Goal: Task Accomplishment & Management: Manage account settings

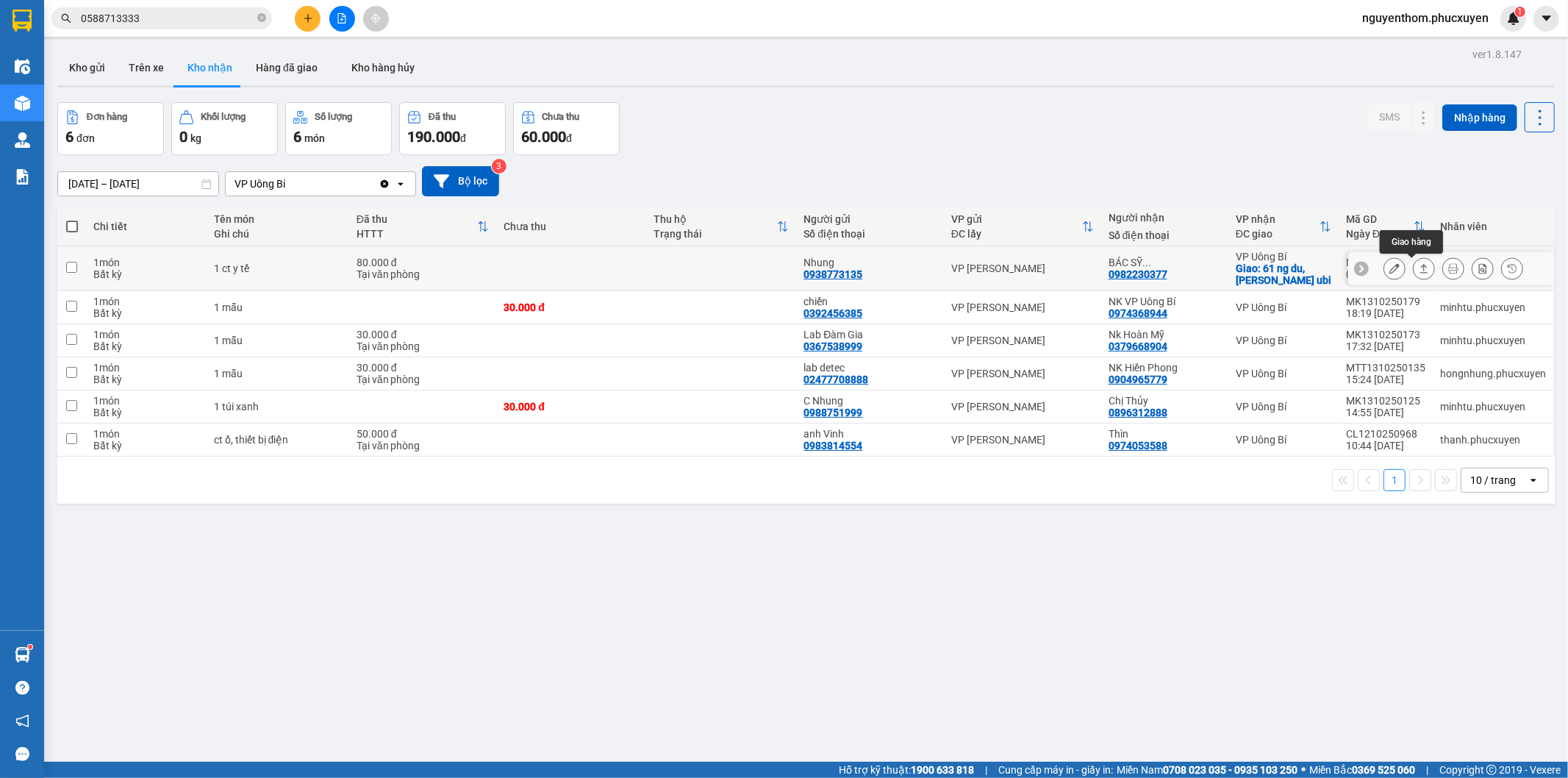
click at [1419, 271] on icon at bounding box center [1423, 268] width 10 height 10
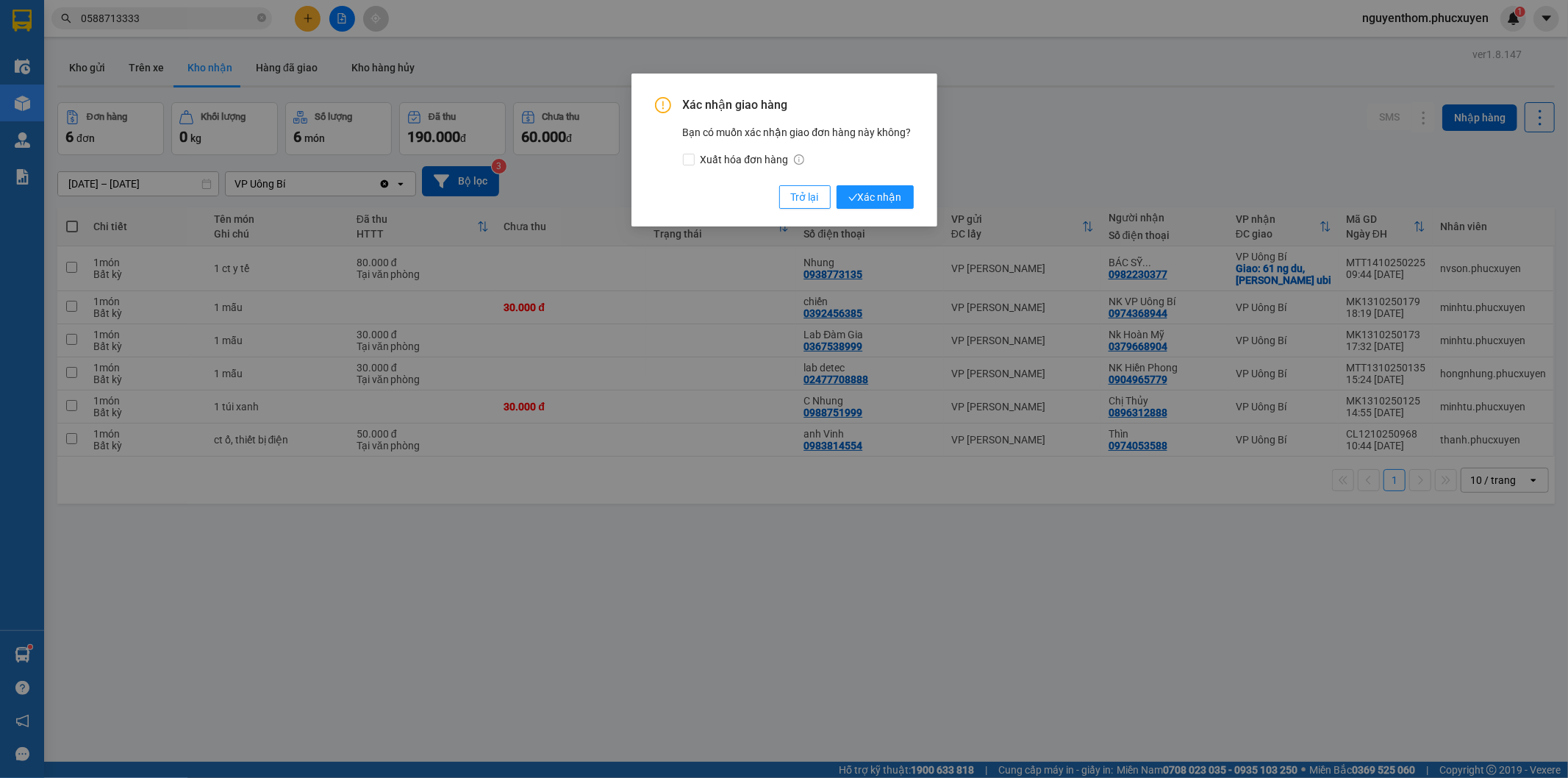
drag, startPoint x: 990, startPoint y: 144, endPoint x: 971, endPoint y: 156, distance: 22.5
click at [987, 145] on div "Xác nhận giao hàng Bạn có muốn xác nhận giao đơn hàng này không? Xuất hóa đơn h…" at bounding box center [784, 389] width 1568 height 778
drag, startPoint x: 794, startPoint y: 197, endPoint x: 731, endPoint y: 236, distance: 74.1
click at [790, 200] on button "Trở lại" at bounding box center [804, 197] width 51 height 23
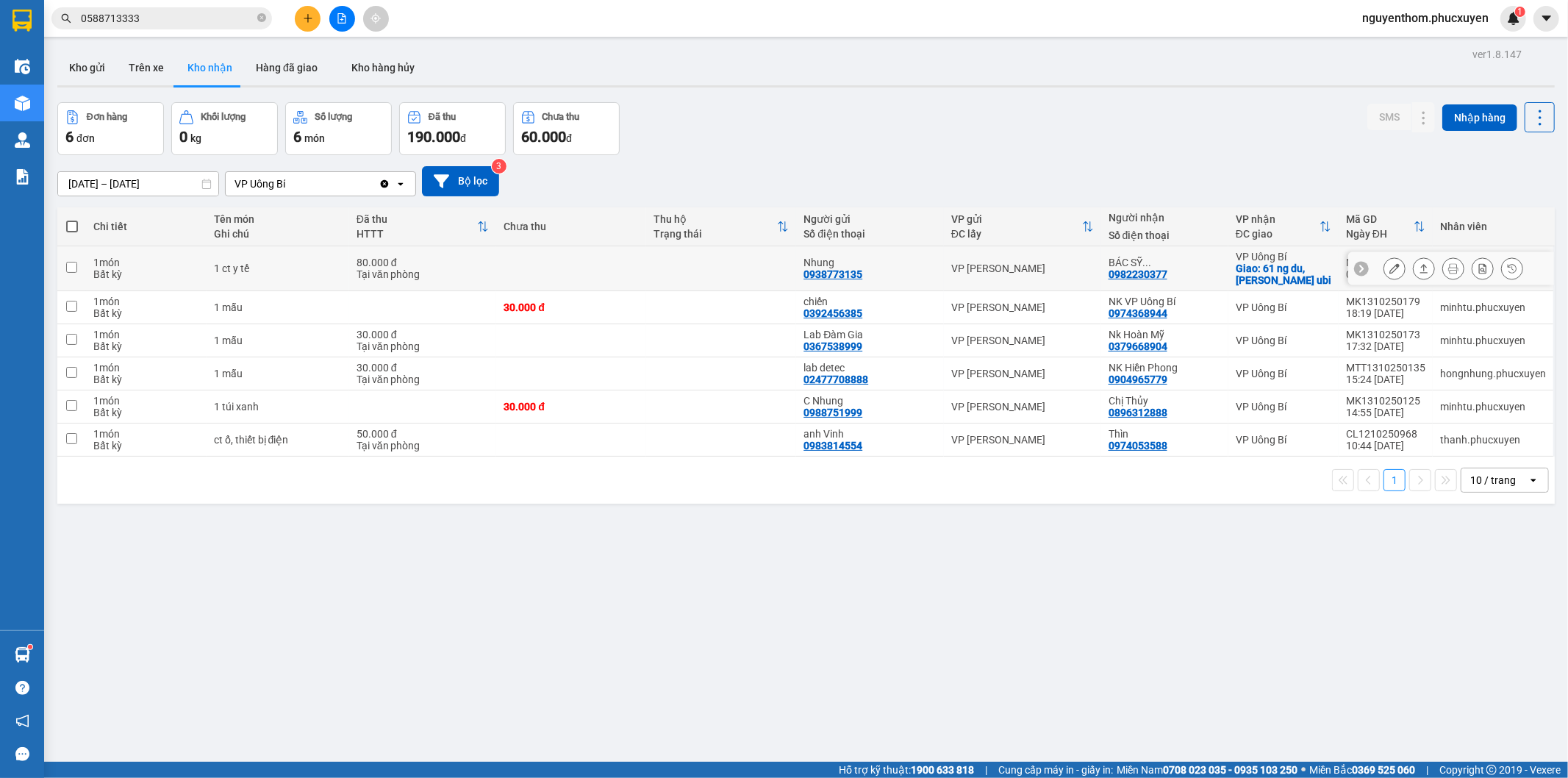
click at [617, 267] on td at bounding box center [571, 269] width 150 height 45
checkbox input "true"
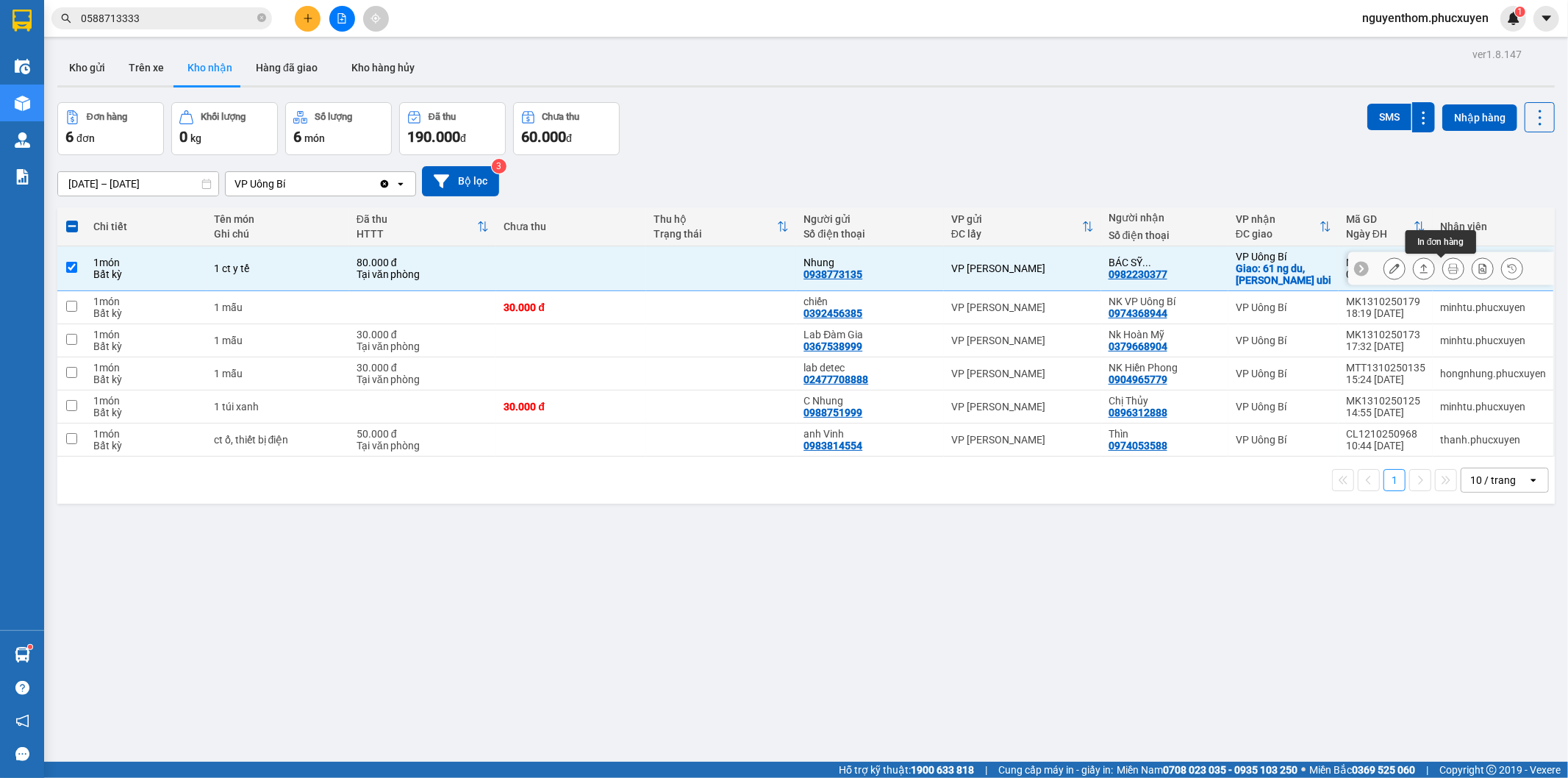
click at [1448, 270] on icon at bounding box center [1453, 268] width 10 height 10
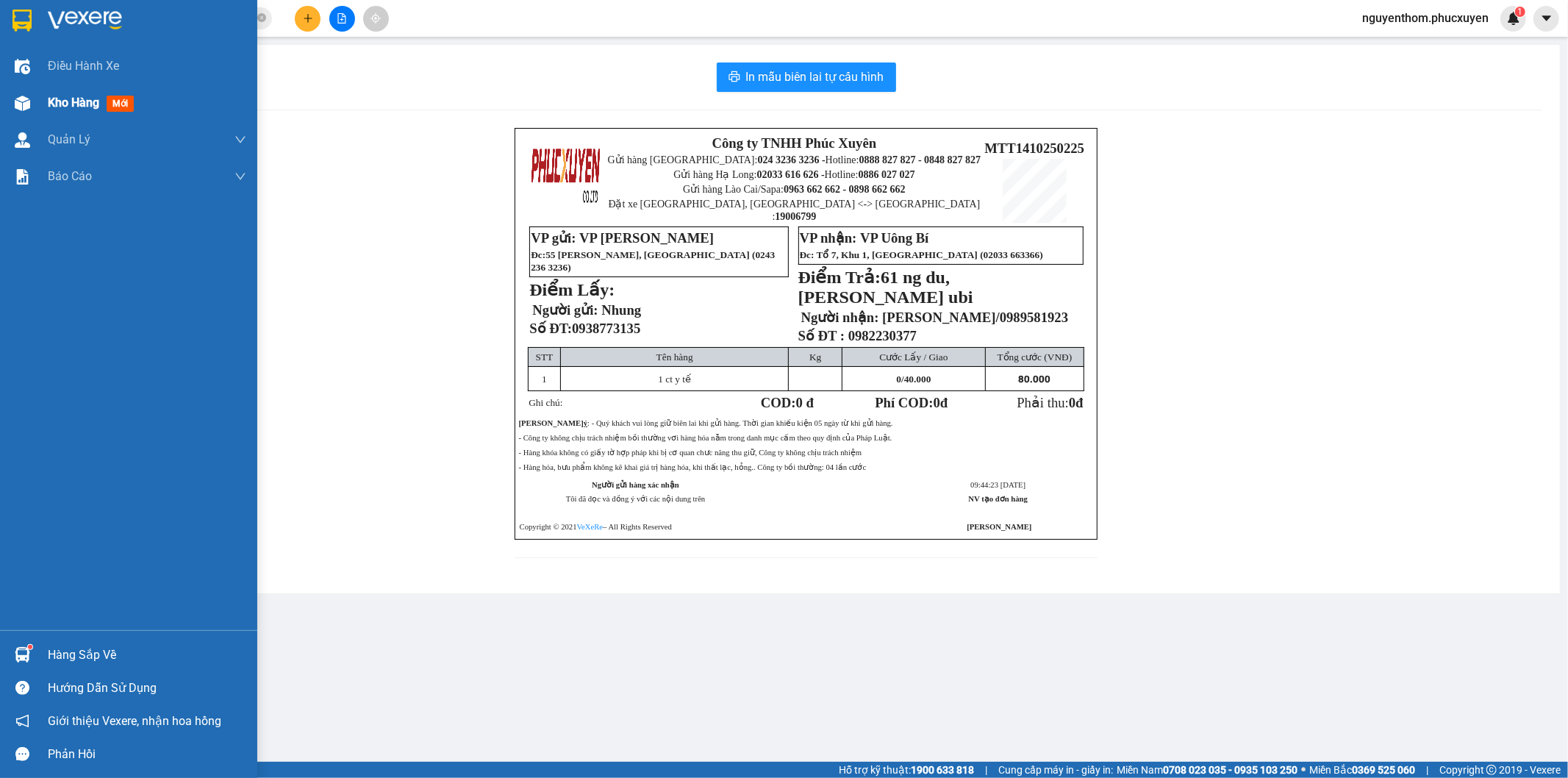
click at [84, 102] on span "Kho hàng" at bounding box center [73, 103] width 51 height 14
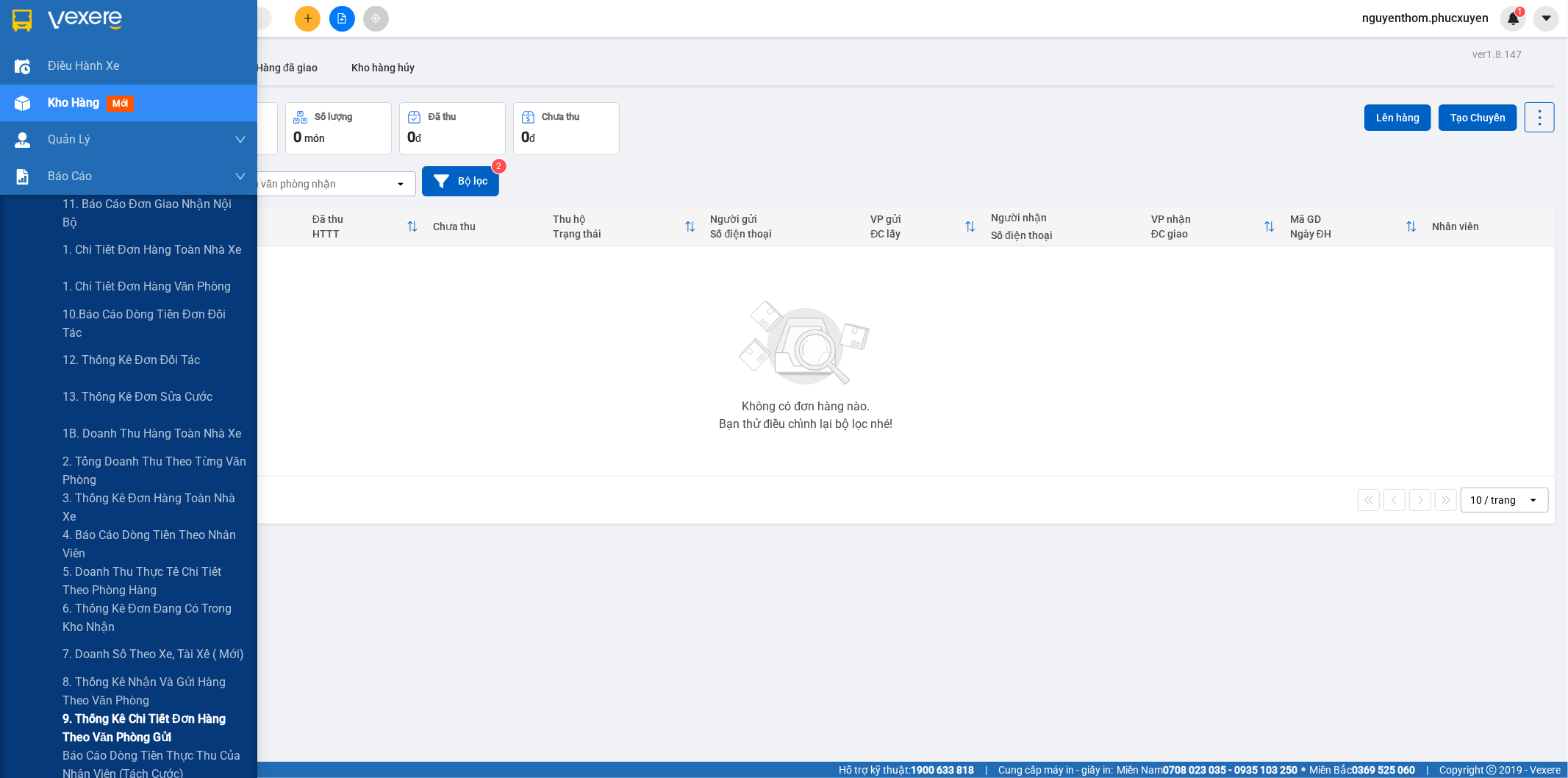
click at [148, 722] on span "9. Thống kê chi tiết đơn hàng theo văn phòng gửi" at bounding box center [154, 728] width 184 height 37
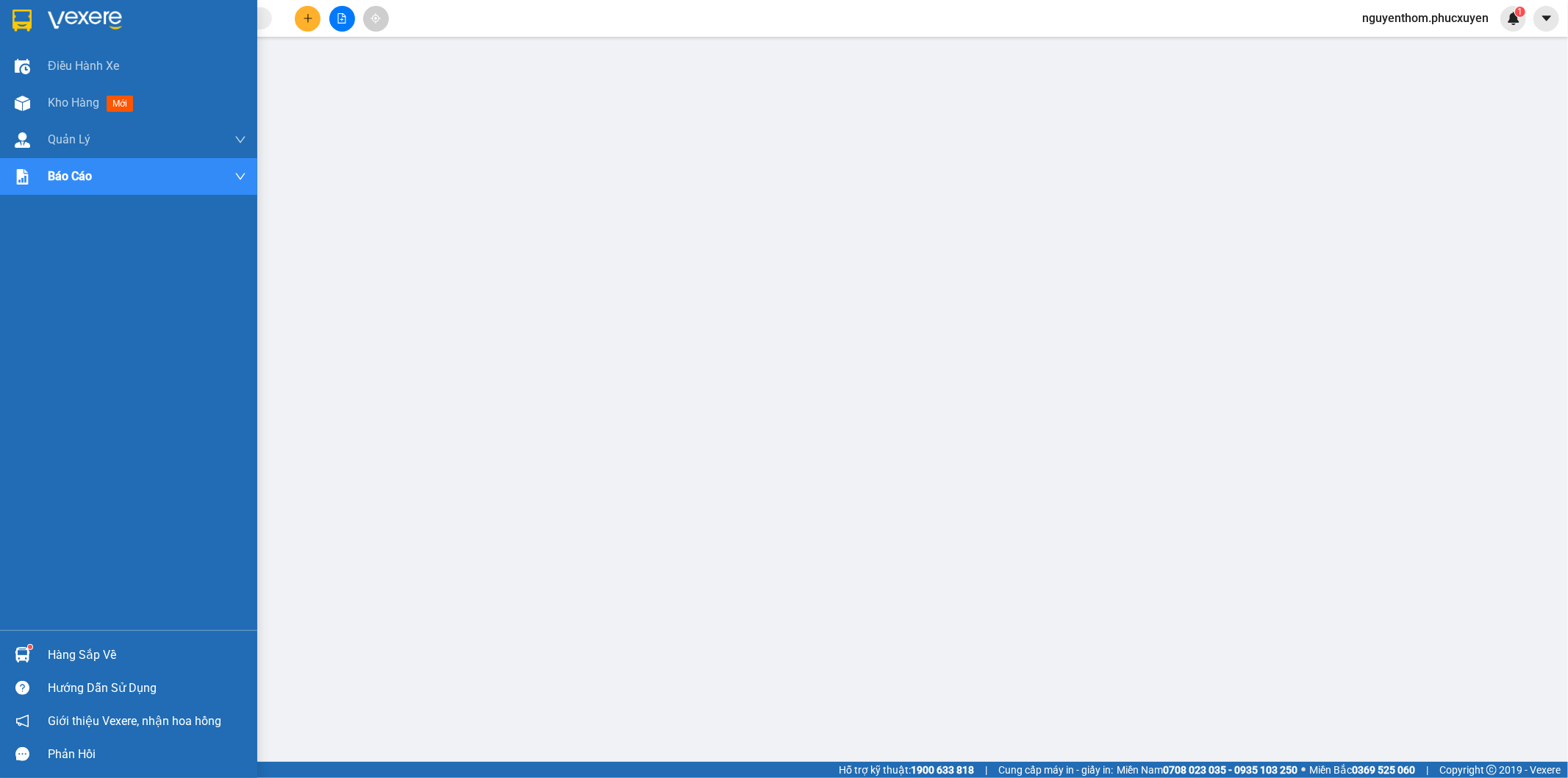
click at [14, 648] on img at bounding box center [22, 654] width 15 height 15
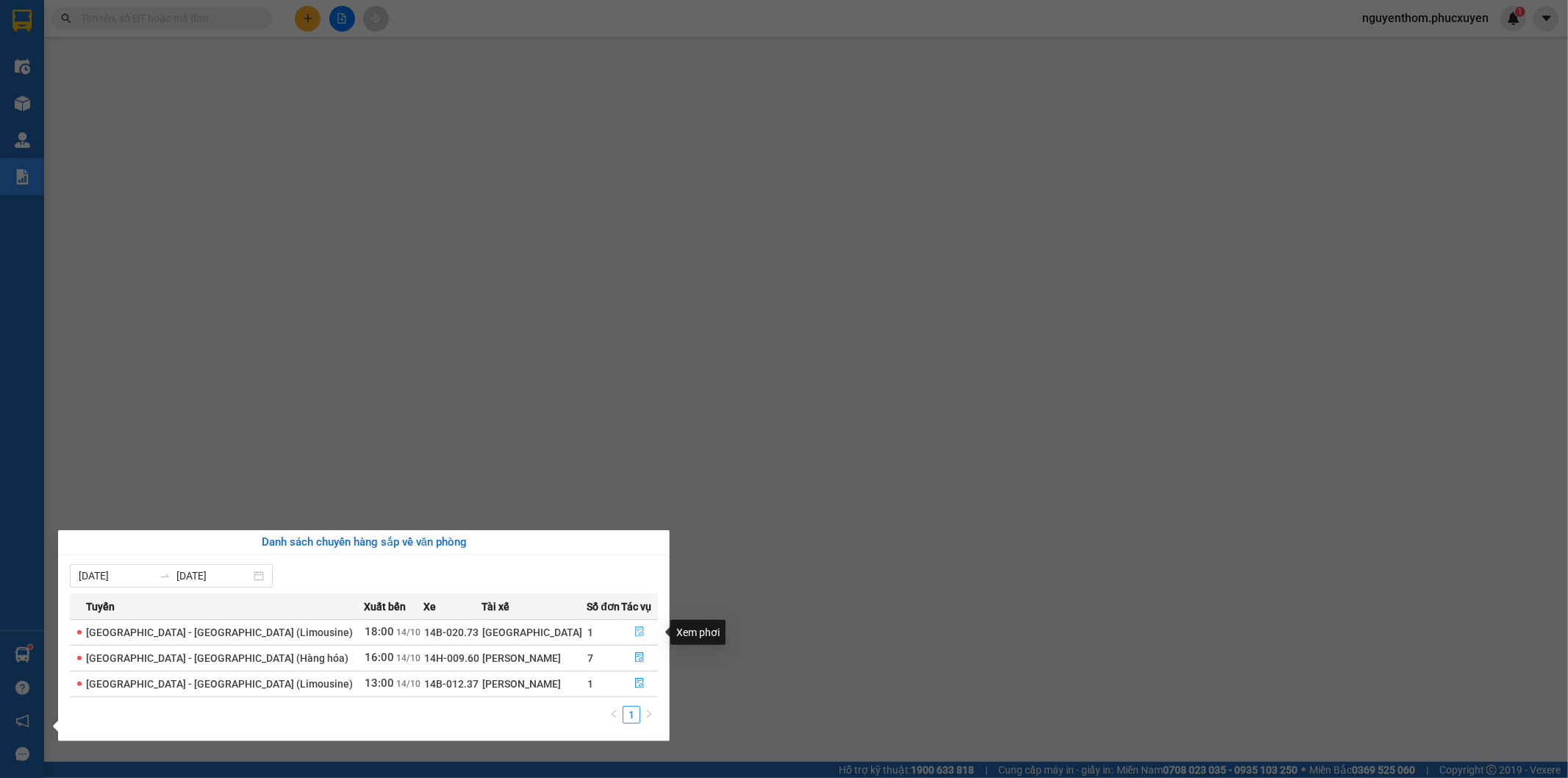
click at [634, 630] on icon "file-done" at bounding box center [639, 630] width 10 height 10
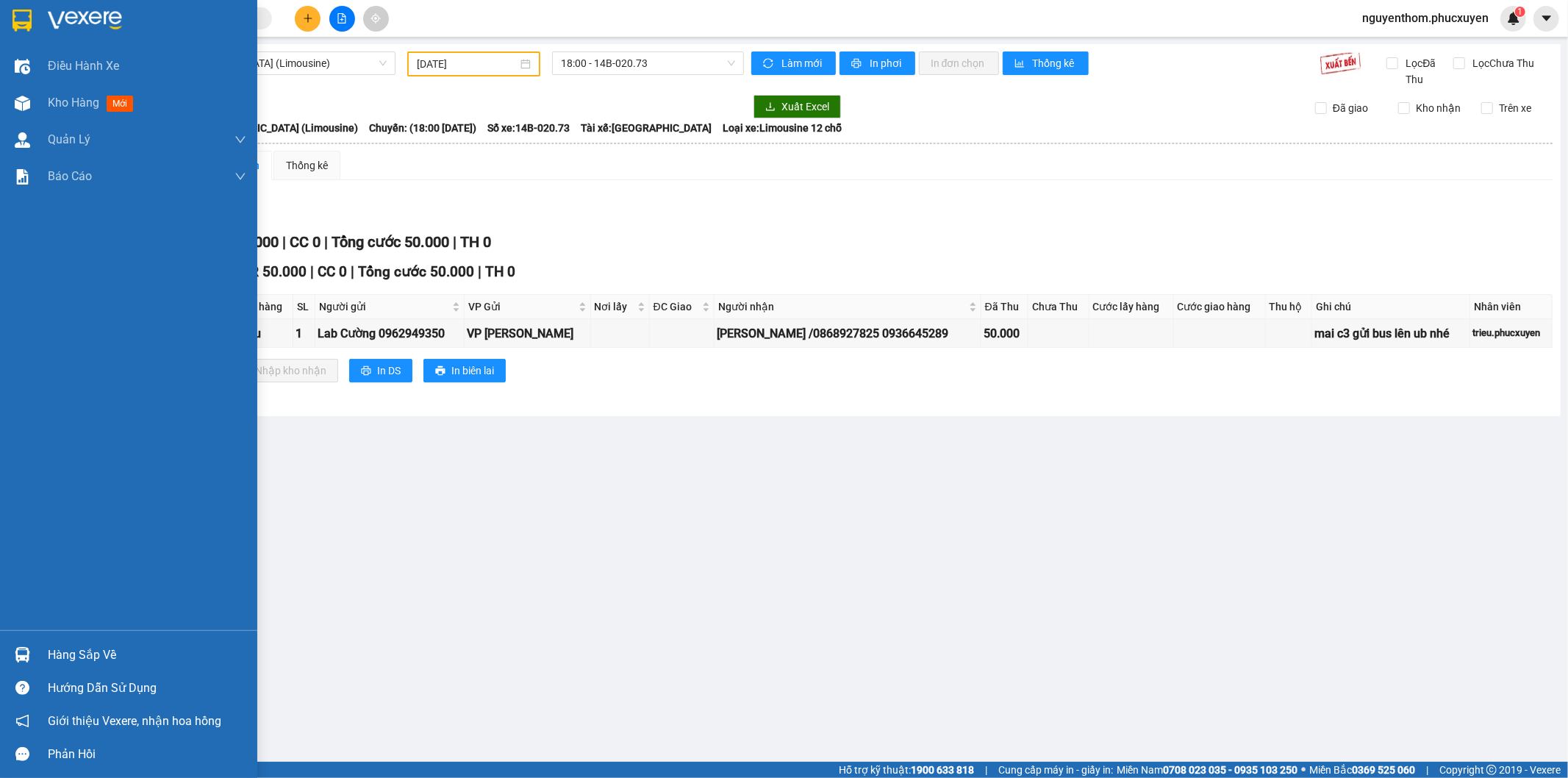
click at [21, 645] on div at bounding box center [22, 654] width 26 height 26
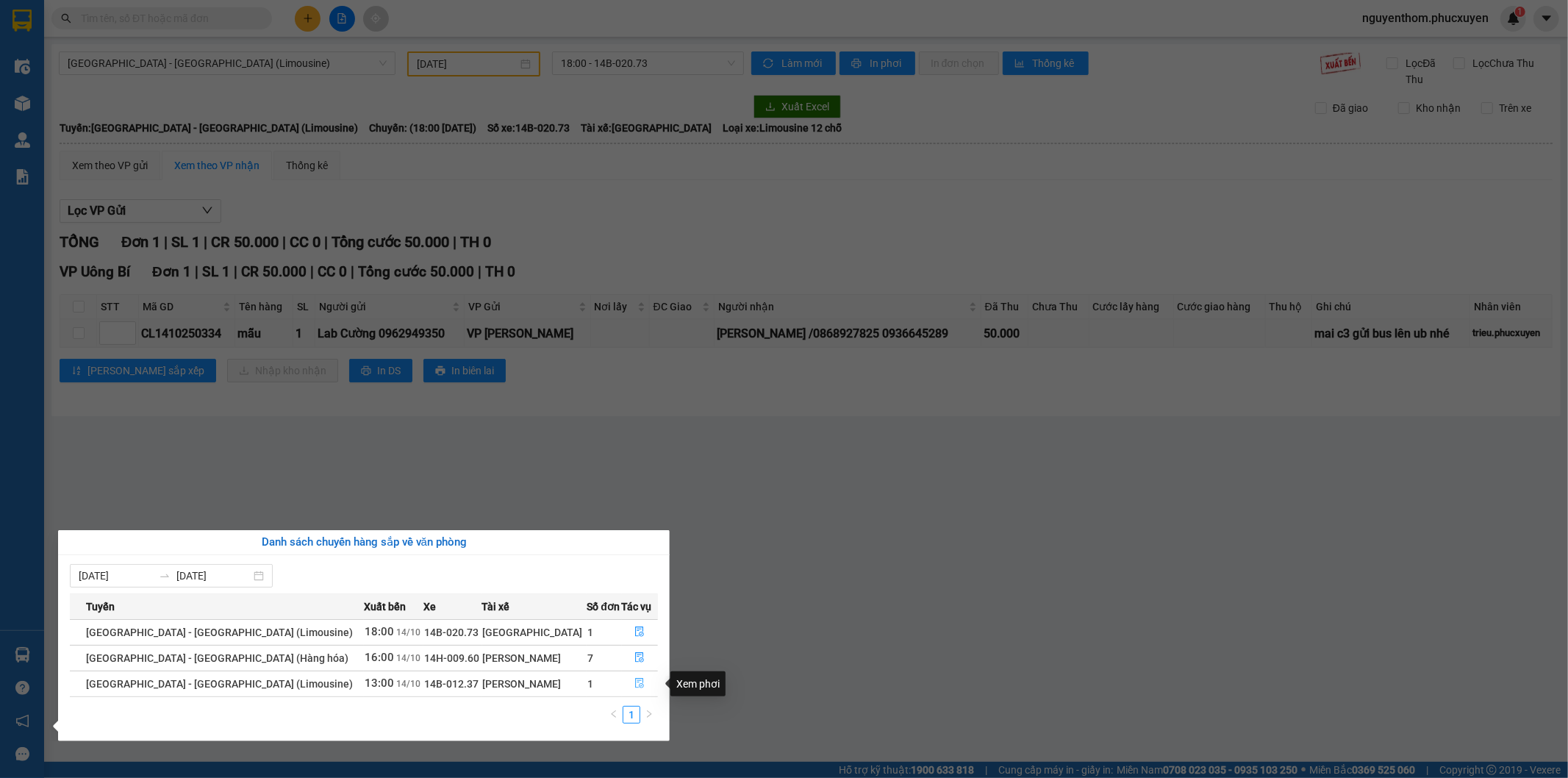
click at [636, 685] on icon "file-done" at bounding box center [641, 682] width 9 height 10
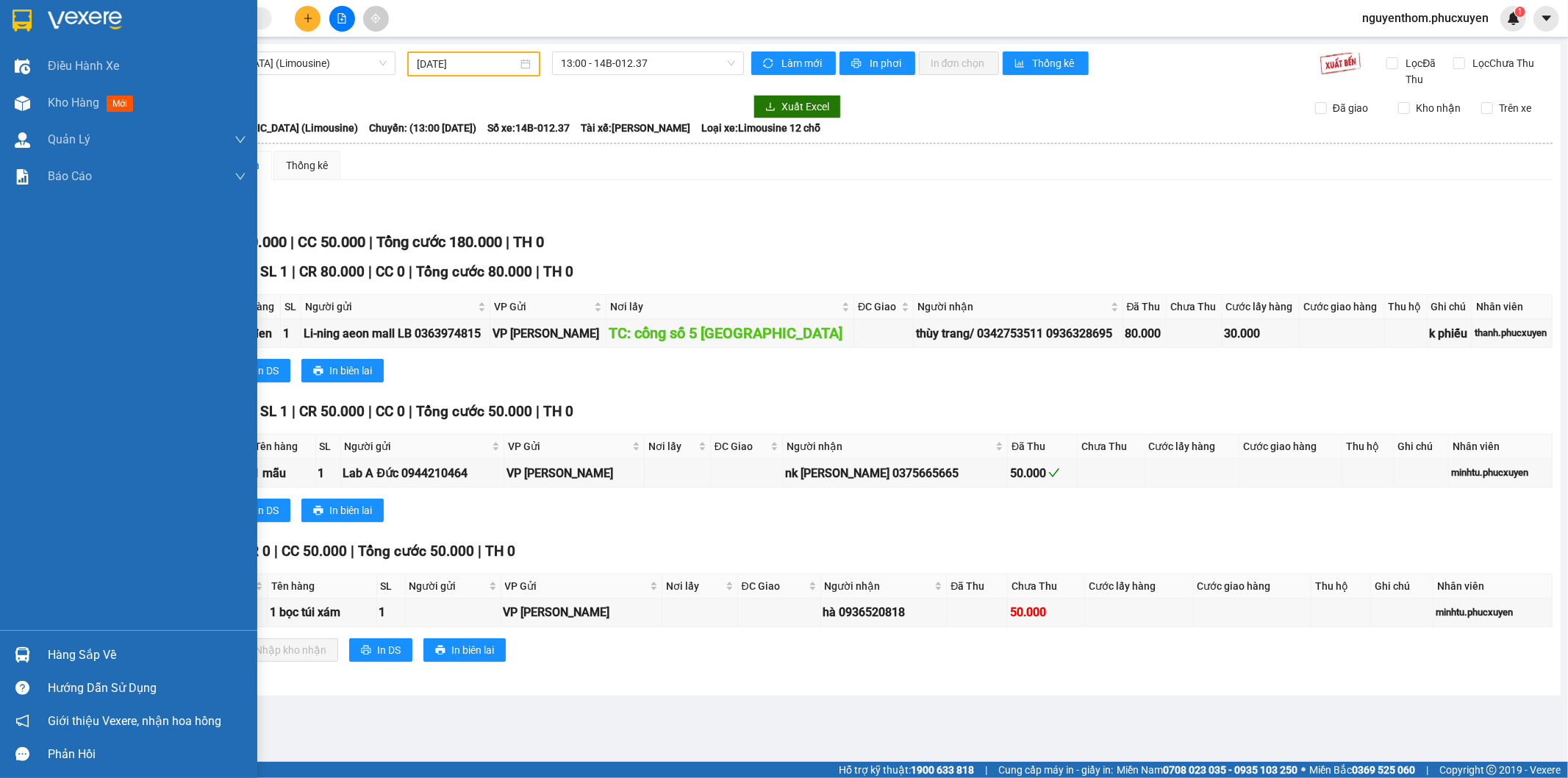
click at [24, 649] on img at bounding box center [22, 654] width 15 height 15
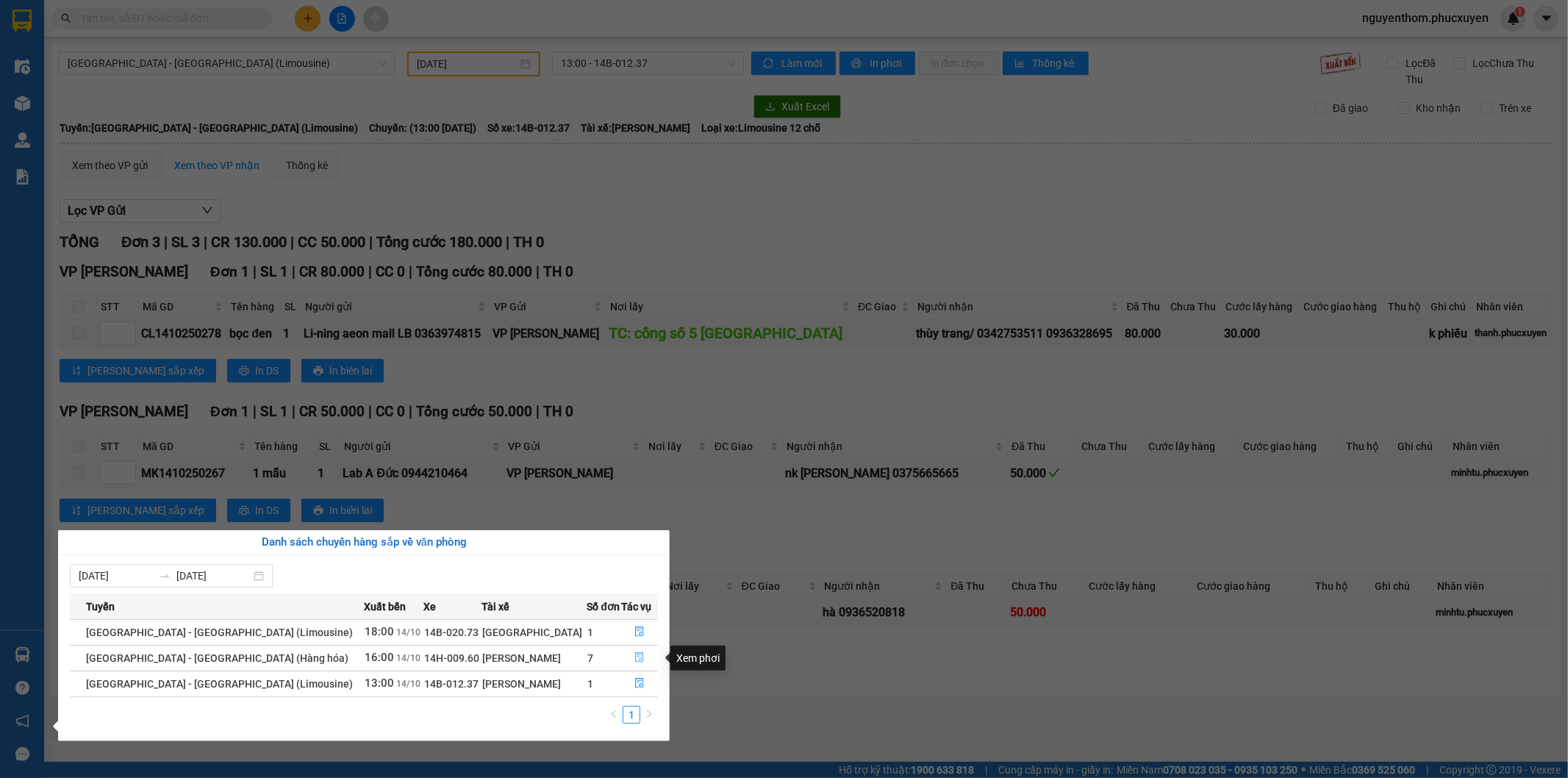
click at [635, 657] on icon "file-done" at bounding box center [639, 657] width 10 height 10
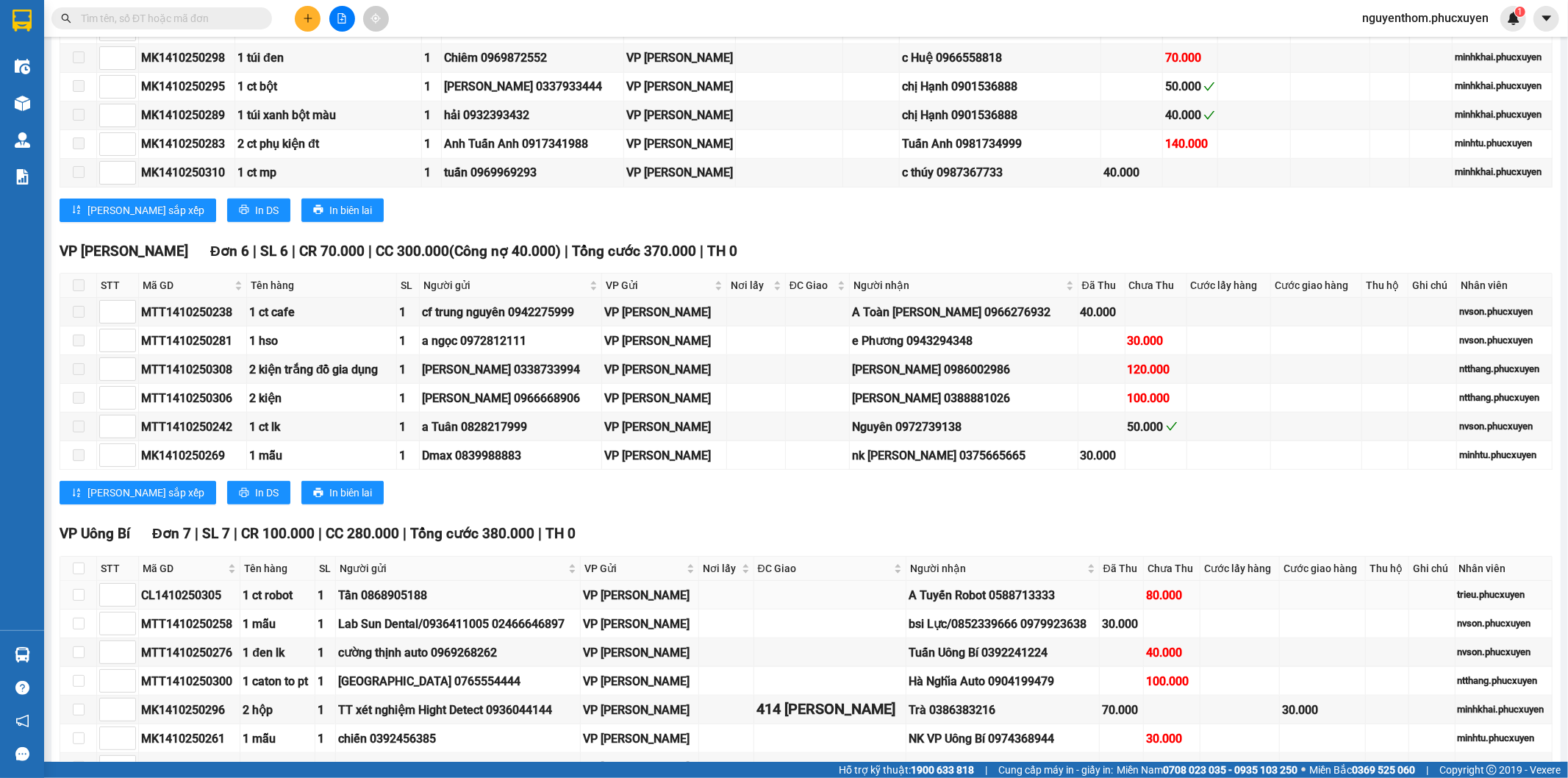
scroll to position [1001, 0]
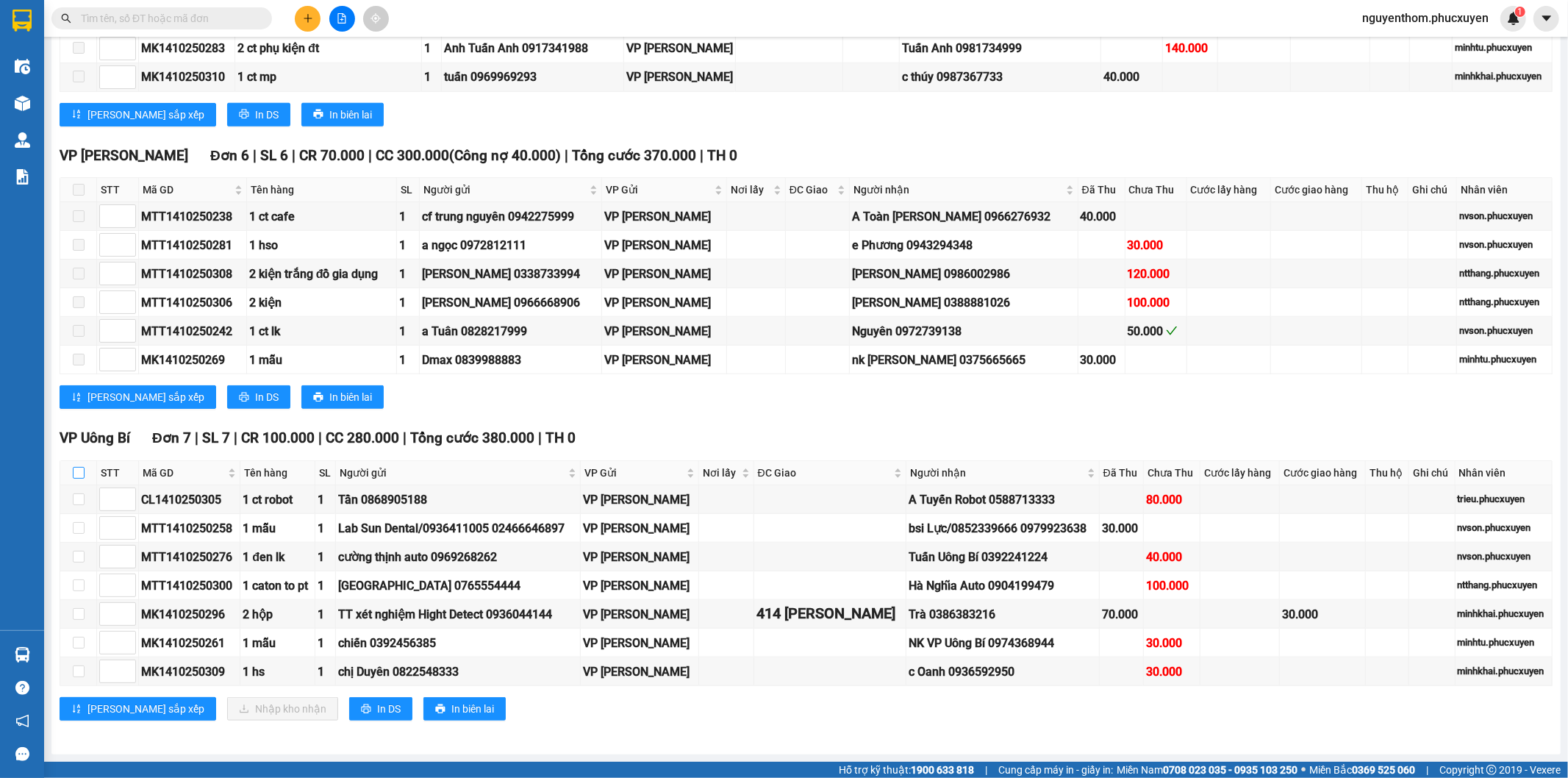
click at [78, 475] on input "checkbox" at bounding box center [78, 472] width 12 height 12
checkbox input "true"
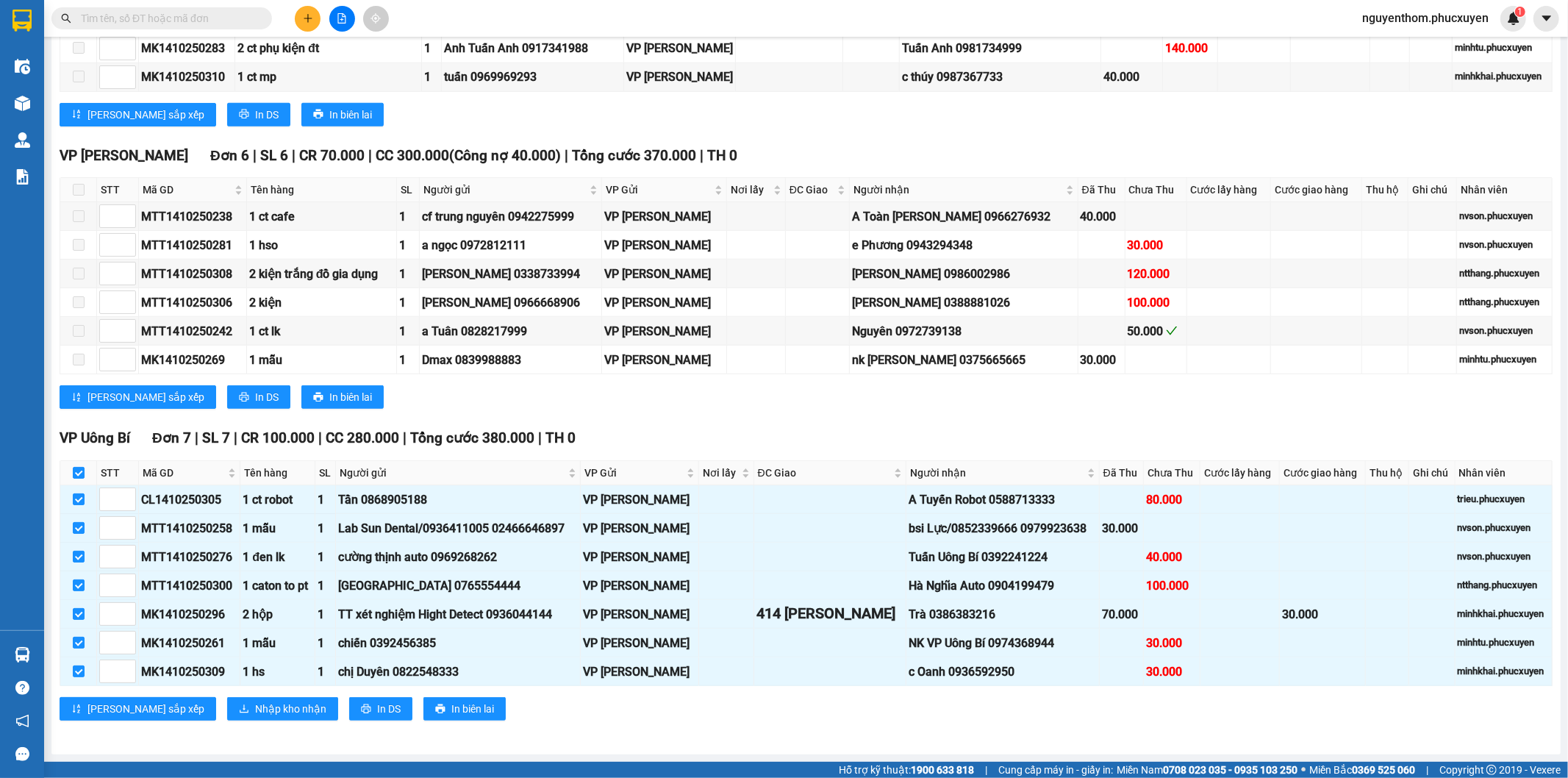
checkbox input "true"
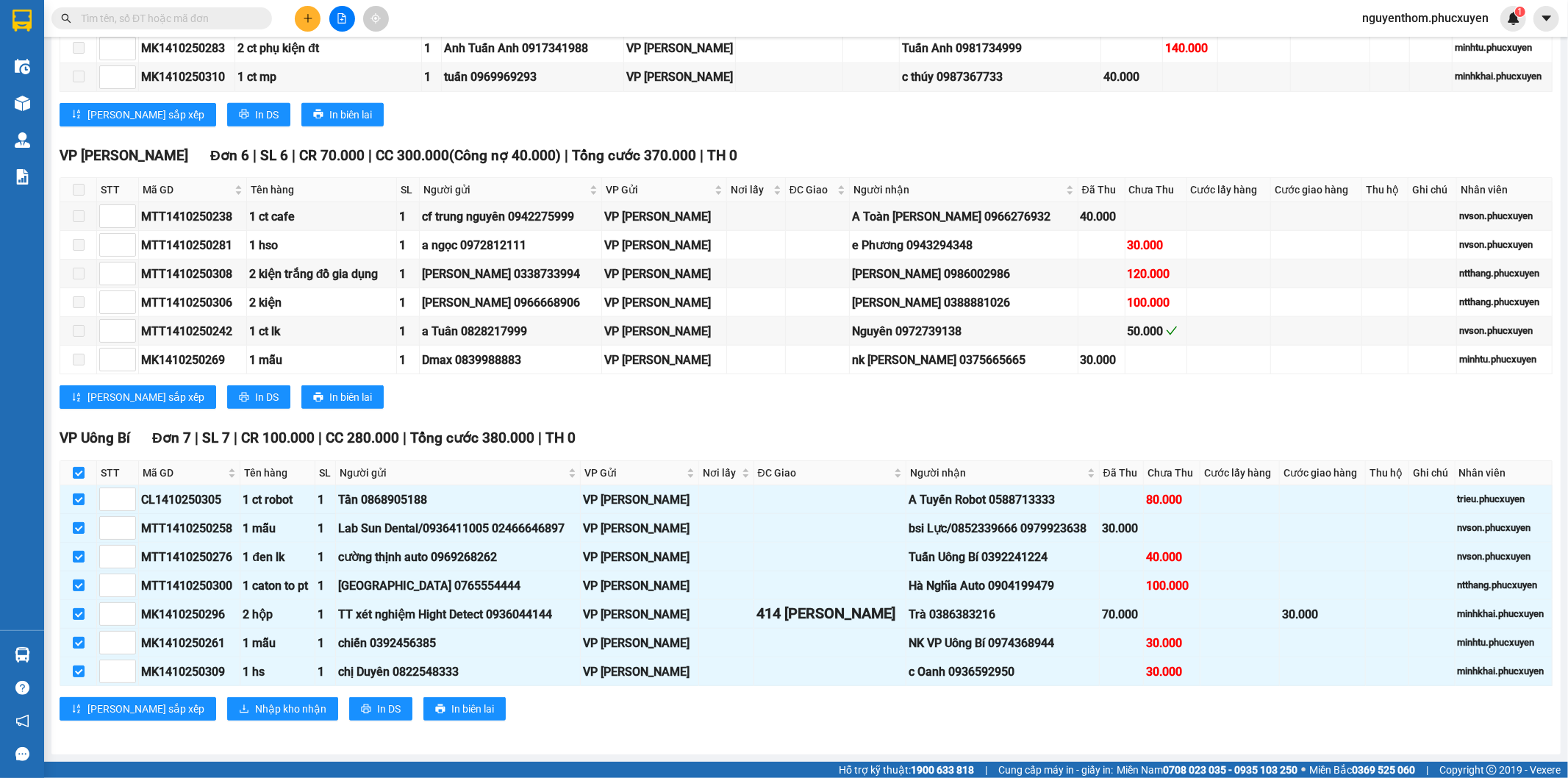
checkbox input "true"
click at [255, 706] on span "Nhập kho nhận" at bounding box center [291, 709] width 71 height 16
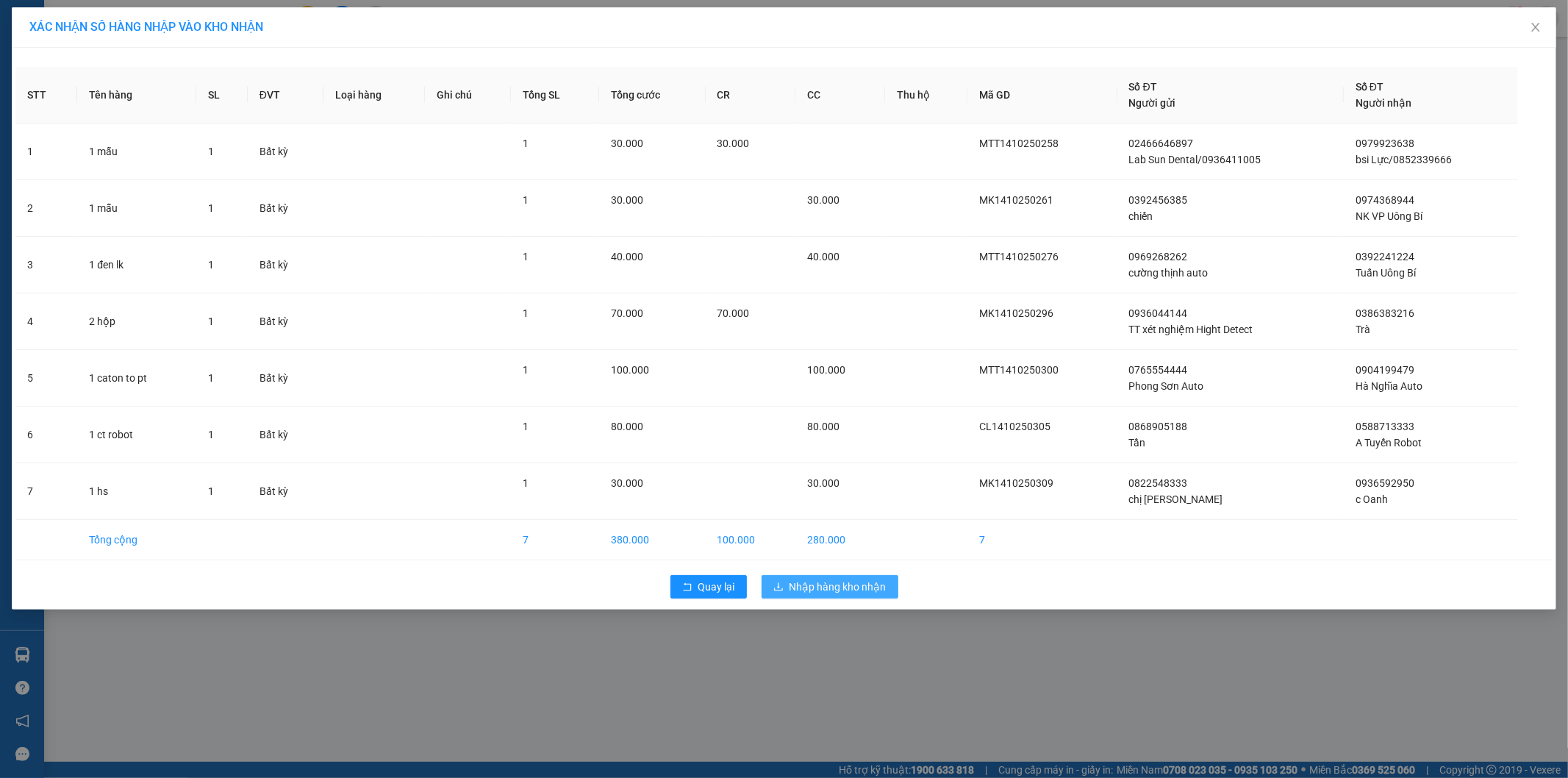
click at [842, 588] on span "Nhập hàng kho nhận" at bounding box center [838, 586] width 97 height 16
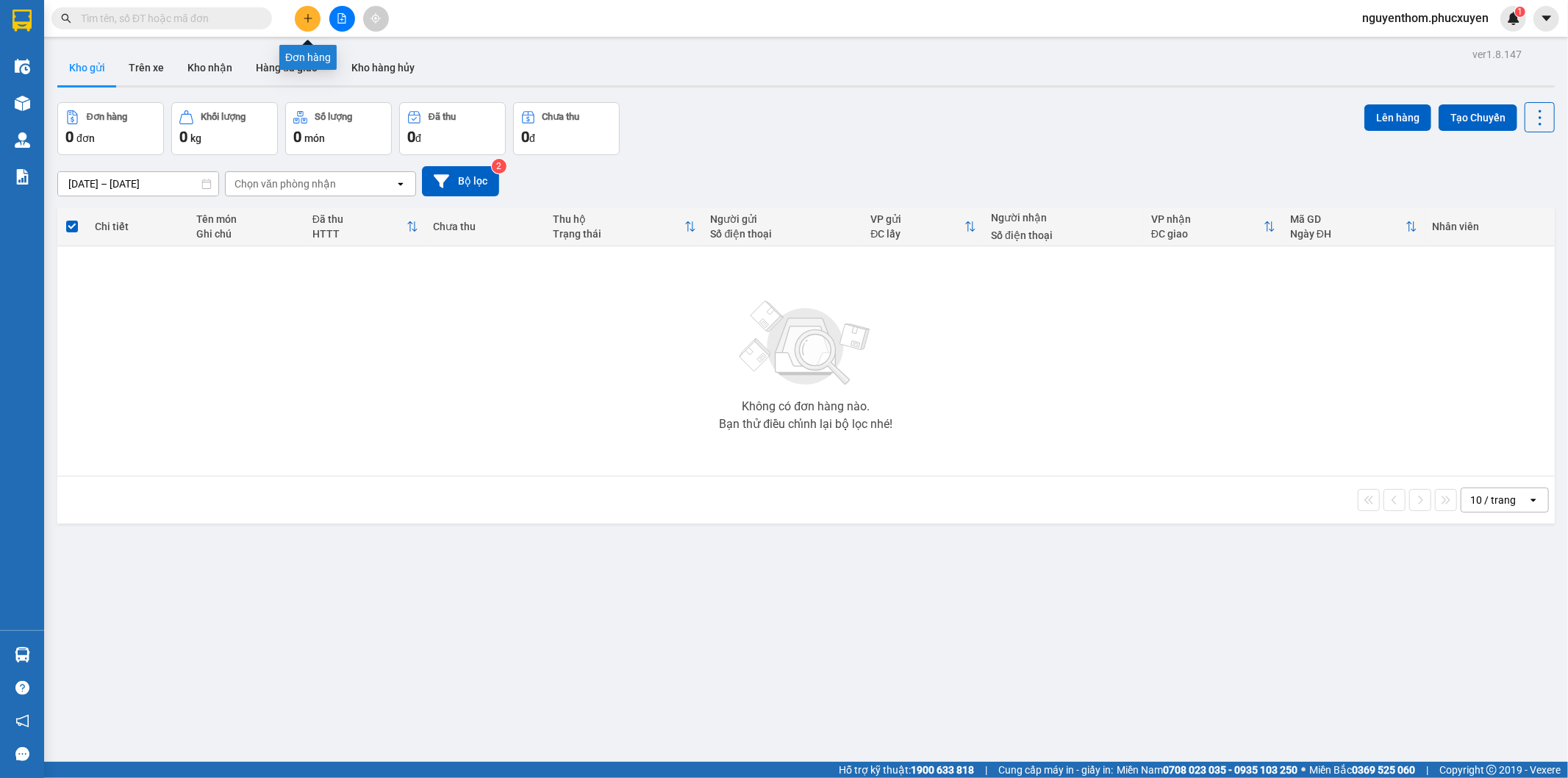
click at [303, 13] on icon "plus" at bounding box center [308, 18] width 10 height 10
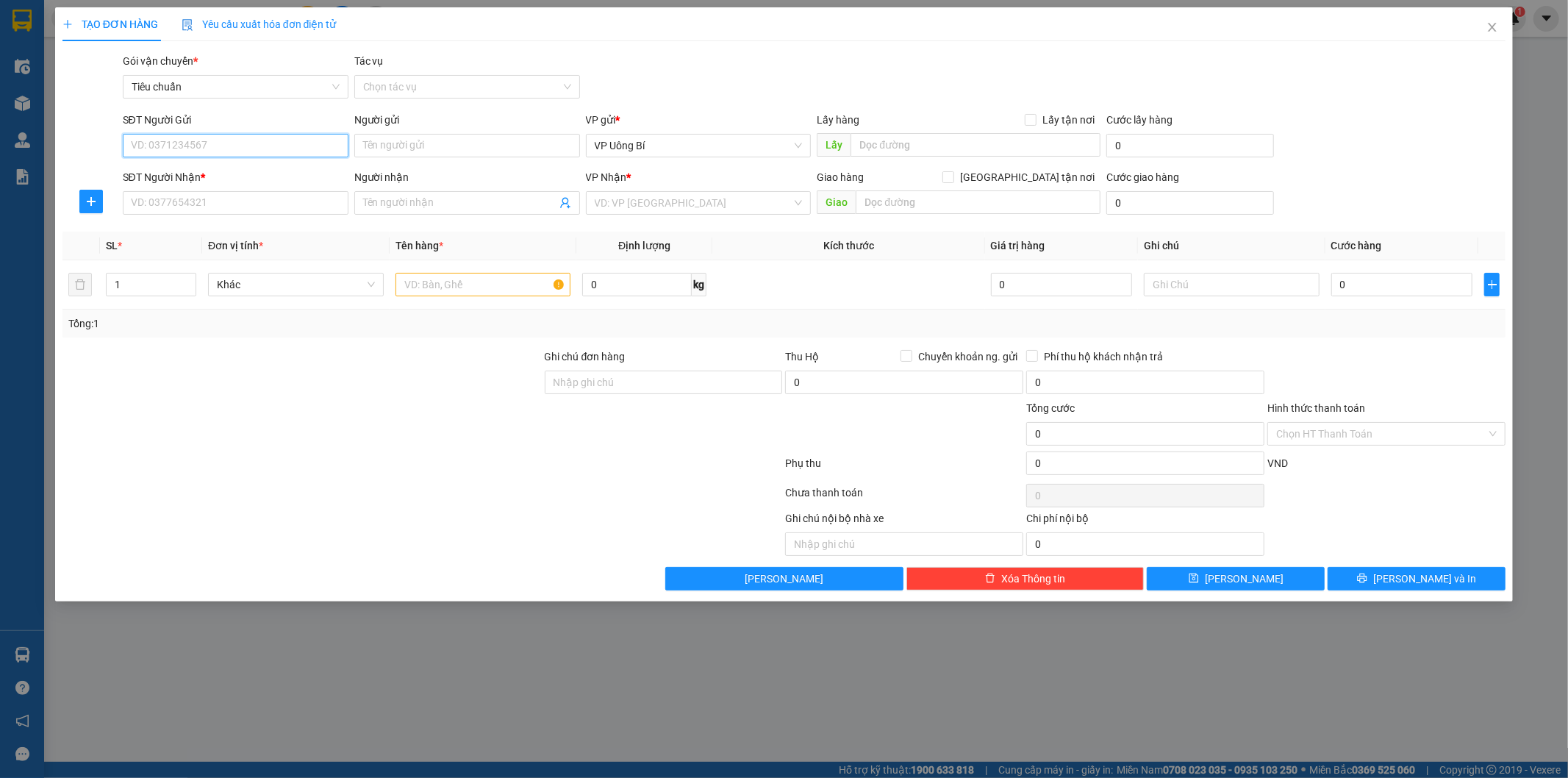
click at [291, 145] on input "SĐT Người Gửi" at bounding box center [235, 146] width 226 height 23
click at [303, 143] on input "SĐT Người Gửi" at bounding box center [235, 146] width 226 height 23
click at [685, 54] on div "Gói vận chuyển * Tiêu chuẩn Tác vụ Chọn tác vụ" at bounding box center [814, 78] width 1389 height 51
click at [291, 146] on input "SĐT Người Gửi" at bounding box center [235, 146] width 226 height 23
click at [1492, 25] on icon "close" at bounding box center [1492, 27] width 12 height 12
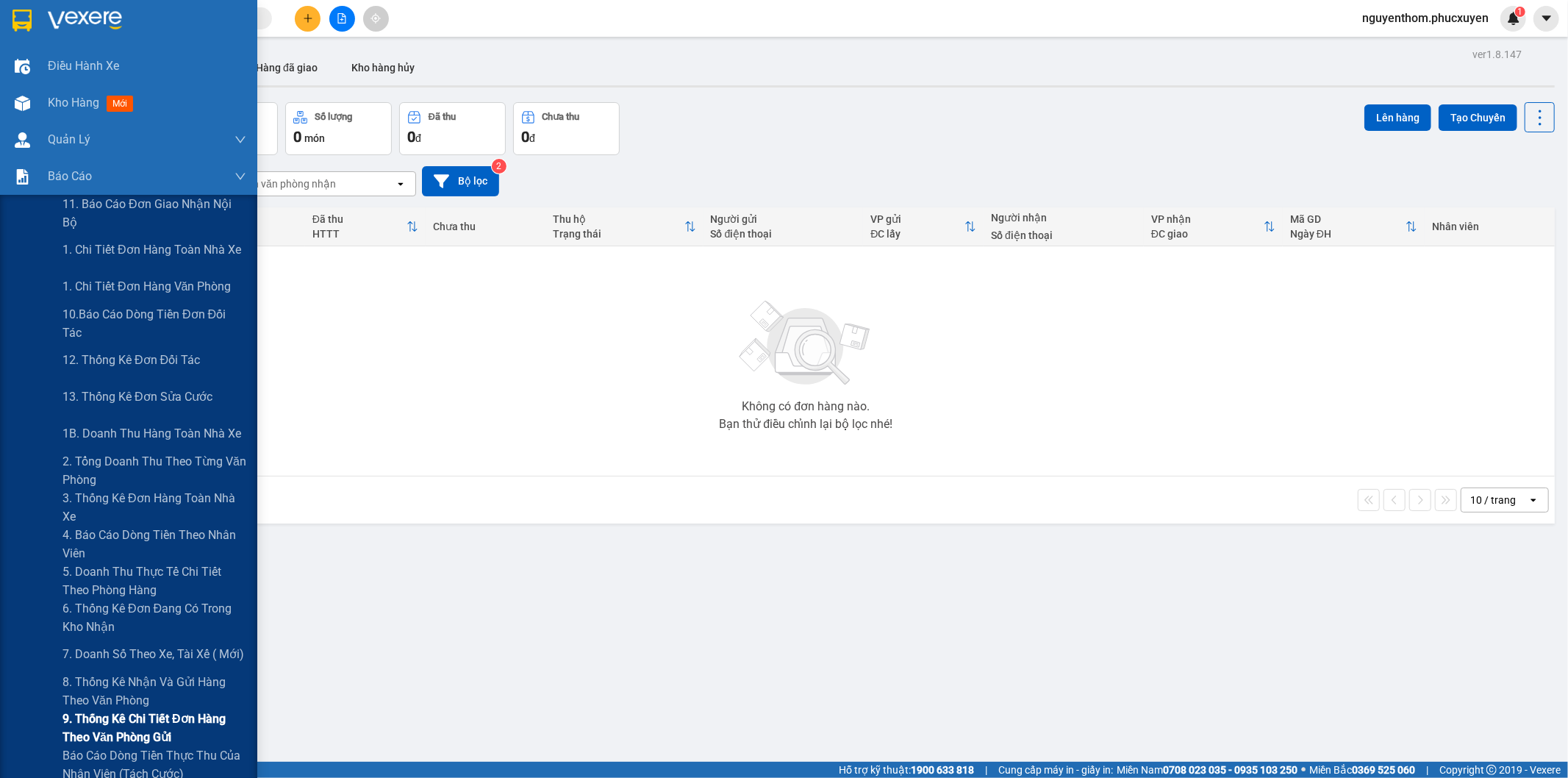
click at [125, 721] on span "9. Thống kê chi tiết đơn hàng theo văn phòng gửi" at bounding box center [154, 728] width 184 height 37
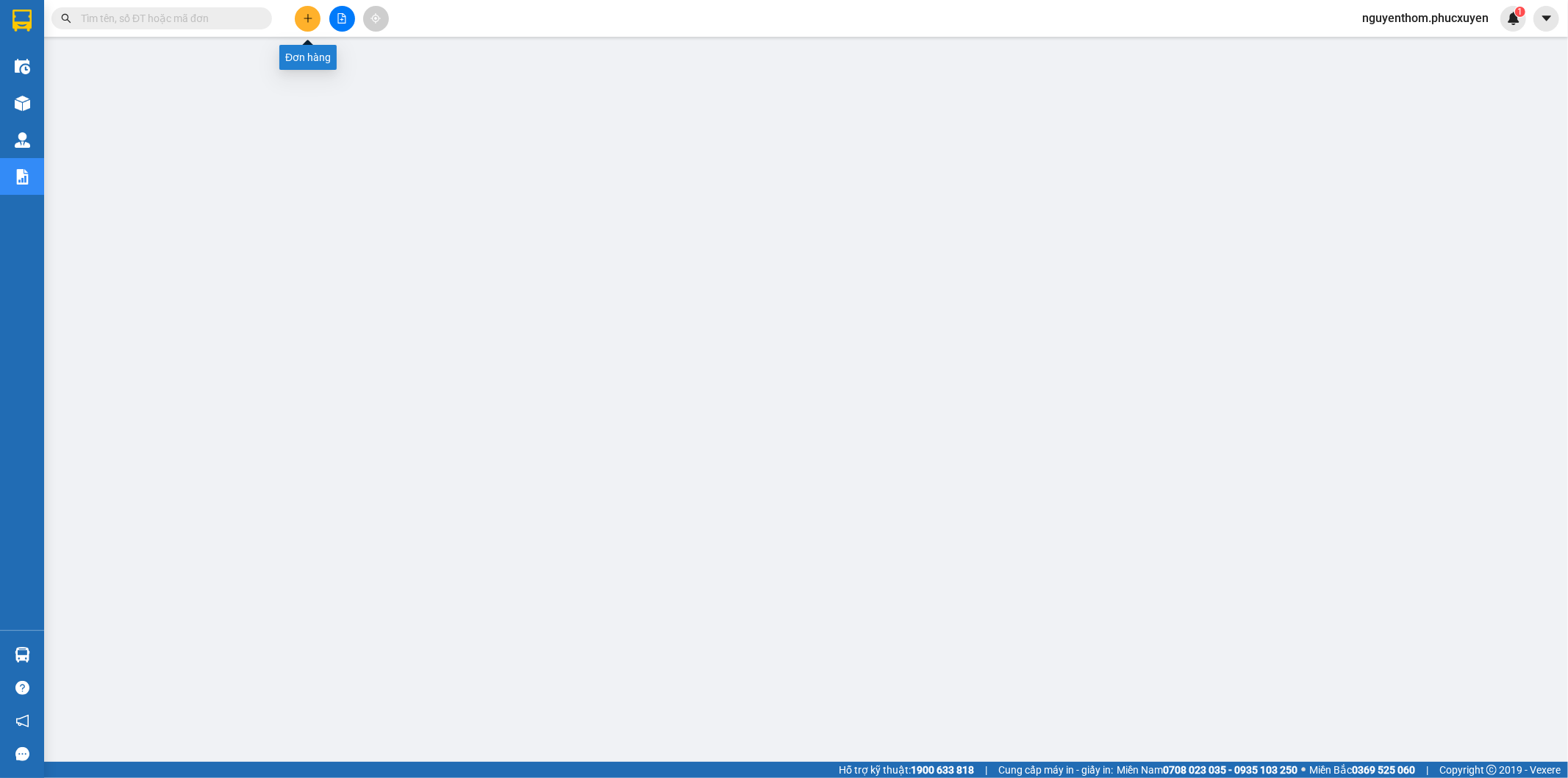
click at [303, 16] on icon "plus" at bounding box center [308, 18] width 10 height 10
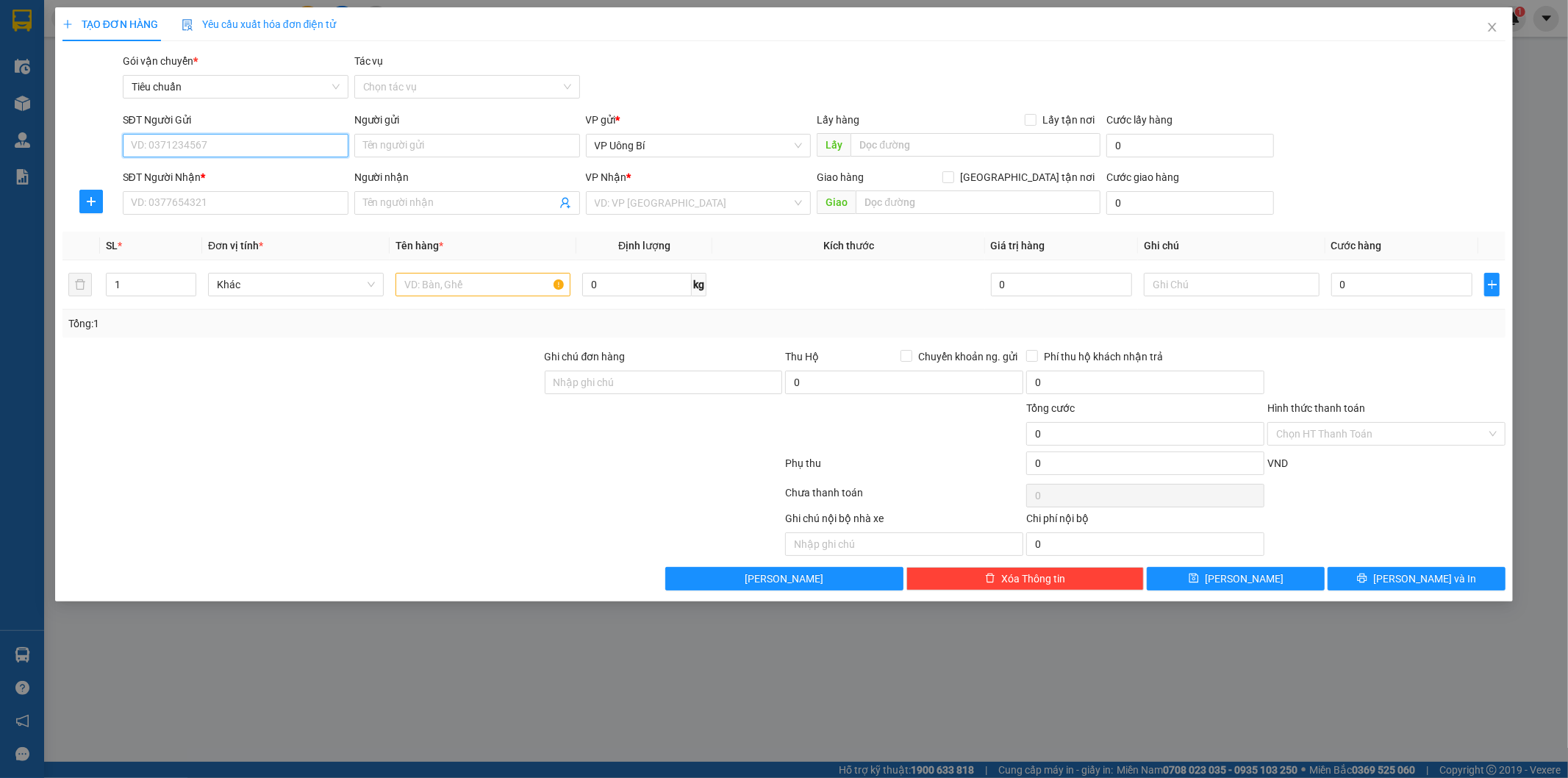
click at [239, 149] on input "SĐT Người Gửi" at bounding box center [235, 146] width 226 height 23
click at [203, 200] on div "0913264808 - A Hòa" at bounding box center [235, 199] width 208 height 16
type input "0913264808"
type input "A Hòa"
type input "0913264808"
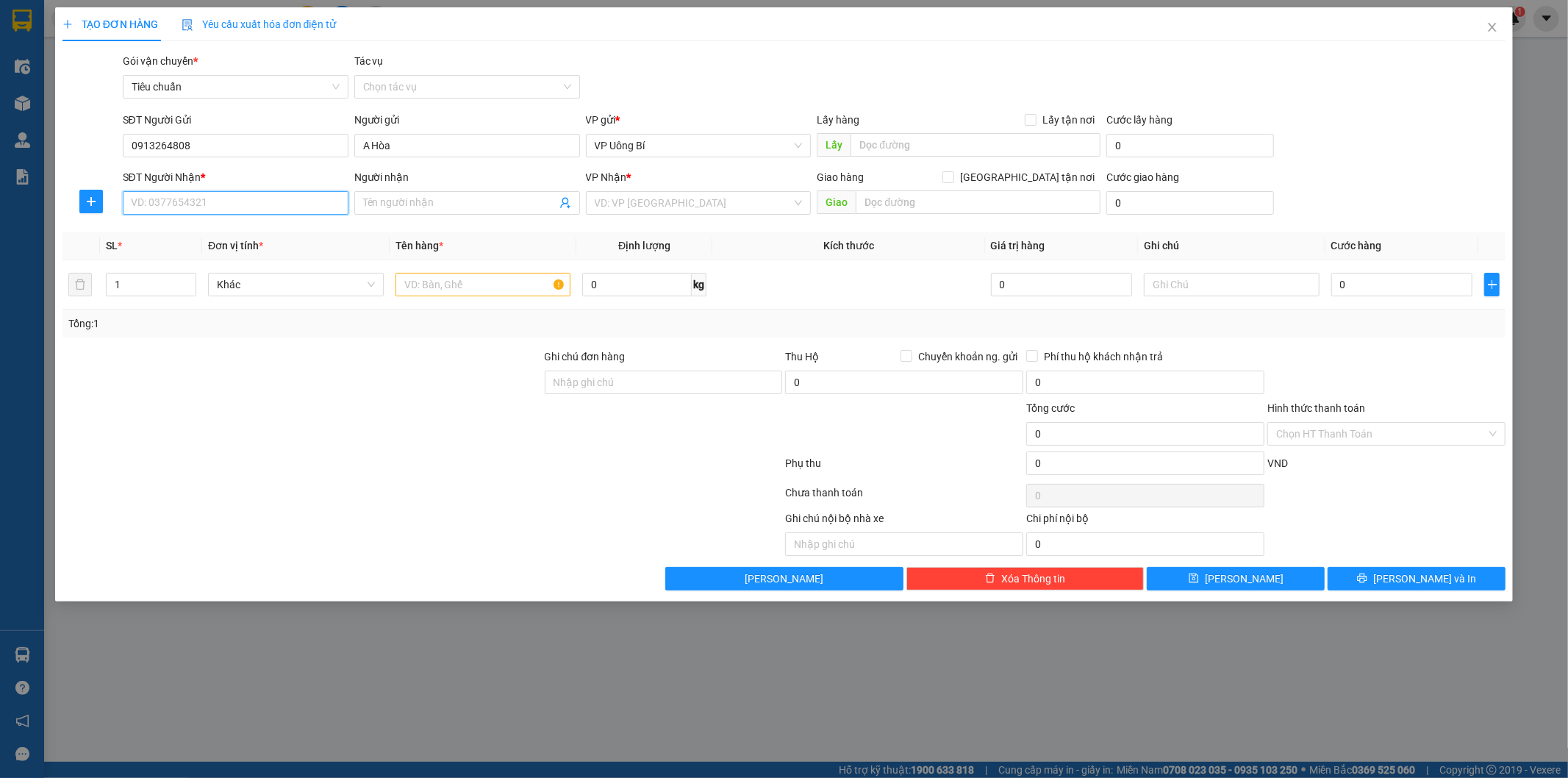
click at [217, 202] on input "SĐT Người Nhận *" at bounding box center [235, 202] width 226 height 23
click at [219, 202] on input "SĐT Người Nhận *" at bounding box center [235, 202] width 226 height 23
type input "0965339192"
click at [219, 237] on div "0965339192 - THOA" at bounding box center [235, 232] width 208 height 16
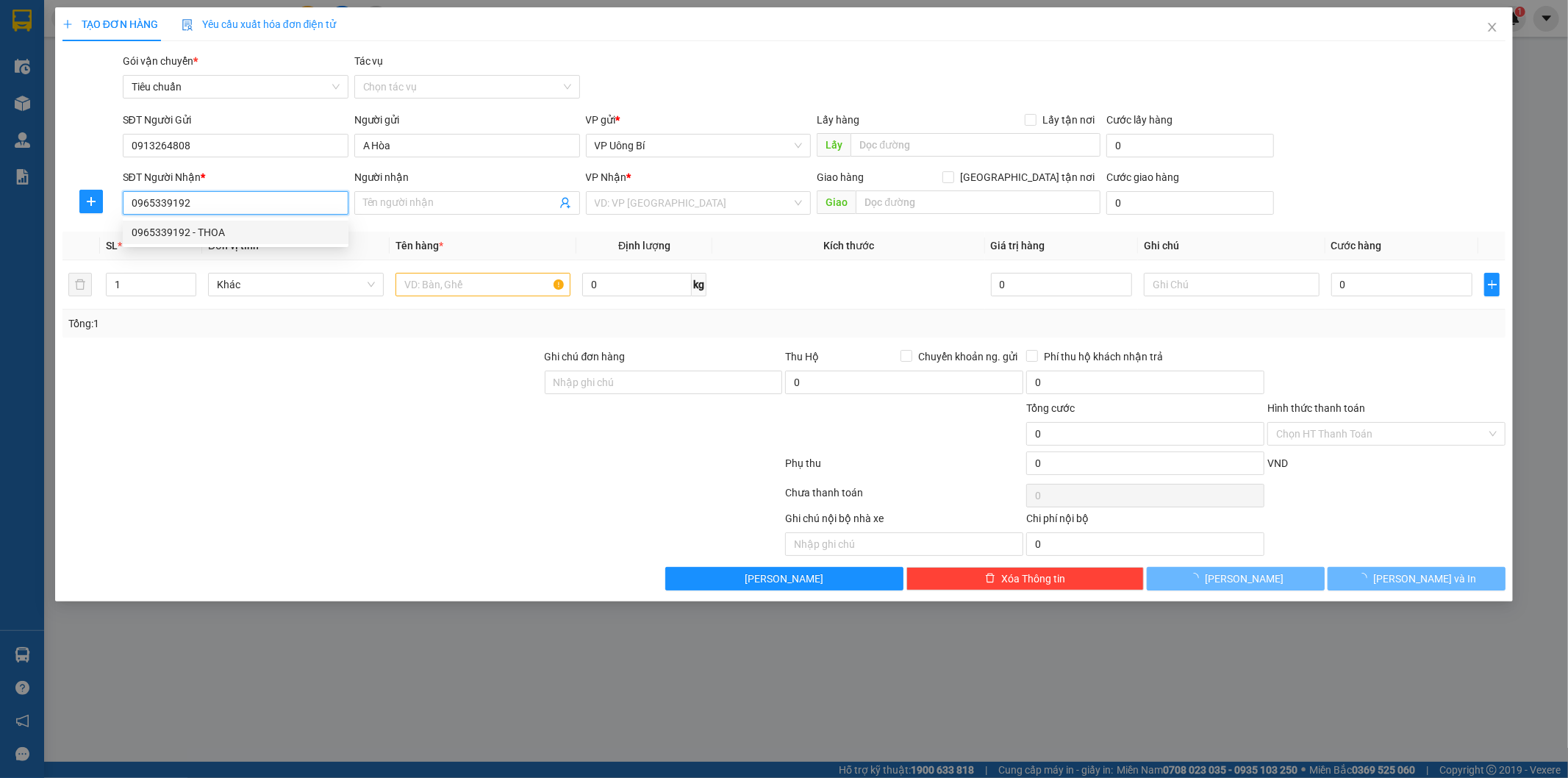
type input "THOA"
checkbox input "true"
type input "ship gấp 6 nguyễn văn cừ, thu thêm cước 20k + ship"
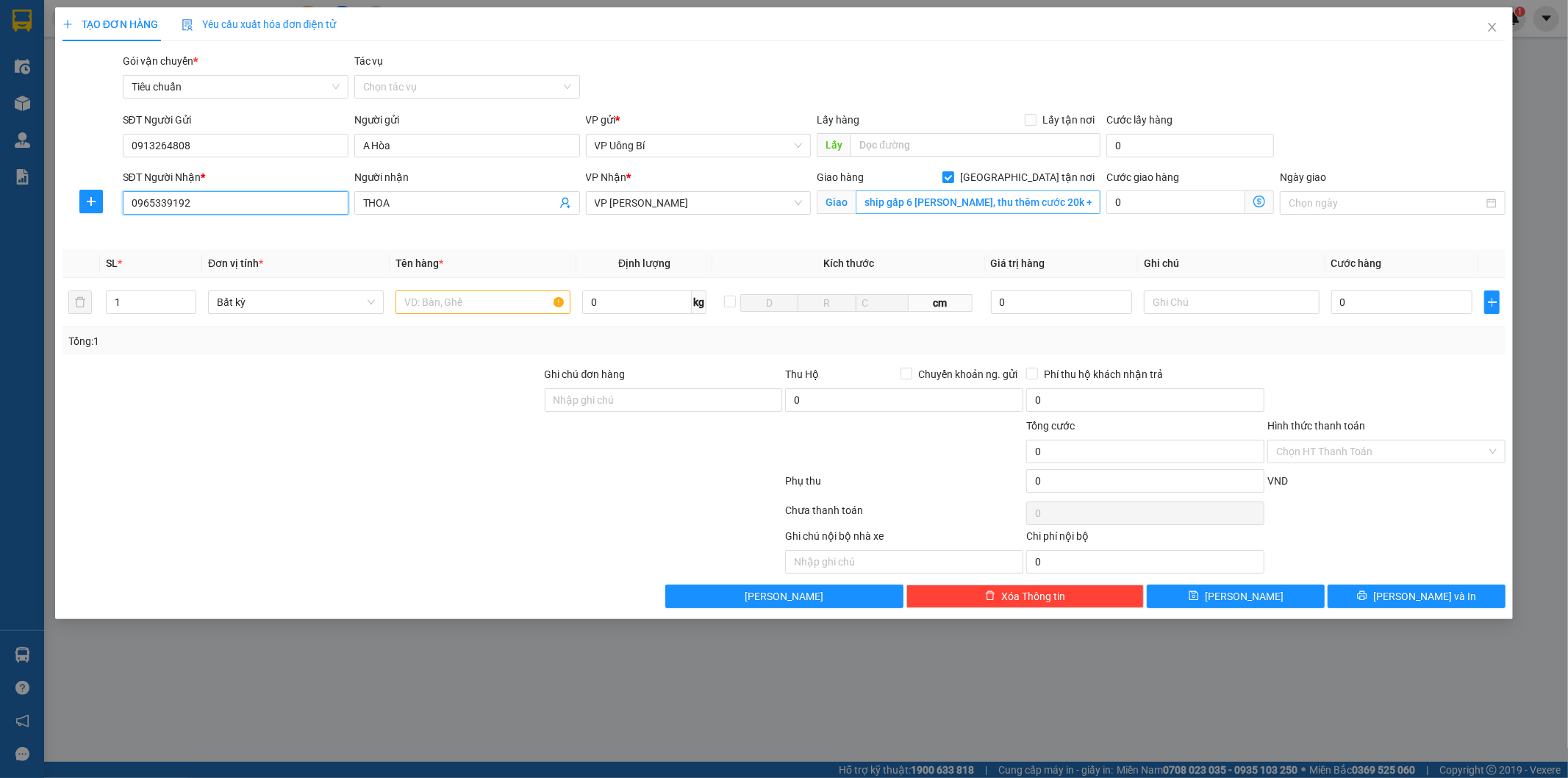
type input "0965339192"
click at [989, 203] on input "ship gấp 6 nguyễn văn cừ, thu thêm cước 20k + ship" at bounding box center [978, 202] width 245 height 23
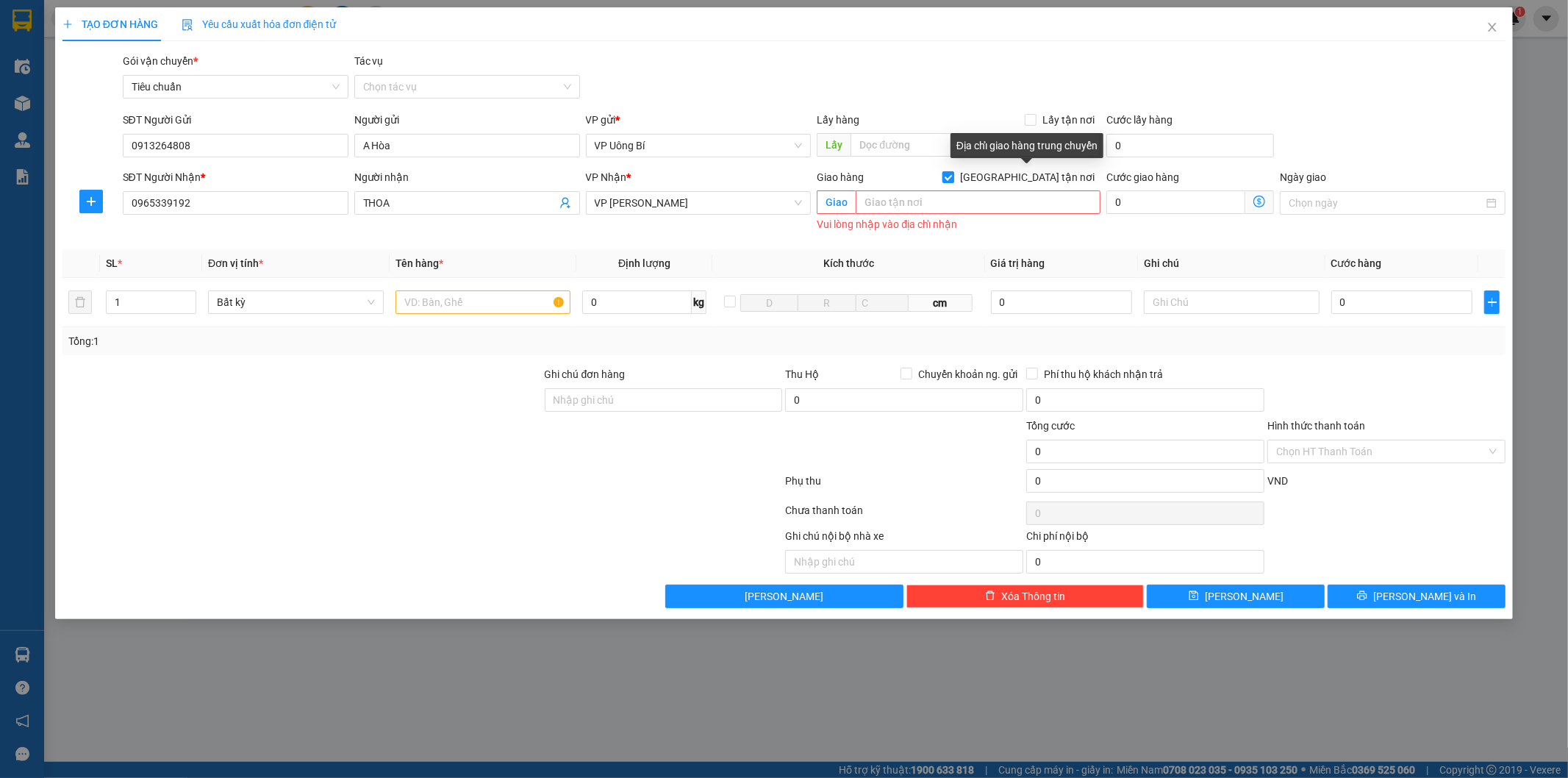
click at [953, 174] on input "Giao tận nơi" at bounding box center [947, 175] width 10 height 10
checkbox input "false"
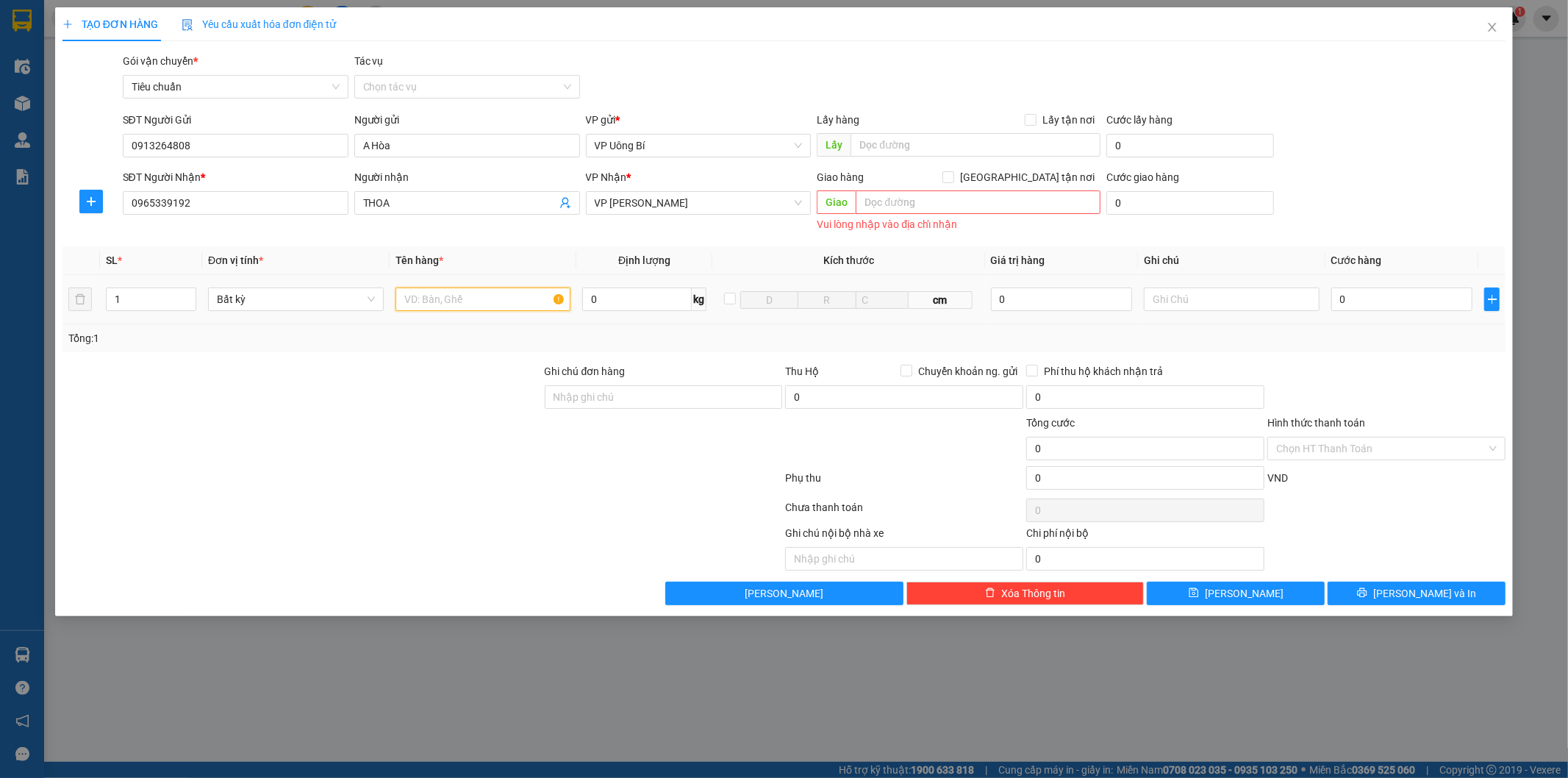
click at [516, 301] on input "text" at bounding box center [483, 300] width 175 height 23
type input "hồ sơ"
click at [1384, 305] on input "0" at bounding box center [1402, 300] width 141 height 23
type input "5"
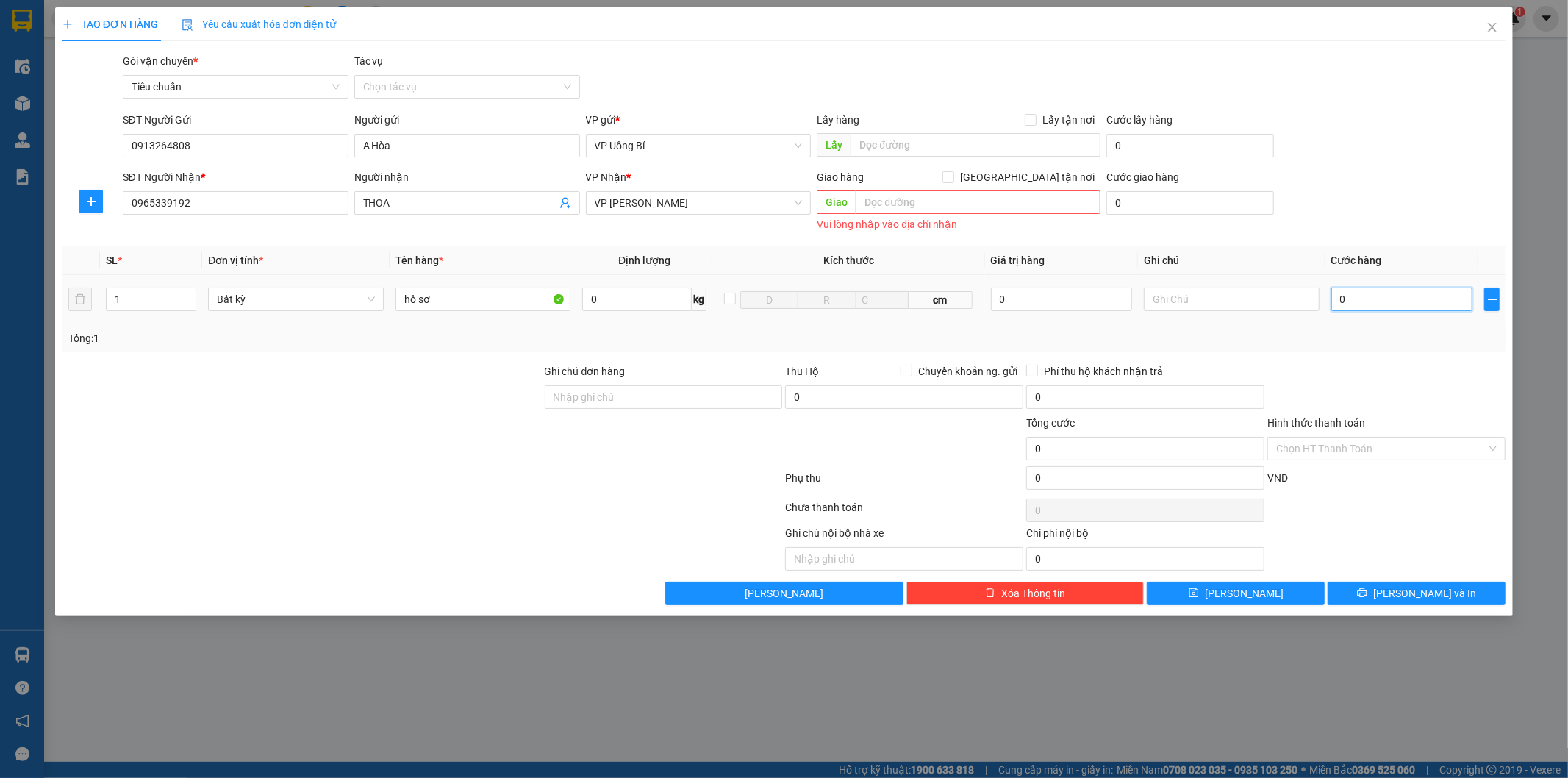
type input "5"
type input "50"
type input "50.000"
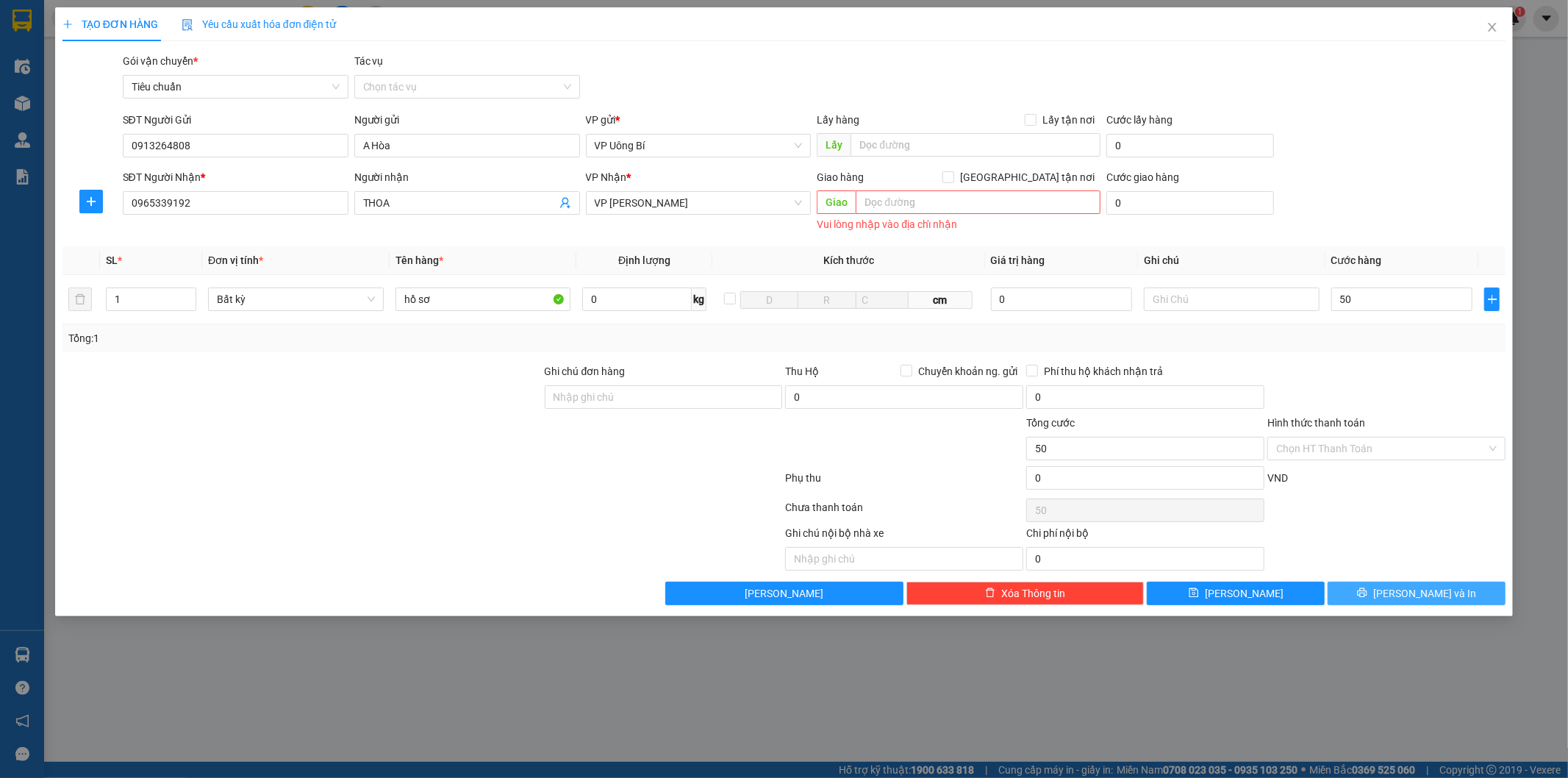
type input "50.000"
click at [1417, 593] on span "Lưu và In" at bounding box center [1424, 593] width 103 height 16
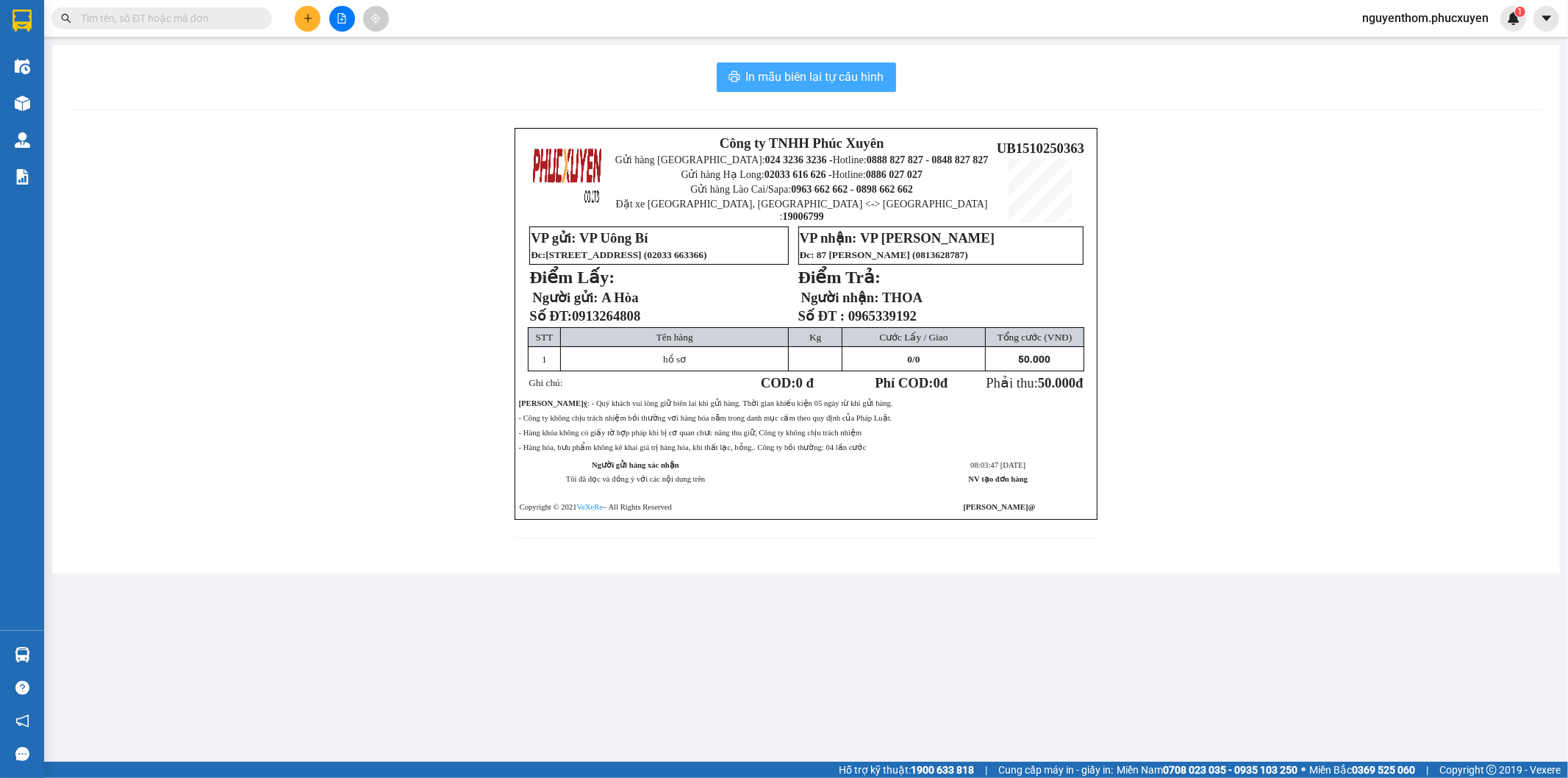
click at [811, 76] on span "In mẫu biên lai tự cấu hình" at bounding box center [815, 76] width 139 height 18
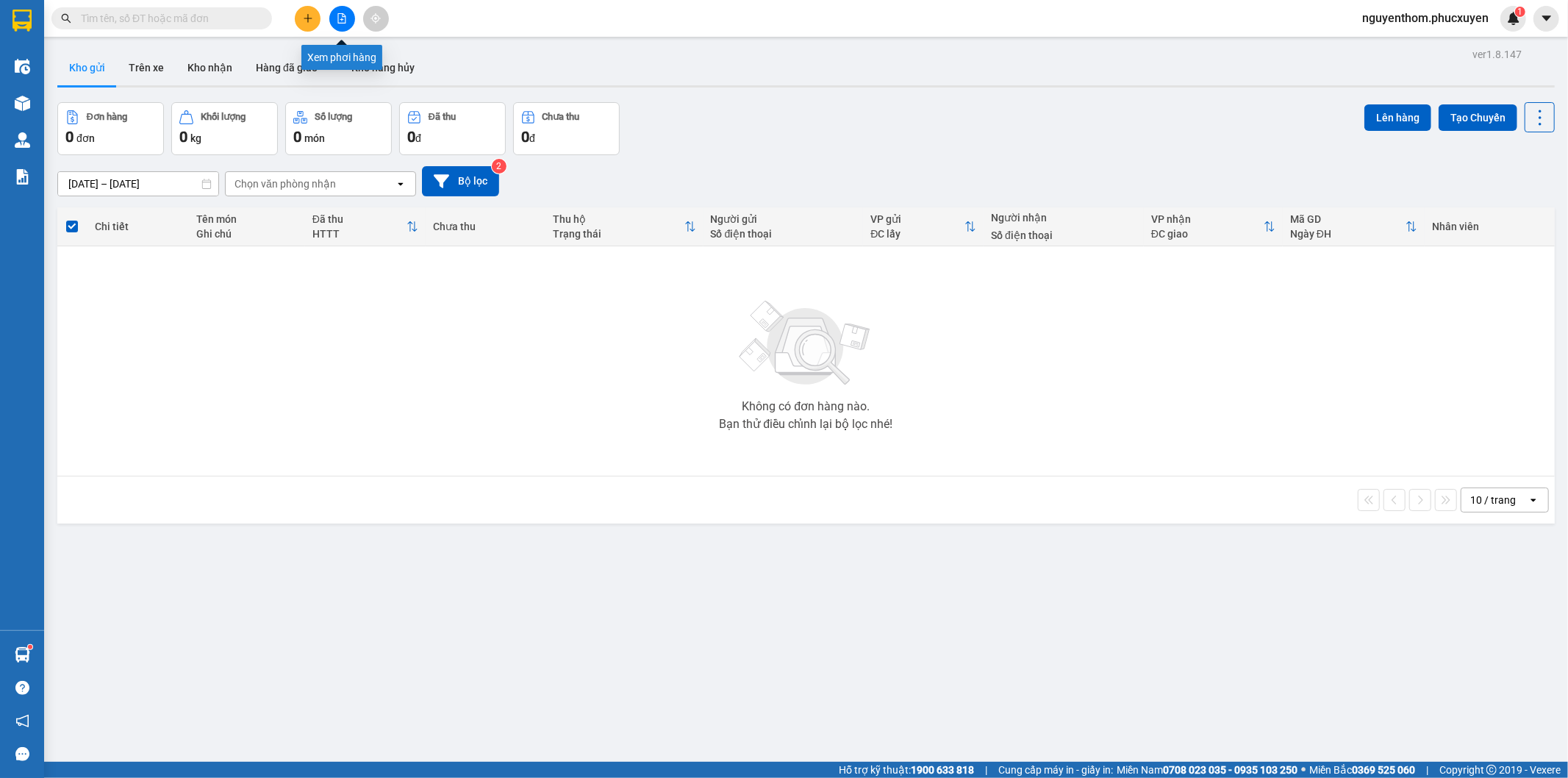
click at [341, 17] on icon "file-add" at bounding box center [341, 18] width 10 height 10
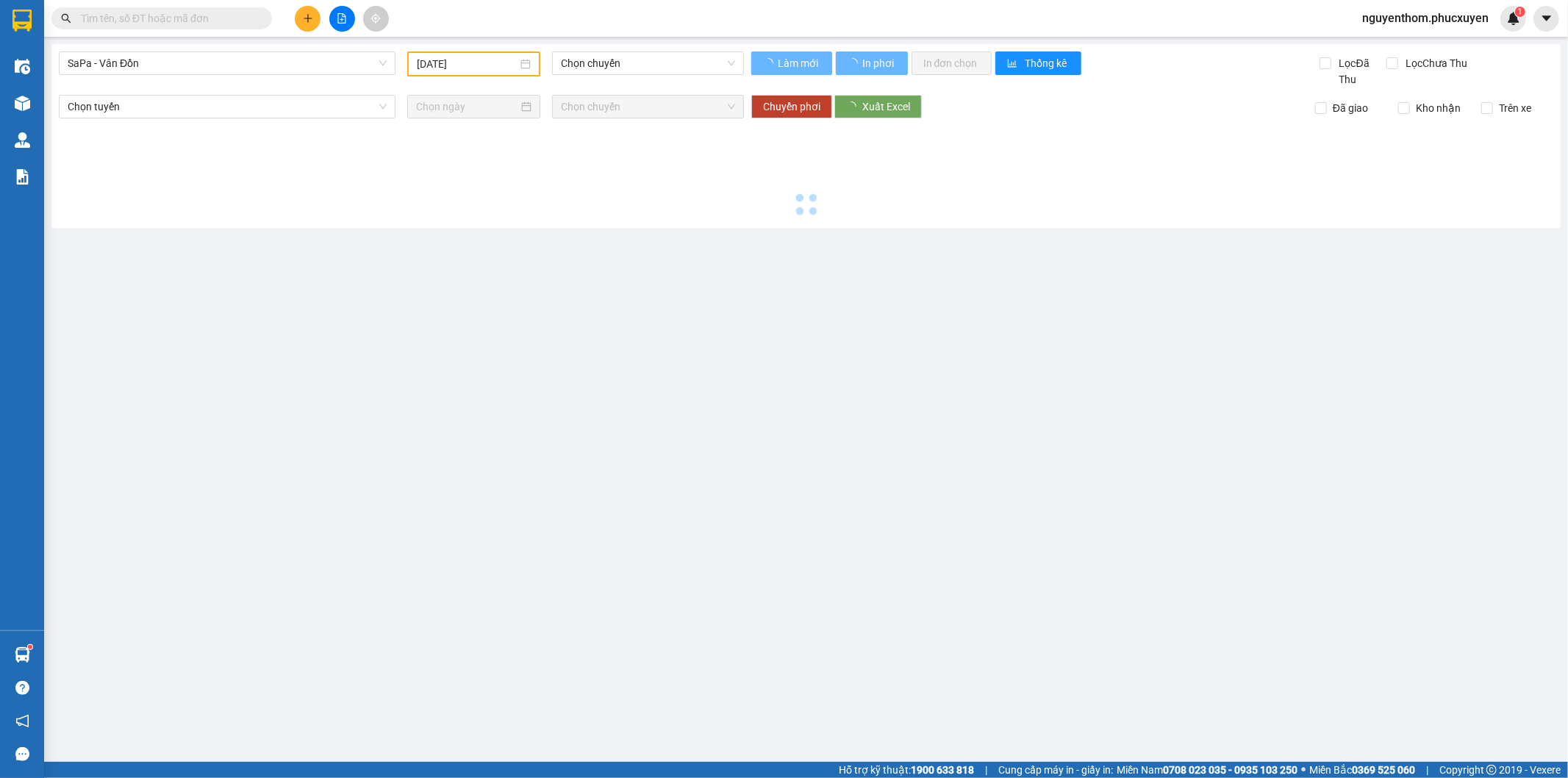
type input "15/10/2025"
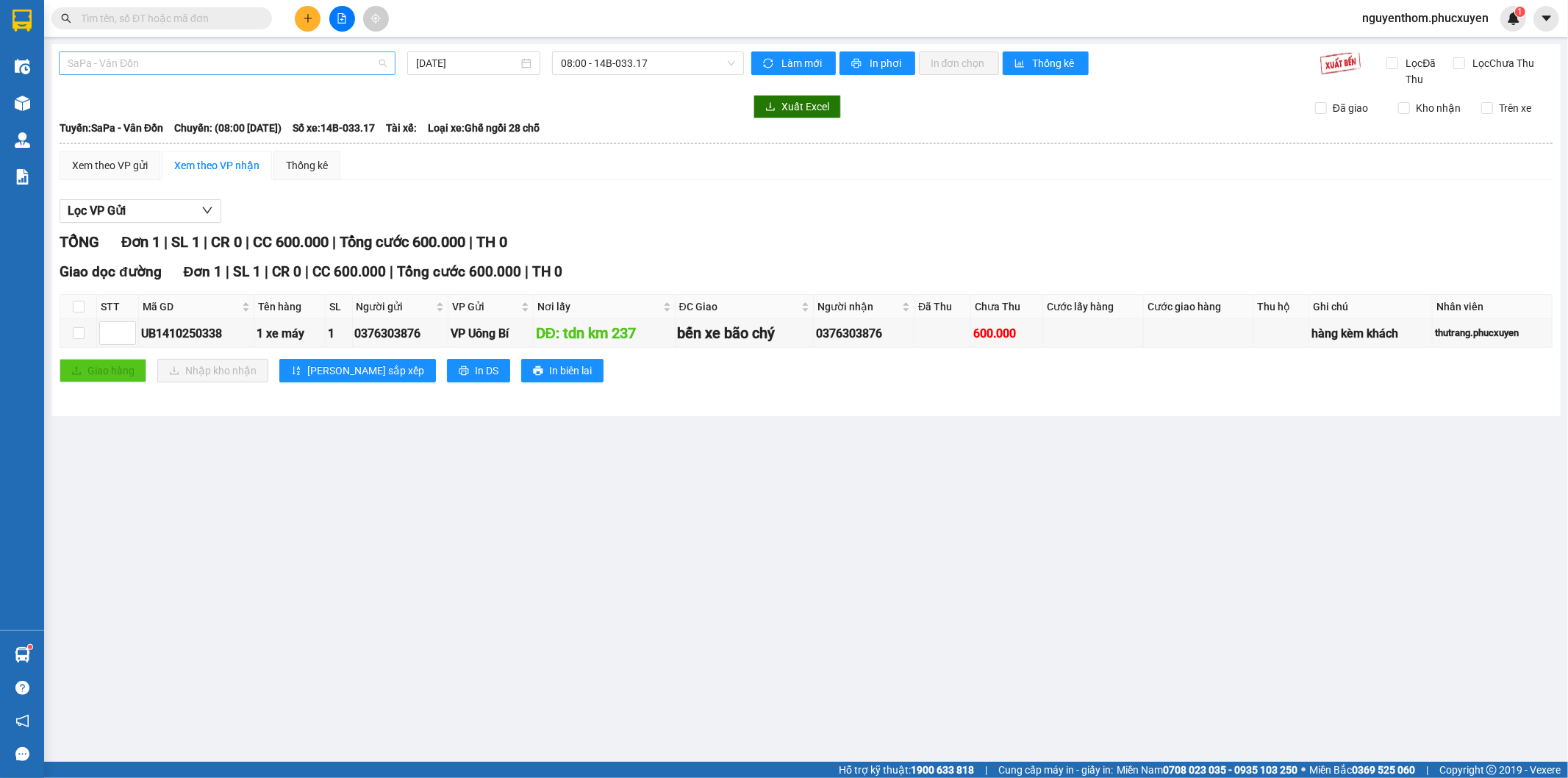
click at [332, 67] on span "SaPa - Vân Đồn" at bounding box center [227, 63] width 319 height 22
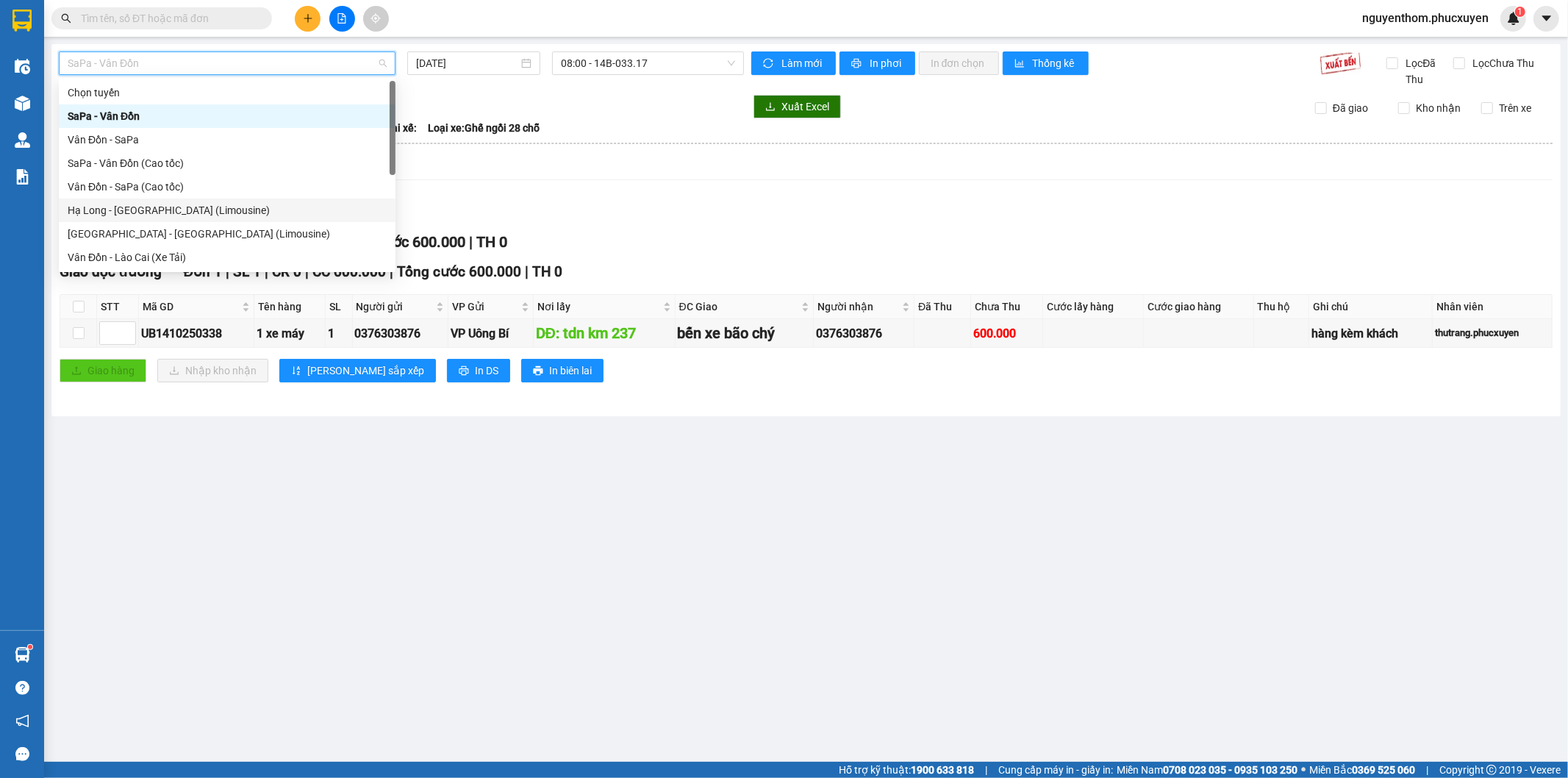
click at [237, 210] on div "Hạ Long - Hà Nội (Limousine)" at bounding box center [227, 210] width 319 height 16
type input "15/10/2025"
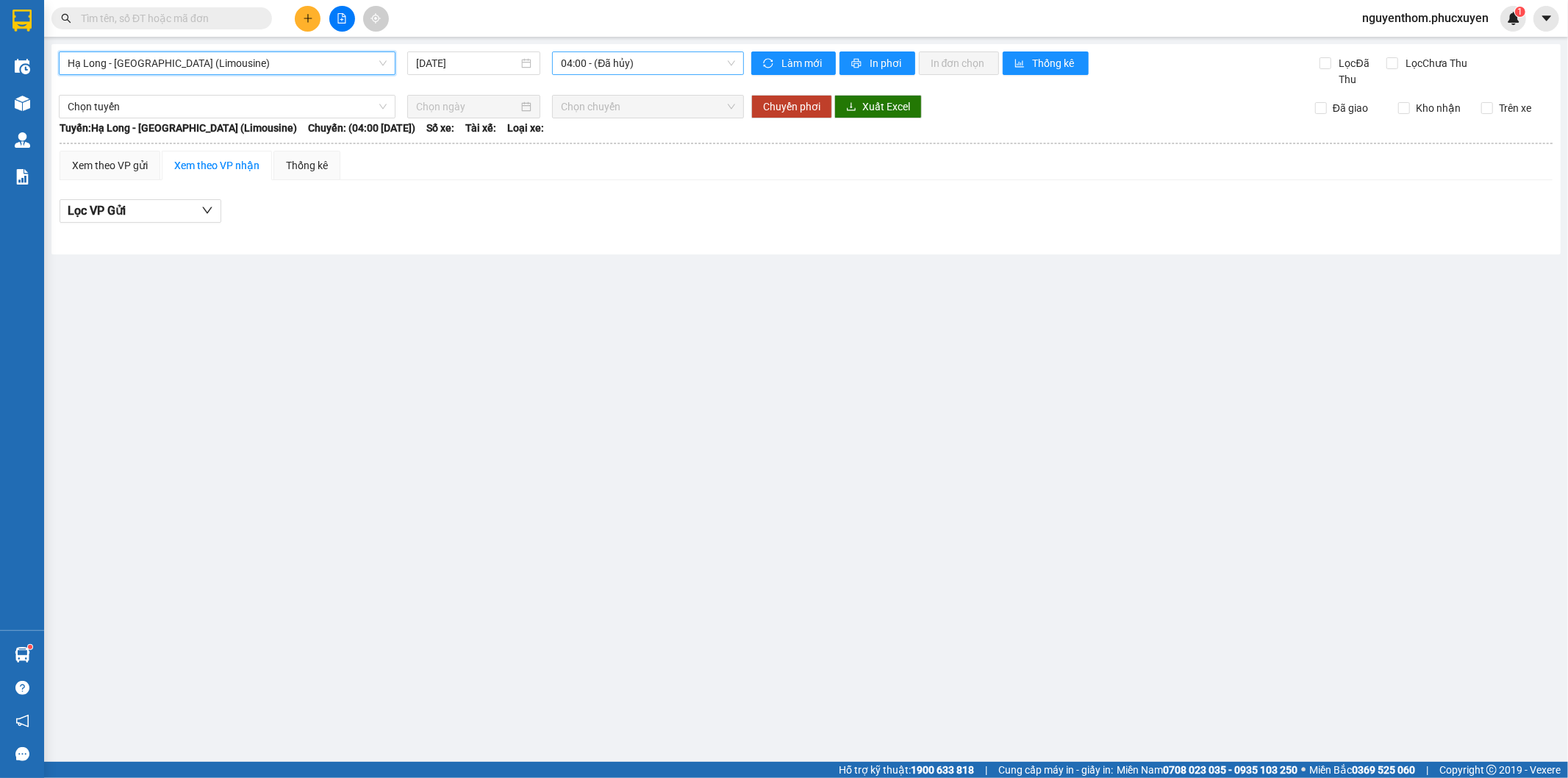
click at [718, 68] on span "04:00 - (Đã hủy)" at bounding box center [647, 63] width 174 height 22
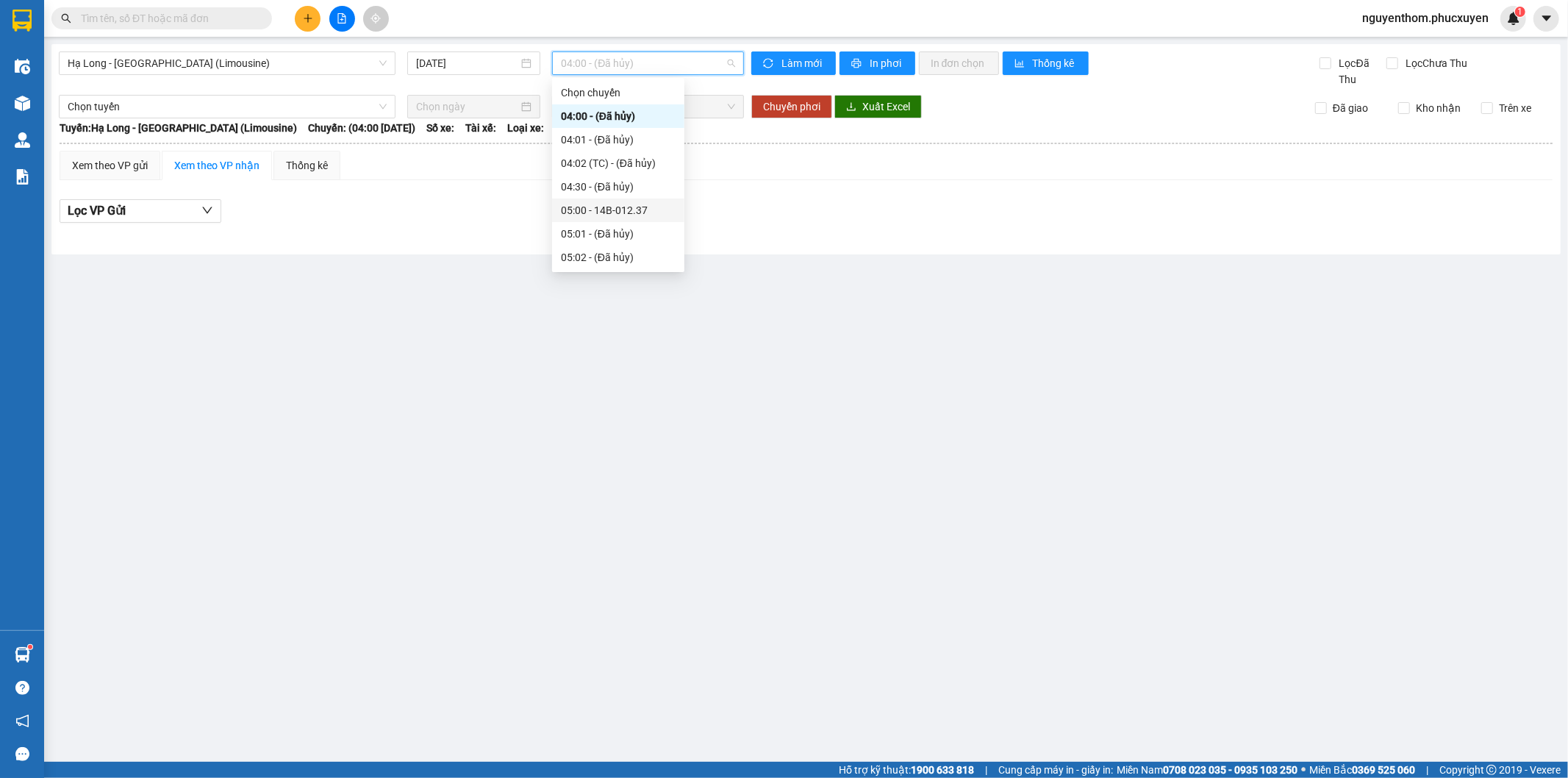
click at [627, 210] on div "05:00 - 14B-012.37" at bounding box center [617, 210] width 114 height 16
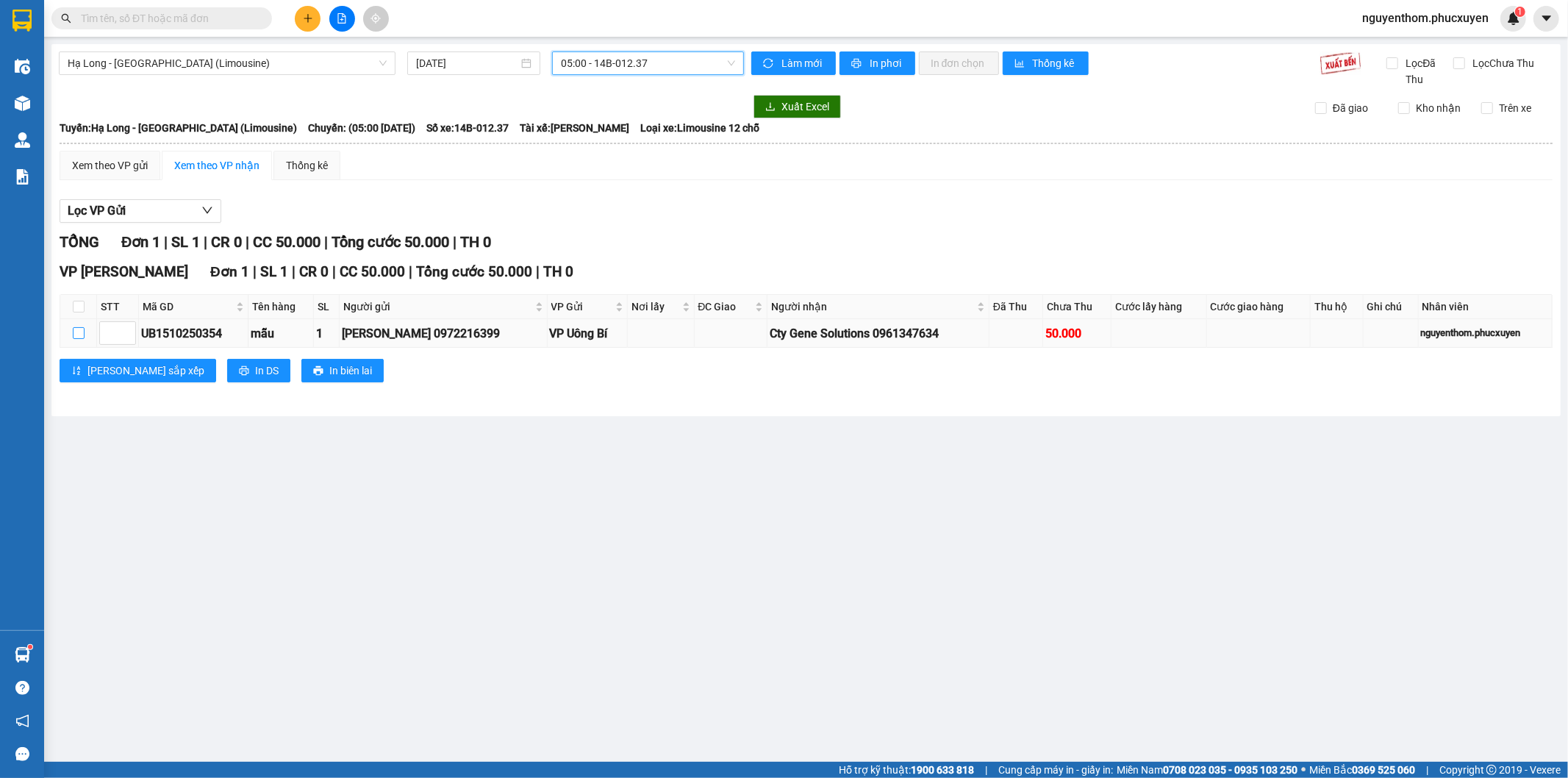
click at [78, 332] on input "checkbox" at bounding box center [78, 333] width 12 height 12
checkbox input "true"
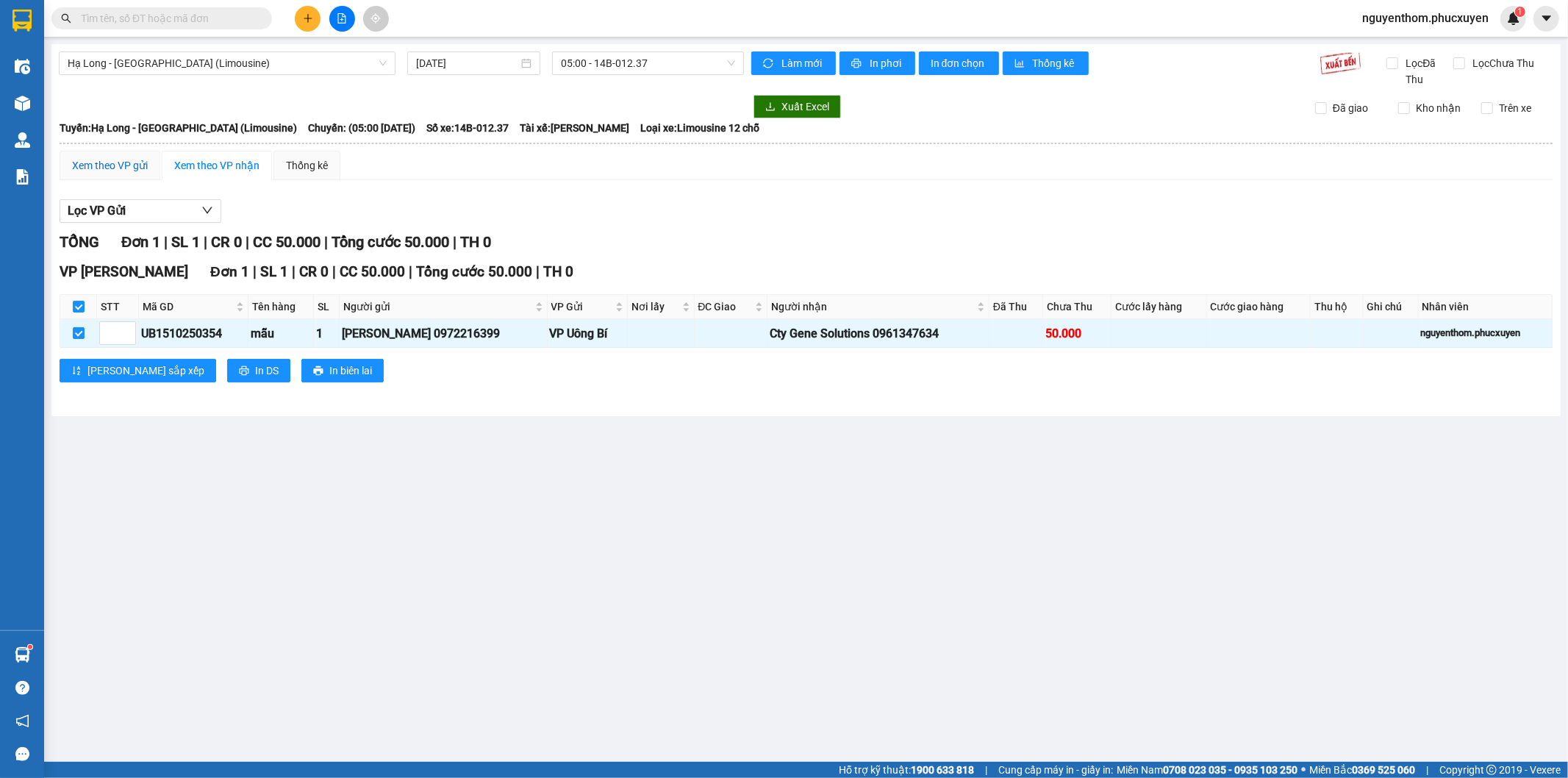
click at [119, 164] on div "Xem theo VP gửi" at bounding box center [110, 165] width 76 height 16
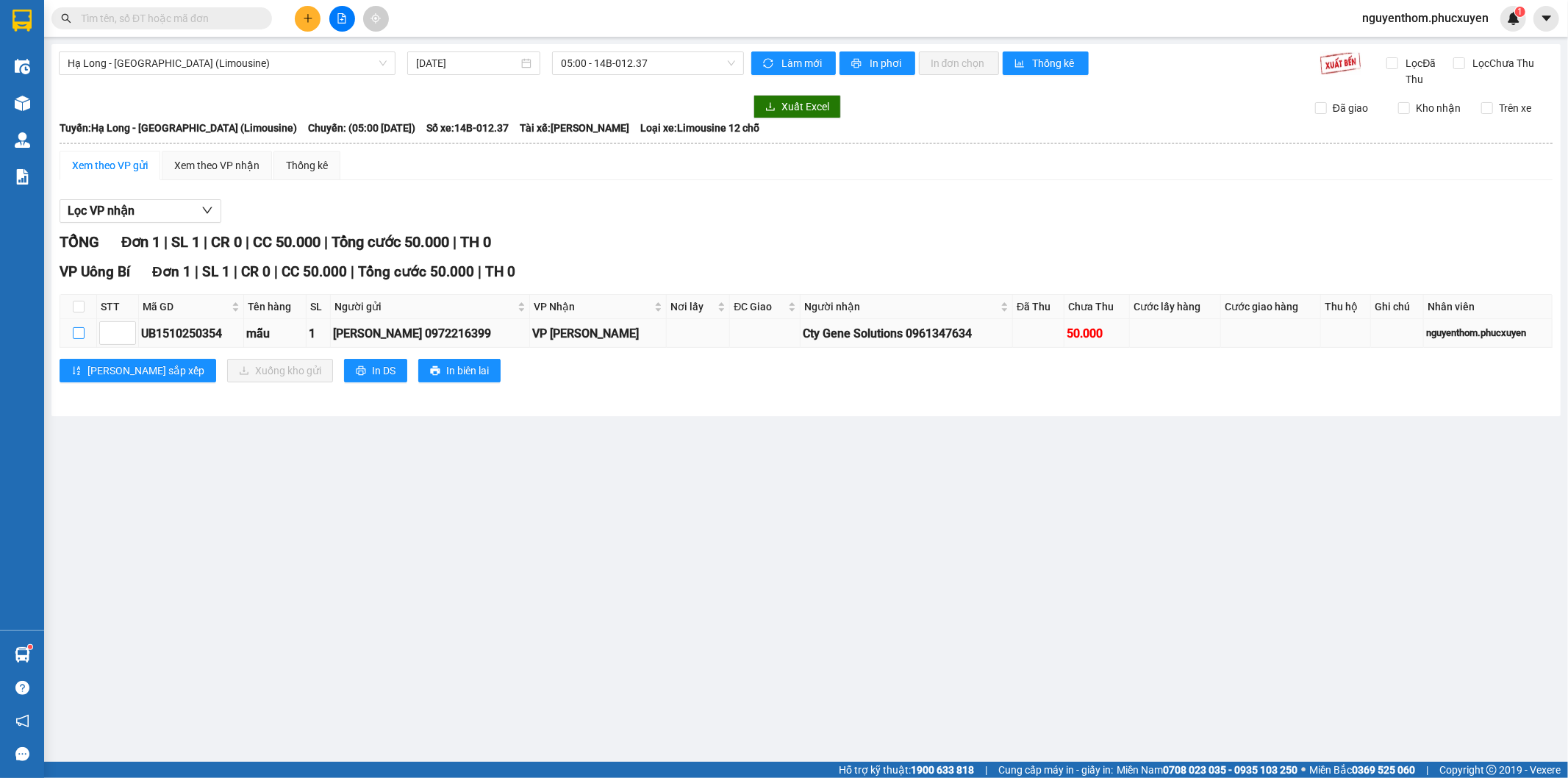
drag, startPoint x: 76, startPoint y: 334, endPoint x: 102, endPoint y: 339, distance: 26.5
click at [78, 334] on input "checkbox" at bounding box center [78, 333] width 12 height 12
checkbox input "true"
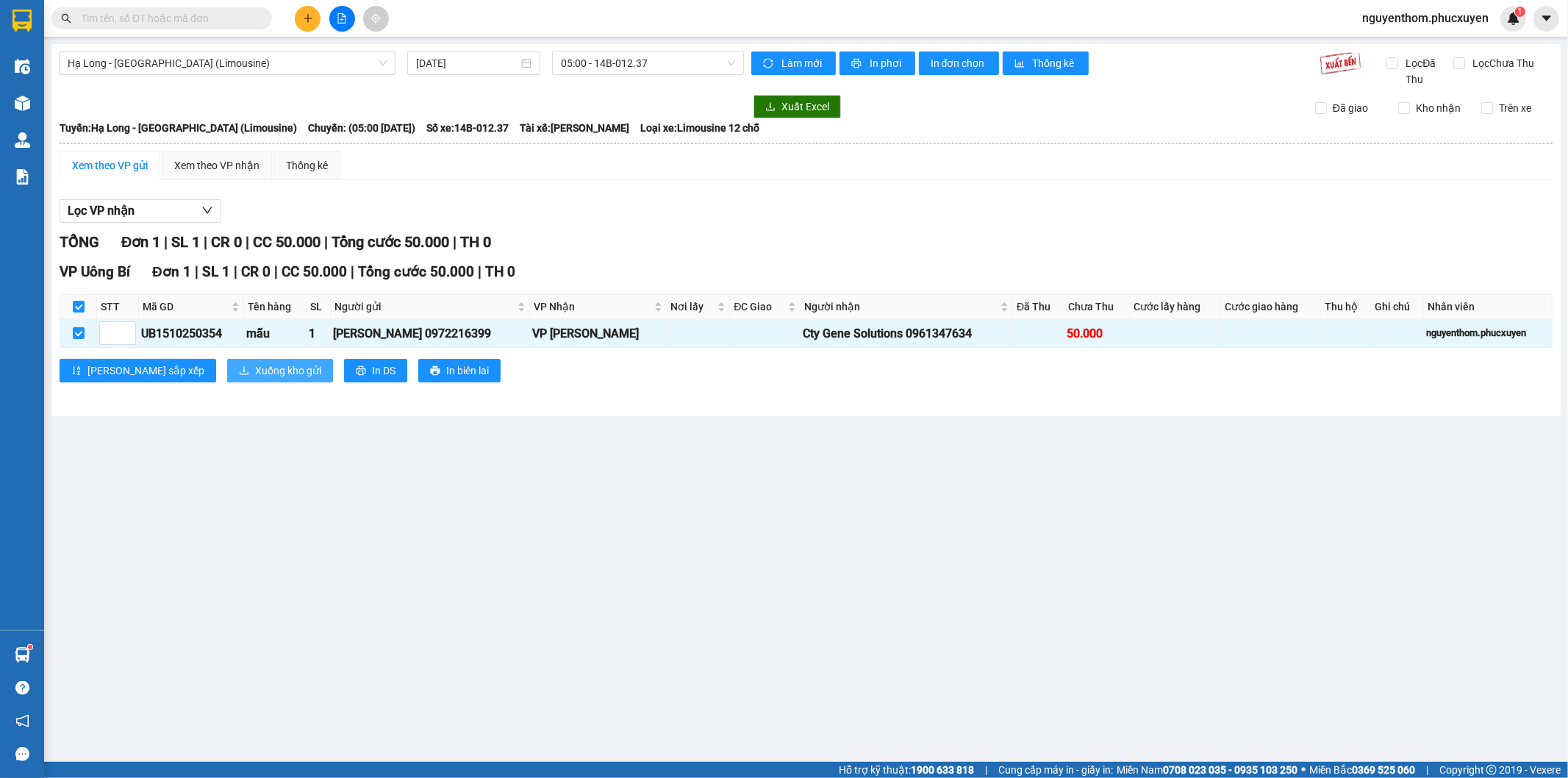
click at [255, 363] on span "Xuống kho gửi" at bounding box center [289, 371] width 67 height 16
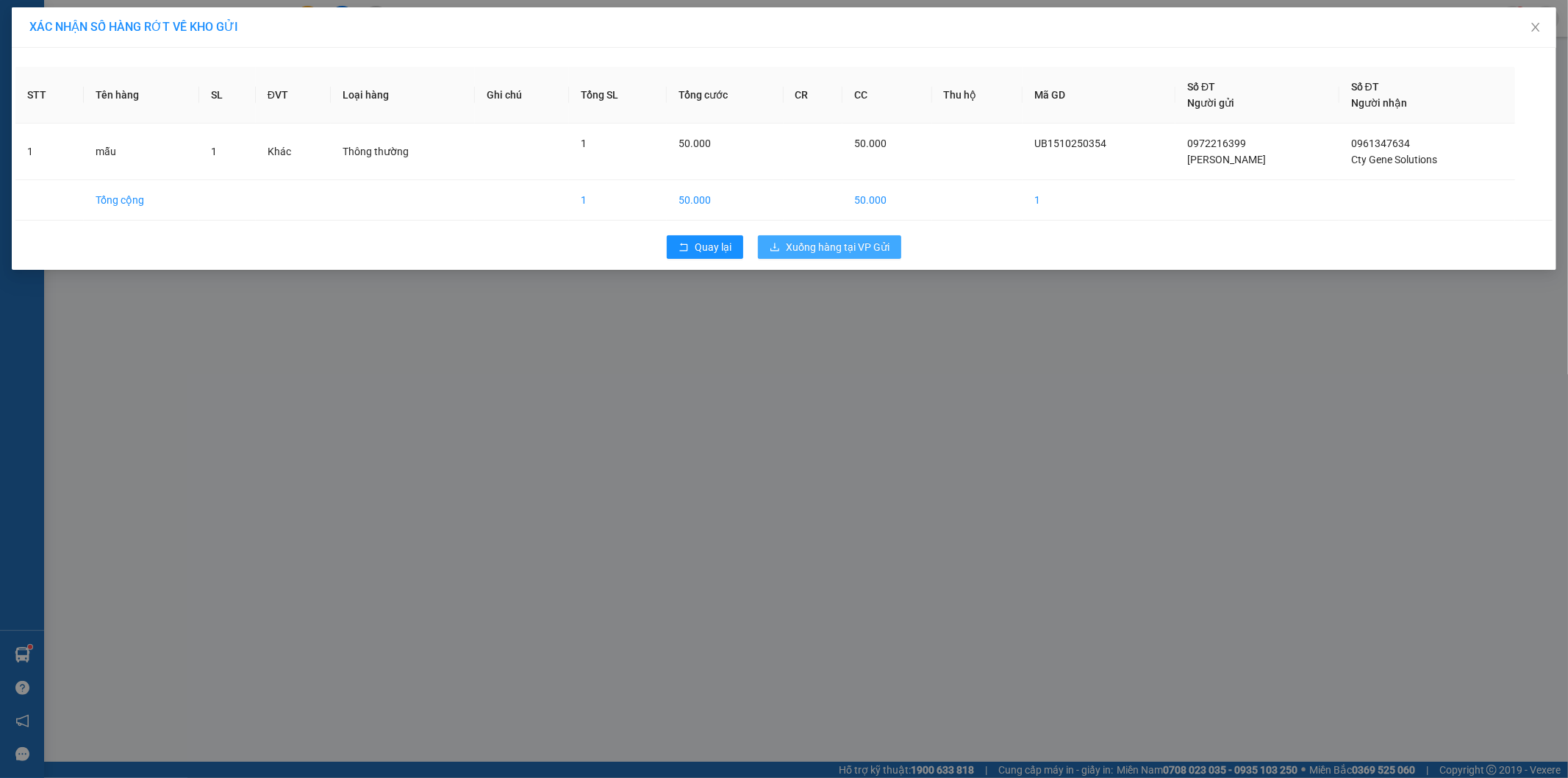
click at [839, 251] on span "Xuống hàng tại VP Gửi" at bounding box center [838, 247] width 103 height 16
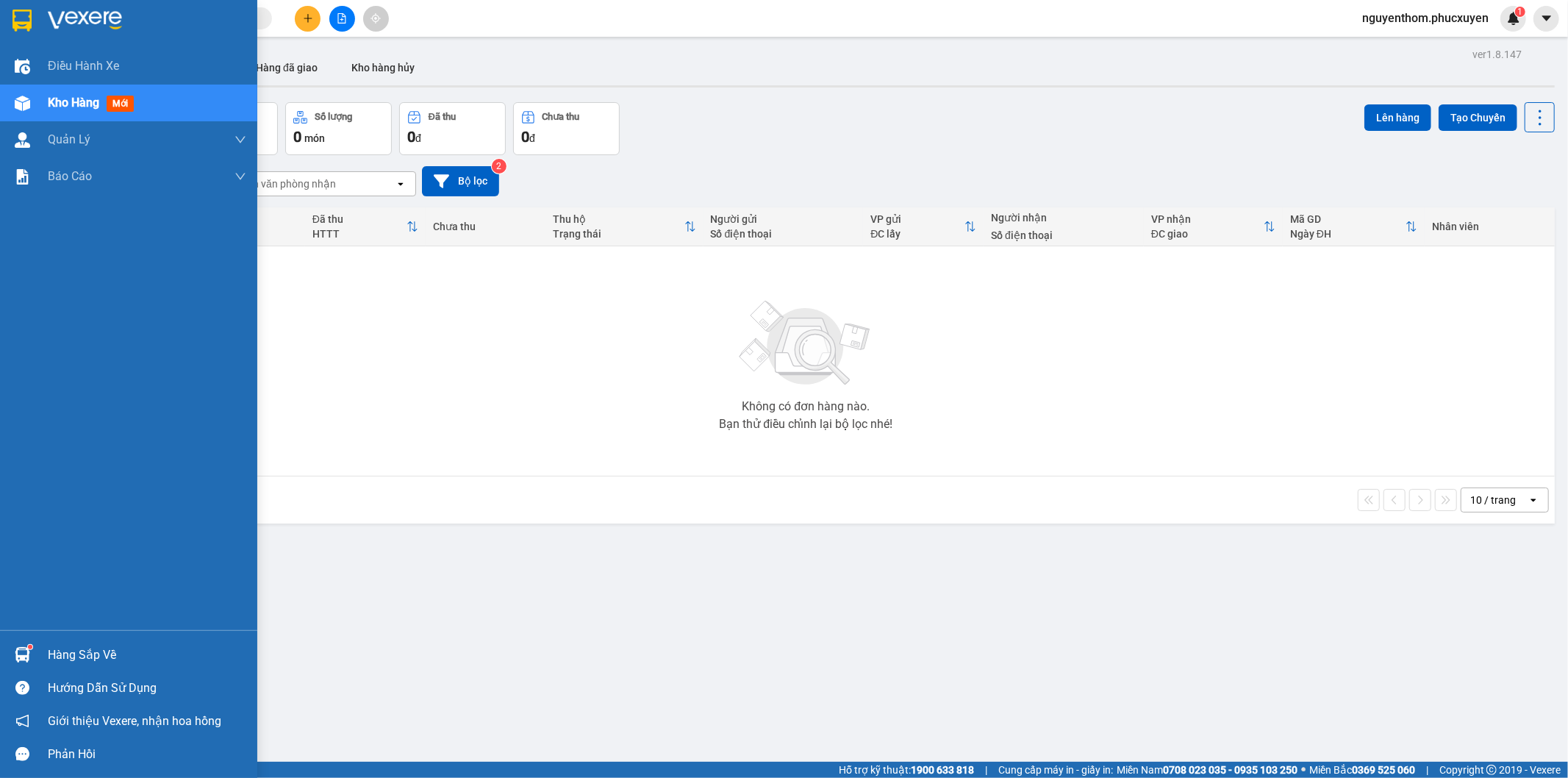
click at [44, 657] on div "Hàng sắp về" at bounding box center [129, 654] width 257 height 33
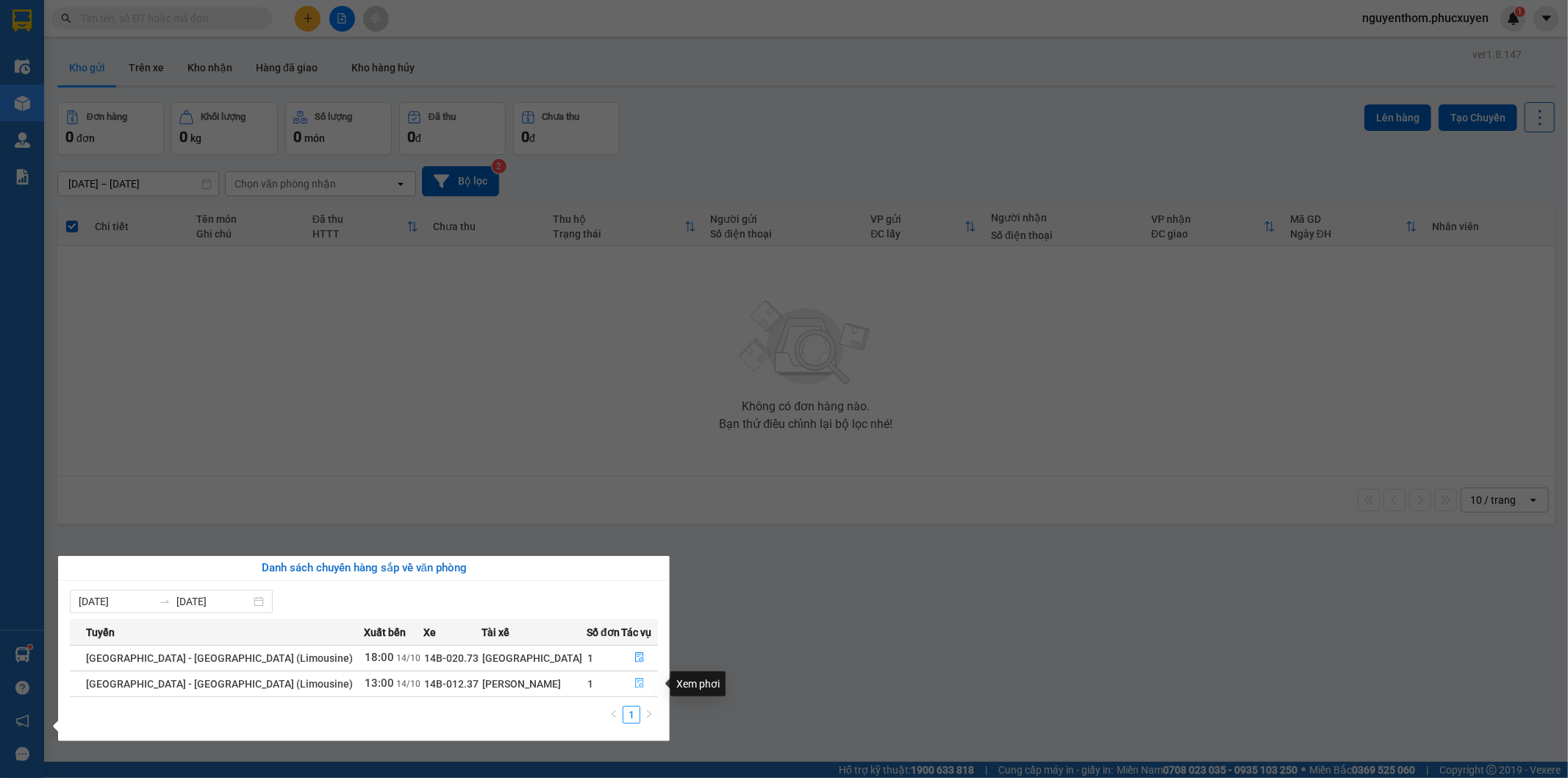
click at [634, 684] on icon "file-done" at bounding box center [639, 682] width 10 height 10
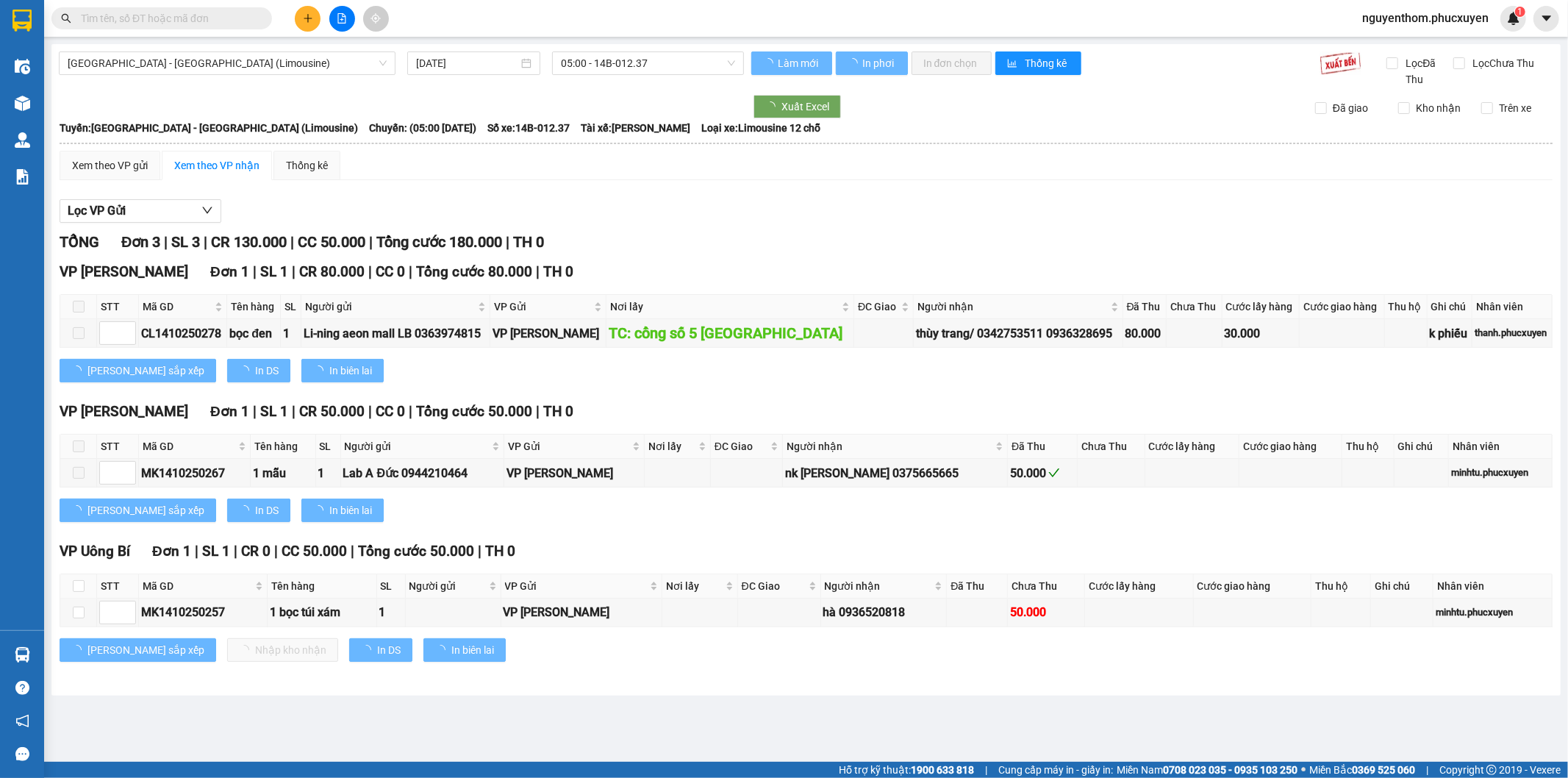
type input "14/10/2025"
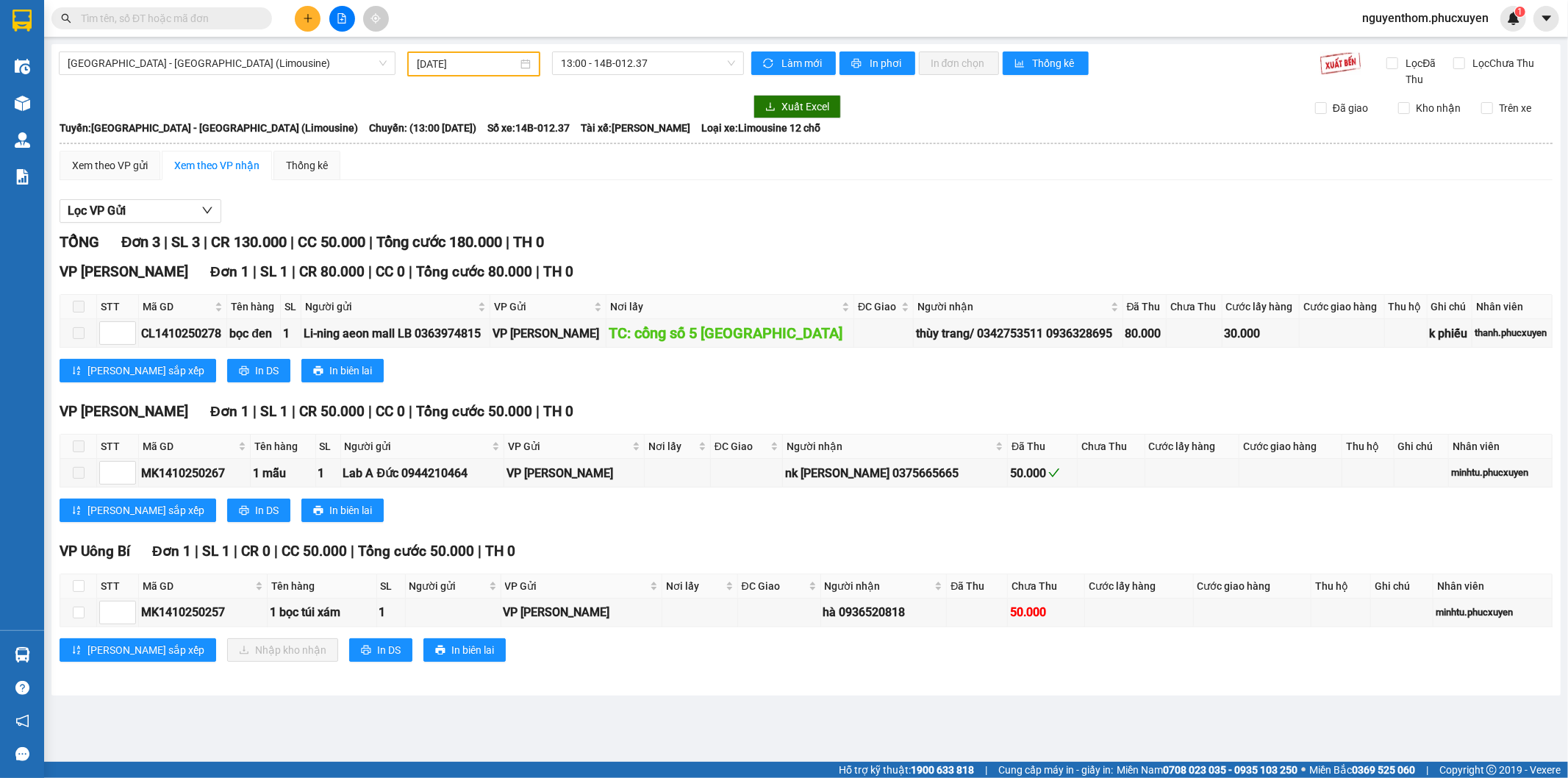
click at [369, 132] on span "Chuyến: (13:00 - 14/10/2025)" at bounding box center [422, 128] width 107 height 16
click at [841, 619] on div "hà 0936520818" at bounding box center [883, 612] width 121 height 18
drag, startPoint x: 702, startPoint y: 133, endPoint x: 697, endPoint y: 155, distance: 22.6
click at [703, 133] on span "Loại xe: Limousine 12 chỗ" at bounding box center [761, 128] width 119 height 16
drag, startPoint x: 255, startPoint y: 692, endPoint x: 244, endPoint y: 692, distance: 11.0
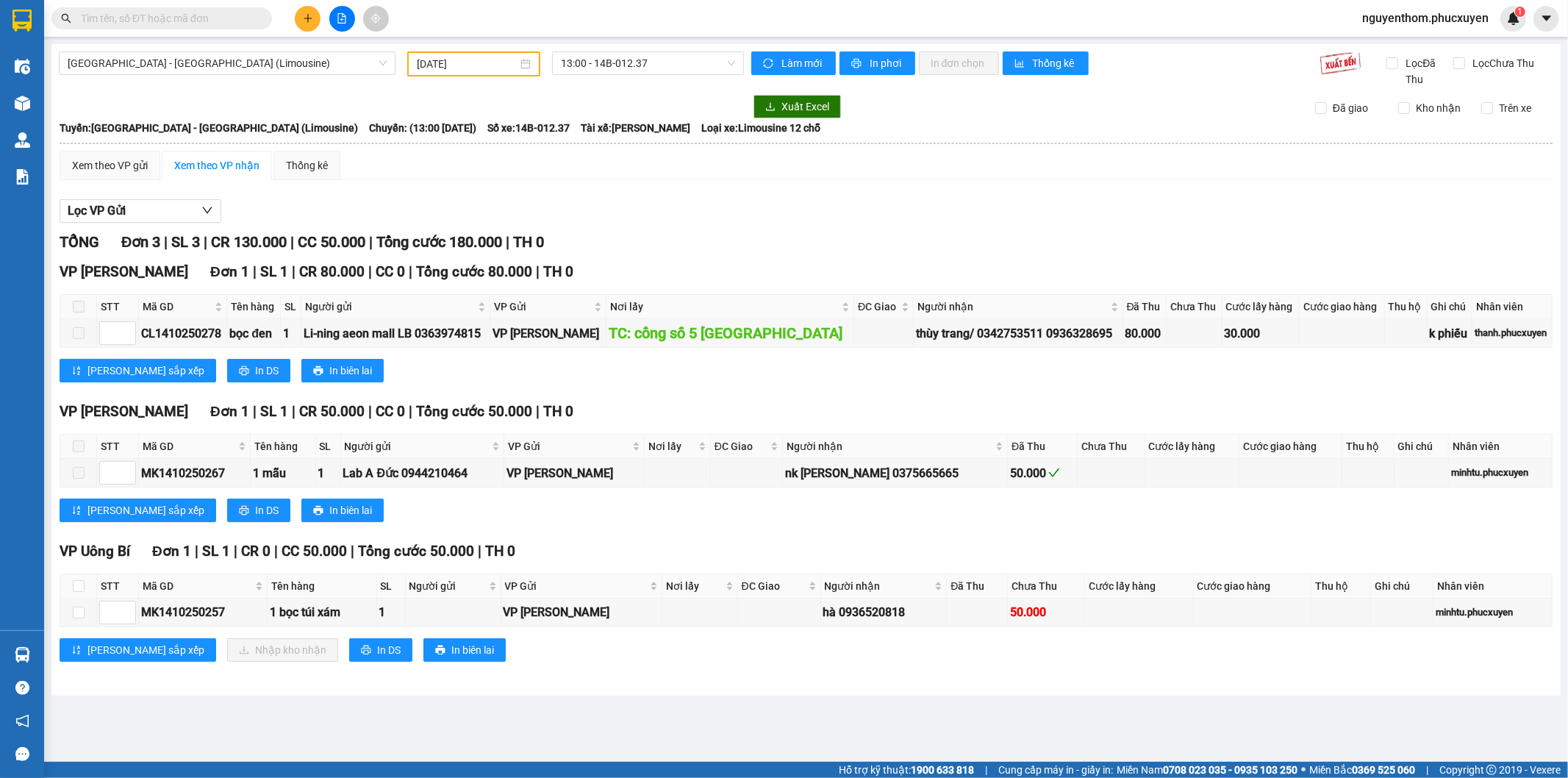
click at [252, 692] on div "Hà Nội - Hạ Long (Limousine) 14/10/2025 13:00 - 14B-012.37 Làm mới In phơi In đ…" at bounding box center [806, 370] width 1510 height 651
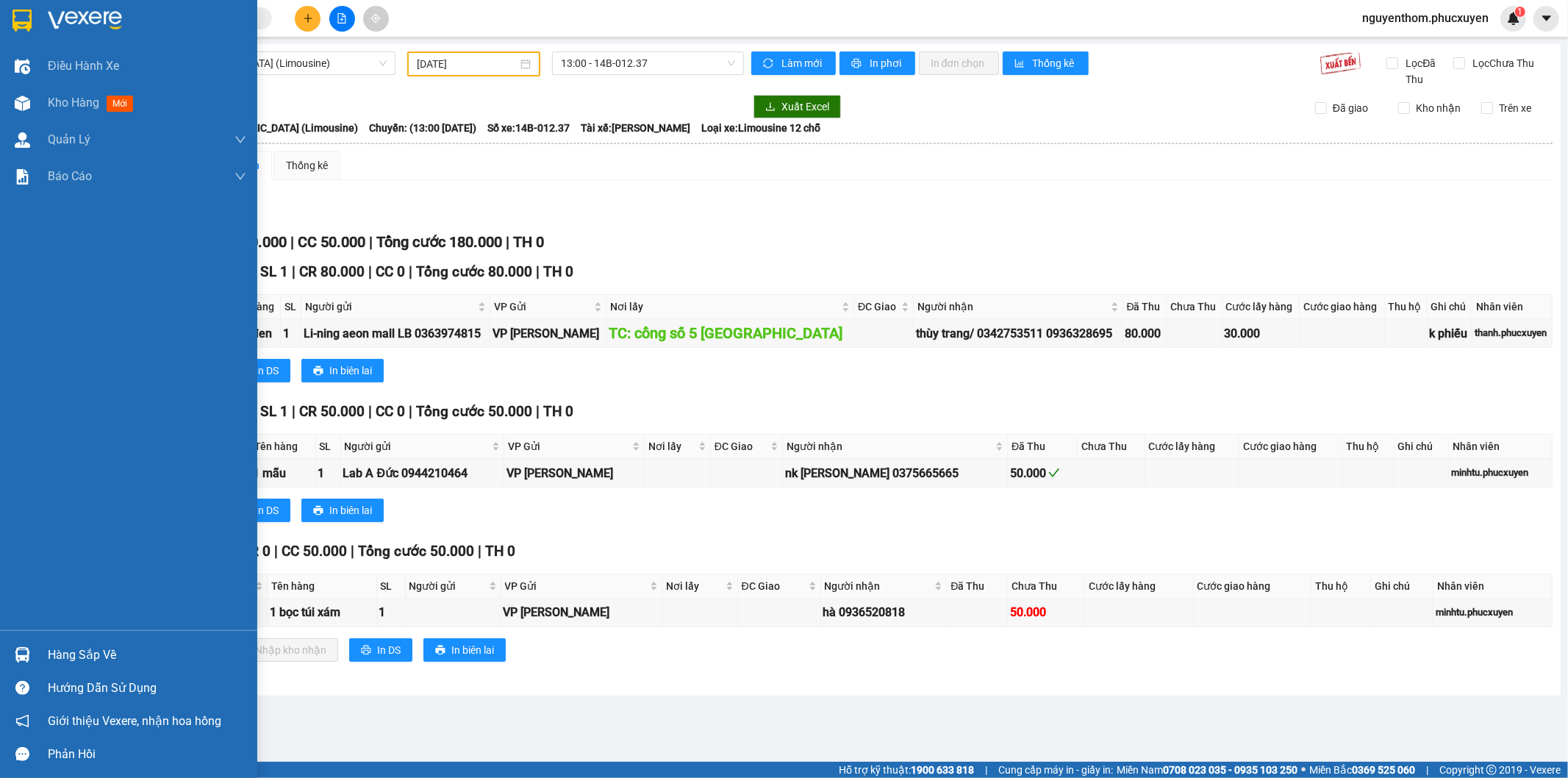
click at [17, 651] on img at bounding box center [22, 654] width 15 height 15
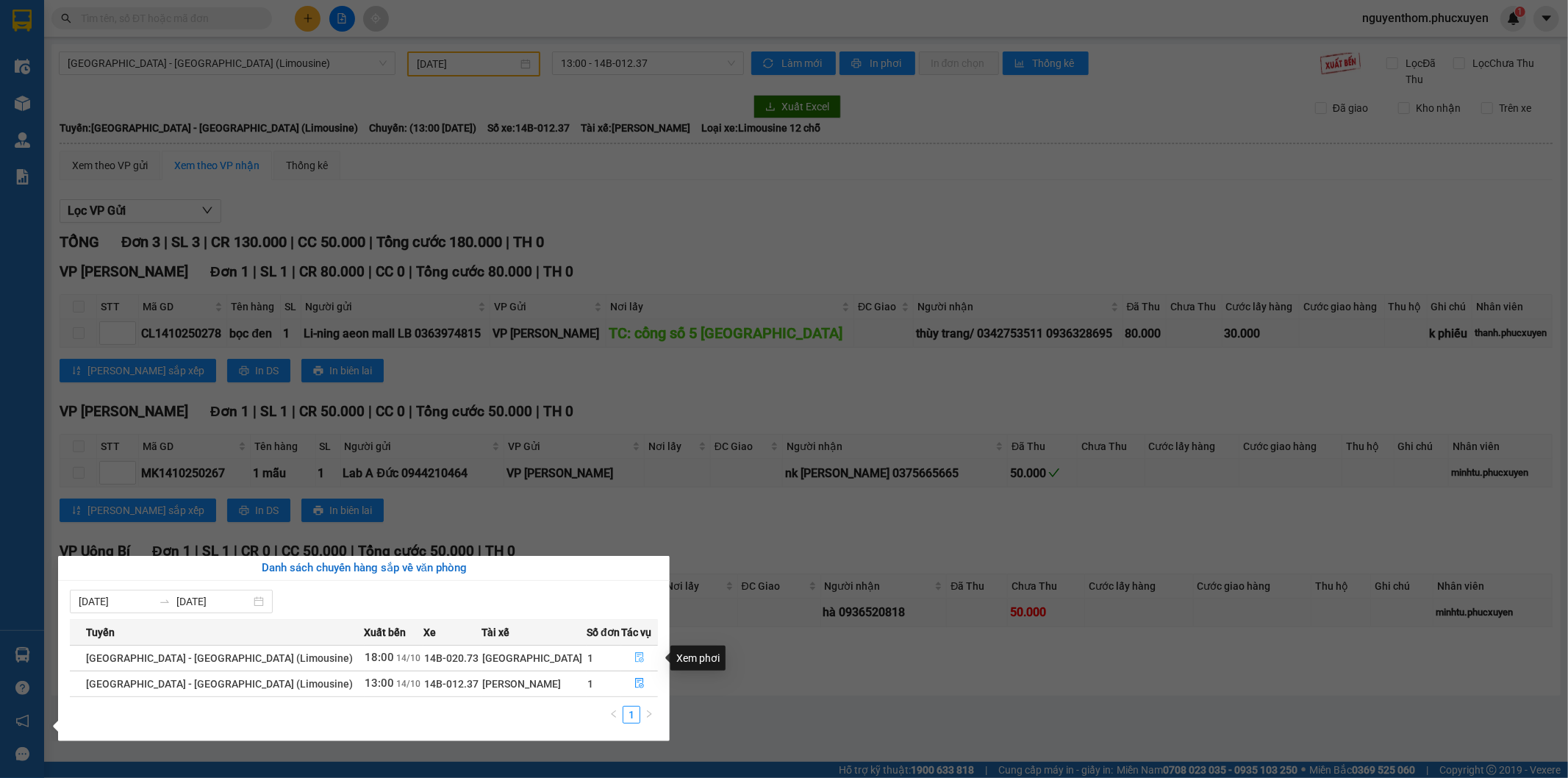
drag, startPoint x: 633, startPoint y: 657, endPoint x: 730, endPoint y: 697, distance: 104.9
click at [634, 657] on icon "file-done" at bounding box center [639, 657] width 10 height 10
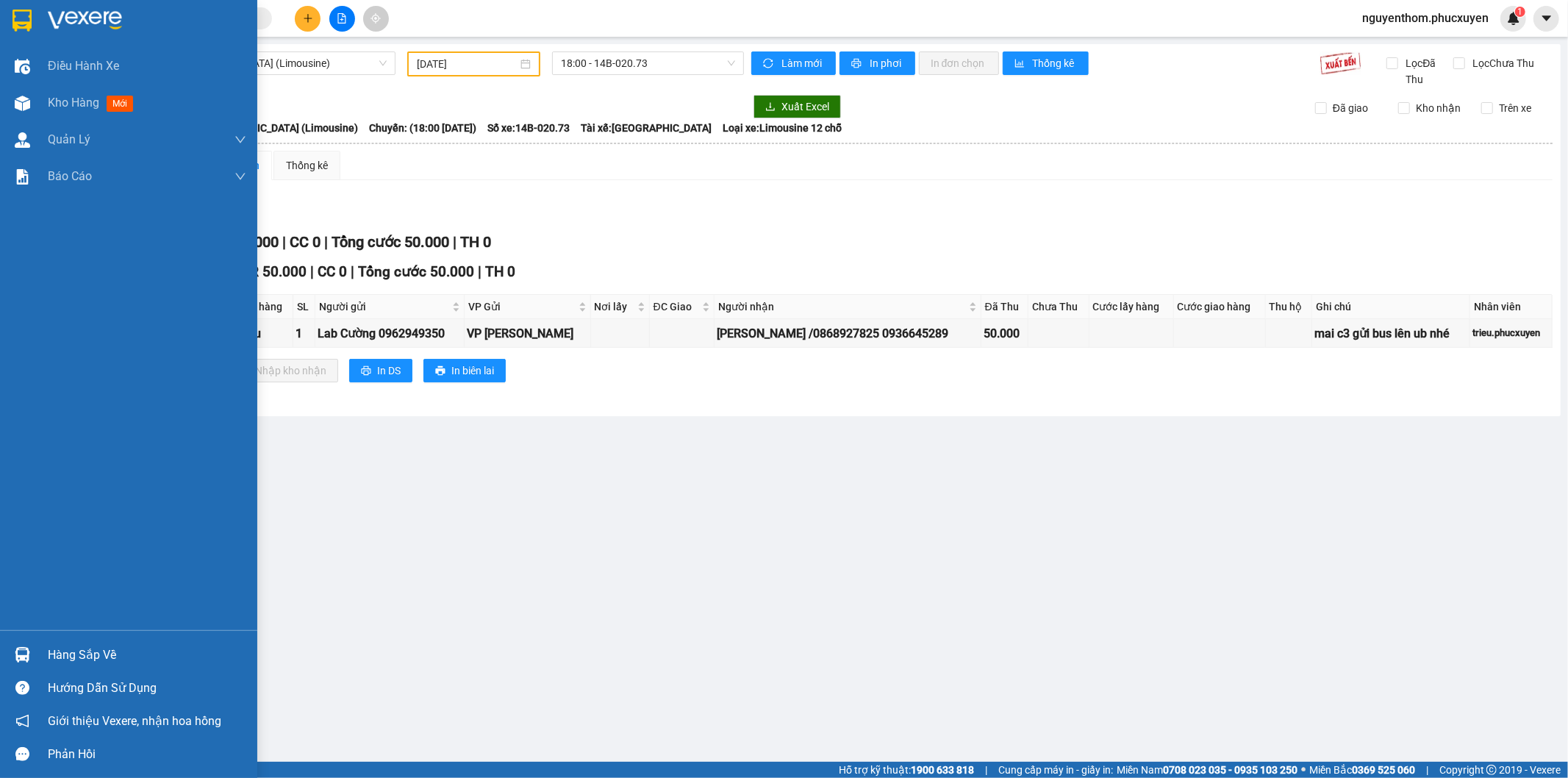
click at [15, 655] on img at bounding box center [22, 654] width 15 height 15
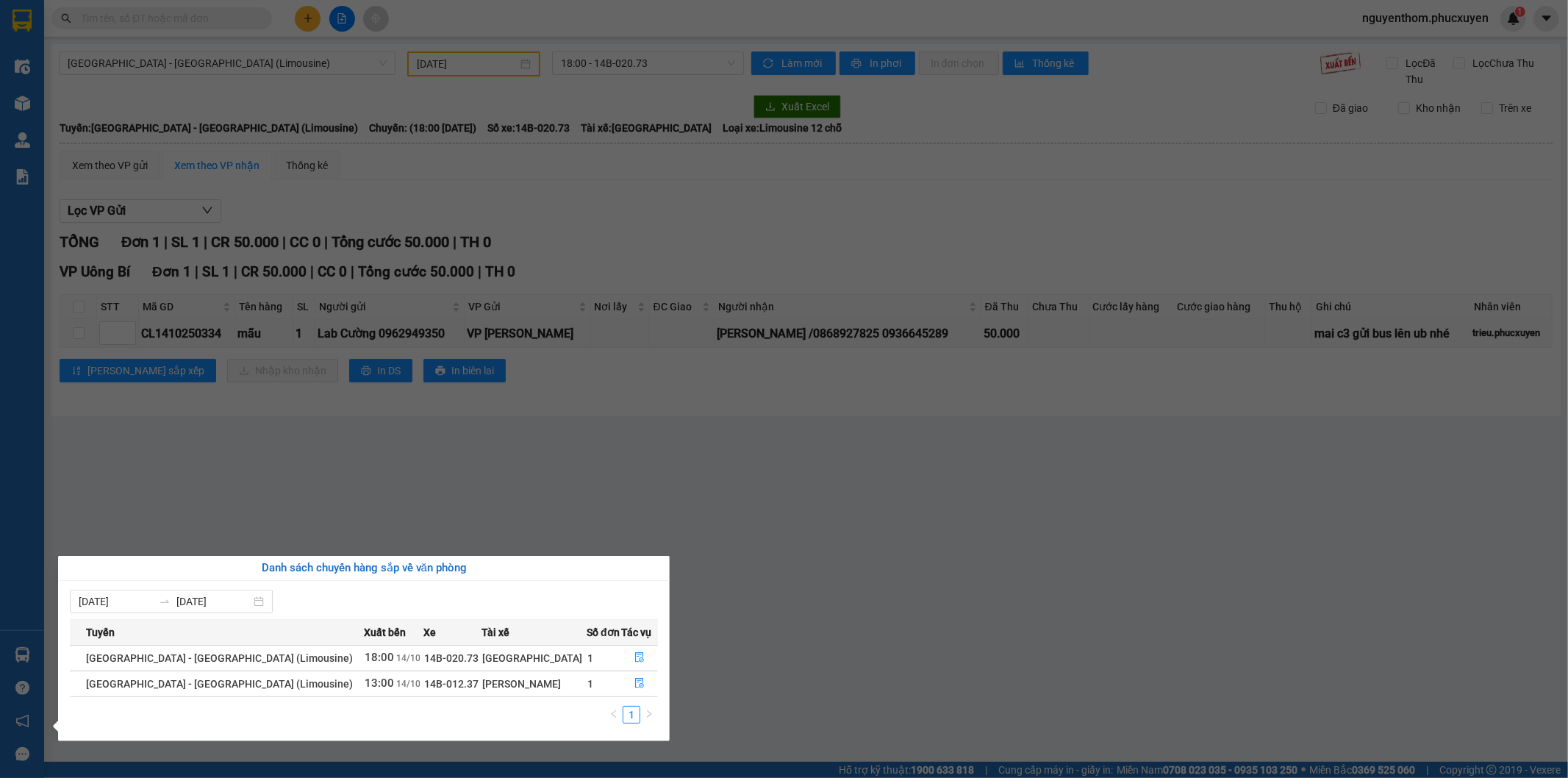
click at [429, 590] on div "08/10/2025 14/10/2025" at bounding box center [364, 601] width 588 height 23
click at [456, 466] on section "Kết quả tìm kiếm ( 0 ) Bộ lọc No Data nguyenthom.phucxuyen 1 Điều hành xe Kho h…" at bounding box center [784, 389] width 1568 height 778
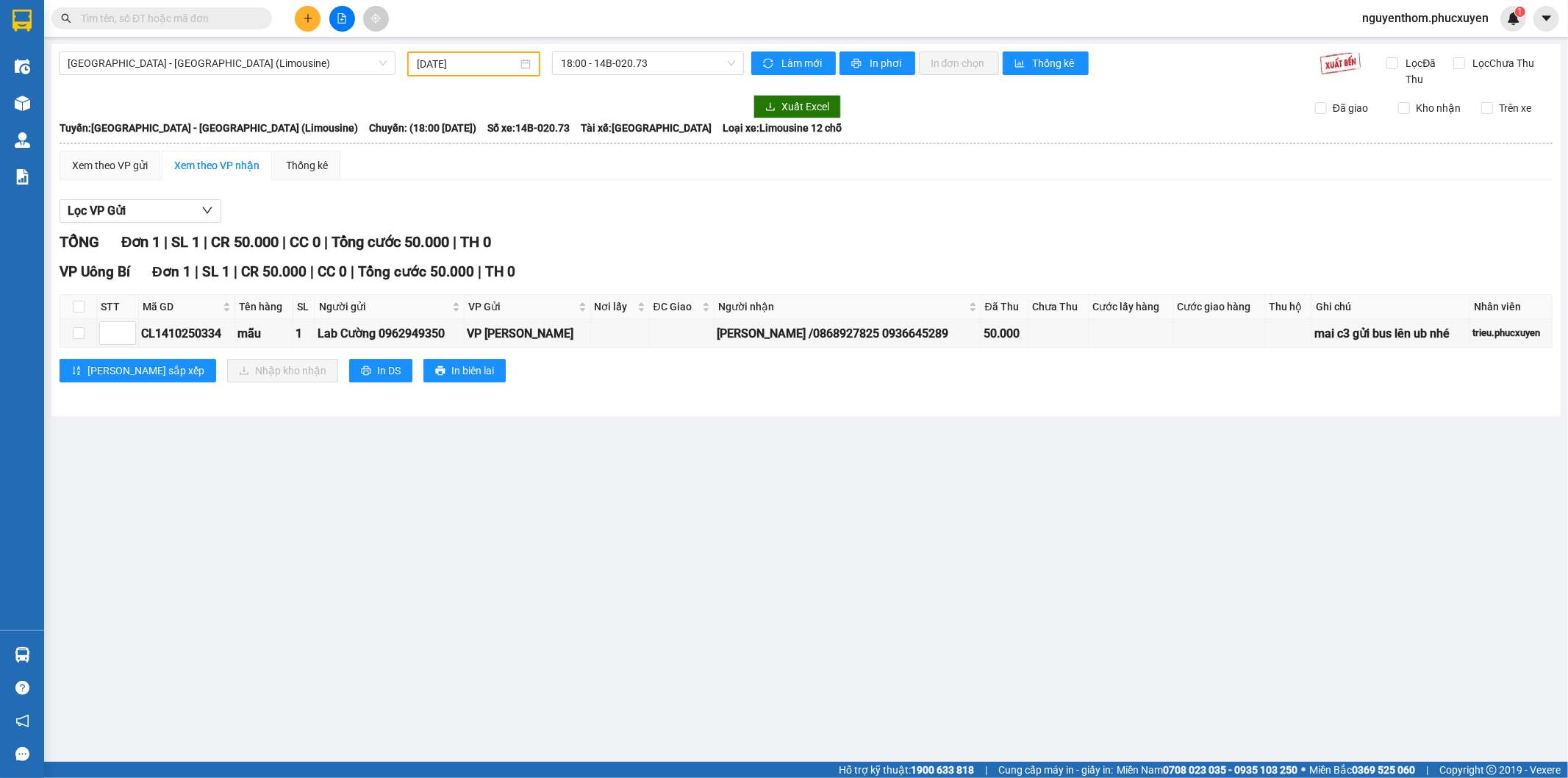
click at [623, 203] on div "Lọc VP Gửi" at bounding box center [806, 210] width 1493 height 24
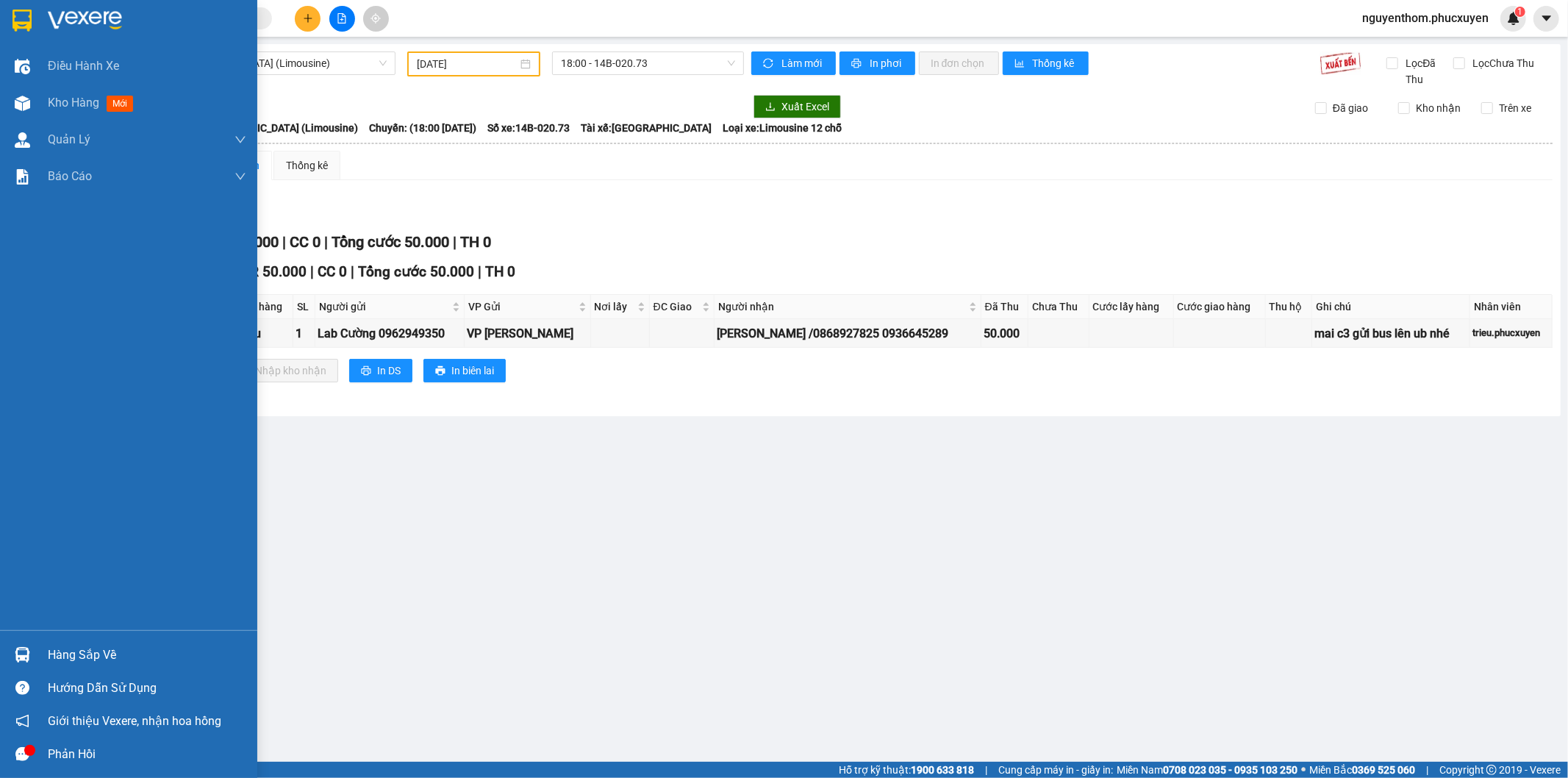
click at [94, 650] on div "Hàng sắp về" at bounding box center [147, 655] width 199 height 22
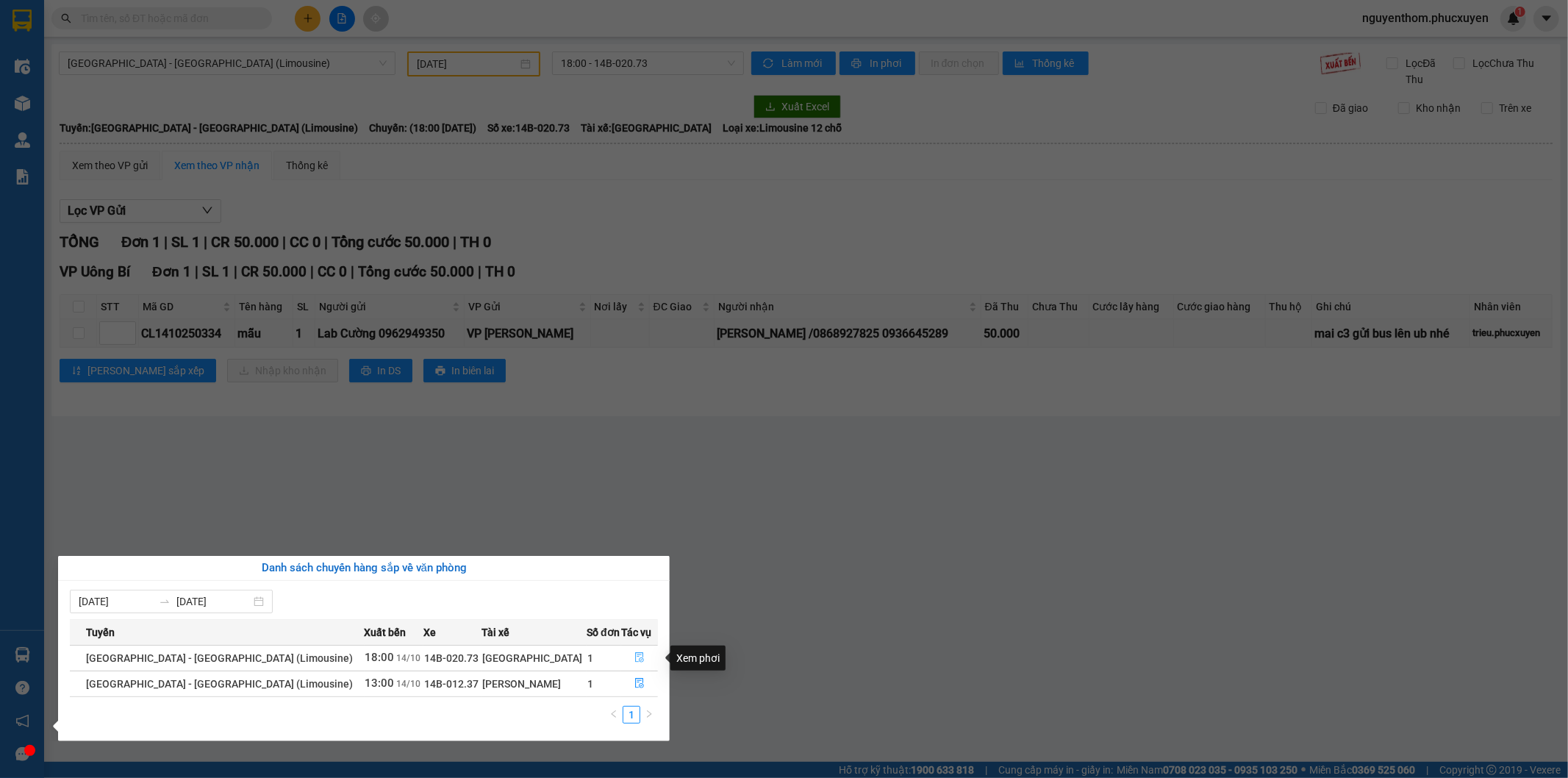
click at [634, 654] on icon "file-done" at bounding box center [639, 657] width 10 height 10
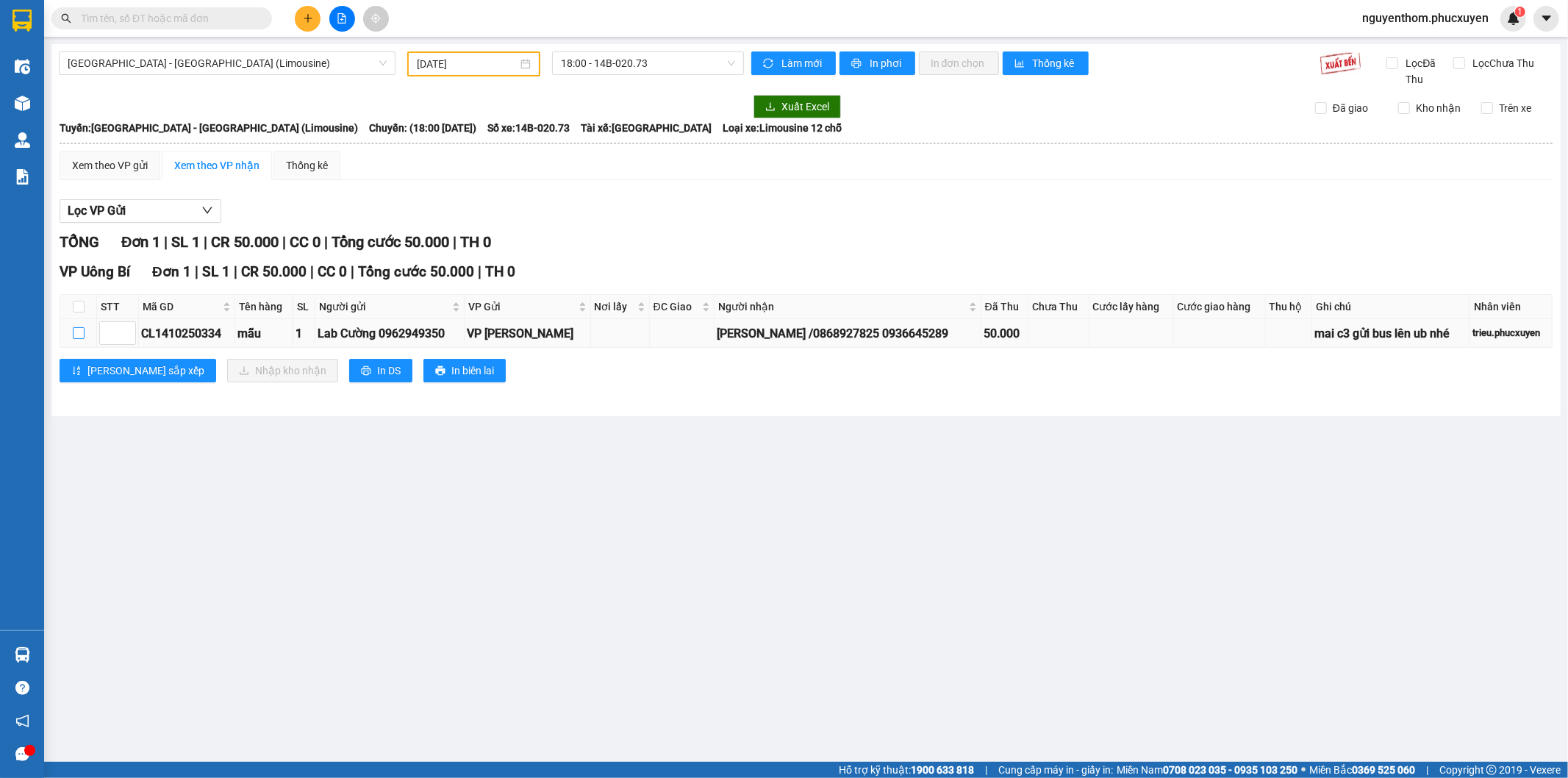
click at [78, 332] on input "checkbox" at bounding box center [78, 333] width 12 height 12
checkbox input "true"
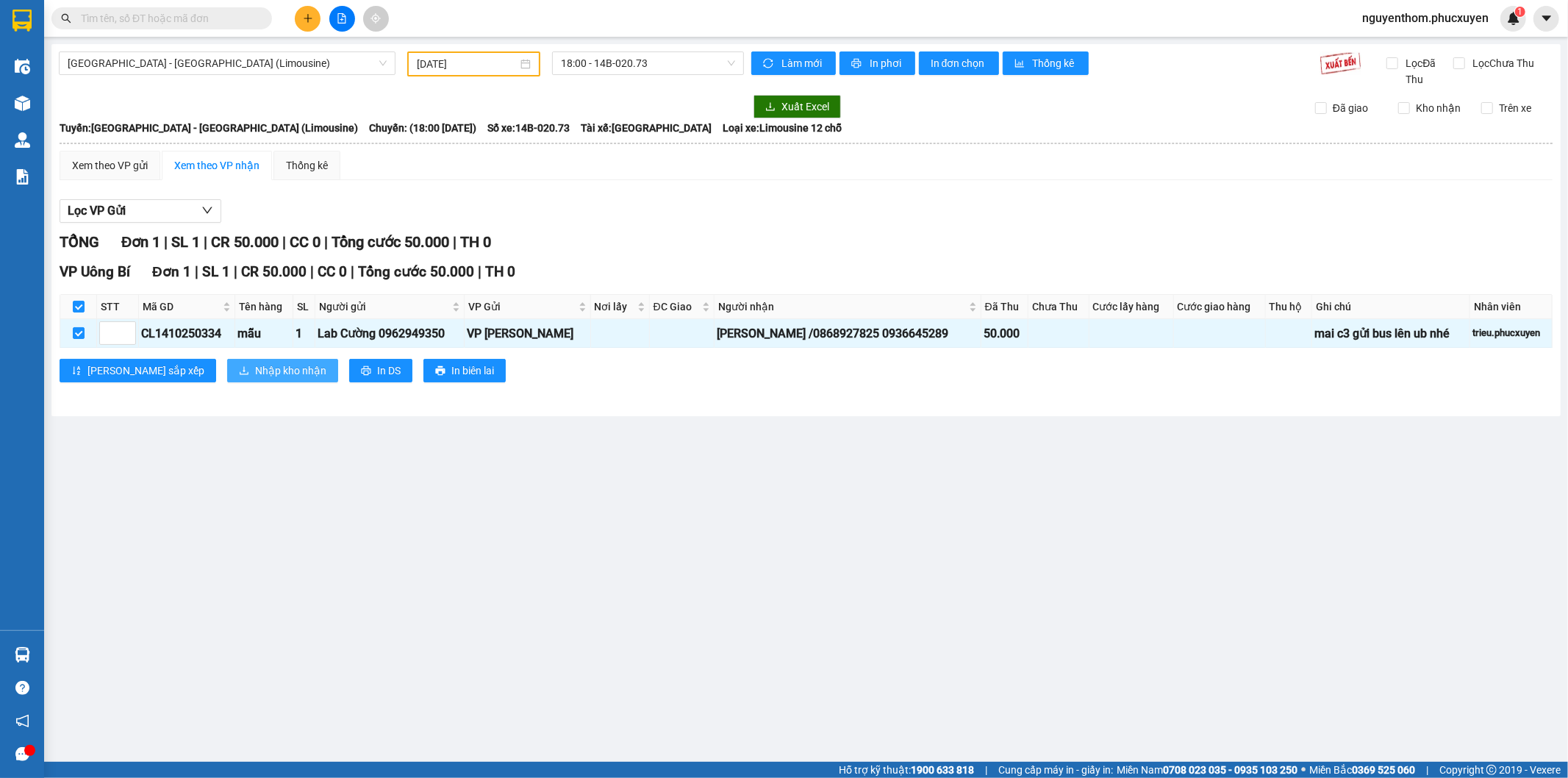
click at [255, 366] on span "Nhập kho nhận" at bounding box center [291, 371] width 71 height 16
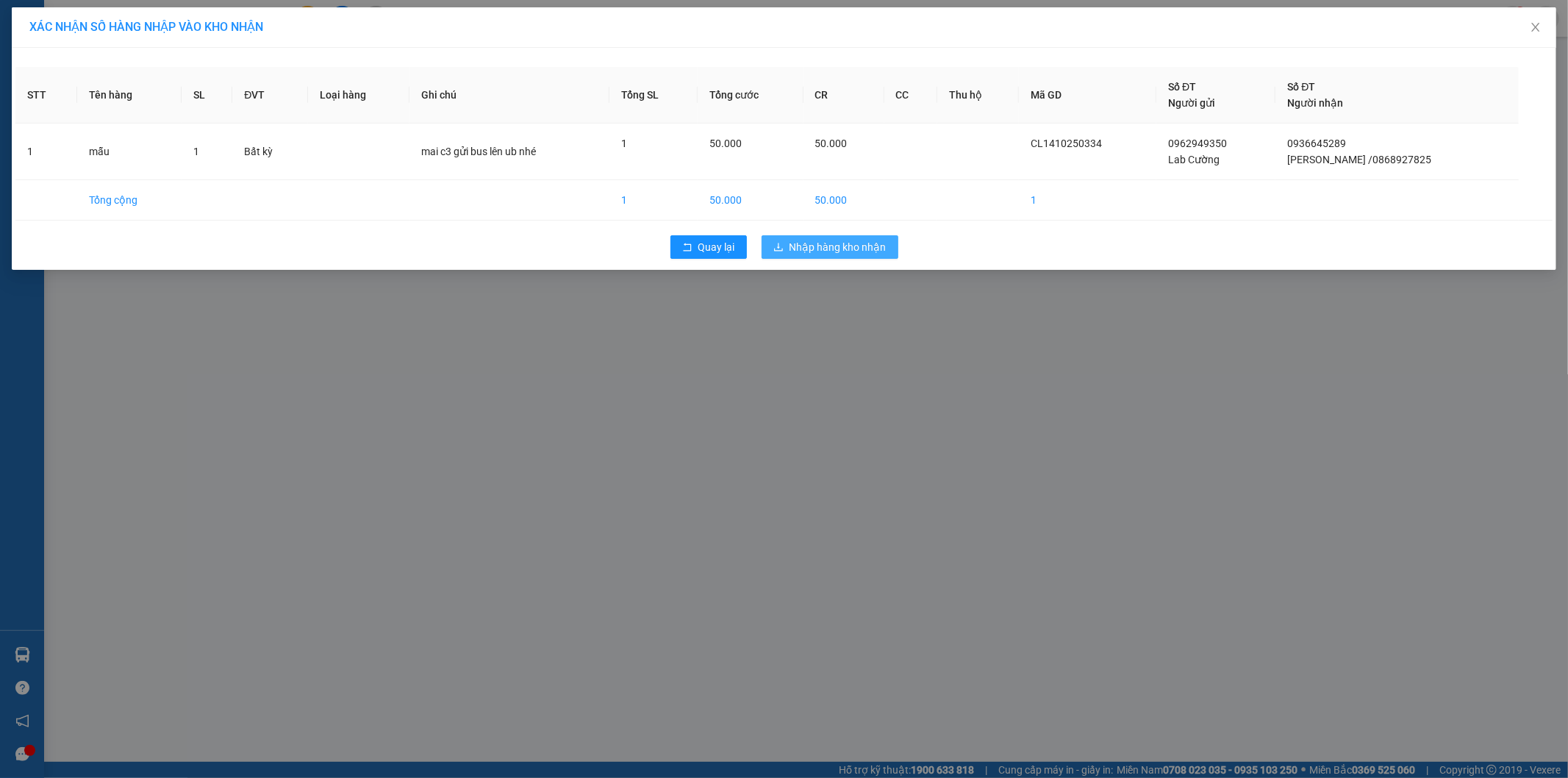
click at [849, 243] on span "Nhập hàng kho nhận" at bounding box center [838, 247] width 97 height 16
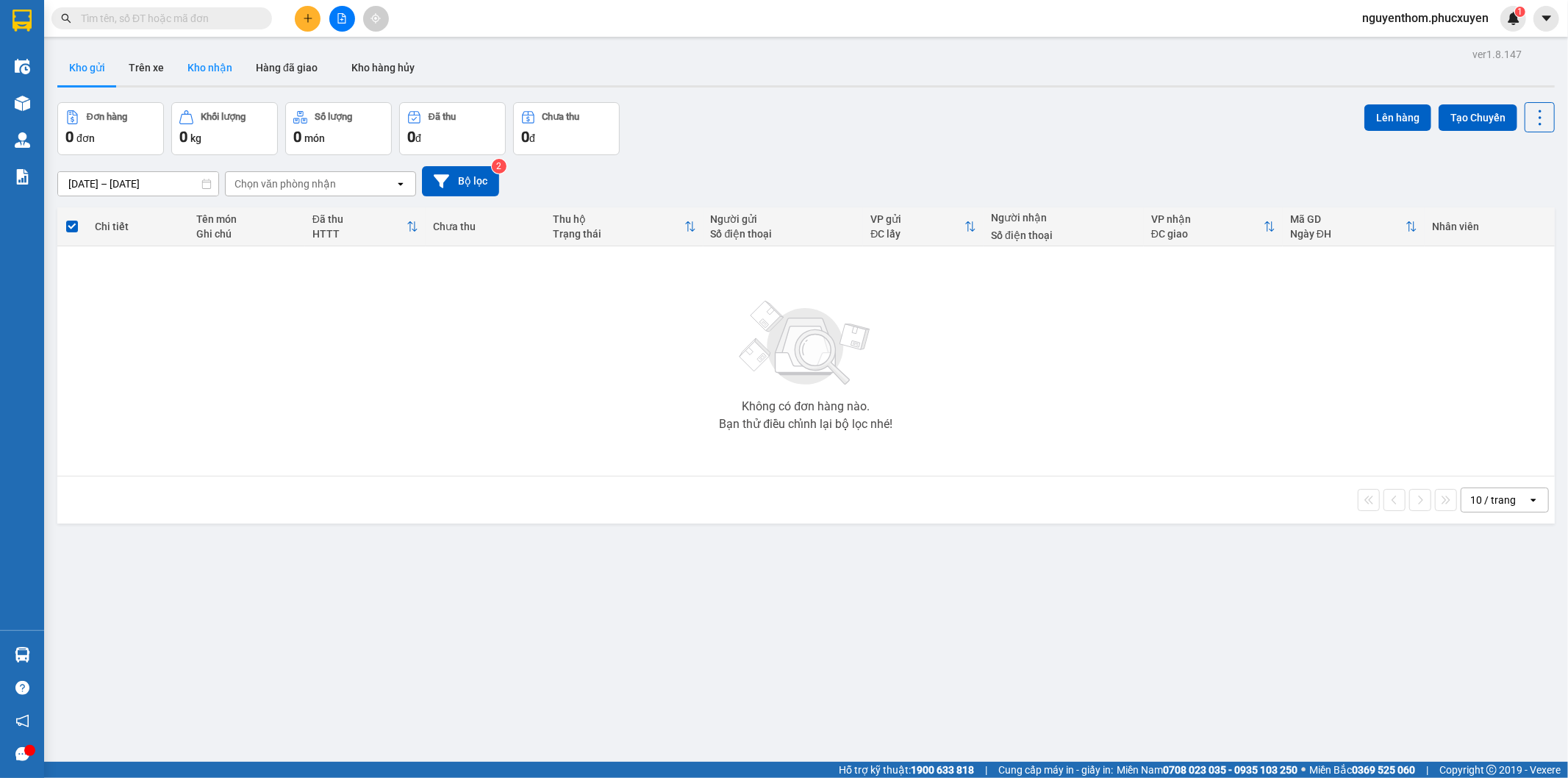
click at [214, 62] on button "Kho nhận" at bounding box center [210, 67] width 68 height 35
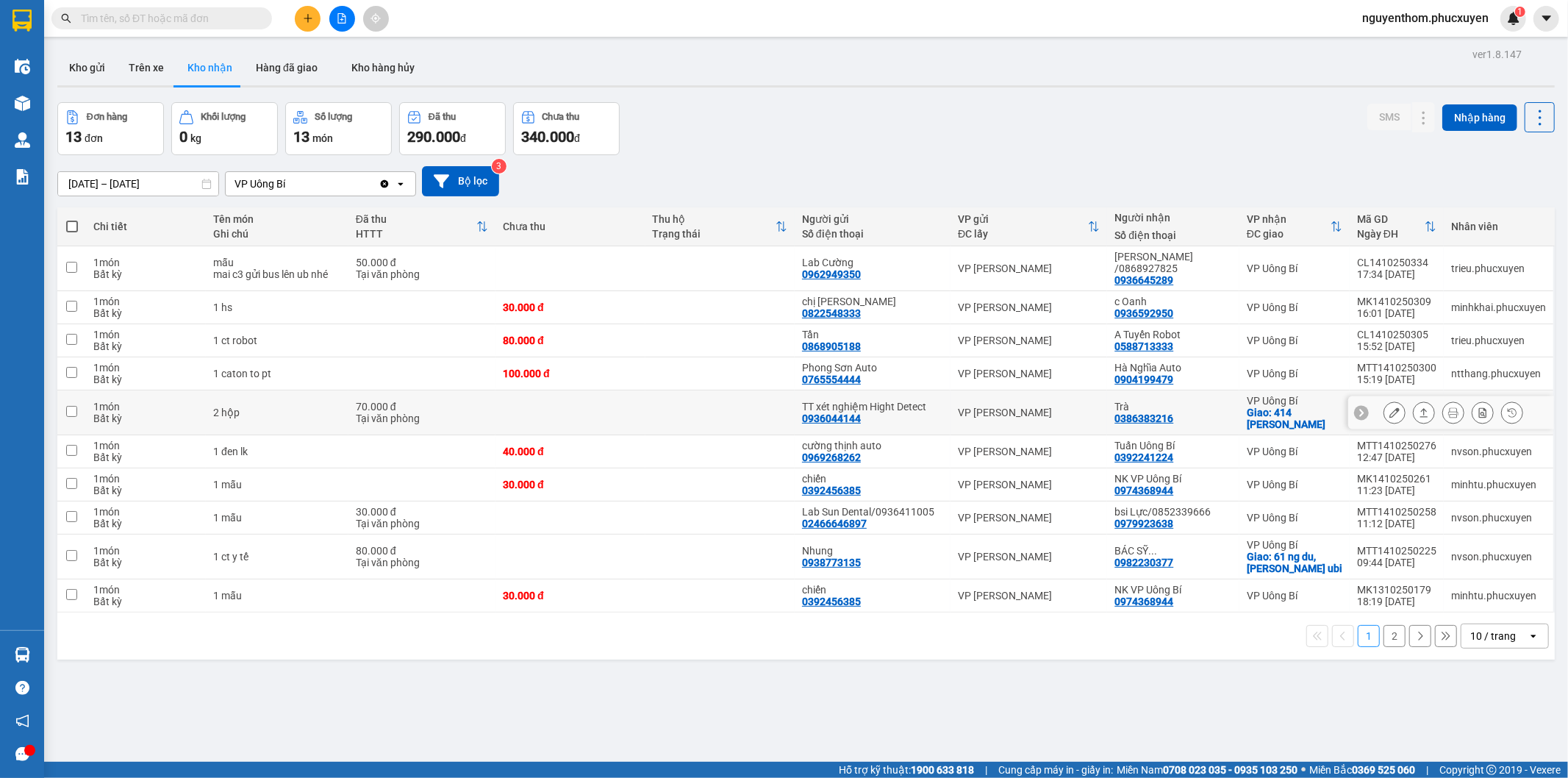
click at [1419, 407] on icon at bounding box center [1423, 412] width 10 height 10
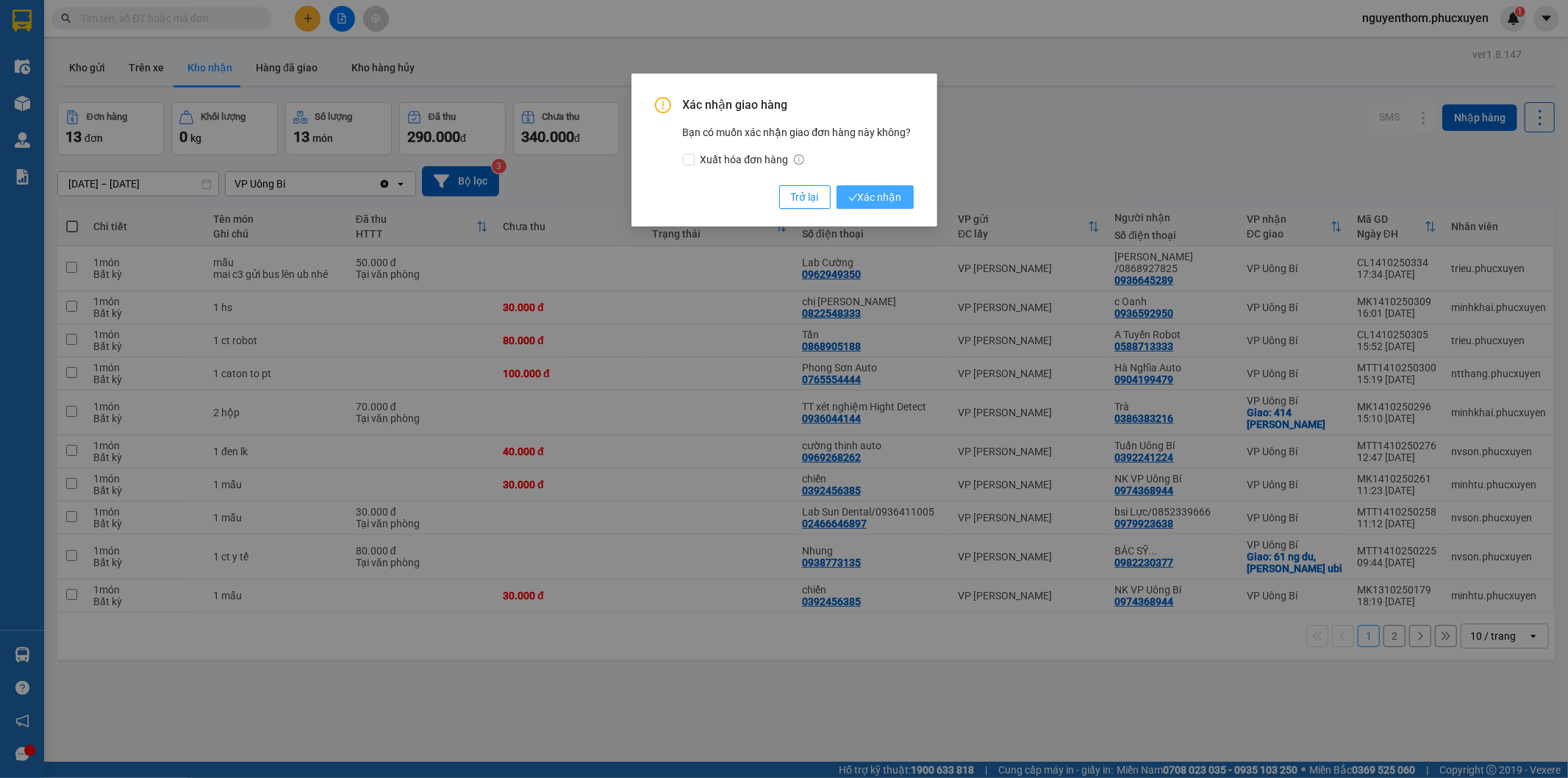
click at [879, 196] on span "Xác nhận" at bounding box center [875, 197] width 54 height 16
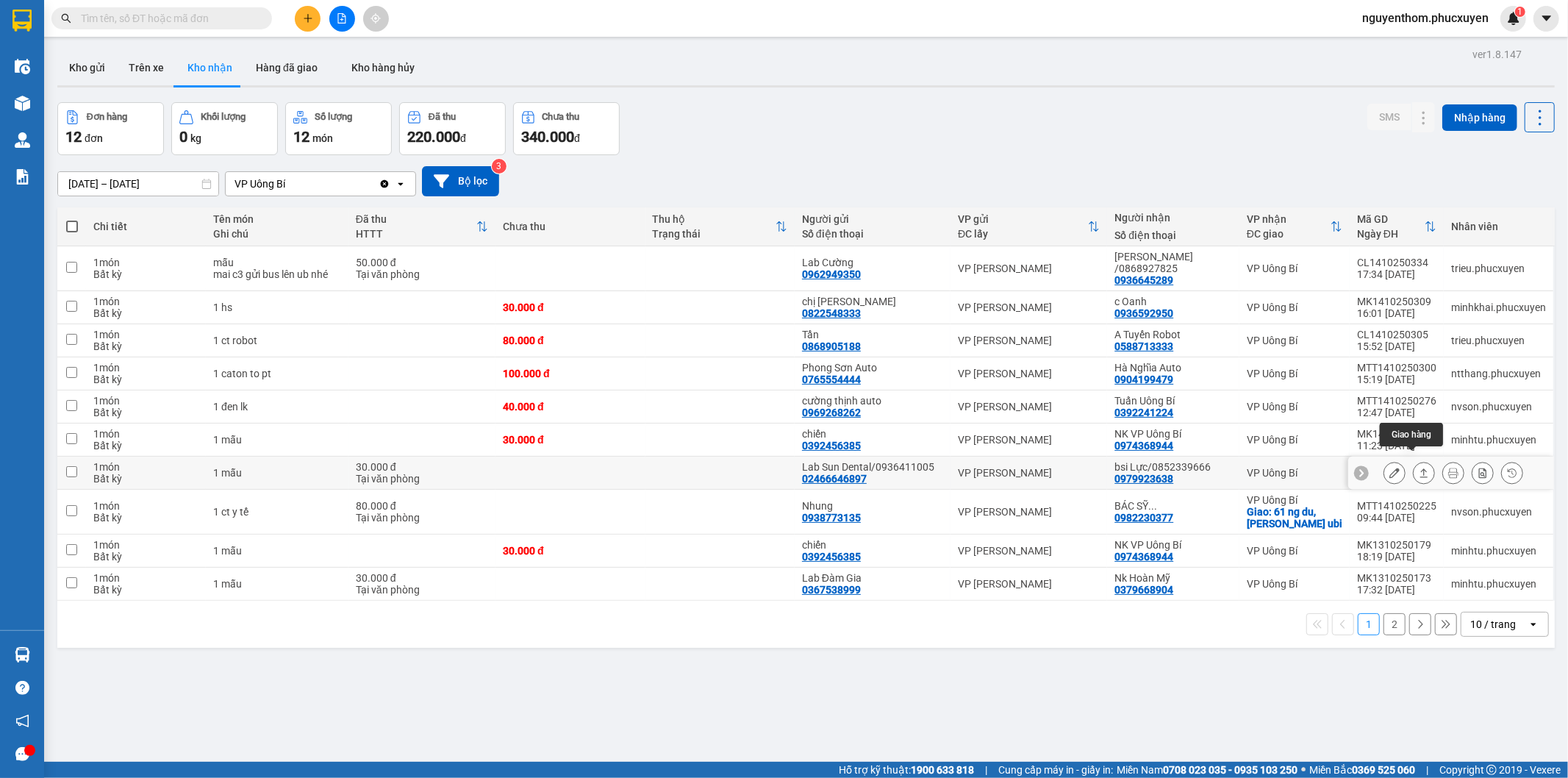
click at [1419, 468] on icon at bounding box center [1423, 472] width 10 height 10
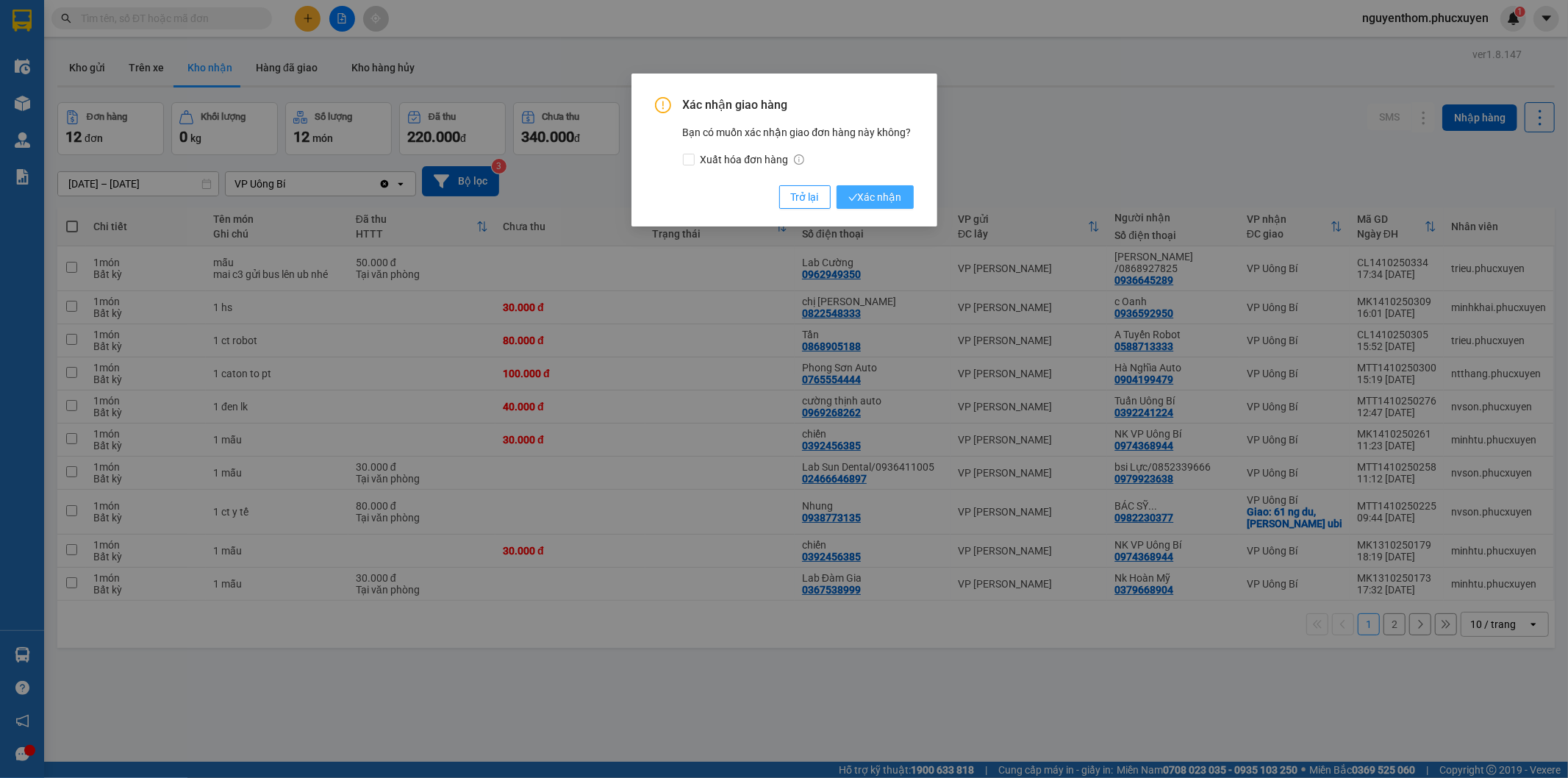
click at [884, 192] on span "Xác nhận" at bounding box center [875, 197] width 54 height 16
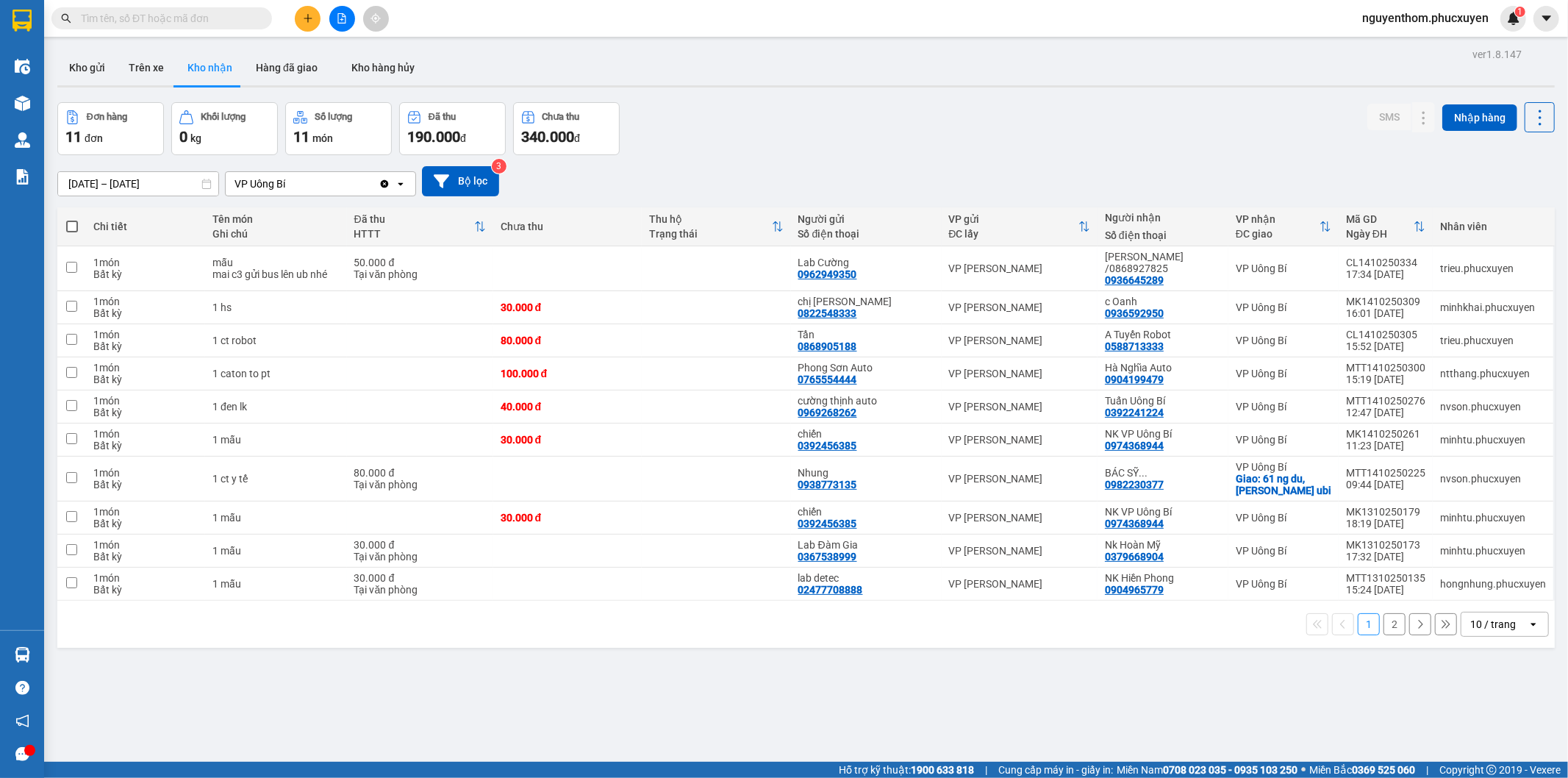
click at [202, 17] on input "text" at bounding box center [167, 18] width 174 height 16
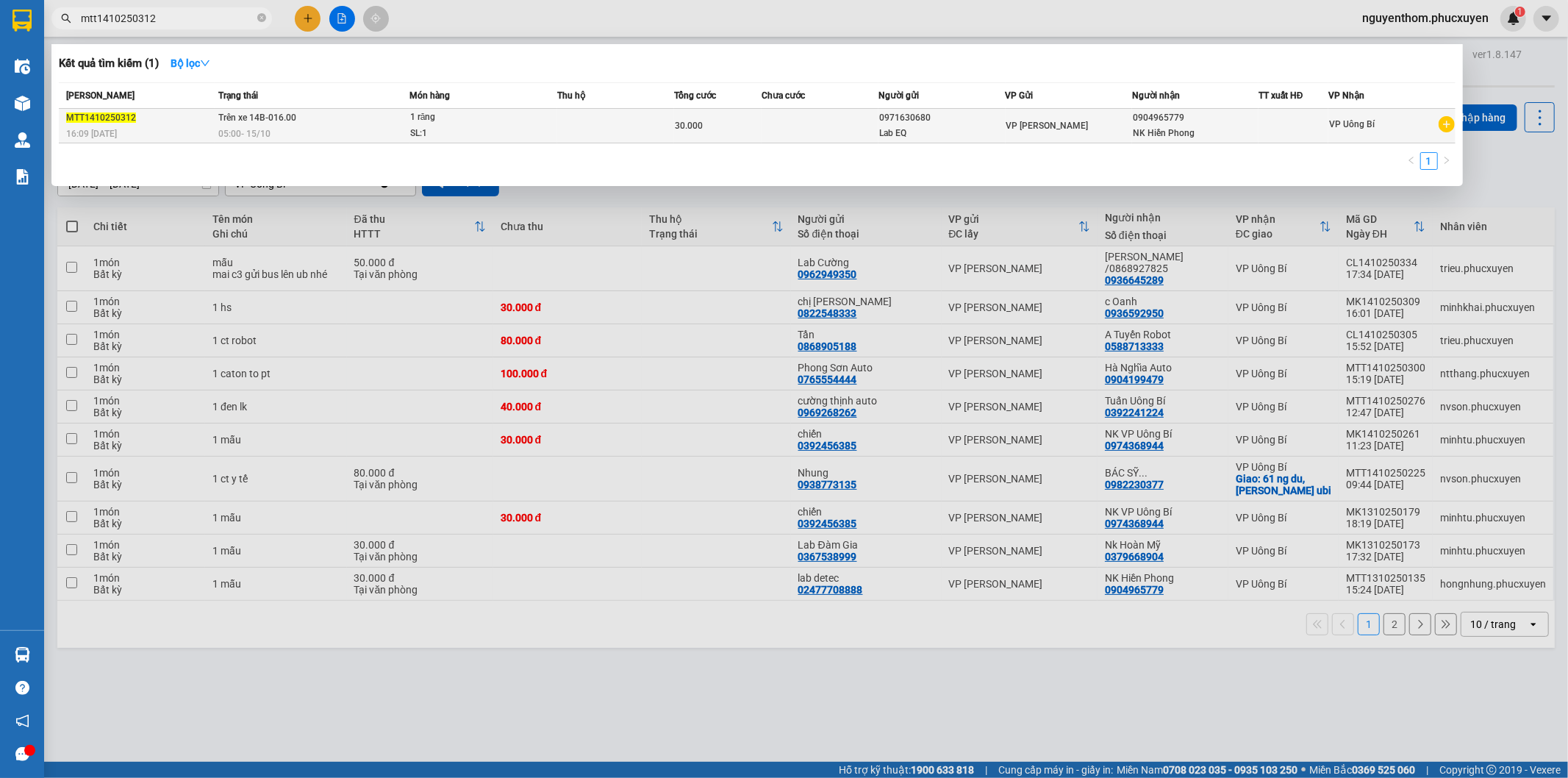
type input "mtt1410250312"
click at [288, 121] on span "Trên xe 14B-016.00" at bounding box center [257, 117] width 78 height 10
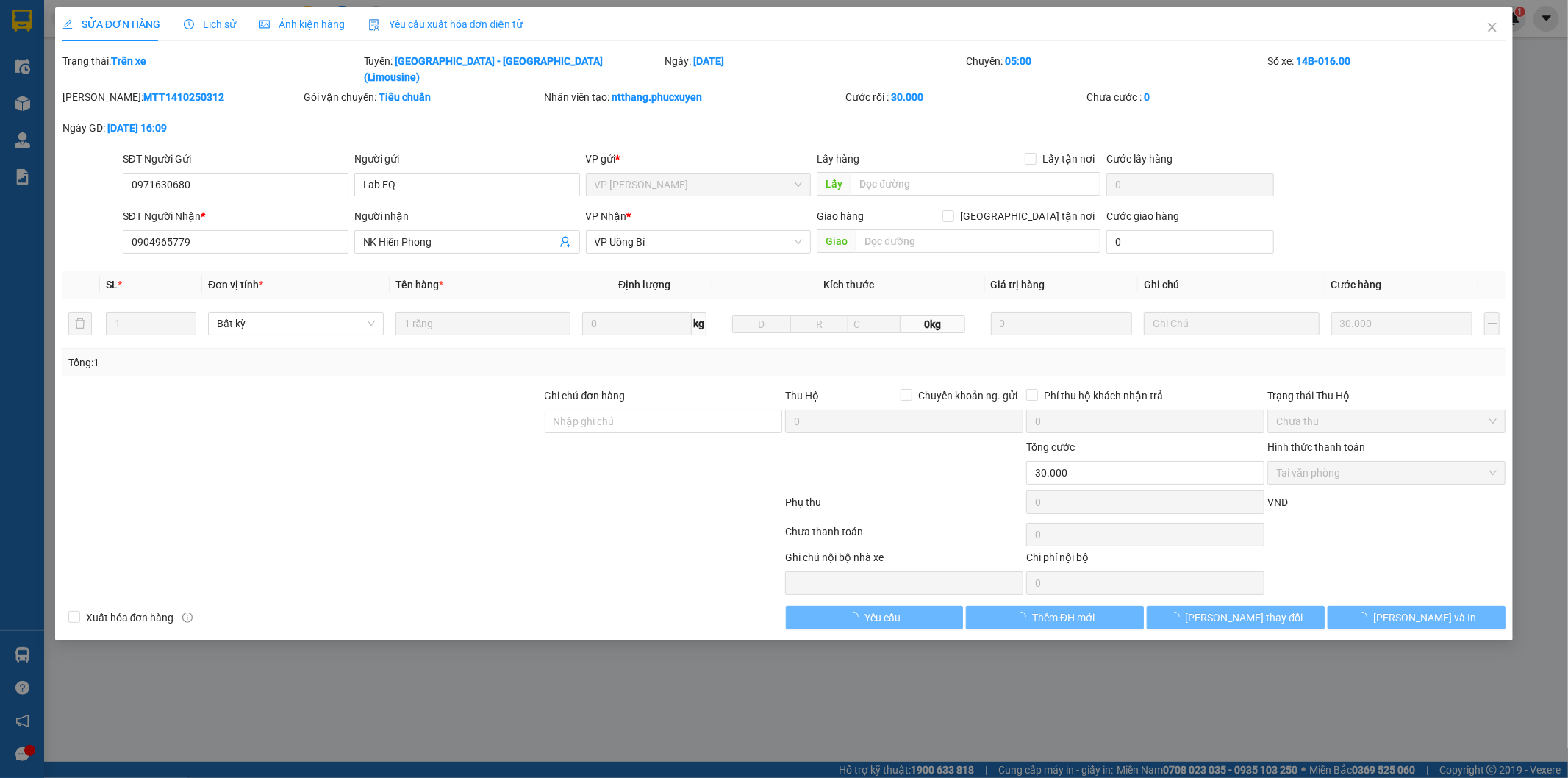
type input "0971630680"
type input "Lab EQ"
type input "0904965779"
type input "NK Hiền Phong"
type input "0"
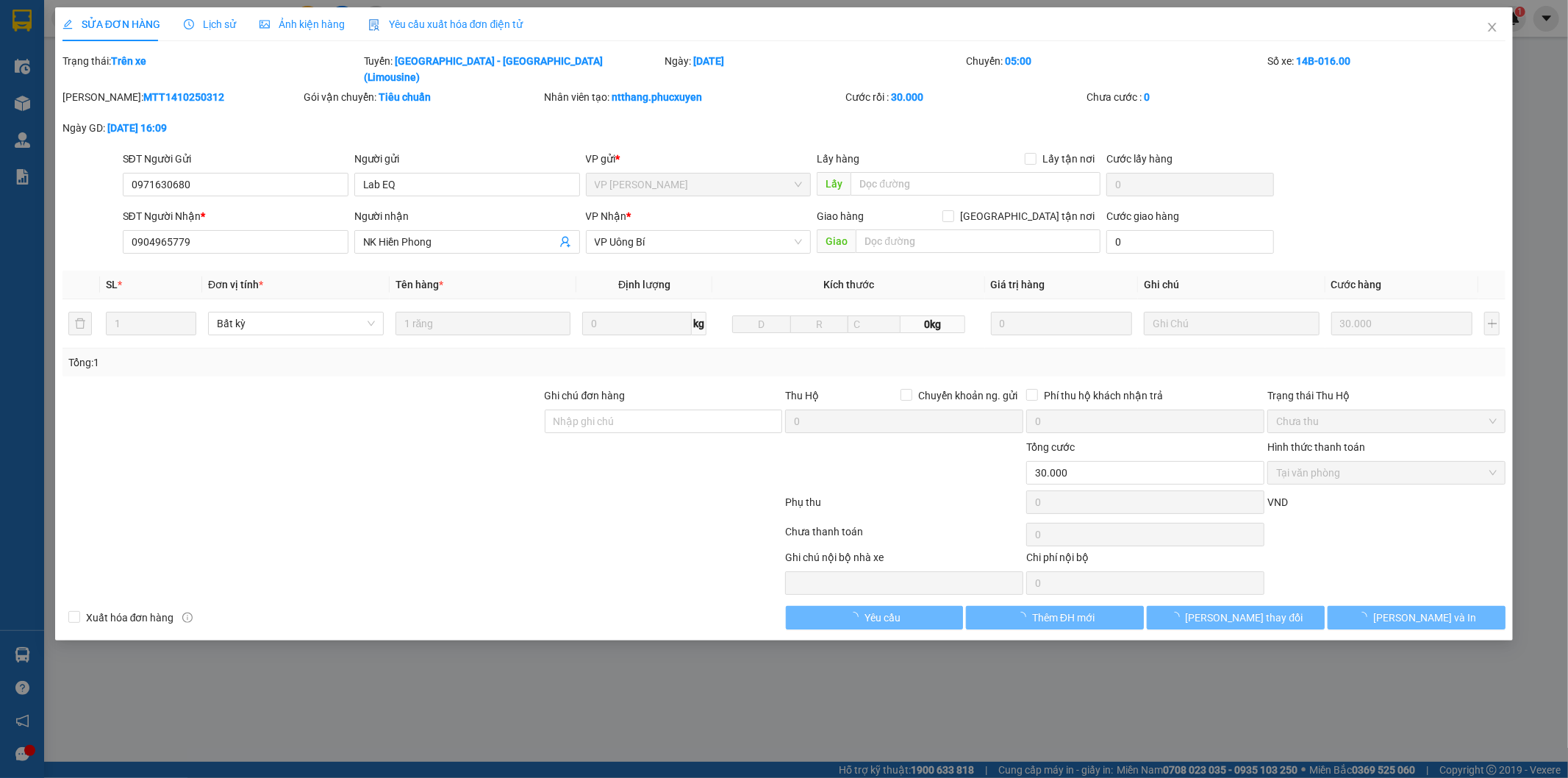
type input "30.000"
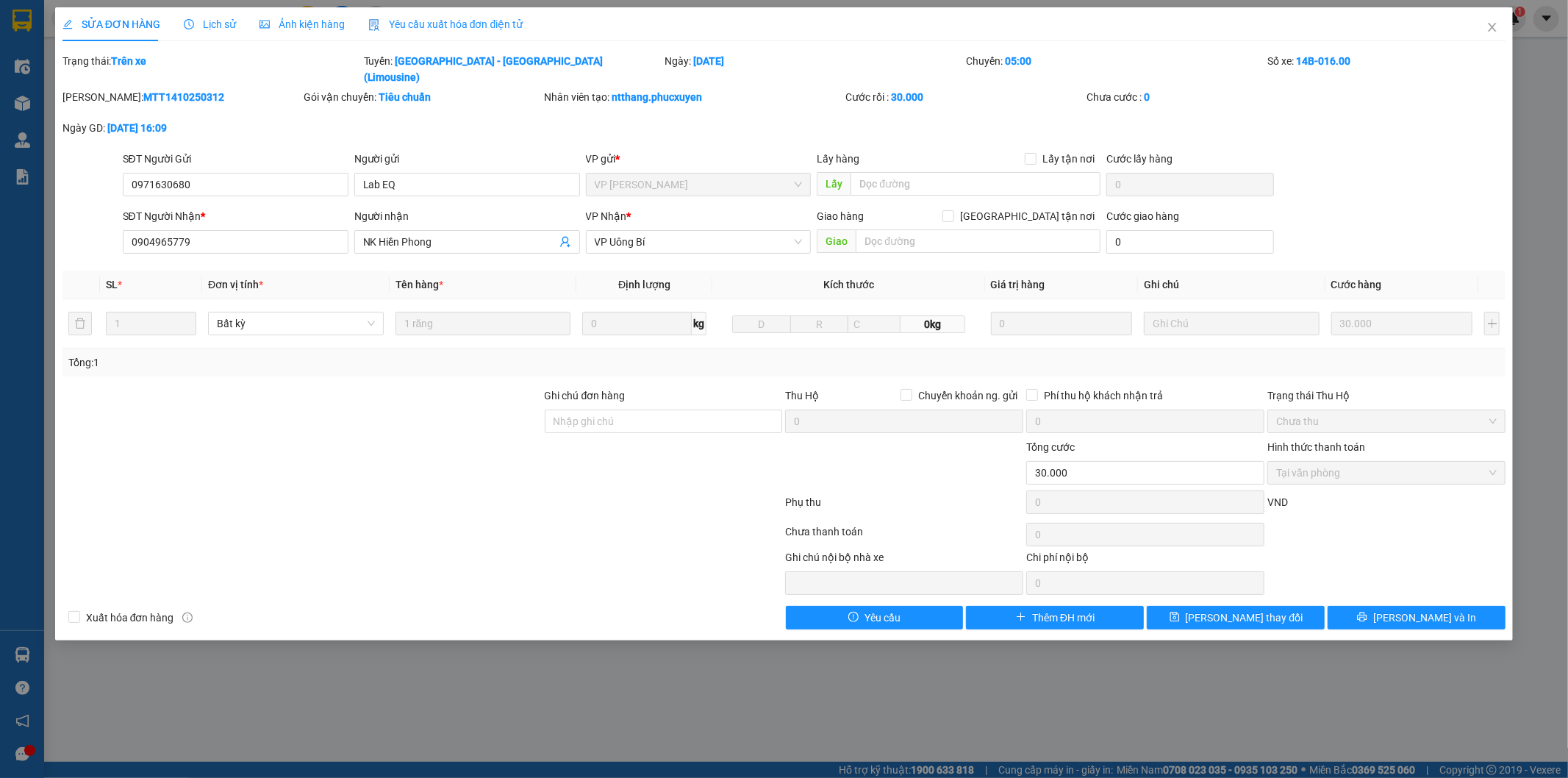
click at [219, 18] on span "Lịch sử" at bounding box center [210, 23] width 52 height 12
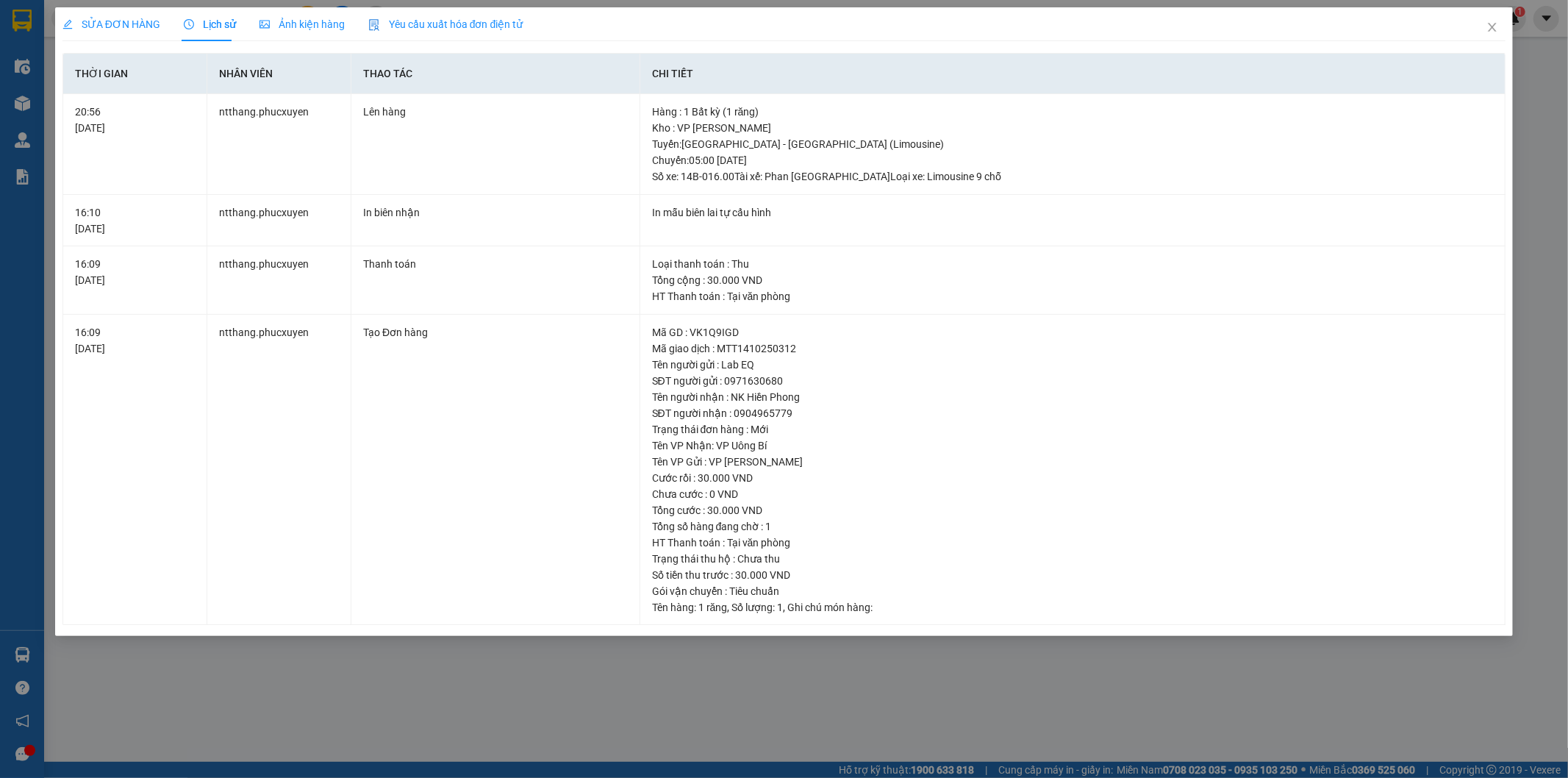
drag, startPoint x: 456, startPoint y: 674, endPoint x: 464, endPoint y: 676, distance: 8.2
click at [457, 674] on div "SỬA ĐƠN HÀNG Lịch sử Ảnh kiện hàng Yêu cầu xuất hóa đơn điện tử Total Paid Fee …" at bounding box center [784, 389] width 1568 height 778
click at [1491, 21] on span "Close" at bounding box center [1492, 28] width 41 height 41
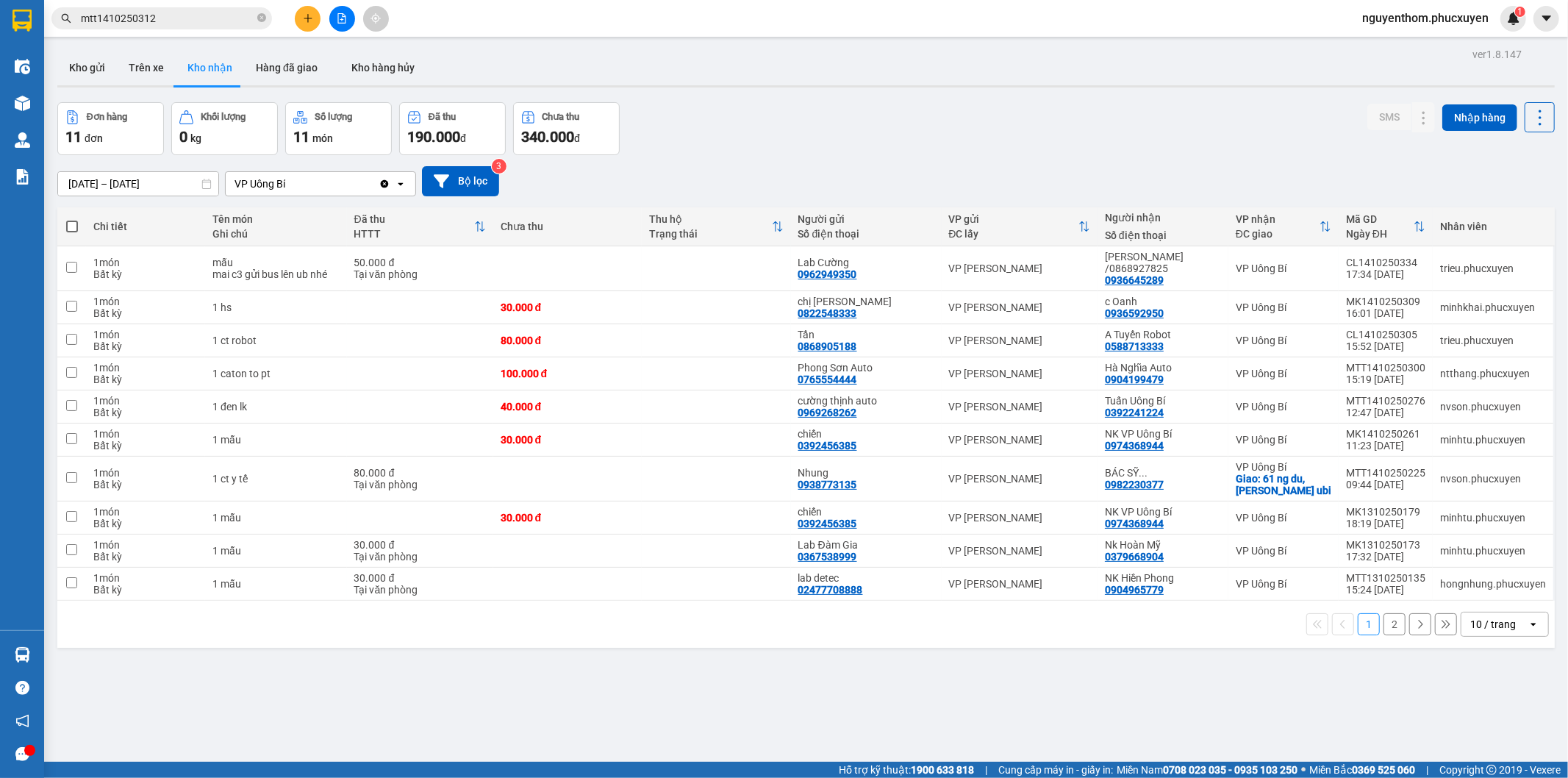
click at [907, 137] on div "Đơn hàng 11 đơn Khối lượng 0 kg Số lượng 11 món Đã thu 190.000 đ Chưa thu 340.0…" at bounding box center [806, 129] width 1498 height 53
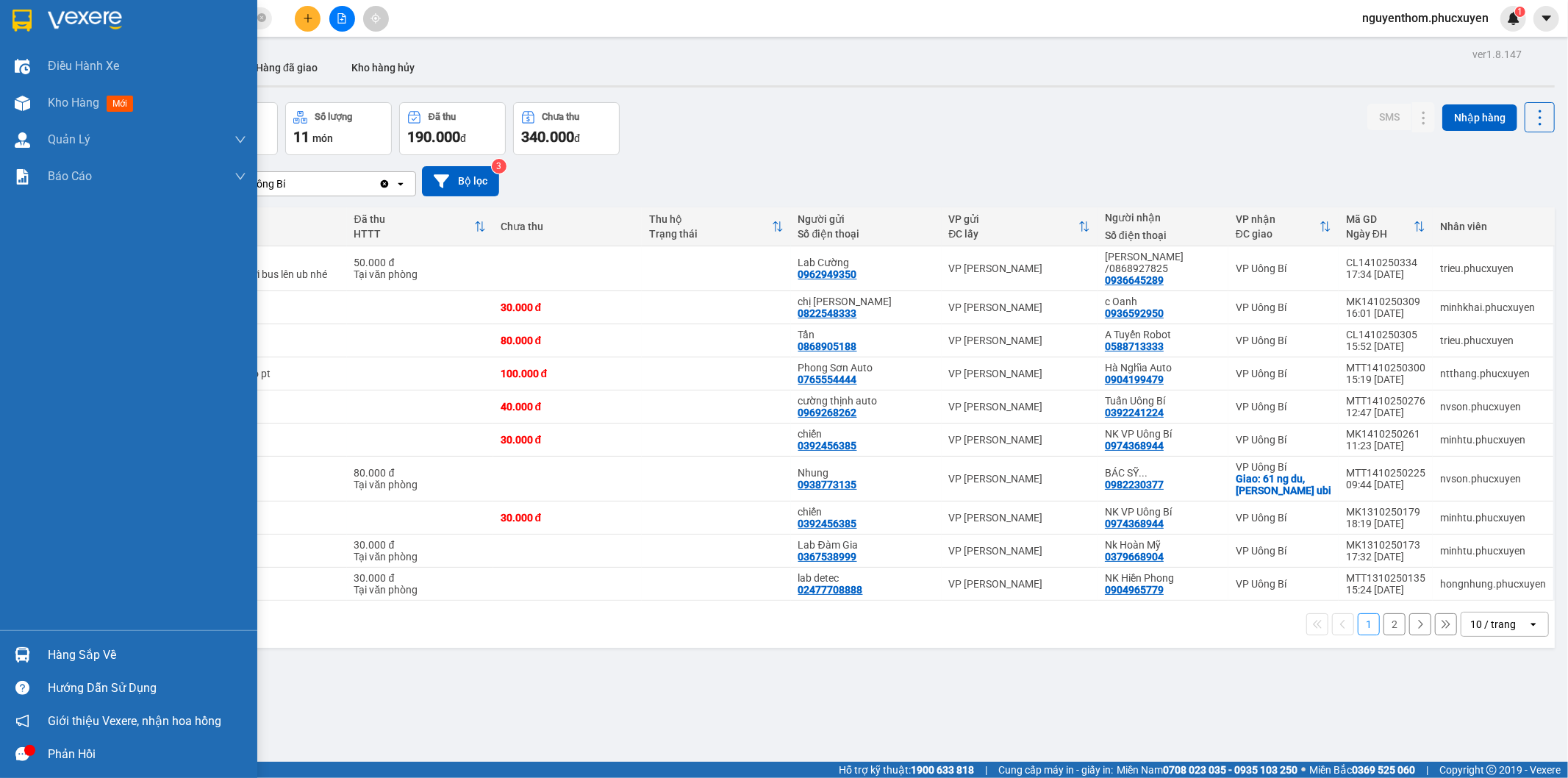
click at [15, 653] on img at bounding box center [22, 654] width 15 height 15
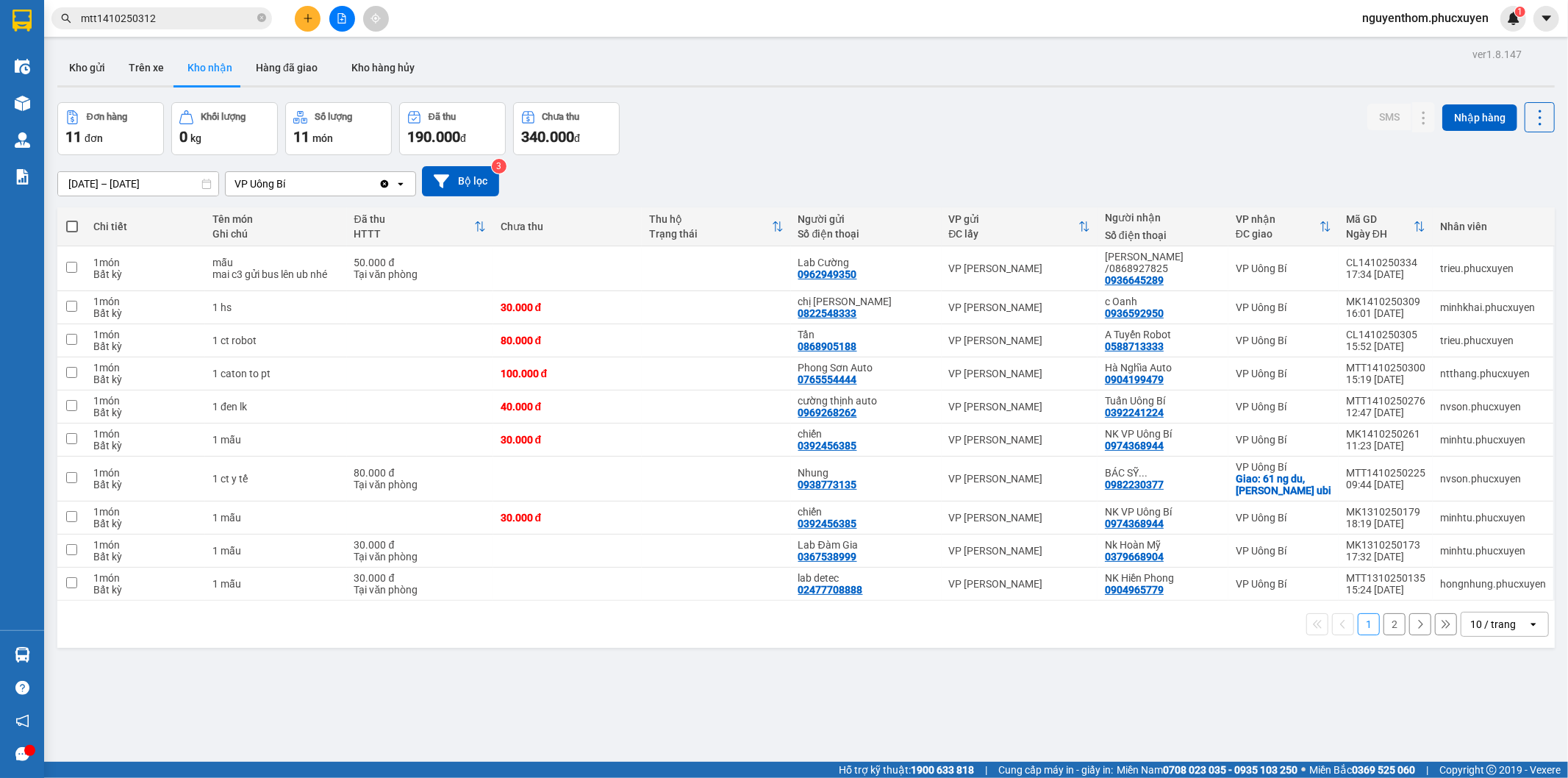
click at [740, 697] on section "Kết quả tìm kiếm ( 1 ) Bộ lọc Mã ĐH Trạng thái Món hàng Thu hộ Tổng cước Chưa c…" at bounding box center [784, 389] width 1568 height 778
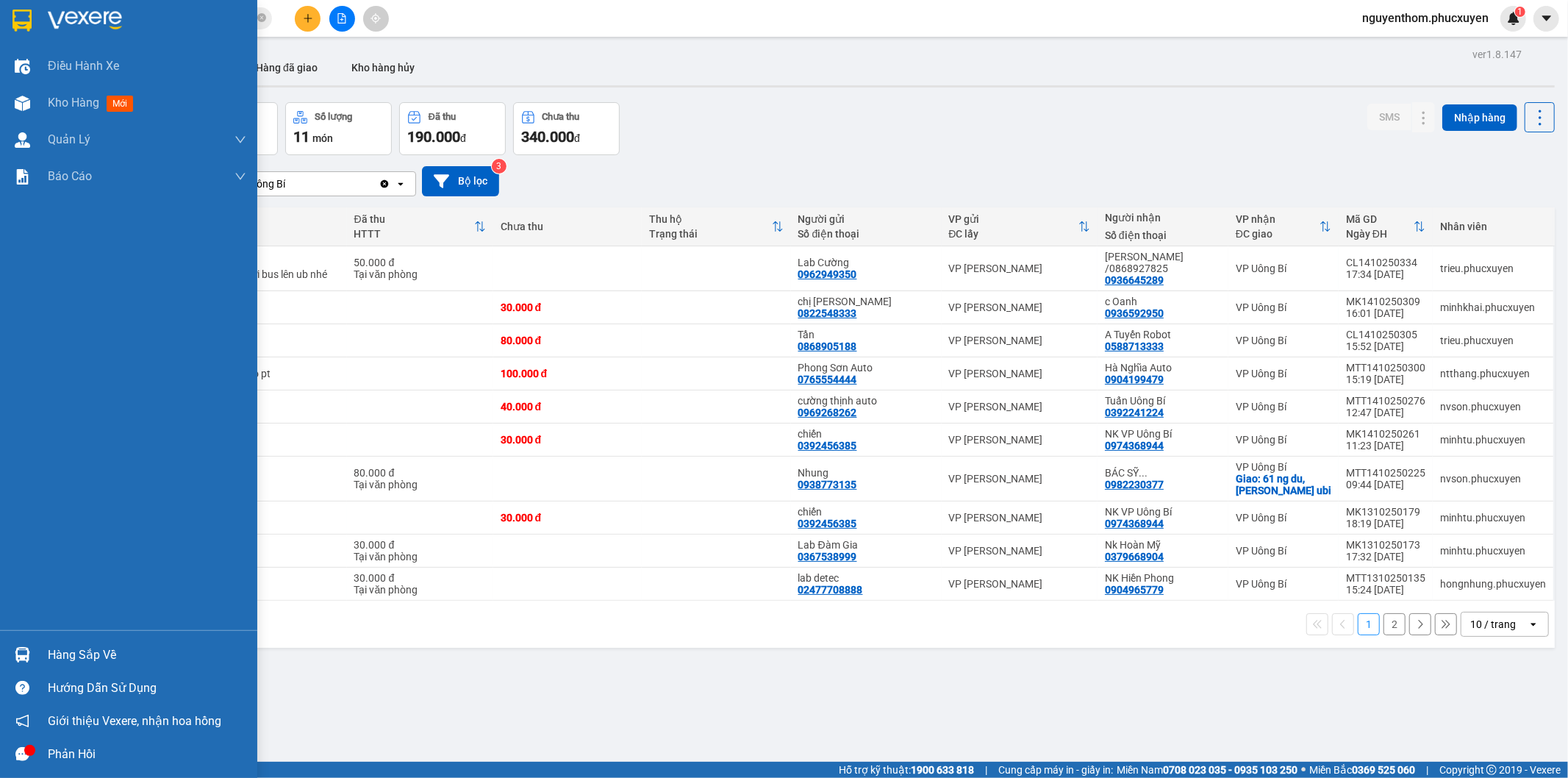
click at [17, 649] on img at bounding box center [22, 654] width 15 height 15
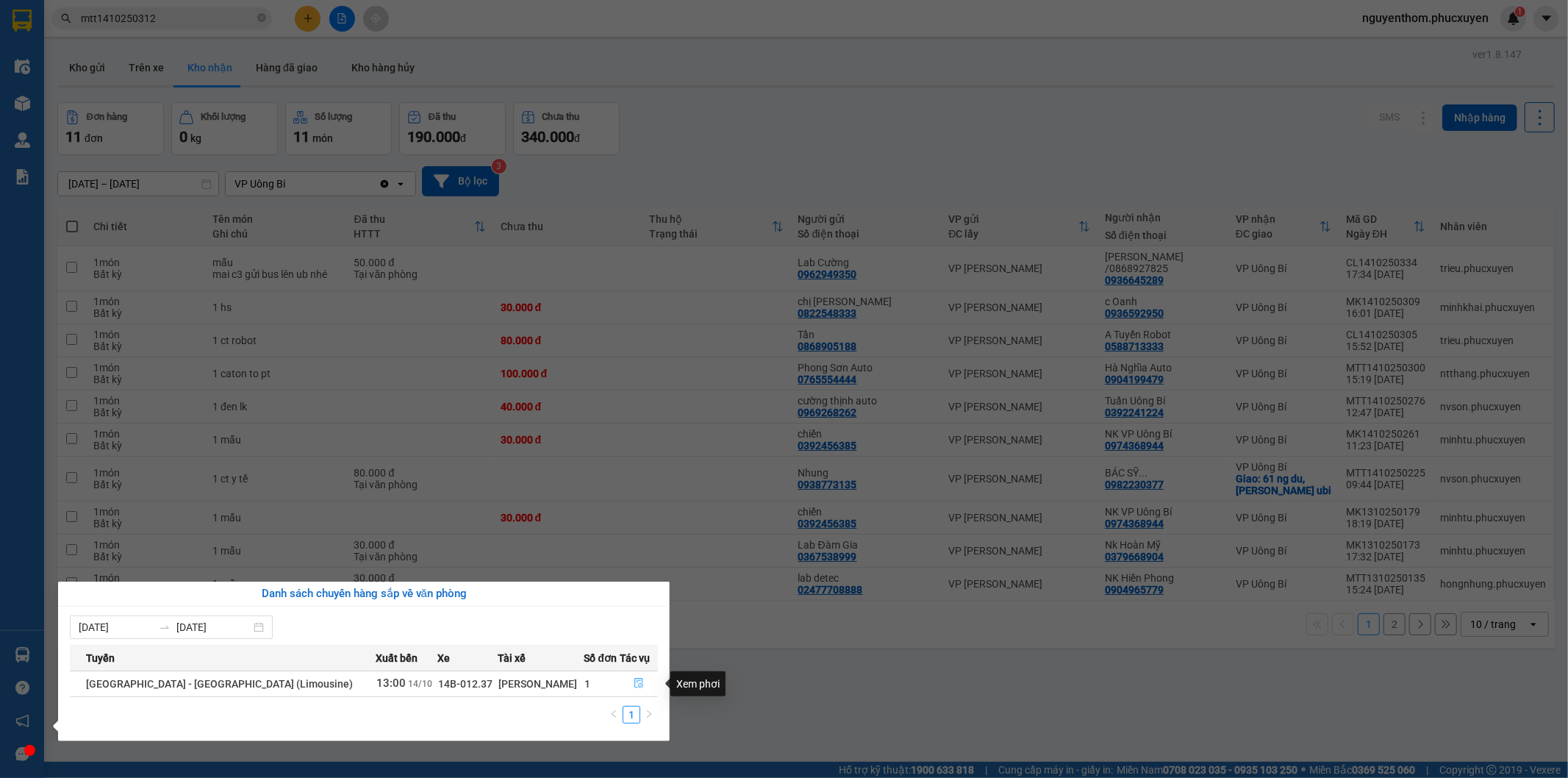
click at [635, 679] on icon "file-done" at bounding box center [640, 682] width 9 height 10
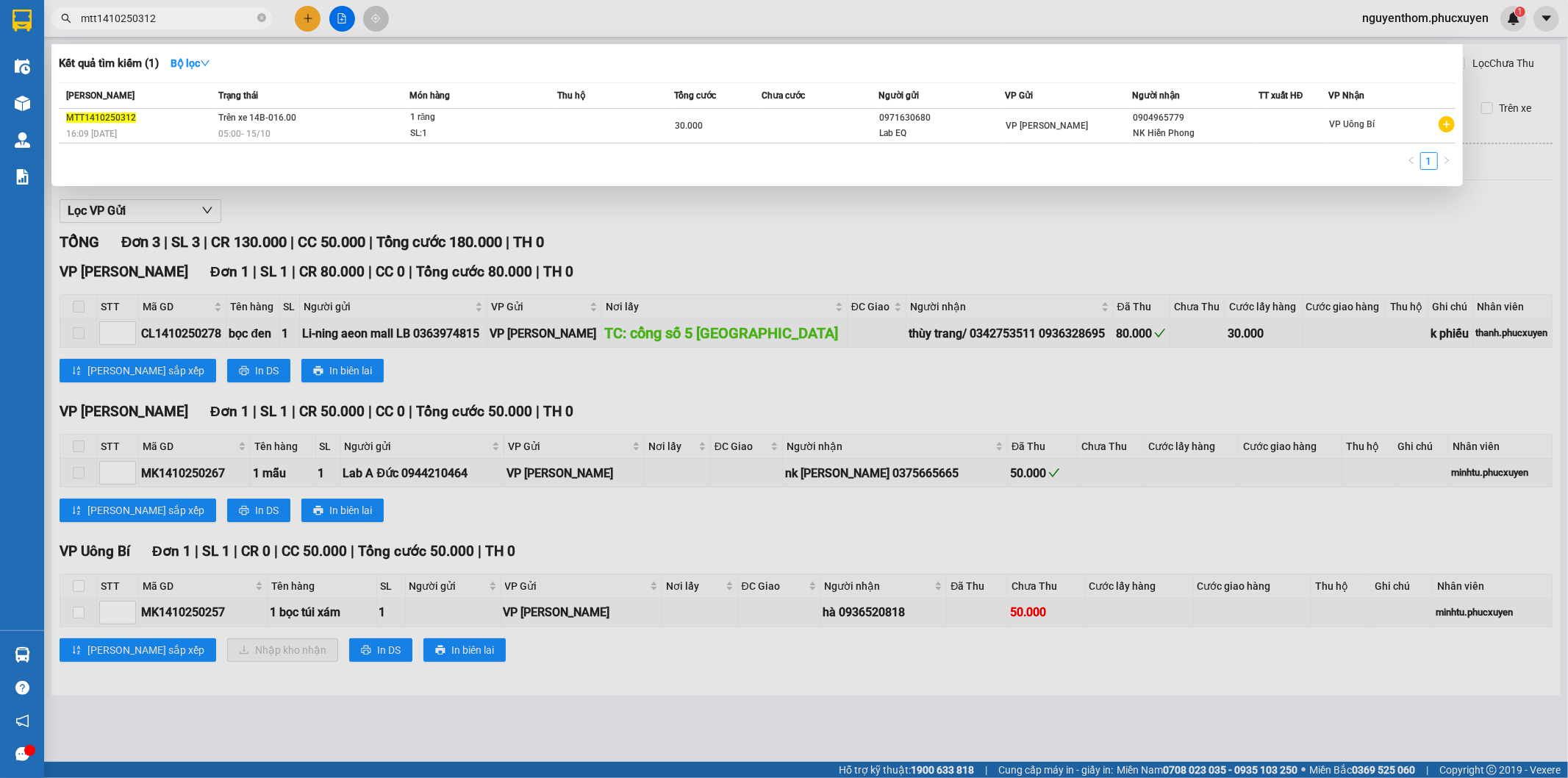
drag, startPoint x: 169, startPoint y: 22, endPoint x: 46, endPoint y: 19, distance: 123.0
click at [46, 19] on div "mtt1410250312" at bounding box center [143, 18] width 287 height 22
click at [813, 224] on div at bounding box center [784, 389] width 1568 height 778
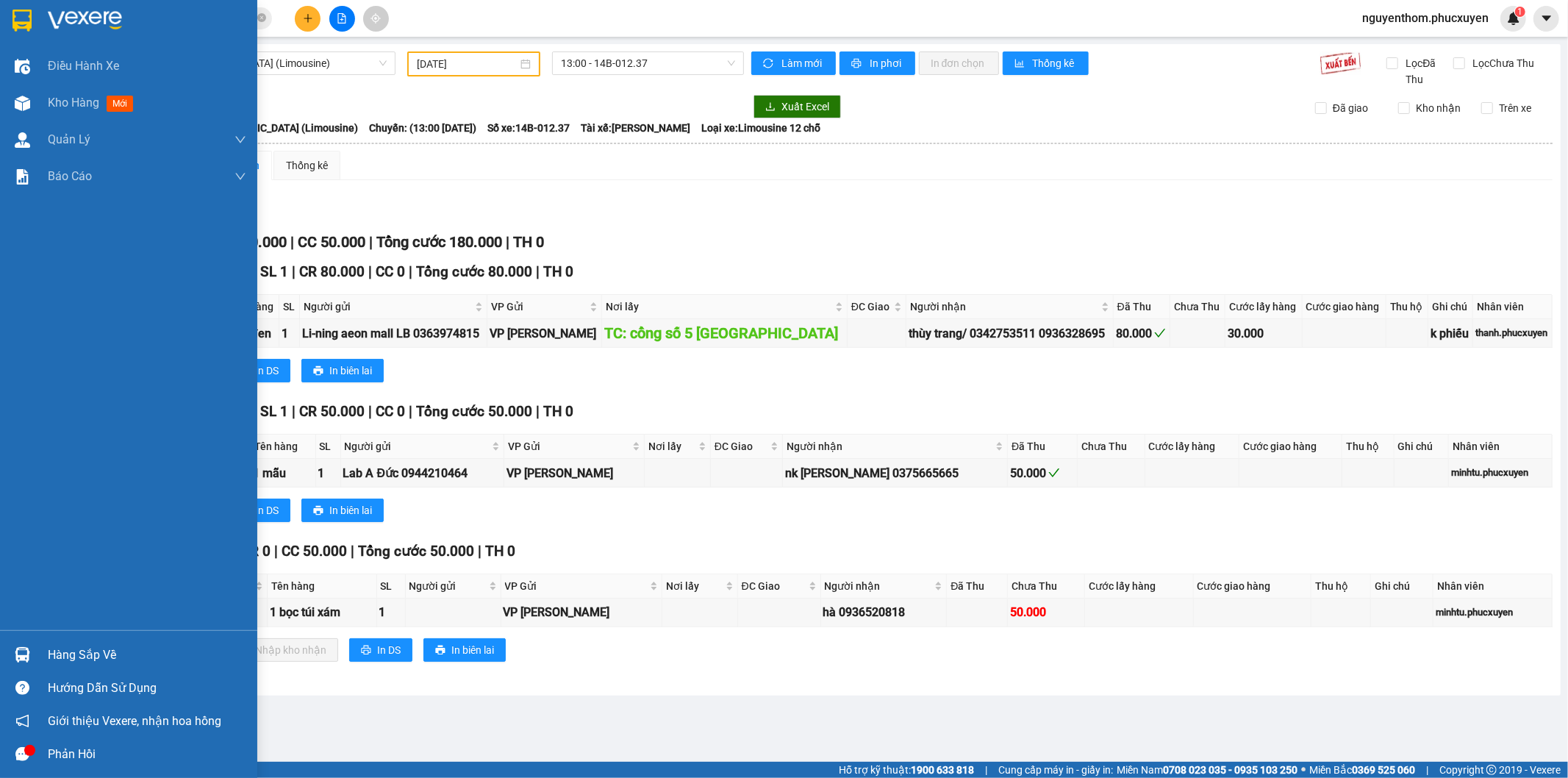
click at [19, 647] on img at bounding box center [22, 654] width 15 height 15
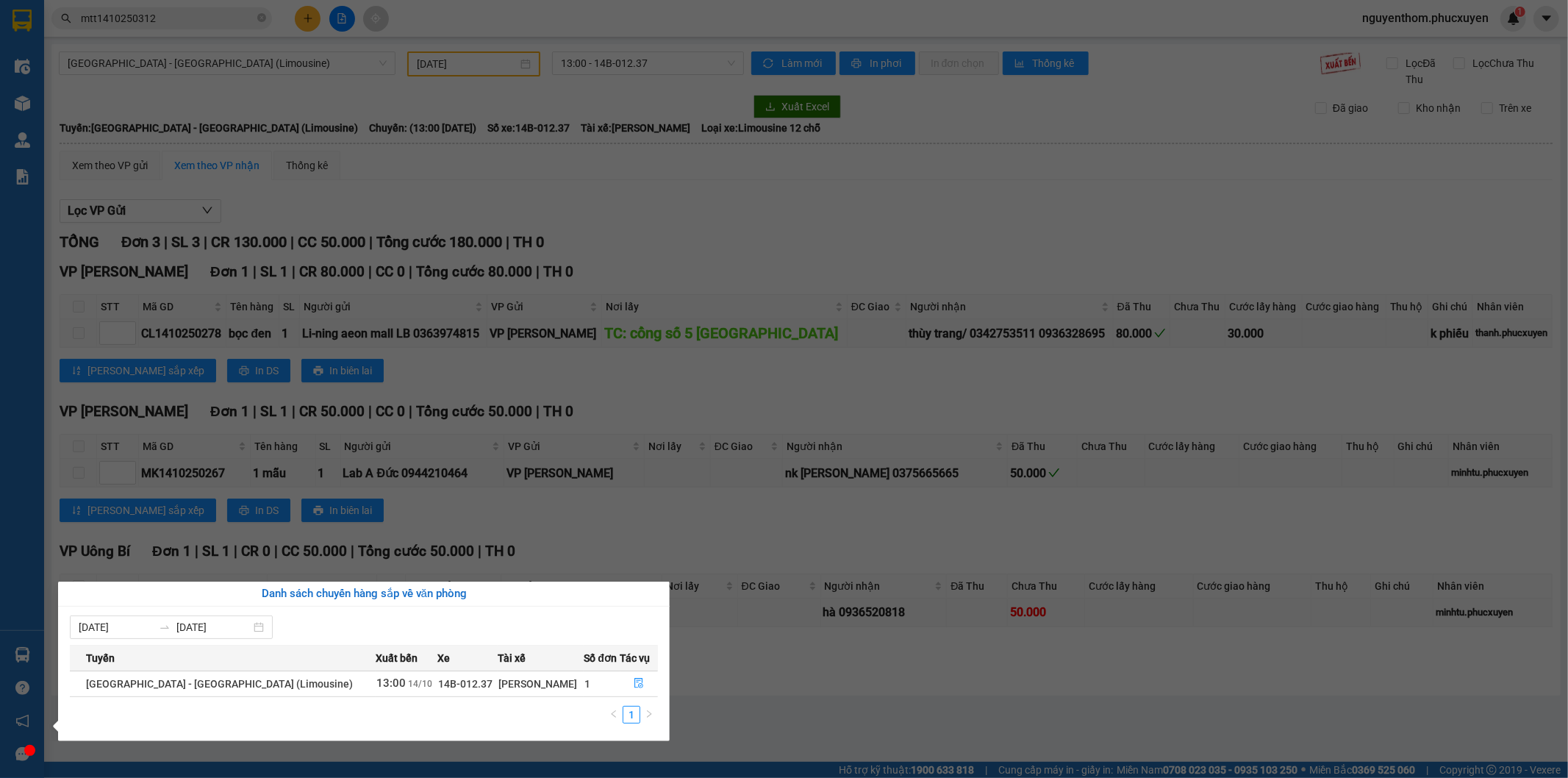
click at [838, 678] on section "Kết quả tìm kiếm ( 1 ) Bộ lọc Mã ĐH Trạng thái Món hàng Thu hộ Tổng cước Chưa c…" at bounding box center [784, 389] width 1568 height 778
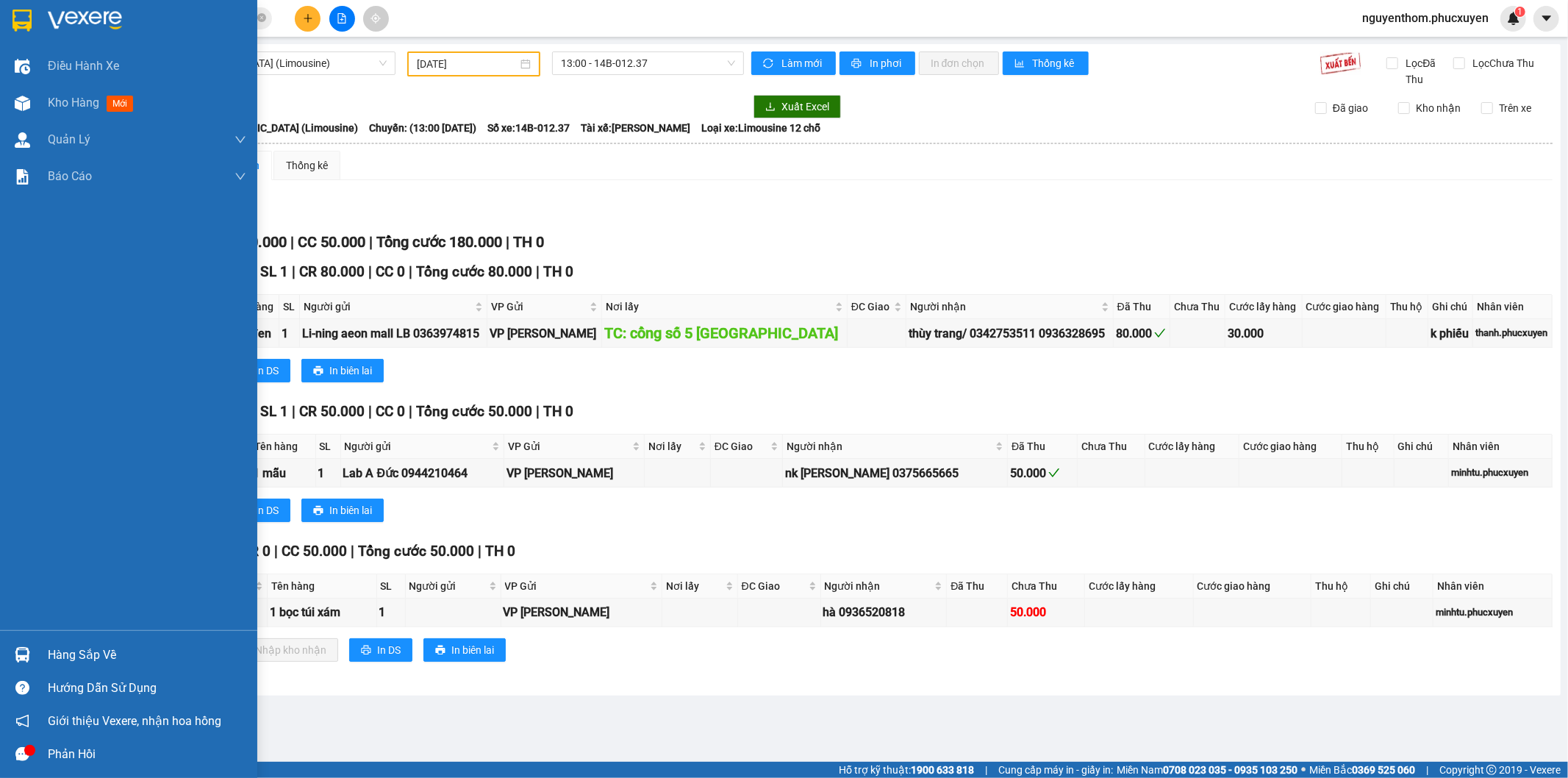
click at [18, 650] on img at bounding box center [22, 654] width 15 height 15
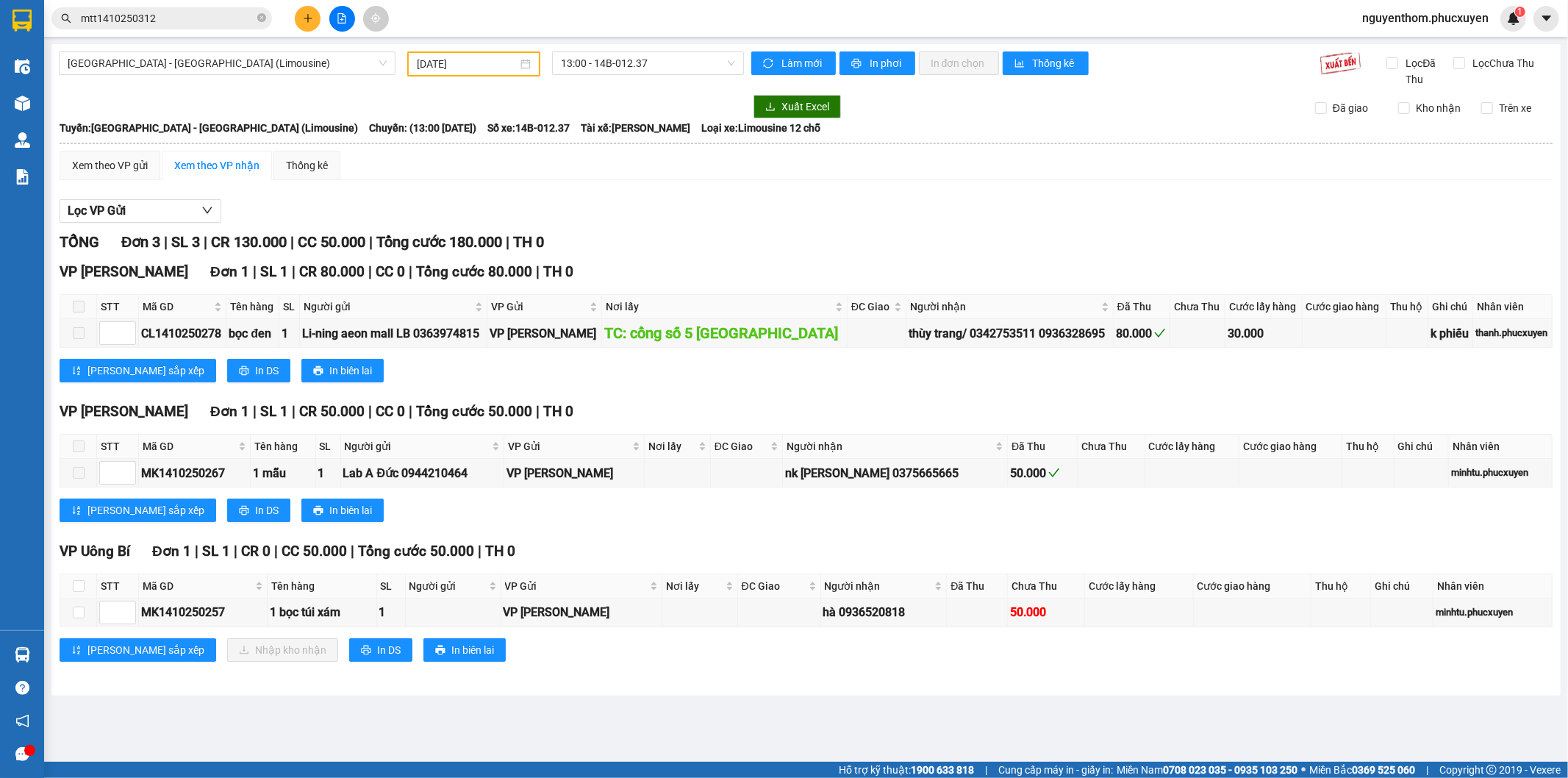
click at [761, 669] on section "Kết quả tìm kiếm ( 1 ) Bộ lọc Mã ĐH Trạng thái Món hàng Thu hộ Tổng cước Chưa c…" at bounding box center [784, 389] width 1568 height 778
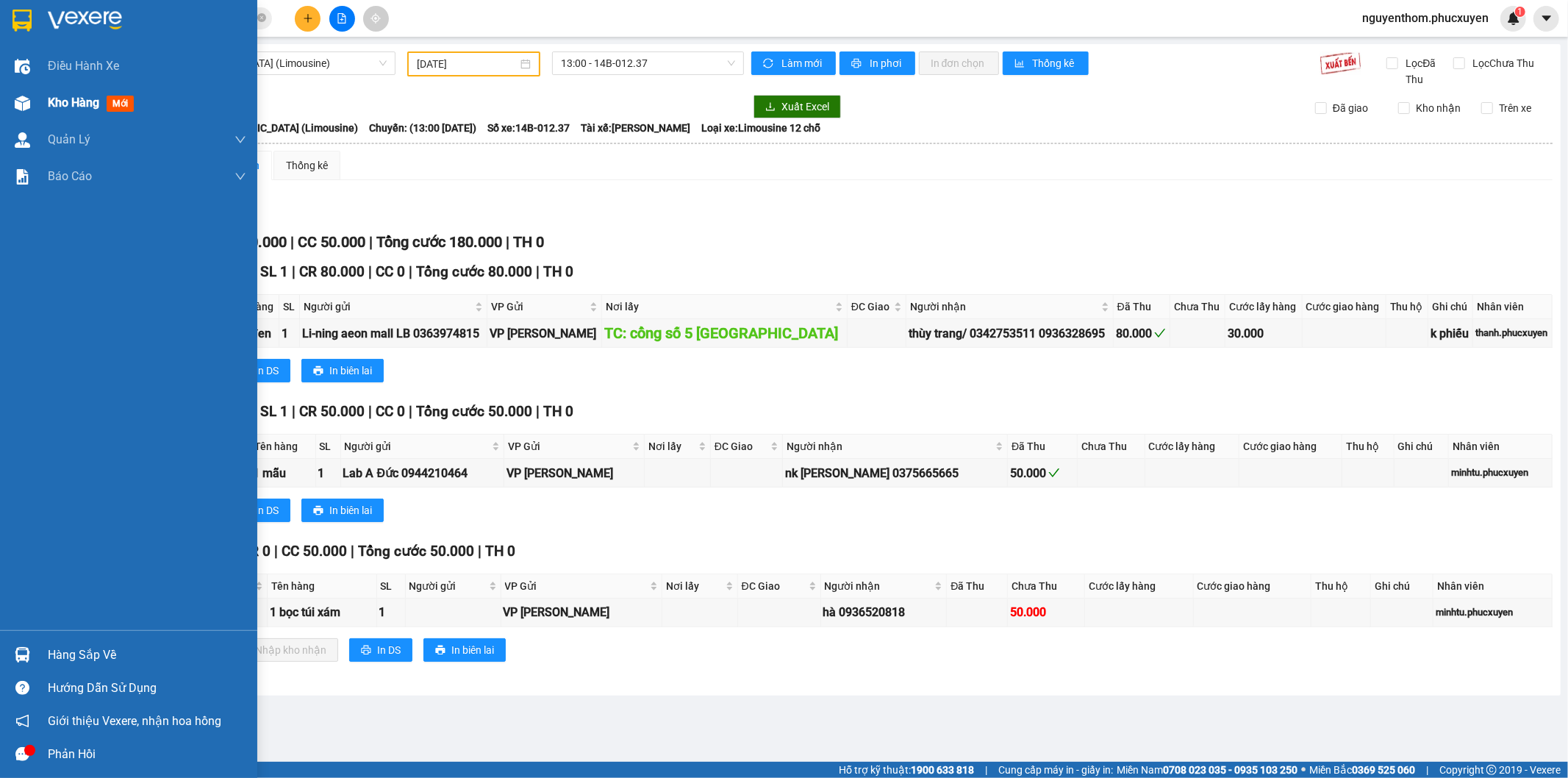
click at [83, 99] on span "Kho hàng" at bounding box center [73, 103] width 51 height 14
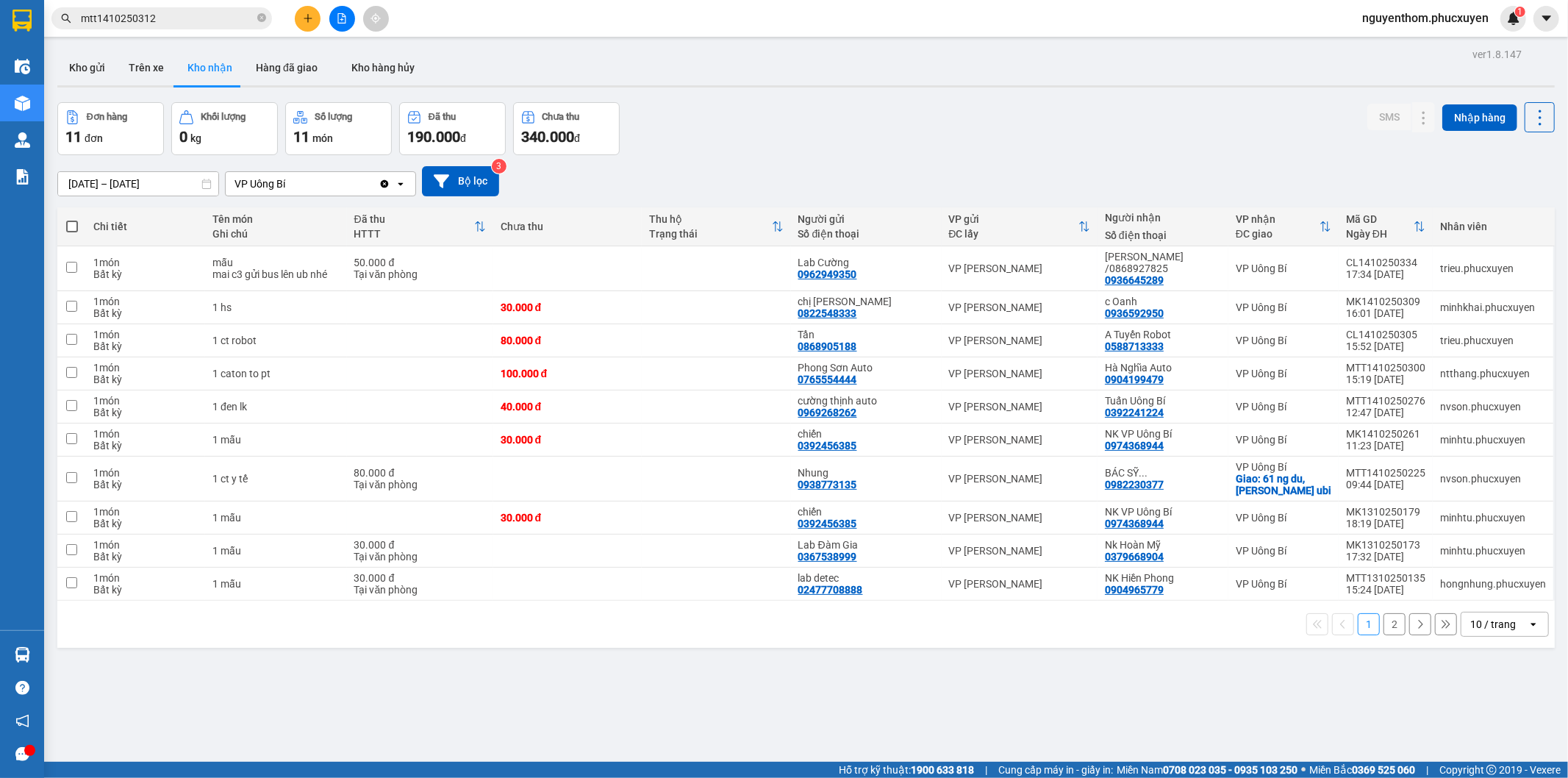
click at [685, 130] on div "Đơn hàng 11 đơn Khối lượng 0 kg Số lượng 11 món Đã thu 190.000 đ Chưa thu 340.0…" at bounding box center [806, 129] width 1498 height 53
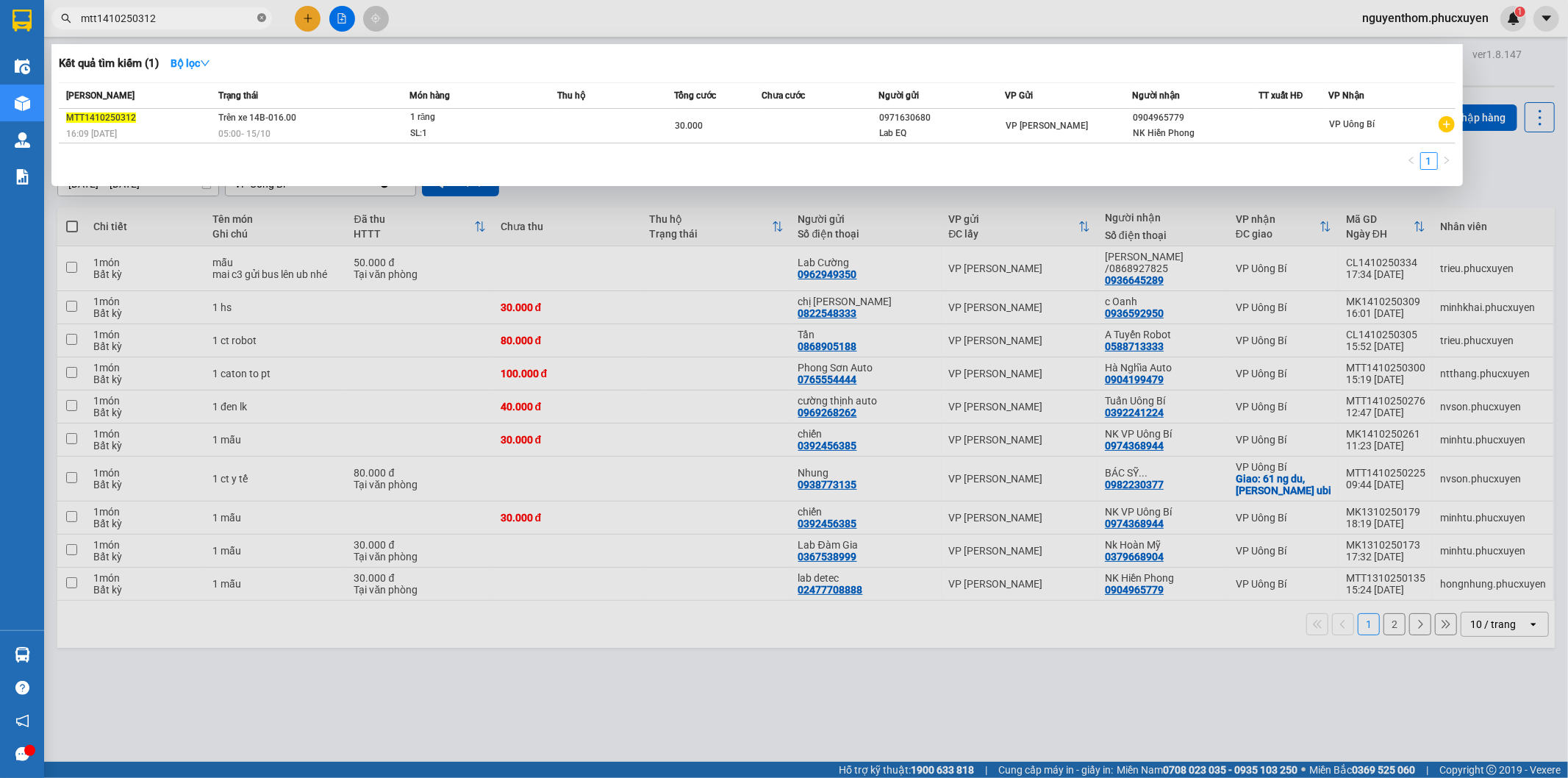
click at [261, 13] on icon "close-circle" at bounding box center [262, 18] width 9 height 9
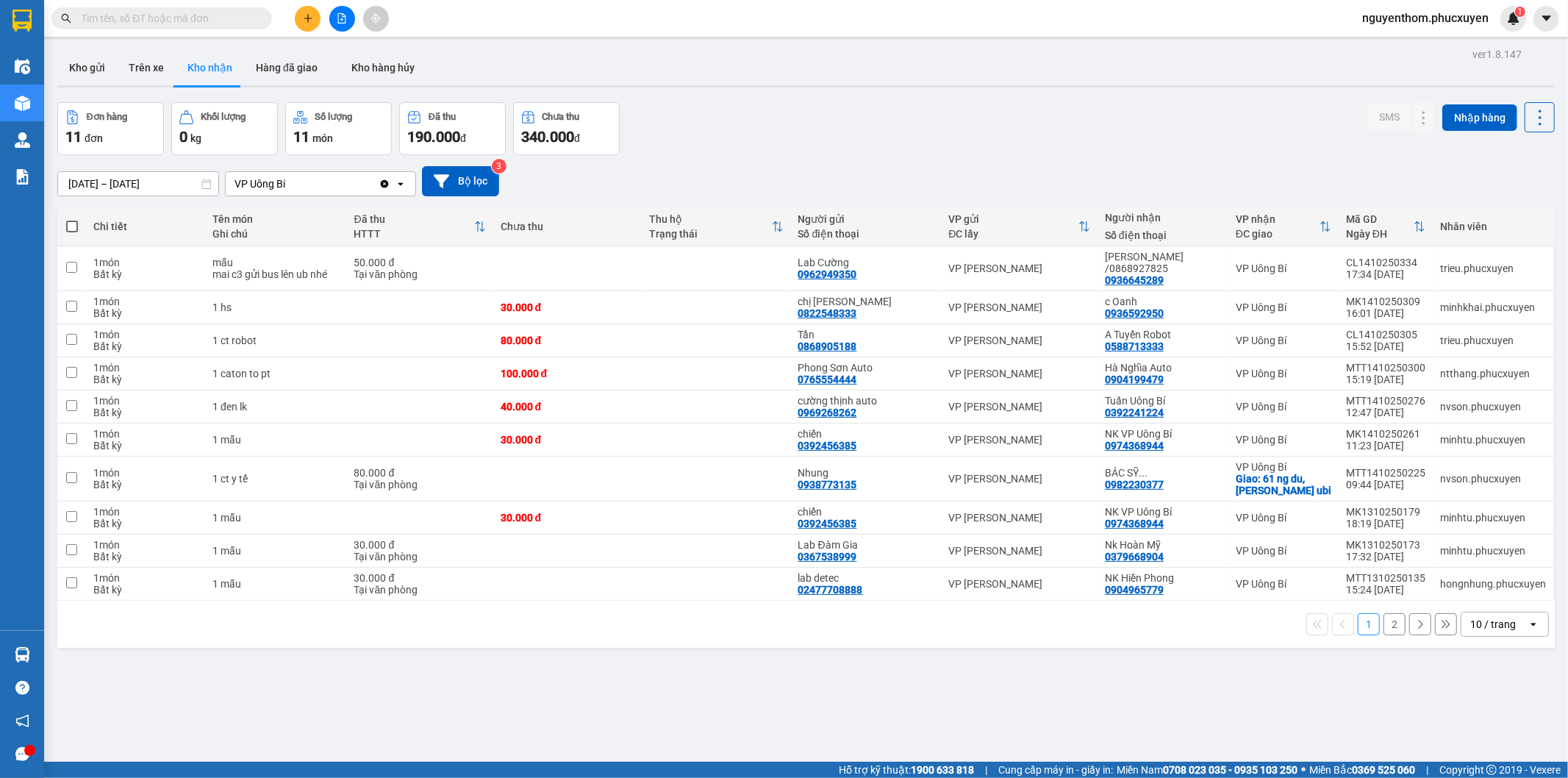
click at [785, 139] on div "Đơn hàng 11 đơn Khối lượng 0 kg Số lượng 11 món Đã thu 190.000 đ Chưa thu 340.0…" at bounding box center [806, 129] width 1498 height 53
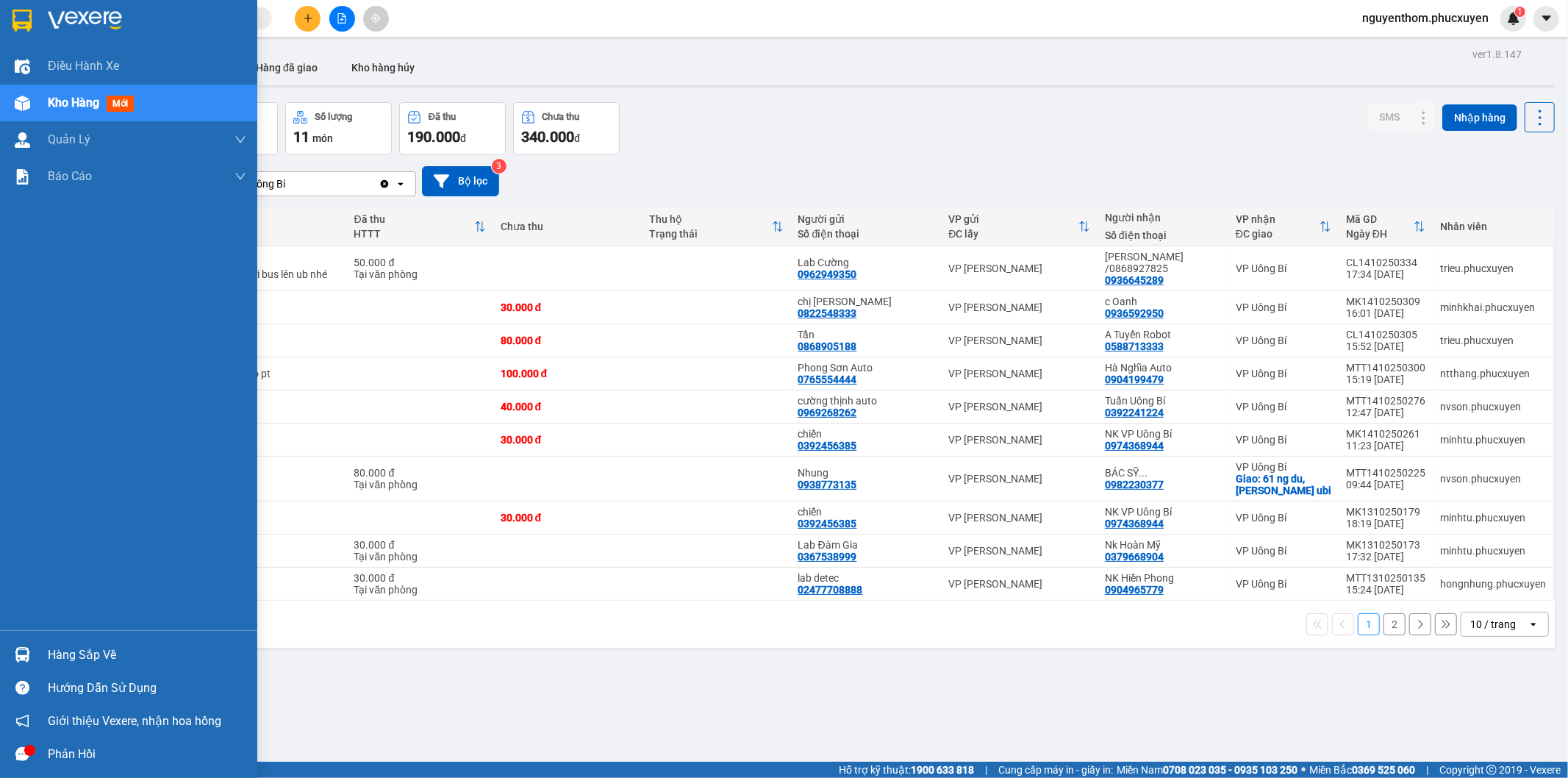
click at [68, 651] on div "Hàng sắp về" at bounding box center [147, 655] width 199 height 22
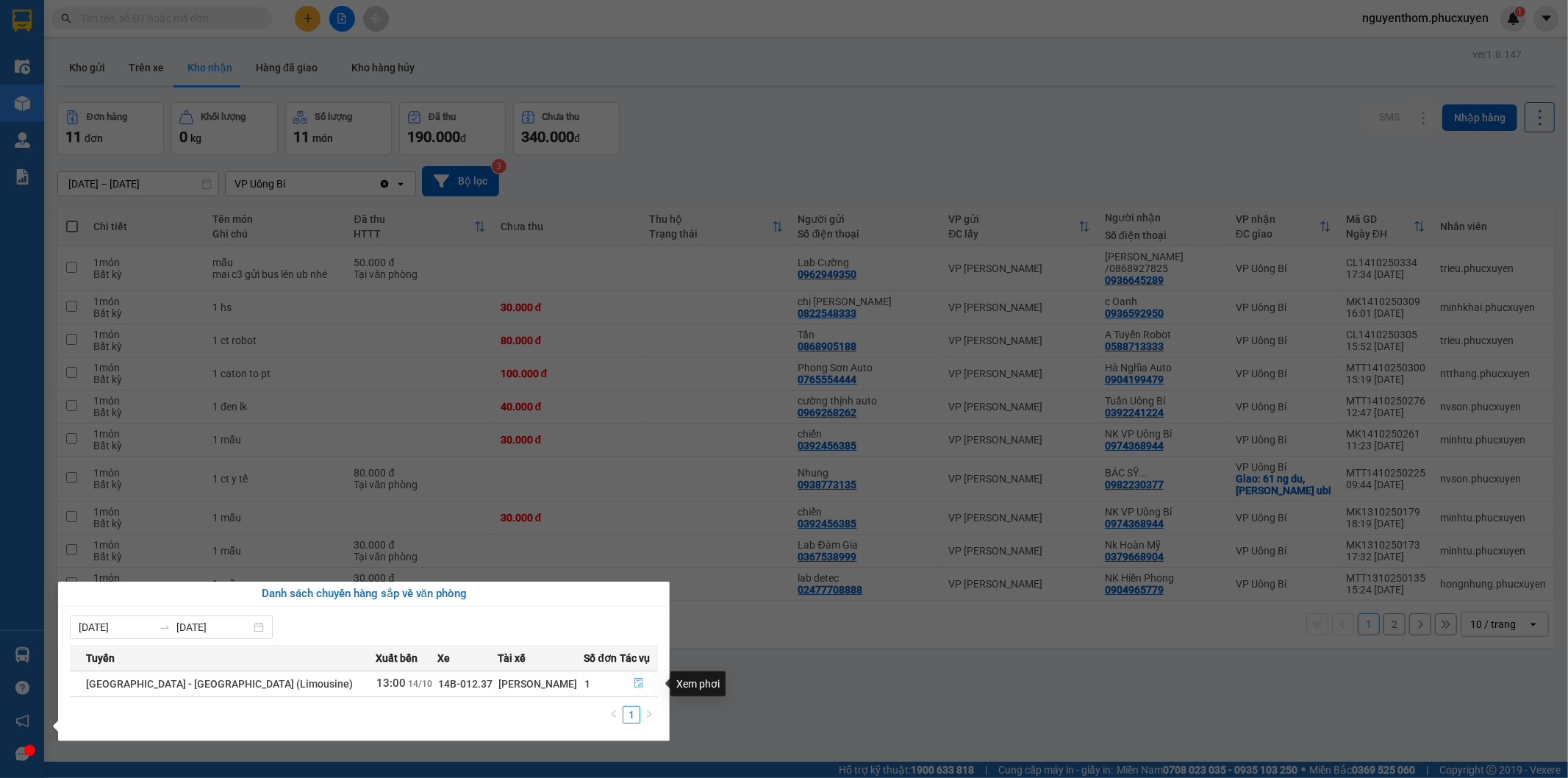
click at [633, 684] on icon "file-done" at bounding box center [638, 682] width 10 height 10
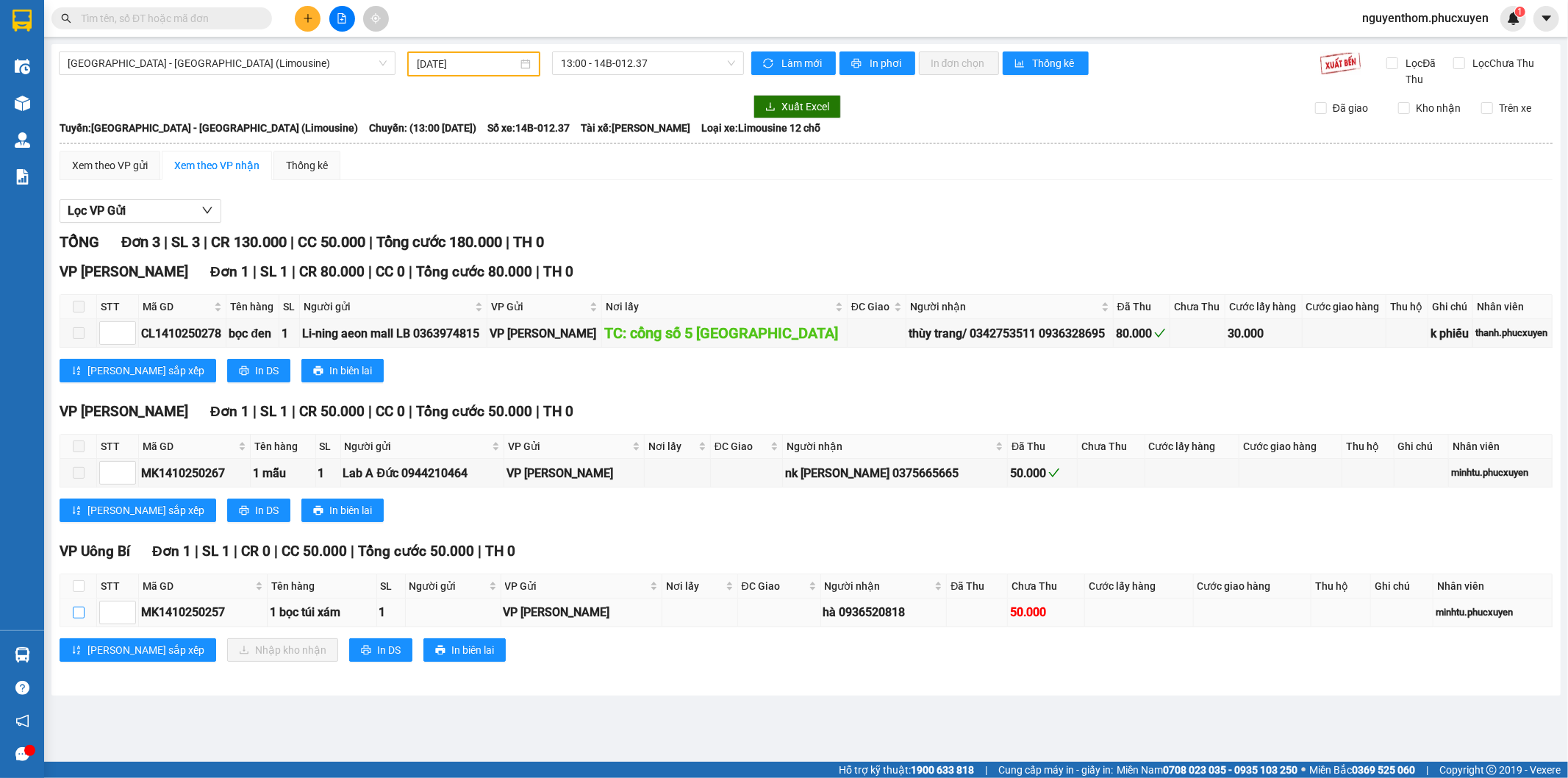
click at [78, 608] on input "checkbox" at bounding box center [78, 612] width 12 height 12
checkbox input "true"
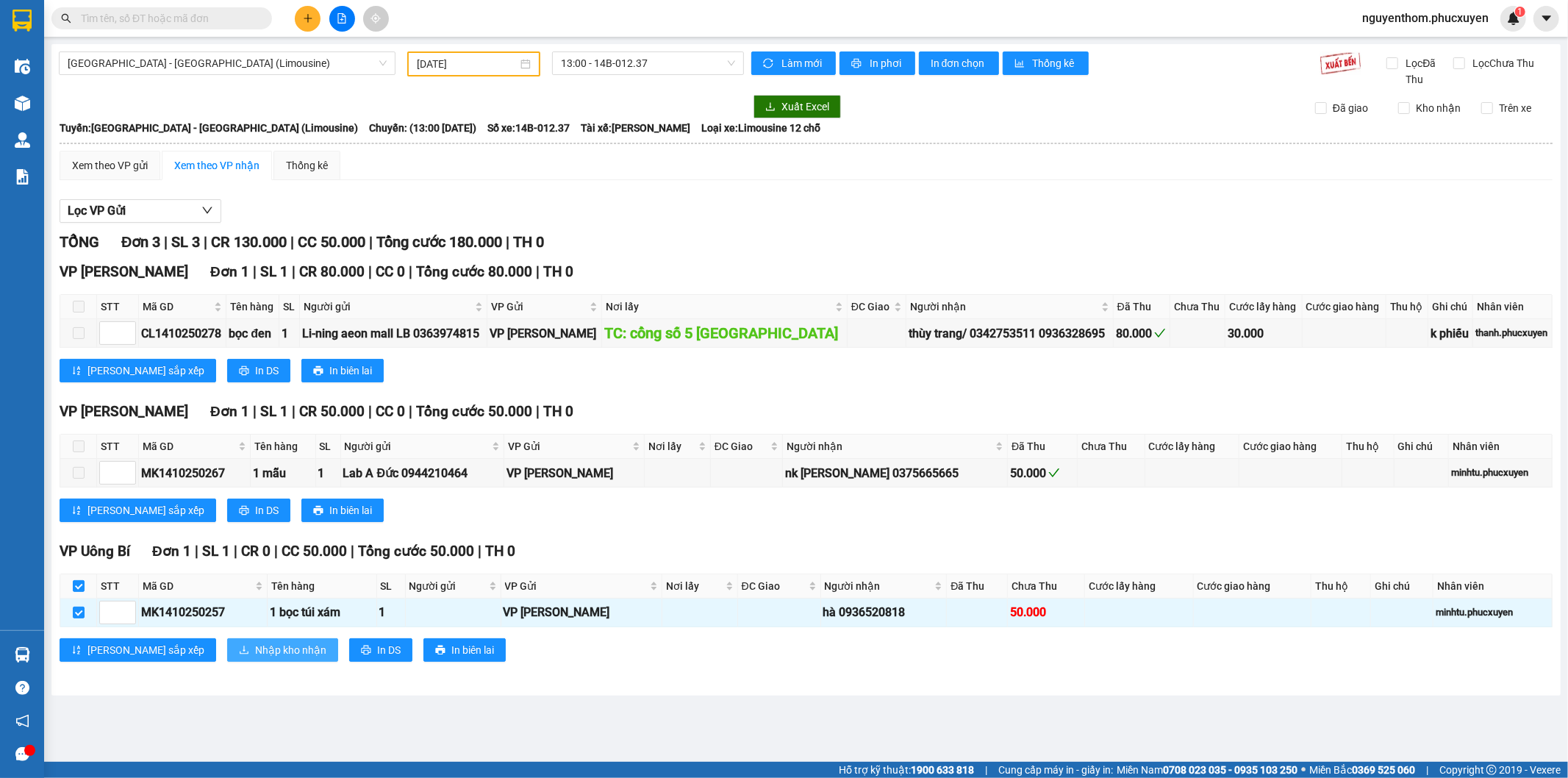
click at [255, 656] on span "Nhập kho nhận" at bounding box center [291, 649] width 71 height 16
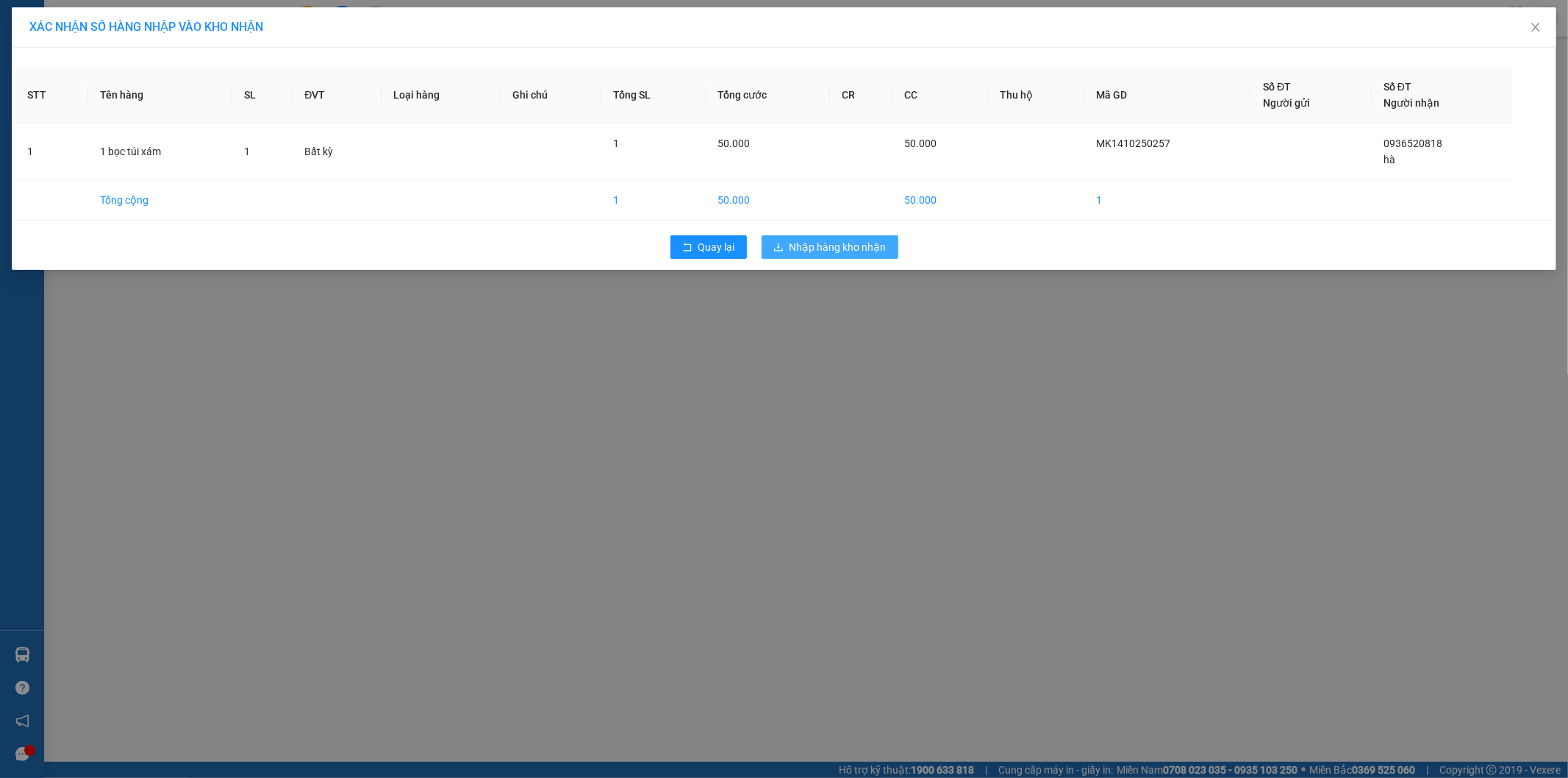
click at [840, 243] on span "Nhập hàng kho nhận" at bounding box center [838, 247] width 97 height 16
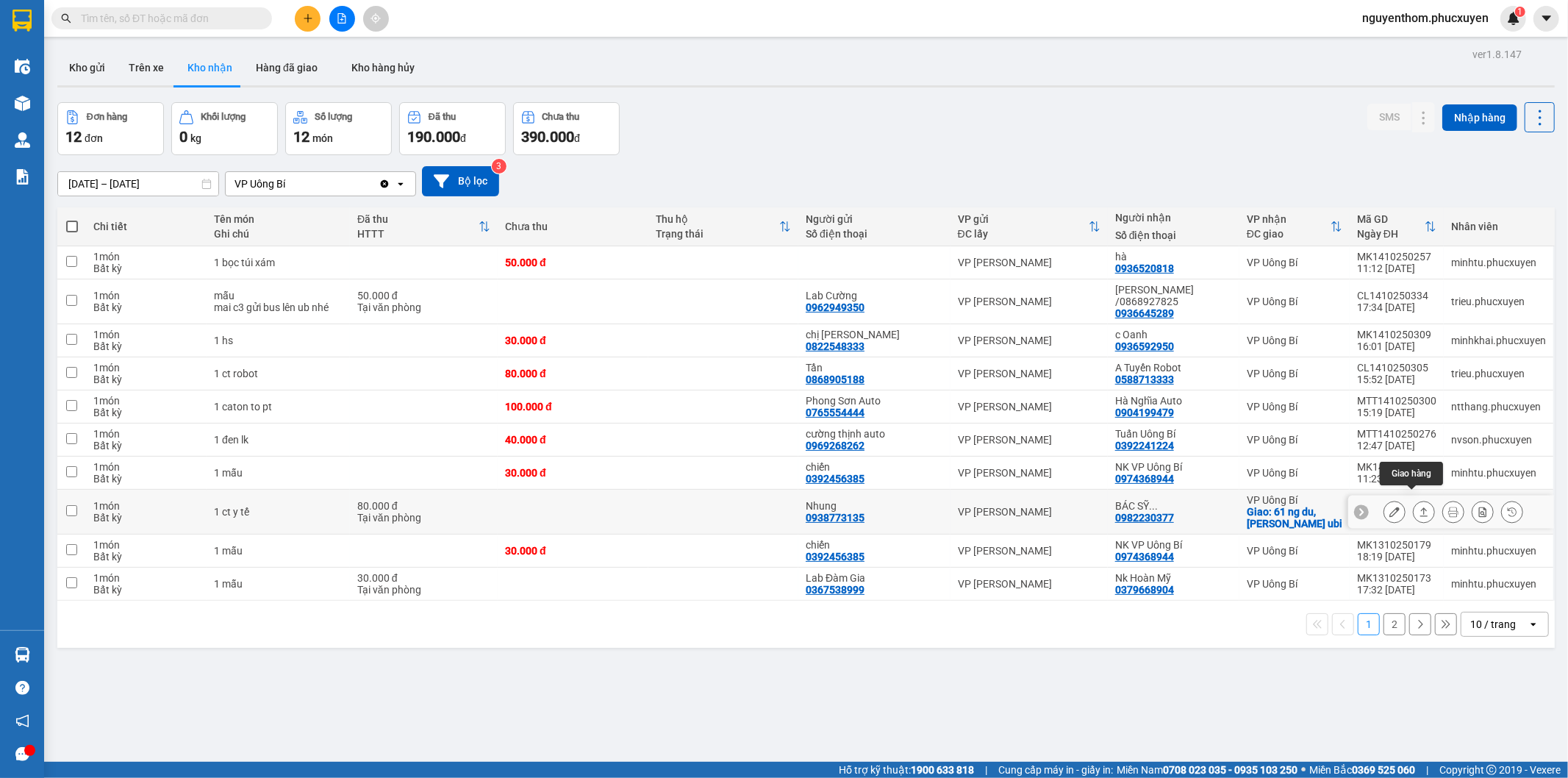
click at [1419, 506] on icon at bounding box center [1423, 511] width 10 height 10
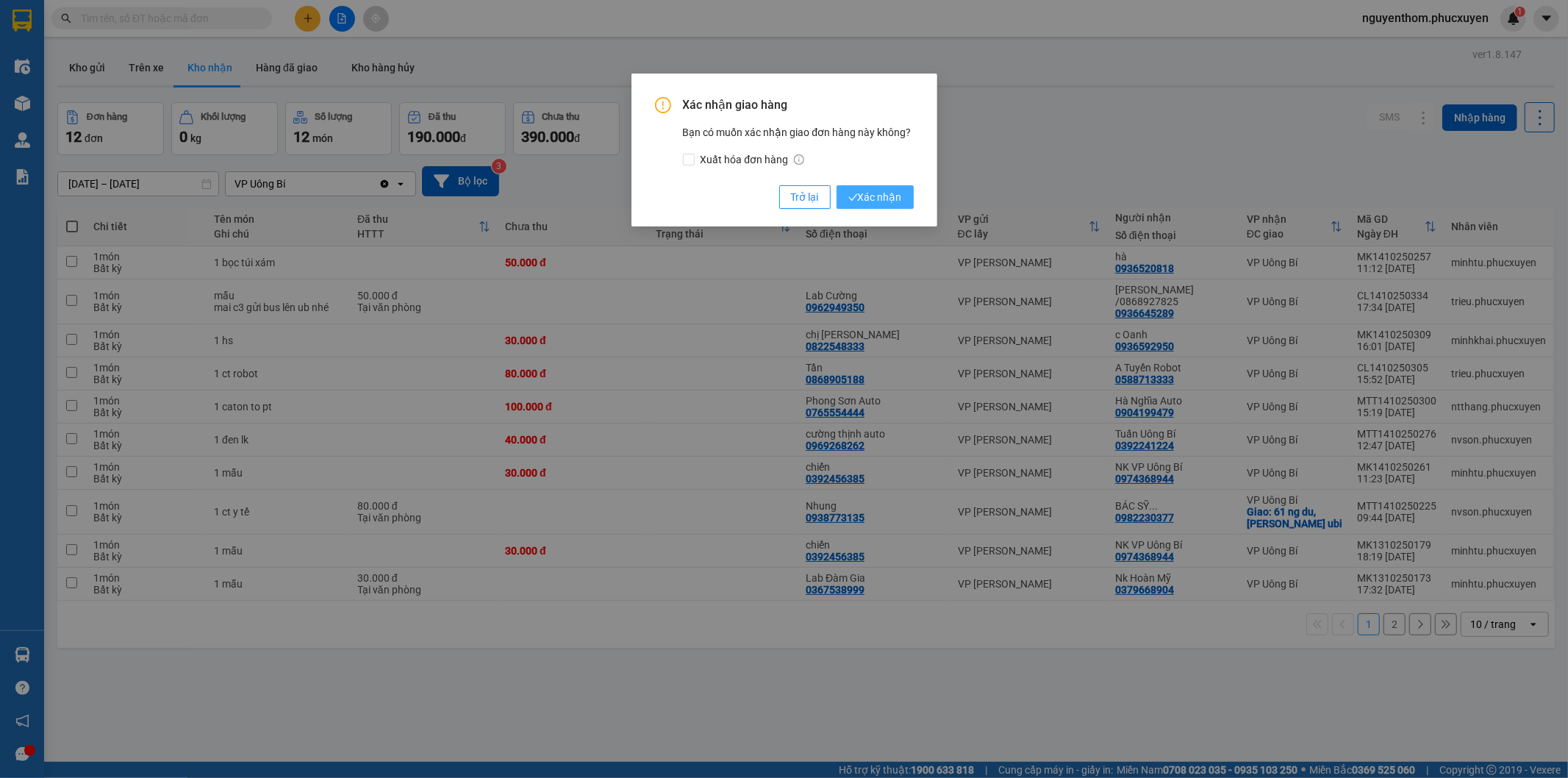
click at [883, 192] on span "Xác nhận" at bounding box center [875, 197] width 54 height 16
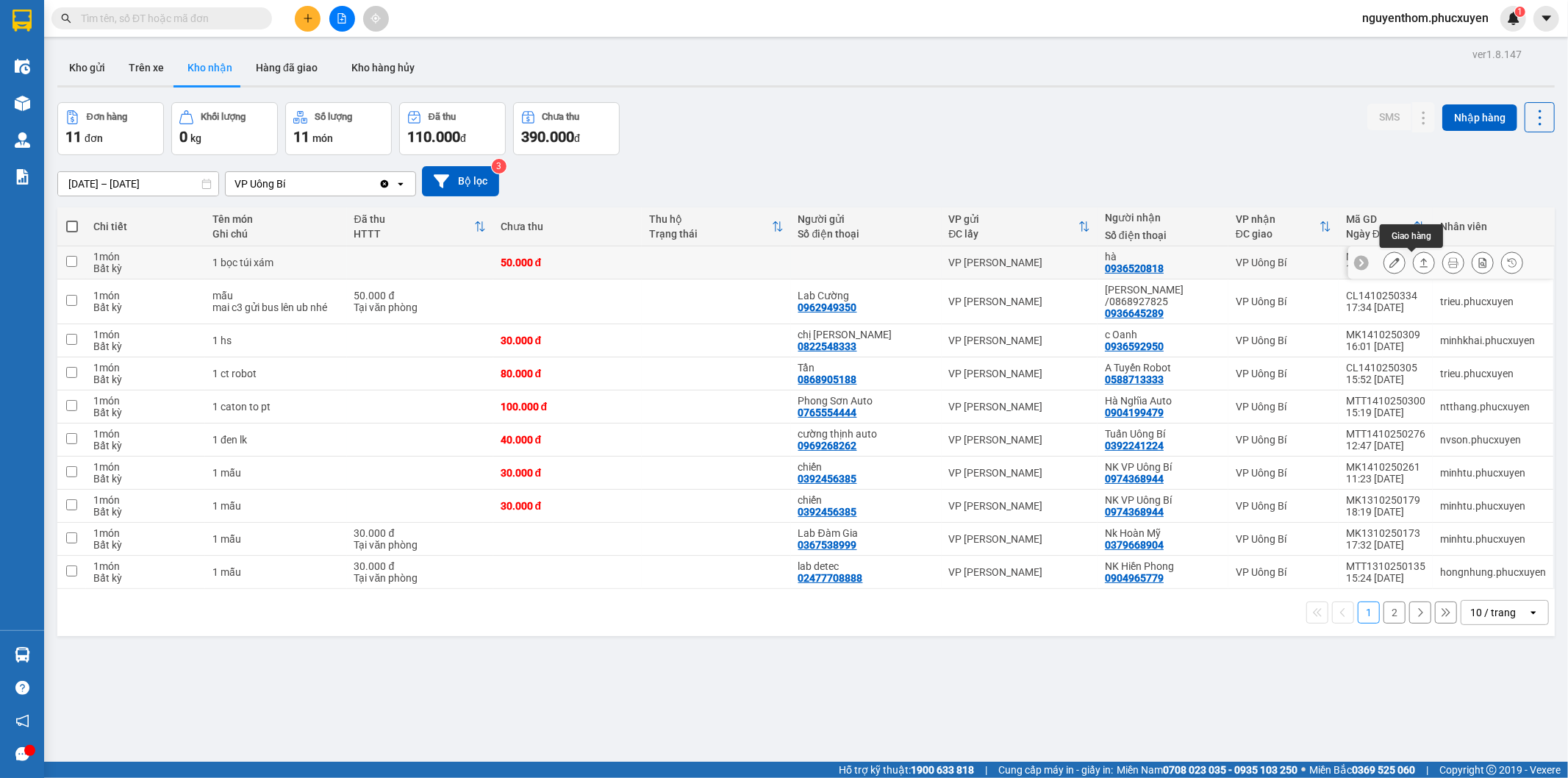
click at [1419, 263] on icon at bounding box center [1423, 262] width 10 height 10
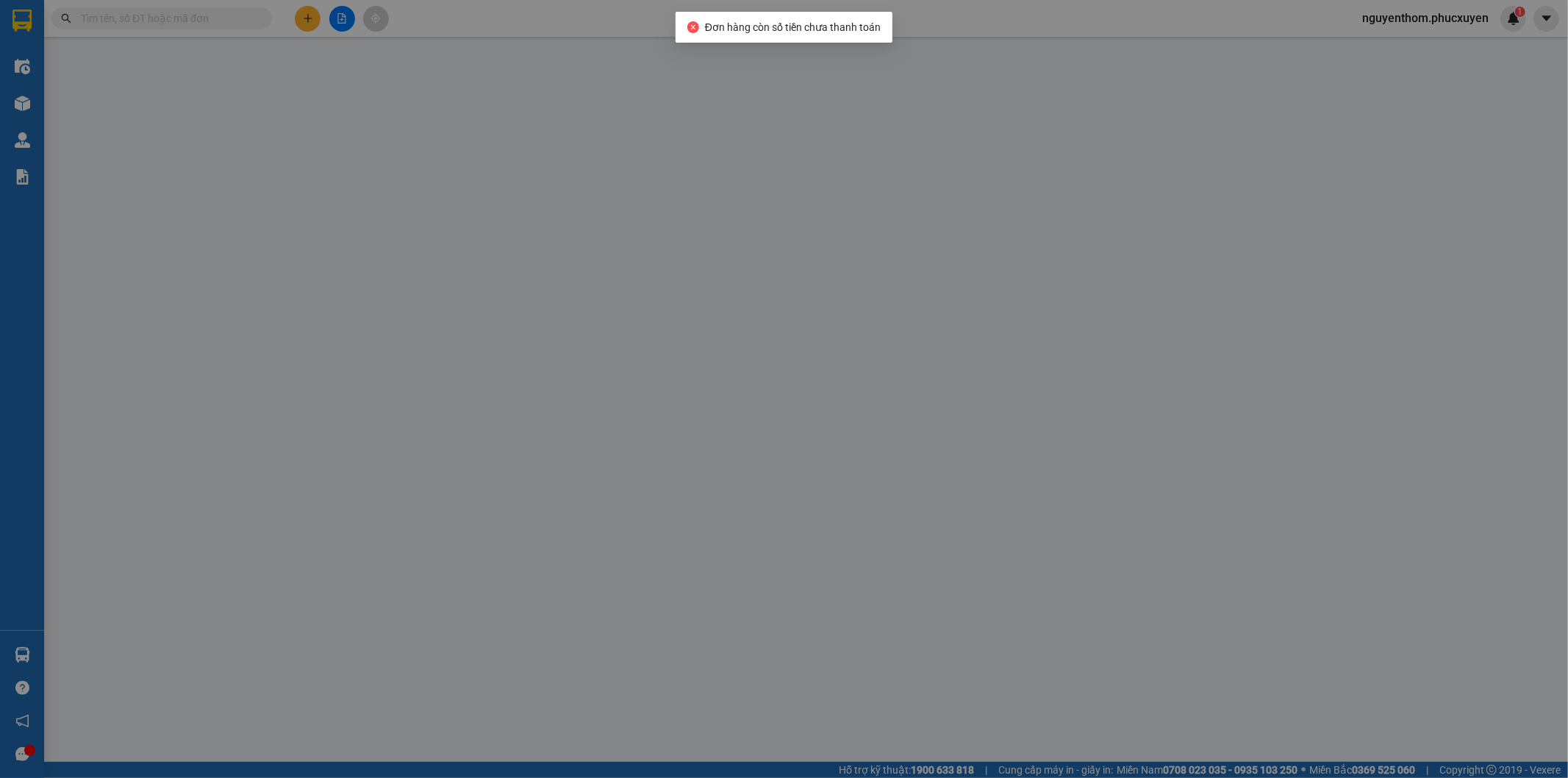
type input "0936520818"
type input "hà"
type input "0"
type input "50.000"
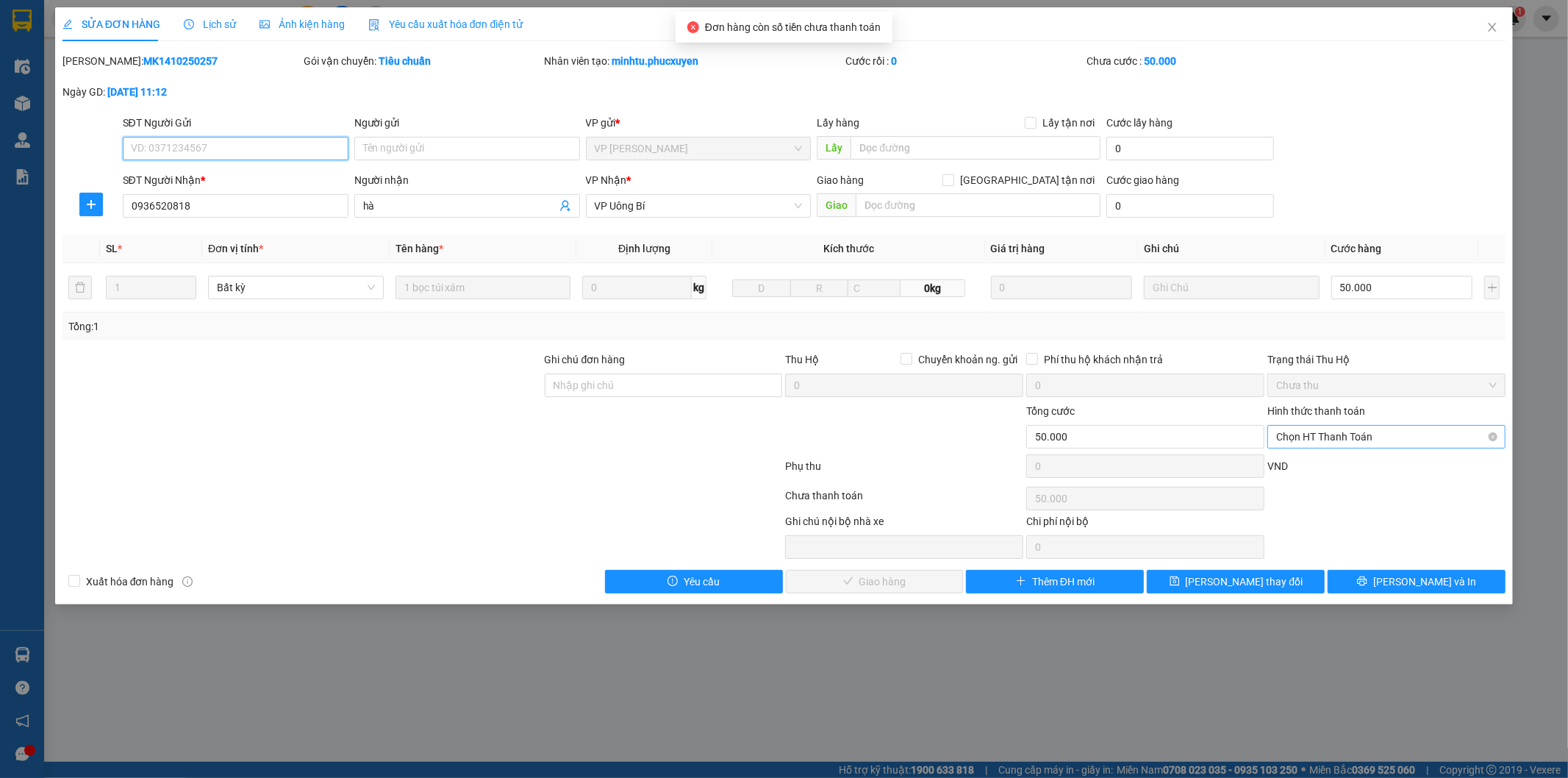
click at [1325, 432] on span "Chọn HT Thanh Toán" at bounding box center [1386, 436] width 220 height 22
click at [1328, 464] on div "Tại văn phòng" at bounding box center [1386, 466] width 220 height 16
type input "0"
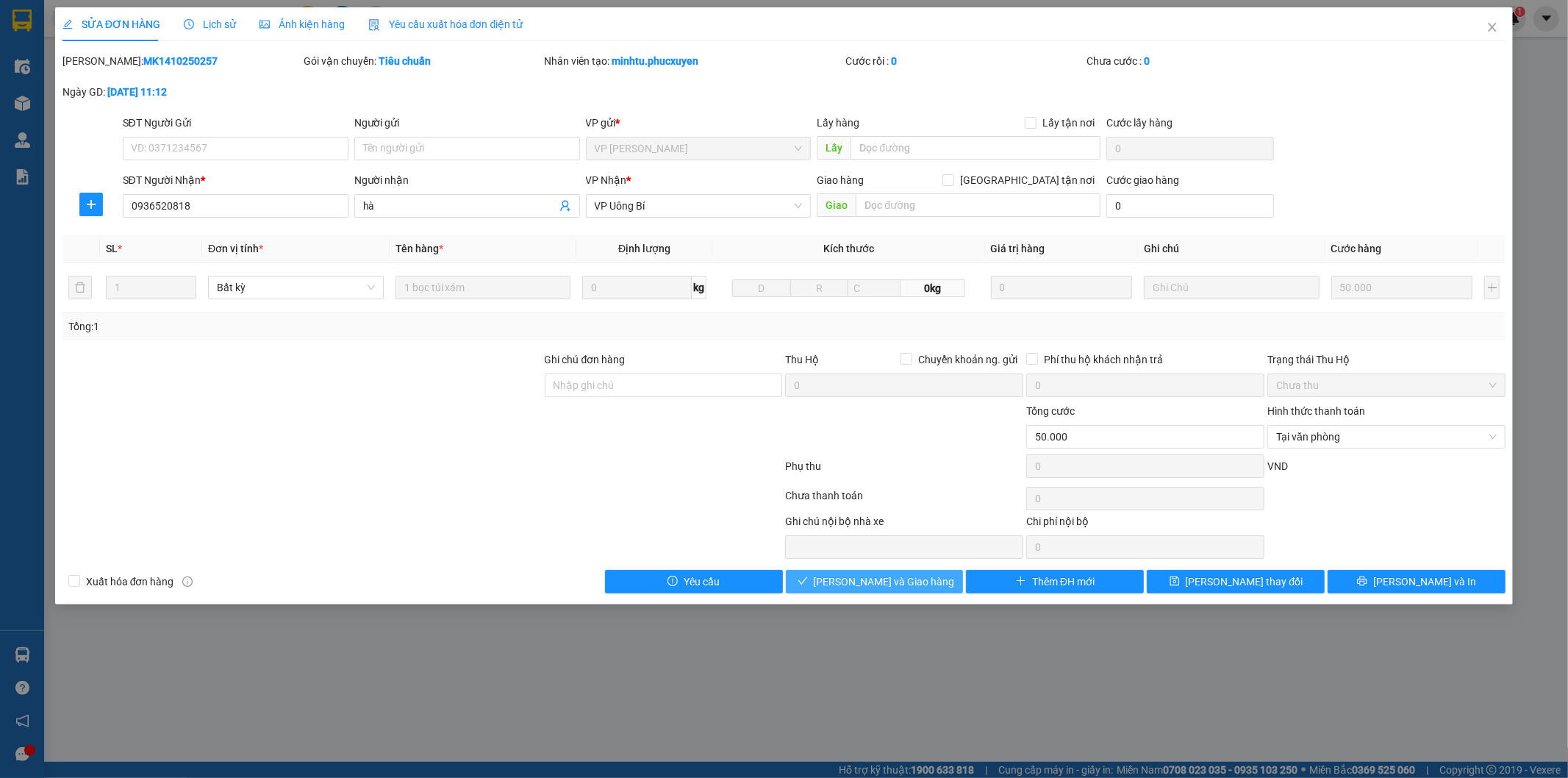
drag, startPoint x: 872, startPoint y: 590, endPoint x: 902, endPoint y: 585, distance: 30.4
click at [872, 589] on button "Lưu và Giao hàng" at bounding box center [875, 581] width 178 height 23
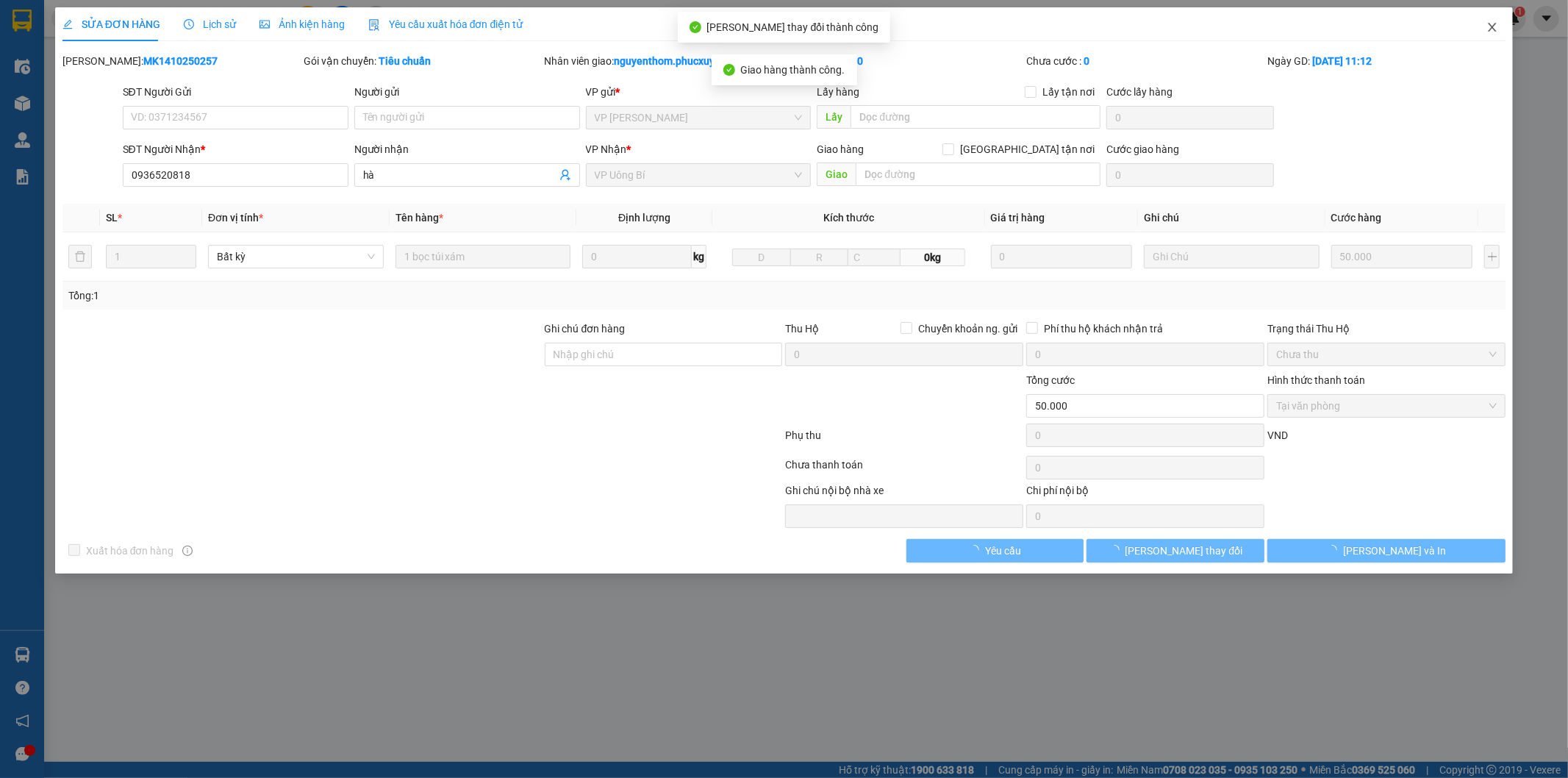
click at [1493, 28] on icon "close" at bounding box center [1492, 27] width 12 height 12
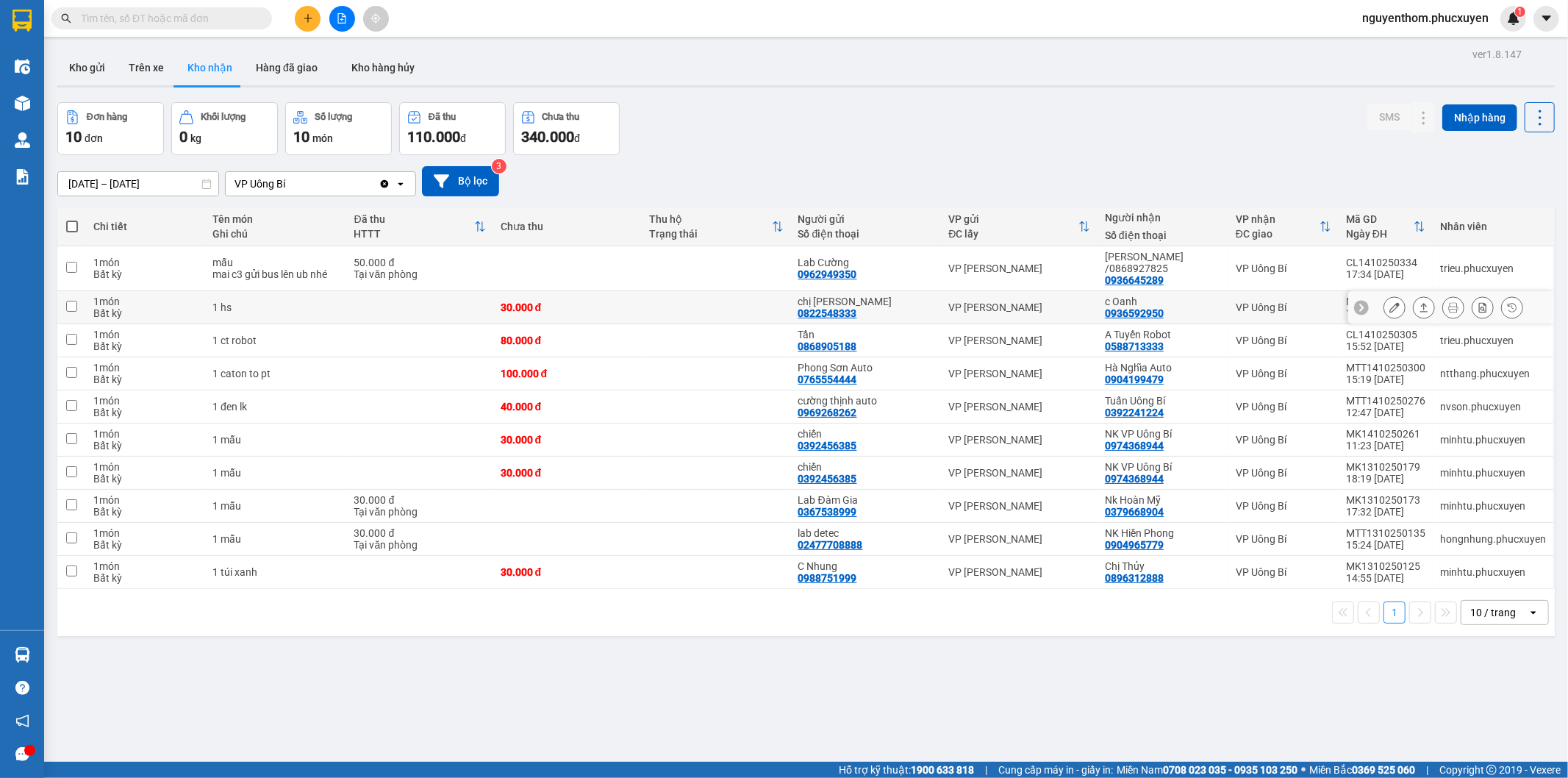
click at [1420, 303] on icon at bounding box center [1424, 308] width 8 height 9
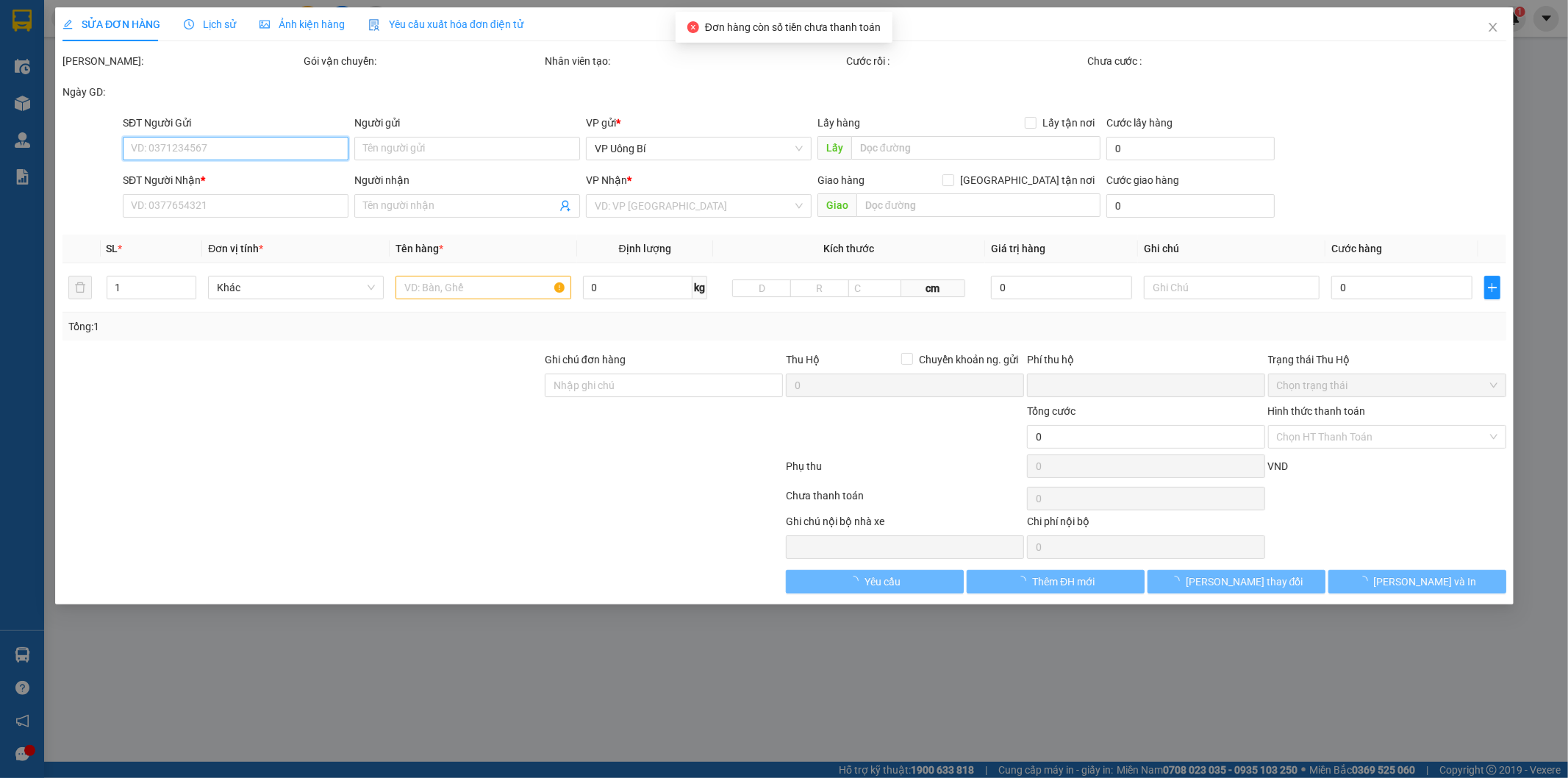
type input "0822548333"
type input "chị Duyên"
type input "0936592950"
type input "c Oanh"
type input "0"
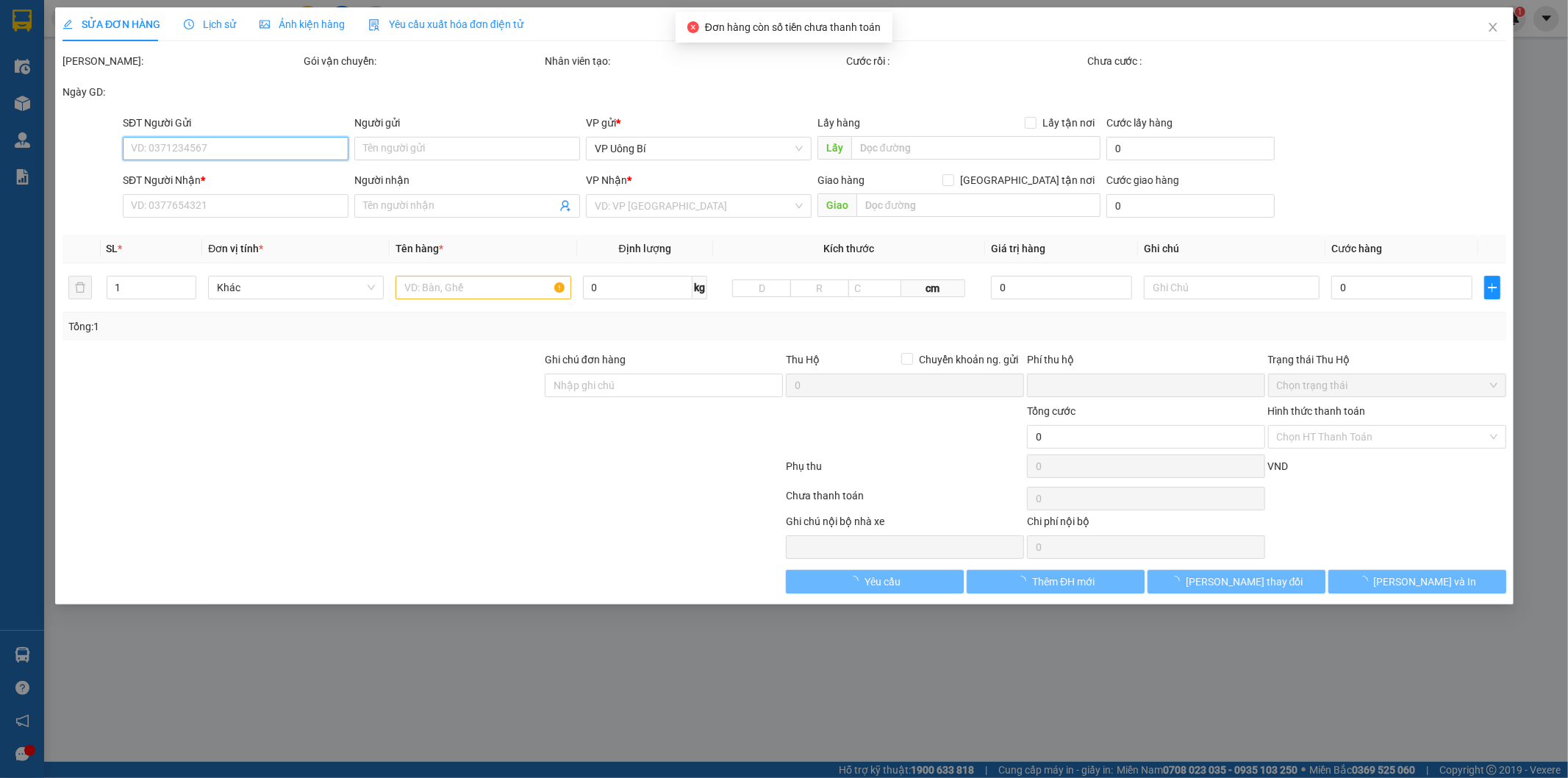
type input "30.000"
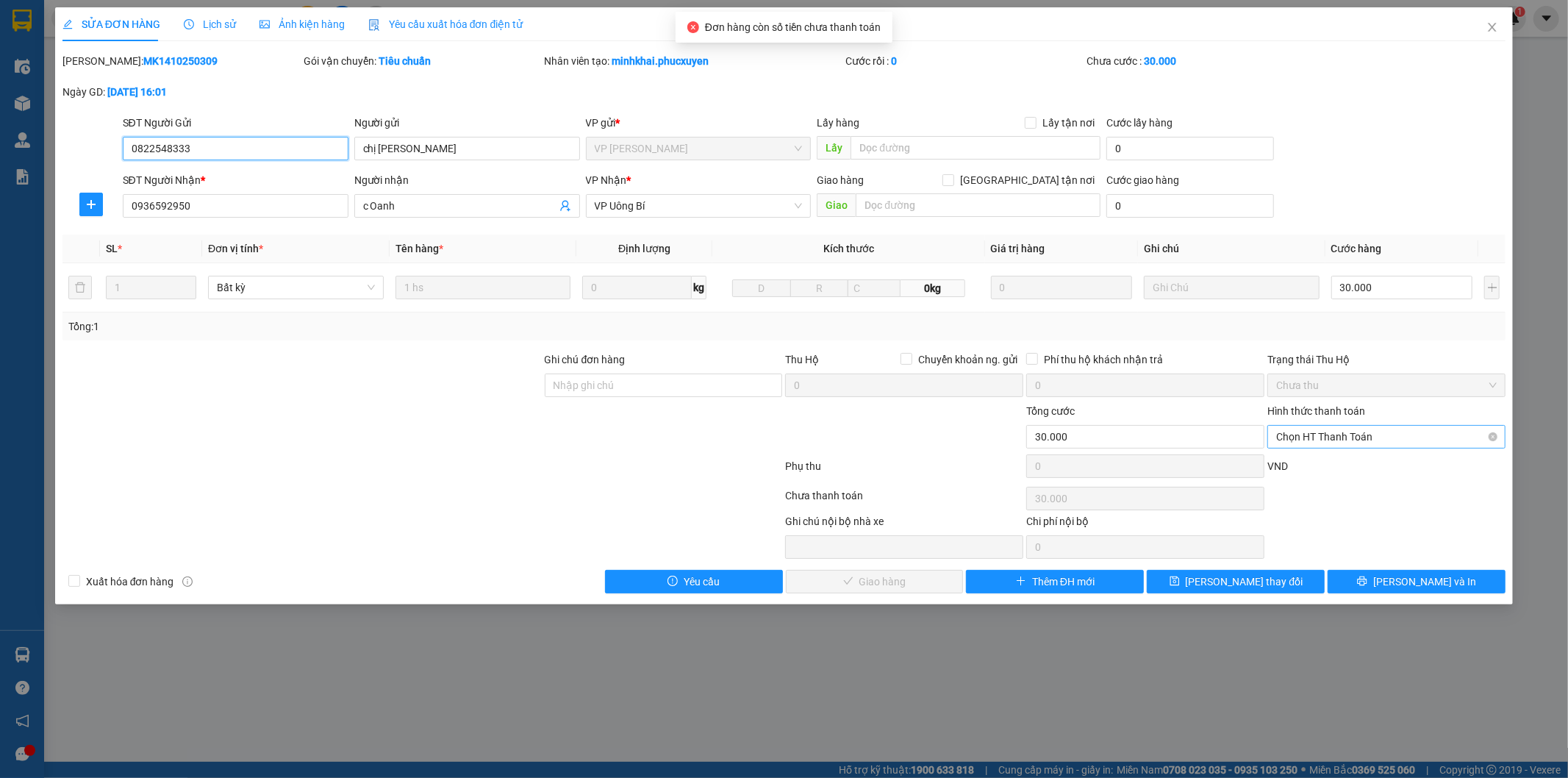
click at [1348, 432] on span "Chọn HT Thanh Toán" at bounding box center [1386, 436] width 220 height 22
drag, startPoint x: 1339, startPoint y: 461, endPoint x: 1046, endPoint y: 578, distance: 315.5
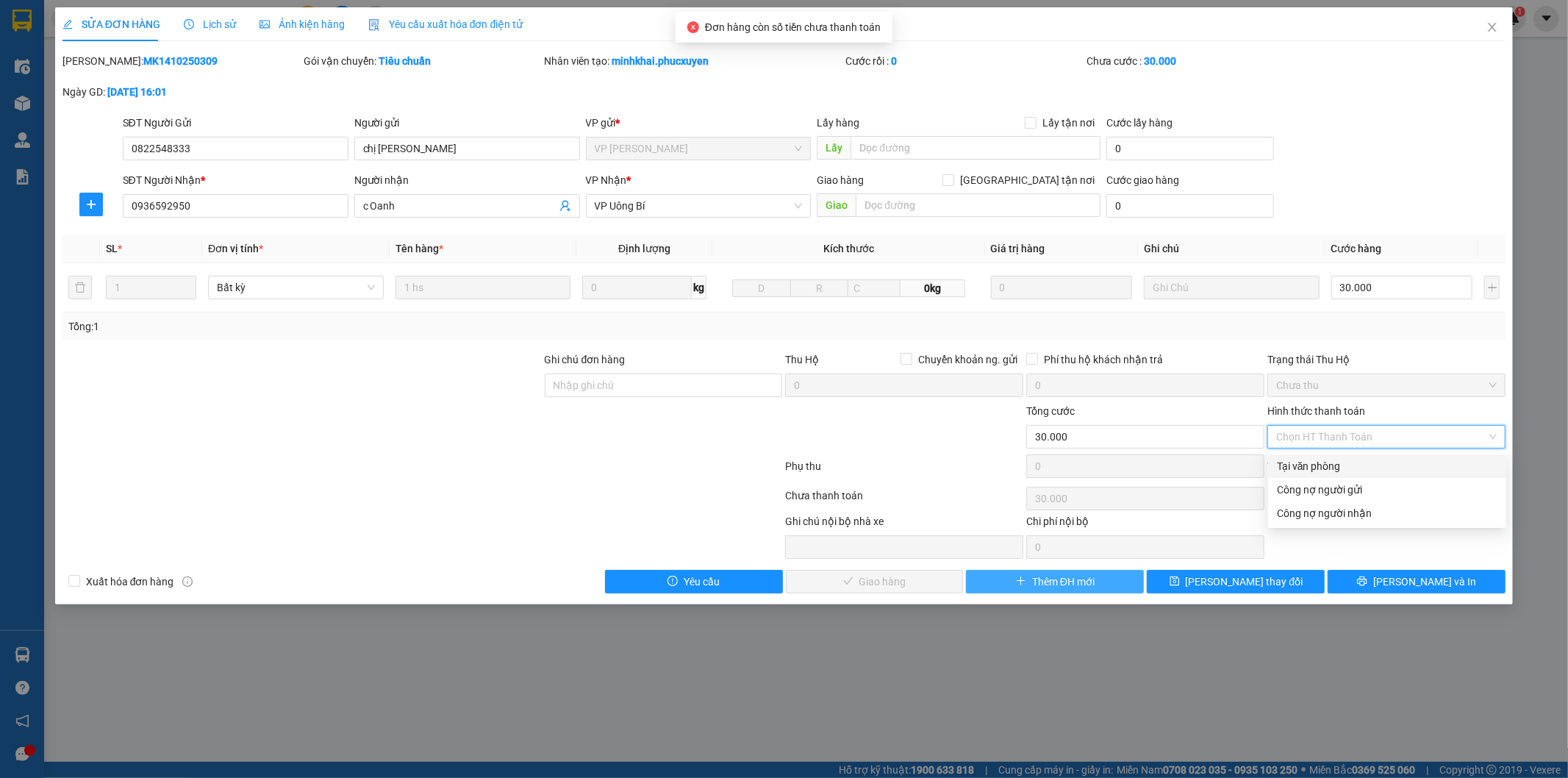
click at [1338, 461] on div "Tại văn phòng" at bounding box center [1386, 466] width 220 height 16
type input "0"
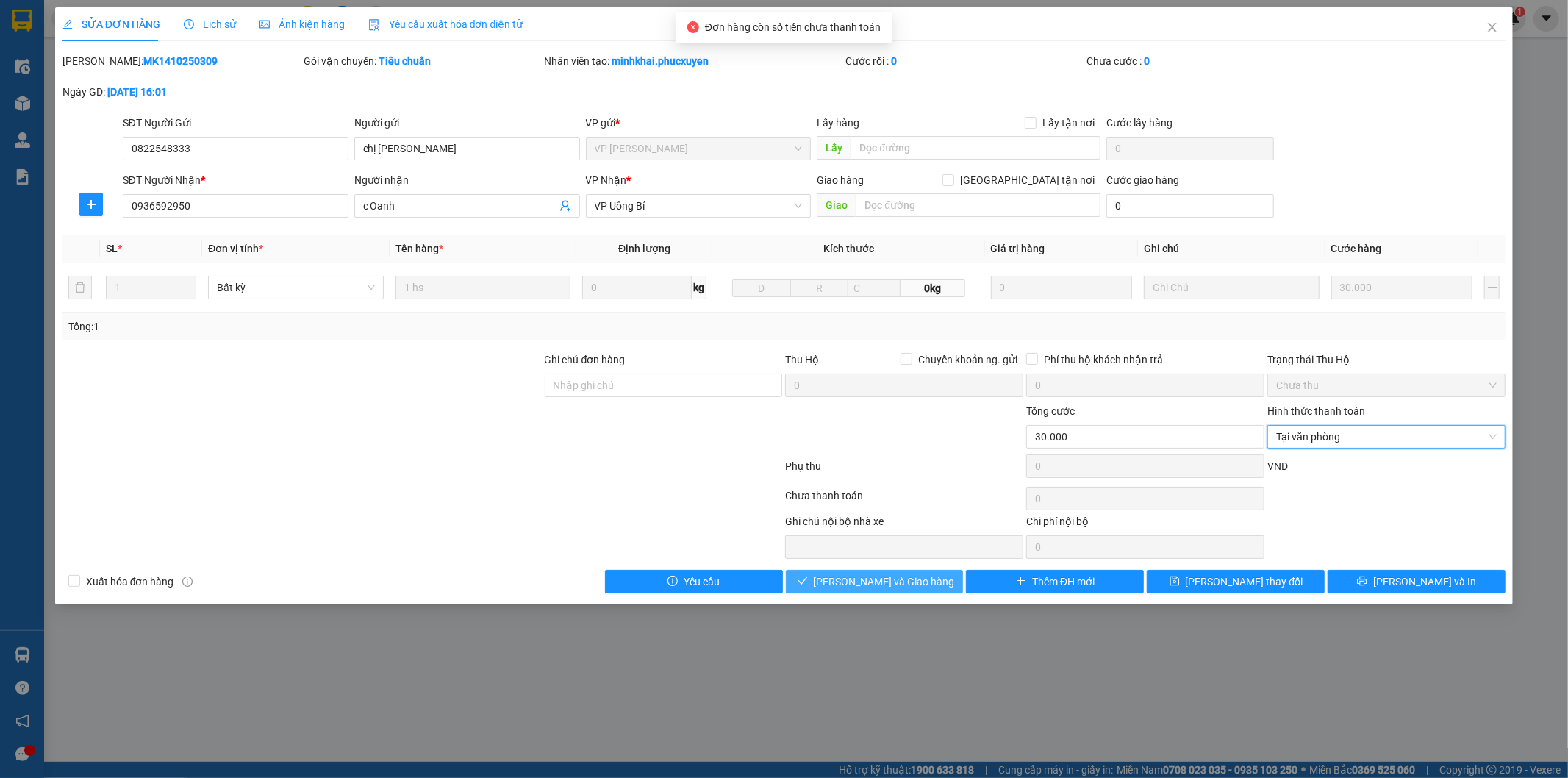
click at [931, 573] on button "Lưu và Giao hàng" at bounding box center [875, 581] width 178 height 23
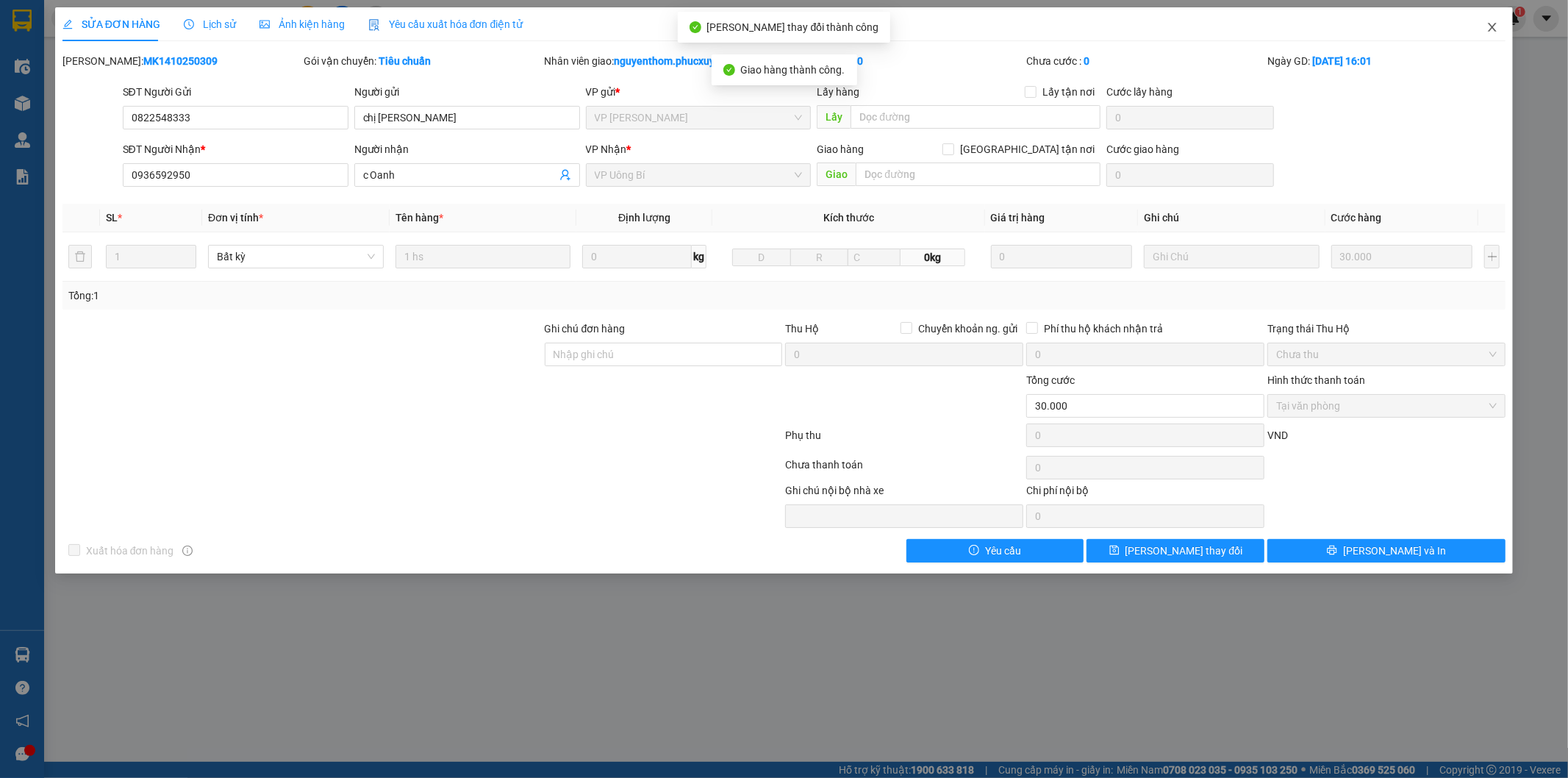
click at [1493, 27] on icon "close" at bounding box center [1492, 27] width 8 height 9
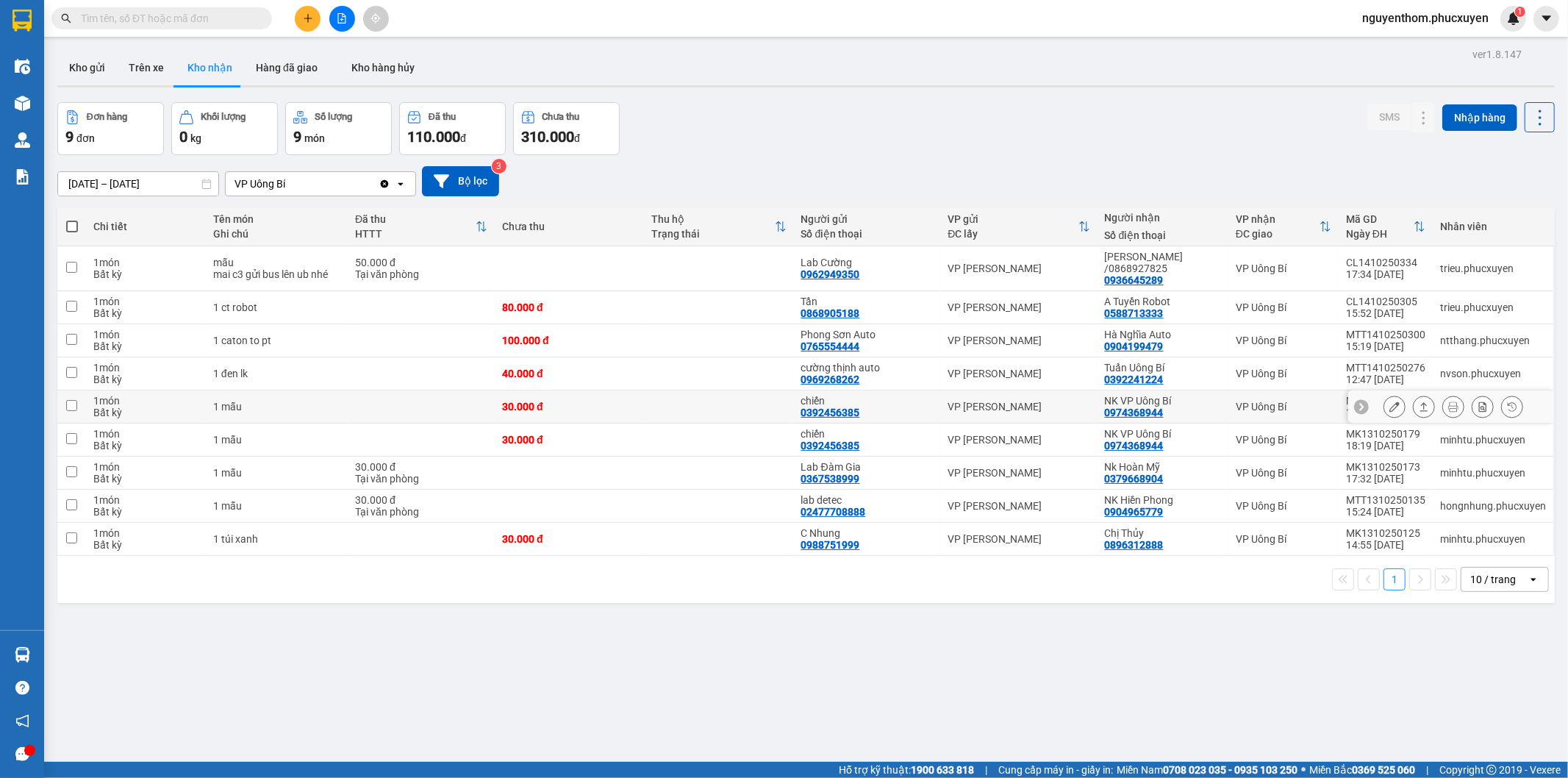
click at [1419, 401] on icon at bounding box center [1423, 406] width 10 height 10
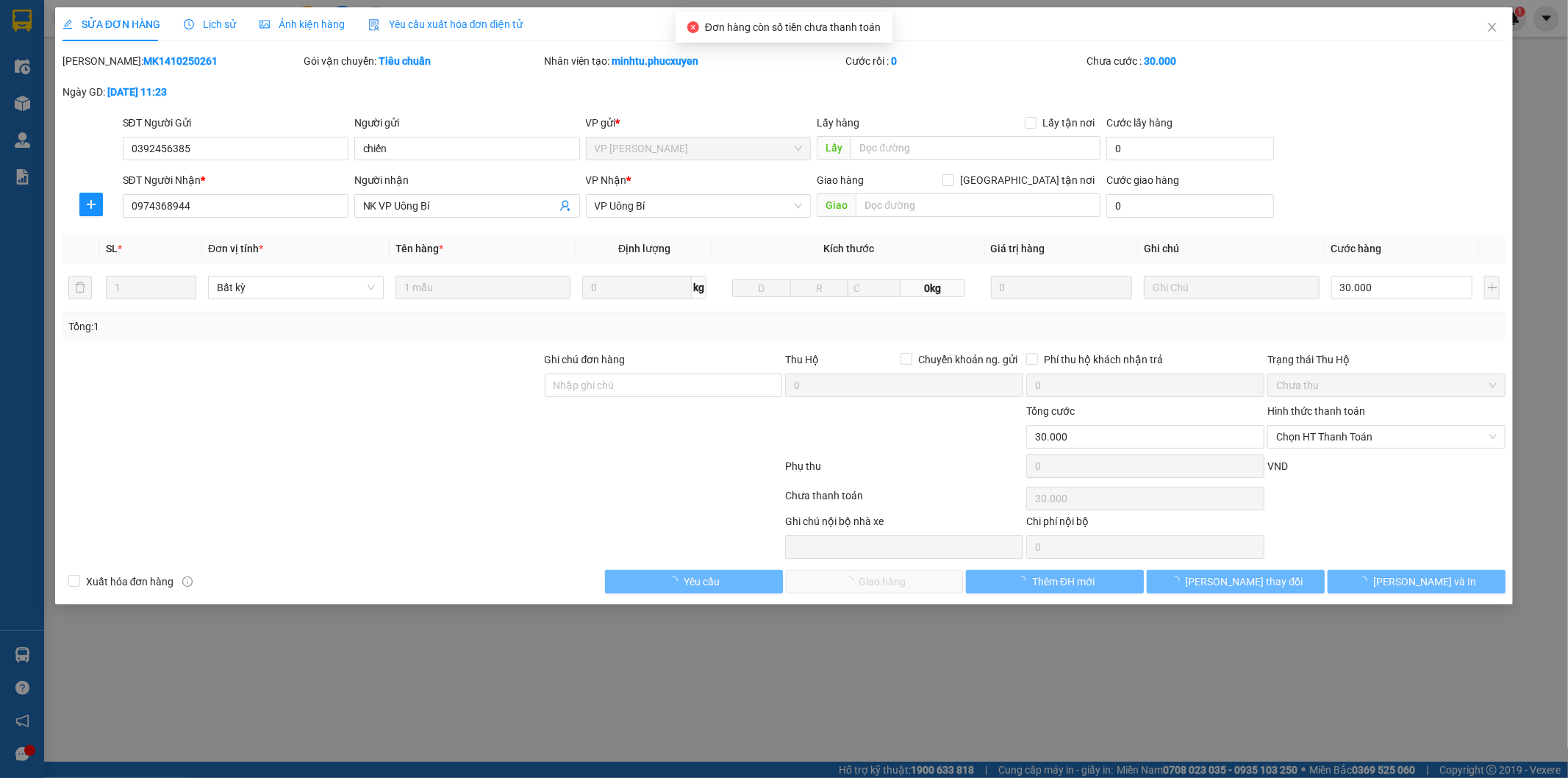
type input "0392456385"
type input "chiến"
type input "0974368944"
type input "NK VP Uông Bí"
type input "0"
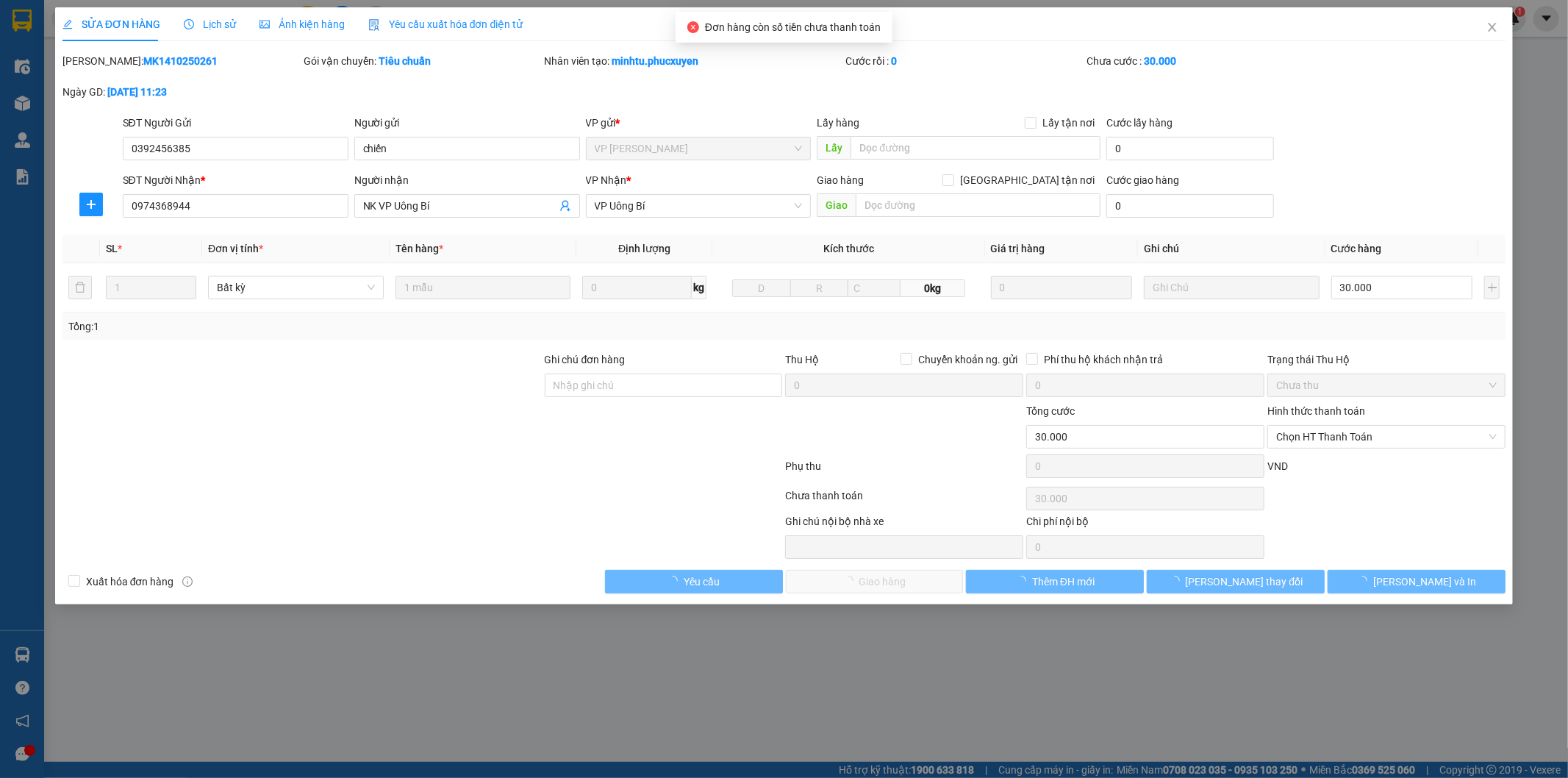
type input "30.000"
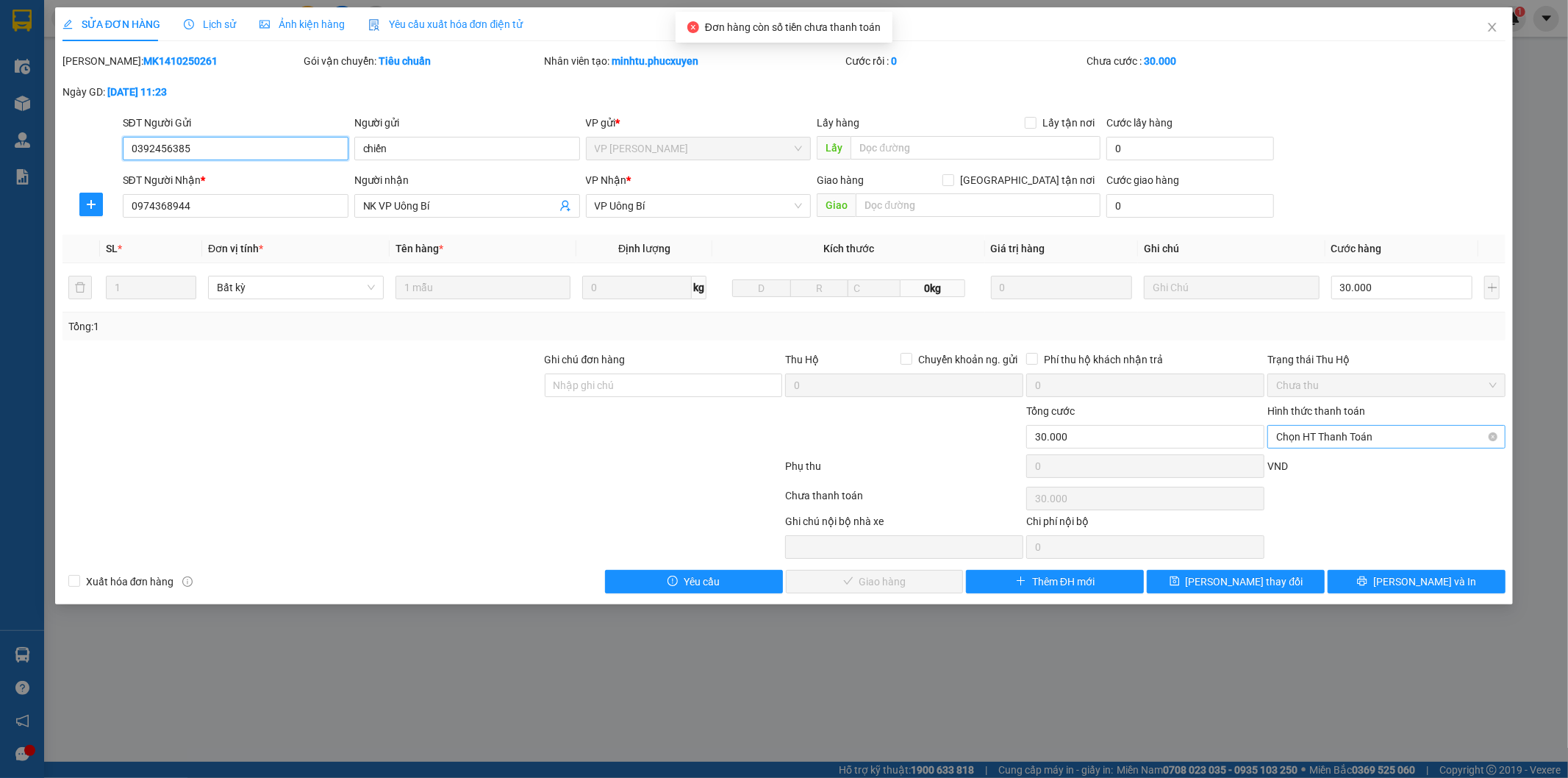
click at [1341, 436] on span "Chọn HT Thanh Toán" at bounding box center [1386, 436] width 220 height 22
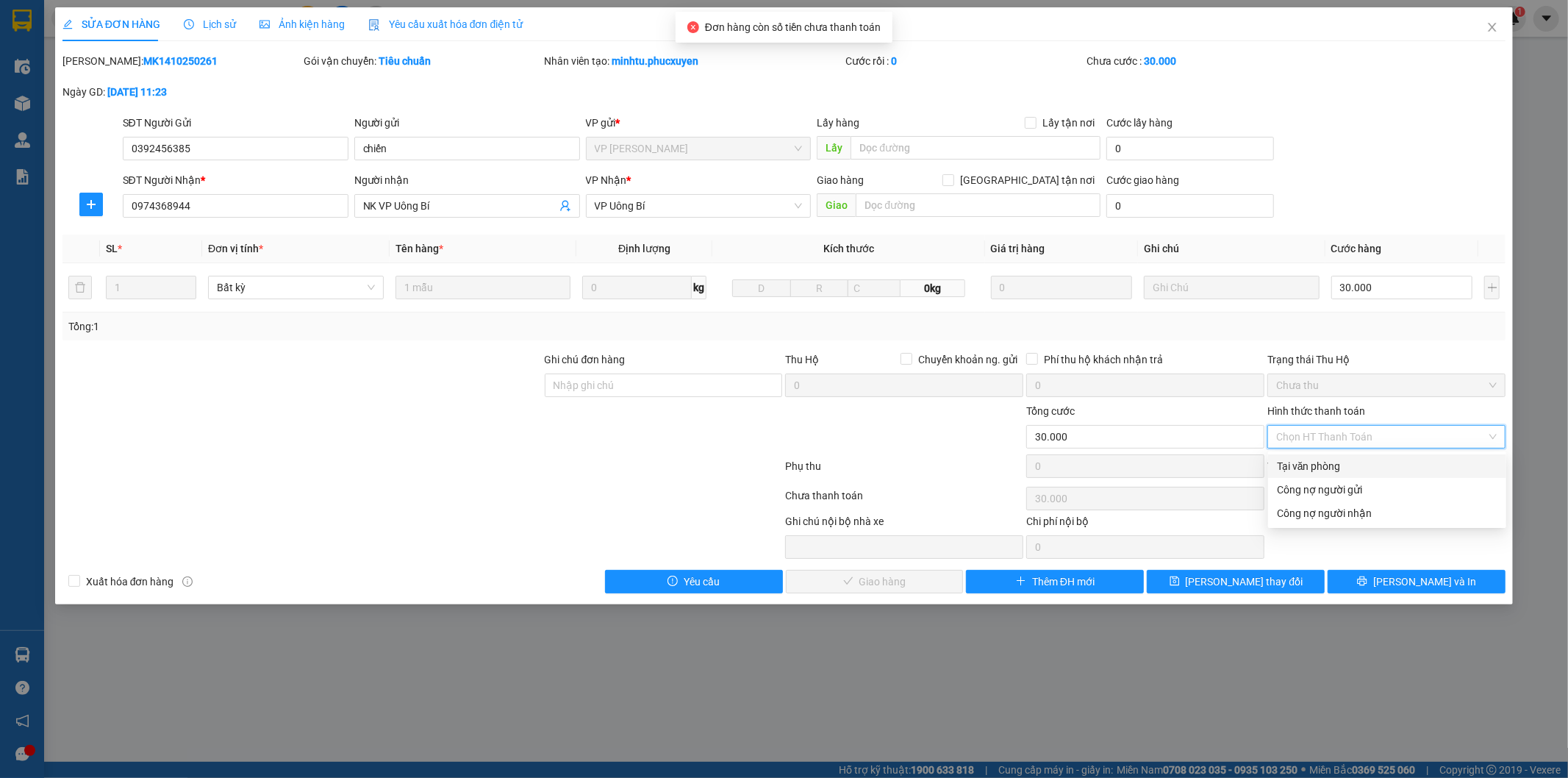
click at [1325, 467] on div "Tại văn phòng" at bounding box center [1386, 466] width 220 height 16
type input "0"
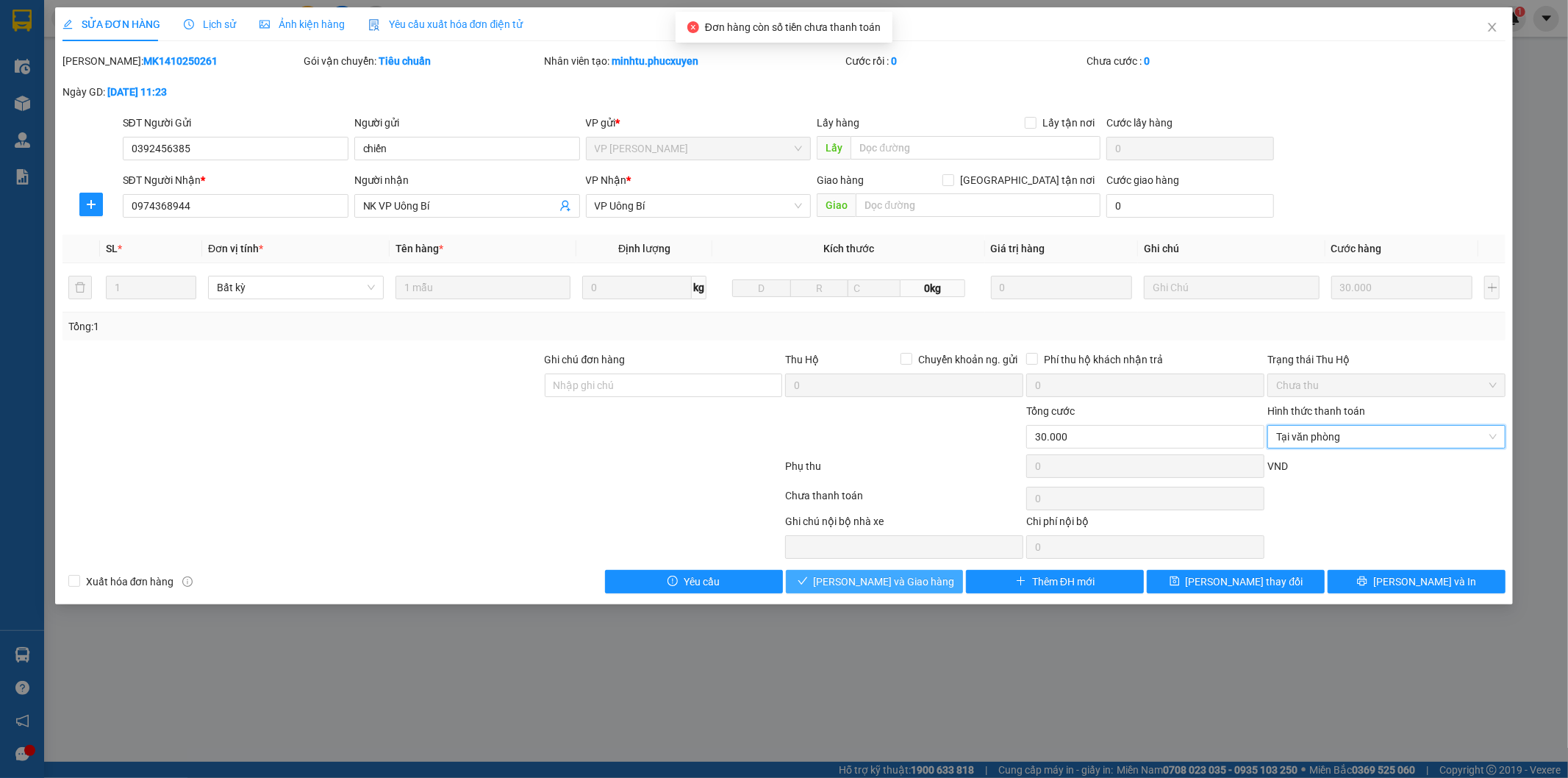
click at [923, 585] on button "Lưu và Giao hàng" at bounding box center [875, 581] width 178 height 23
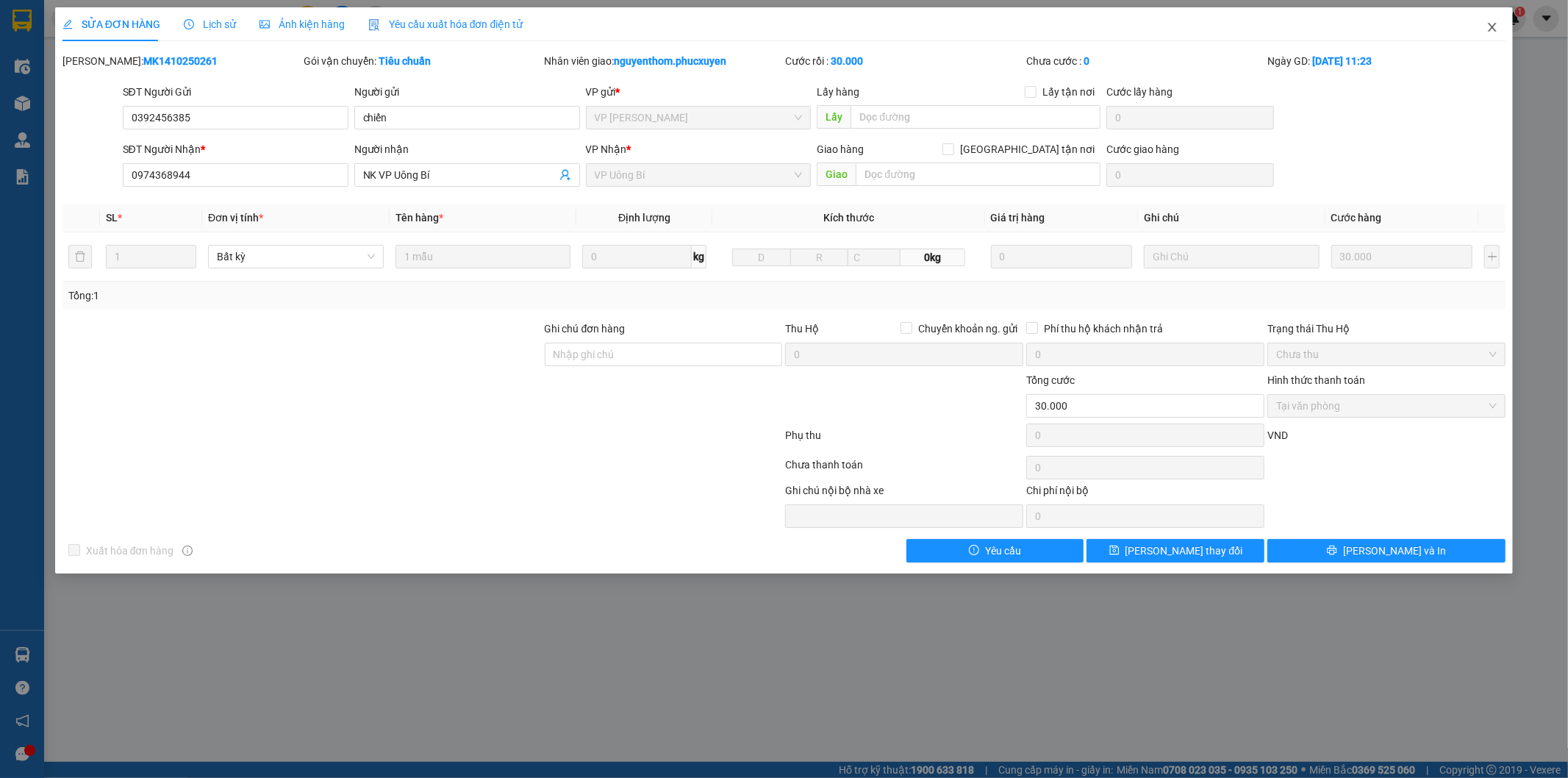
click at [1490, 27] on icon "close" at bounding box center [1492, 27] width 12 height 12
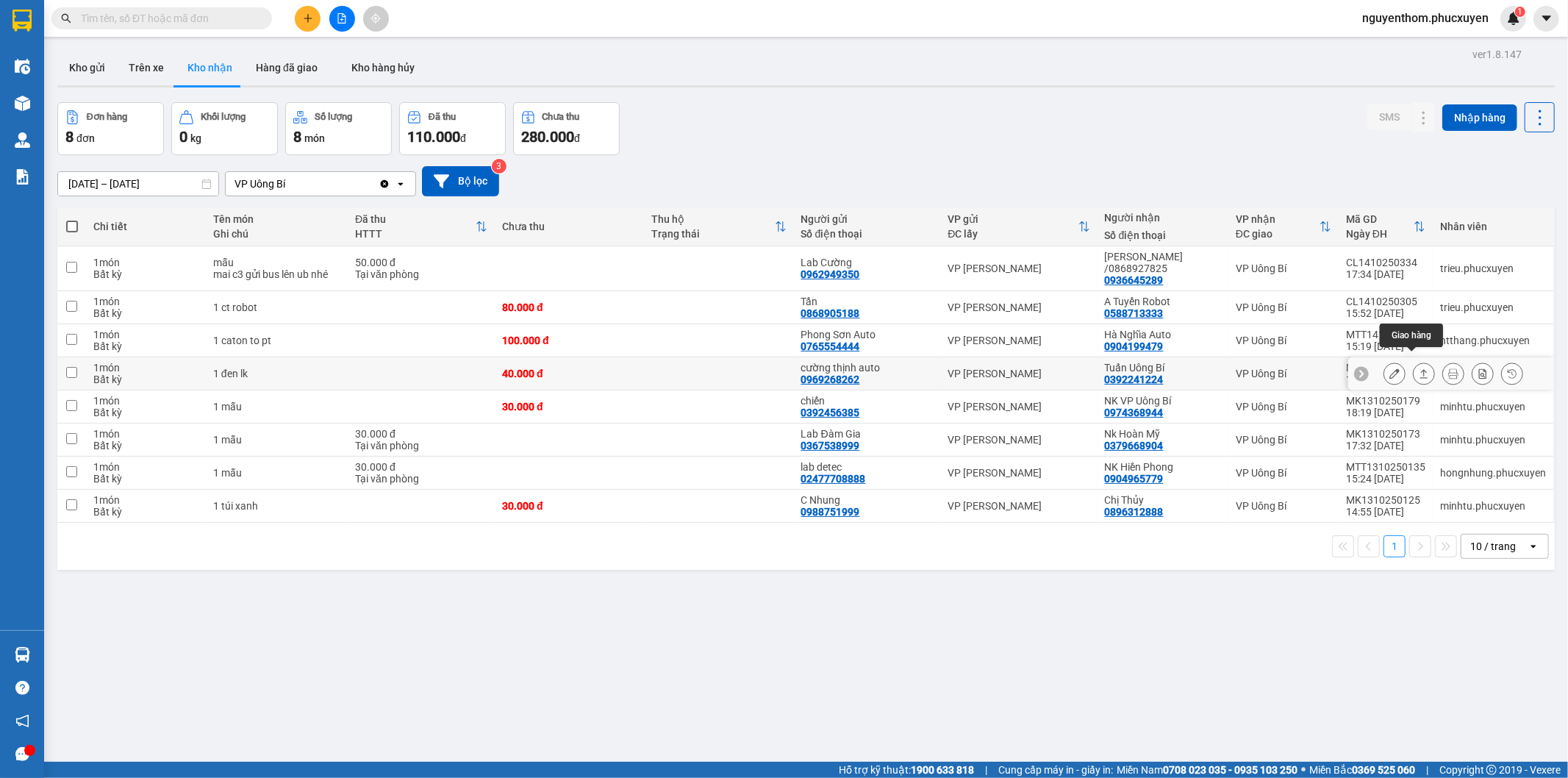
click at [1420, 369] on icon at bounding box center [1424, 373] width 8 height 9
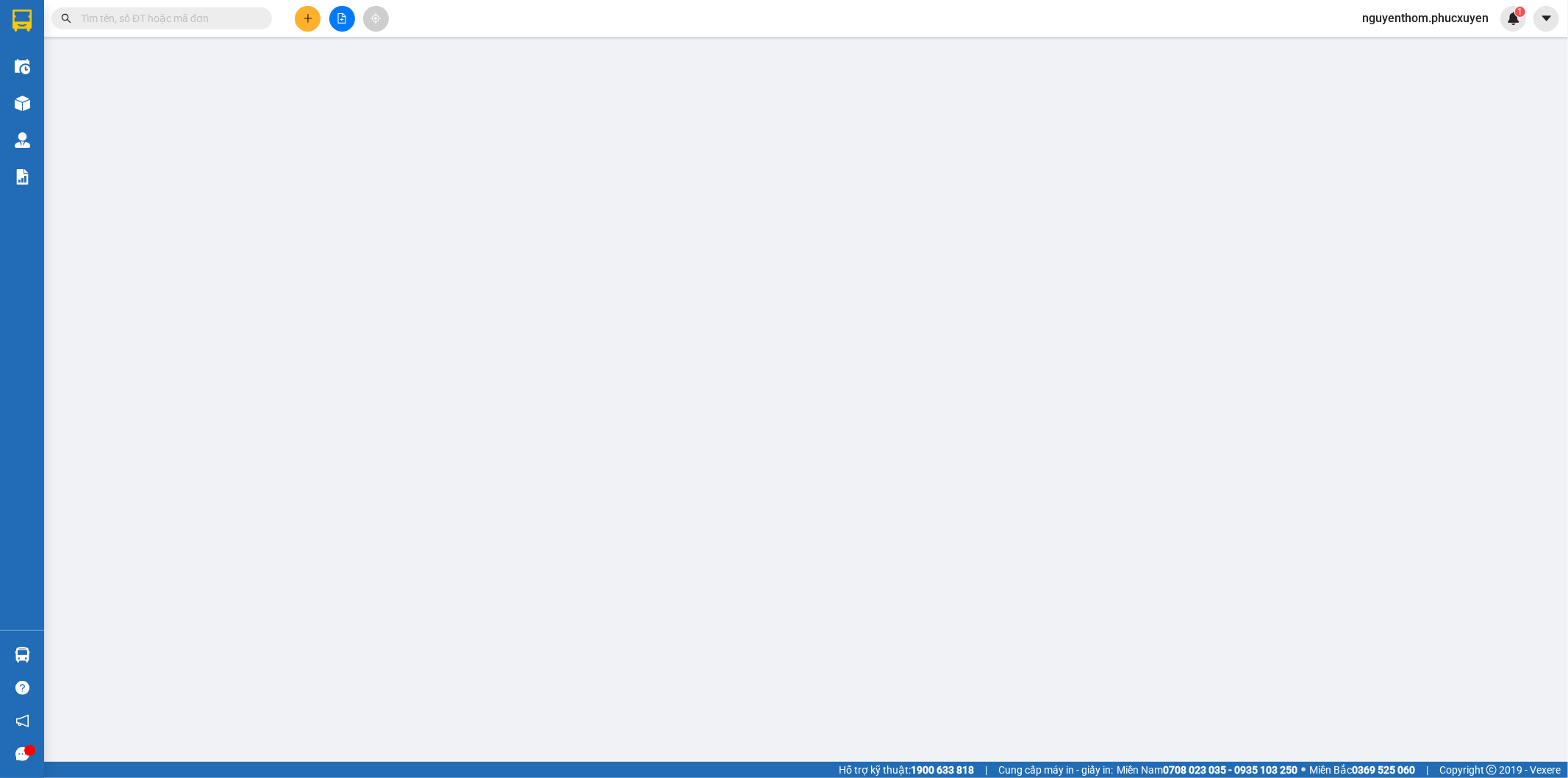
type input "0969268262"
type input "cường thịnh auto"
type input "0392241224"
type input "Tuấn Uông Bí"
type input "0"
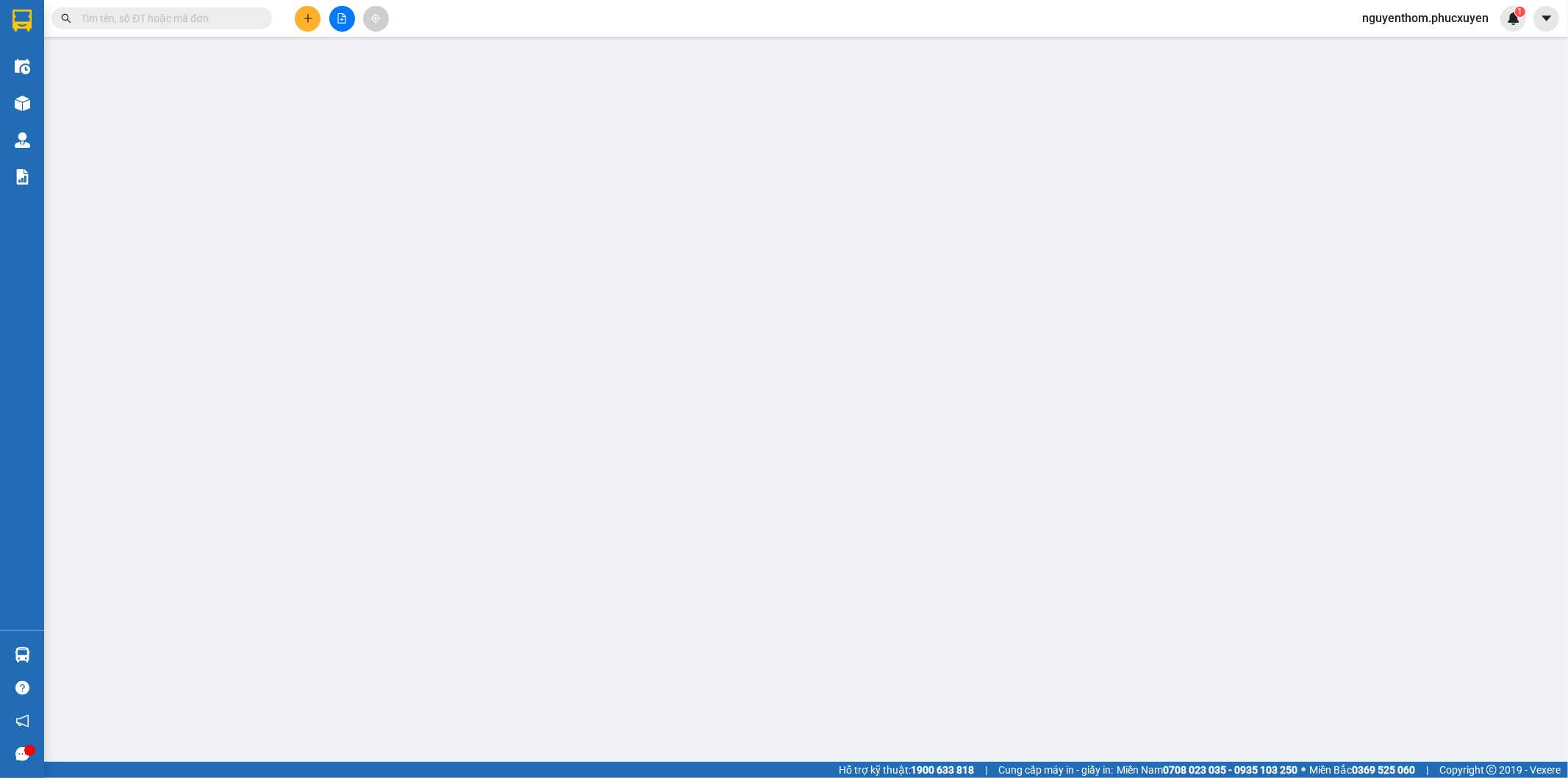
type input "40.000"
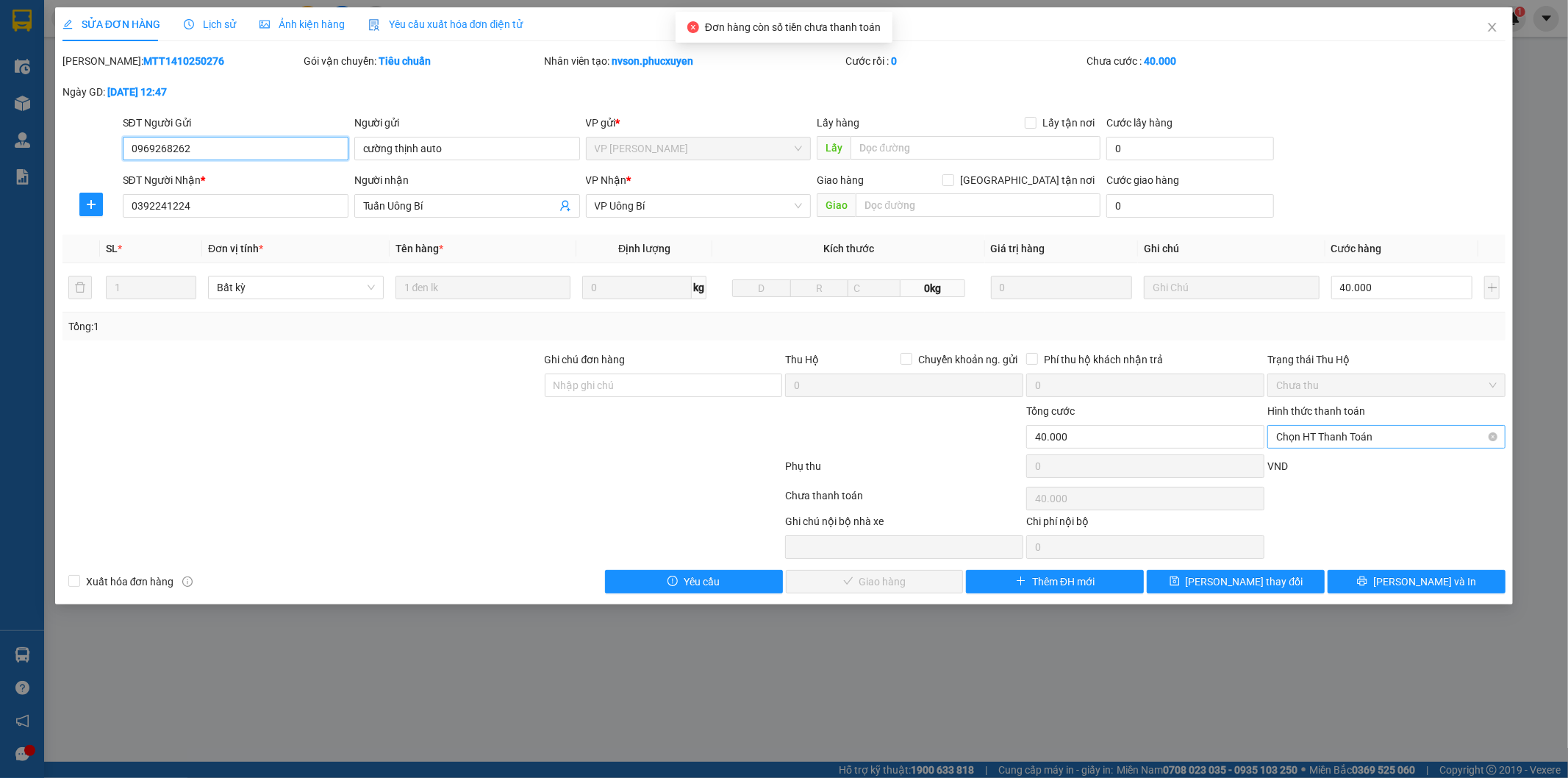
click at [1371, 437] on span "Chọn HT Thanh Toán" at bounding box center [1386, 436] width 220 height 22
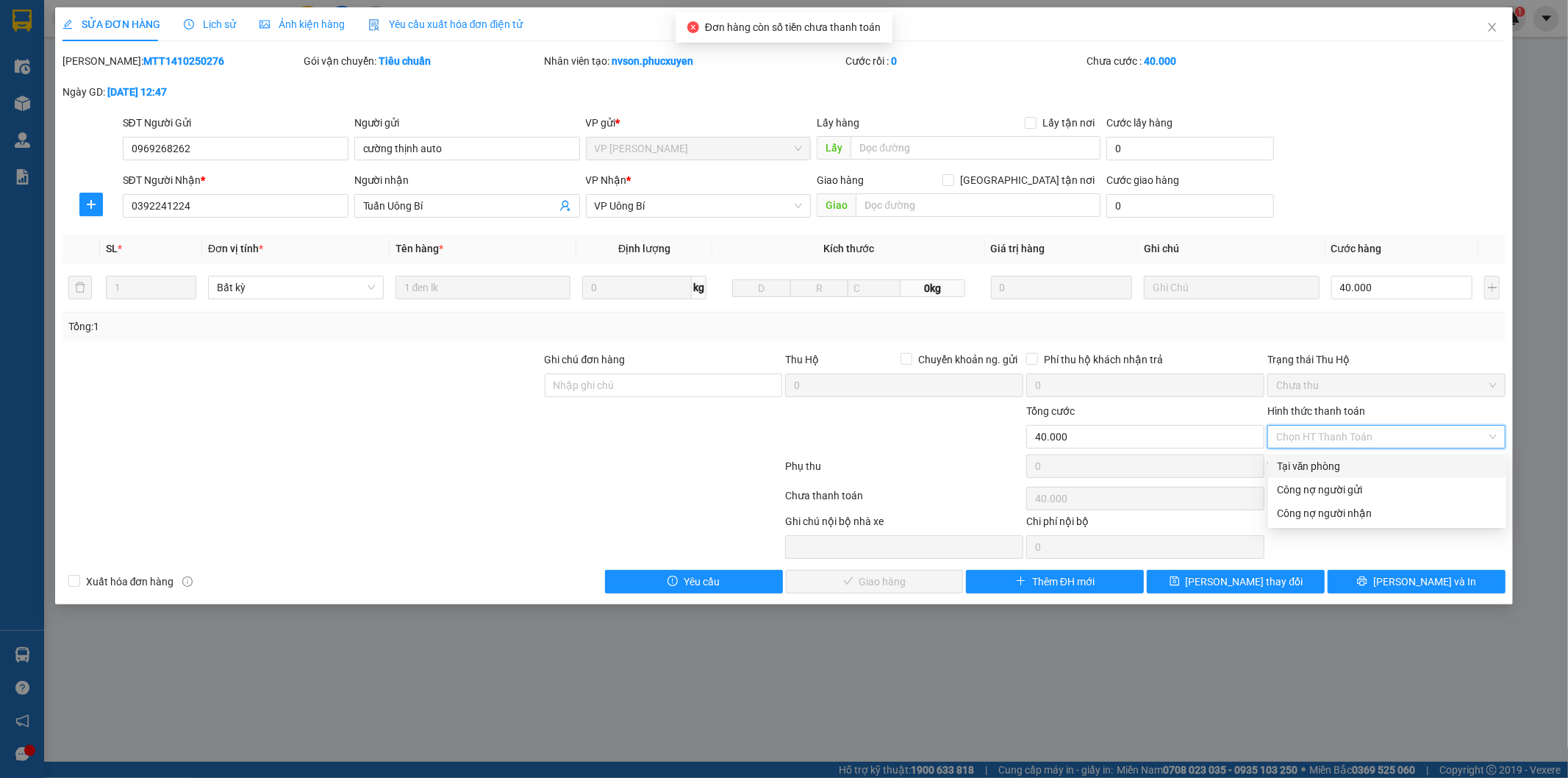
click at [1340, 465] on div "Tại văn phòng" at bounding box center [1386, 466] width 220 height 16
type input "0"
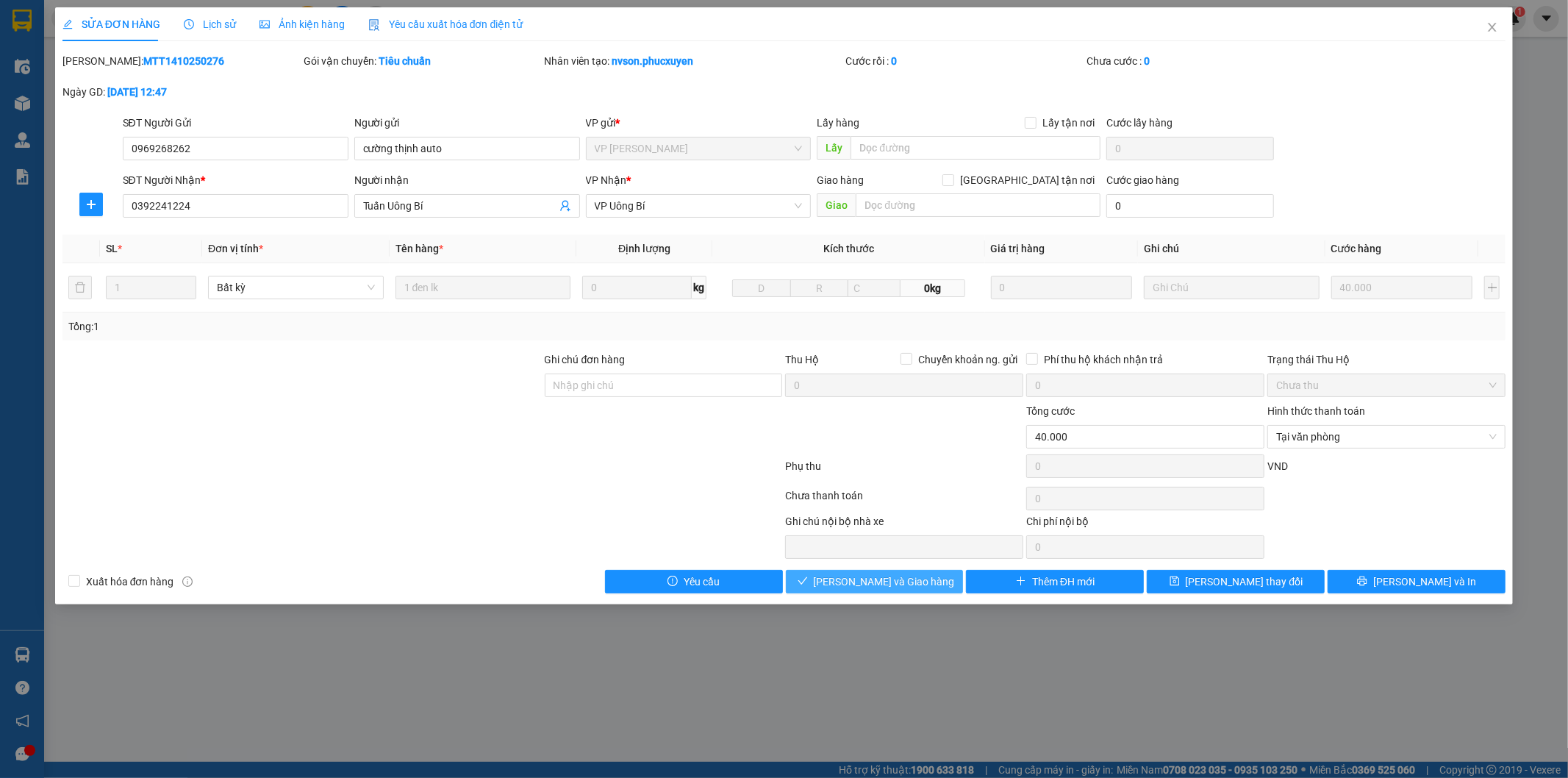
click at [902, 574] on span "Lưu và Giao hàng" at bounding box center [884, 581] width 141 height 16
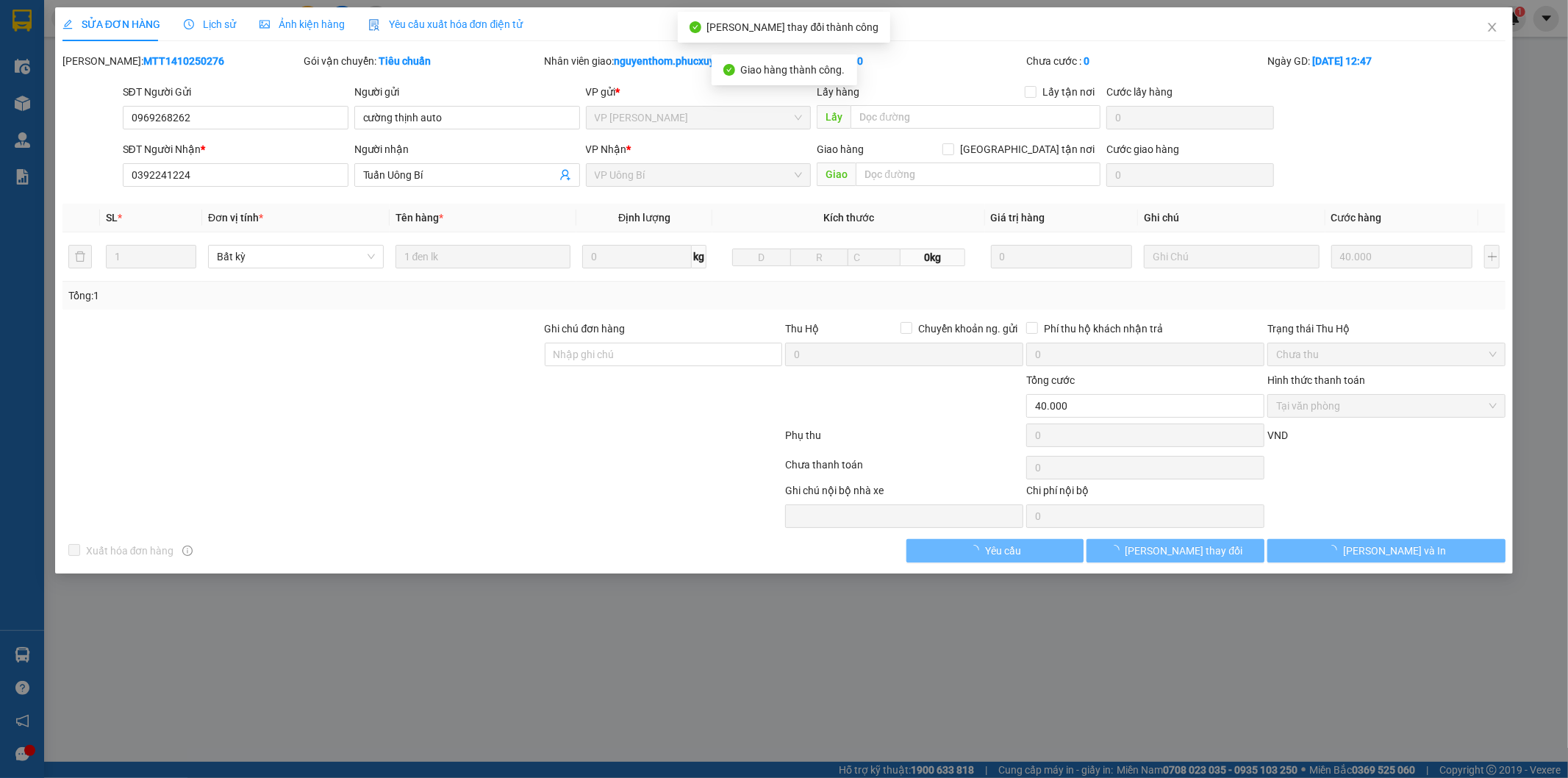
click at [1491, 23] on icon "close" at bounding box center [1492, 27] width 12 height 12
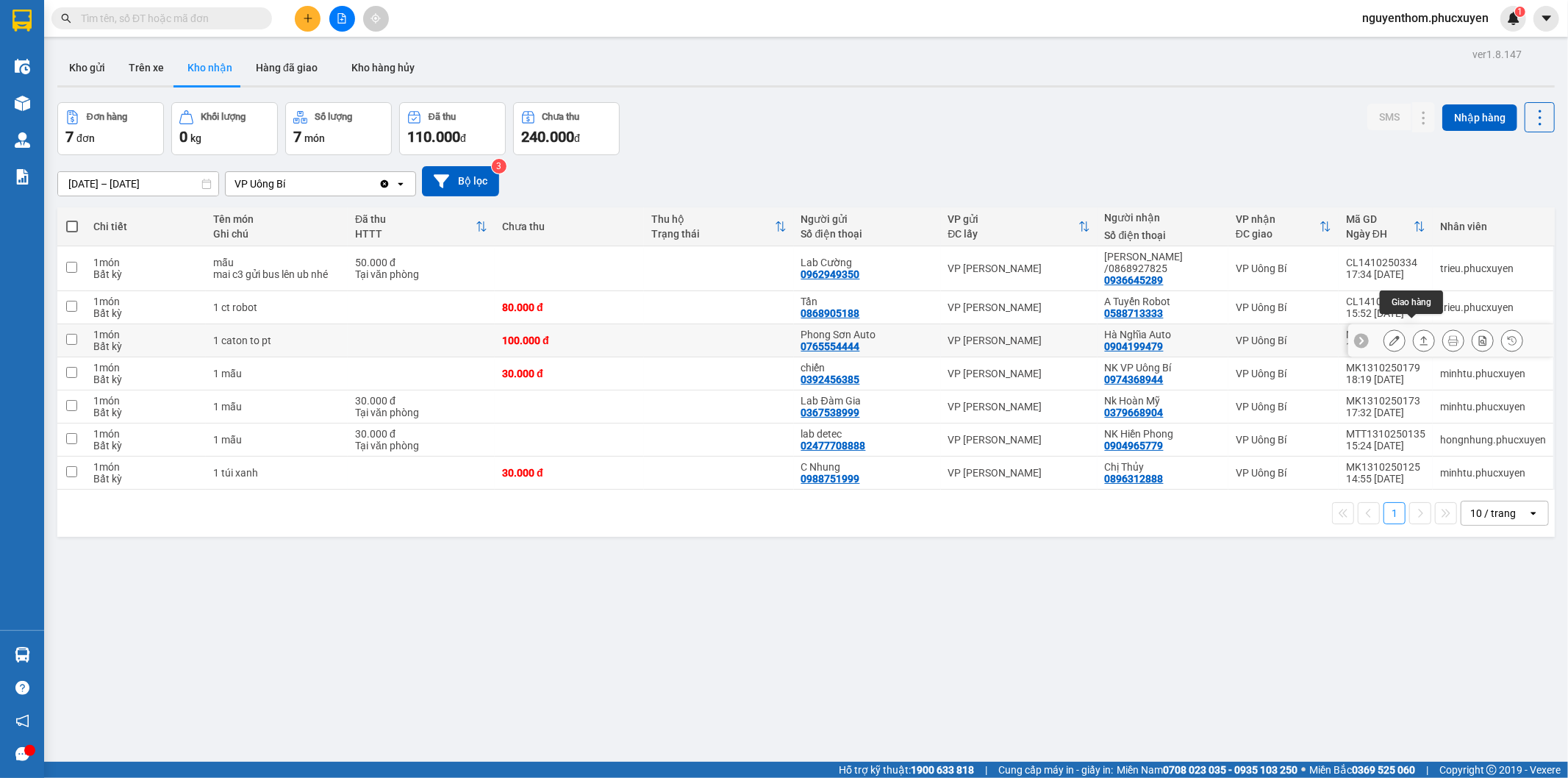
click at [1419, 335] on icon at bounding box center [1423, 340] width 10 height 10
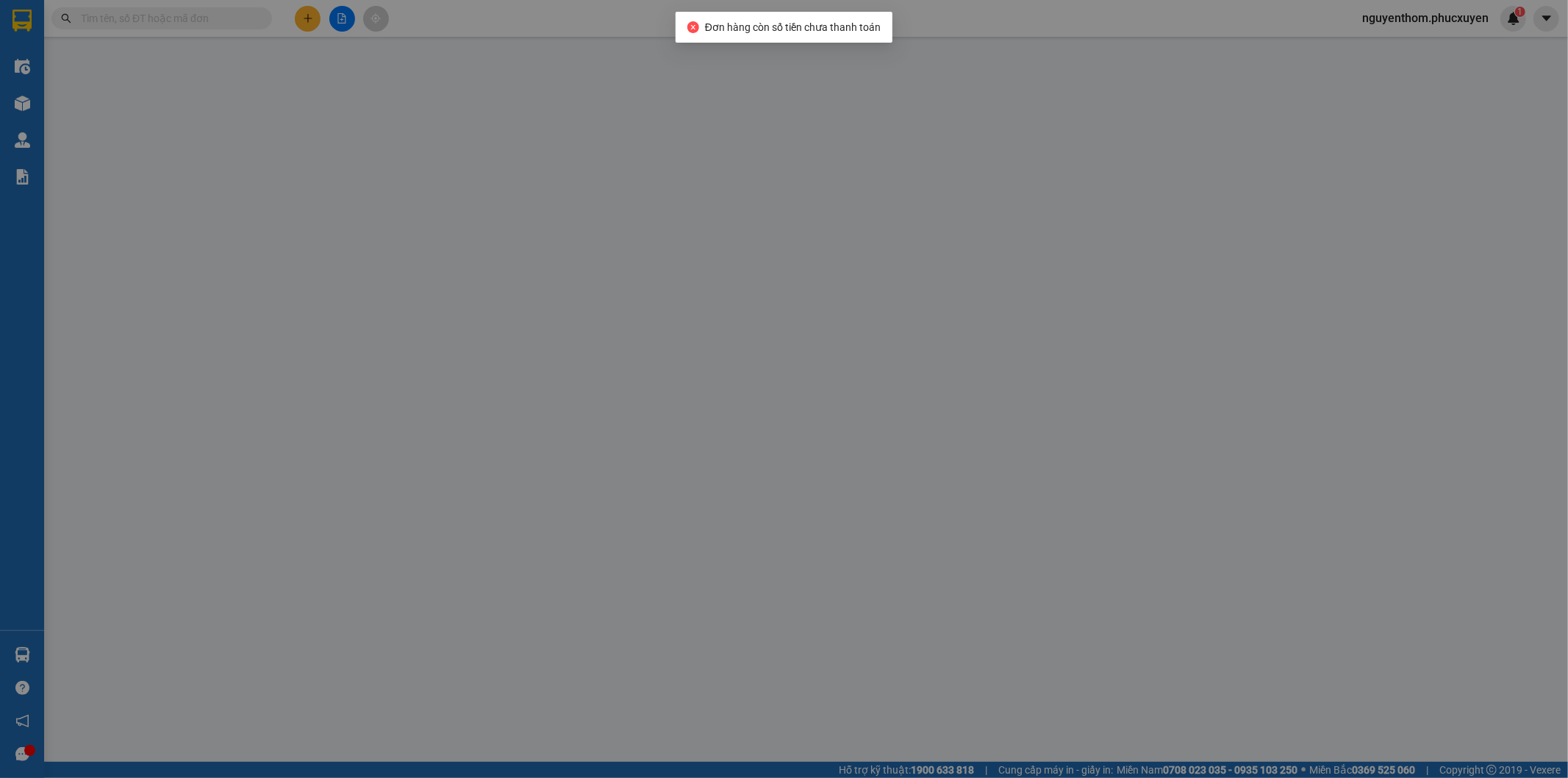
type input "0765554444"
type input "Phong Sơn Auto"
type input "0904199479"
type input "Hà Nghĩa Auto"
type input "0"
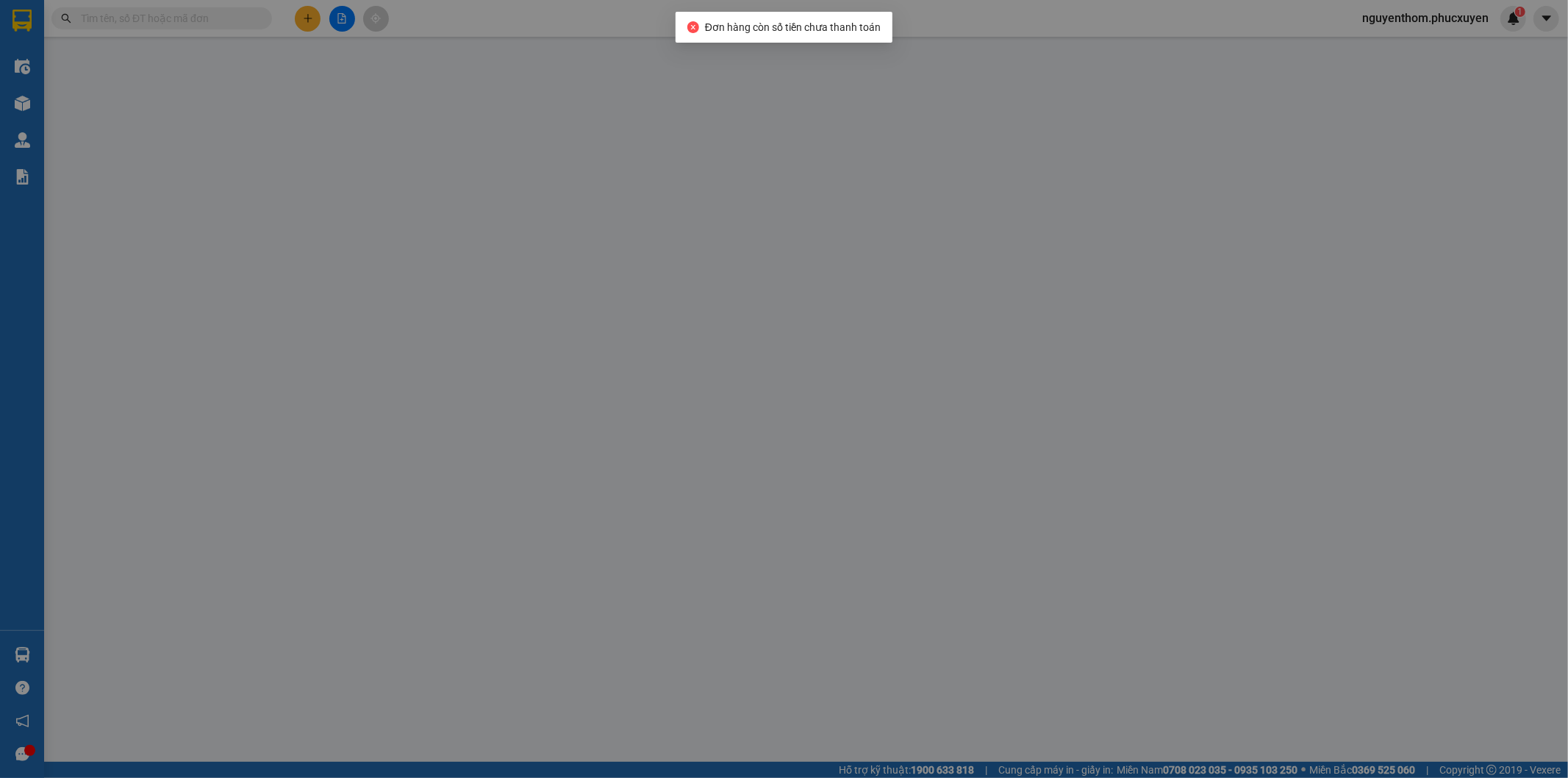
type input "100.000"
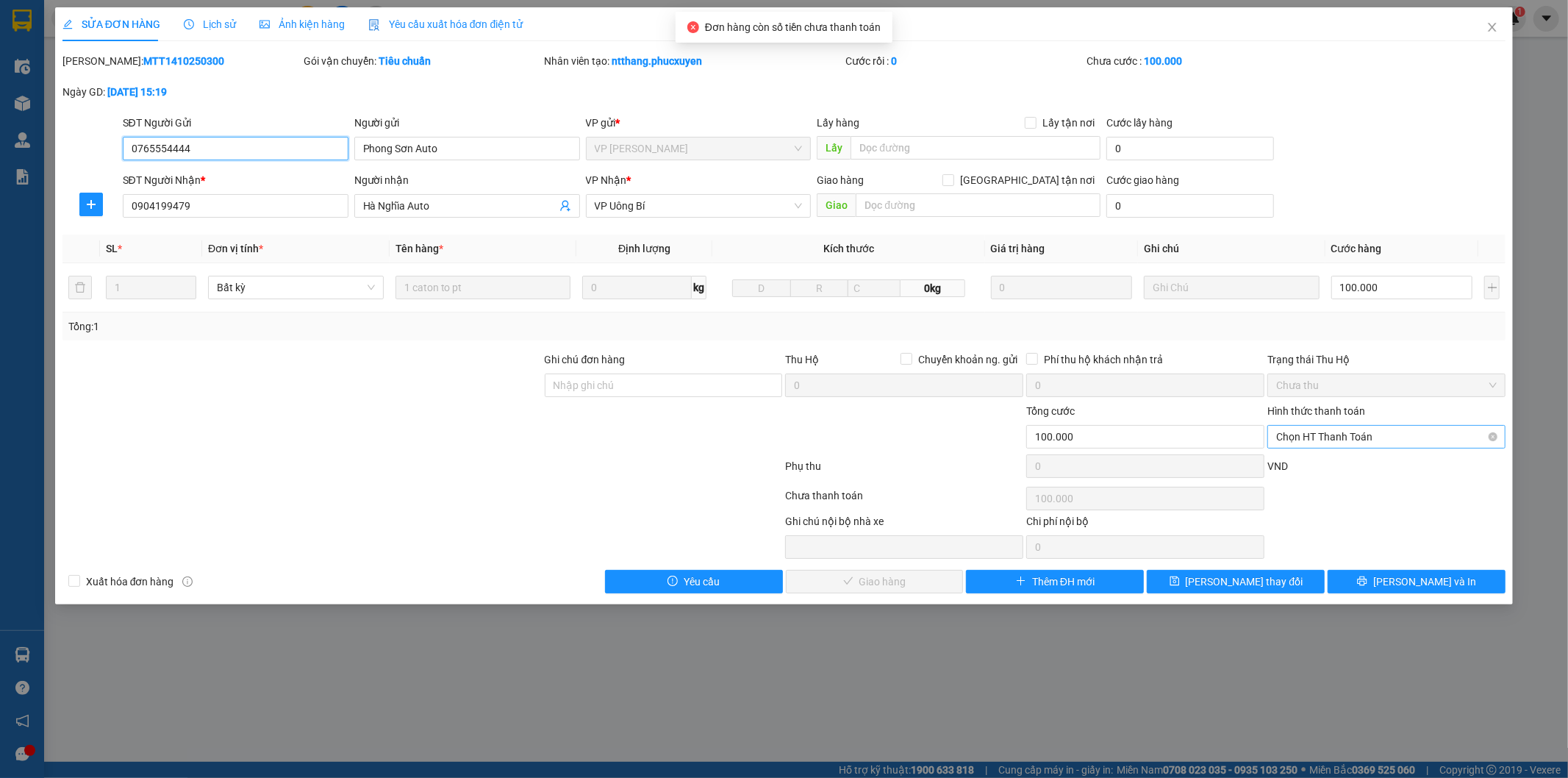
click at [1349, 434] on span "Chọn HT Thanh Toán" at bounding box center [1386, 436] width 220 height 22
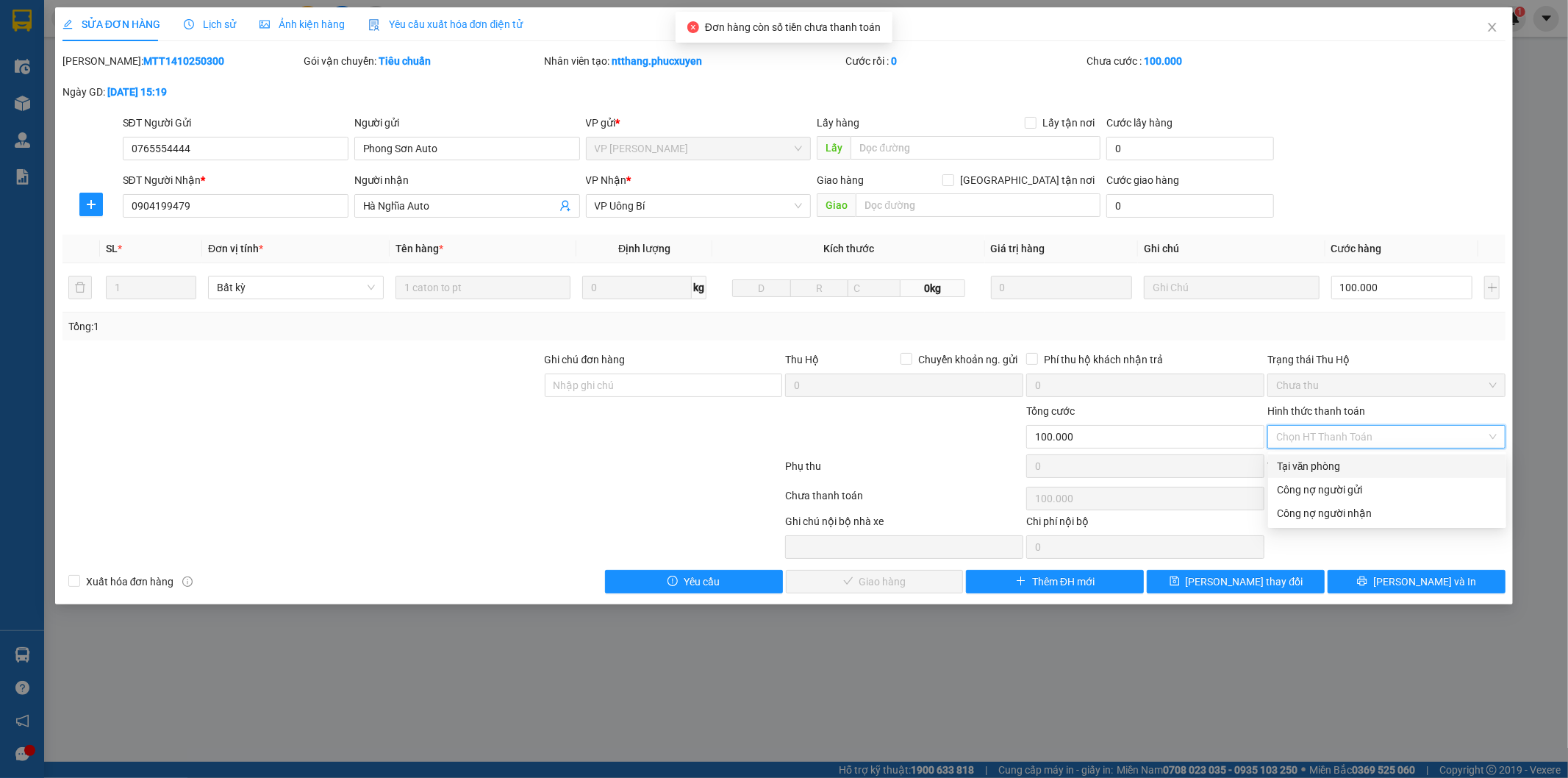
click at [1331, 461] on div "Tại văn phòng" at bounding box center [1386, 466] width 220 height 16
type input "0"
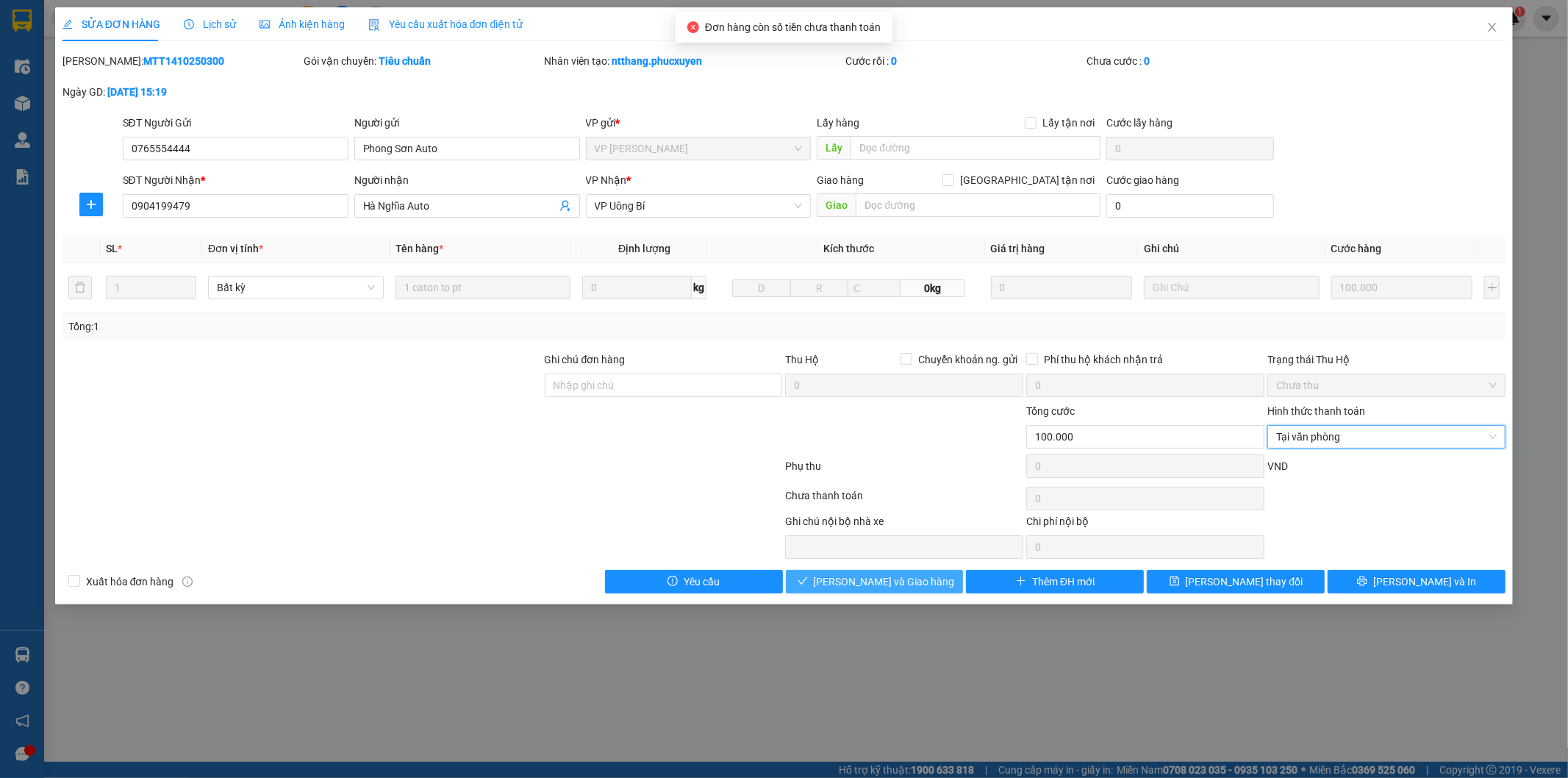
click at [906, 581] on span "Lưu và Giao hàng" at bounding box center [884, 581] width 141 height 16
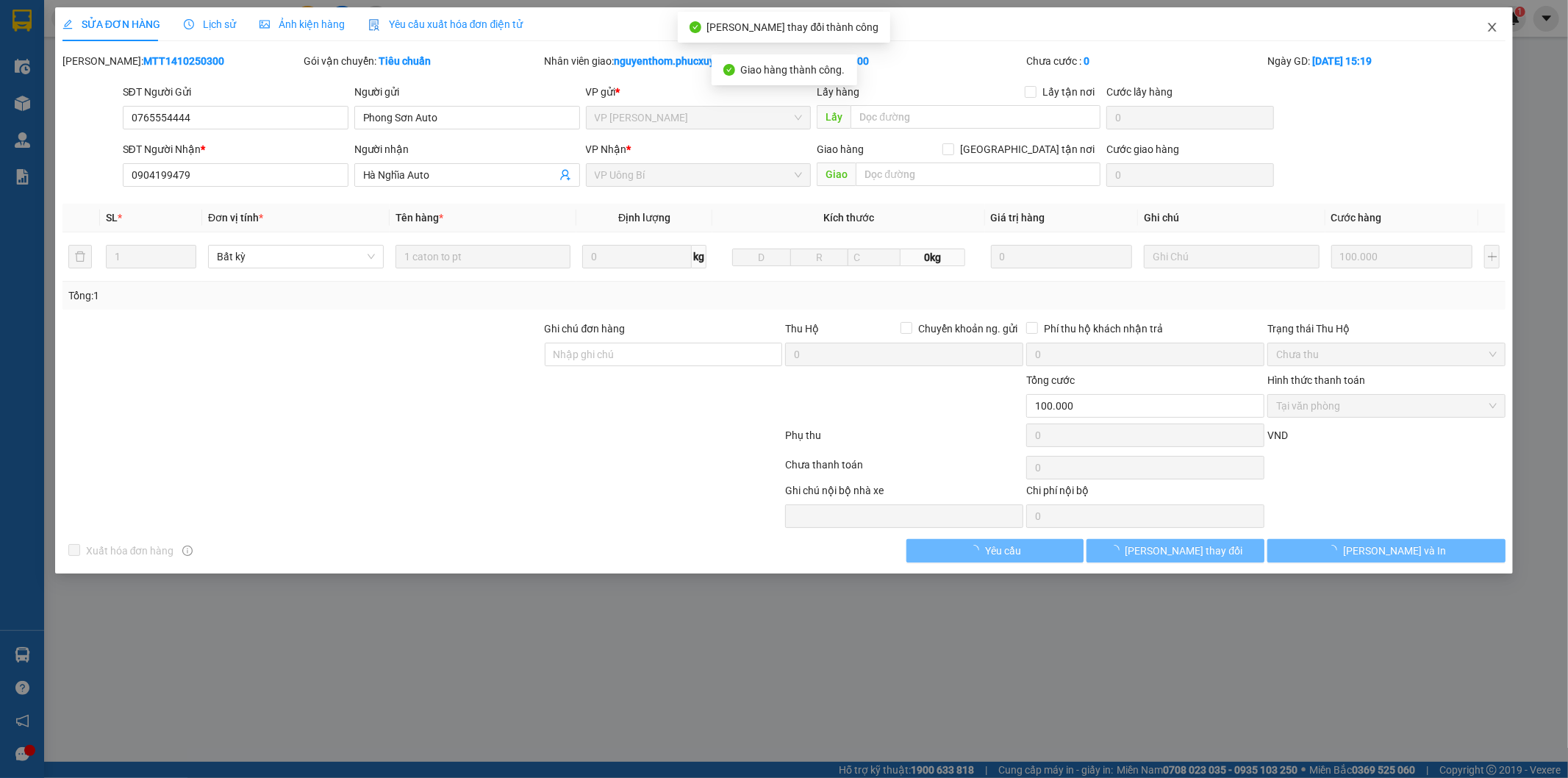
click at [1483, 31] on span "Close" at bounding box center [1492, 28] width 41 height 41
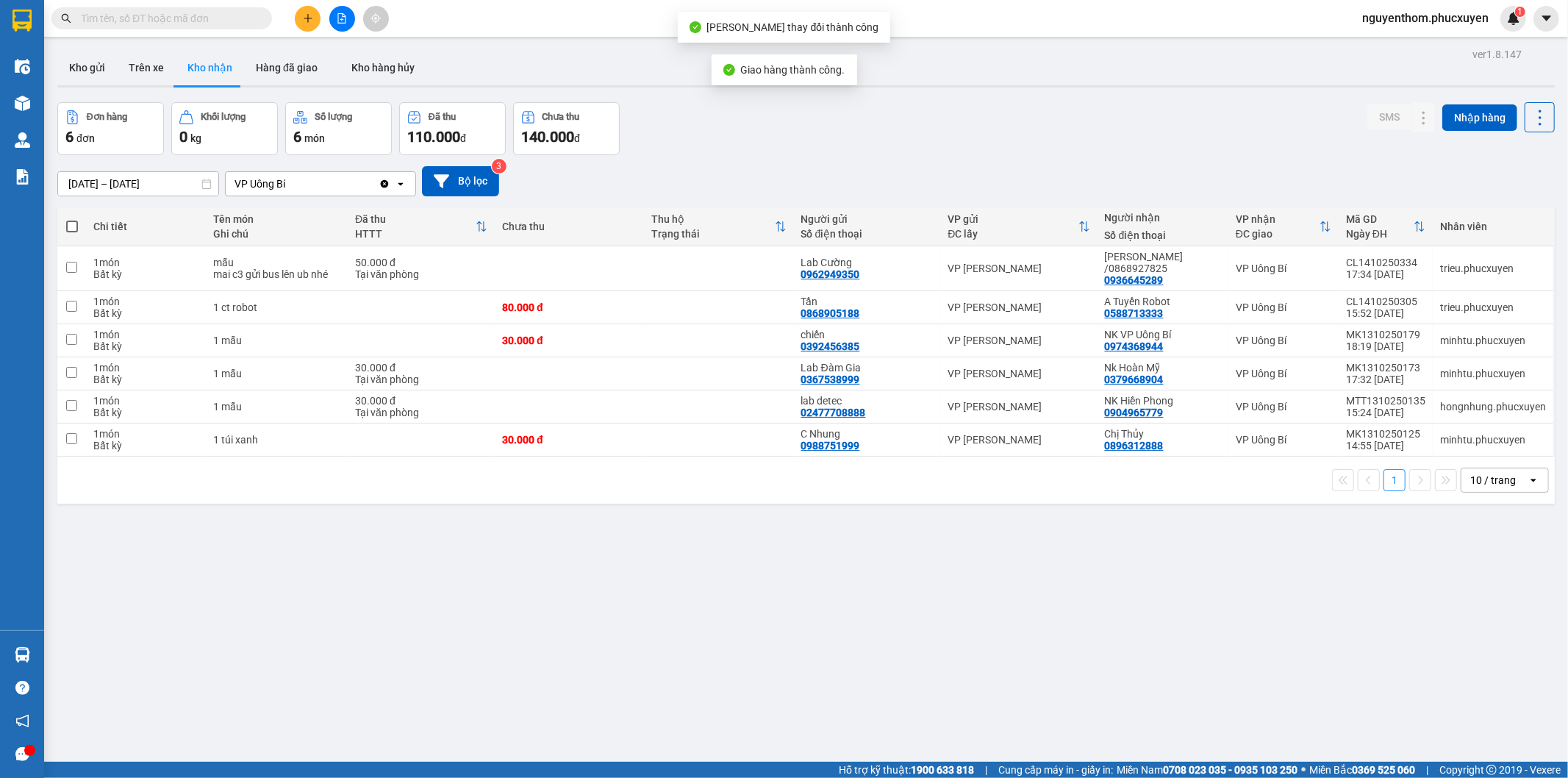
click at [829, 138] on div "Đơn hàng 6 đơn Khối lượng 0 kg Số lượng 6 món Đã thu 110.000 đ Chưa thu 140.000…" at bounding box center [806, 129] width 1498 height 53
click at [95, 67] on button "Kho gửi" at bounding box center [87, 67] width 59 height 35
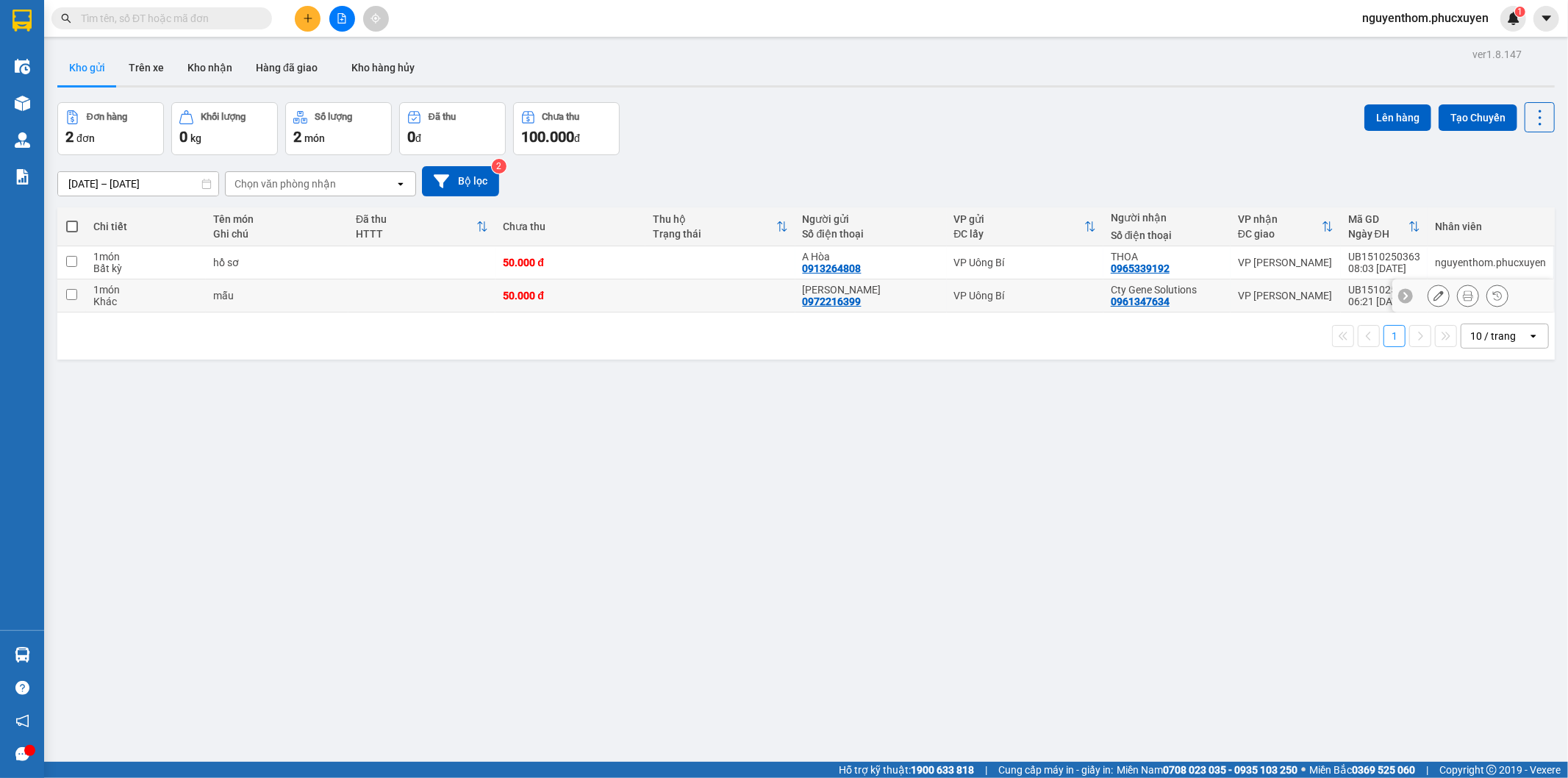
click at [569, 291] on div "50.000 đ" at bounding box center [570, 295] width 135 height 12
checkbox input "true"
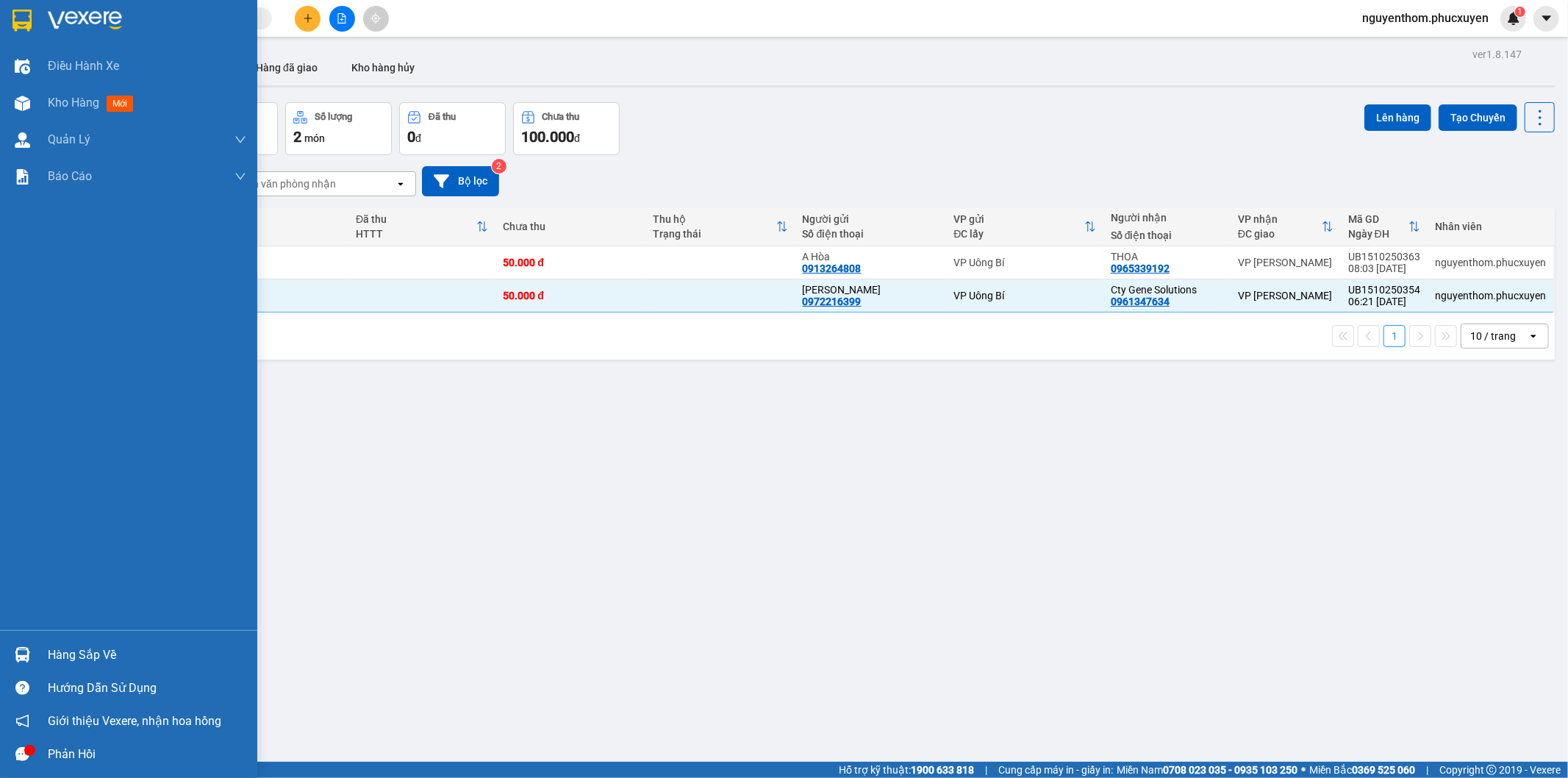
click at [24, 653] on img at bounding box center [22, 654] width 15 height 15
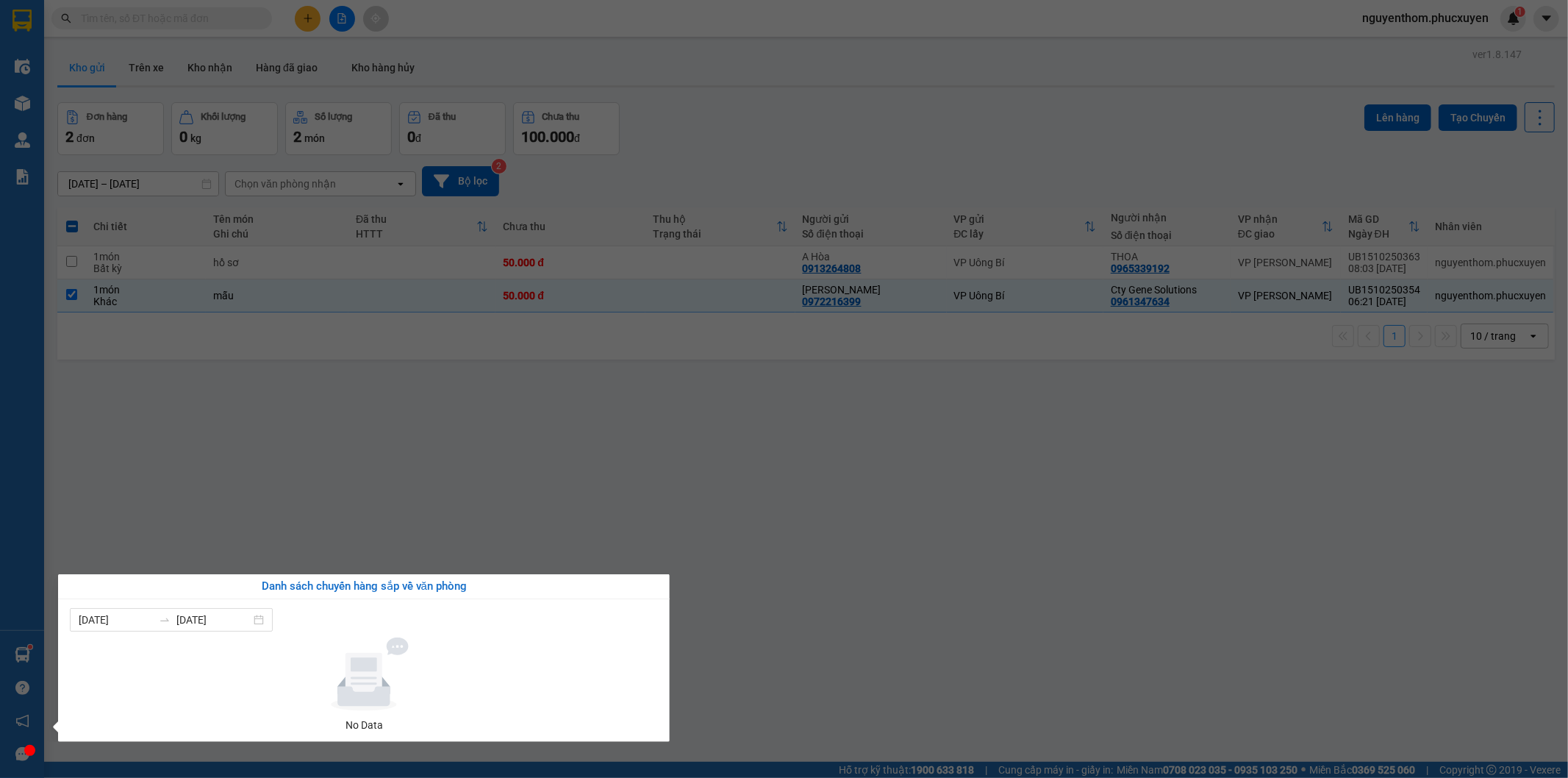
click at [735, 674] on section "Kết quả tìm kiếm ( 1 ) Bộ lọc Mã ĐH Trạng thái Món hàng Thu hộ Tổng cước Chưa c…" at bounding box center [784, 389] width 1568 height 778
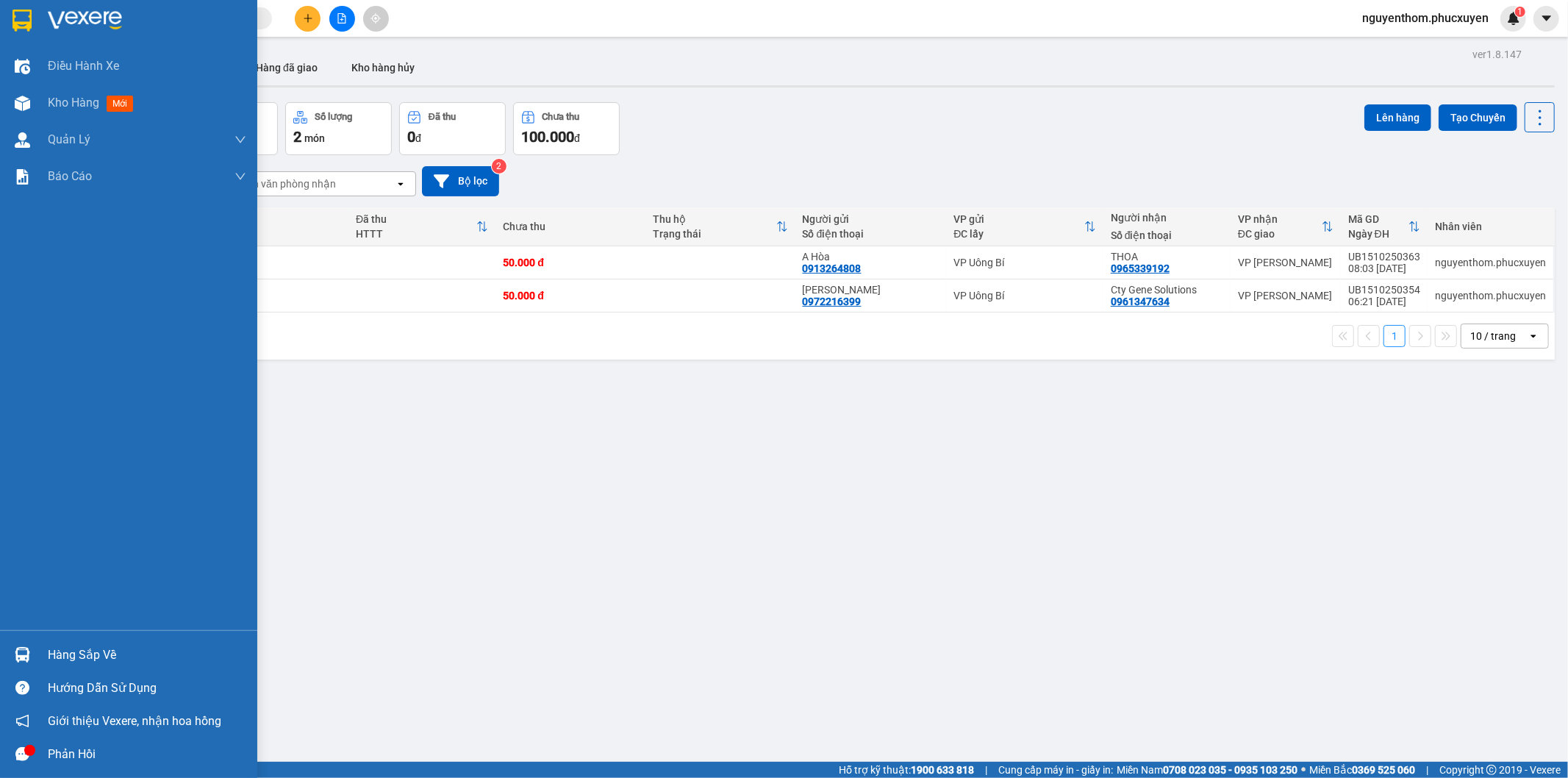
click at [8, 648] on div "Hàng sắp về" at bounding box center [129, 654] width 257 height 33
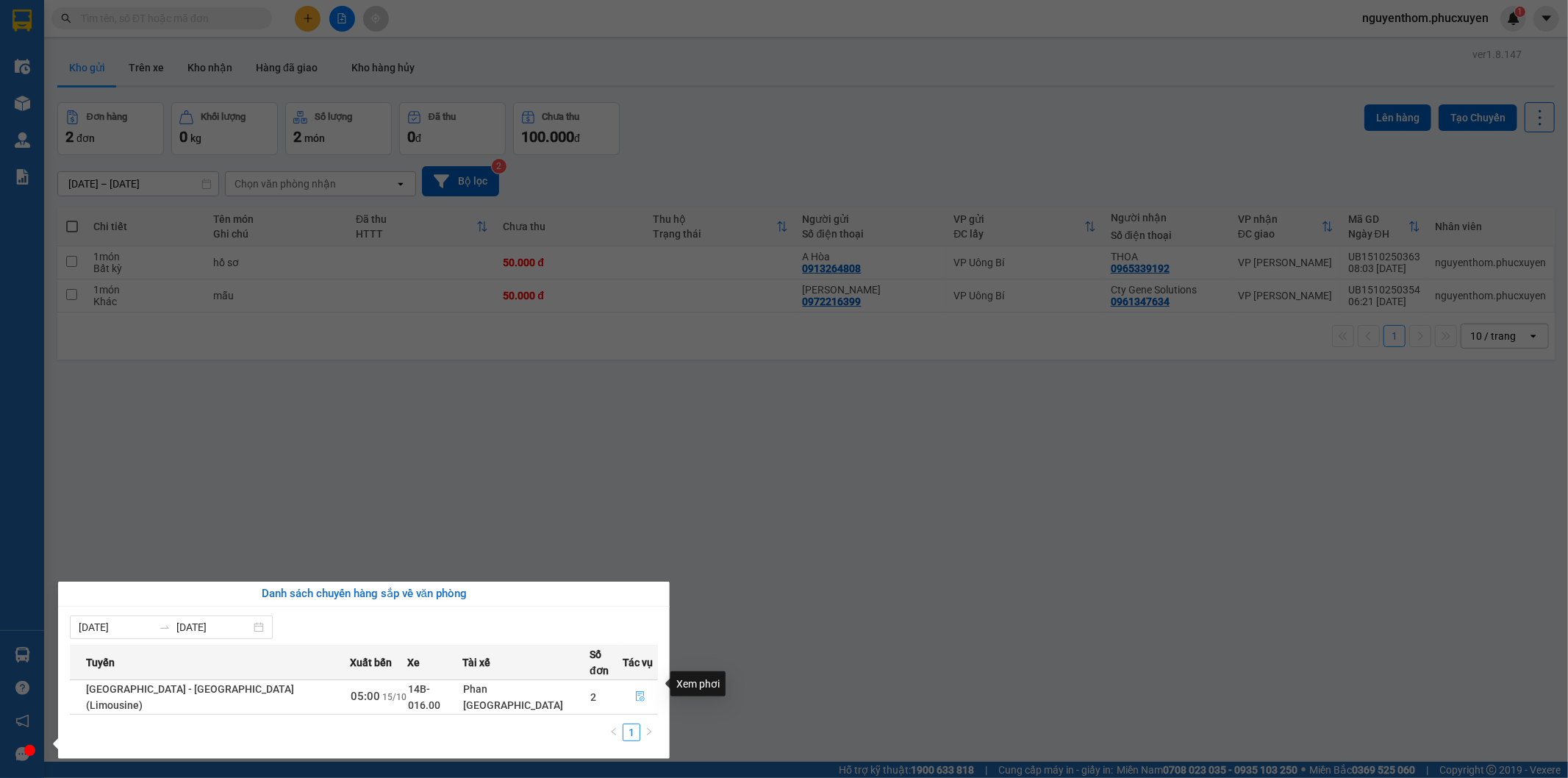
click at [635, 691] on icon "file-done" at bounding box center [640, 695] width 10 height 10
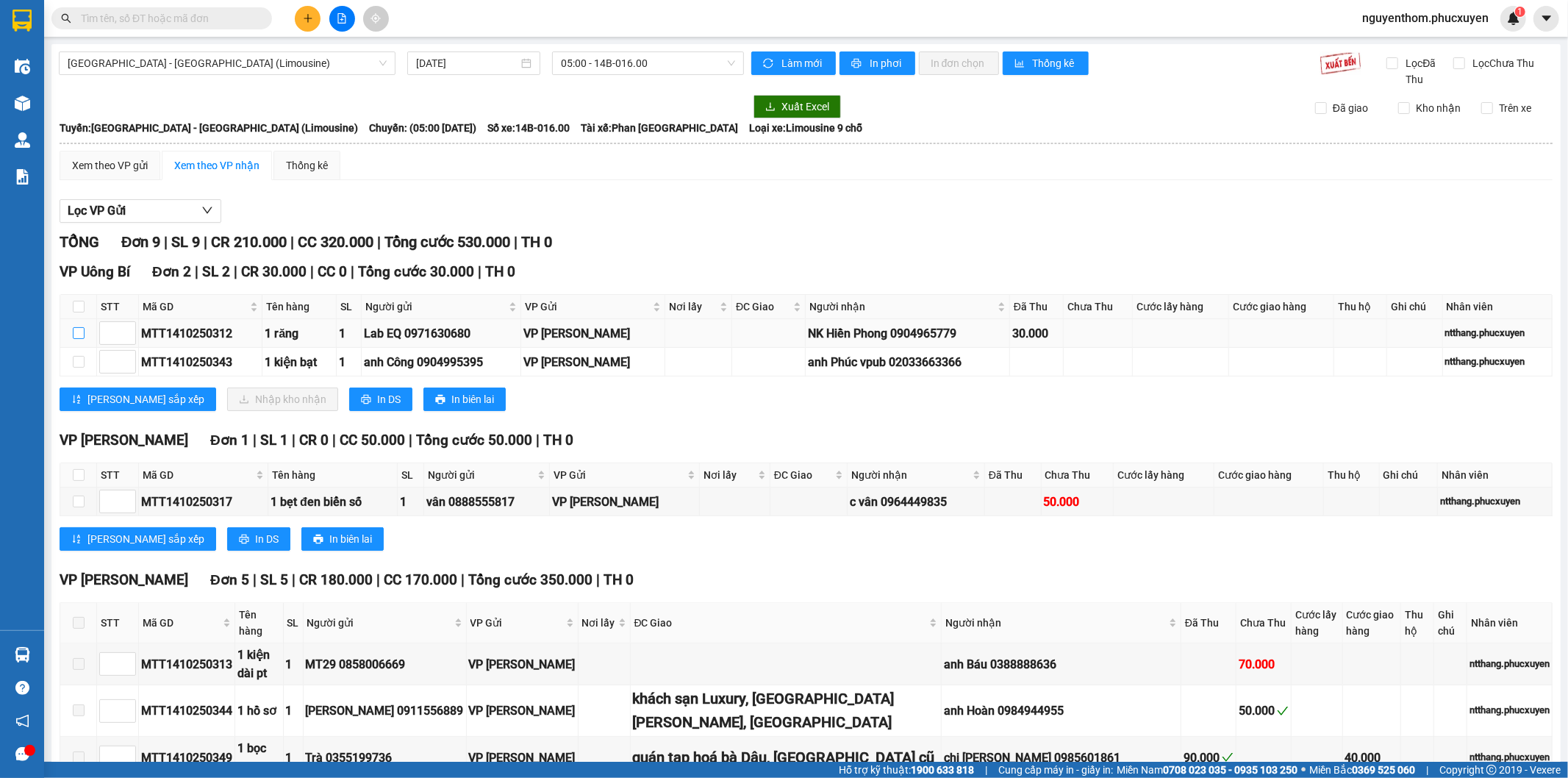
click at [76, 334] on input "checkbox" at bounding box center [78, 333] width 12 height 12
checkbox input "true"
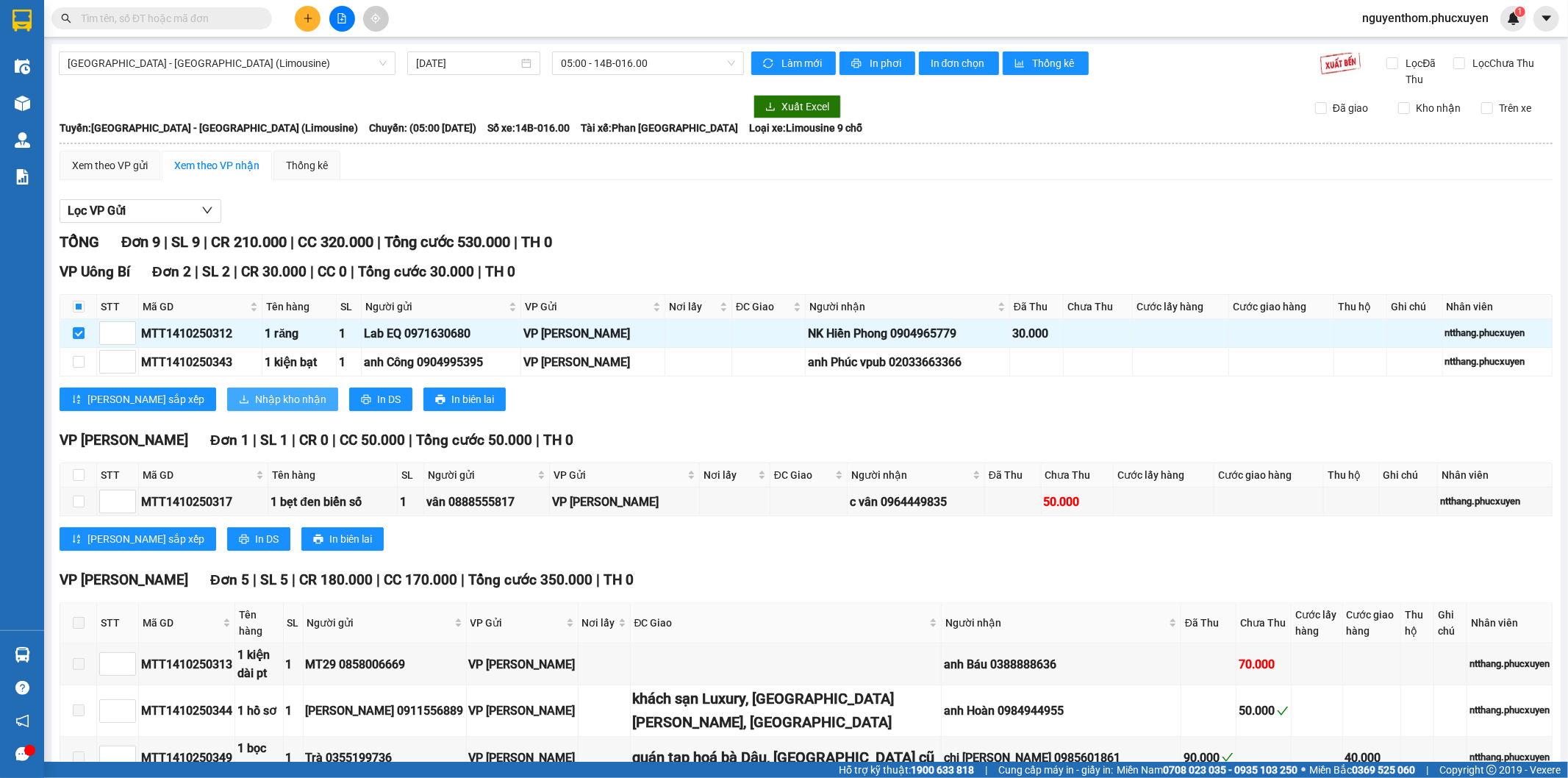
click at [255, 398] on span "Nhập kho nhận" at bounding box center [291, 399] width 71 height 16
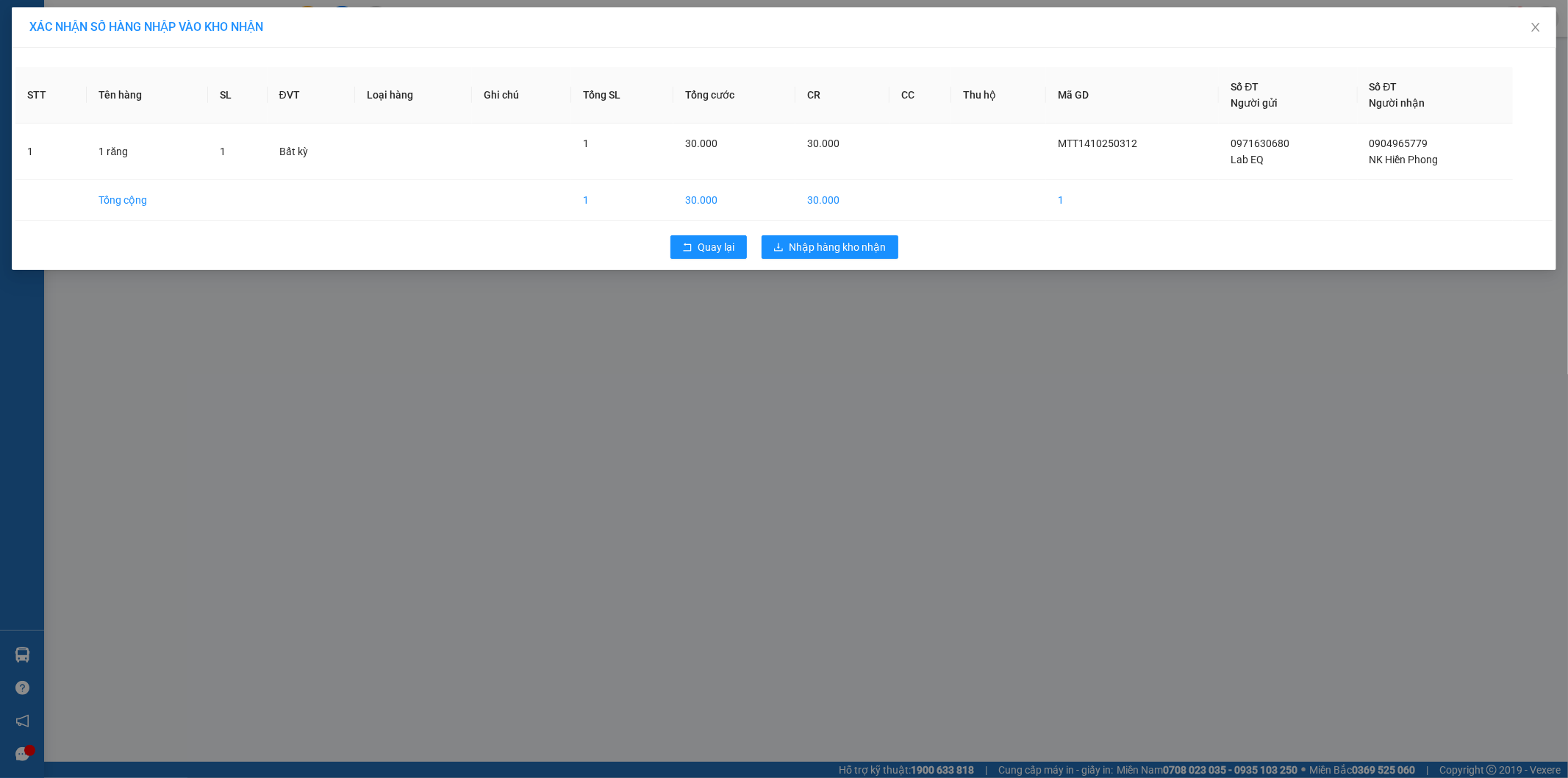
click at [805, 319] on div "XÁC NHẬN SỐ HÀNG NHẬP VÀO KHO NHẬN STT Tên hàng SL ĐVT Loại hàng Ghi chú Tổng S…" at bounding box center [784, 389] width 1568 height 778
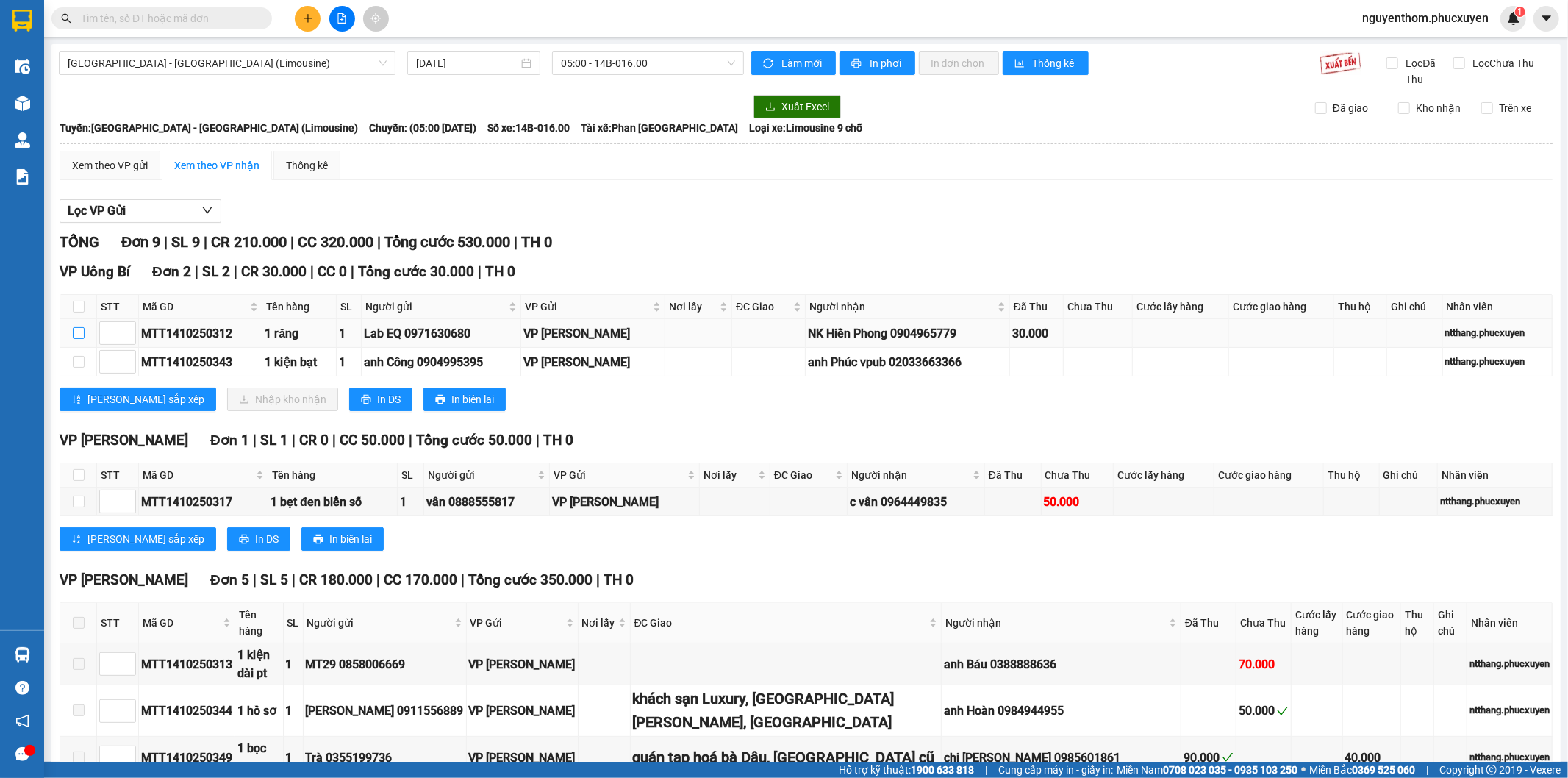
click at [76, 333] on input "checkbox" at bounding box center [78, 333] width 12 height 12
checkbox input "true"
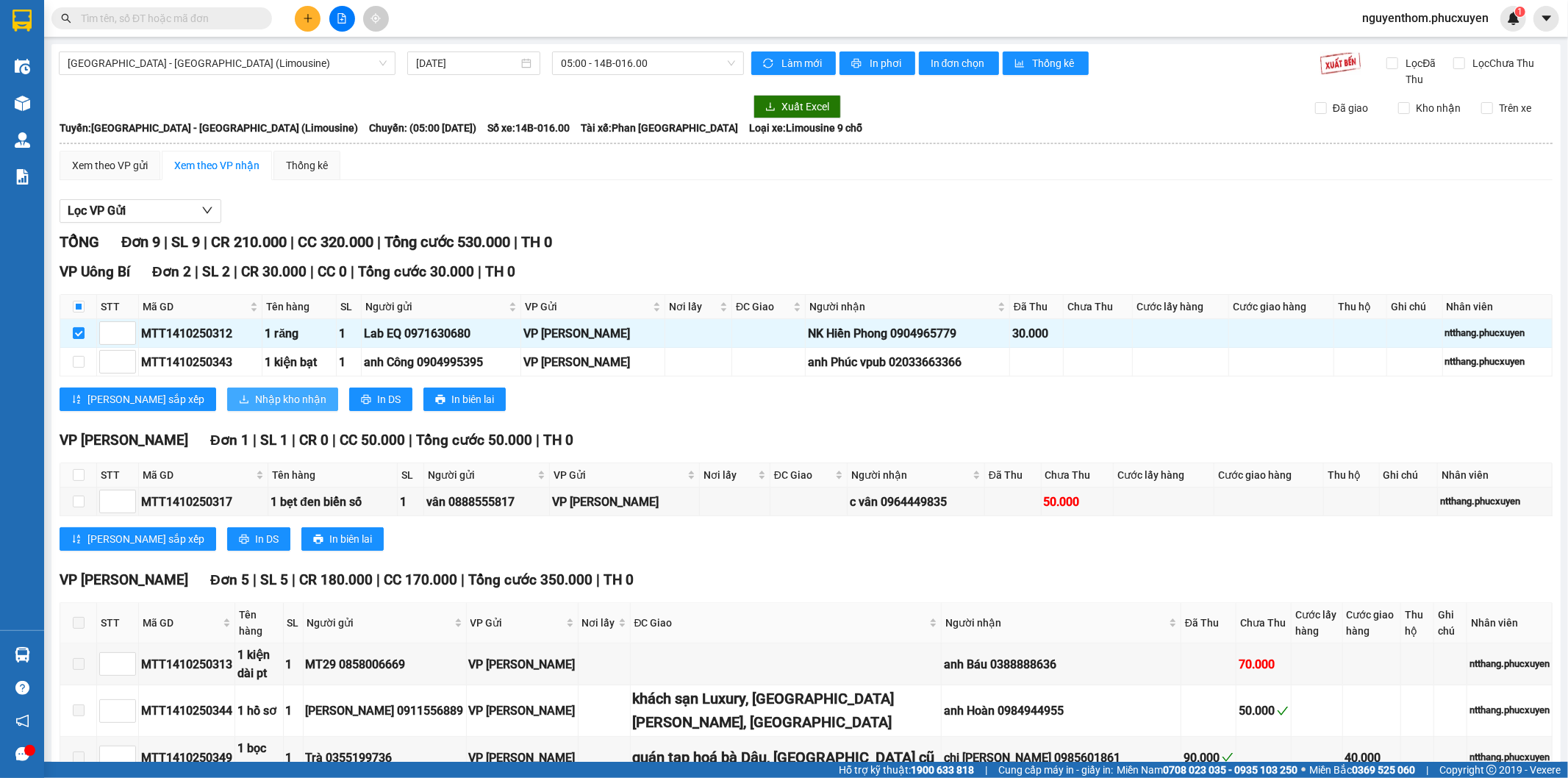
click at [255, 399] on span "Nhập kho nhận" at bounding box center [291, 399] width 71 height 16
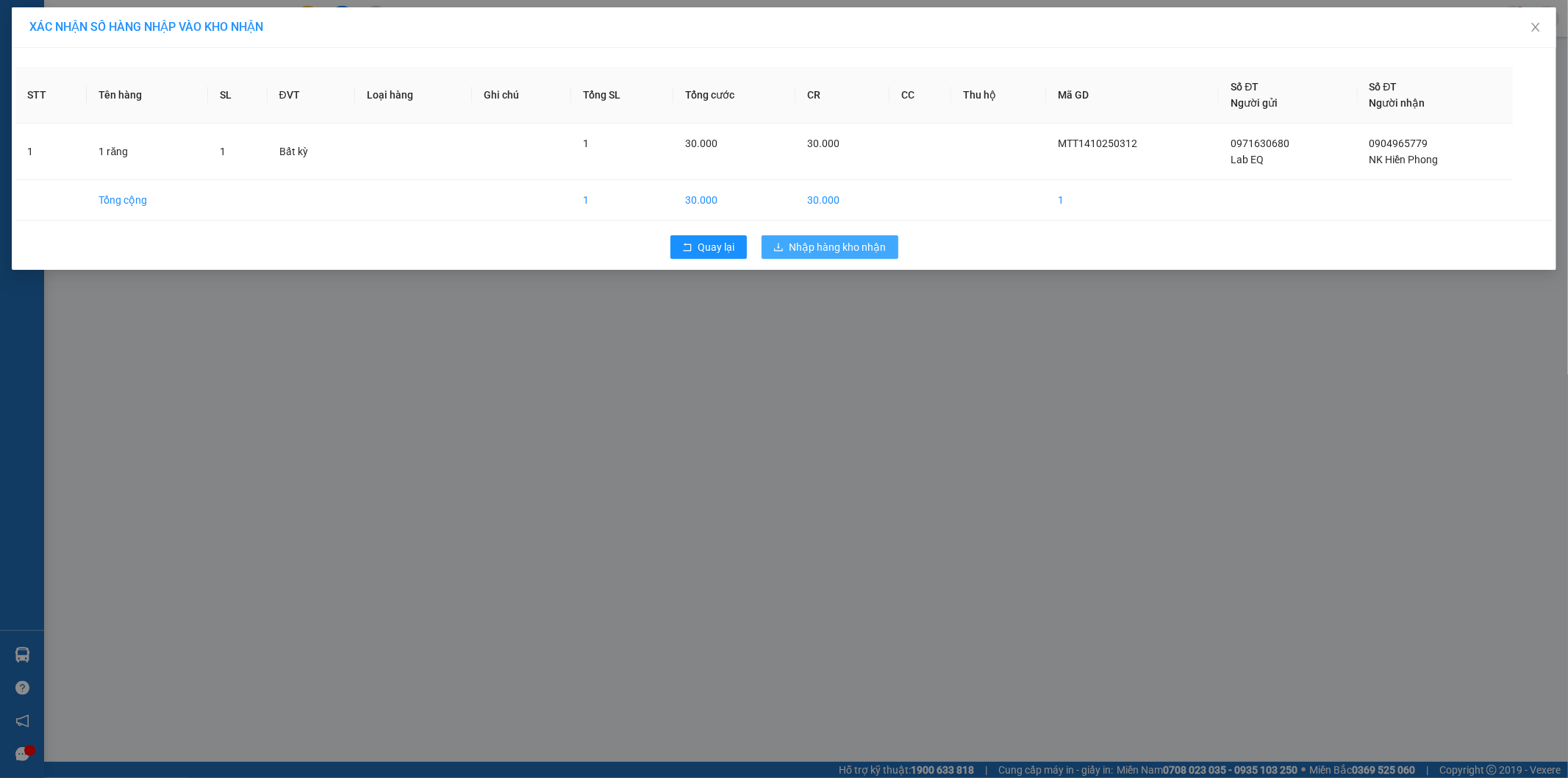
click at [841, 252] on span "Nhập hàng kho nhận" at bounding box center [838, 247] width 97 height 16
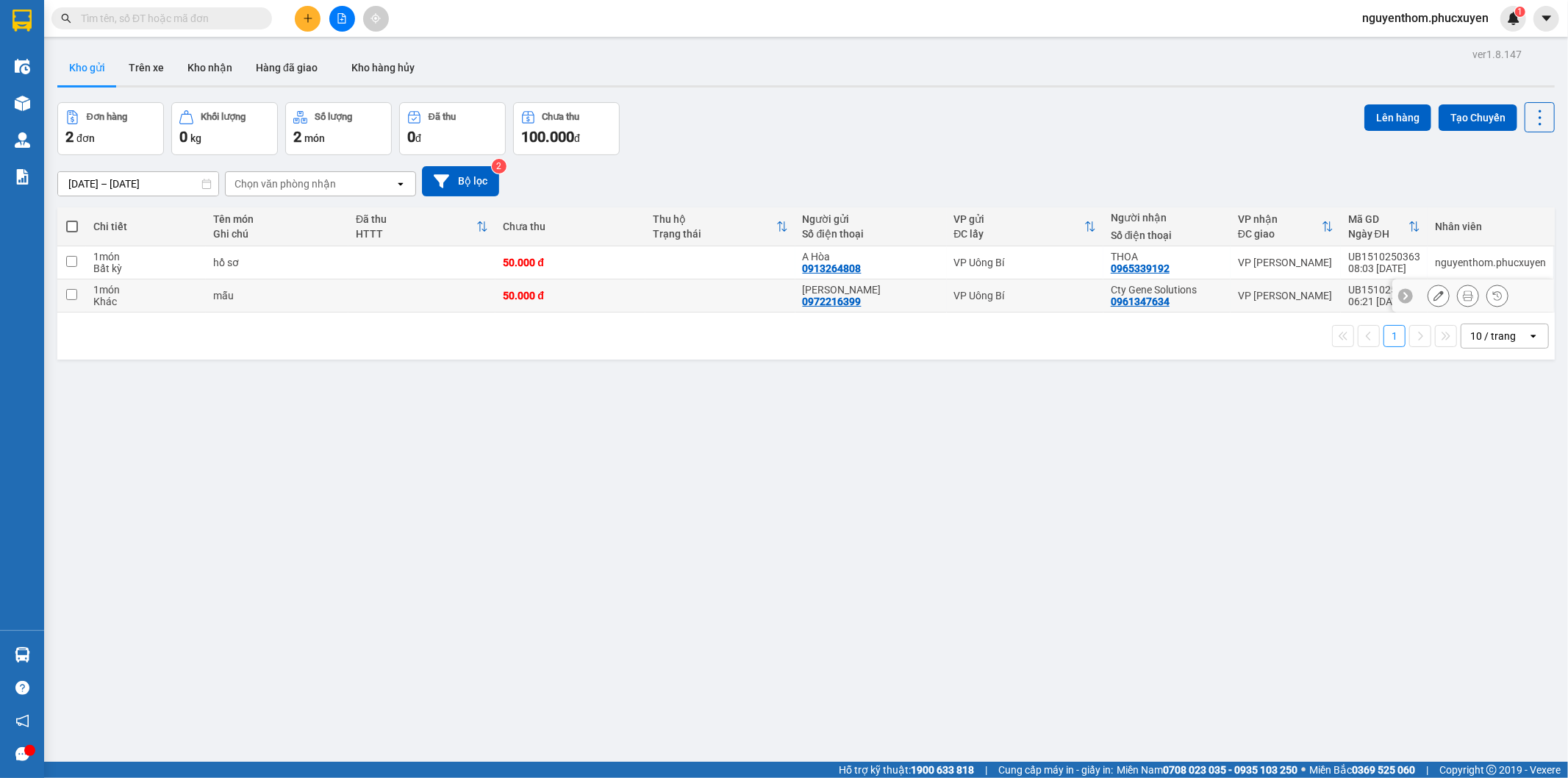
click at [744, 290] on td at bounding box center [720, 296] width 150 height 33
checkbox input "true"
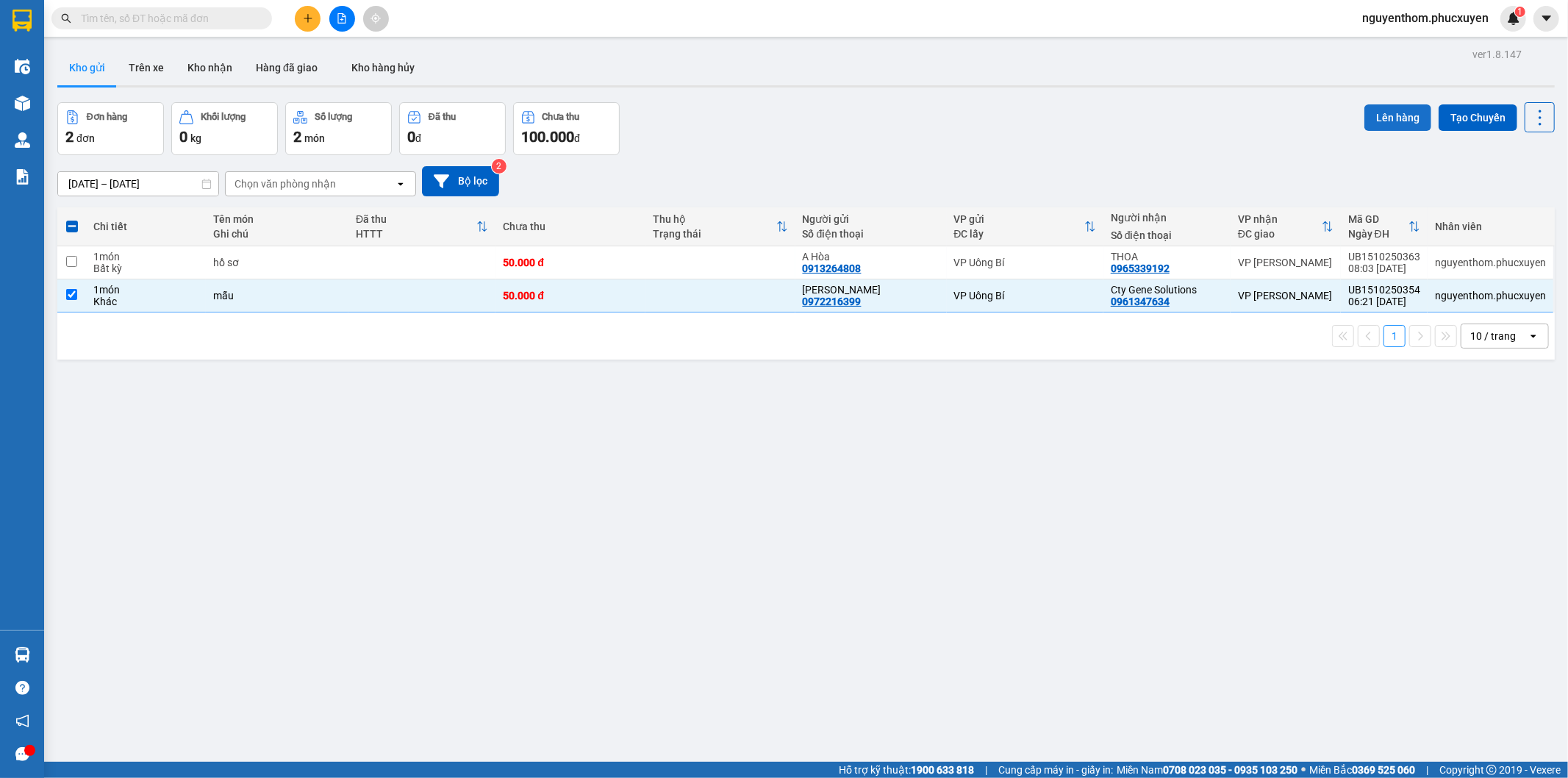
click at [1377, 114] on button "Lên hàng" at bounding box center [1398, 117] width 67 height 26
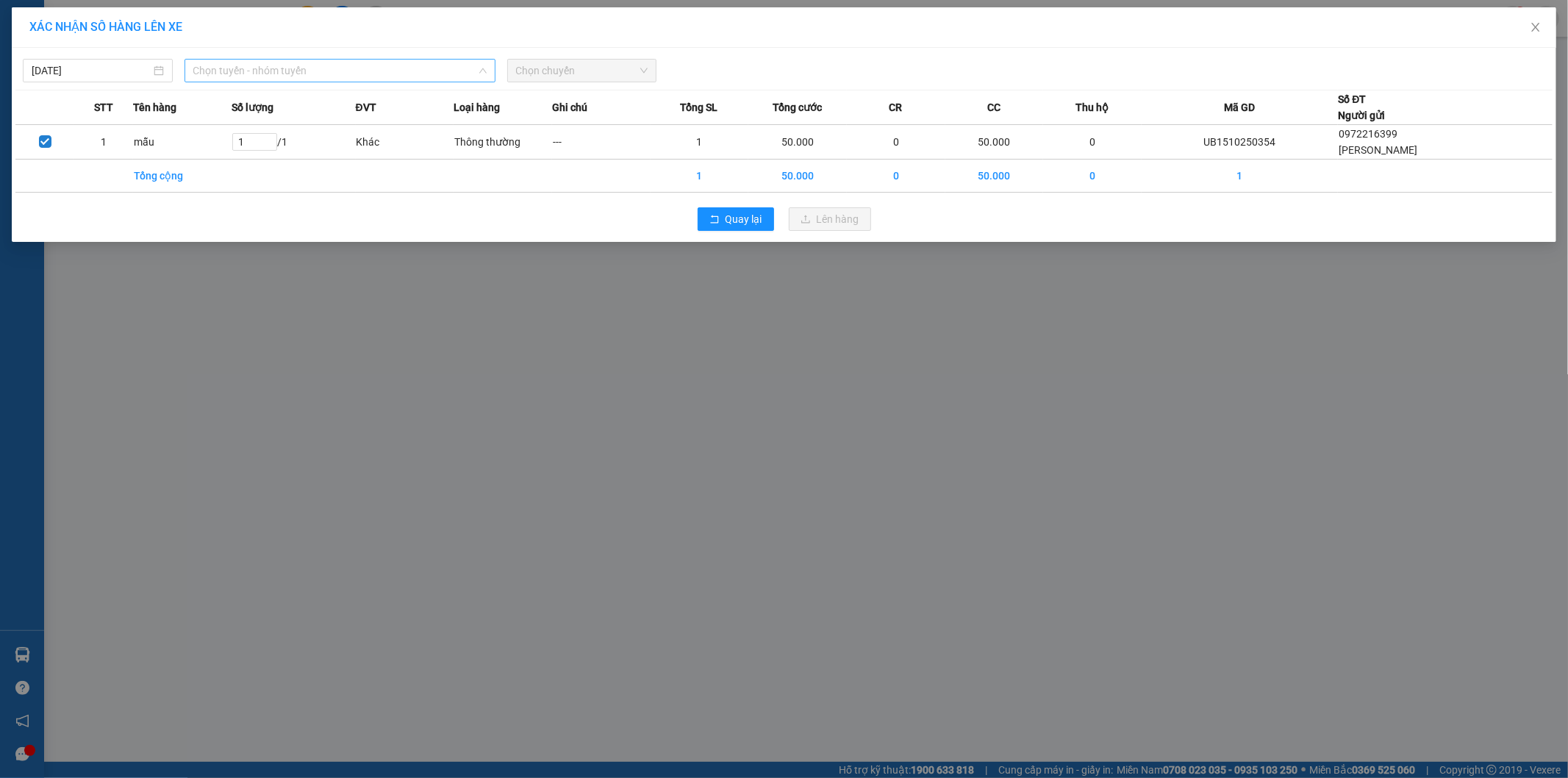
click at [390, 70] on span "Chọn tuyến - nhóm tuyến" at bounding box center [340, 70] width 293 height 22
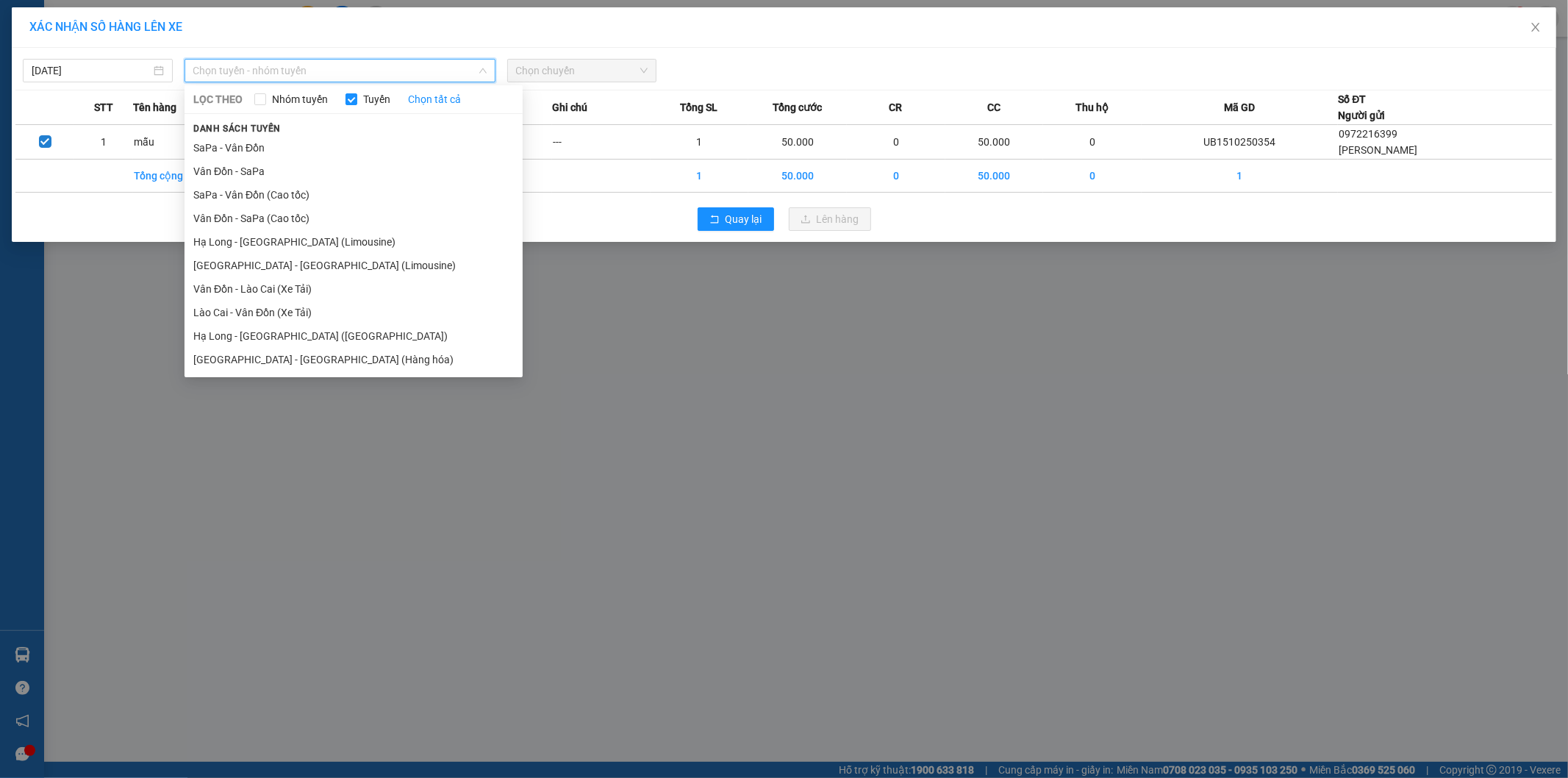
drag, startPoint x: 332, startPoint y: 238, endPoint x: 549, endPoint y: 115, distance: 249.4
click at [334, 239] on li "Hạ Long - Hà Nội (Limousine)" at bounding box center [354, 242] width 338 height 23
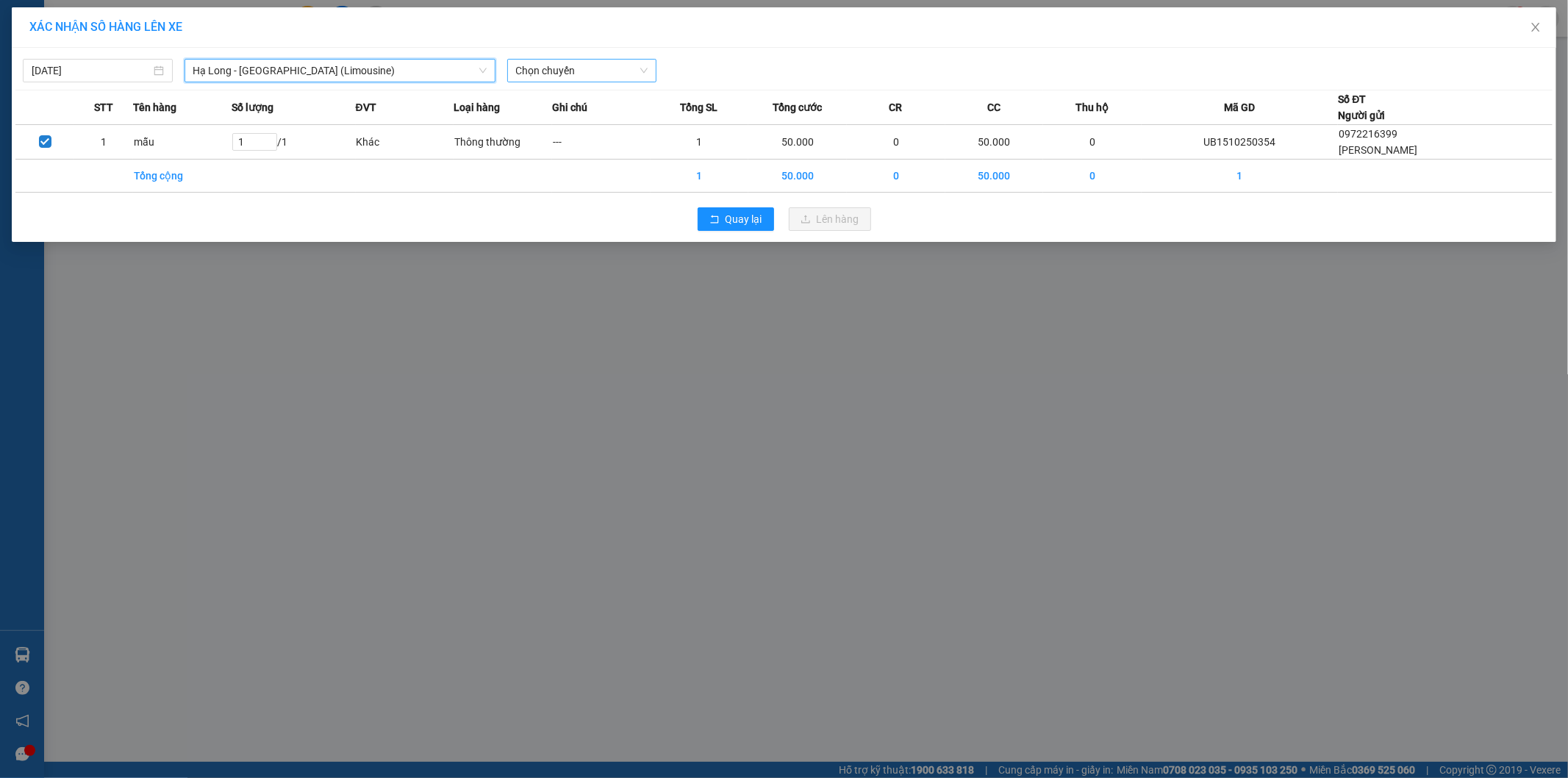
click at [592, 67] on span "Chọn chuyến" at bounding box center [582, 70] width 132 height 22
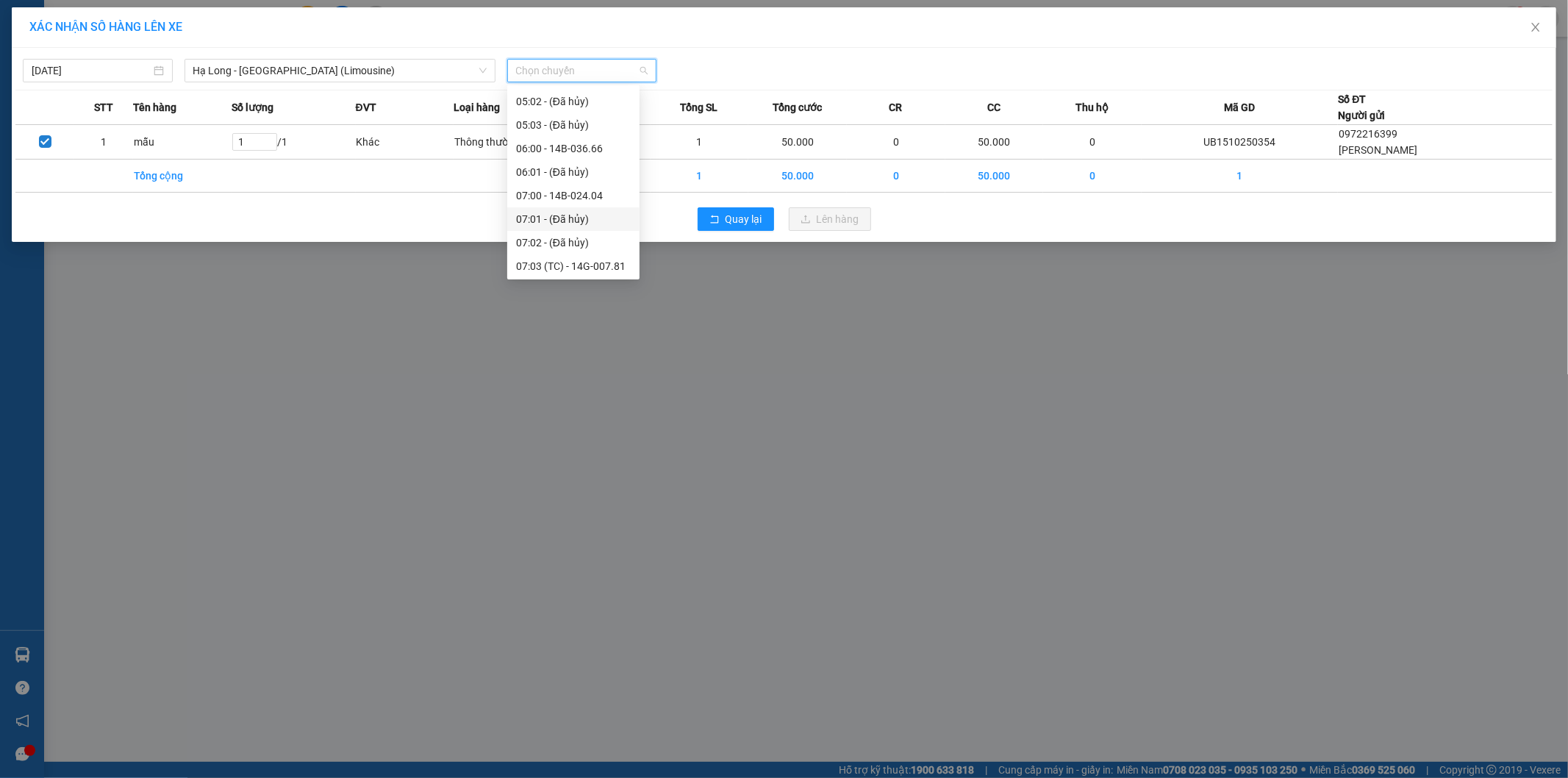
scroll to position [245, 0]
click at [616, 229] on div "08:00 - NEW14H-042.86" at bounding box center [573, 231] width 114 height 16
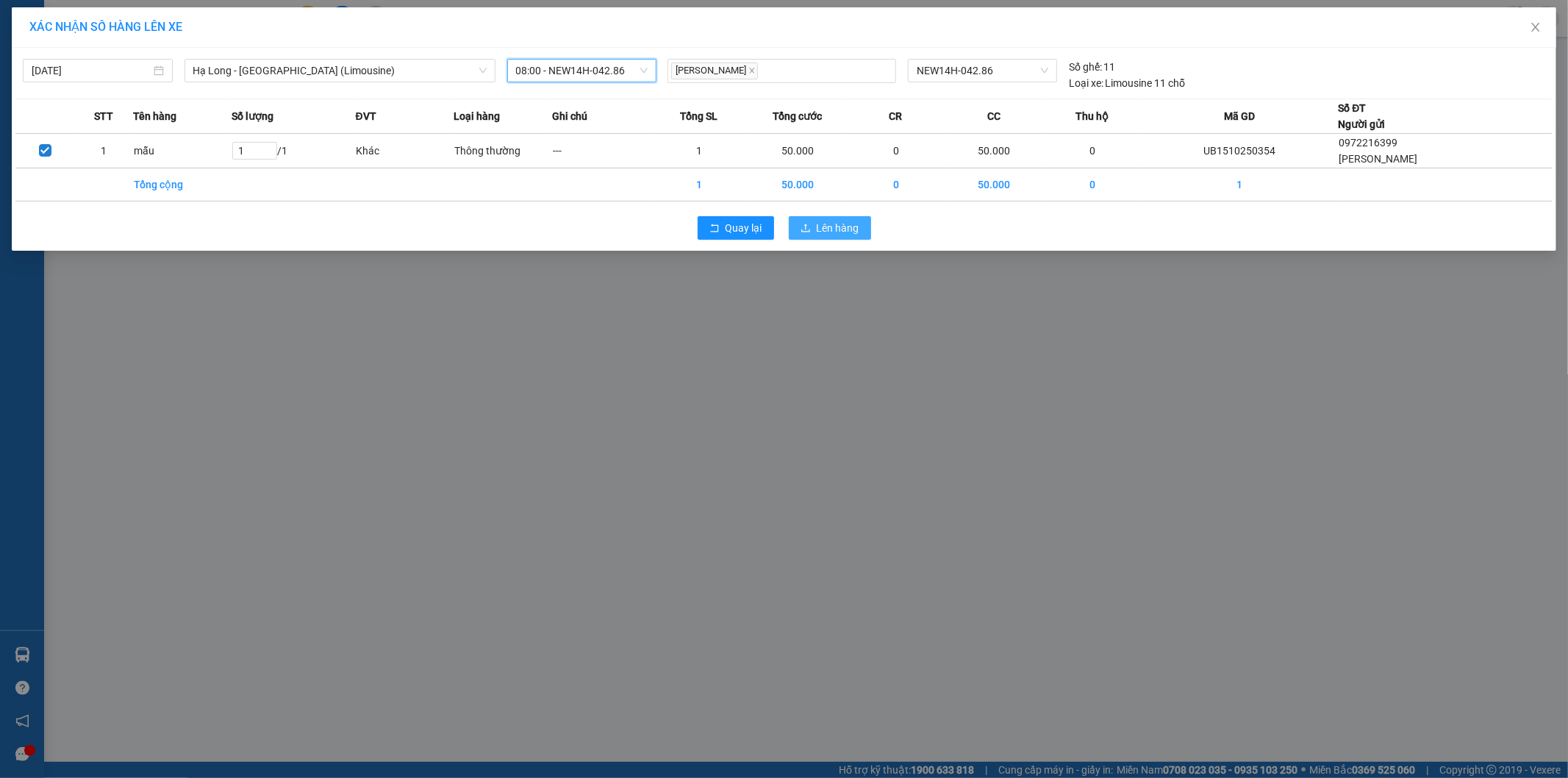
click at [829, 226] on span "Lên hàng" at bounding box center [838, 228] width 42 height 16
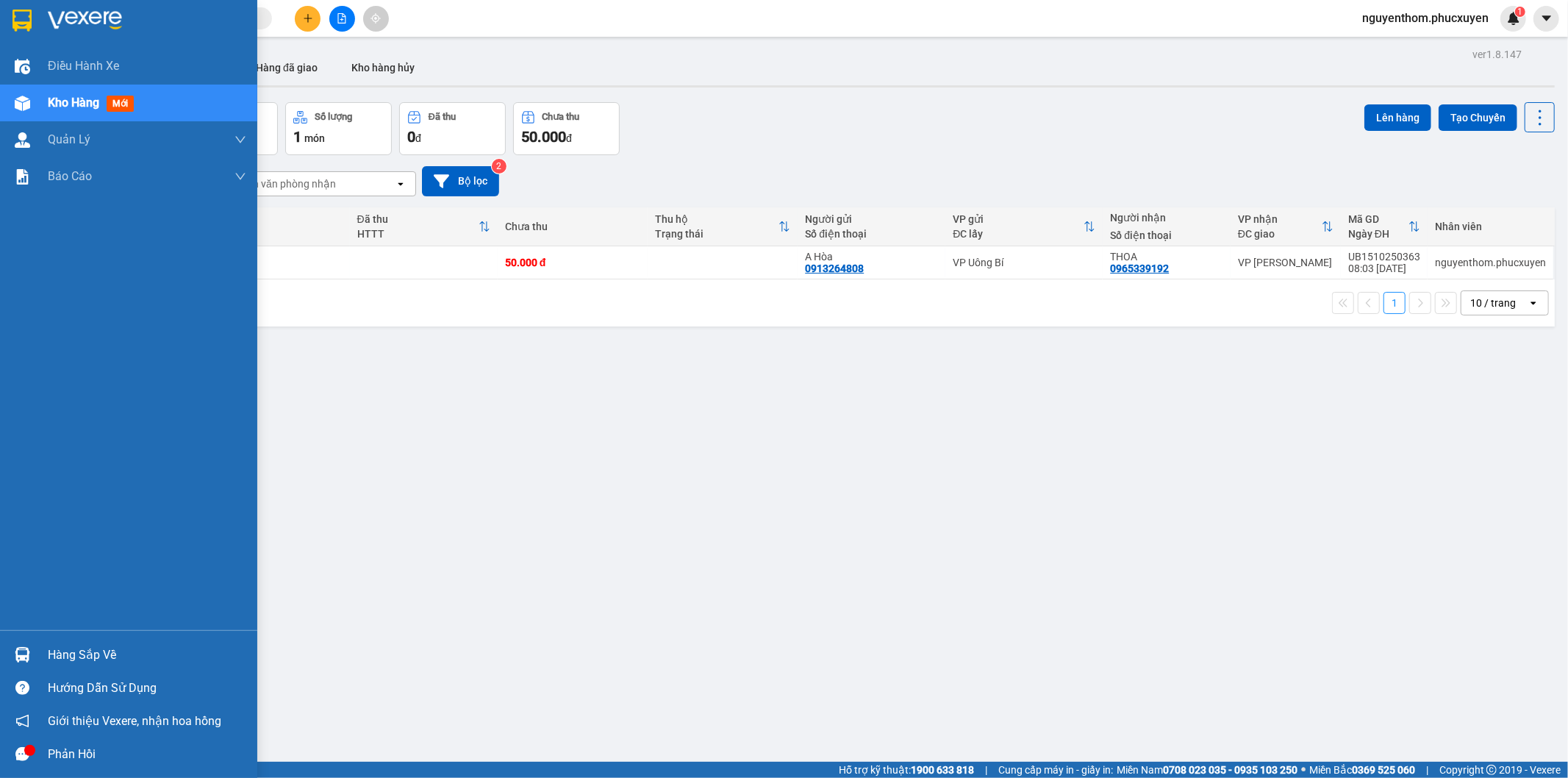
drag, startPoint x: 62, startPoint y: 648, endPoint x: 75, endPoint y: 649, distance: 13.0
click at [65, 648] on div "Hàng sắp về" at bounding box center [147, 655] width 199 height 22
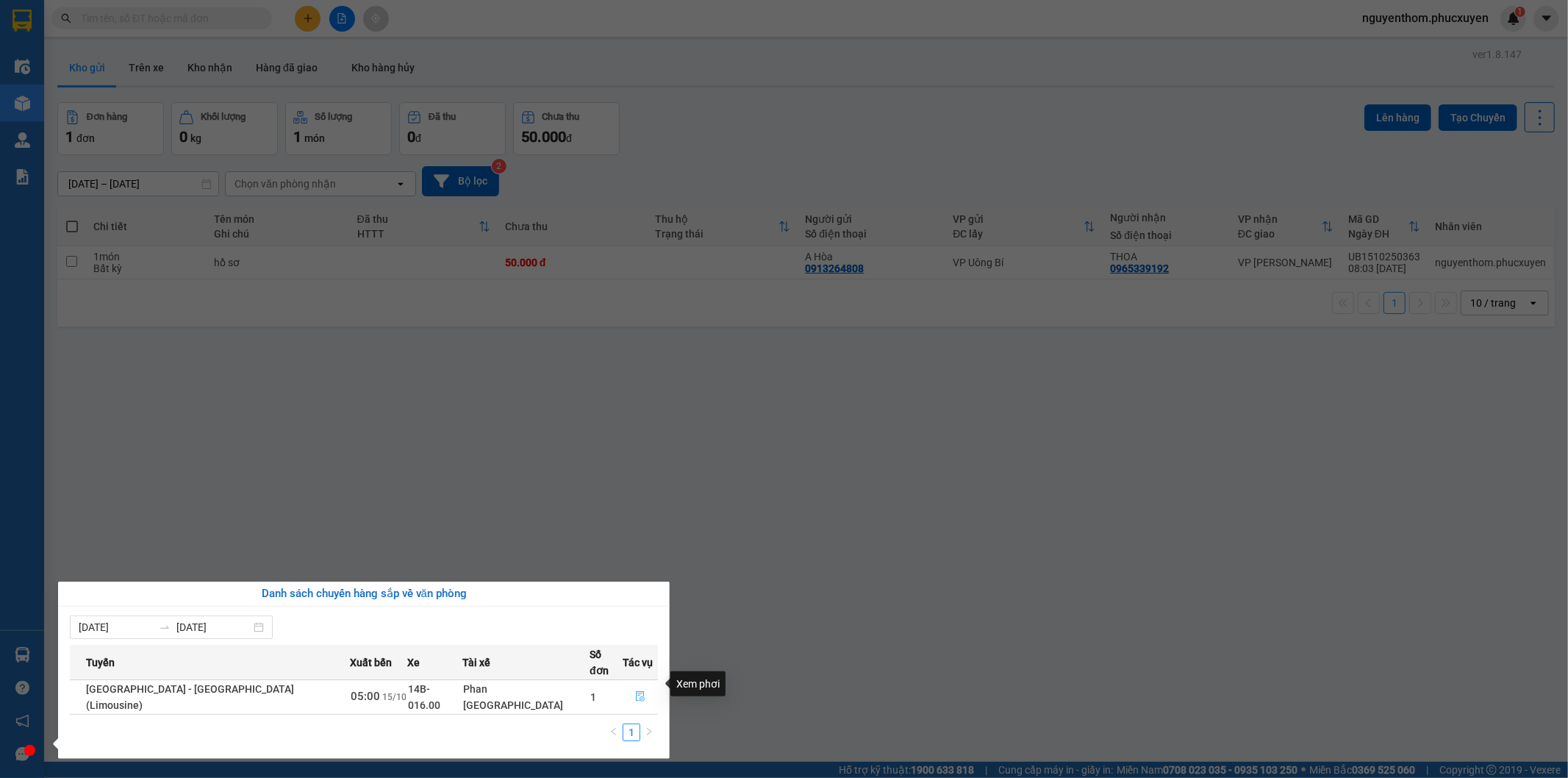
click at [636, 691] on icon "file-done" at bounding box center [641, 695] width 9 height 10
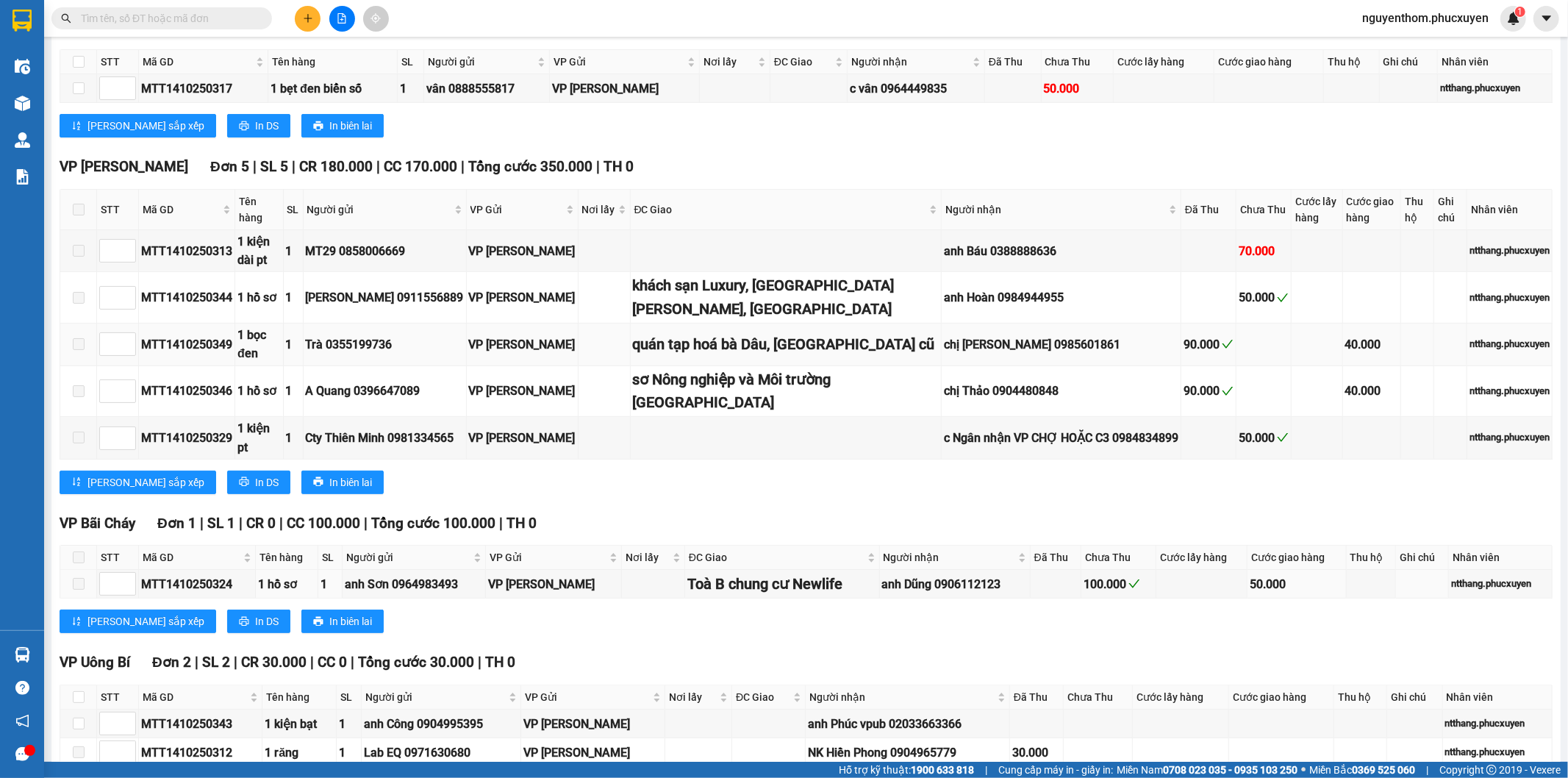
scroll to position [314, 0]
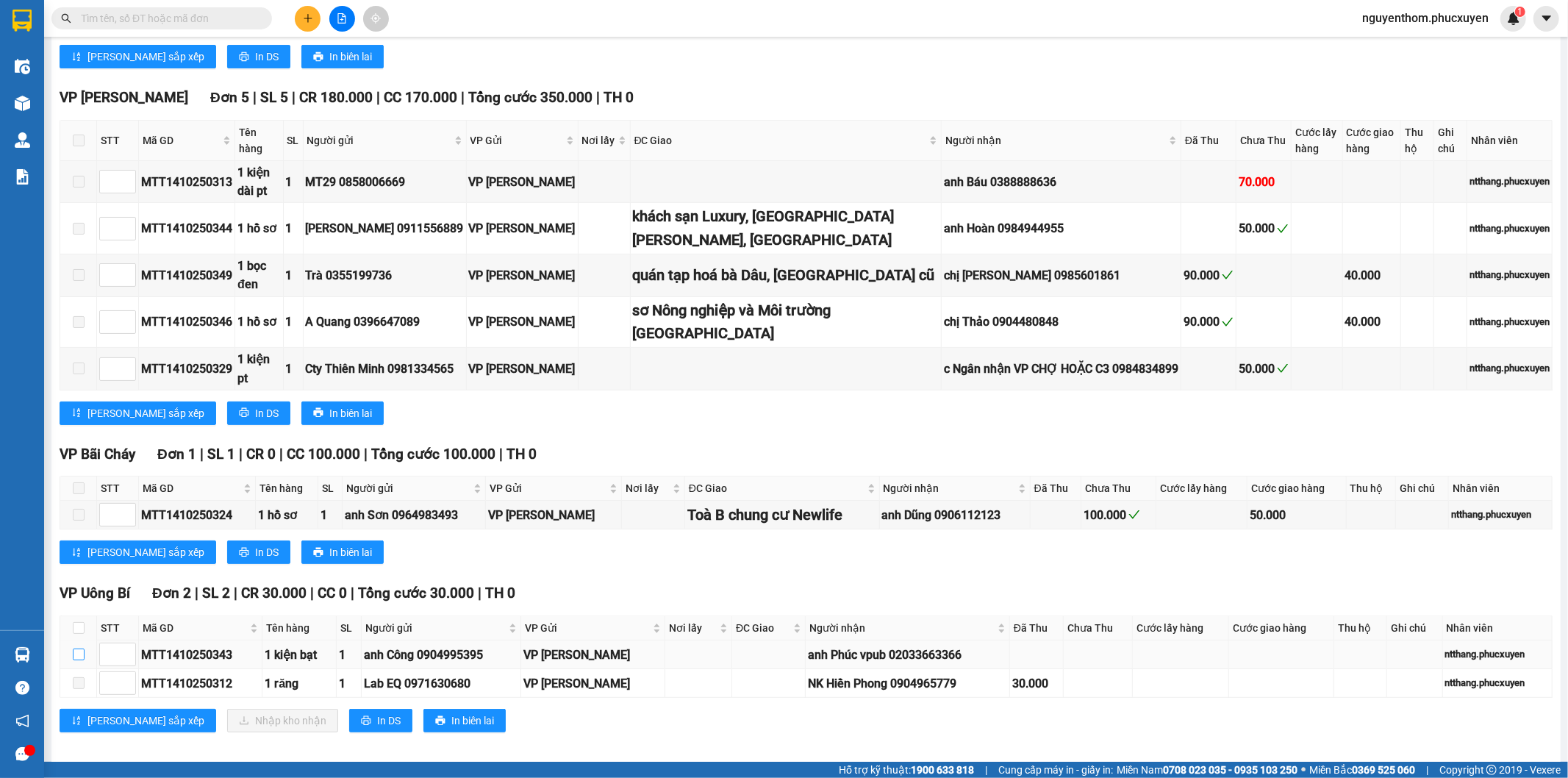
click at [74, 648] on input "checkbox" at bounding box center [78, 654] width 12 height 12
checkbox input "true"
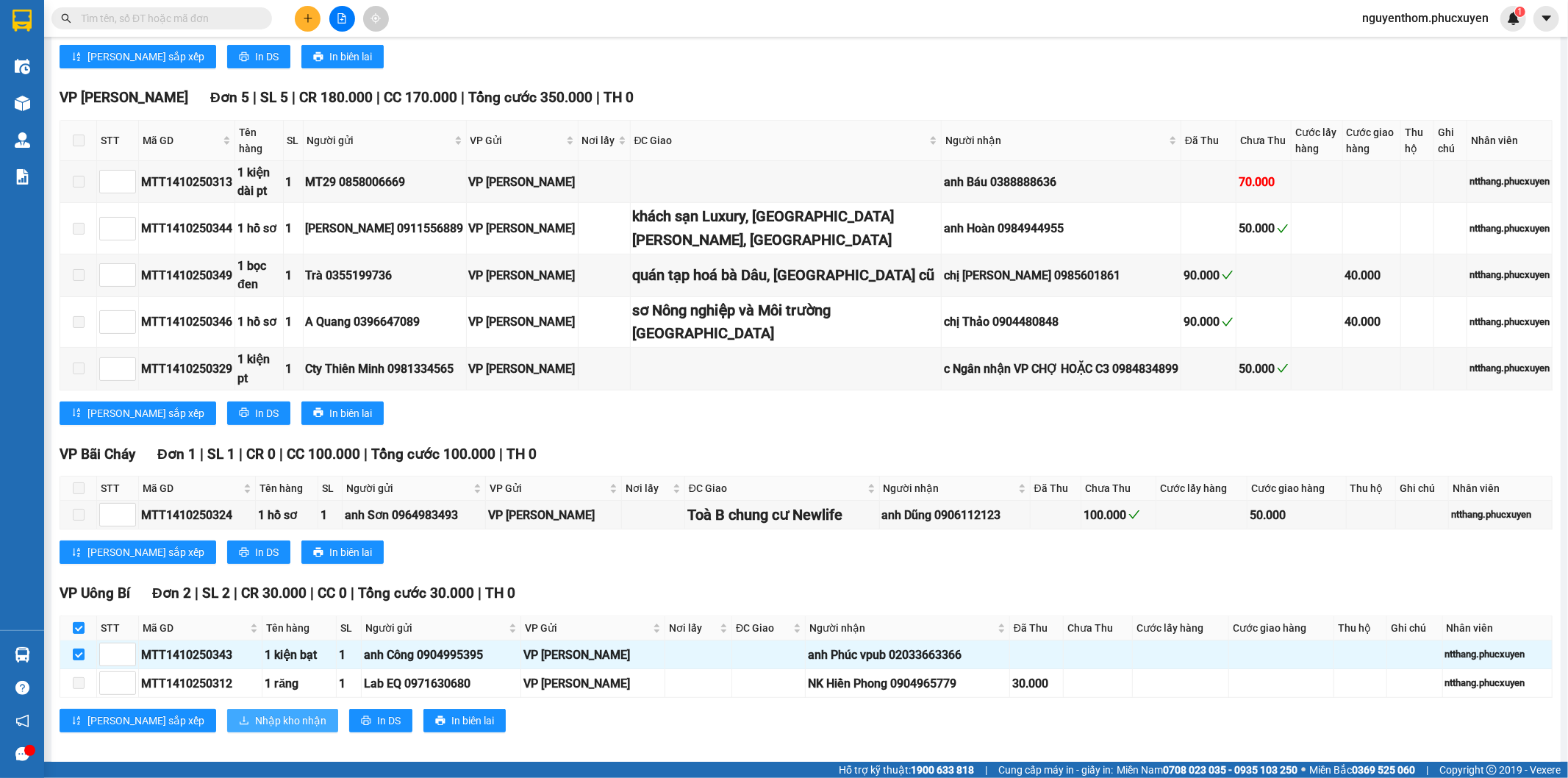
click at [255, 712] on span "Nhập kho nhận" at bounding box center [291, 720] width 71 height 16
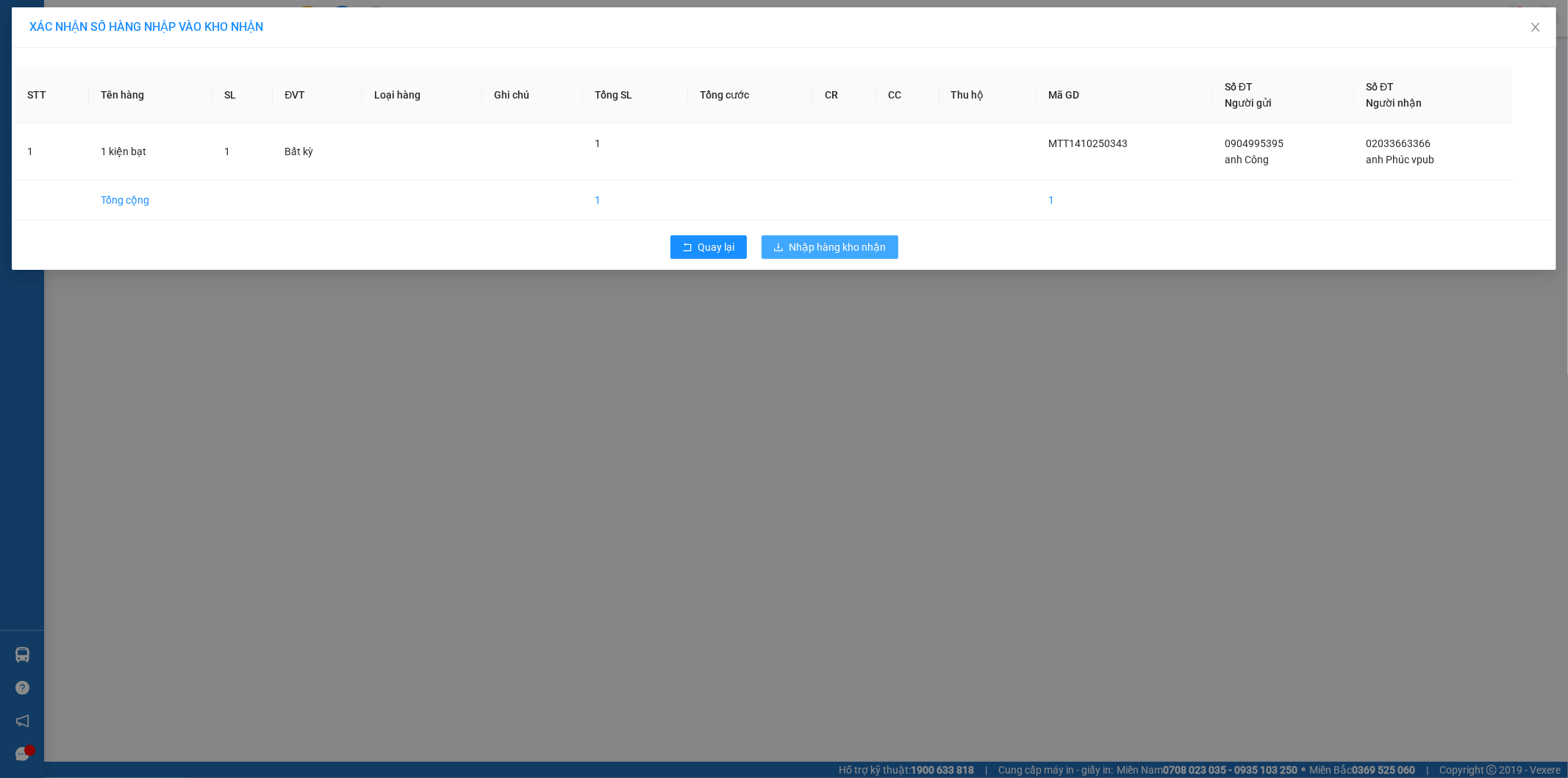
click at [856, 251] on span "Nhập hàng kho nhận" at bounding box center [838, 247] width 97 height 16
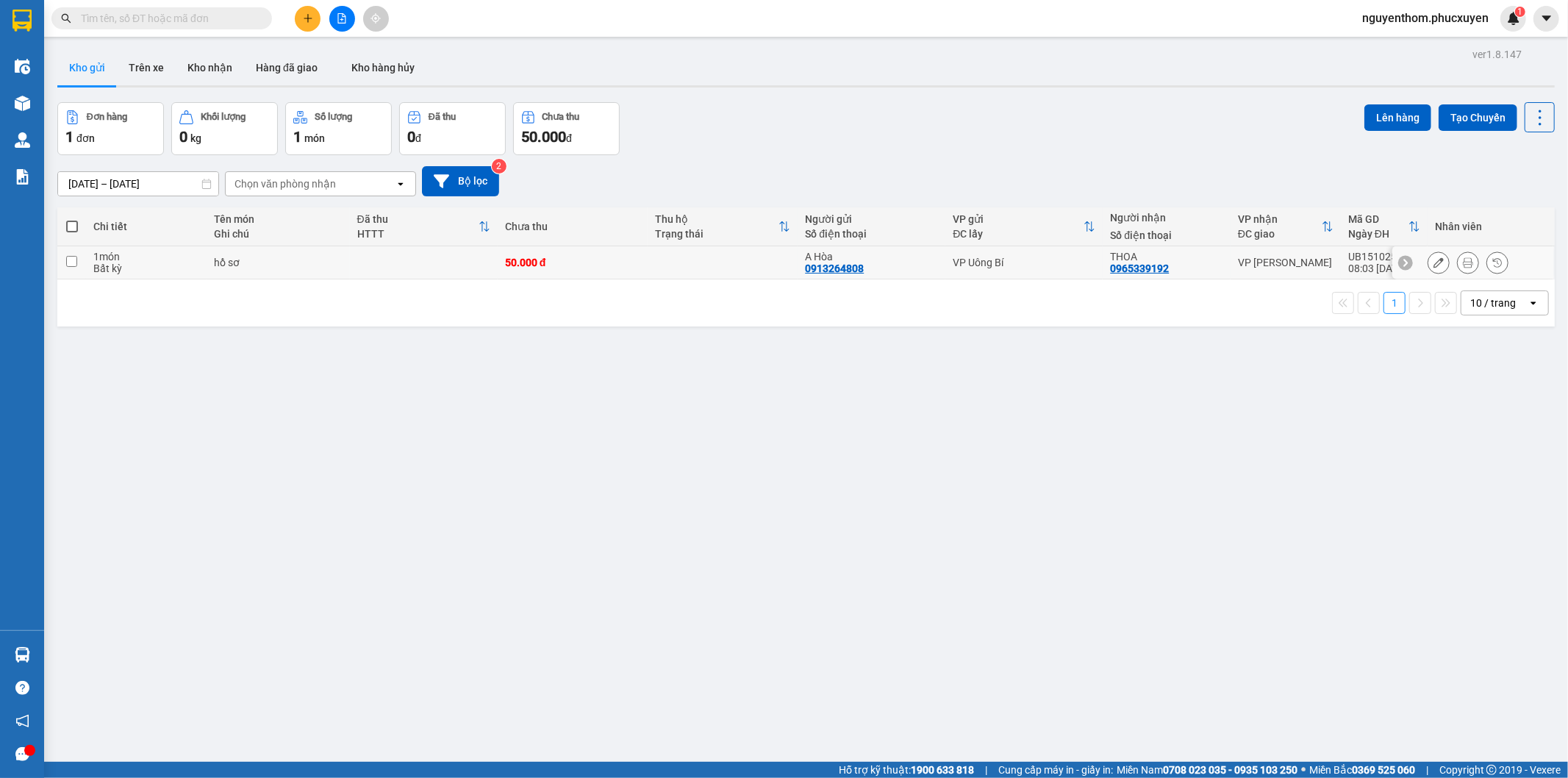
click at [613, 258] on div "50.000 đ" at bounding box center [572, 262] width 135 height 12
checkbox input "true"
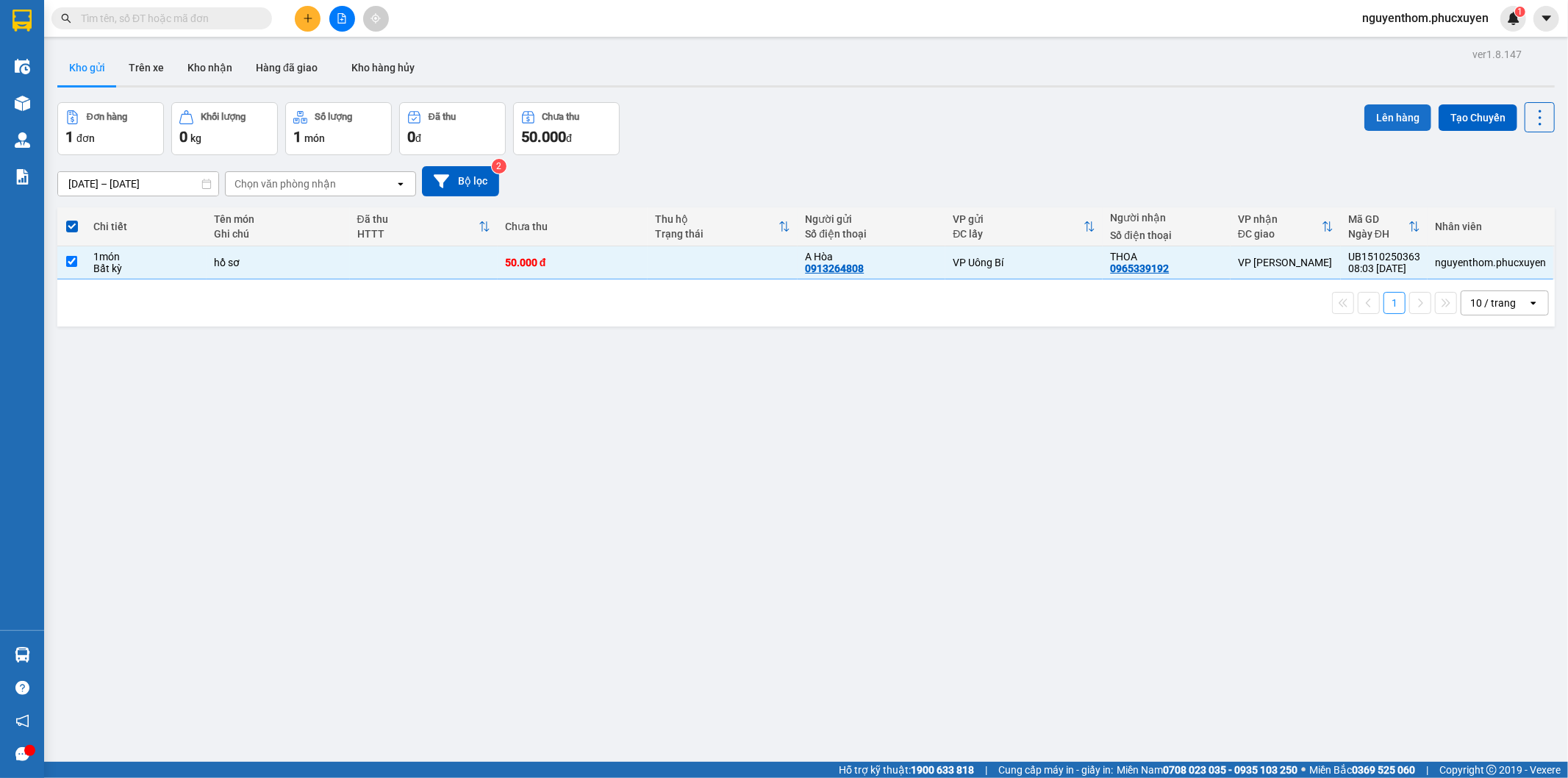
click at [1373, 118] on button "Lên hàng" at bounding box center [1398, 117] width 67 height 26
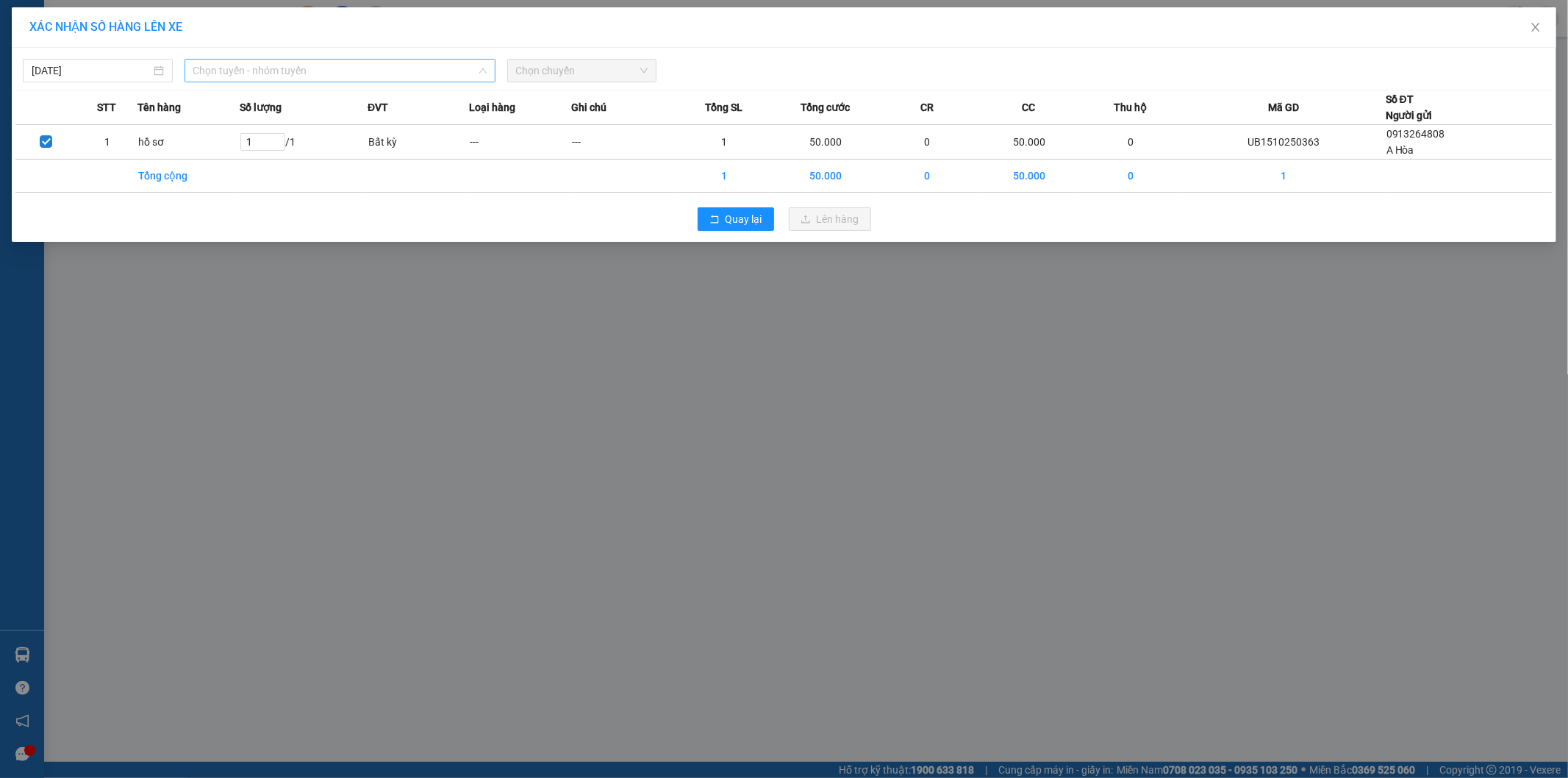
click at [379, 64] on span "Chọn tuyến - nhóm tuyến" at bounding box center [340, 70] width 293 height 22
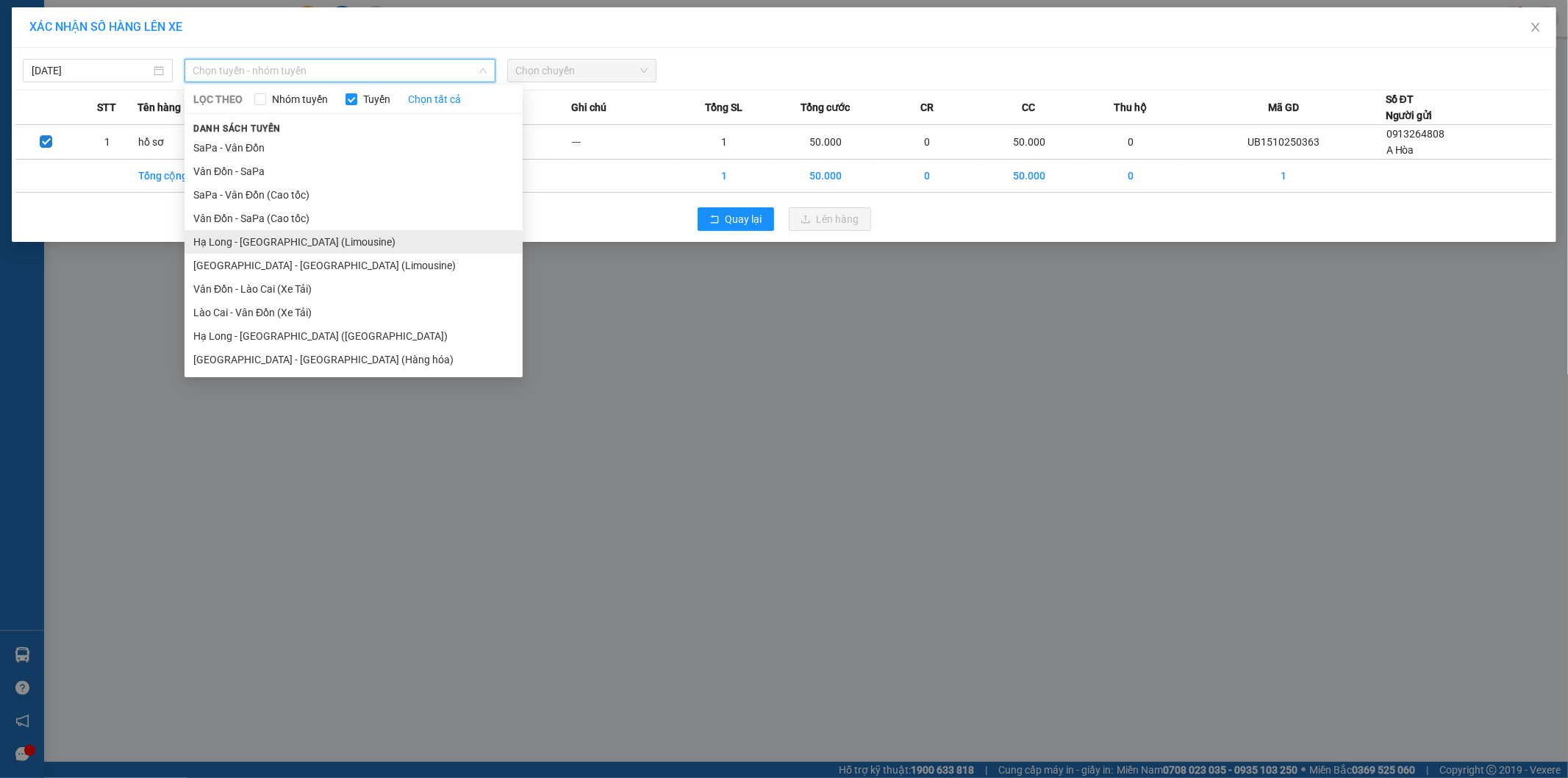
click at [335, 237] on li "Hạ Long - Hà Nội (Limousine)" at bounding box center [354, 242] width 338 height 23
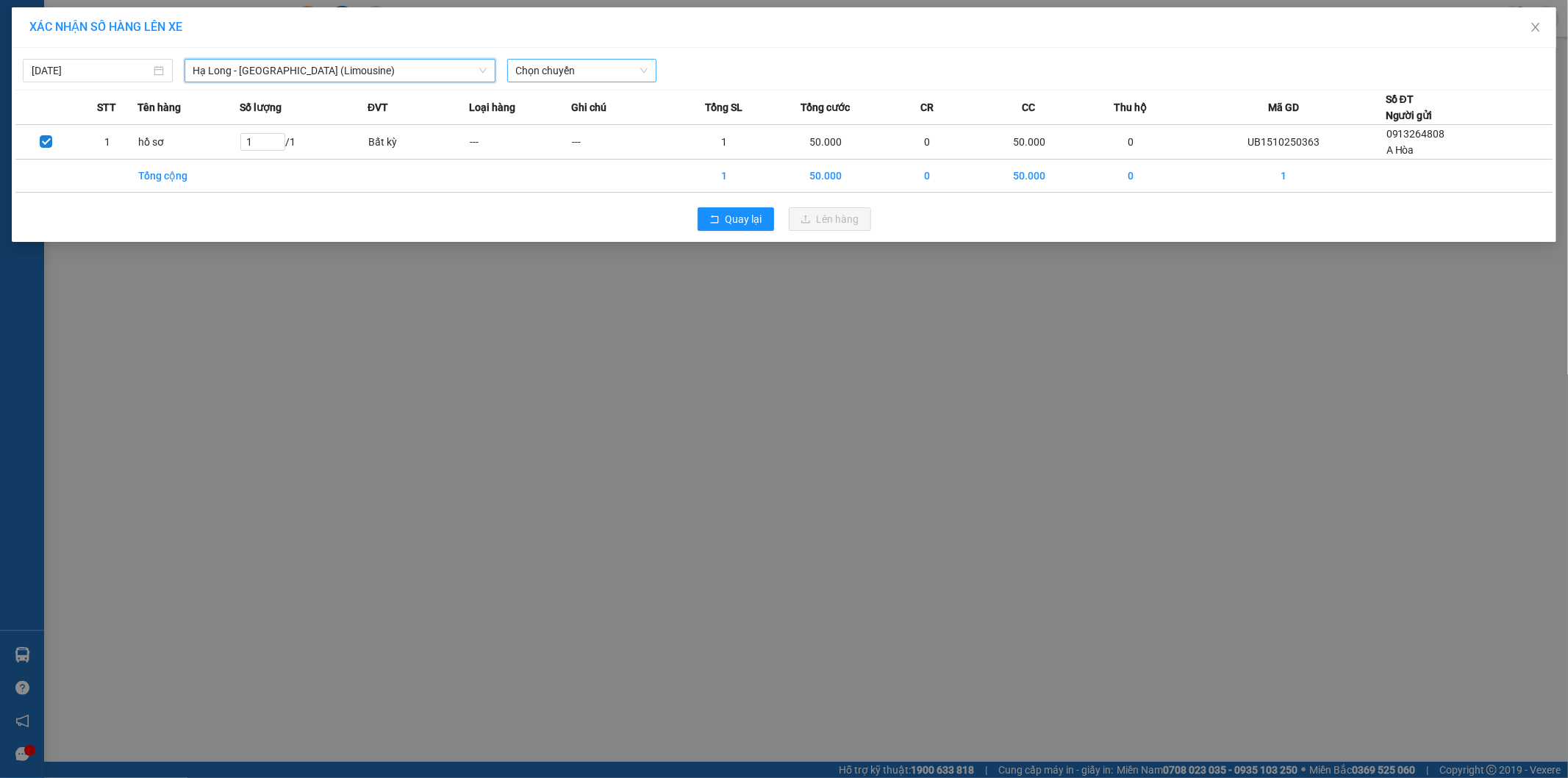
click at [576, 69] on span "Chọn chuyến" at bounding box center [582, 70] width 132 height 22
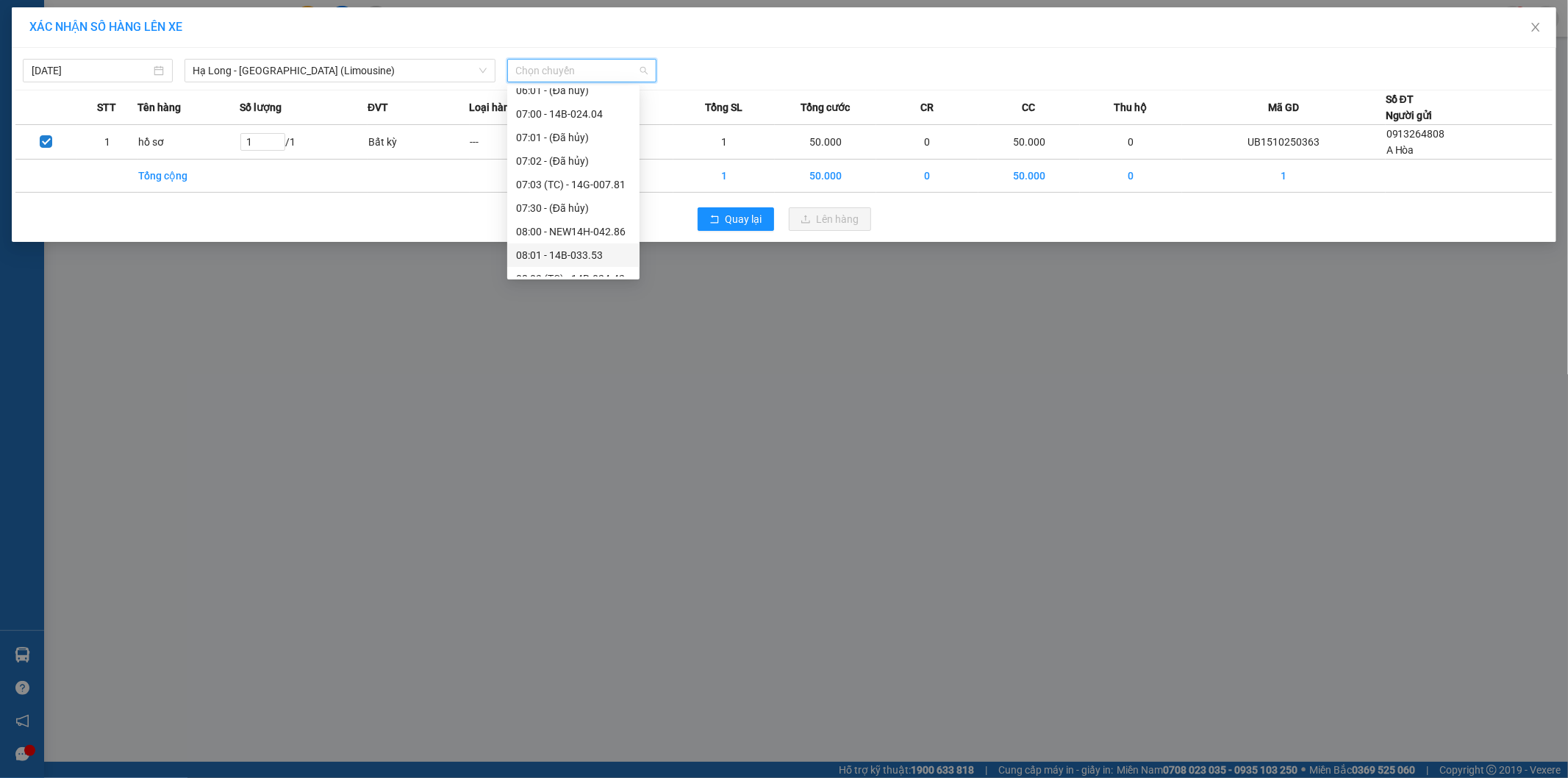
scroll to position [326, 0]
click at [587, 218] on div "09:00 - 14F-009.71" at bounding box center [573, 220] width 114 height 16
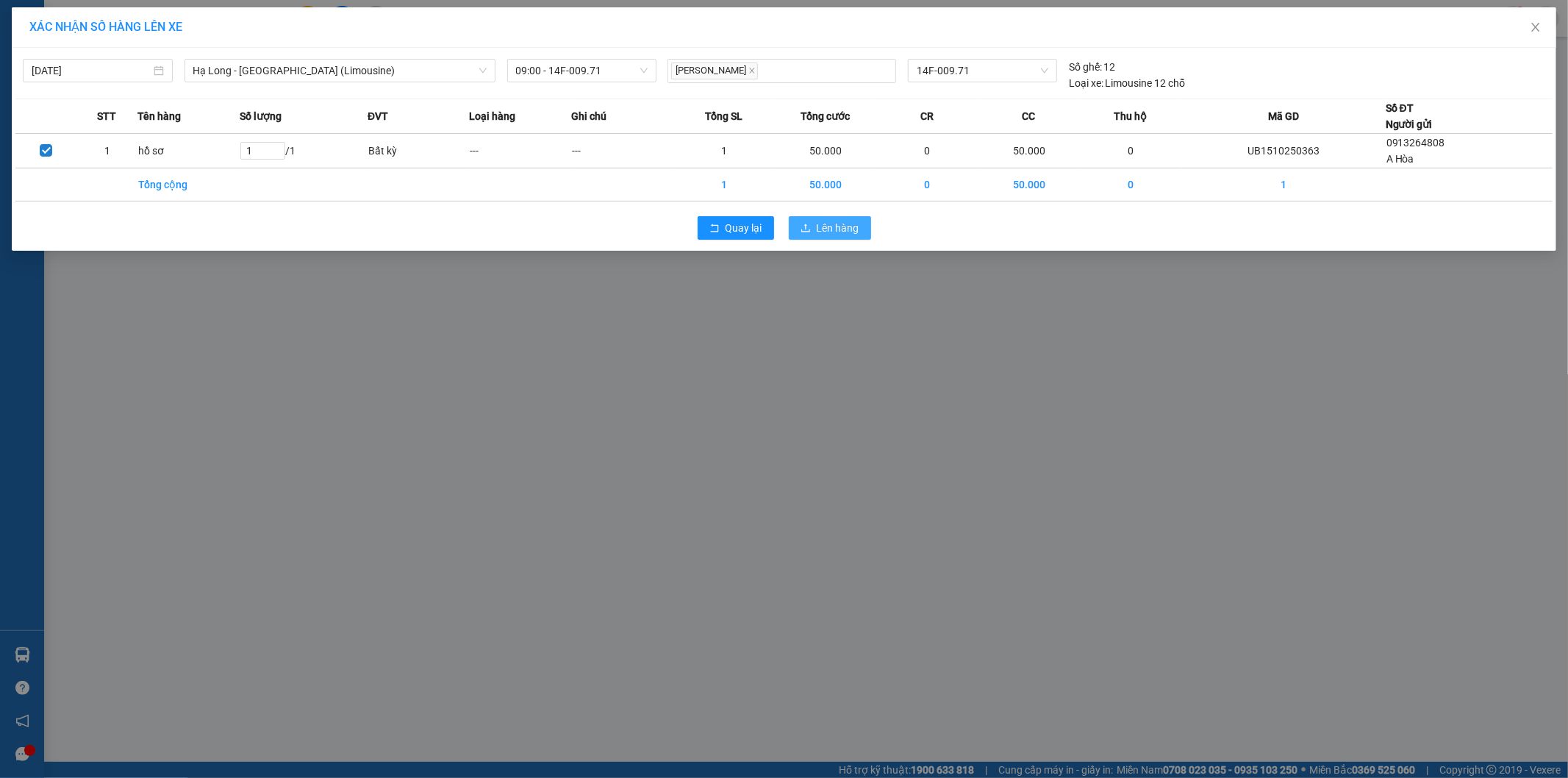
click at [836, 228] on span "Lên hàng" at bounding box center [838, 228] width 42 height 16
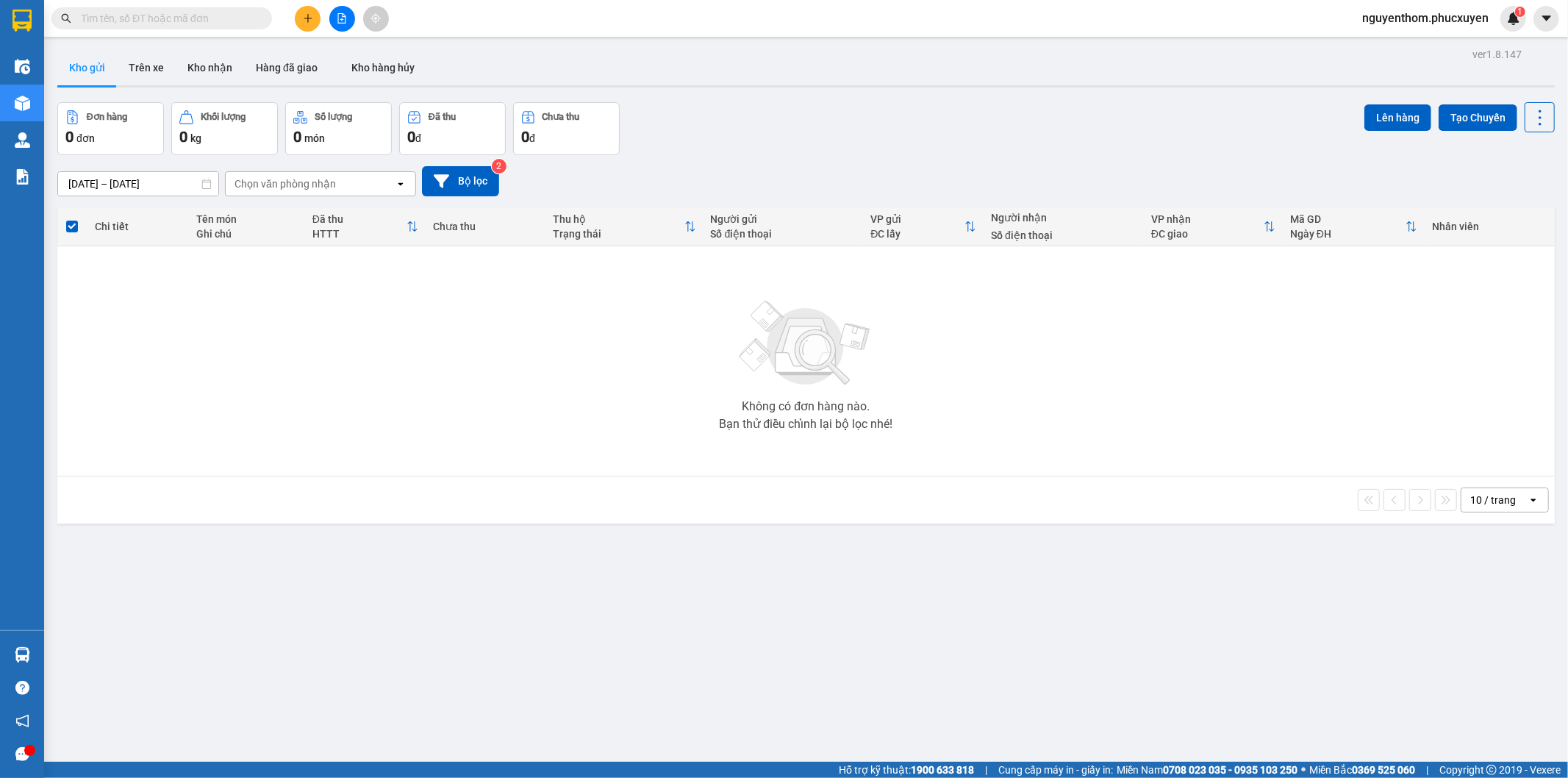
click at [776, 132] on div "Đơn hàng 0 đơn Khối lượng 0 kg Số lượng 0 món Đã thu 0 đ Chưa thu 0 đ Lên hàng …" at bounding box center [806, 129] width 1498 height 53
click at [202, 62] on button "Kho nhận" at bounding box center [210, 67] width 68 height 35
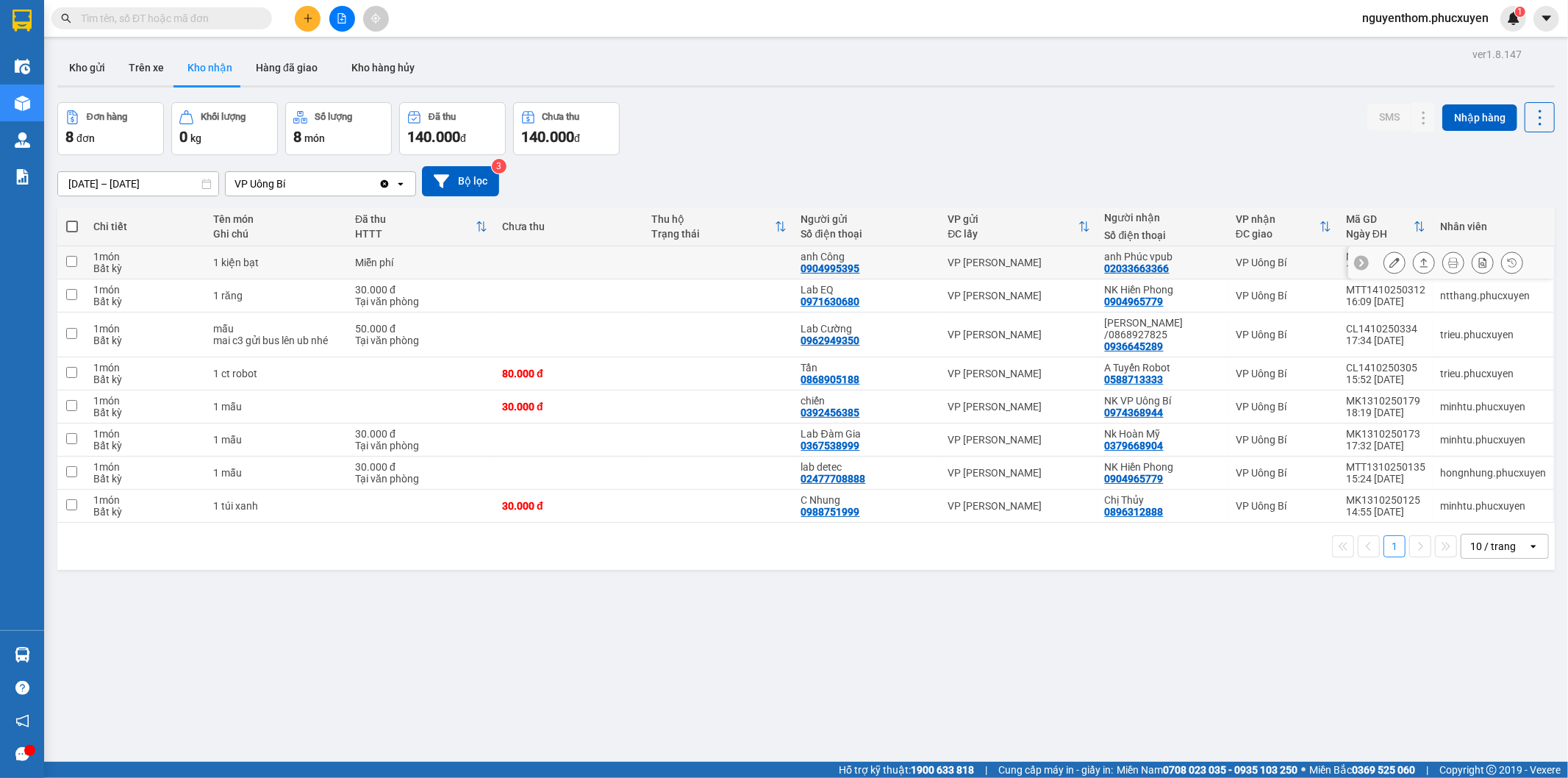
click at [1419, 261] on icon at bounding box center [1423, 262] width 10 height 10
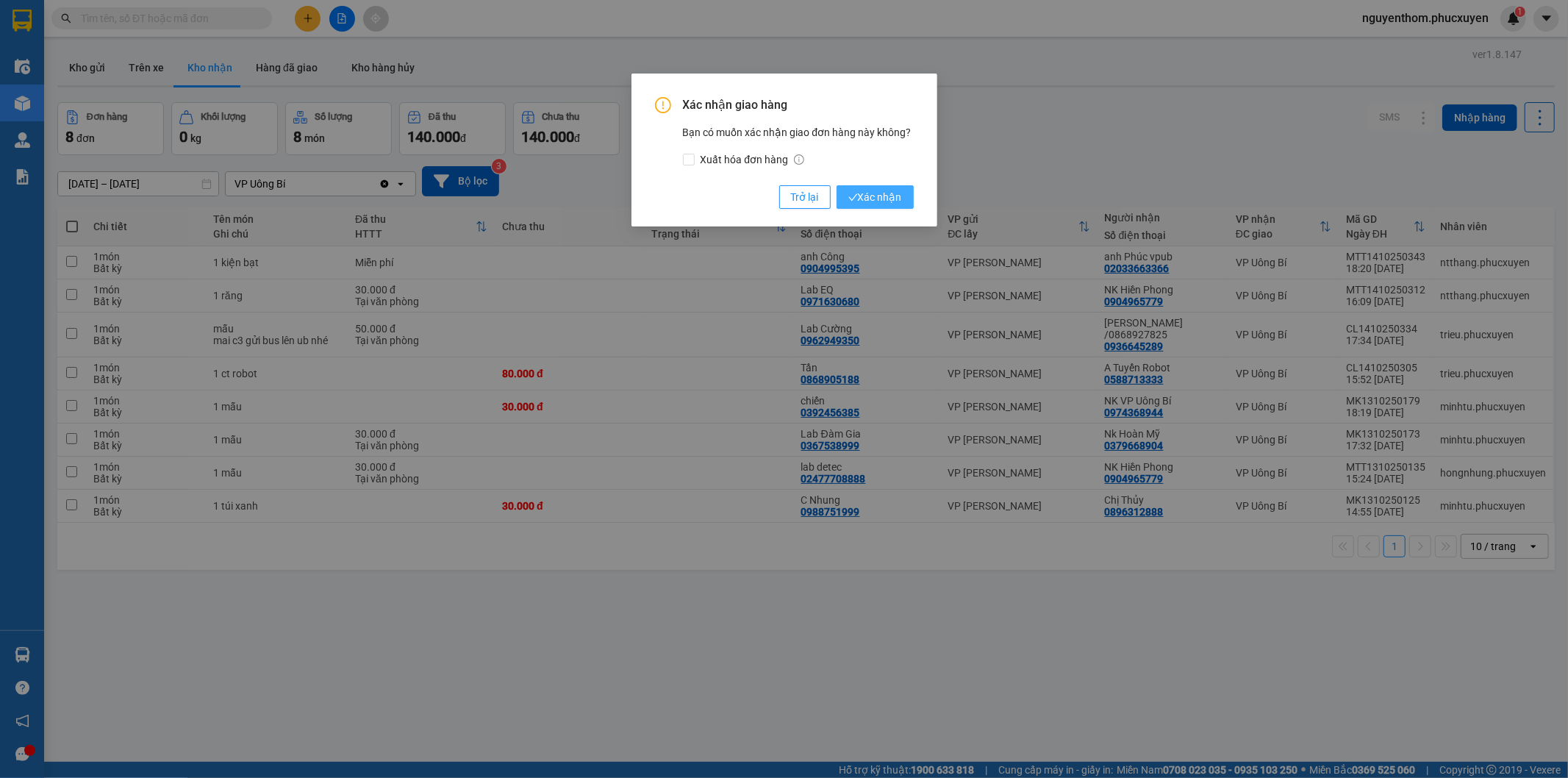
click at [866, 195] on span "Xác nhận" at bounding box center [875, 197] width 54 height 16
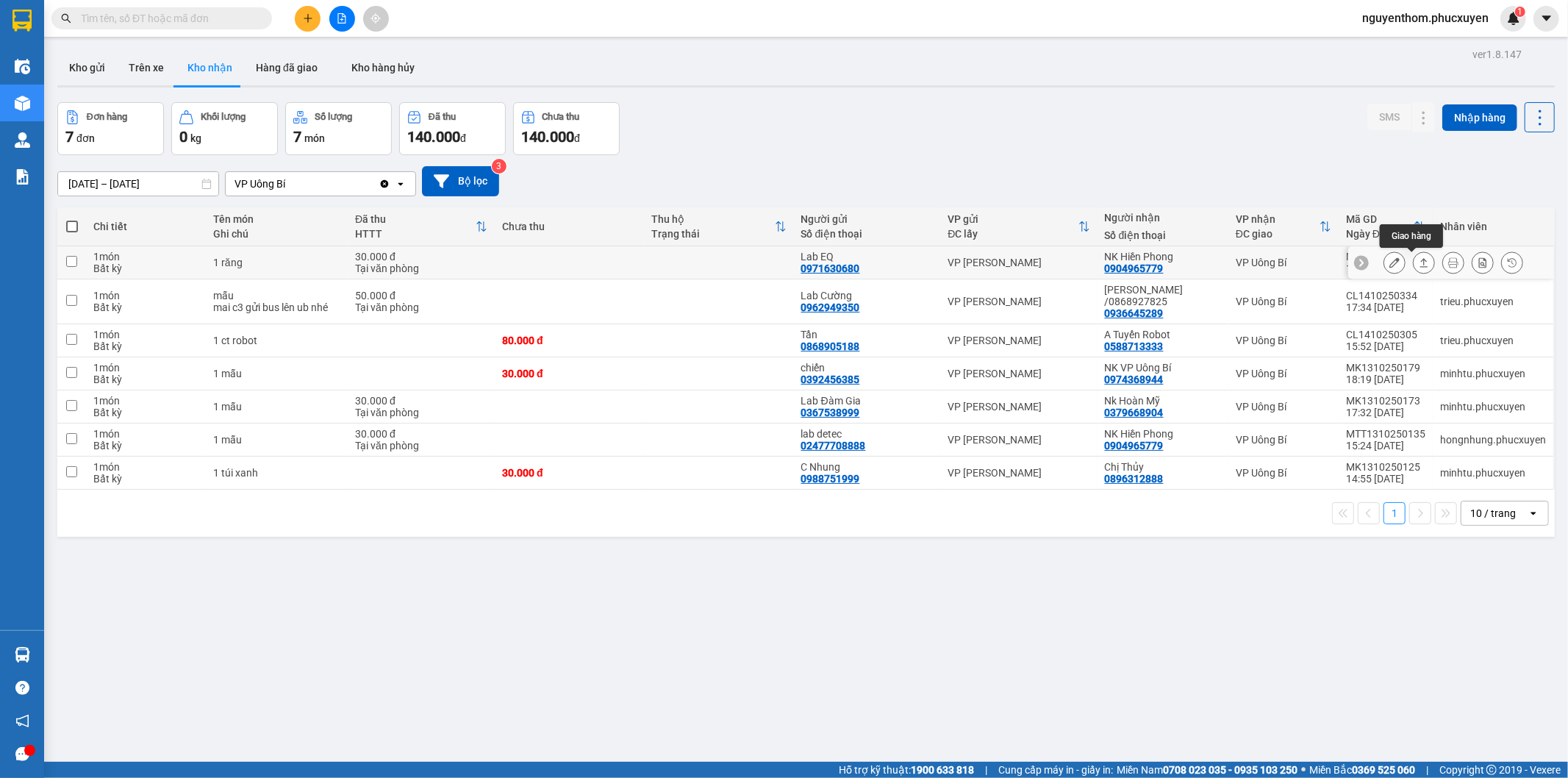
click at [1419, 261] on icon at bounding box center [1423, 262] width 10 height 10
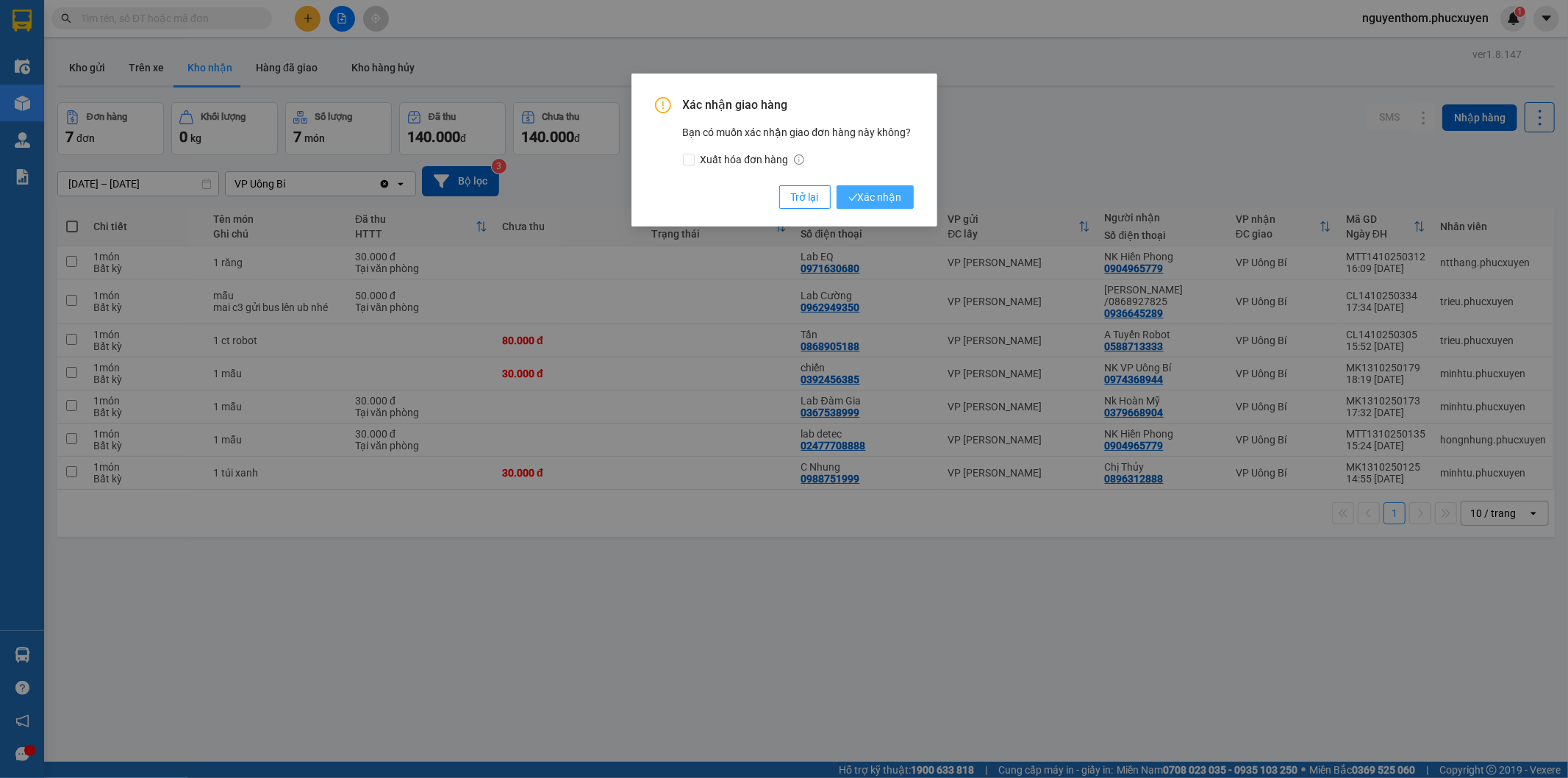
click at [874, 193] on span "Xác nhận" at bounding box center [875, 197] width 54 height 16
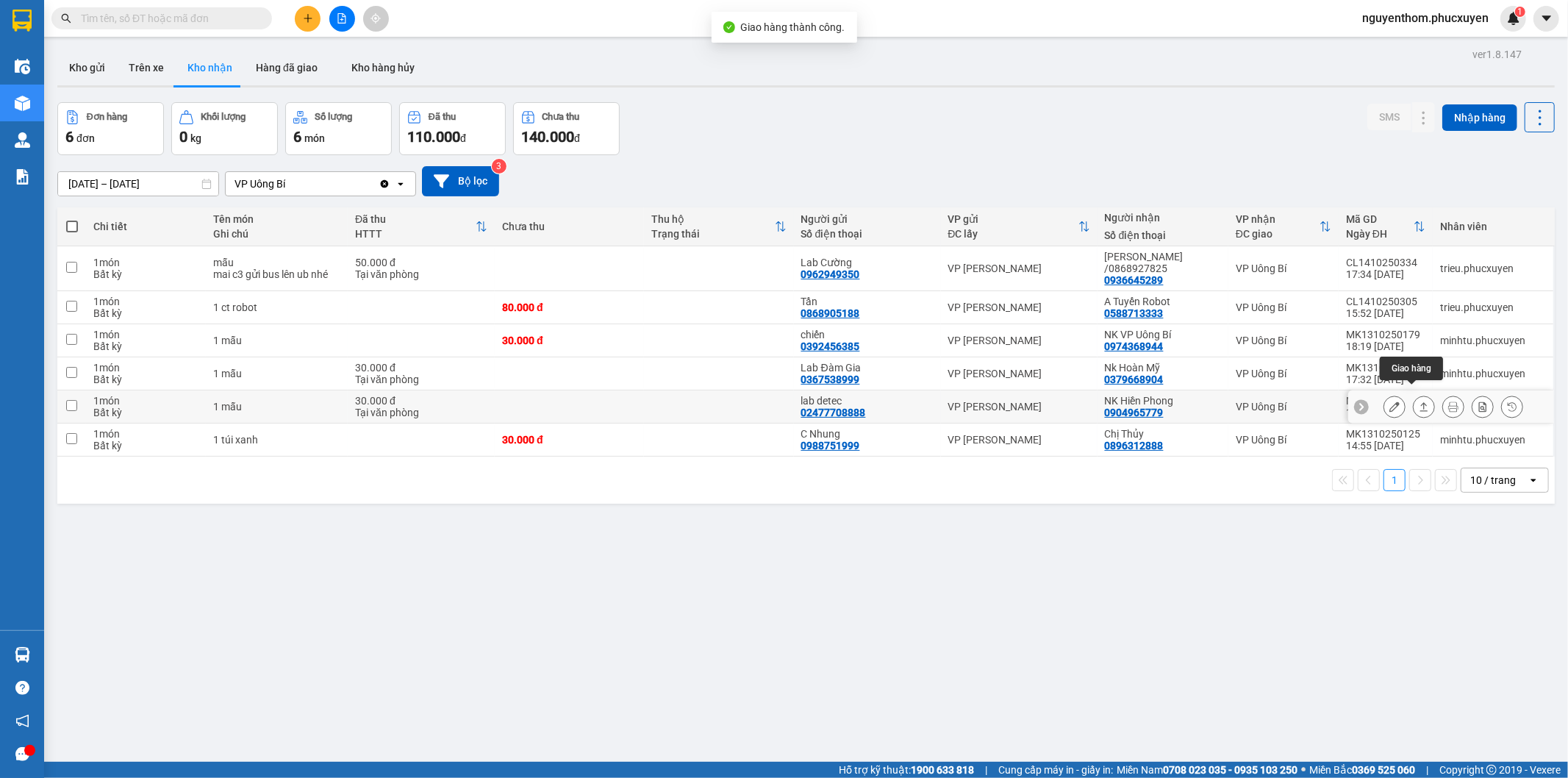
click at [1420, 402] on icon at bounding box center [1424, 407] width 8 height 9
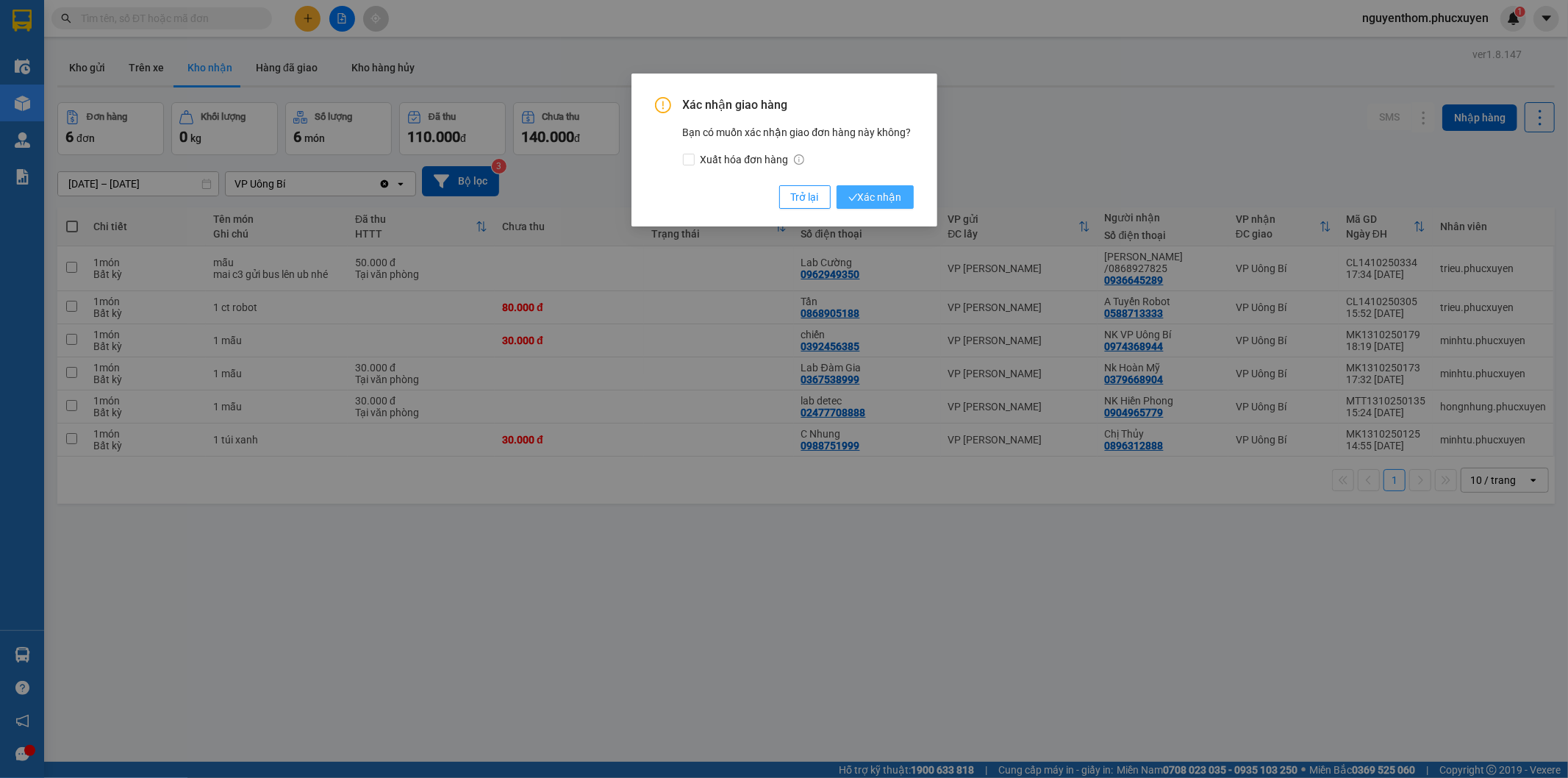
click at [880, 194] on span "Xác nhận" at bounding box center [875, 197] width 54 height 16
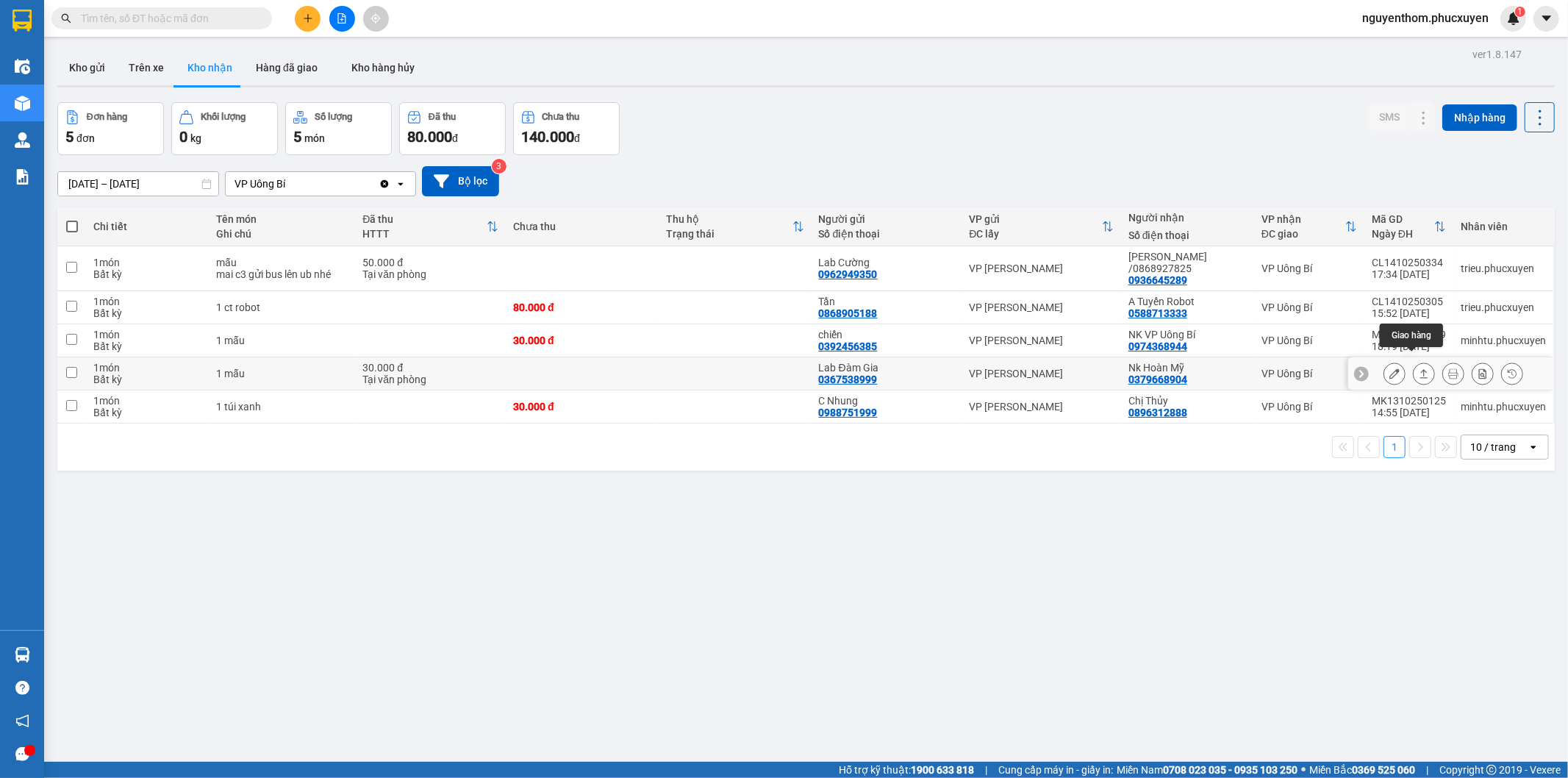
click at [1419, 368] on icon at bounding box center [1423, 372] width 10 height 10
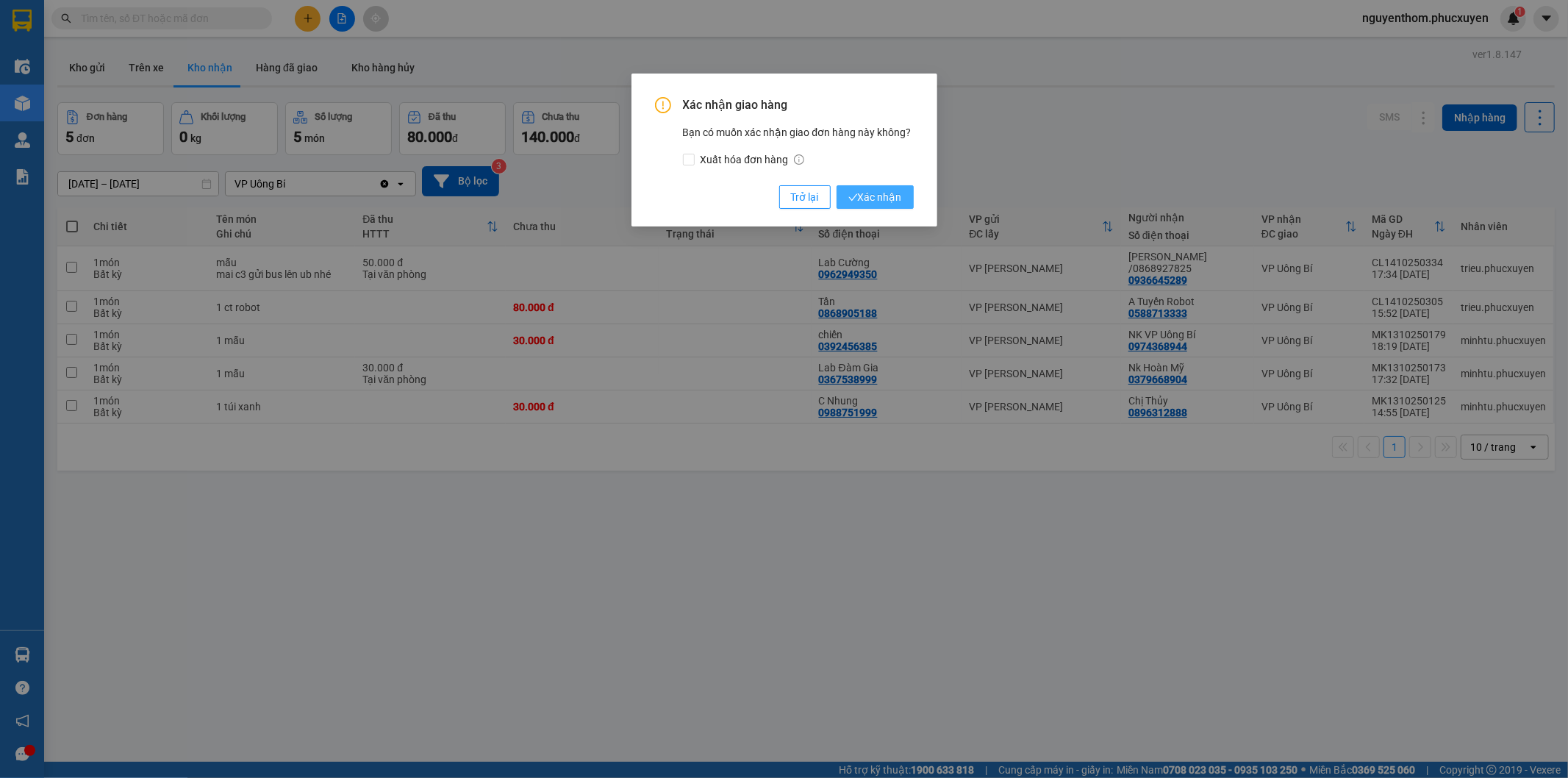
click at [867, 199] on span "Xác nhận" at bounding box center [875, 197] width 54 height 16
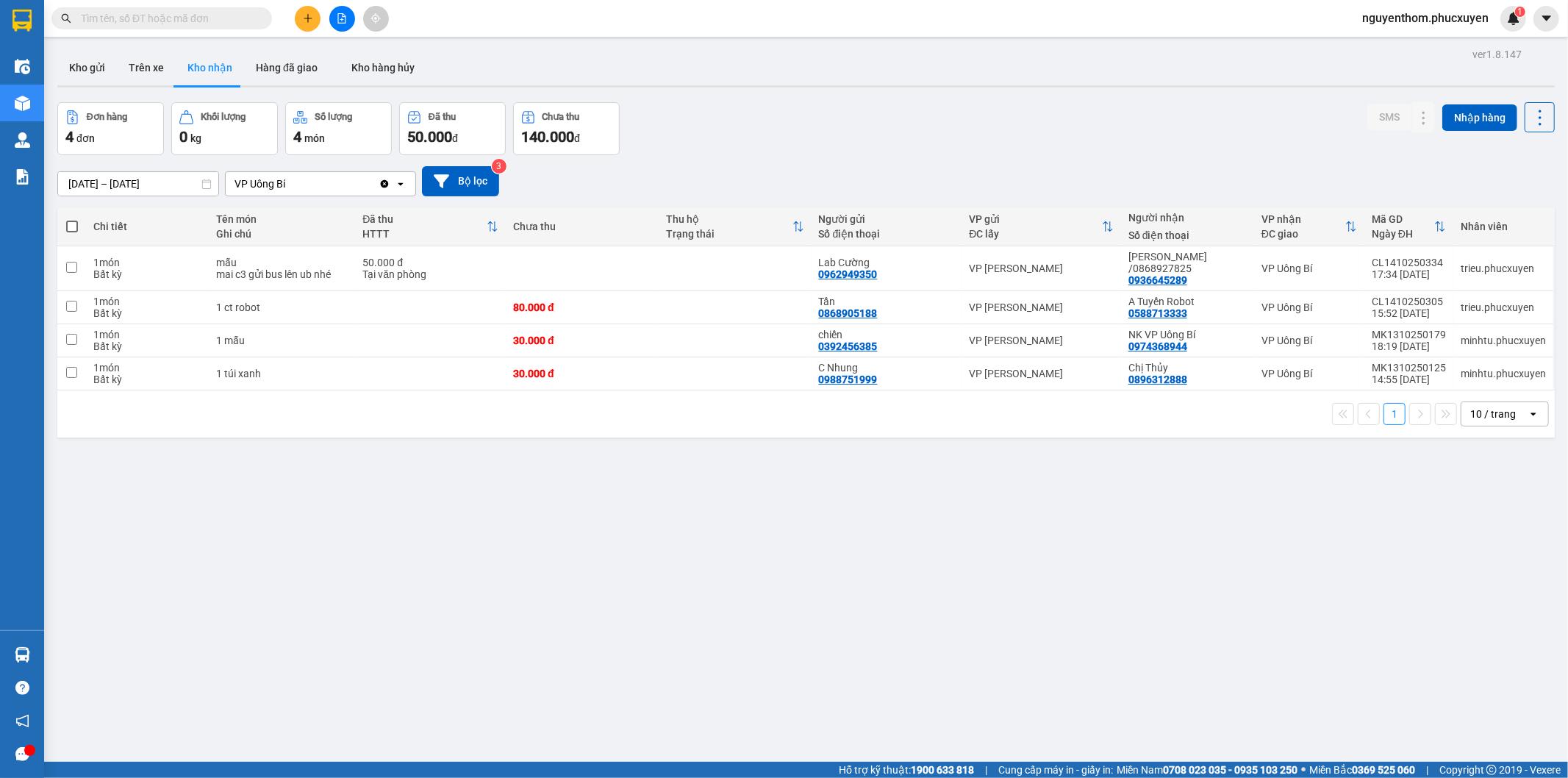
click at [90, 185] on input "13/10/2025 – 15/10/2025" at bounding box center [139, 183] width 160 height 23
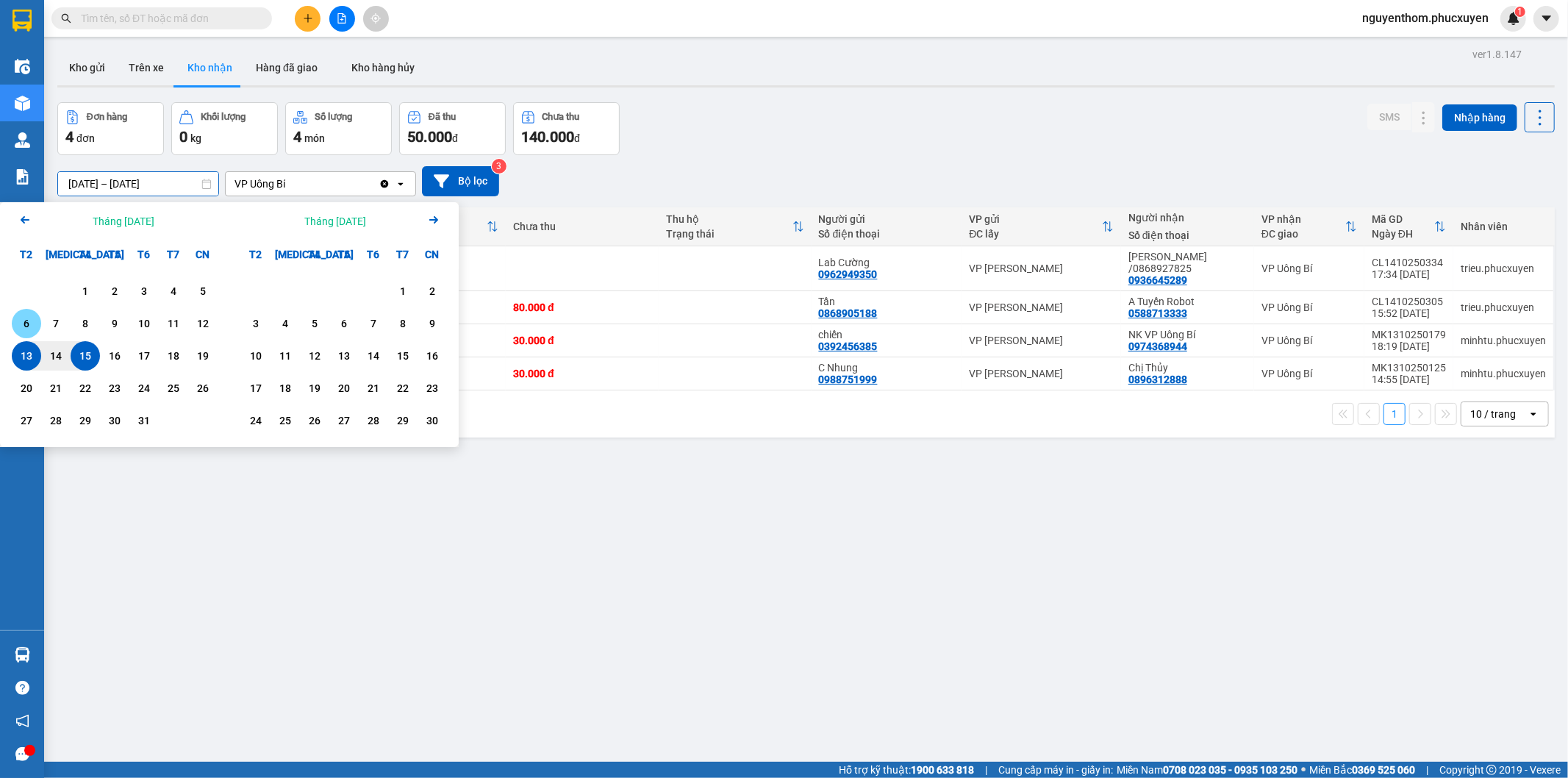
click at [31, 320] on div "6" at bounding box center [26, 324] width 21 height 18
click at [85, 356] on div "15" at bounding box center [85, 356] width 21 height 18
type input "06/10/2025 – 15/10/2025"
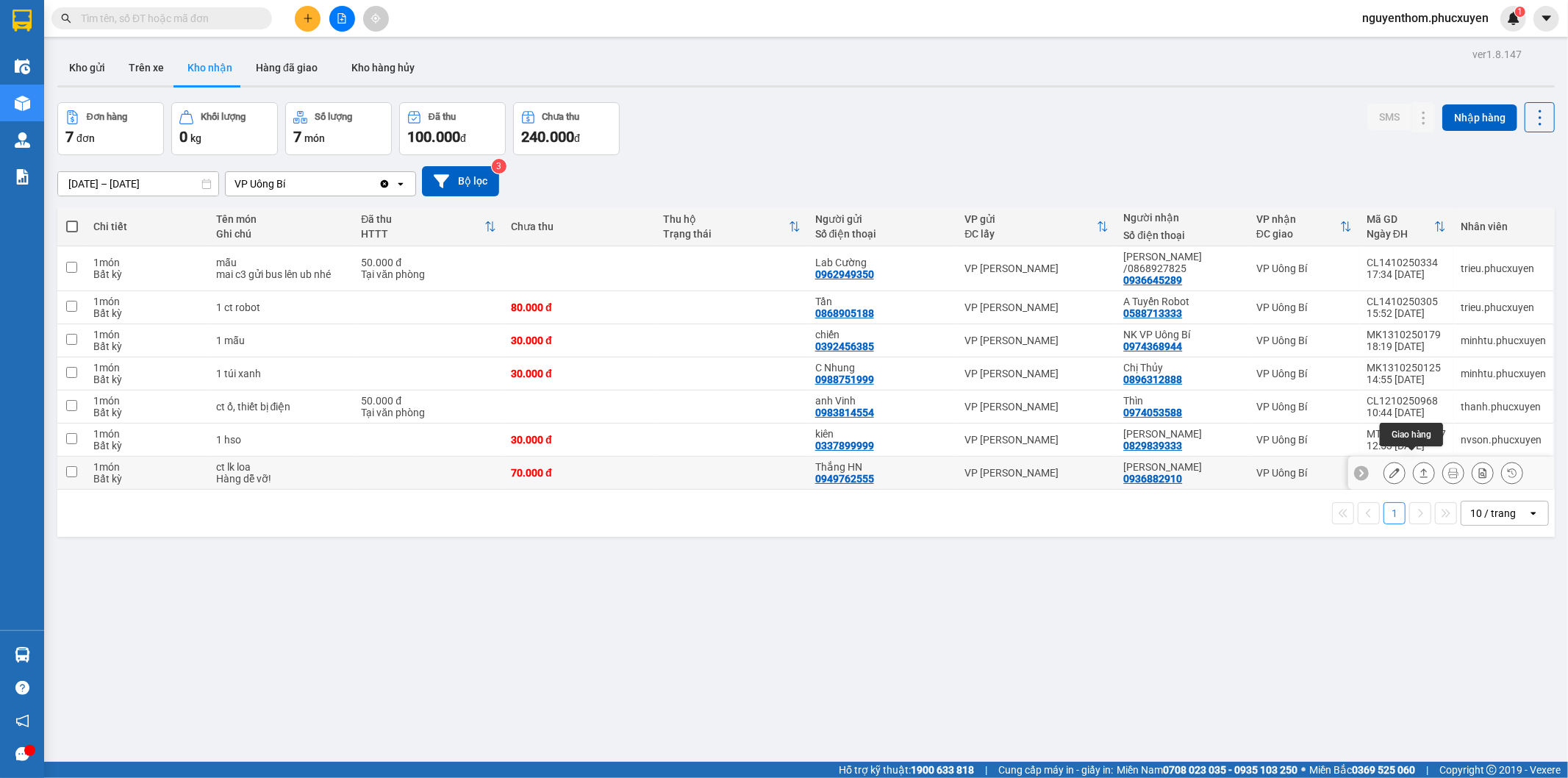
click at [1420, 469] on icon at bounding box center [1424, 473] width 8 height 9
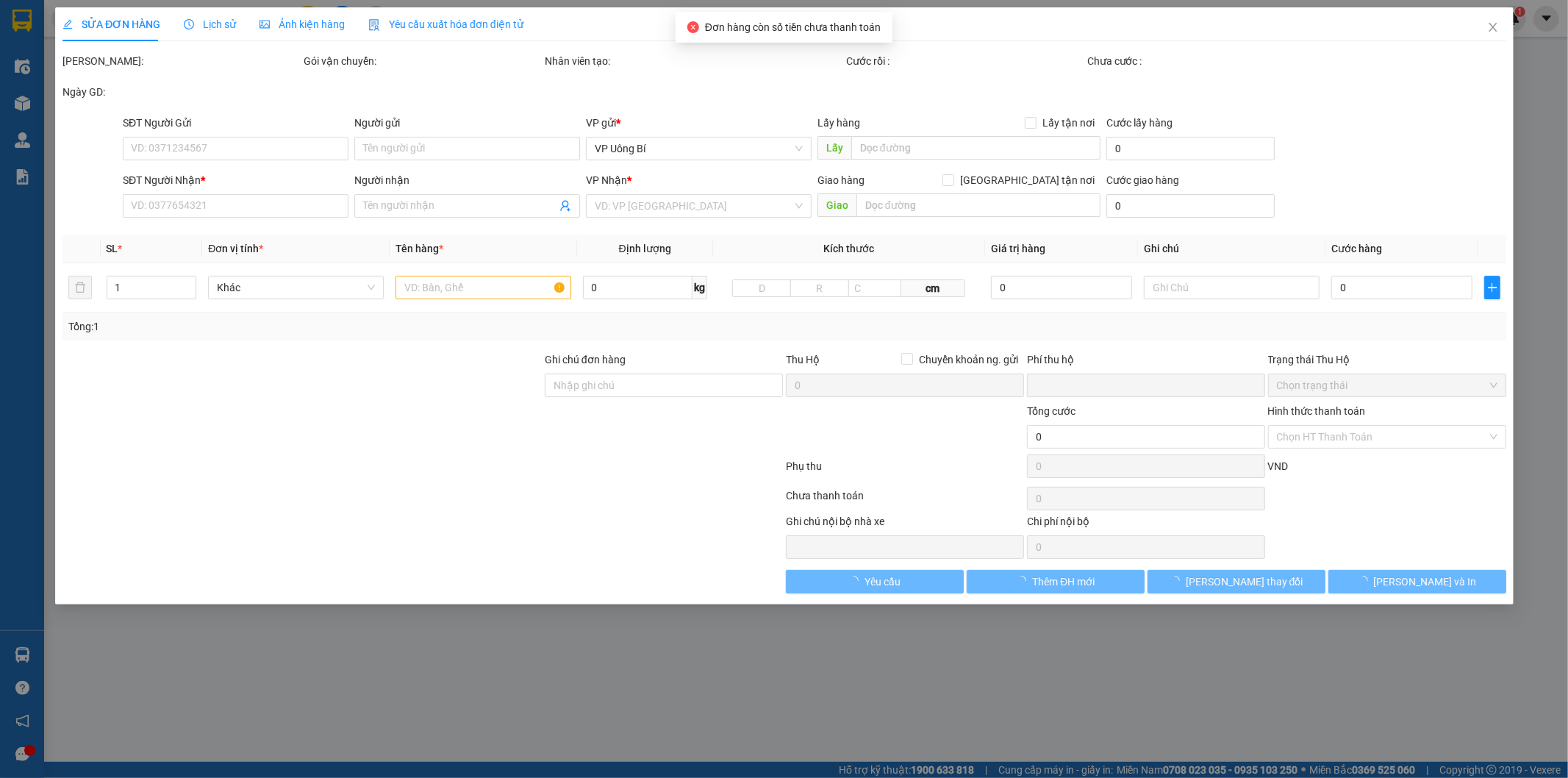
type input "0949762555"
type input "Thắng HN"
type input "0936882910"
type input "Anh Tuyên"
type input "0"
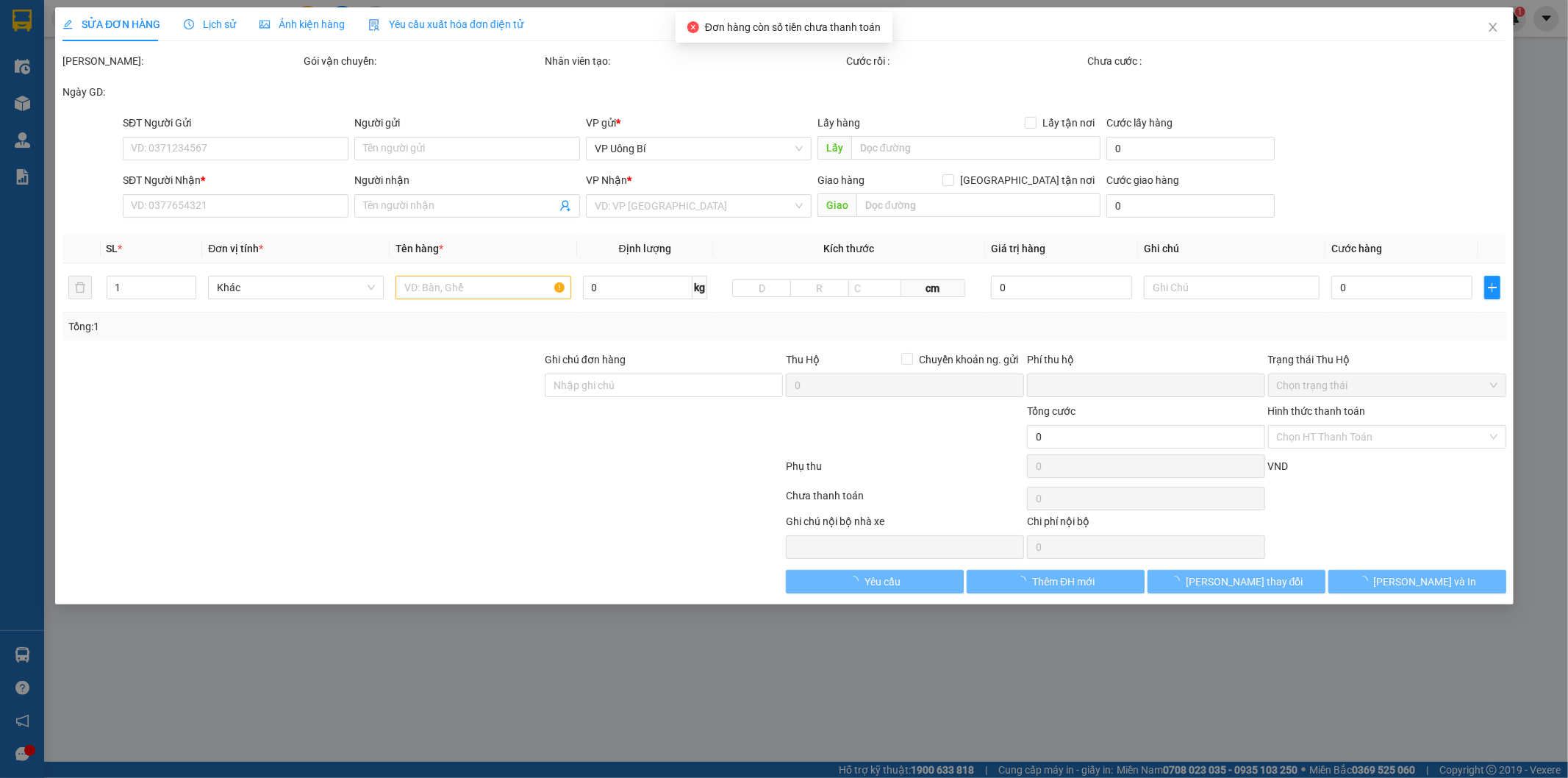
type input "70.000"
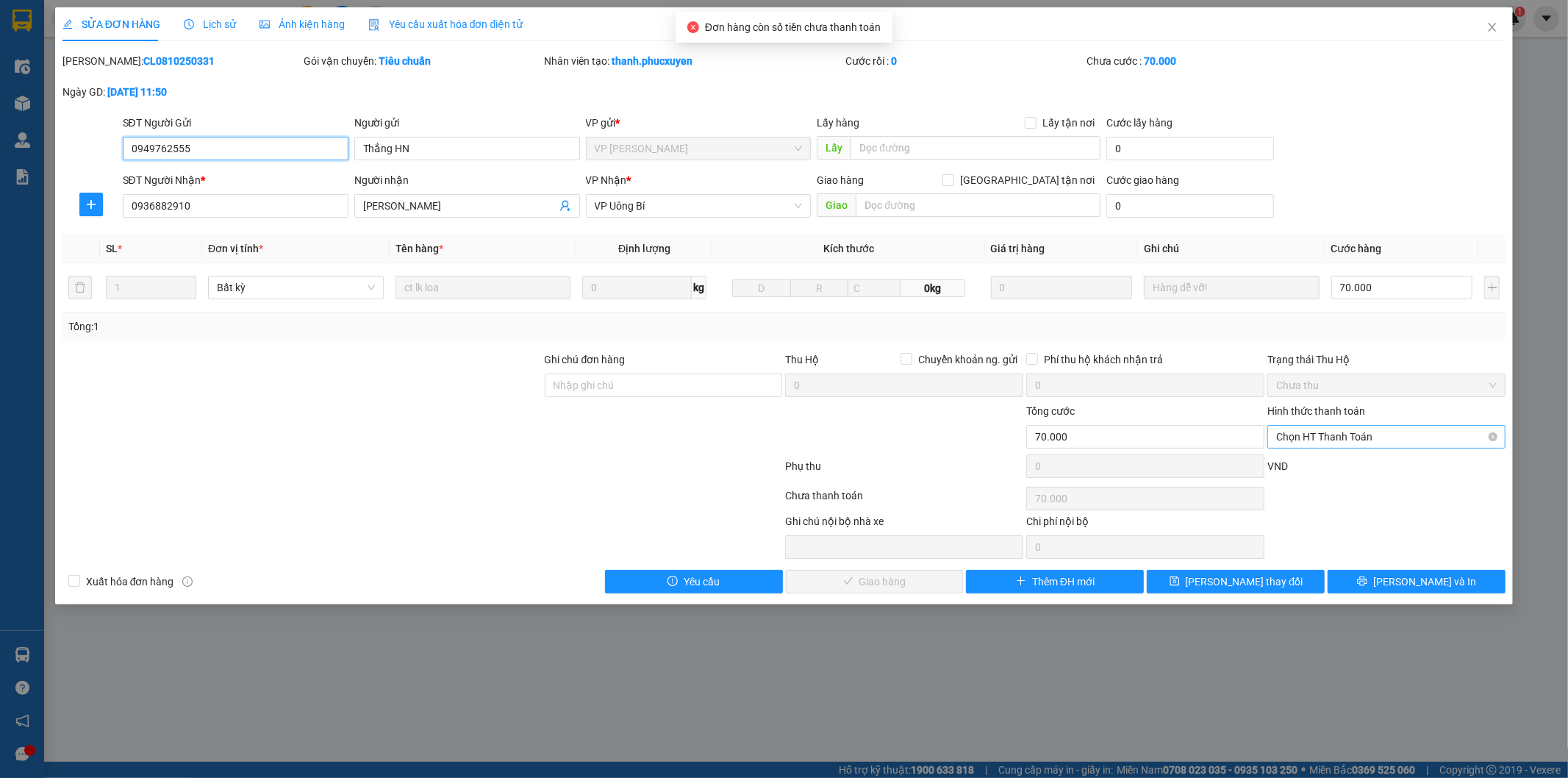
click at [1325, 431] on span "Chọn HT Thanh Toán" at bounding box center [1386, 436] width 220 height 22
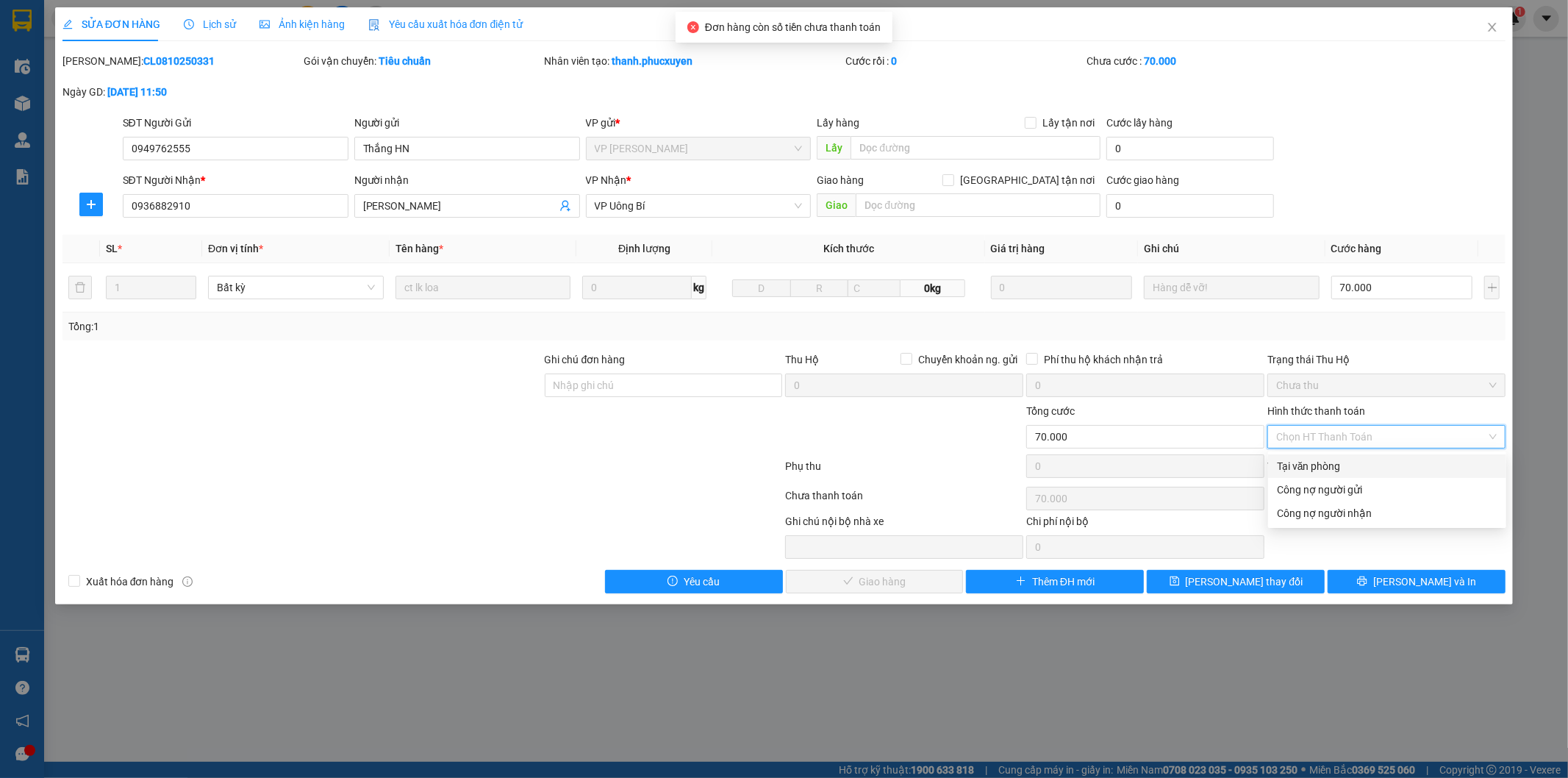
click at [1325, 456] on div "Tại văn phòng" at bounding box center [1387, 466] width 238 height 23
type input "0"
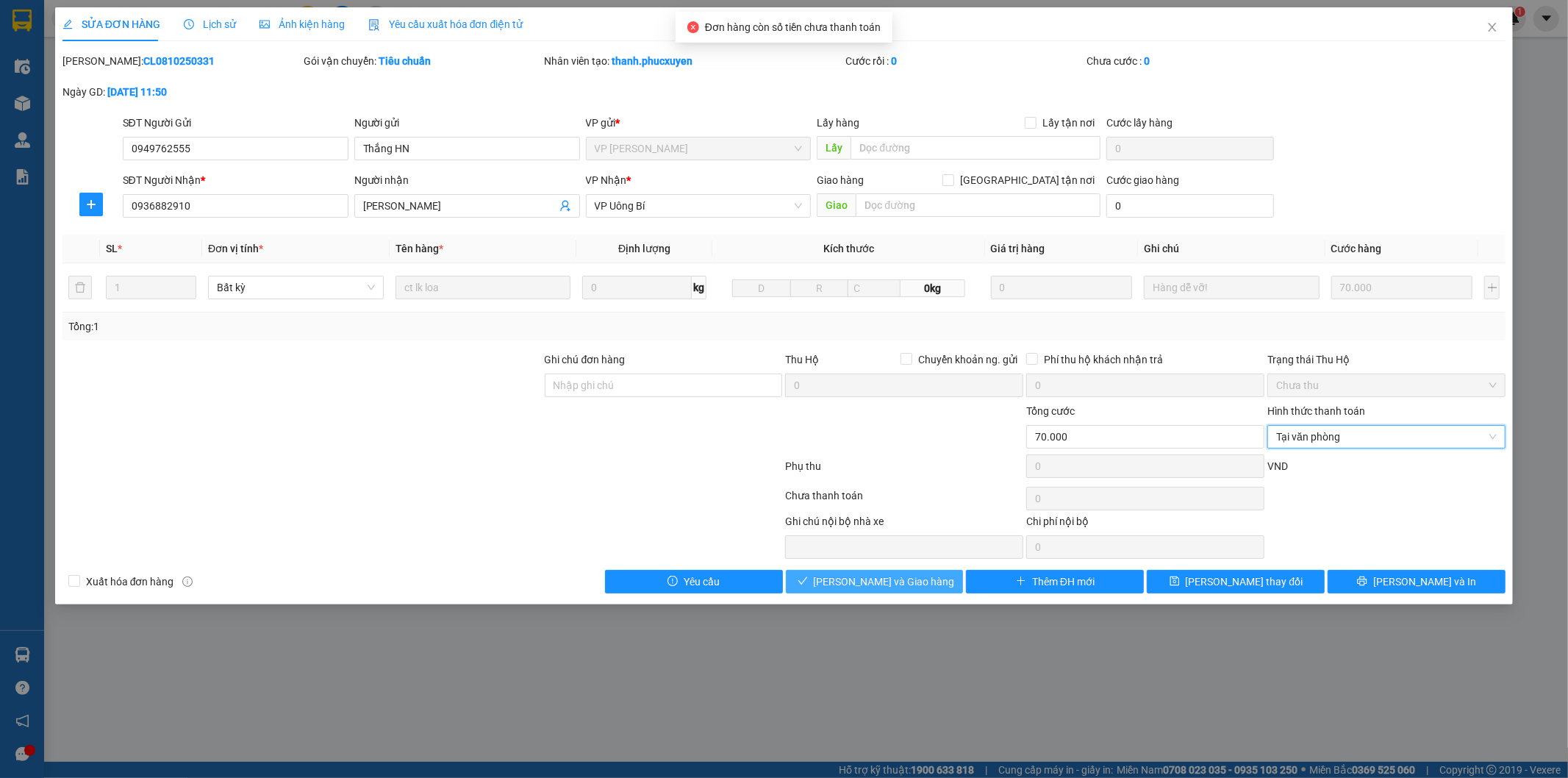
drag, startPoint x: 920, startPoint y: 576, endPoint x: 932, endPoint y: 581, distance: 13.0
click at [919, 576] on span "Lưu và Giao hàng" at bounding box center [884, 581] width 141 height 16
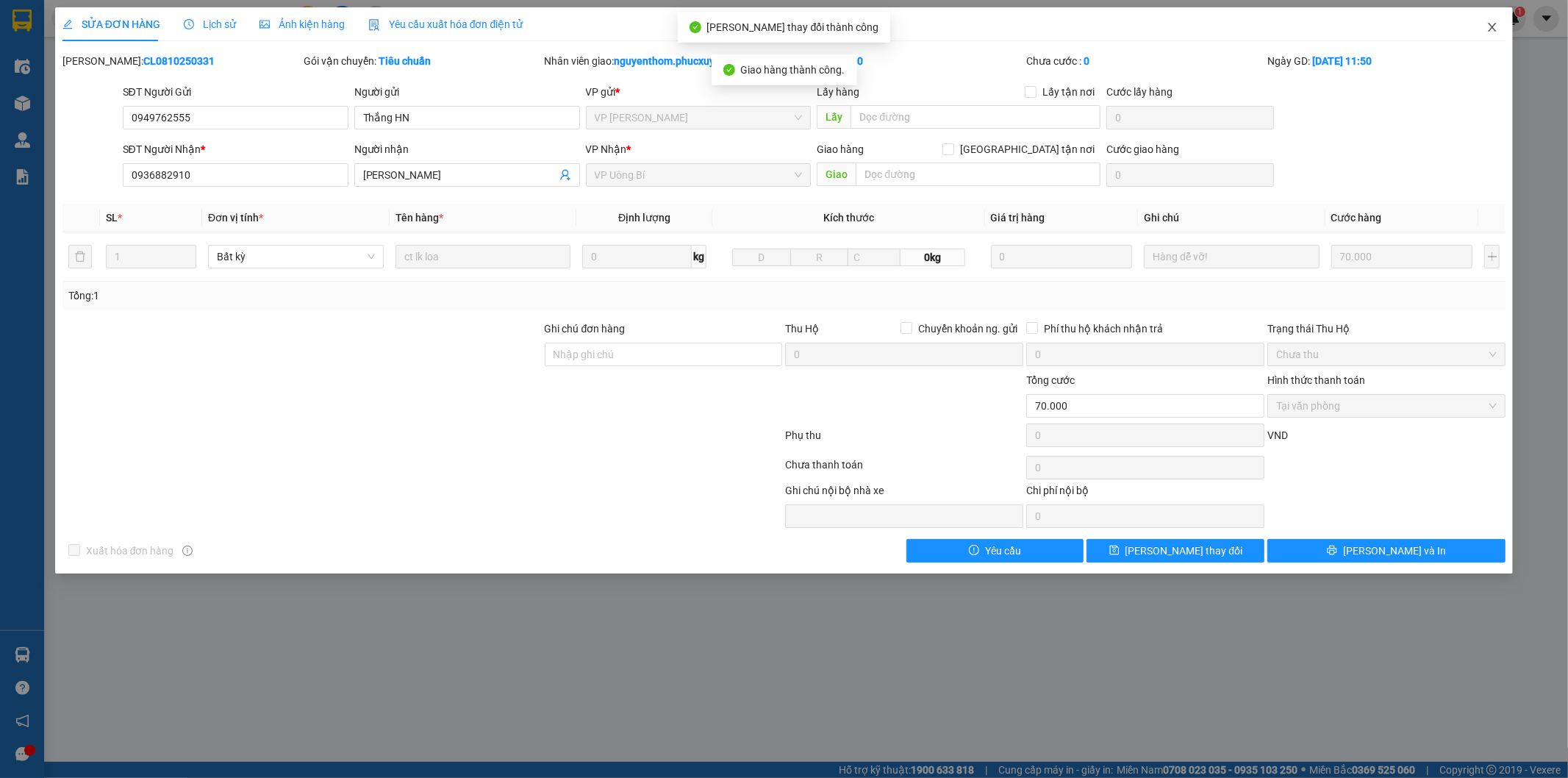
click at [1494, 24] on icon "close" at bounding box center [1492, 27] width 12 height 12
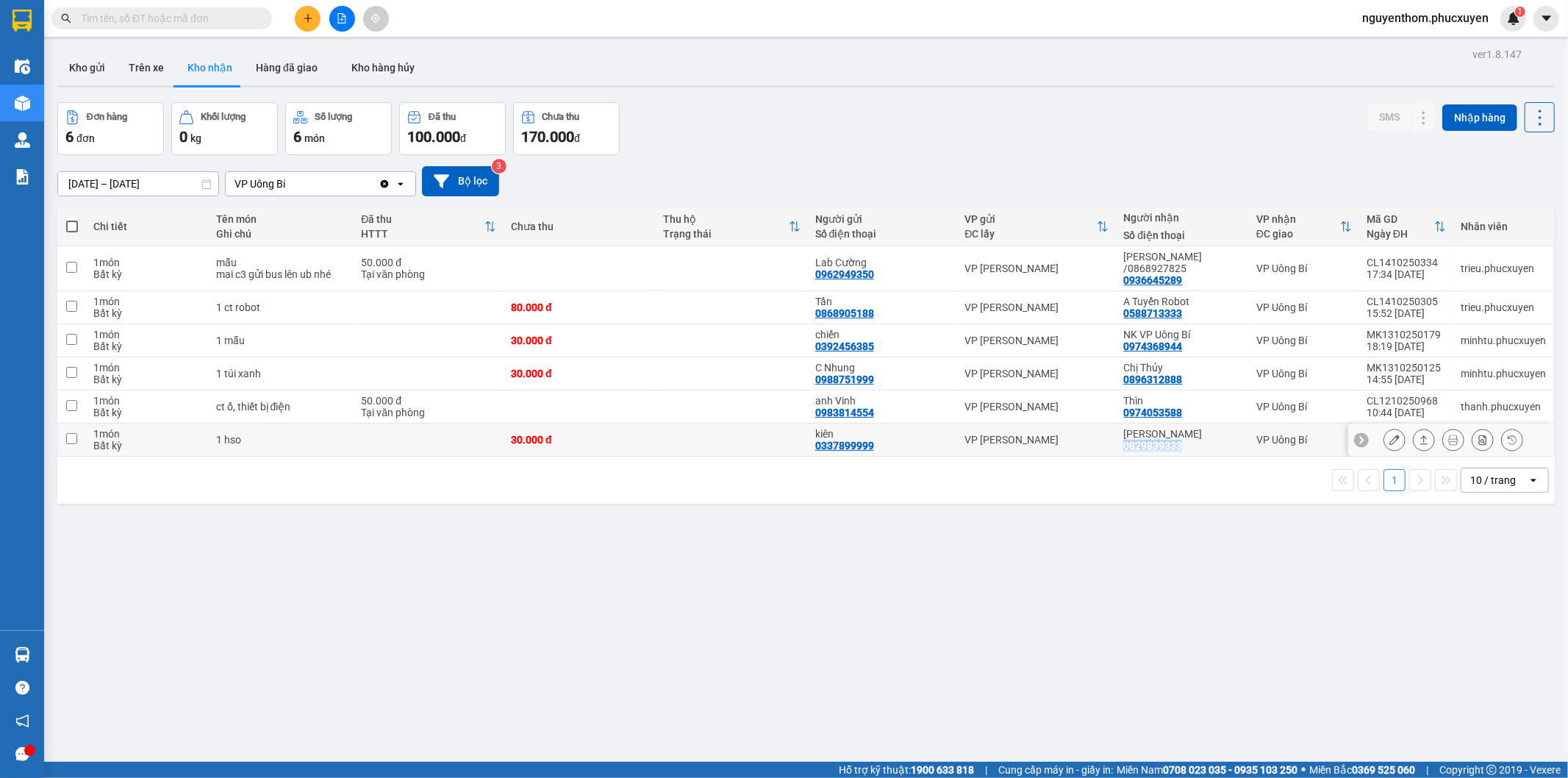
drag, startPoint x: 1114, startPoint y: 436, endPoint x: 1226, endPoint y: 436, distance: 112.0
click at [1226, 436] on td "Huy Hoàng 0829839333" at bounding box center [1182, 440] width 133 height 33
checkbox input "true"
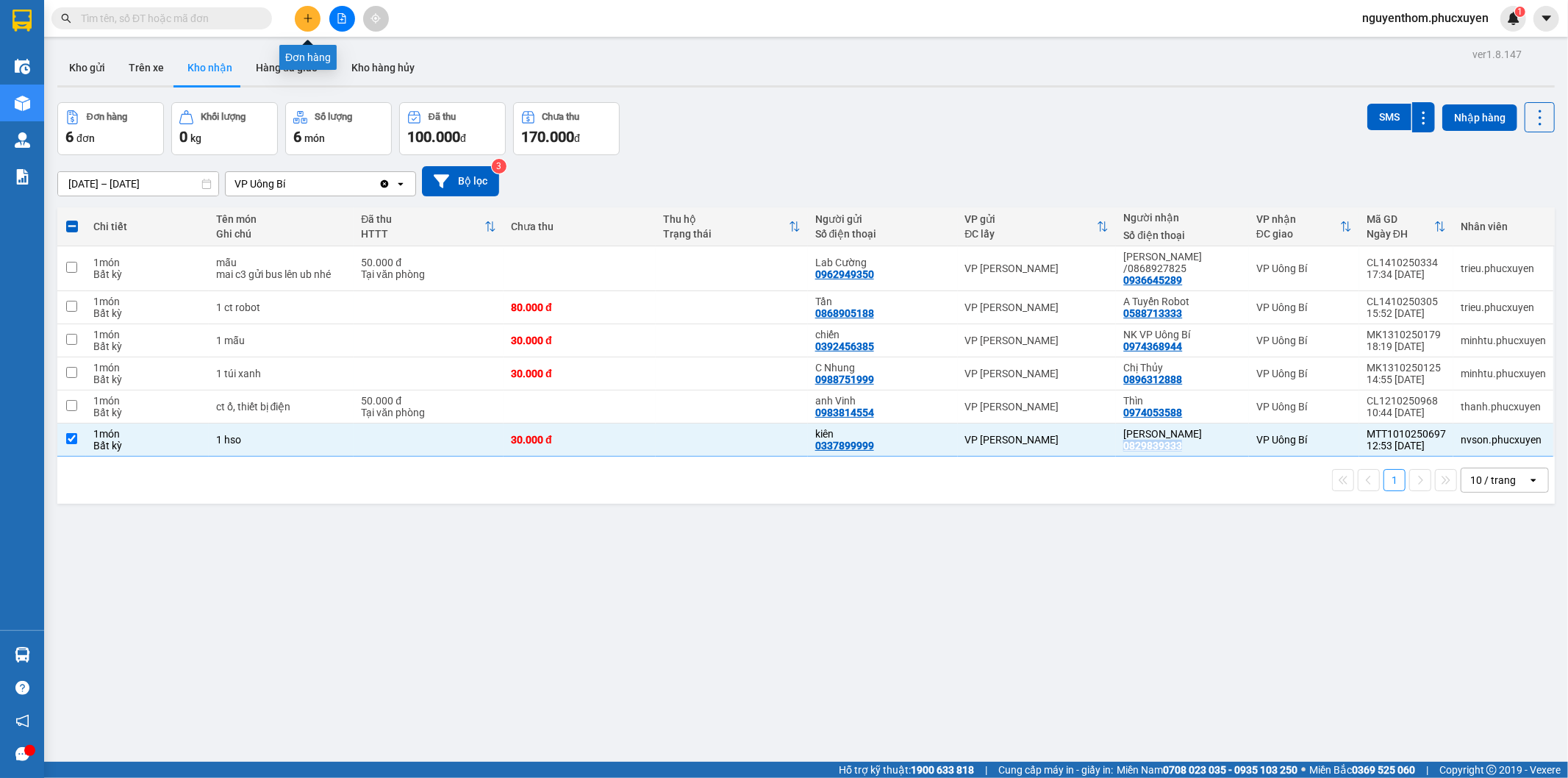
click at [303, 12] on button at bounding box center [308, 19] width 26 height 26
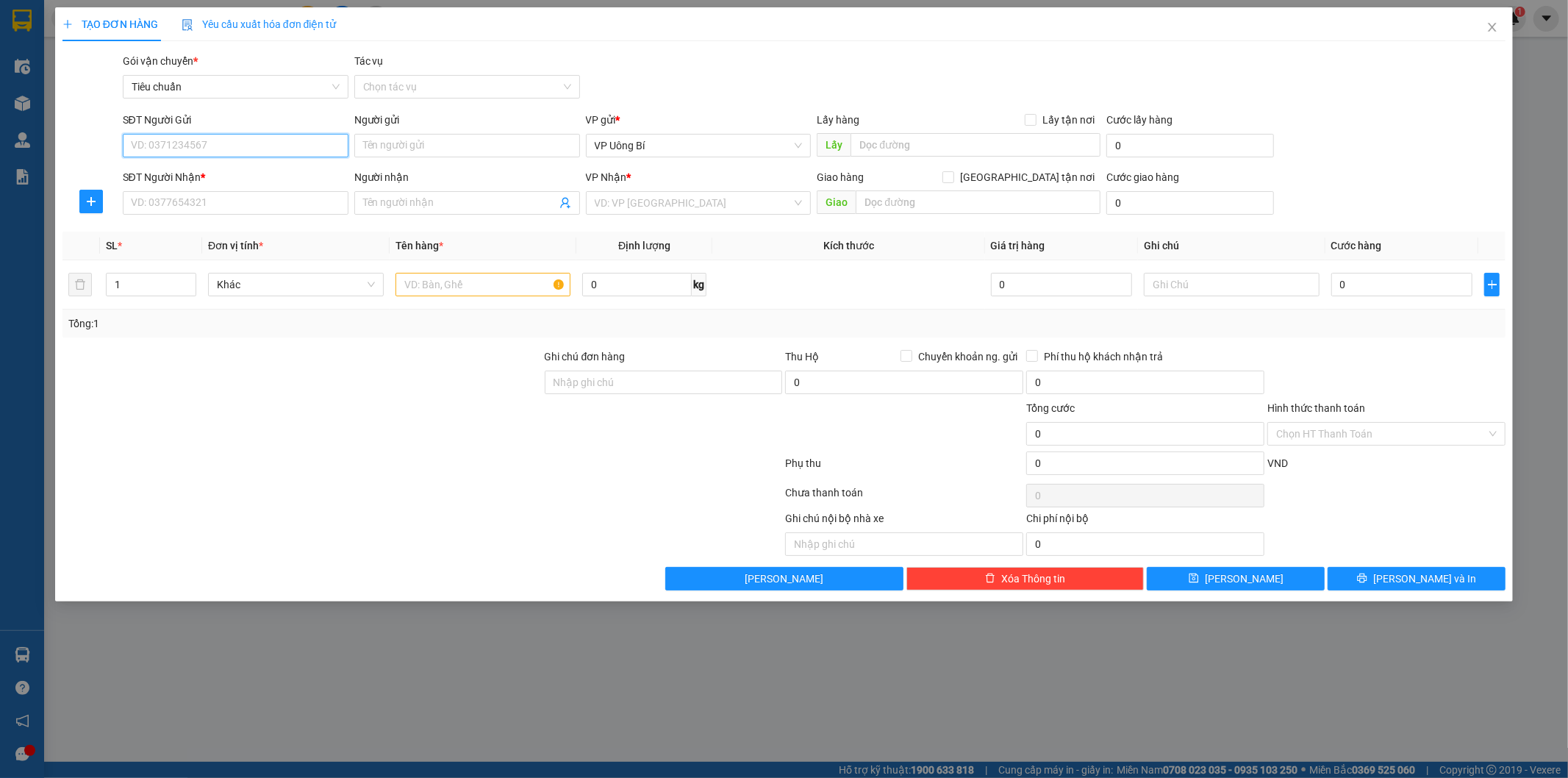
click at [291, 141] on input "SĐT Người Gửi" at bounding box center [235, 146] width 226 height 23
click at [258, 193] on div "0979209368 - Ngân" at bounding box center [235, 199] width 208 height 16
type input "0979209368"
type input "Ngân"
type input "0979209368"
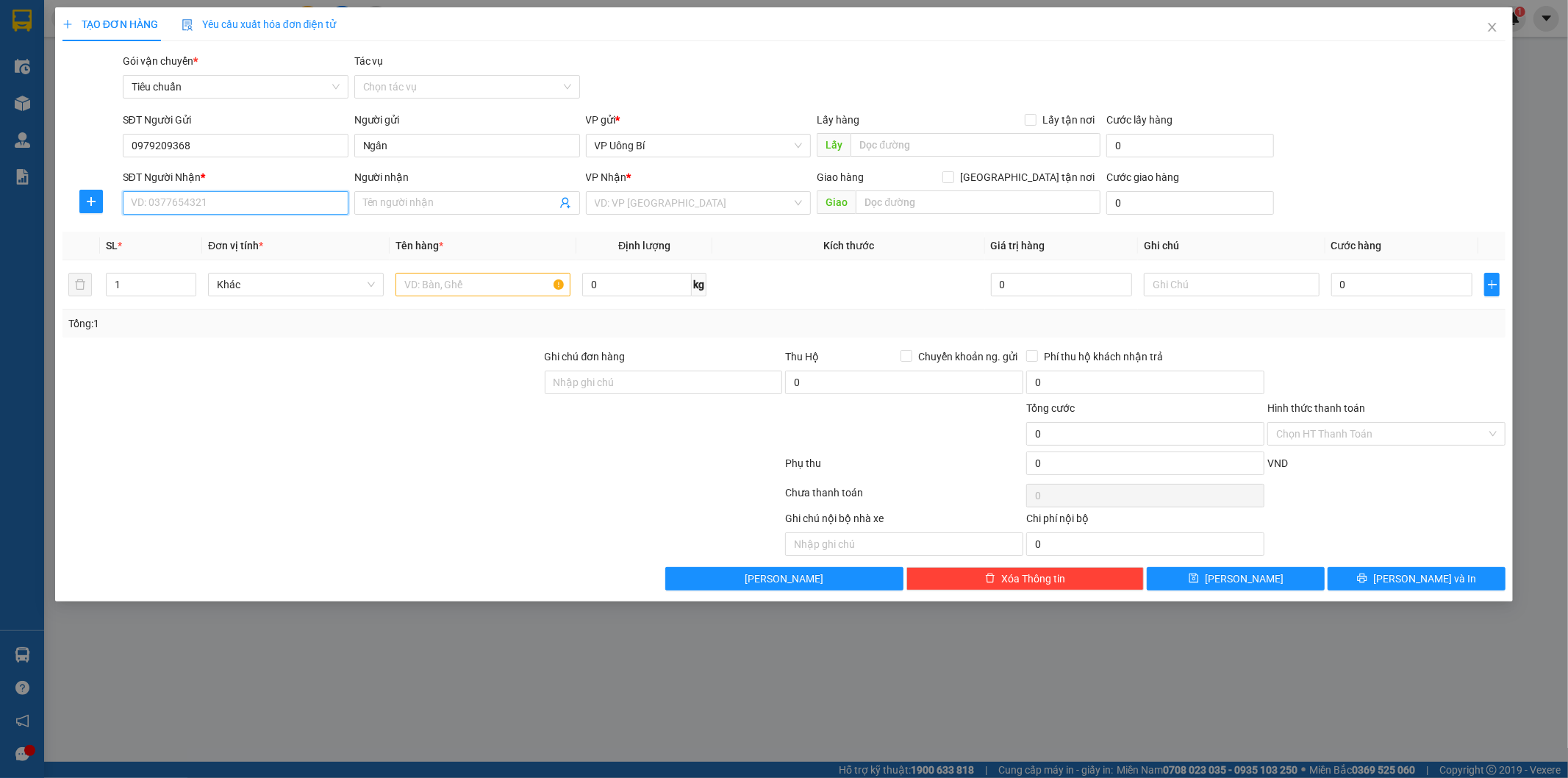
click at [263, 201] on input "SĐT Người Nhận *" at bounding box center [235, 202] width 226 height 23
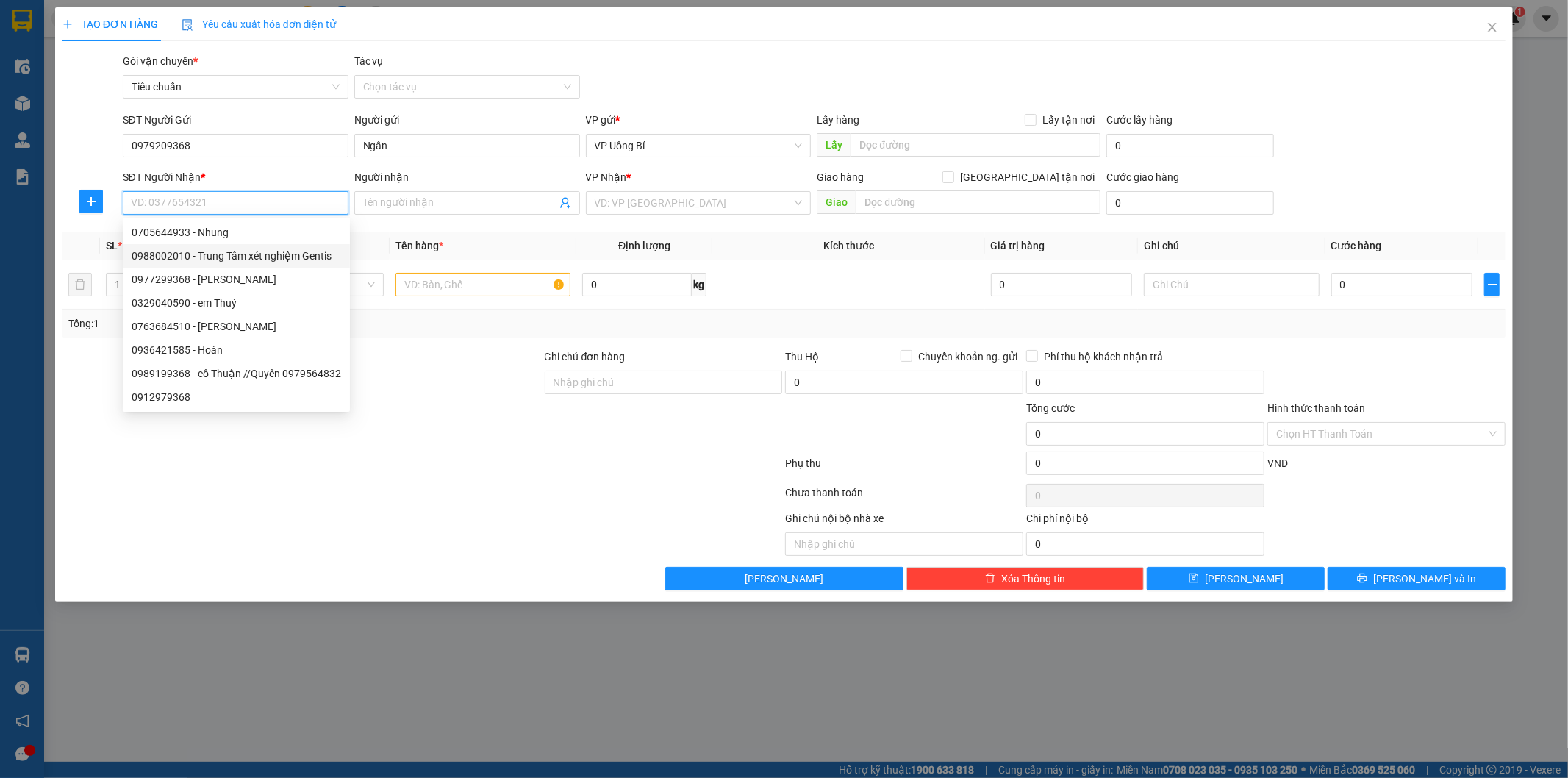
drag, startPoint x: 278, startPoint y: 253, endPoint x: 422, endPoint y: 282, distance: 146.9
click at [280, 253] on div "0988002010 - Trung Tâm xét nghiệm Gentis" at bounding box center [236, 255] width 210 height 16
type input "0988002010"
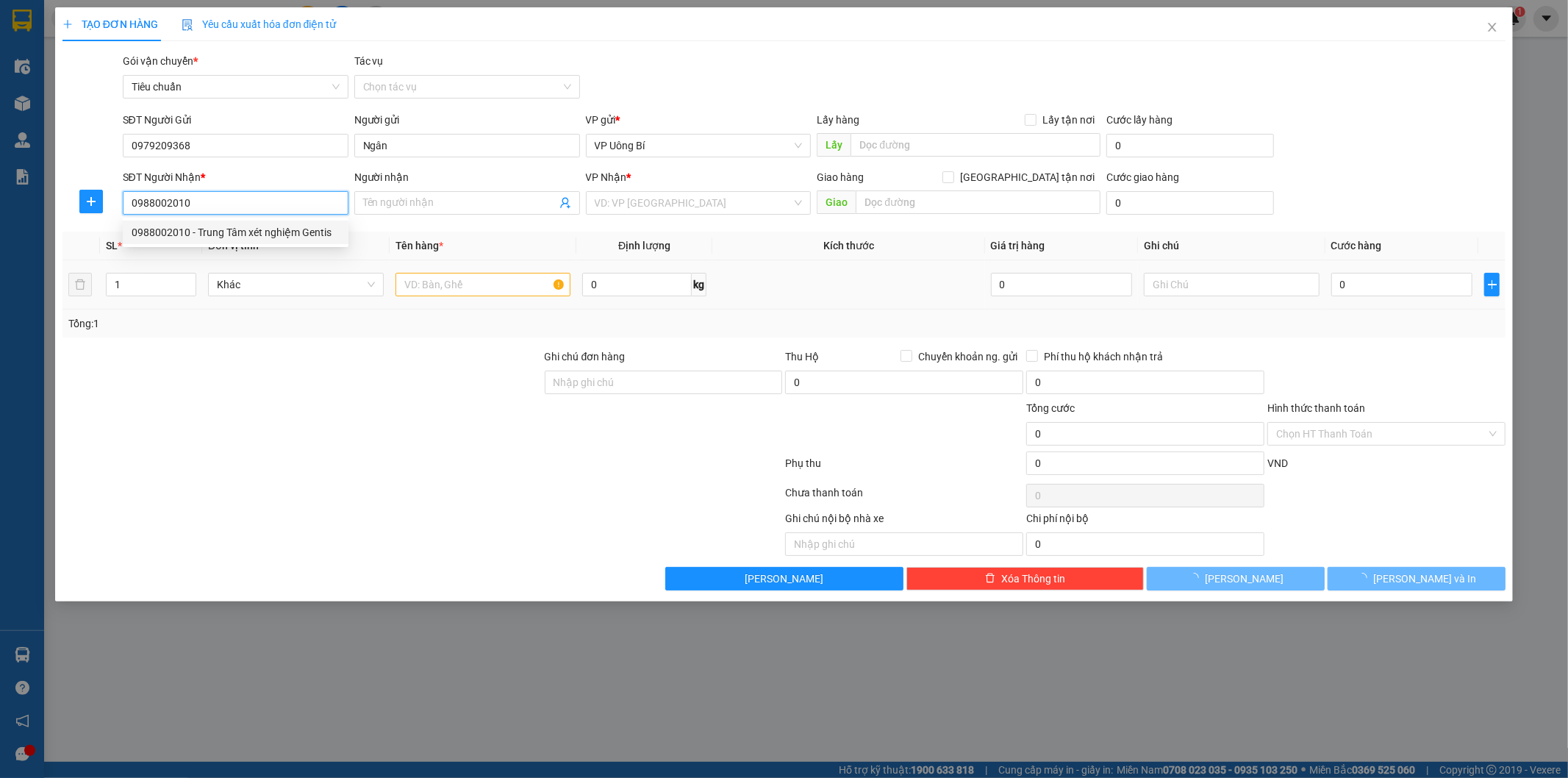
type input "Trung Tâm xét nghiệm Gentis"
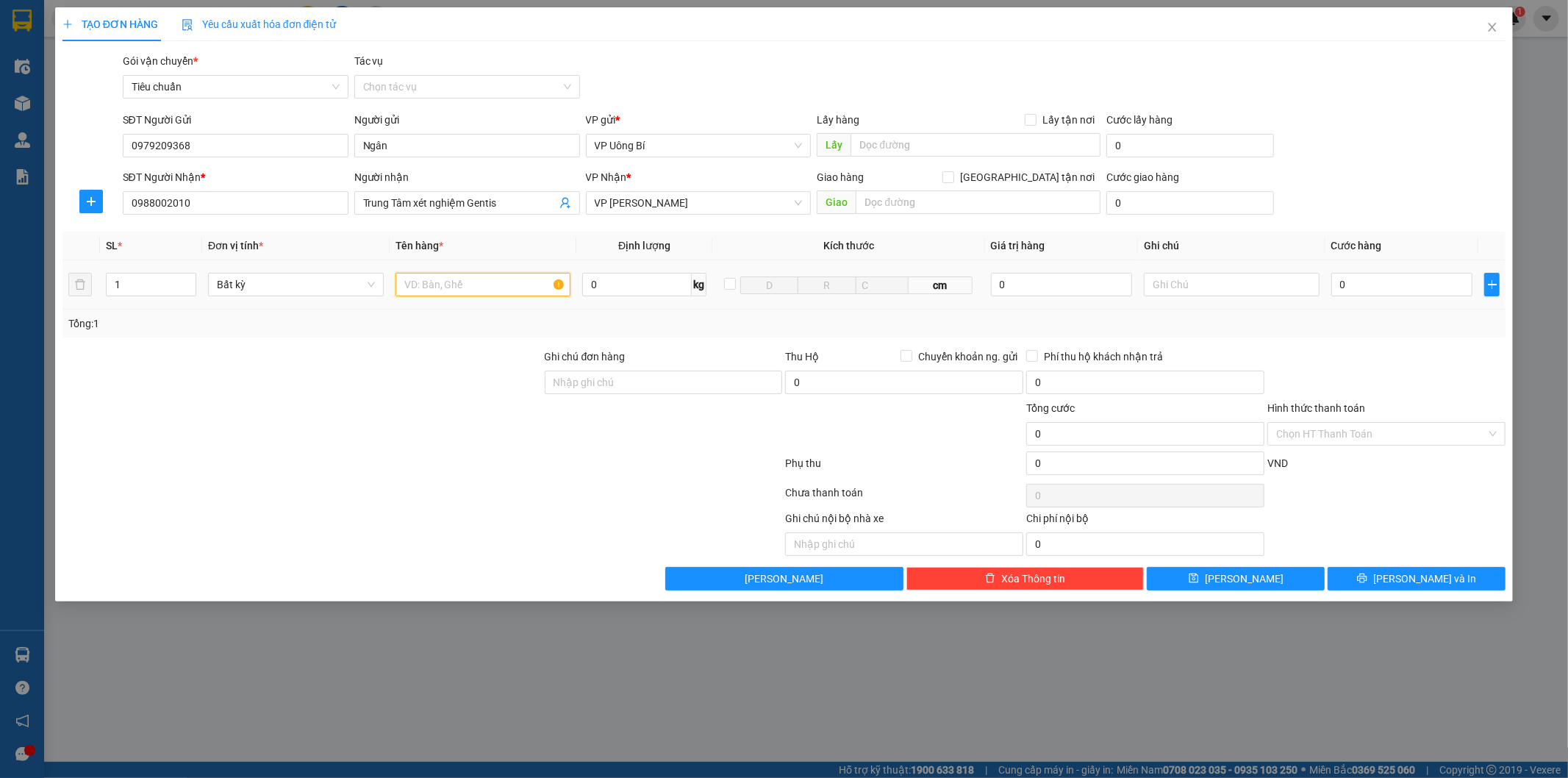
click at [506, 285] on input "text" at bounding box center [483, 284] width 175 height 23
type input "phong bì mẫu"
click at [1458, 283] on input "0" at bounding box center [1402, 284] width 141 height 23
type input "3"
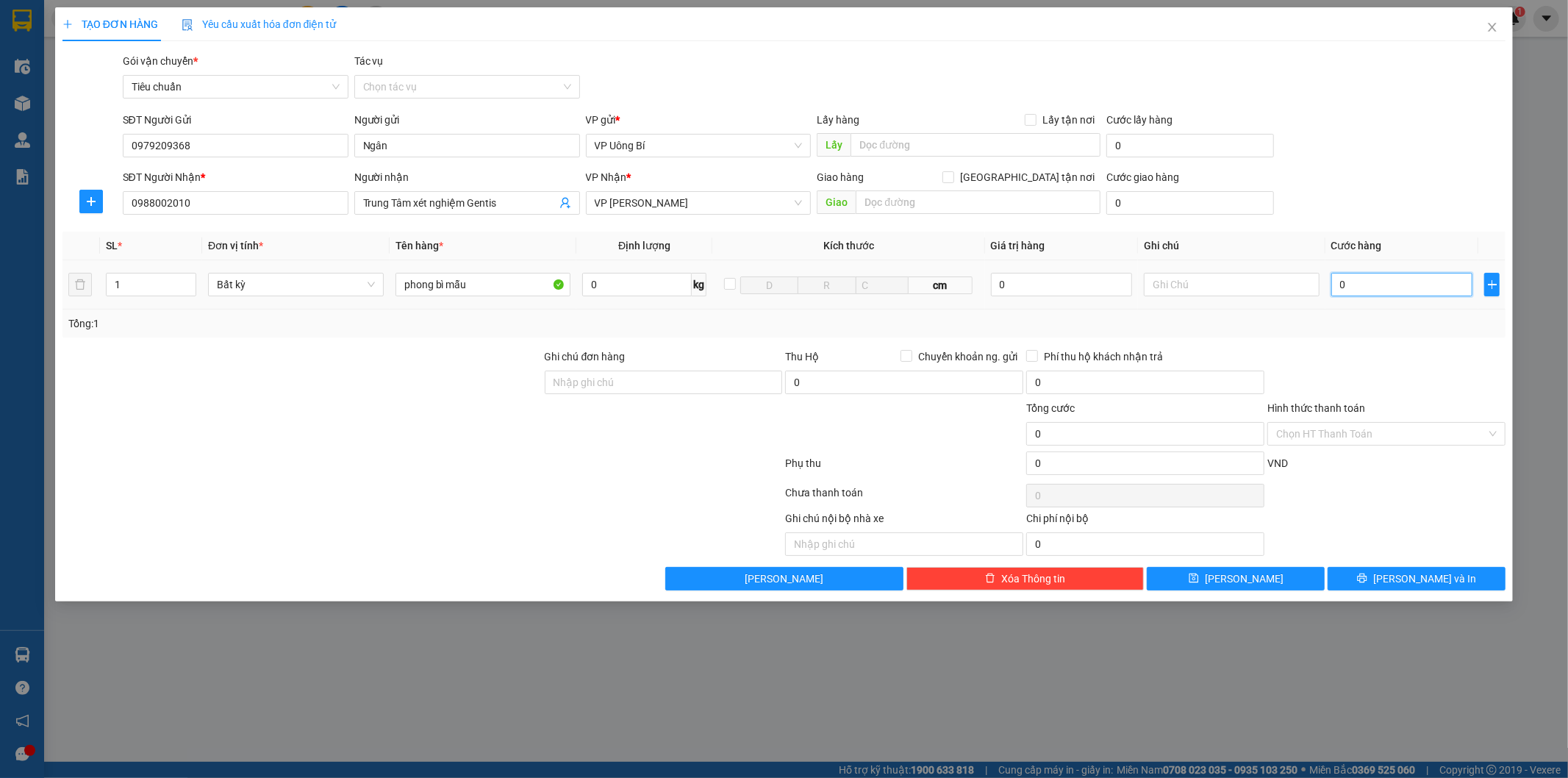
type input "3"
type input "30"
type input "30.000"
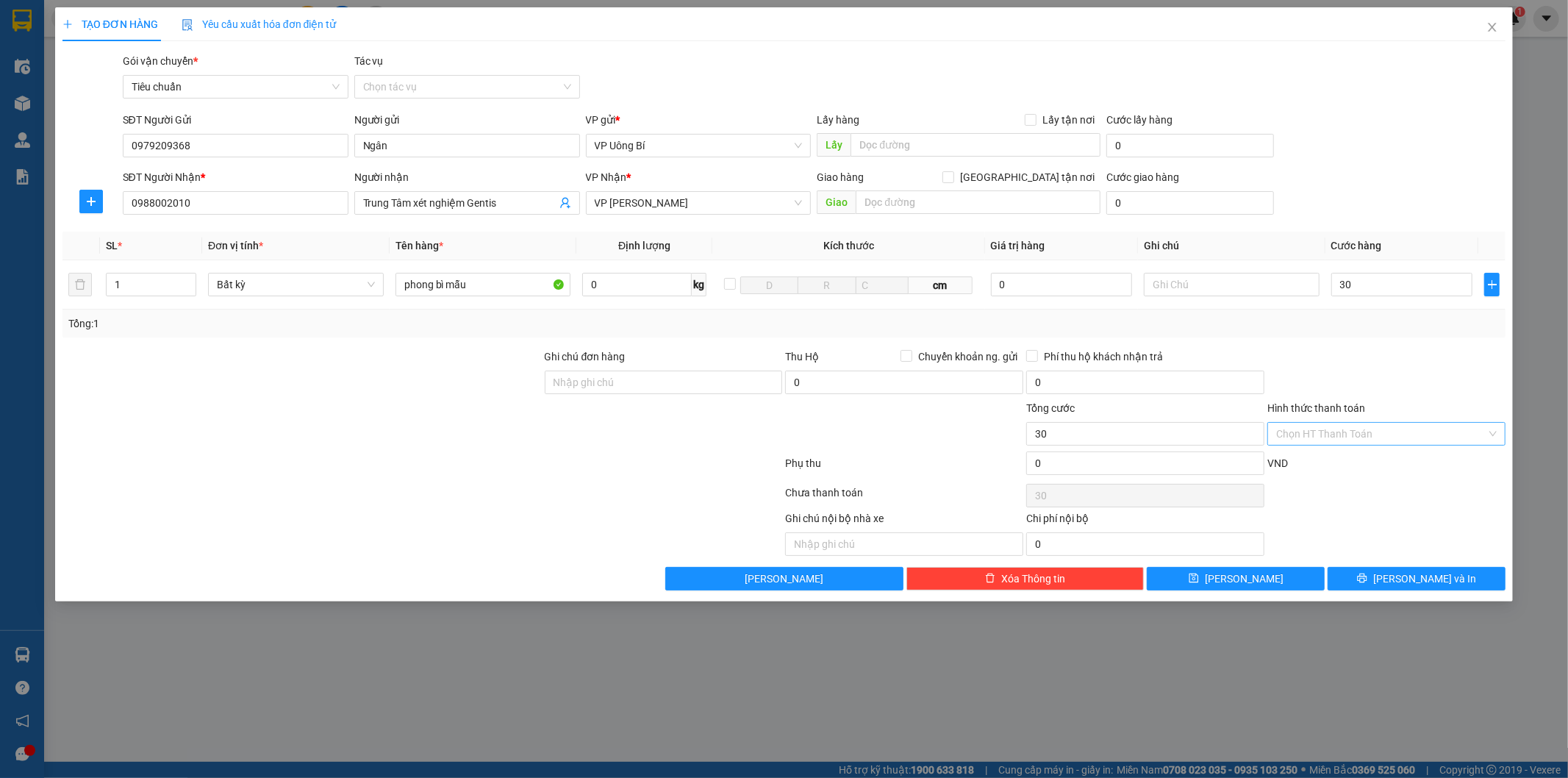
type input "30.000"
drag, startPoint x: 1391, startPoint y: 432, endPoint x: 1373, endPoint y: 444, distance: 21.6
click at [1390, 432] on input "Hình thức thanh toán" at bounding box center [1382, 434] width 211 height 22
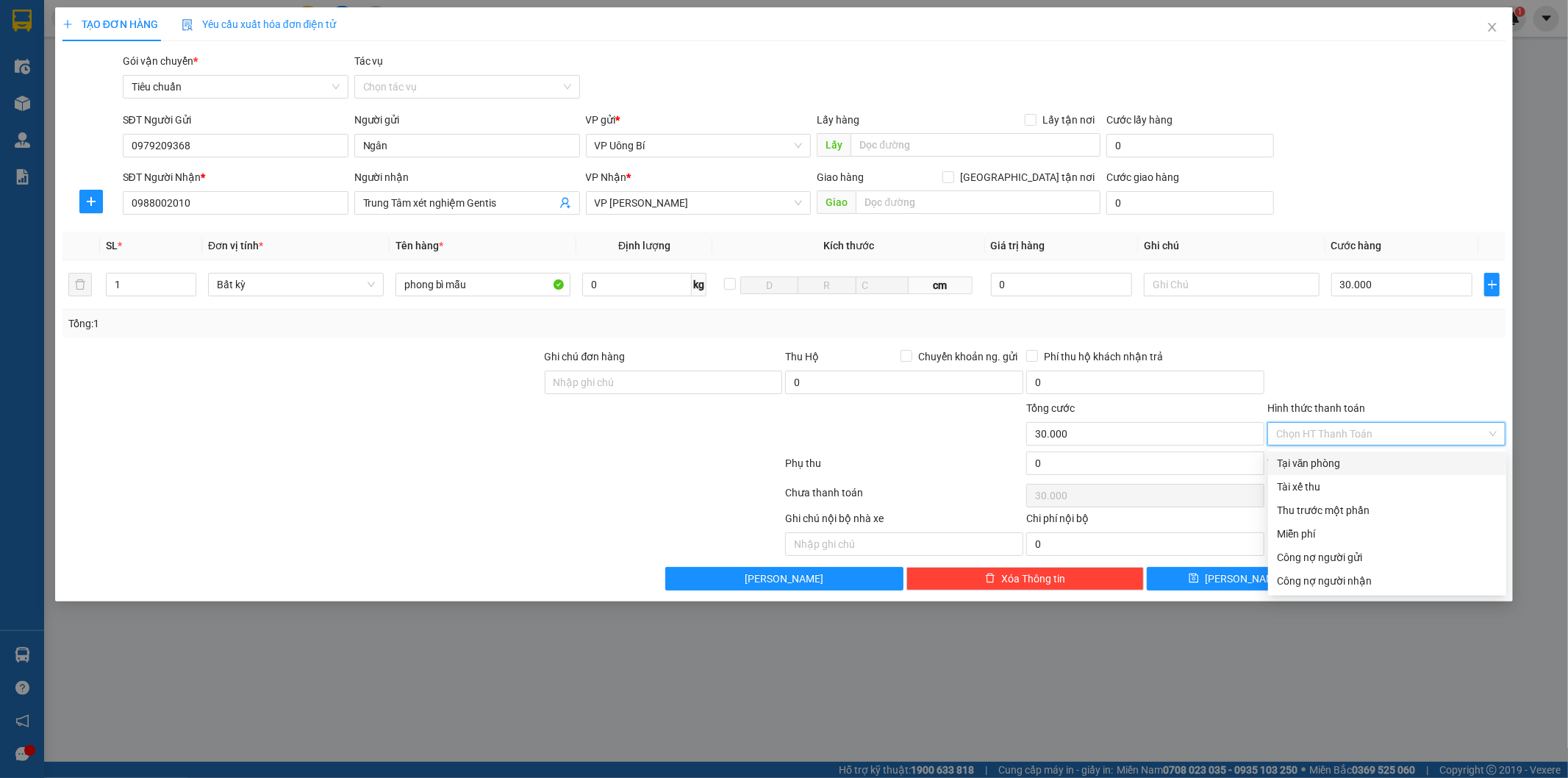
click at [1340, 464] on div "Tại văn phòng" at bounding box center [1386, 463] width 220 height 16
type input "0"
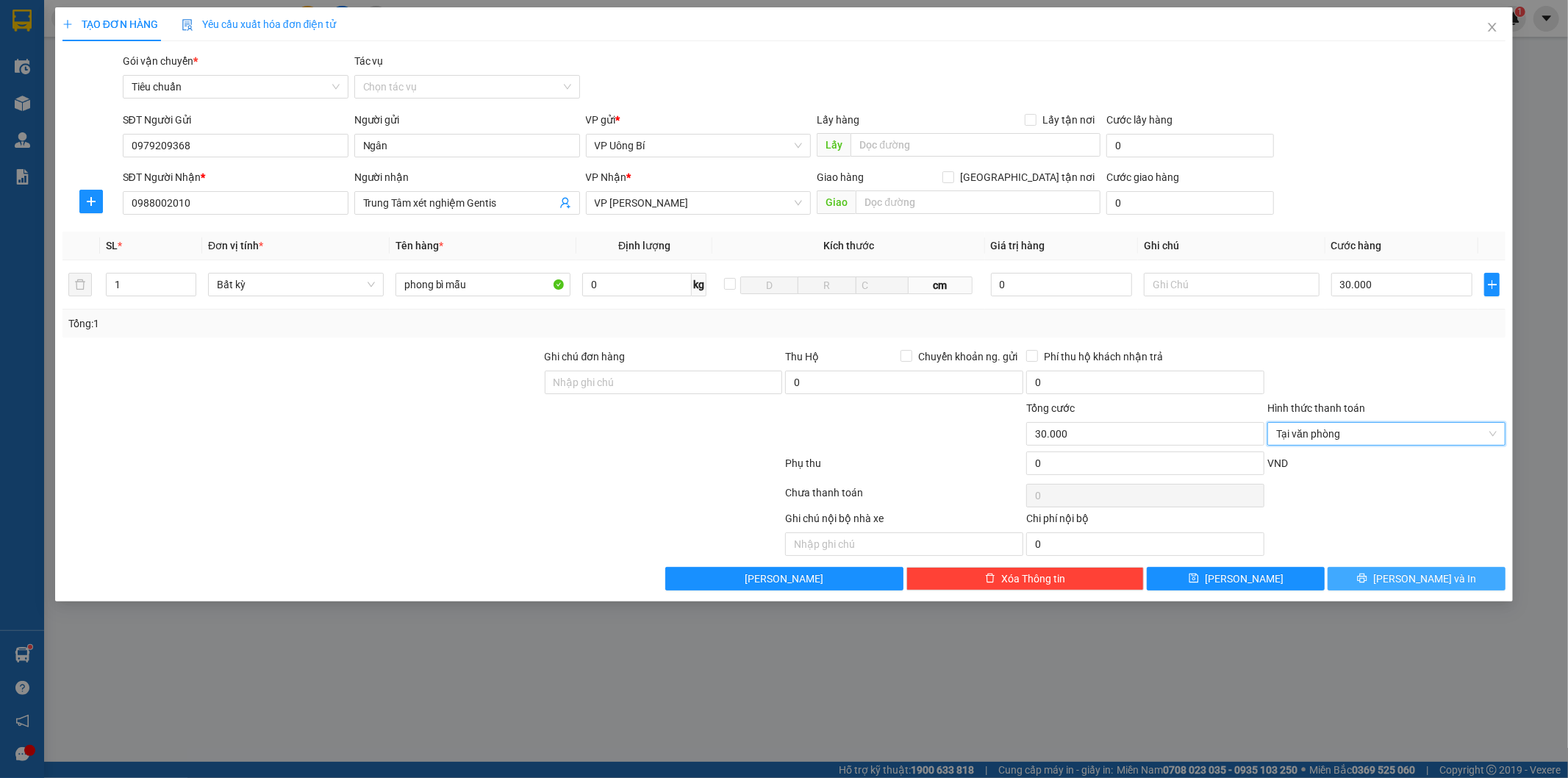
click at [1367, 577] on icon "printer" at bounding box center [1362, 577] width 10 height 10
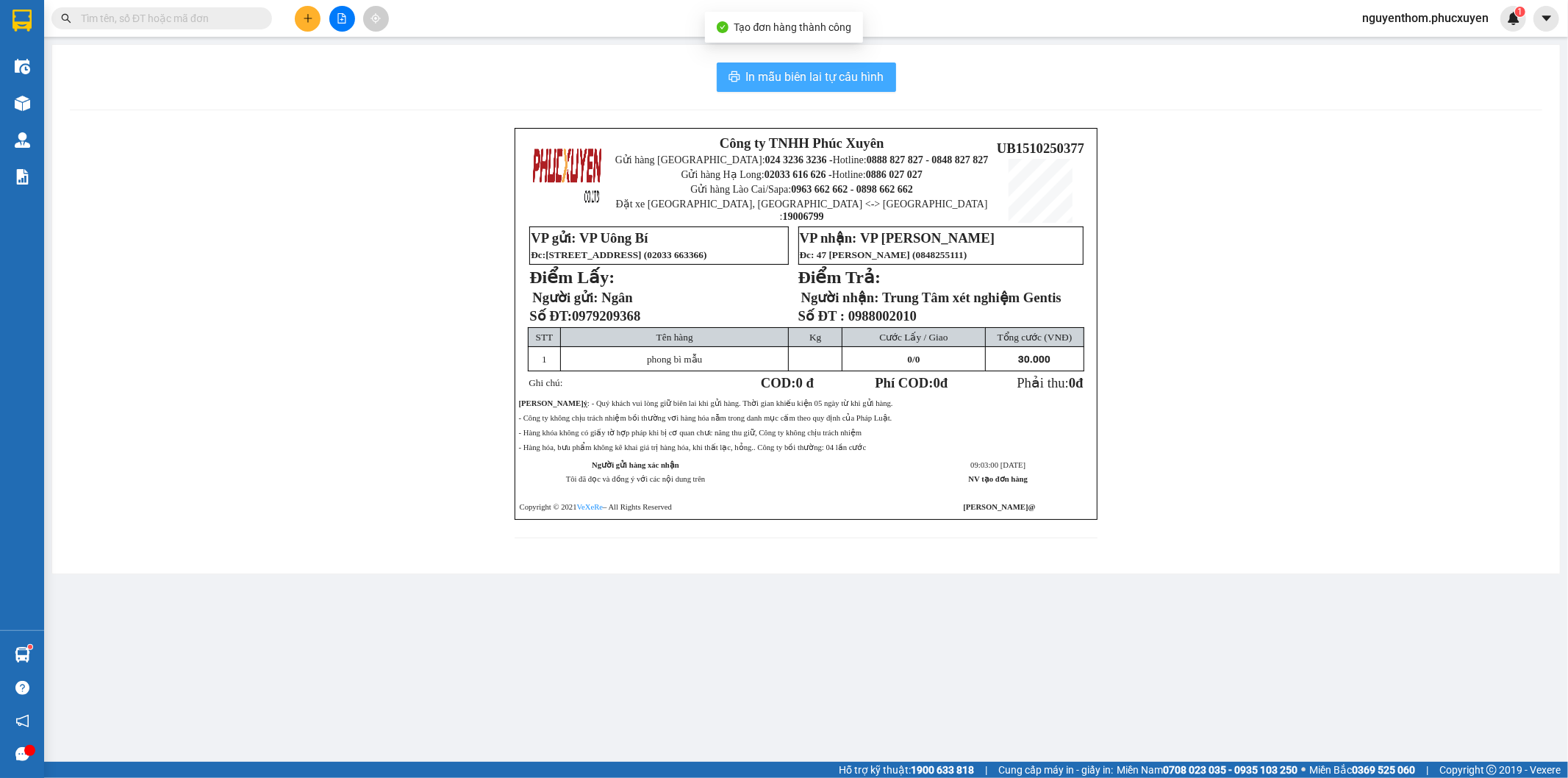
click at [799, 74] on span "In mẫu biên lai tự cấu hình" at bounding box center [815, 76] width 139 height 18
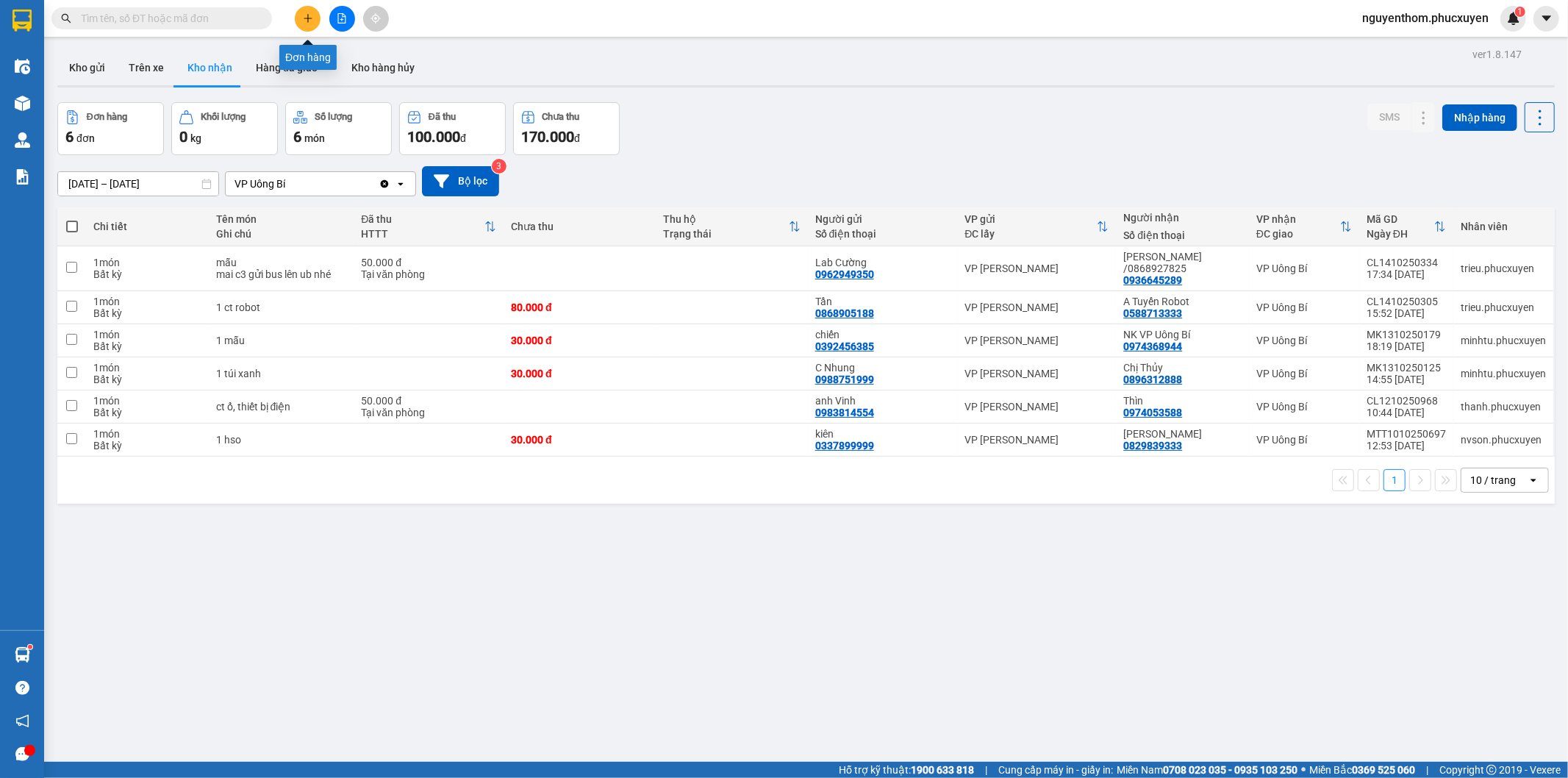
click at [308, 13] on icon "plus" at bounding box center [308, 18] width 10 height 10
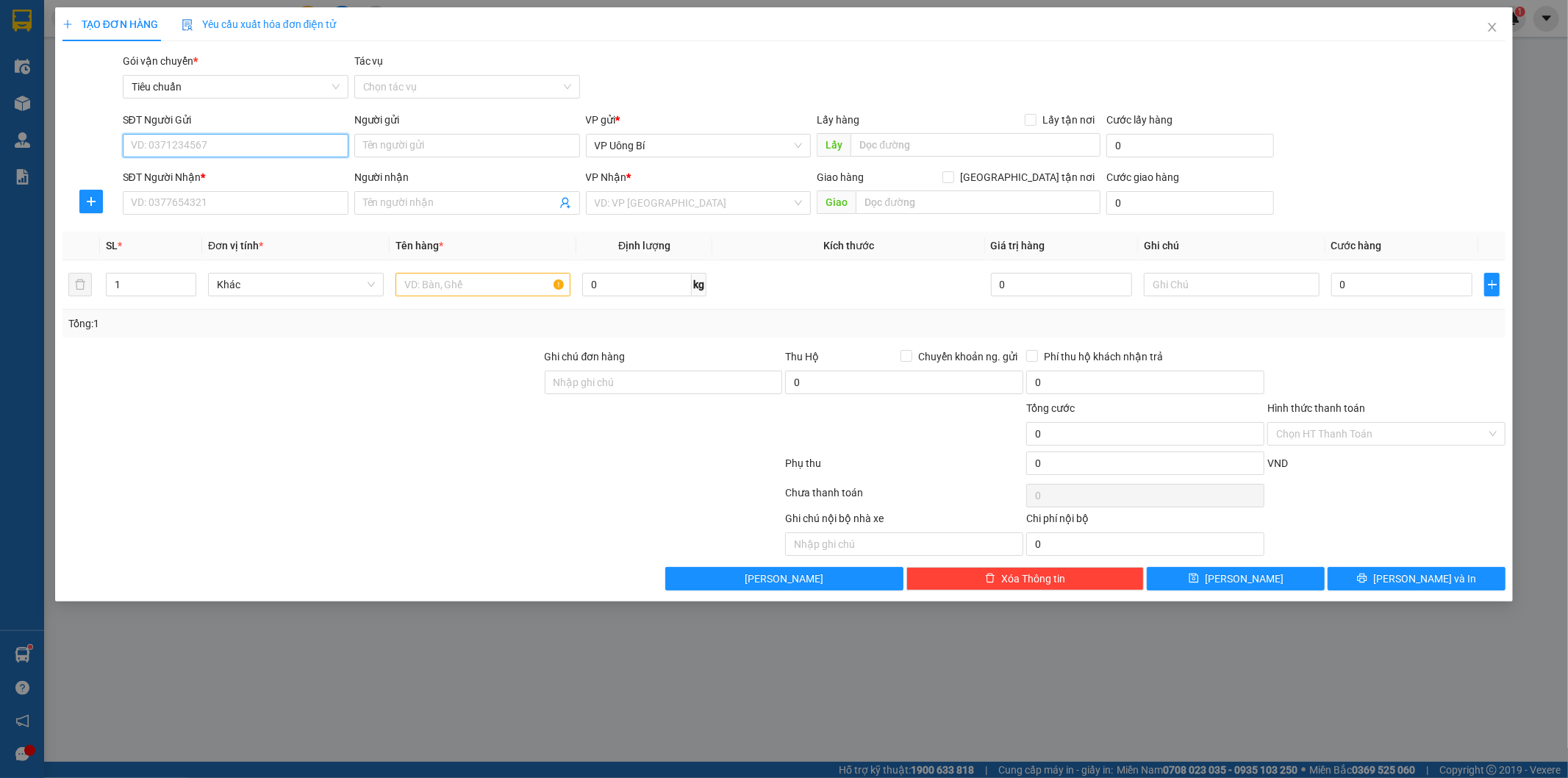
click at [278, 145] on input "SĐT Người Gửi" at bounding box center [235, 146] width 226 height 23
click at [289, 178] on div "0379668904 - Nk Hoàn Mỹ" at bounding box center [235, 174] width 208 height 16
type input "0379668904"
type input "Nk Hoàn Mỹ"
type input "0379668904"
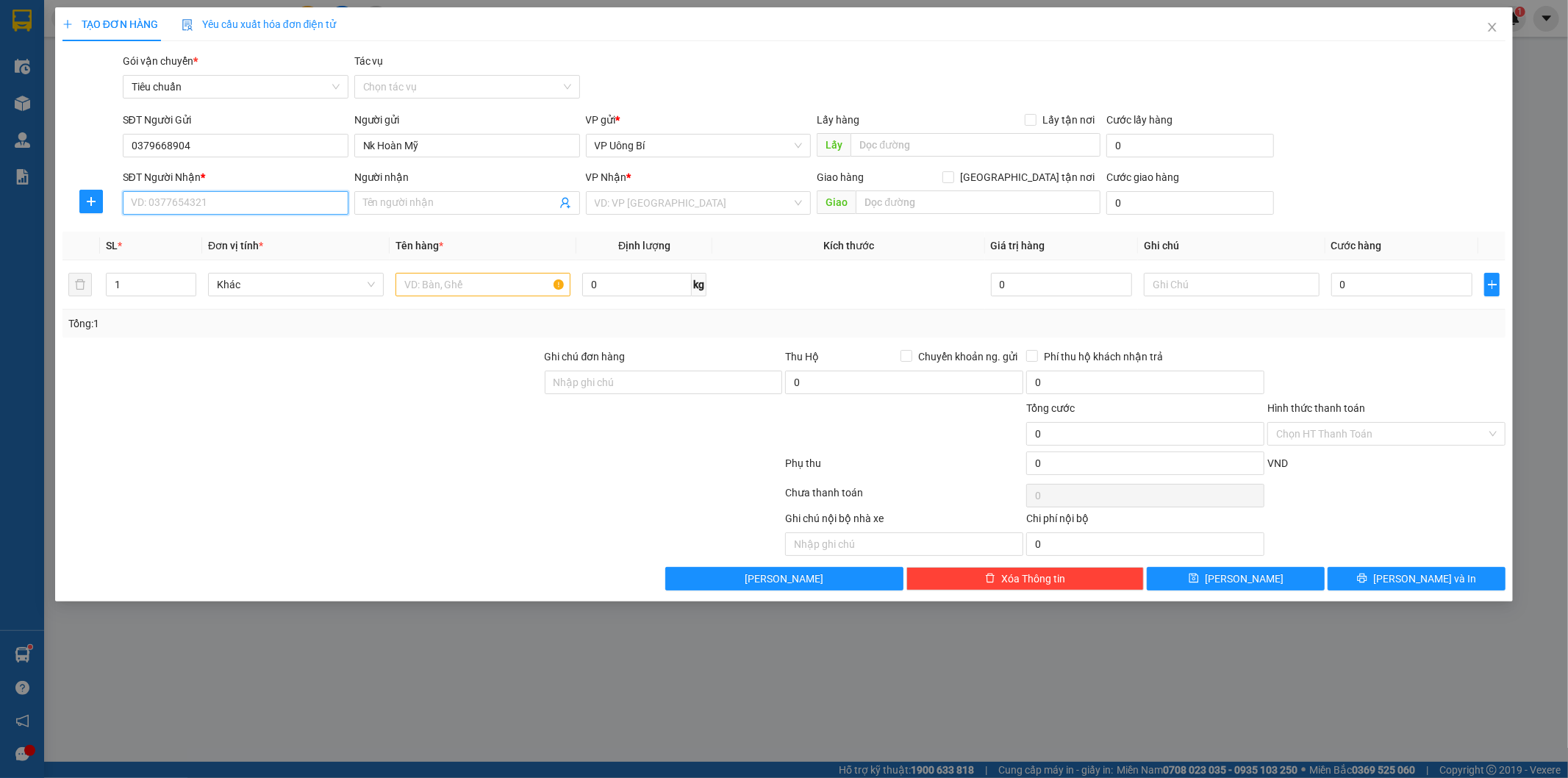
click at [288, 204] on input "SĐT Người Nhận *" at bounding box center [235, 202] width 226 height 23
click at [229, 300] on div "0866208369 - EQ Lab" at bounding box center [235, 303] width 208 height 16
type input "0866208369"
type input "EQ Lab"
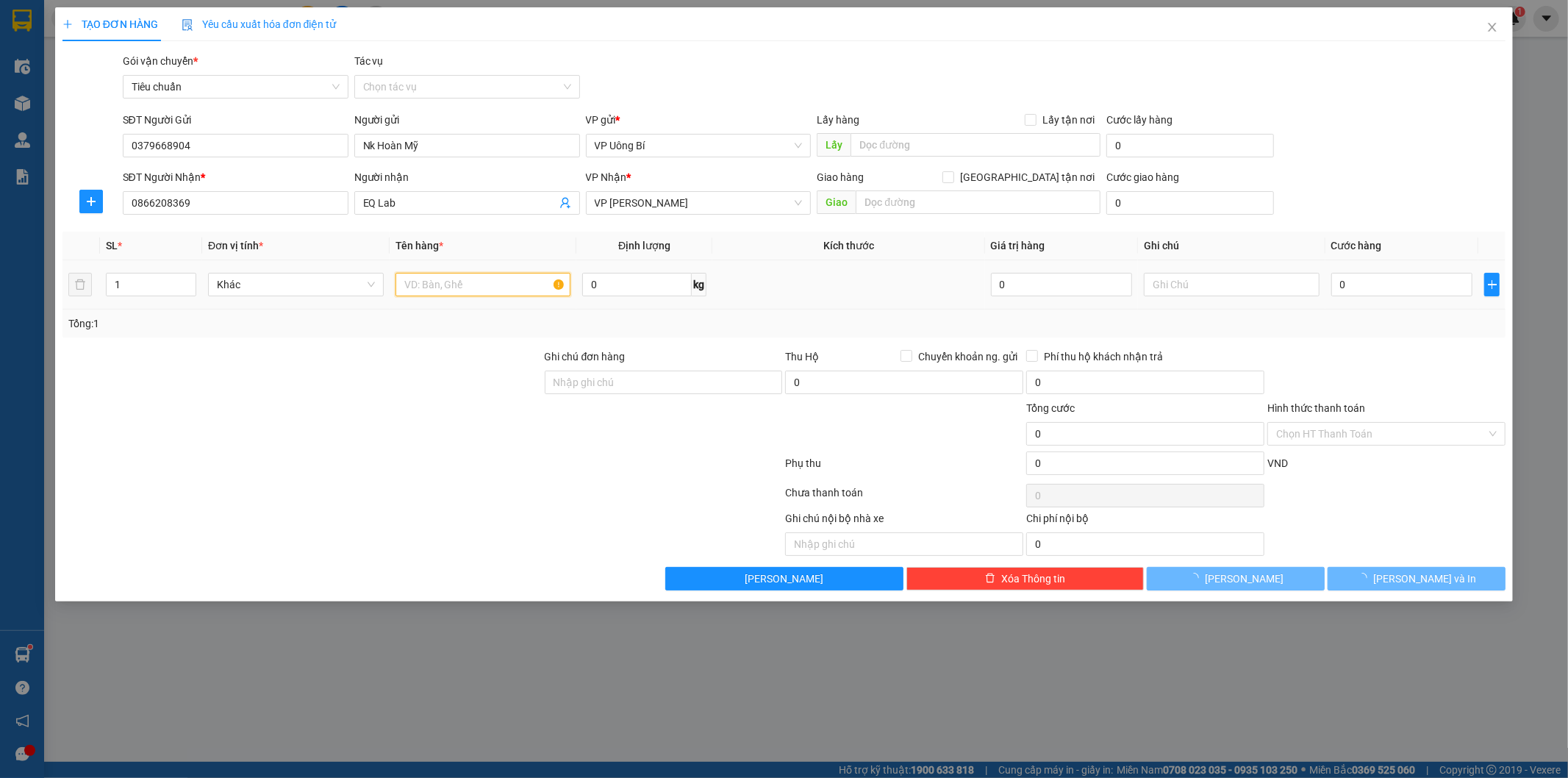
click at [518, 287] on input "text" at bounding box center [483, 284] width 175 height 23
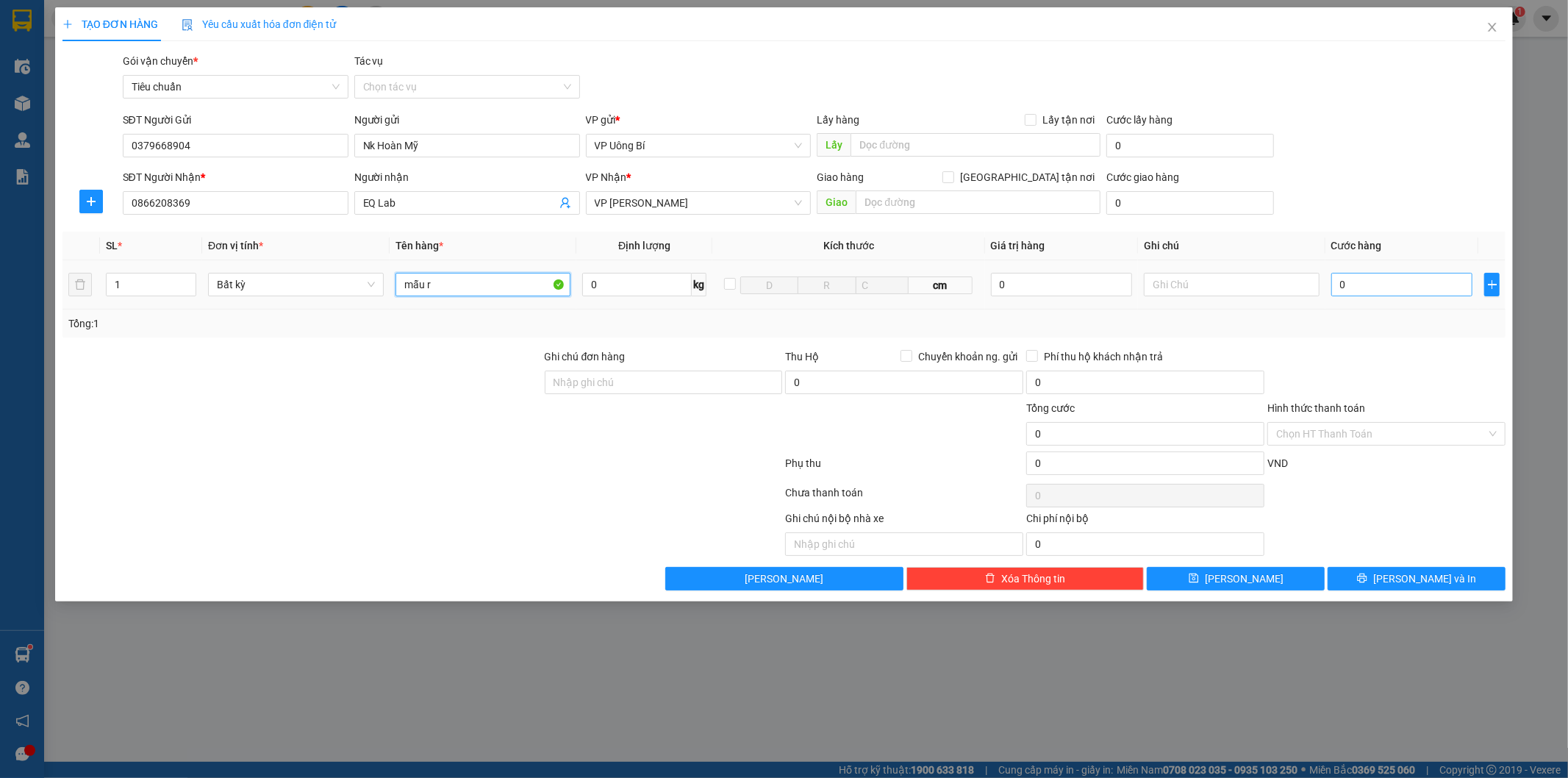
type input "mẫu r"
click at [1377, 280] on input "0" at bounding box center [1402, 284] width 141 height 23
type input "3"
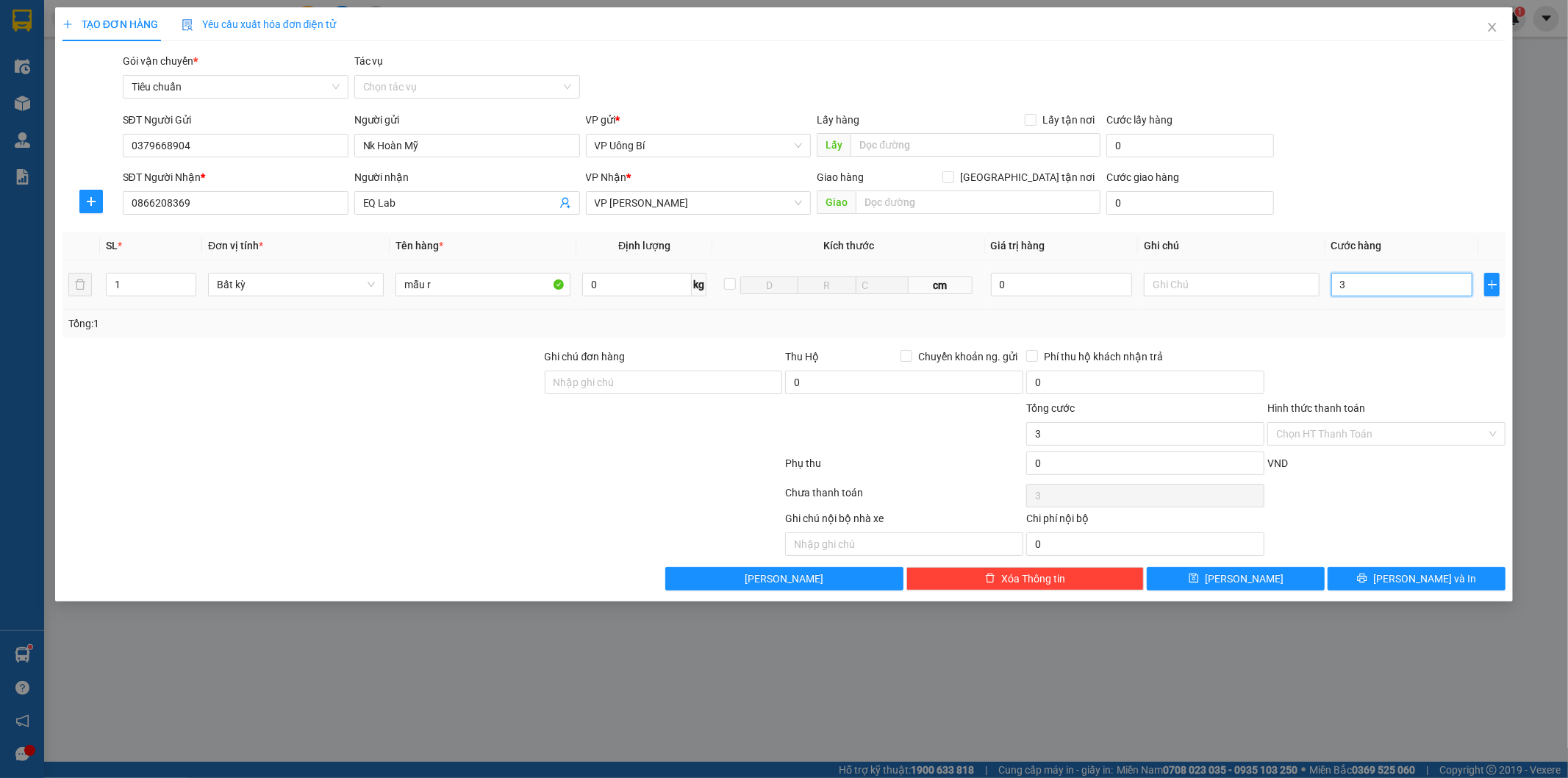
type input "30"
click at [1320, 437] on input "Hình thức thanh toán" at bounding box center [1382, 434] width 211 height 22
type input "30.000"
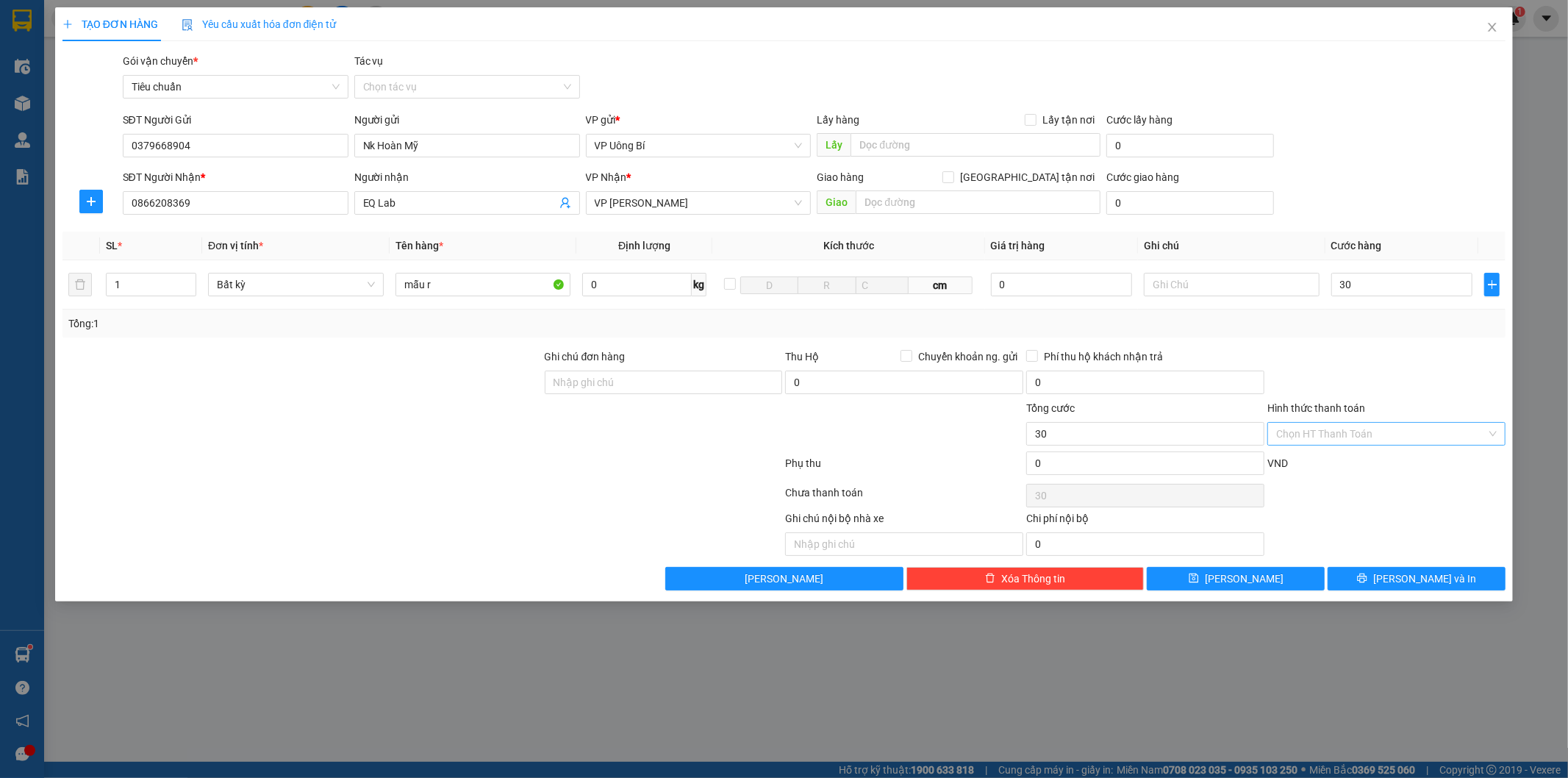
type input "30.000"
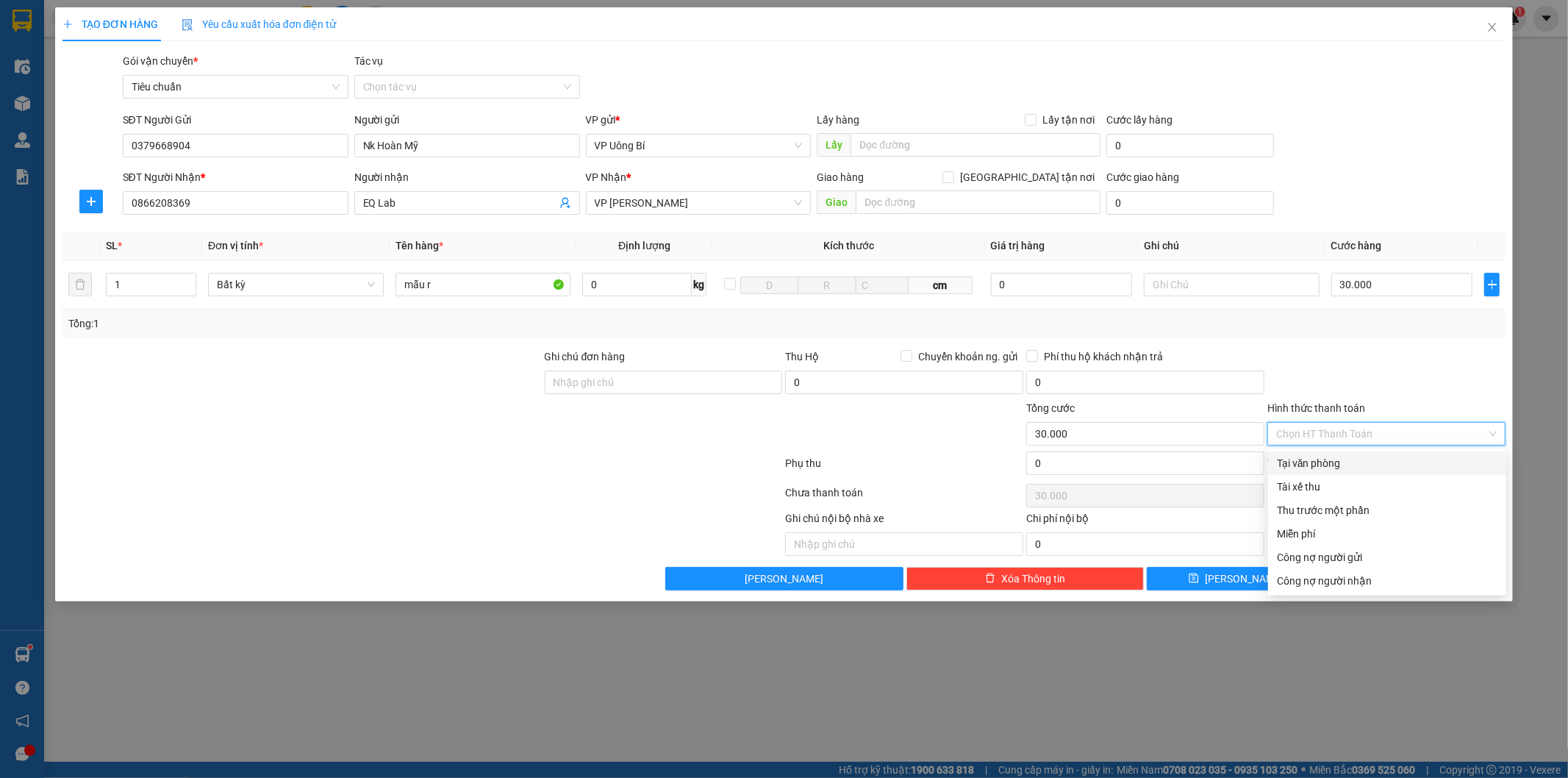
click at [1331, 461] on div "Tại văn phòng" at bounding box center [1386, 463] width 220 height 16
type input "0"
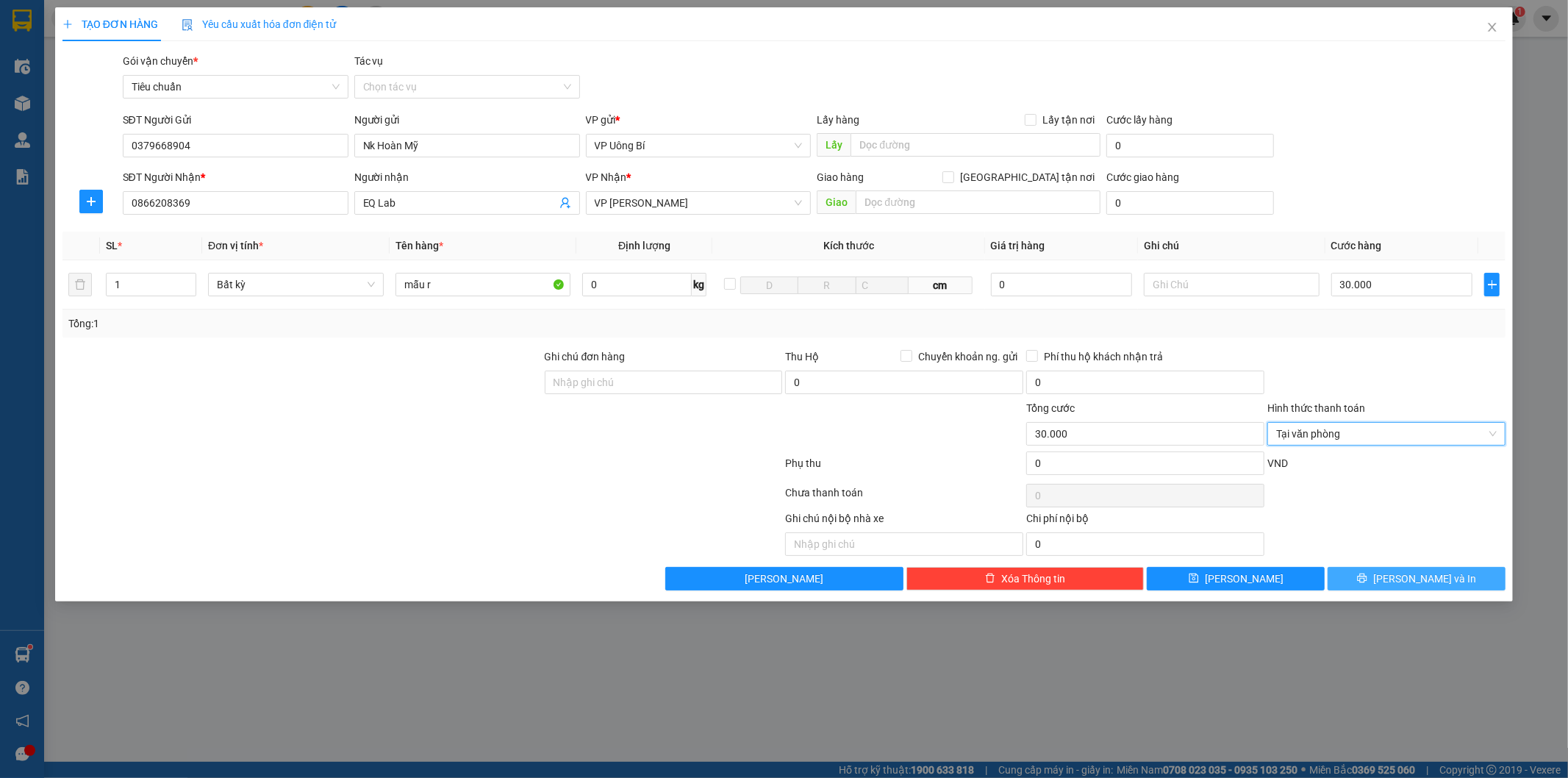
click at [1367, 573] on icon "printer" at bounding box center [1361, 577] width 10 height 10
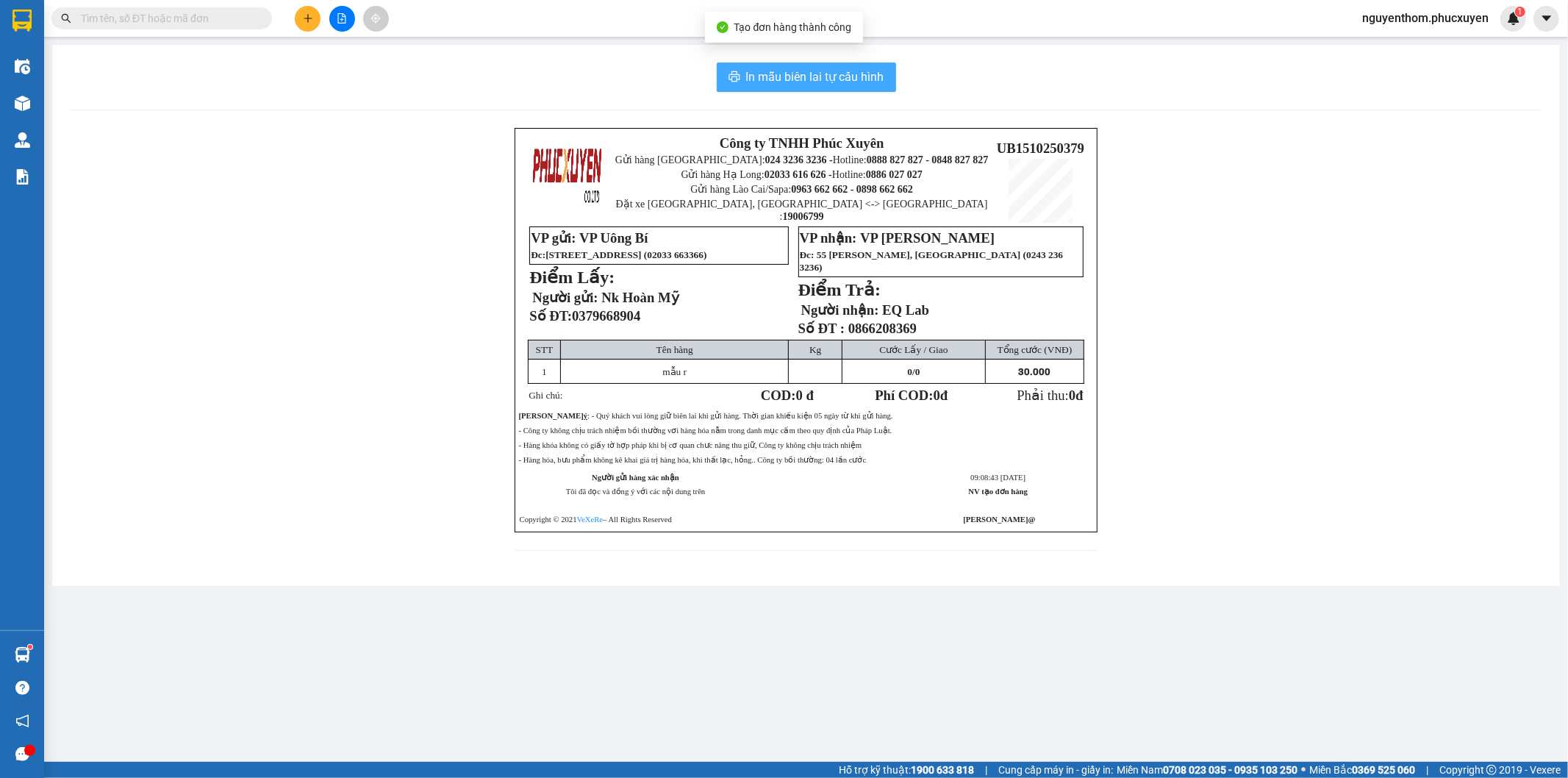
click at [796, 76] on span "In mẫu biên lai tự cấu hình" at bounding box center [815, 76] width 139 height 18
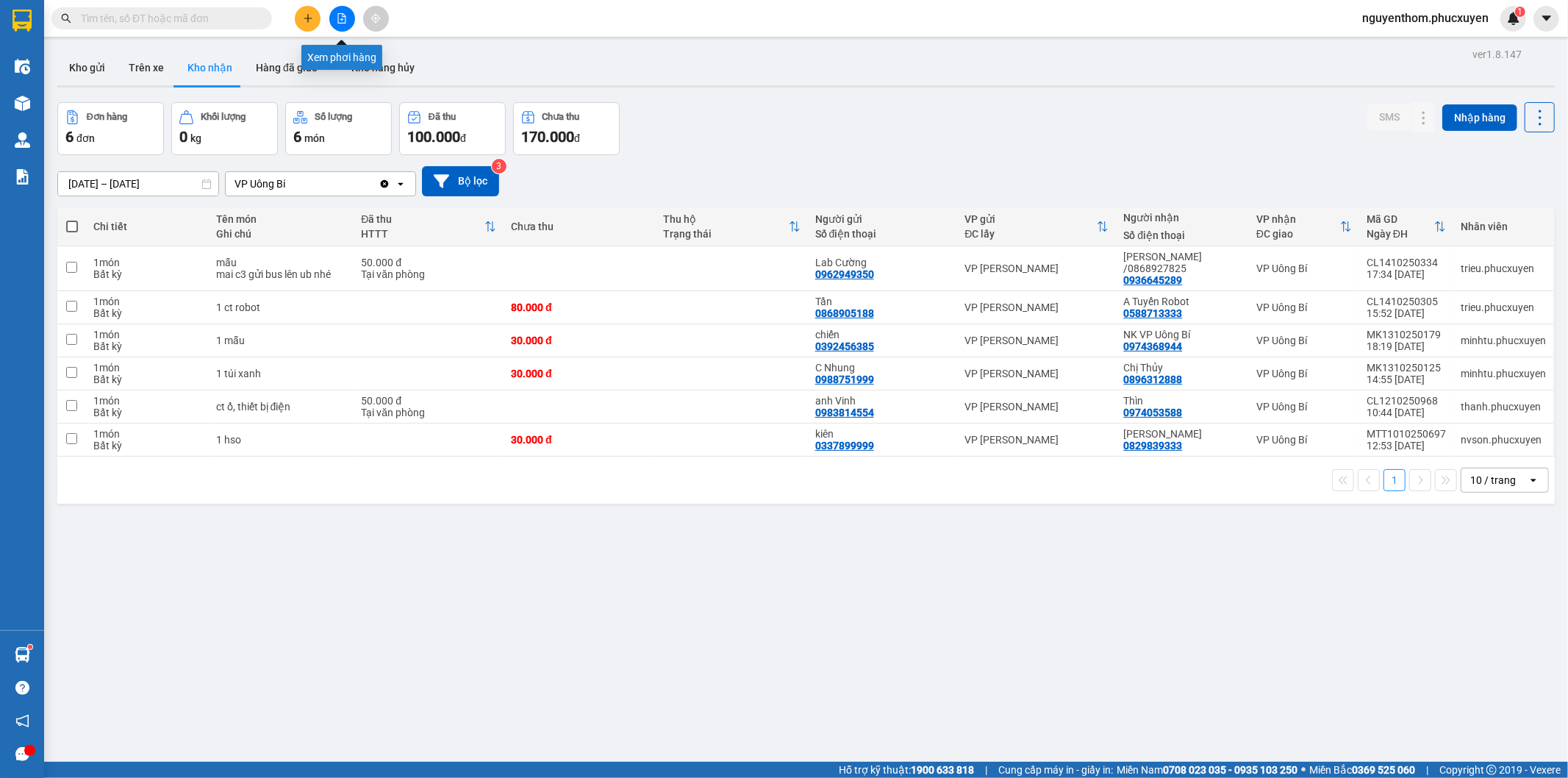
click at [336, 21] on icon "file-add" at bounding box center [341, 18] width 10 height 10
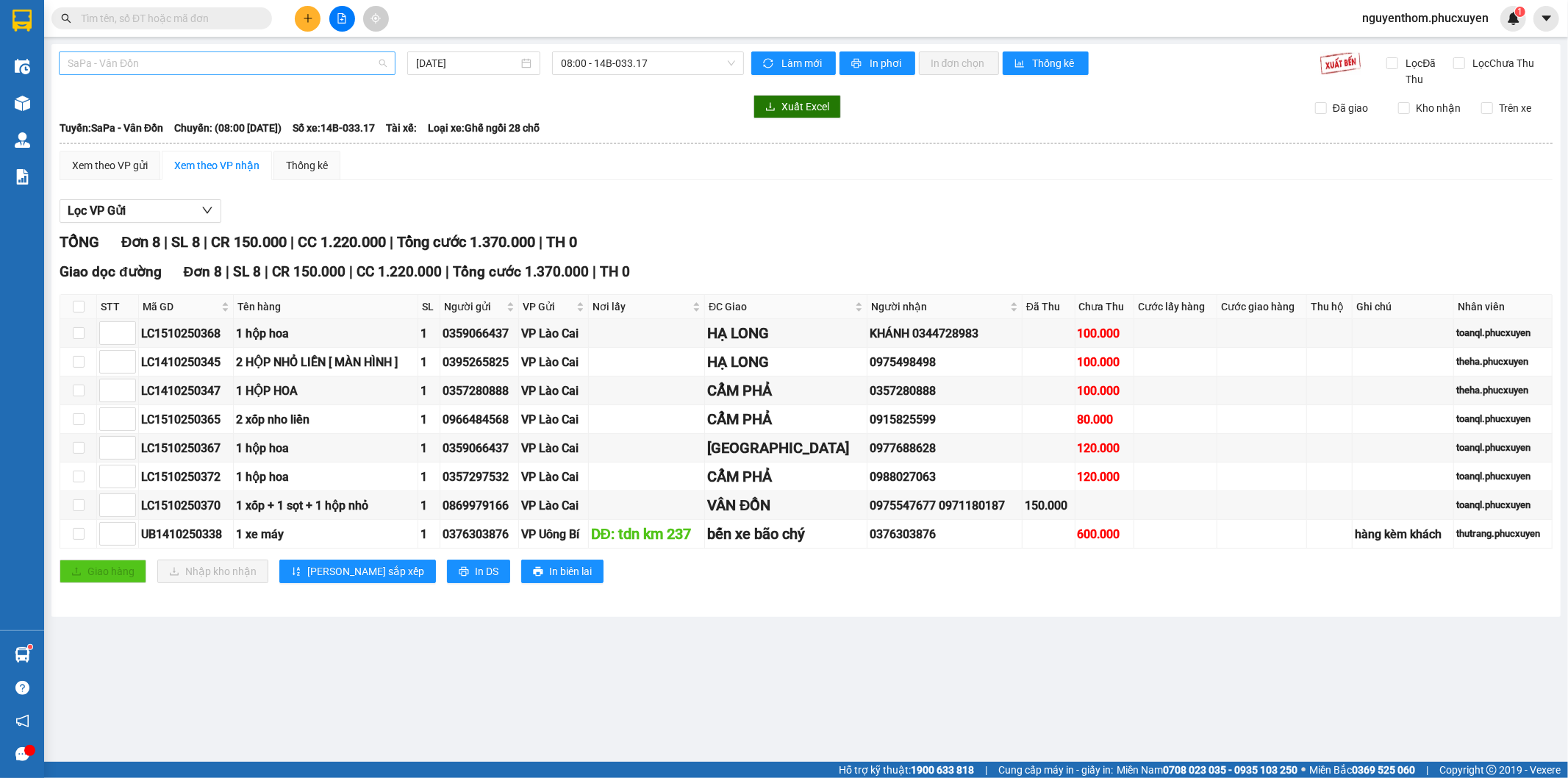
click at [298, 67] on span "SaPa - Vân Đồn" at bounding box center [227, 63] width 319 height 22
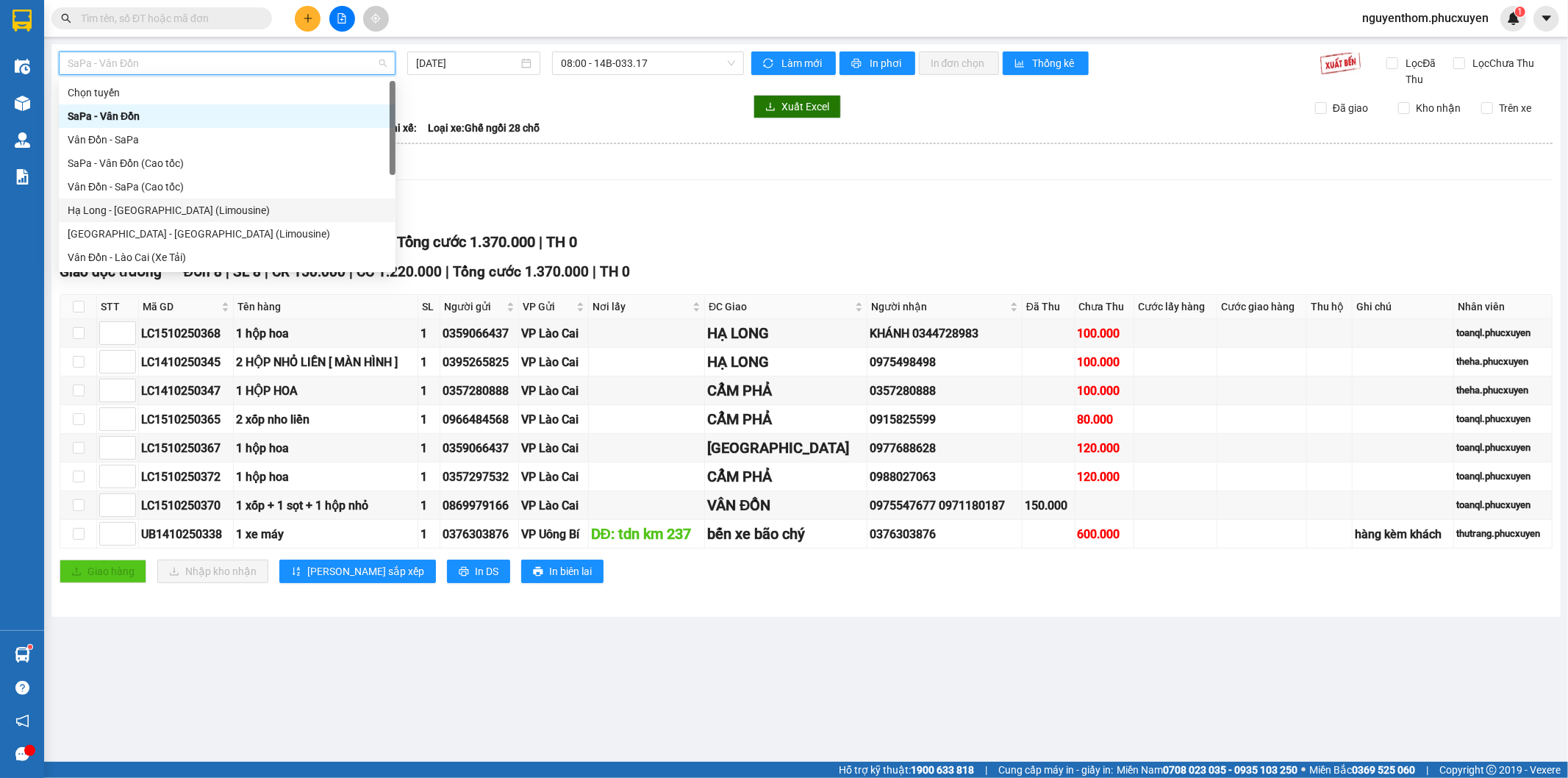
click at [217, 207] on div "Hạ Long - Hà Nội (Limousine)" at bounding box center [227, 210] width 319 height 16
type input "15/10/2025"
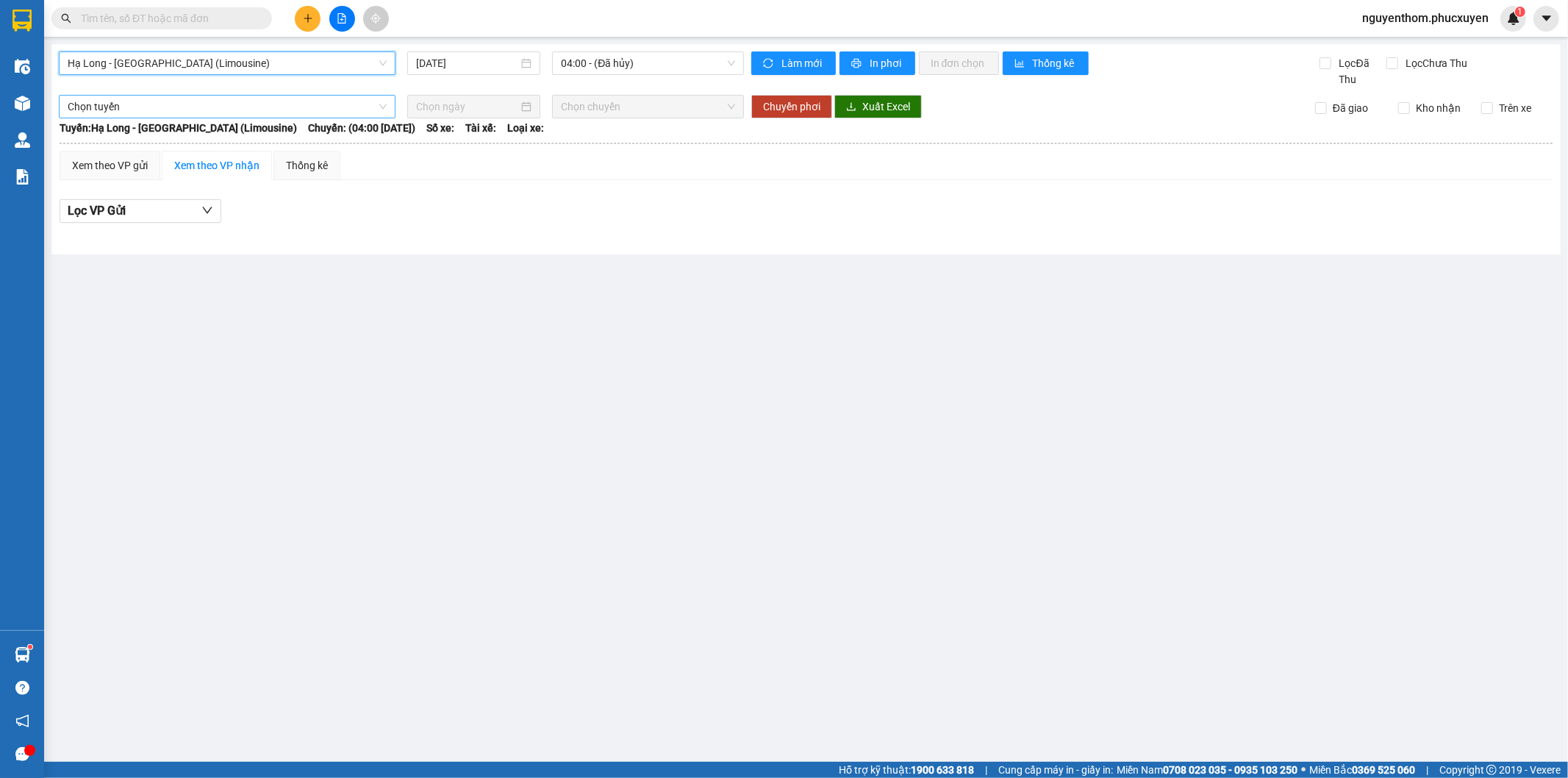
click at [187, 103] on span "Chọn tuyến" at bounding box center [227, 106] width 319 height 22
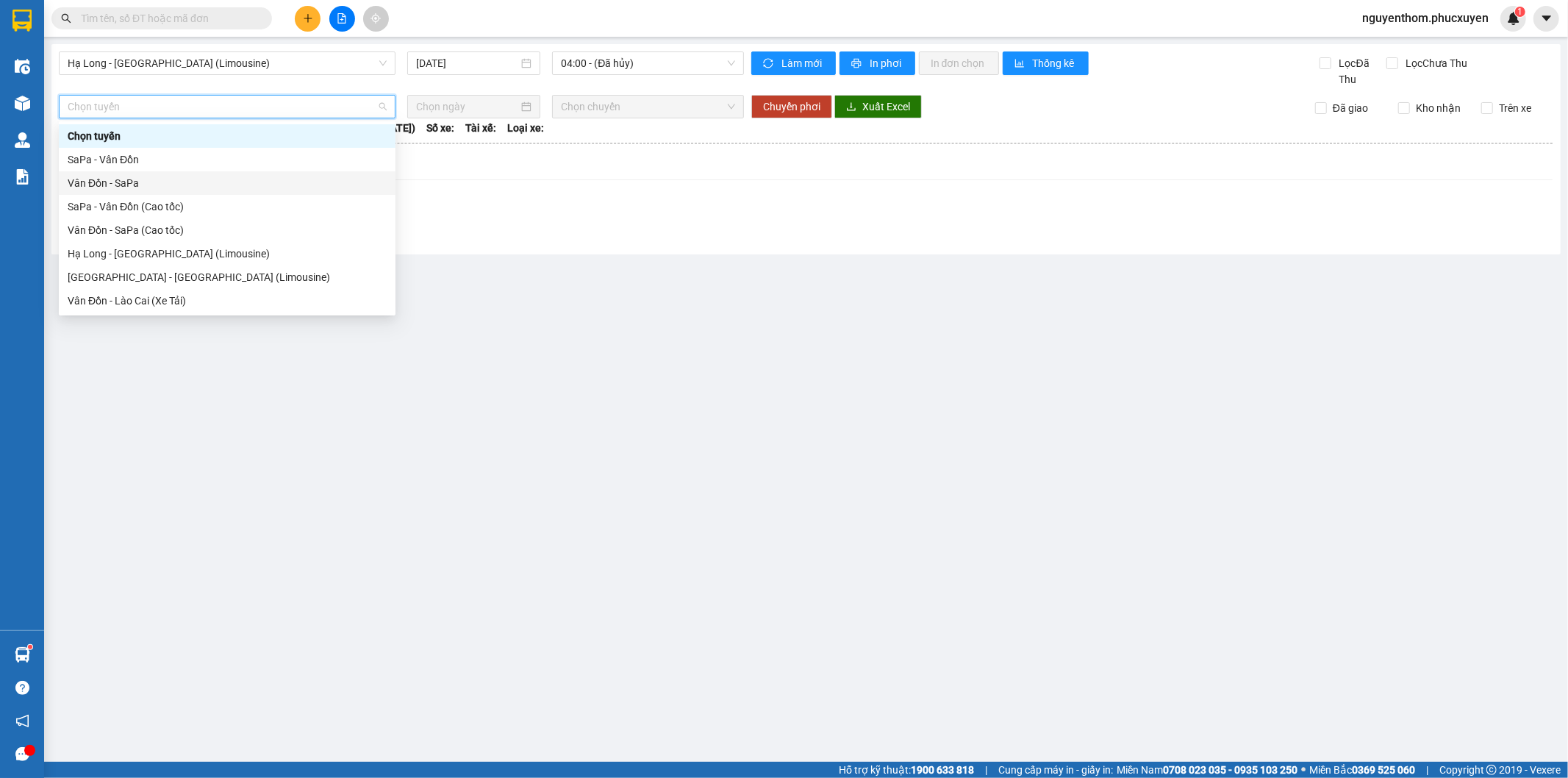
click at [472, 203] on div "Lọc VP Gửi" at bounding box center [806, 210] width 1493 height 24
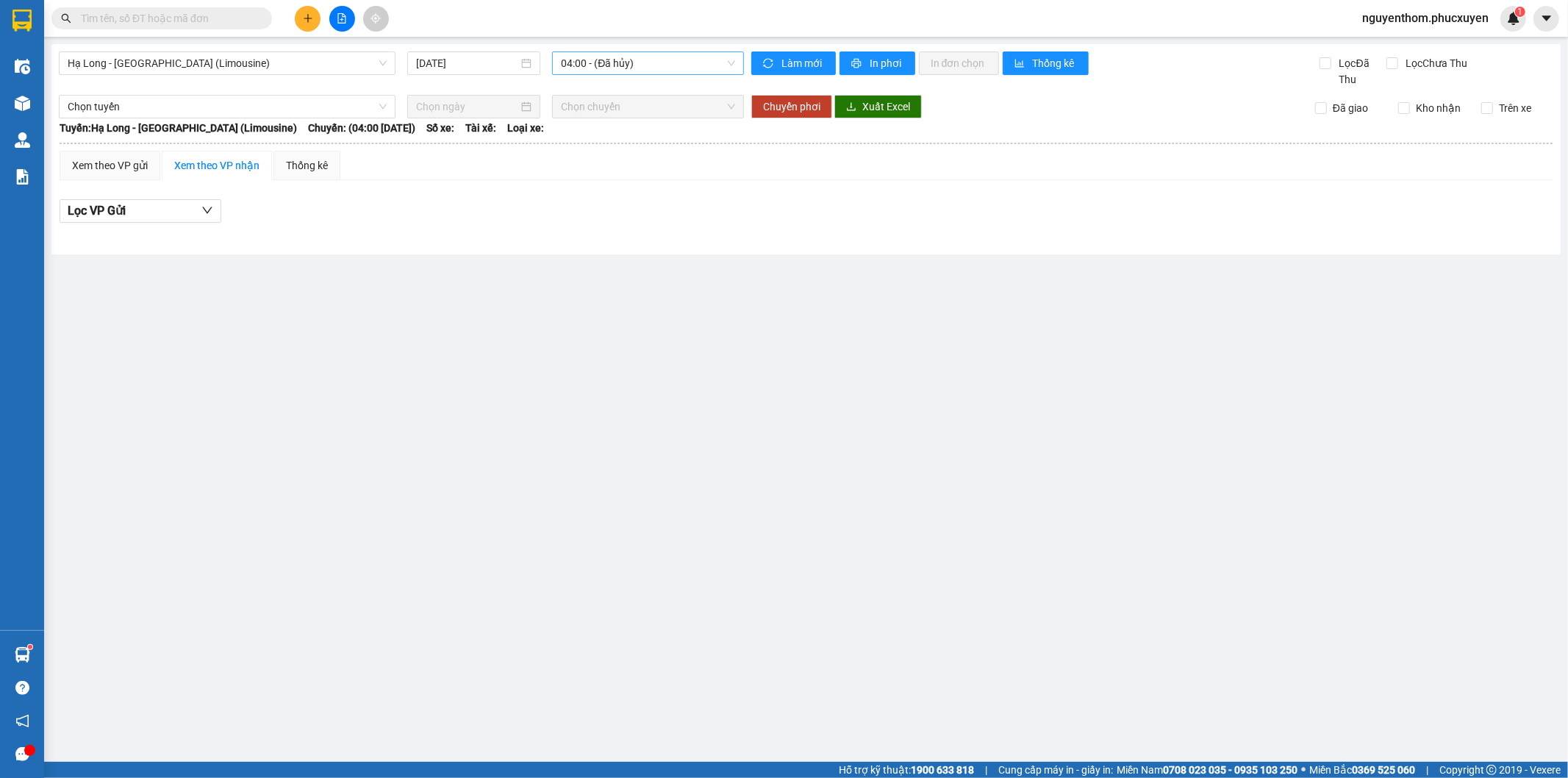
click at [641, 59] on span "04:00 - (Đã hủy)" at bounding box center [647, 63] width 174 height 22
click at [632, 218] on div "08:00 - NEW14H-042.86" at bounding box center [617, 224] width 114 height 16
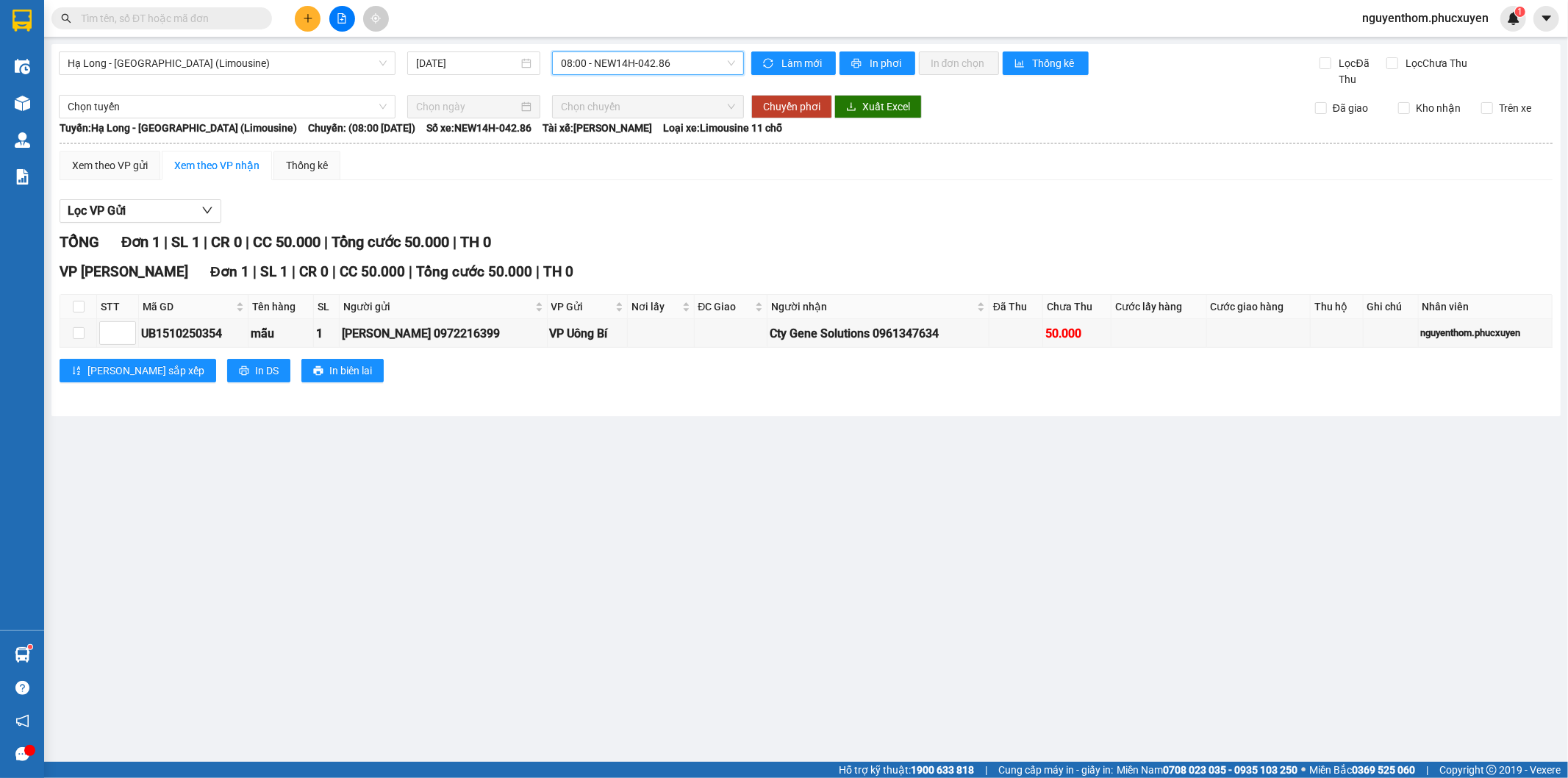
click at [748, 533] on main "Hạ Long - Hà Nội (Limousine) 15/10/2025 08:00 08:00 - NEW14H-042.86 Làm mới In …" at bounding box center [784, 380] width 1568 height 762
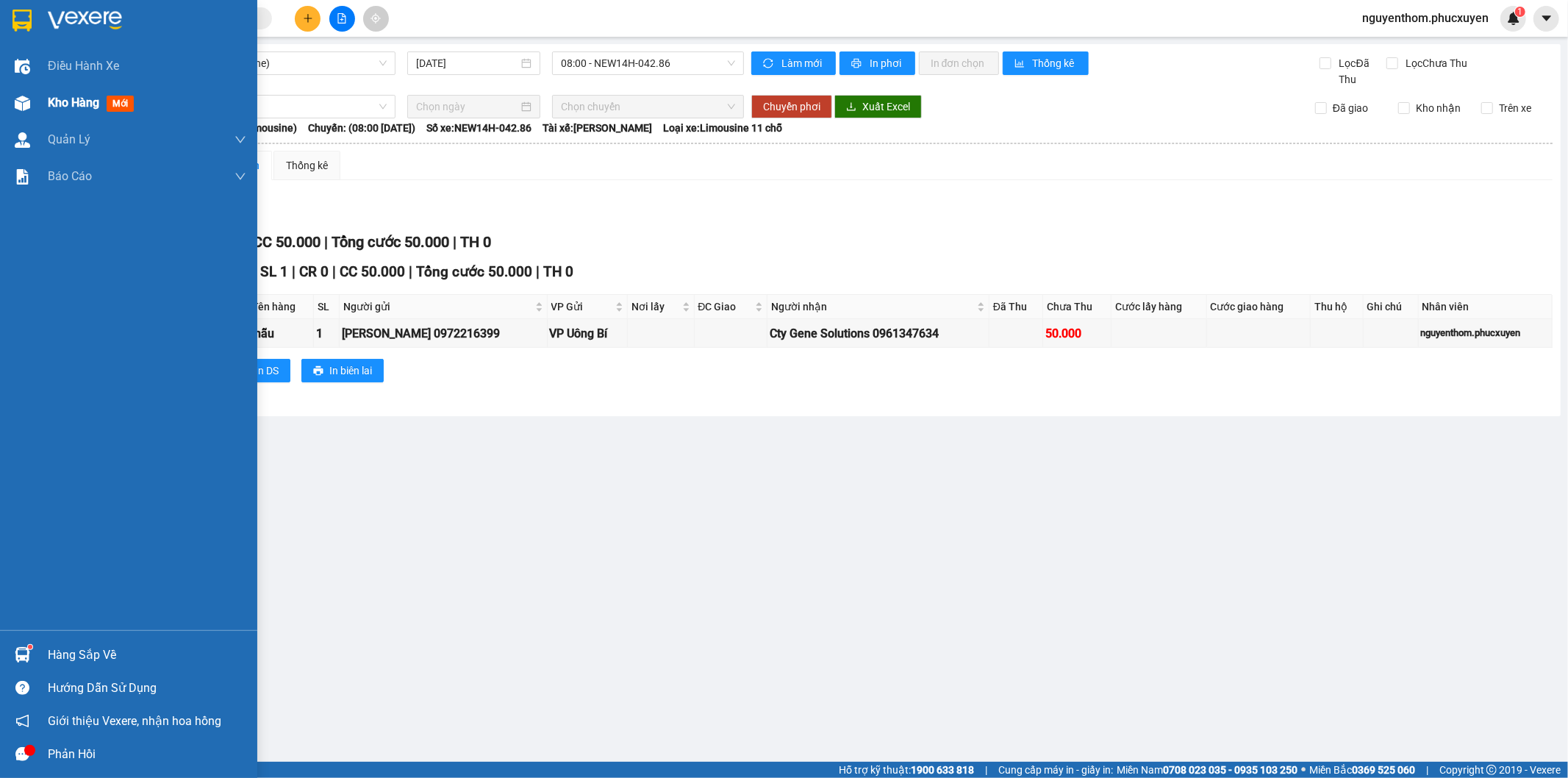
click at [54, 98] on span "Kho hàng" at bounding box center [73, 103] width 51 height 14
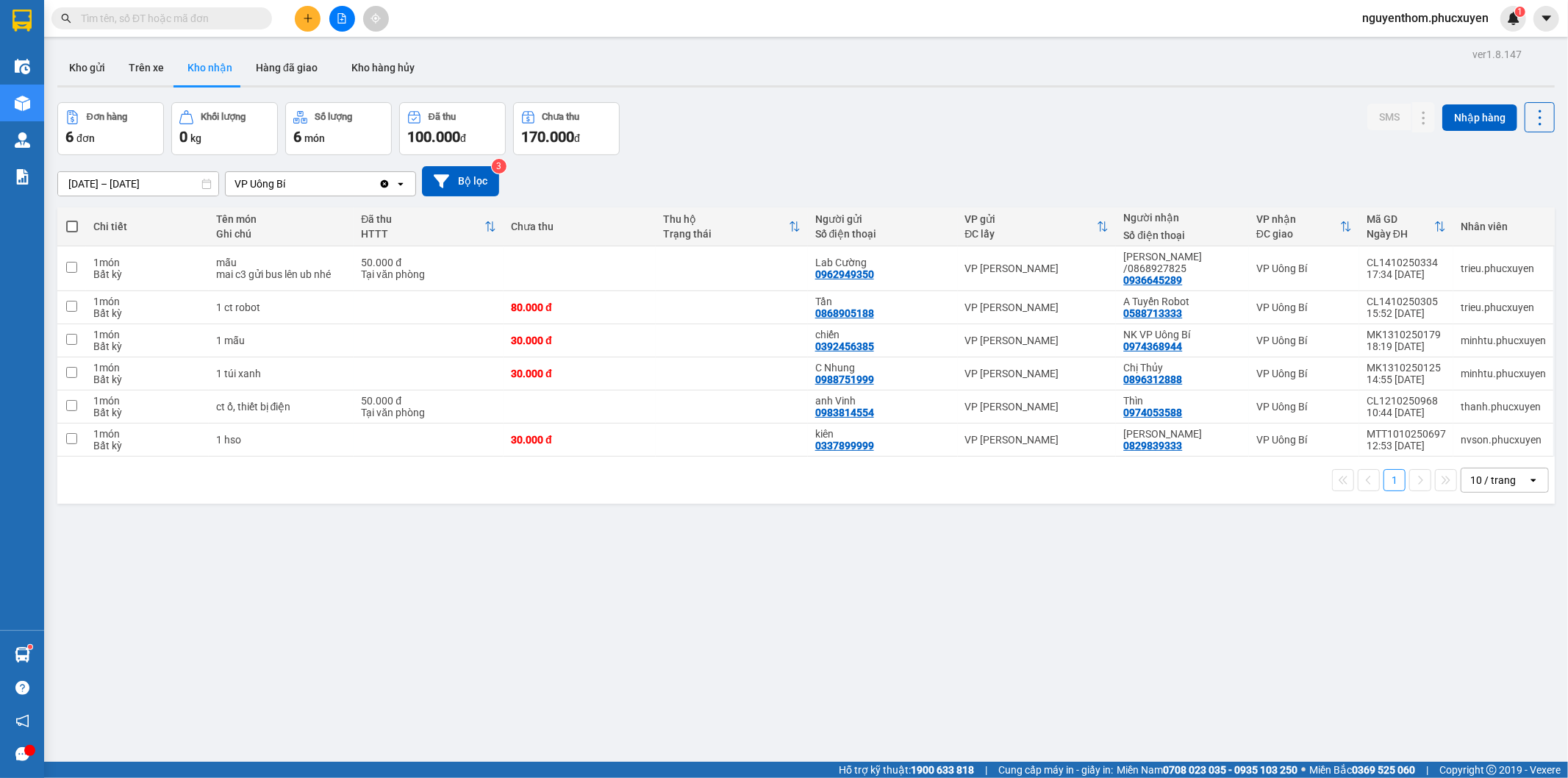
click at [484, 635] on div "ver 1.8.147 Kho gửi Trên xe Kho nhận Hàng đã giao Kho hàng hủy Đơn hàng 6 đơn K…" at bounding box center [806, 433] width 1510 height 778
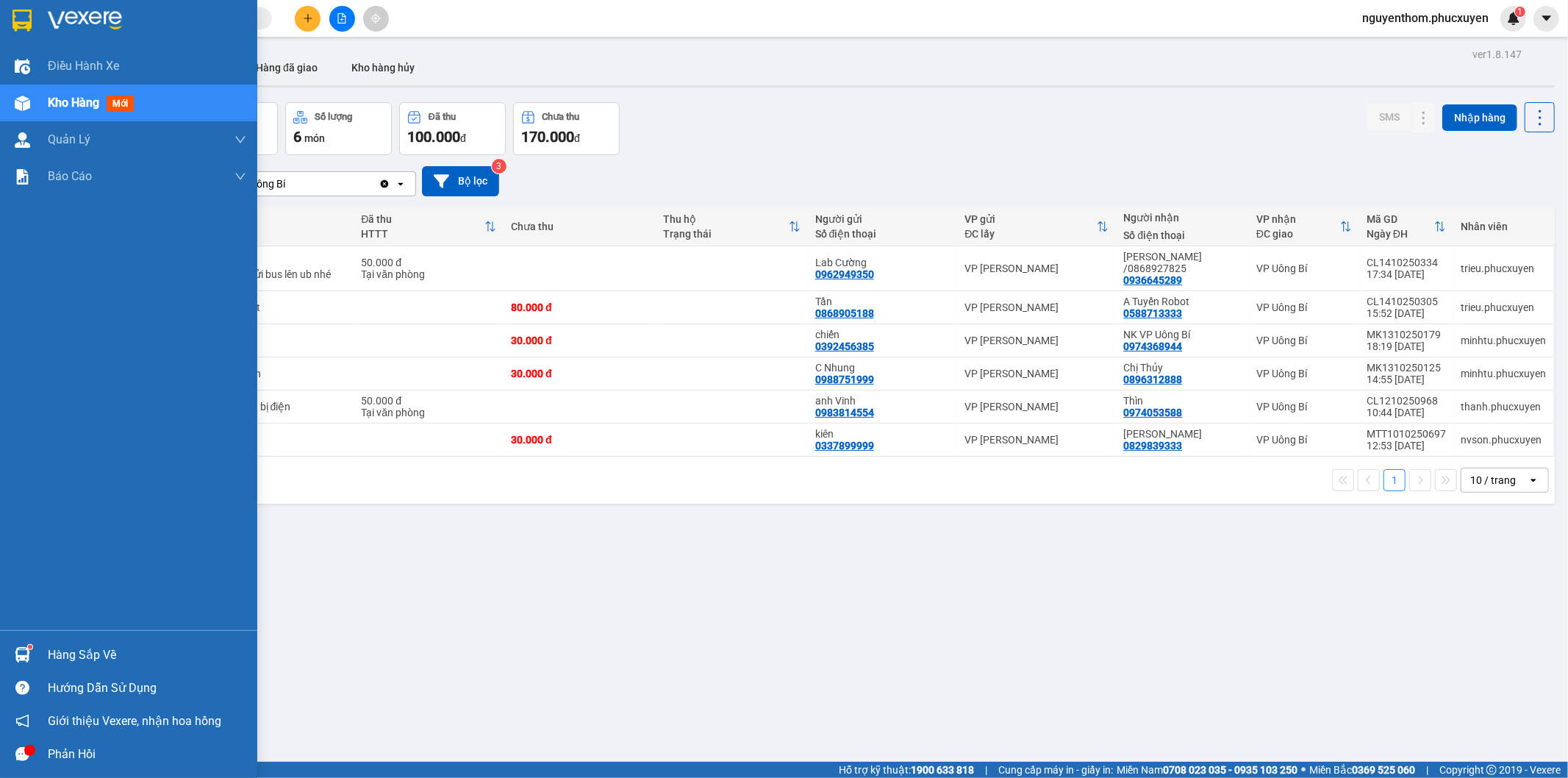
click at [19, 647] on img at bounding box center [22, 654] width 15 height 15
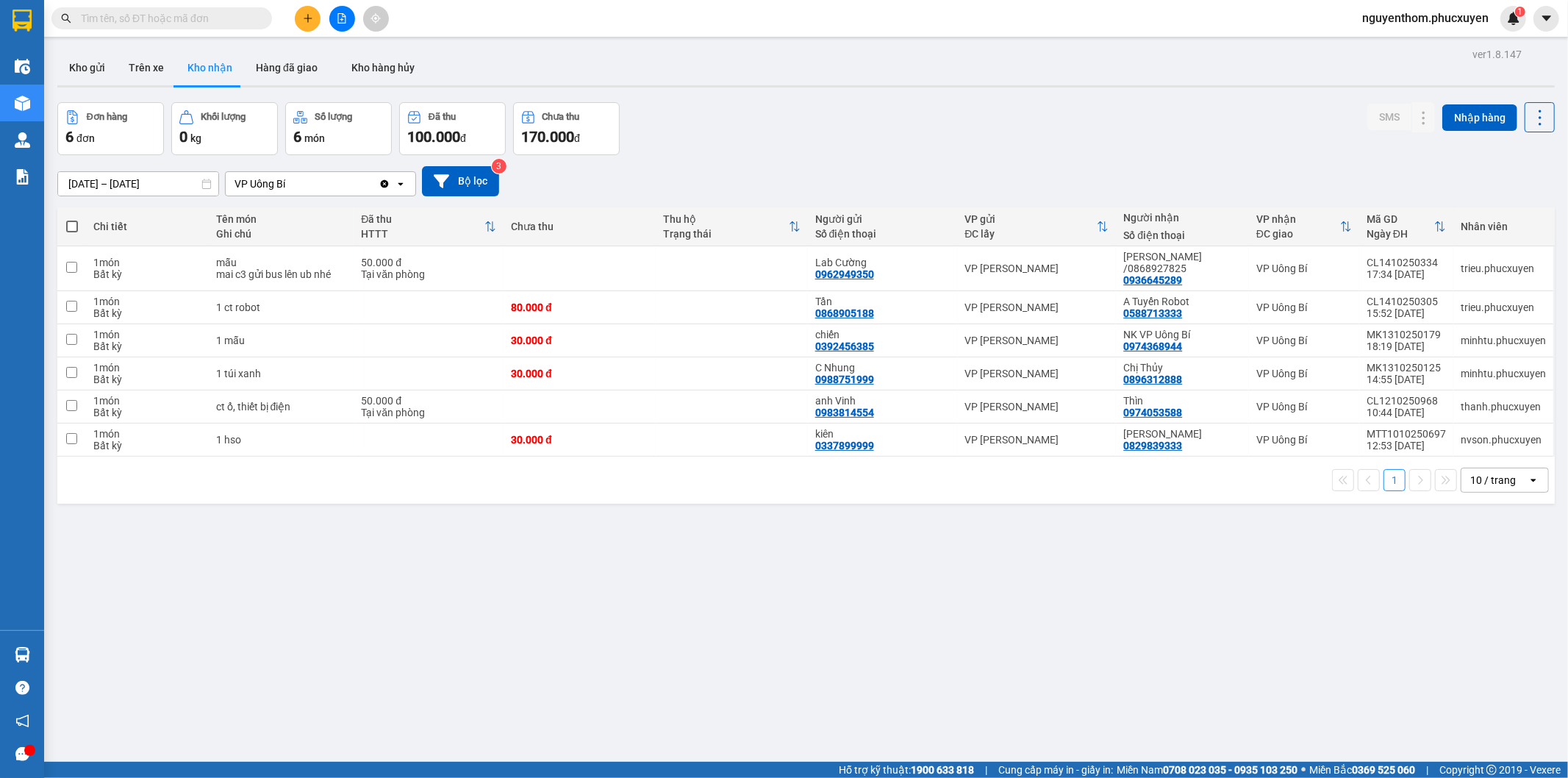
click at [827, 633] on section "Kết quả tìm kiếm ( 0 ) Bộ lọc No Data nguyenthom.phucxuyen 1 Điều hành xe Kho h…" at bounding box center [784, 389] width 1568 height 778
click at [85, 68] on button "Kho gửi" at bounding box center [87, 67] width 59 height 35
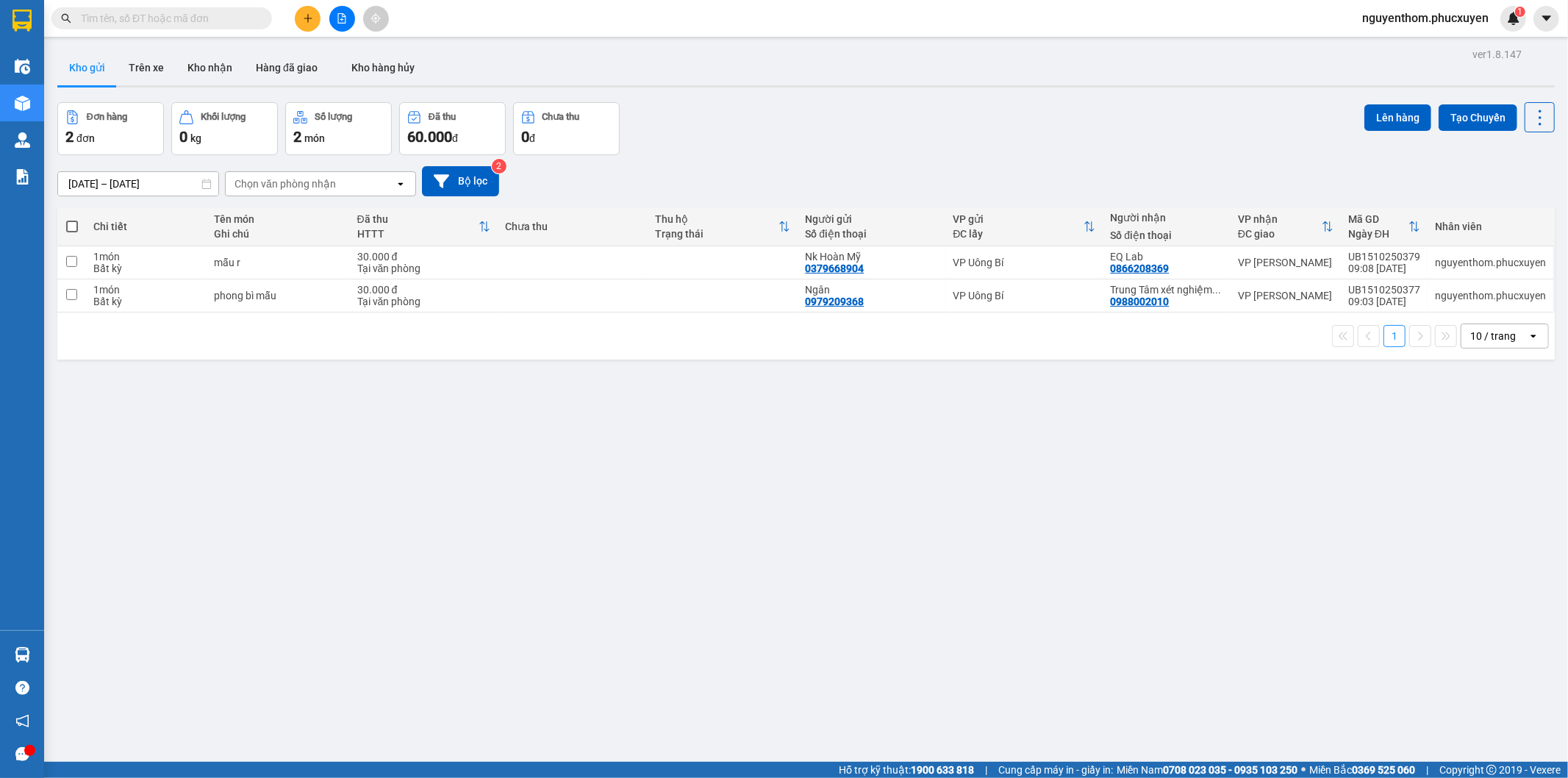
drag, startPoint x: 1006, startPoint y: 505, endPoint x: 684, endPoint y: 384, distance: 344.0
click at [1006, 505] on div "ver 1.8.147 Kho gửi Trên xe Kho nhận Hàng đã giao Kho hàng hủy Đơn hàng 2 đơn K…" at bounding box center [806, 433] width 1510 height 778
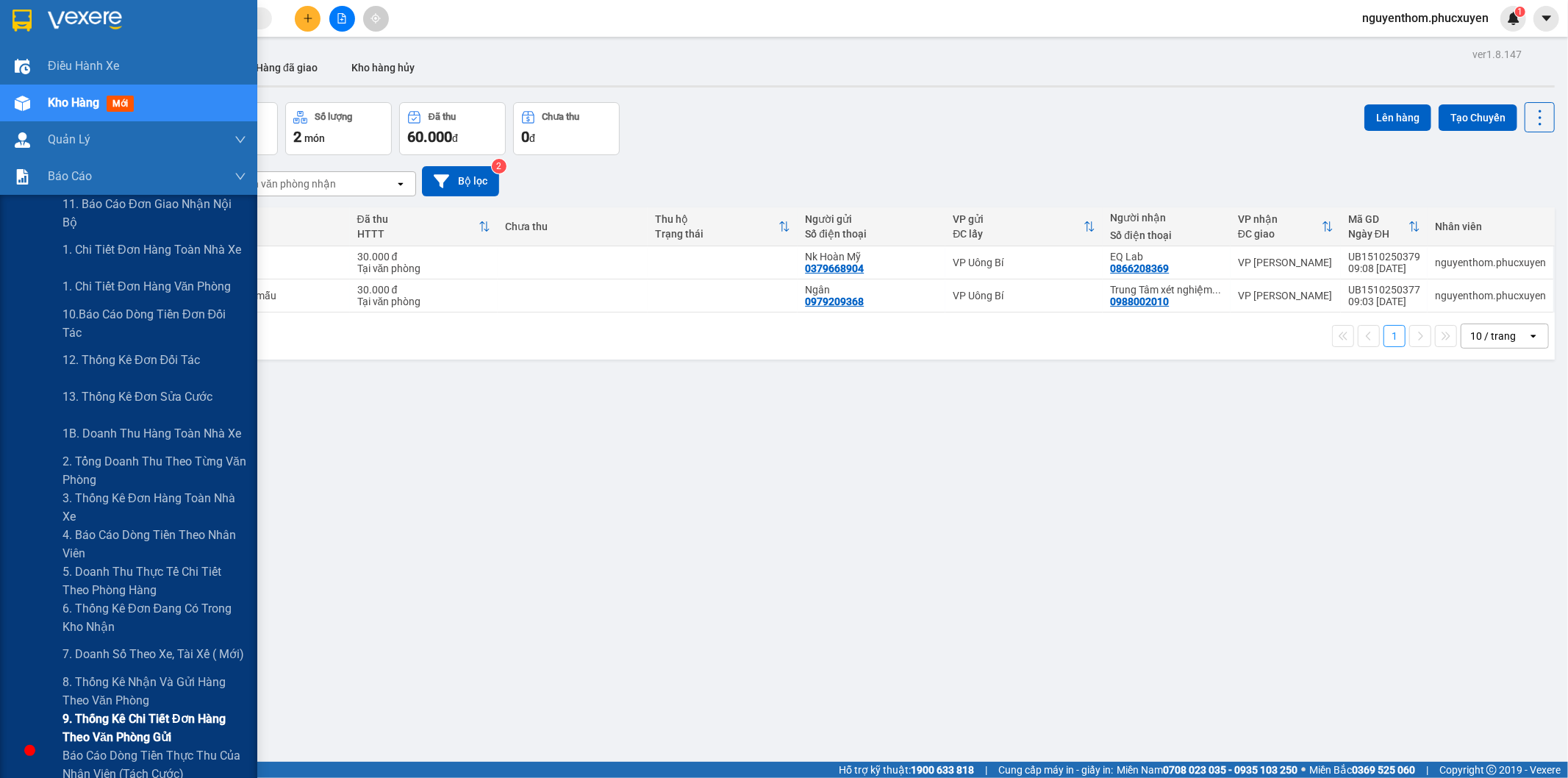
click at [99, 730] on span "9. Thống kê chi tiết đơn hàng theo văn phòng gửi" at bounding box center [154, 728] width 184 height 37
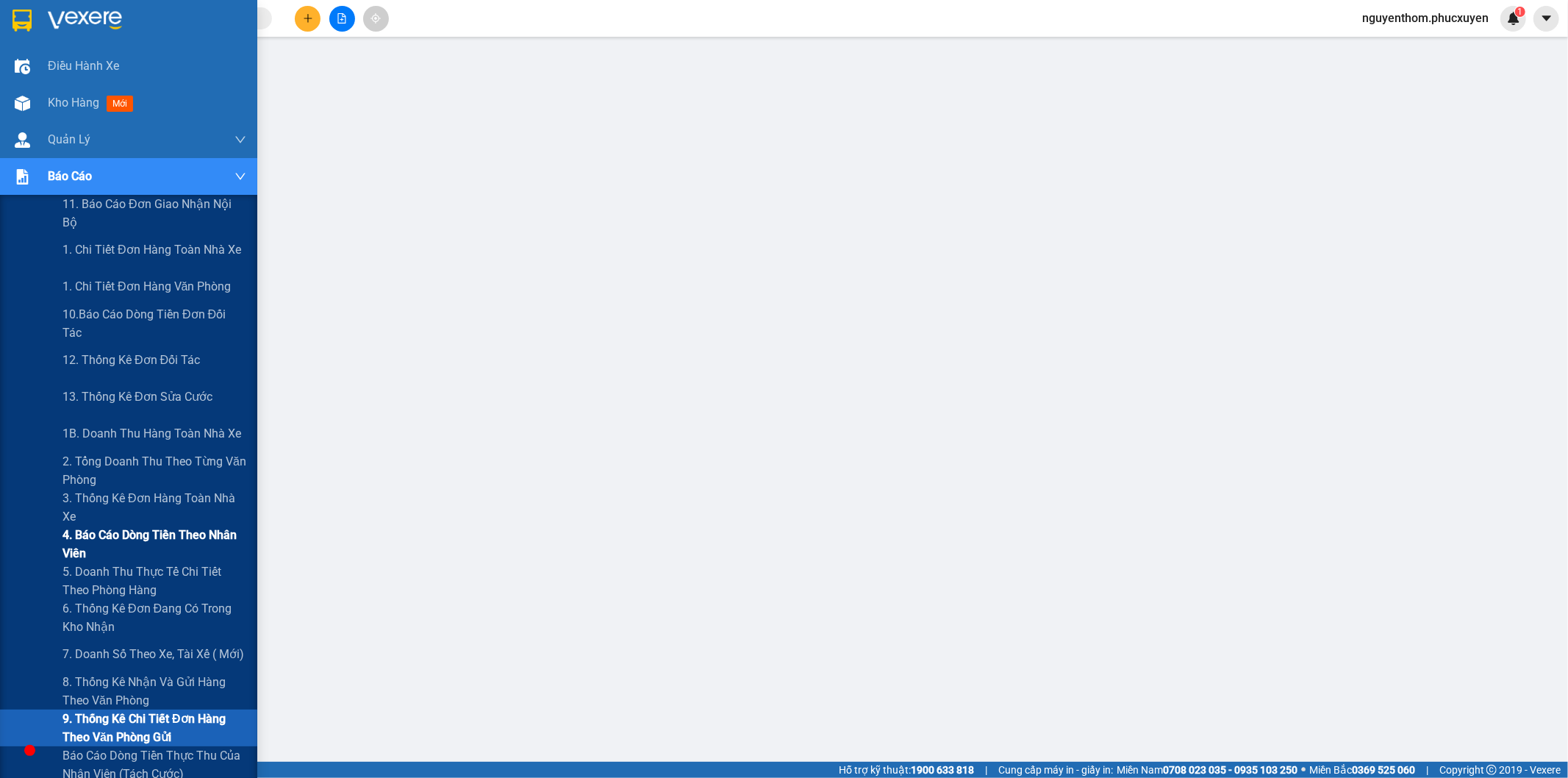
click at [99, 545] on span "4. Báo cáo dòng tiền theo nhân viên" at bounding box center [154, 543] width 184 height 37
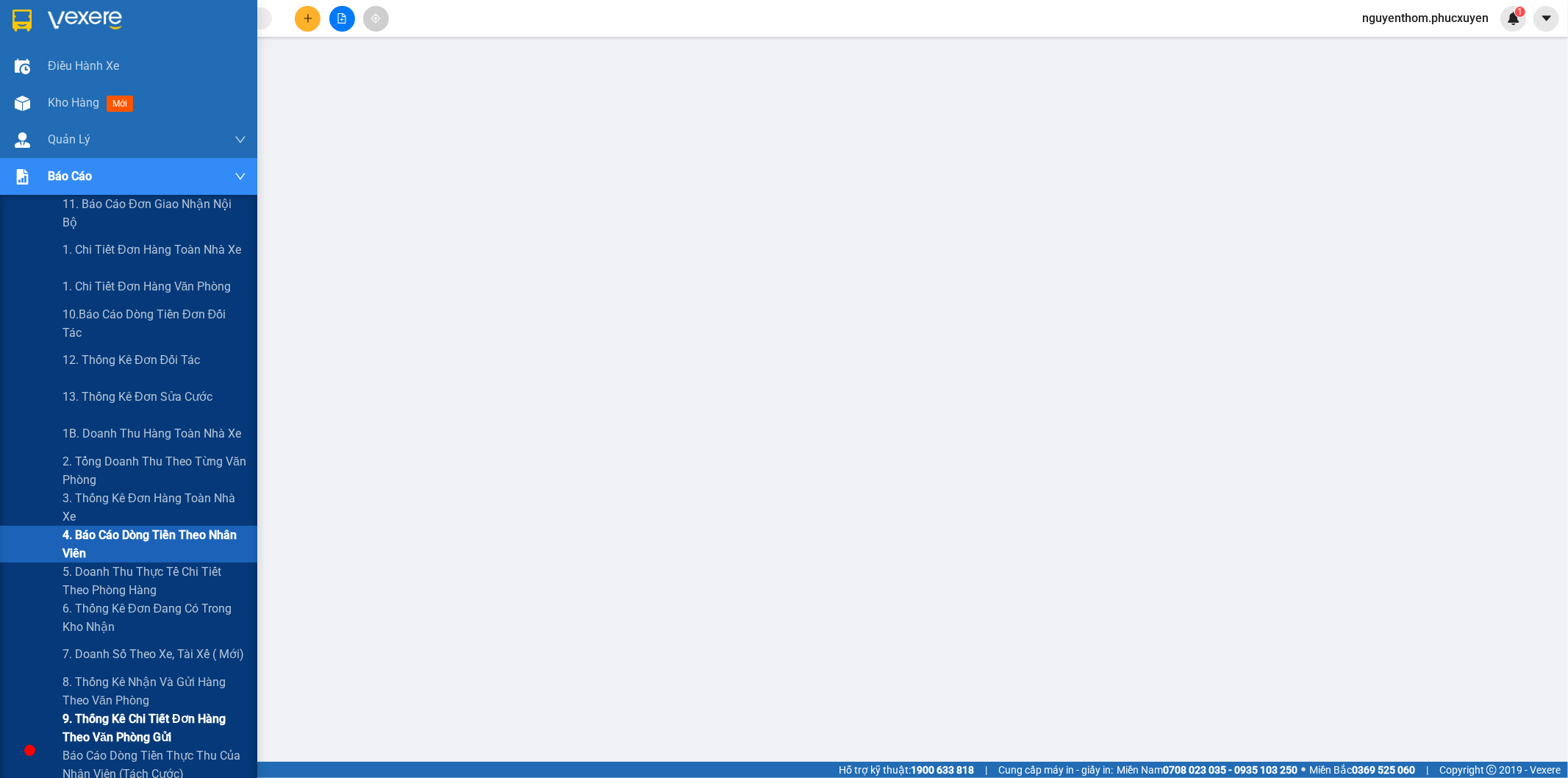
drag, startPoint x: 111, startPoint y: 720, endPoint x: 522, endPoint y: 399, distance: 521.5
click at [111, 720] on span "9. Thống kê chi tiết đơn hàng theo văn phòng gửi" at bounding box center [154, 728] width 184 height 37
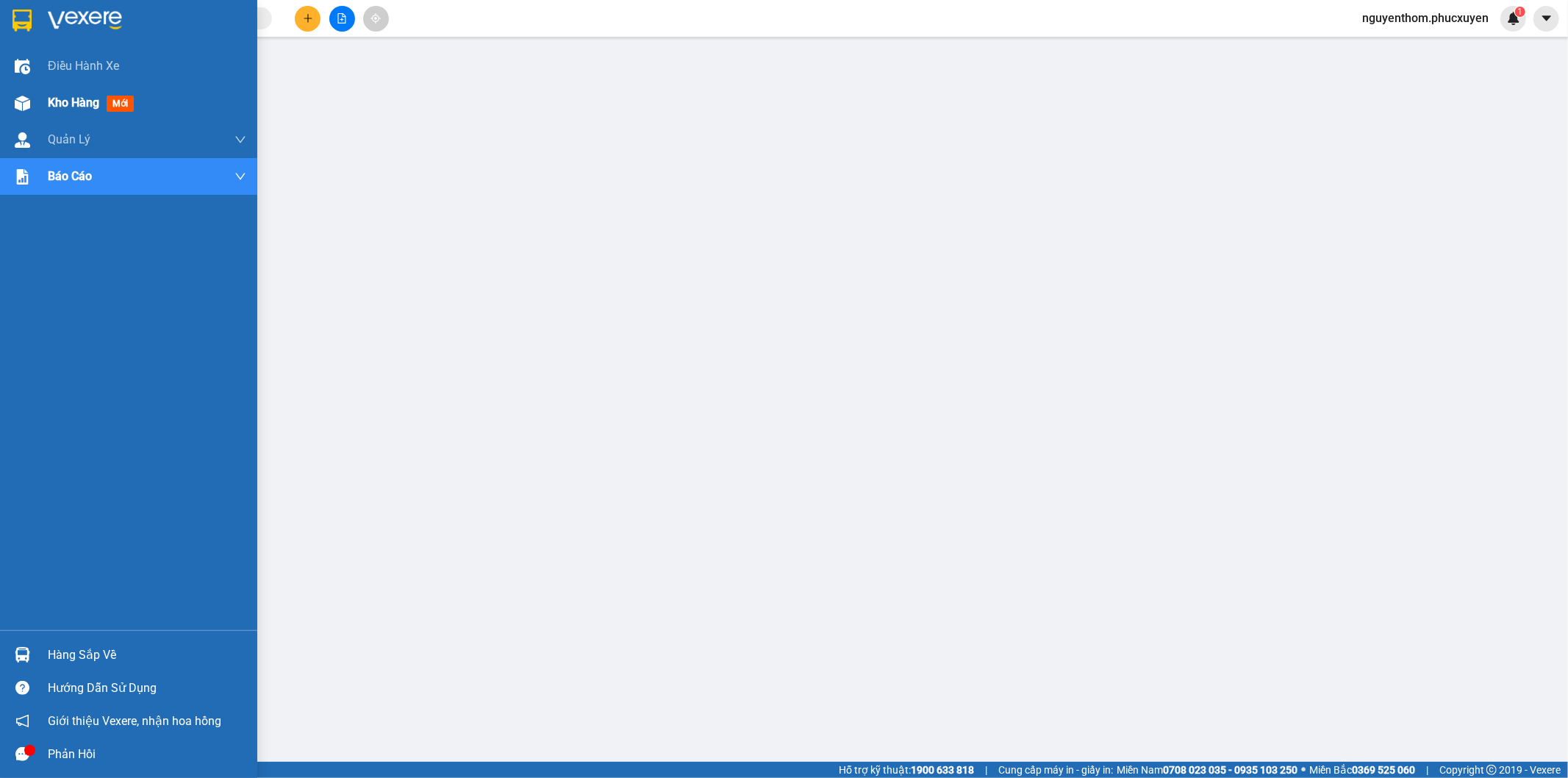
click at [27, 99] on img at bounding box center [22, 103] width 15 height 15
click at [72, 99] on span "Kho hàng" at bounding box center [73, 103] width 51 height 14
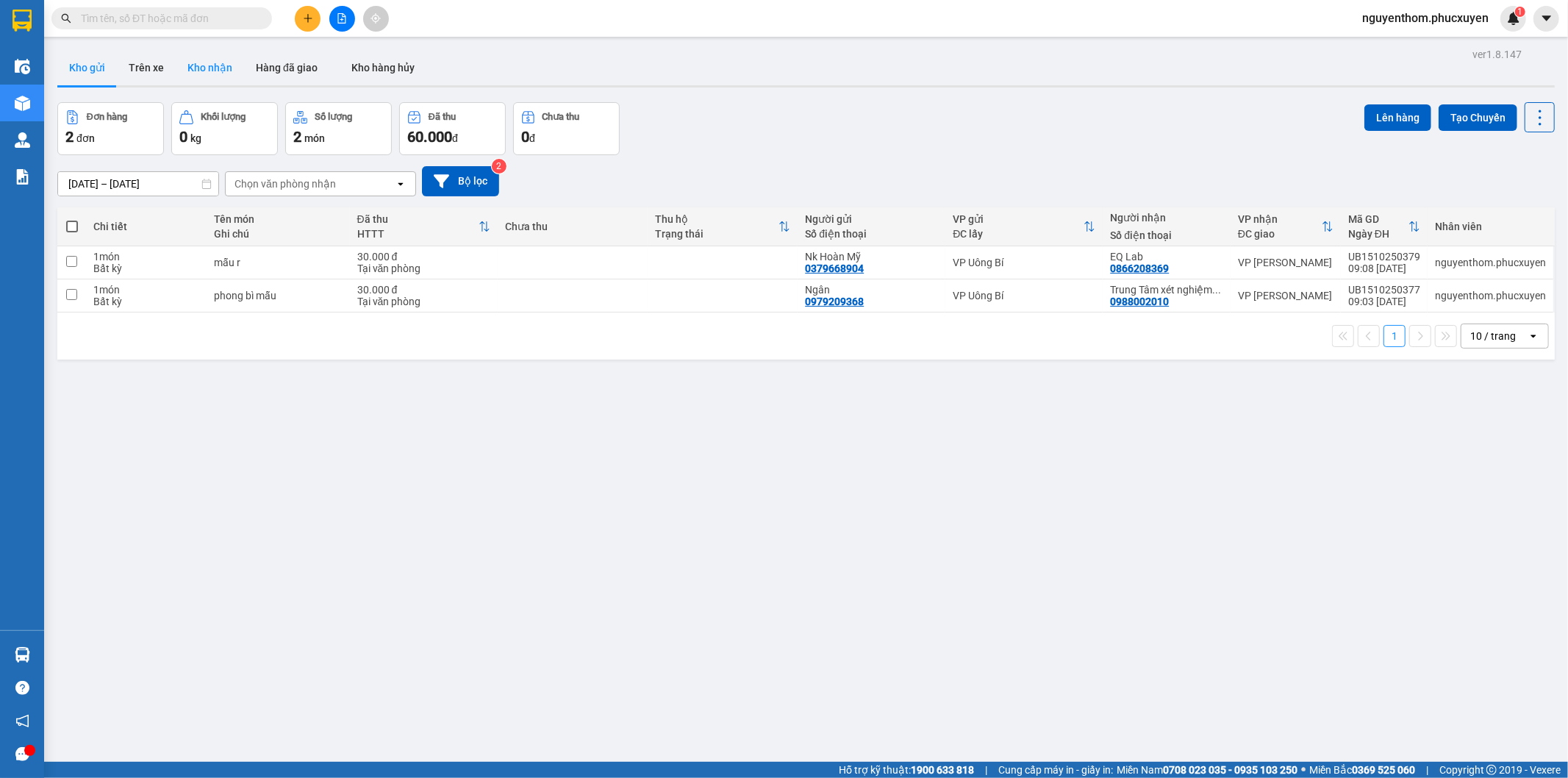
click at [211, 70] on button "Kho nhận" at bounding box center [210, 67] width 68 height 35
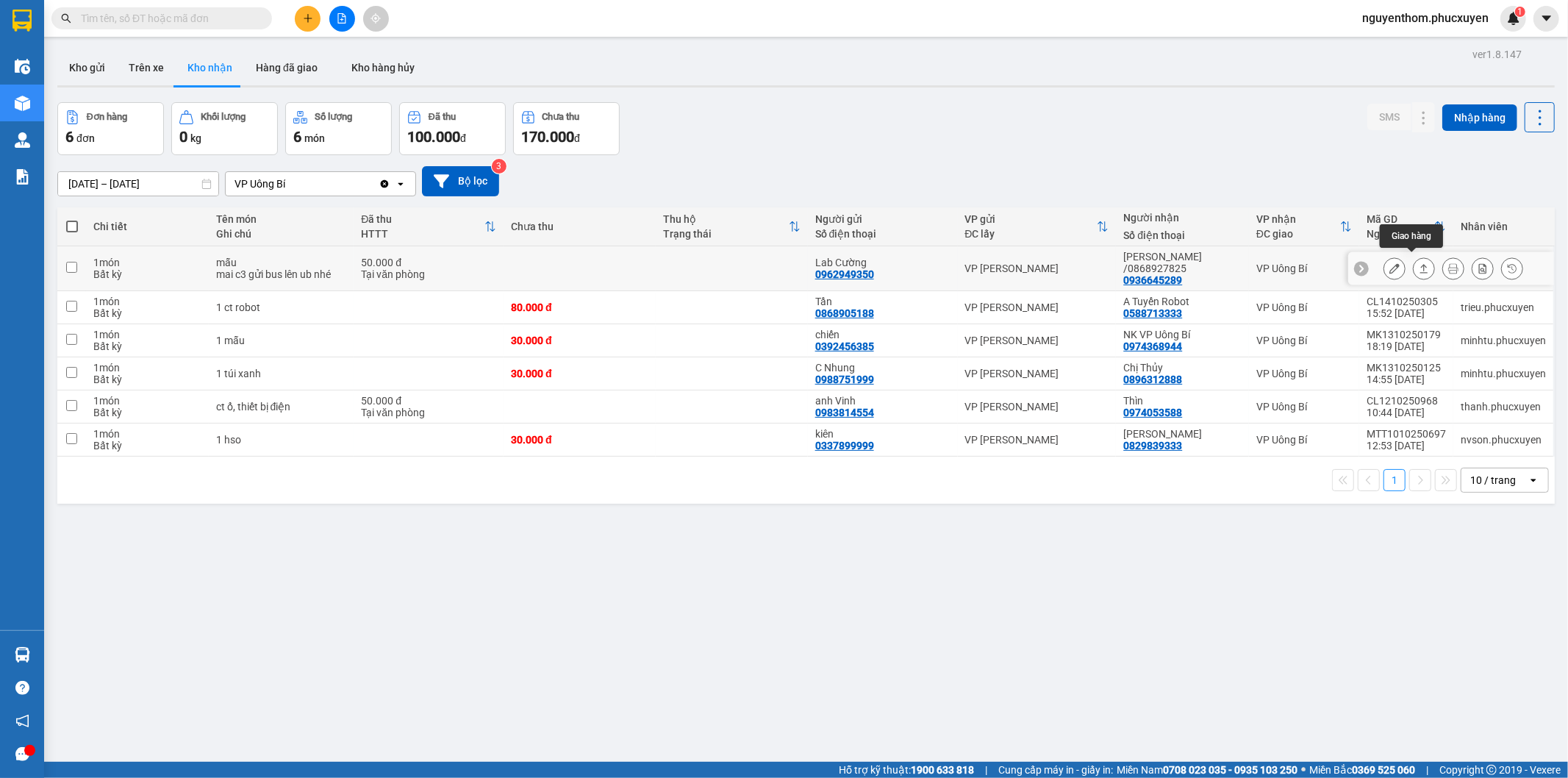
click at [1413, 255] on button at bounding box center [1423, 268] width 21 height 26
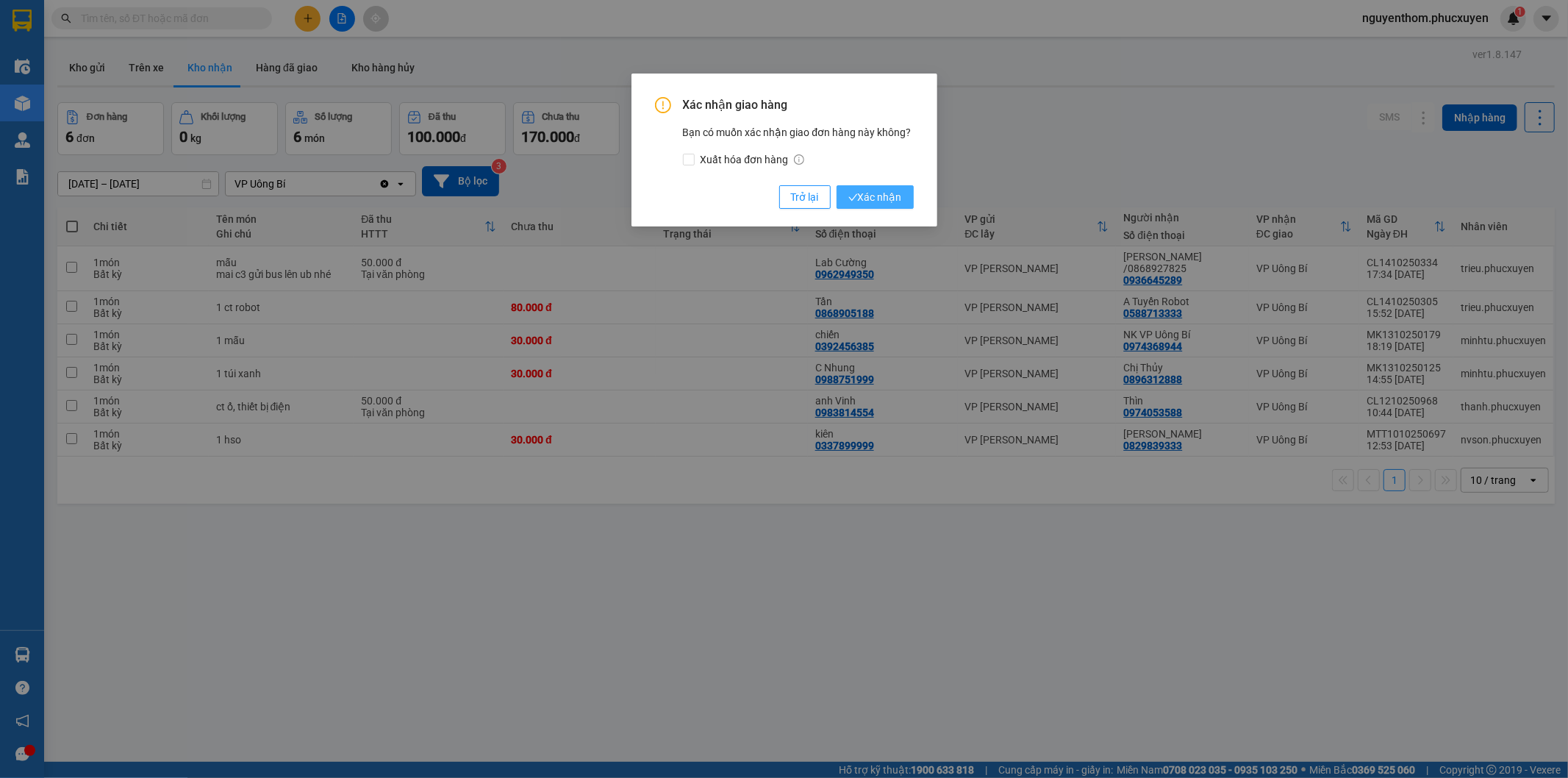
click at [870, 187] on button "Xác nhận" at bounding box center [875, 197] width 77 height 23
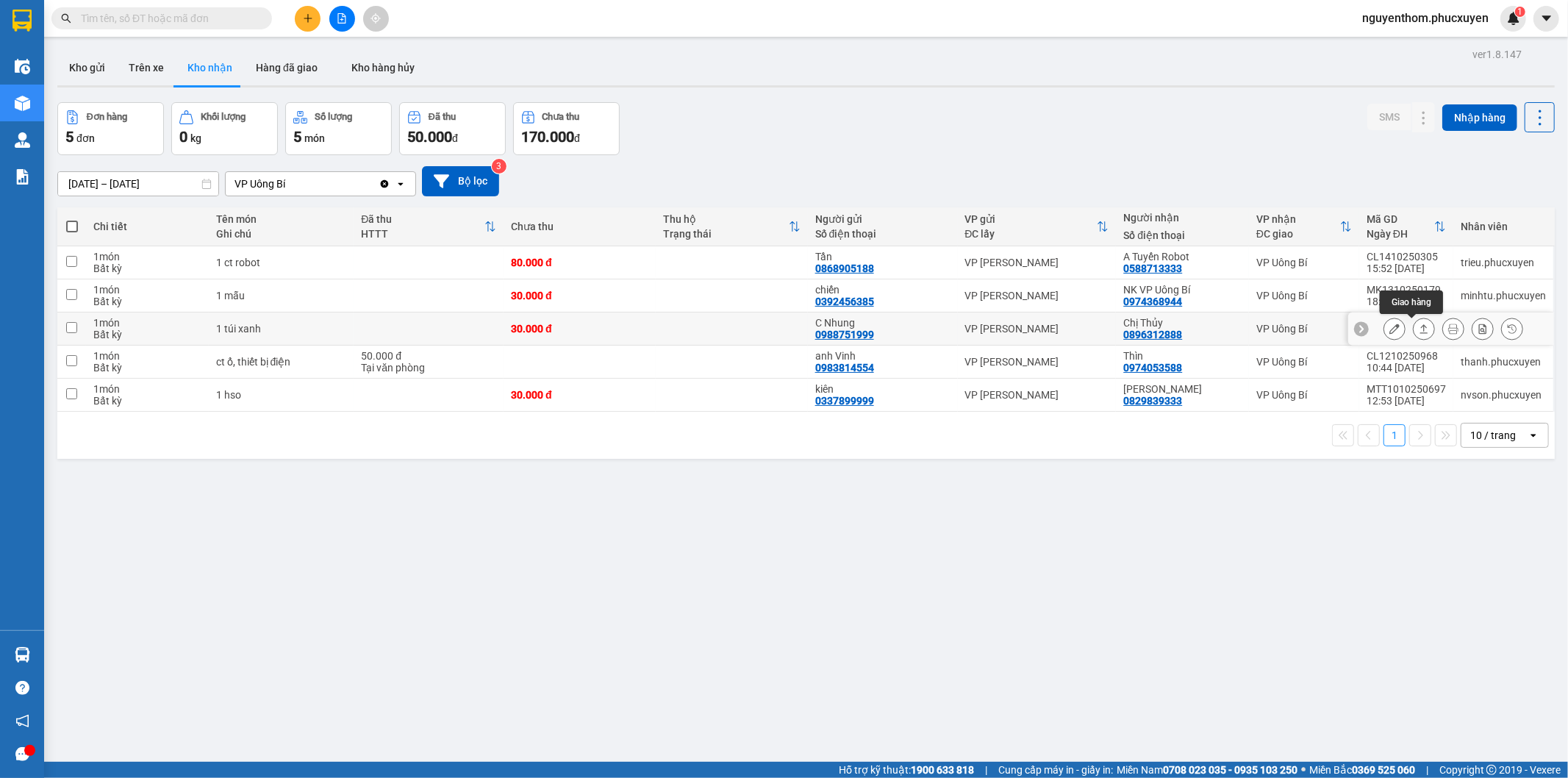
click at [1420, 327] on icon at bounding box center [1424, 328] width 8 height 9
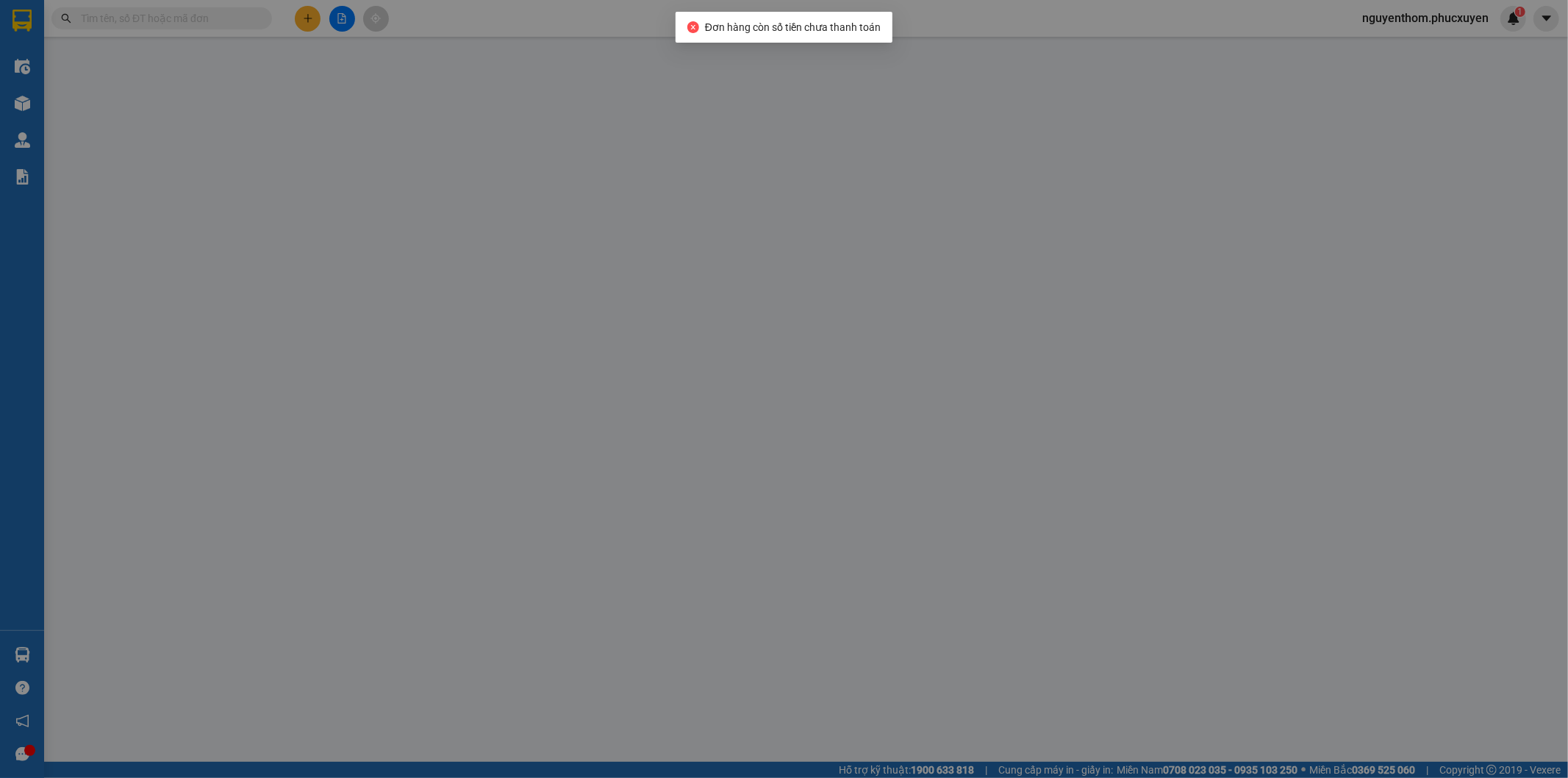
type input "0988751999"
type input "C Nhung"
type input "0896312888"
type input "Chị Thủy"
type input "0"
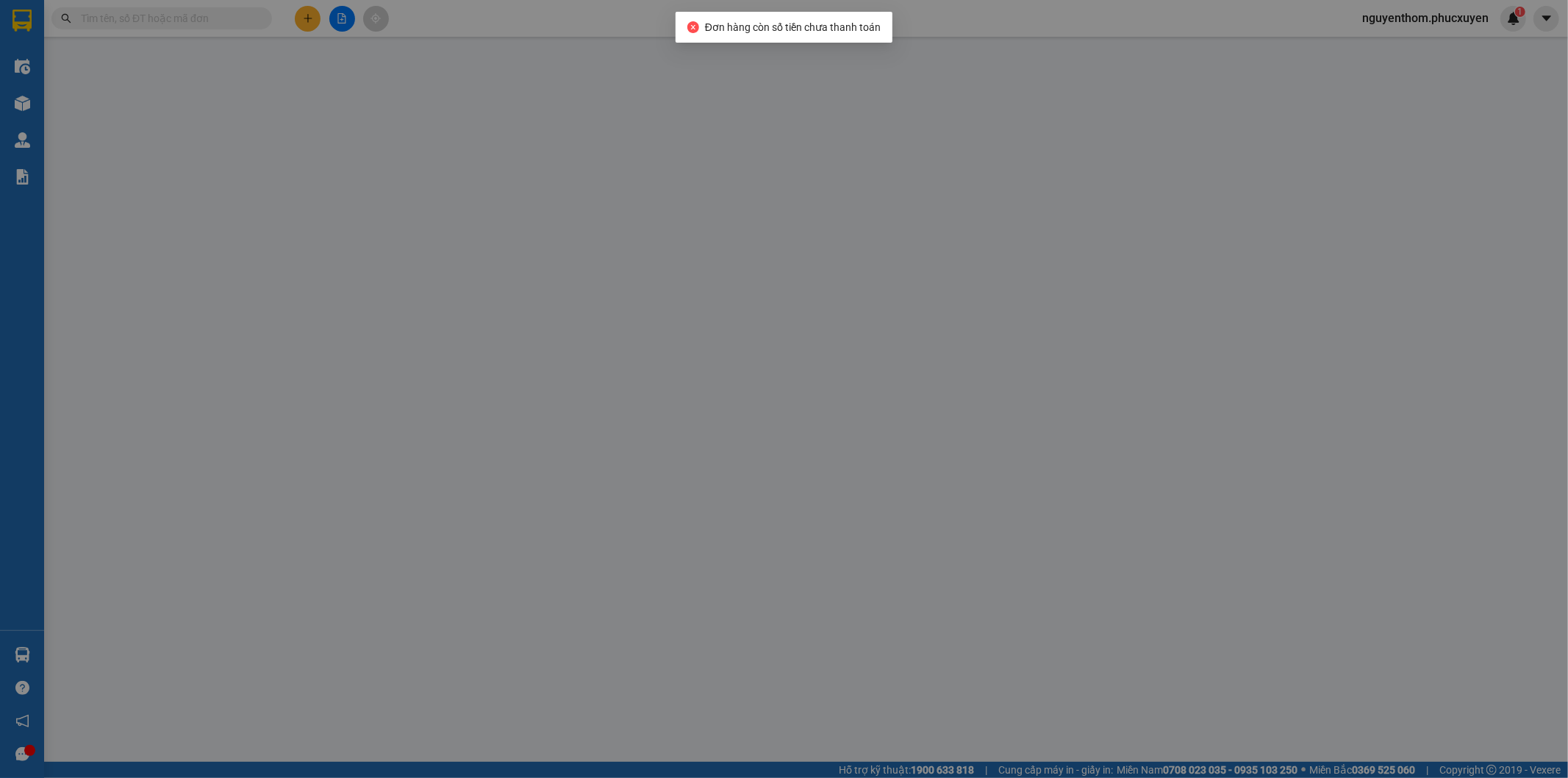
type input "30.000"
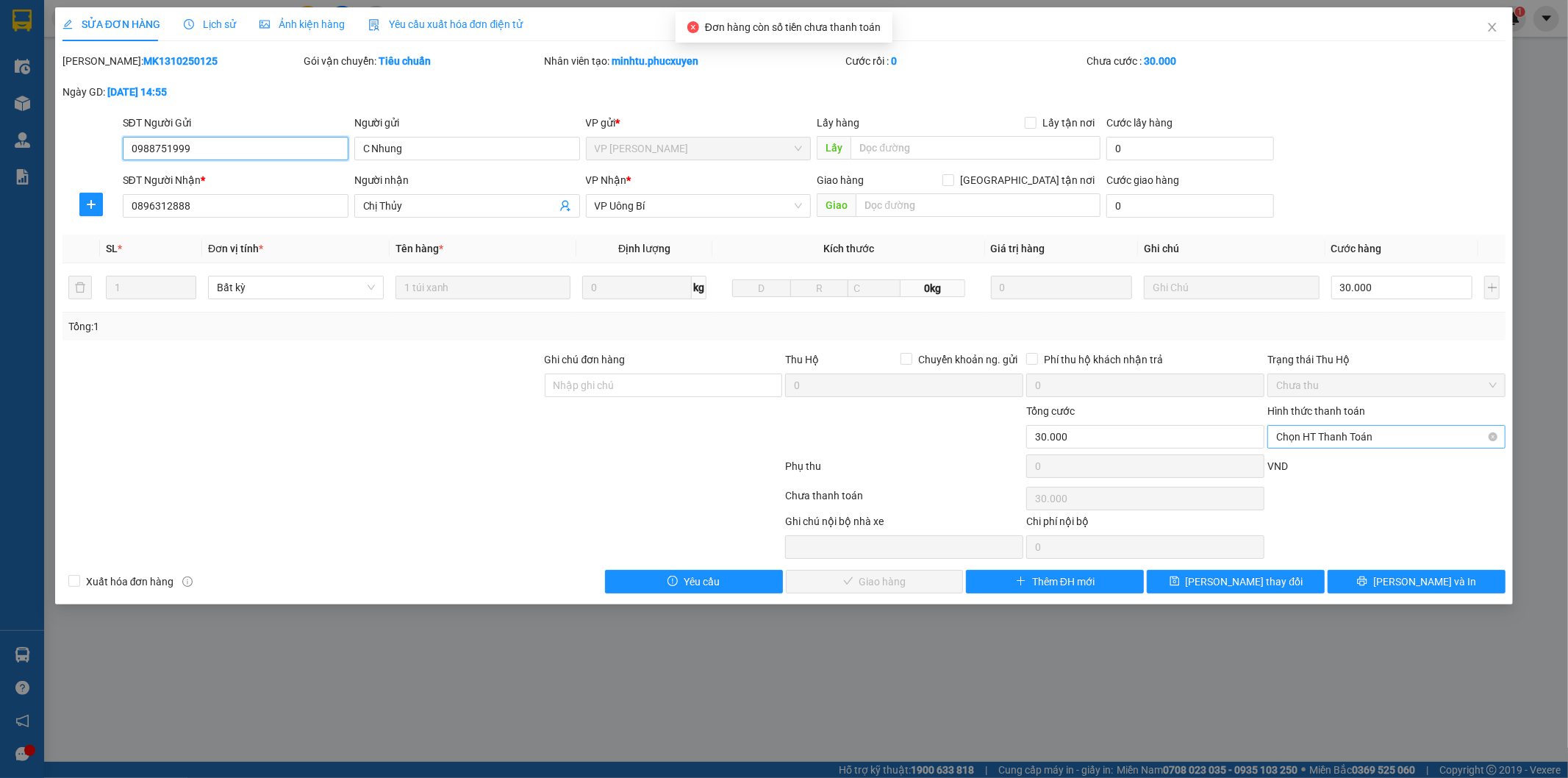
click at [1354, 436] on span "Chọn HT Thanh Toán" at bounding box center [1386, 436] width 220 height 22
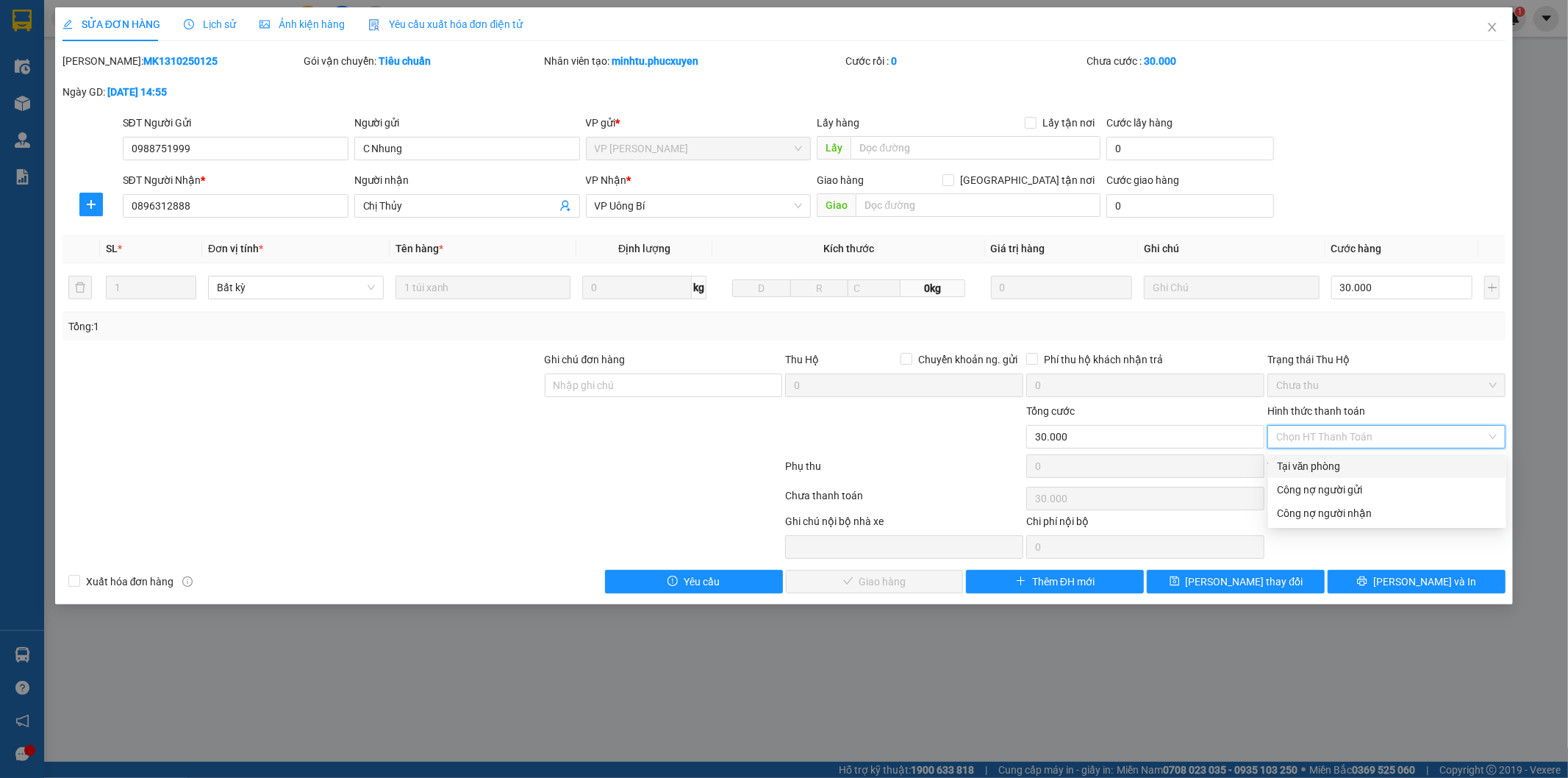
click at [1317, 461] on div "Tại văn phòng" at bounding box center [1386, 466] width 220 height 16
type input "0"
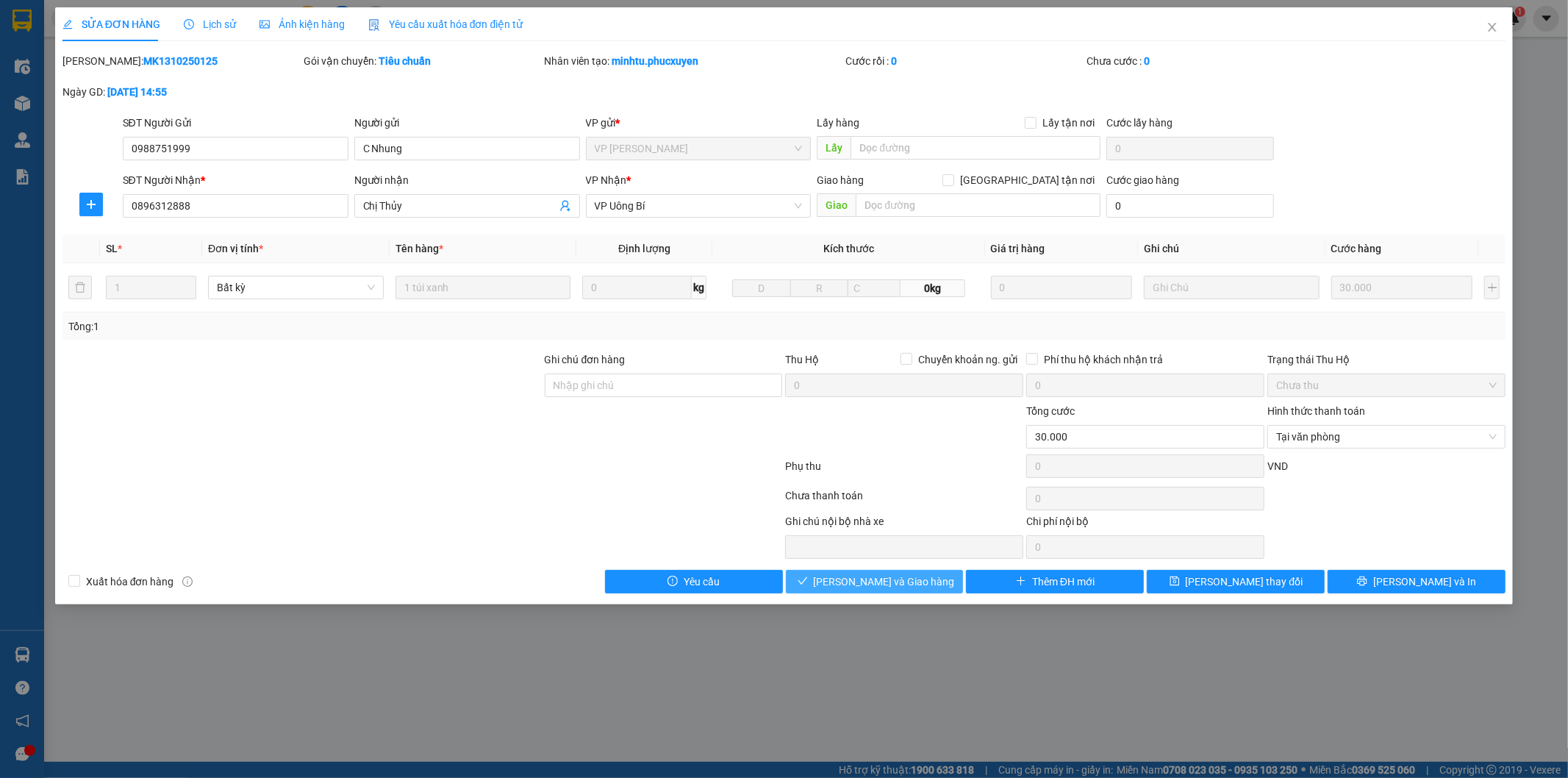
click at [918, 581] on span "Lưu và Giao hàng" at bounding box center [884, 581] width 141 height 16
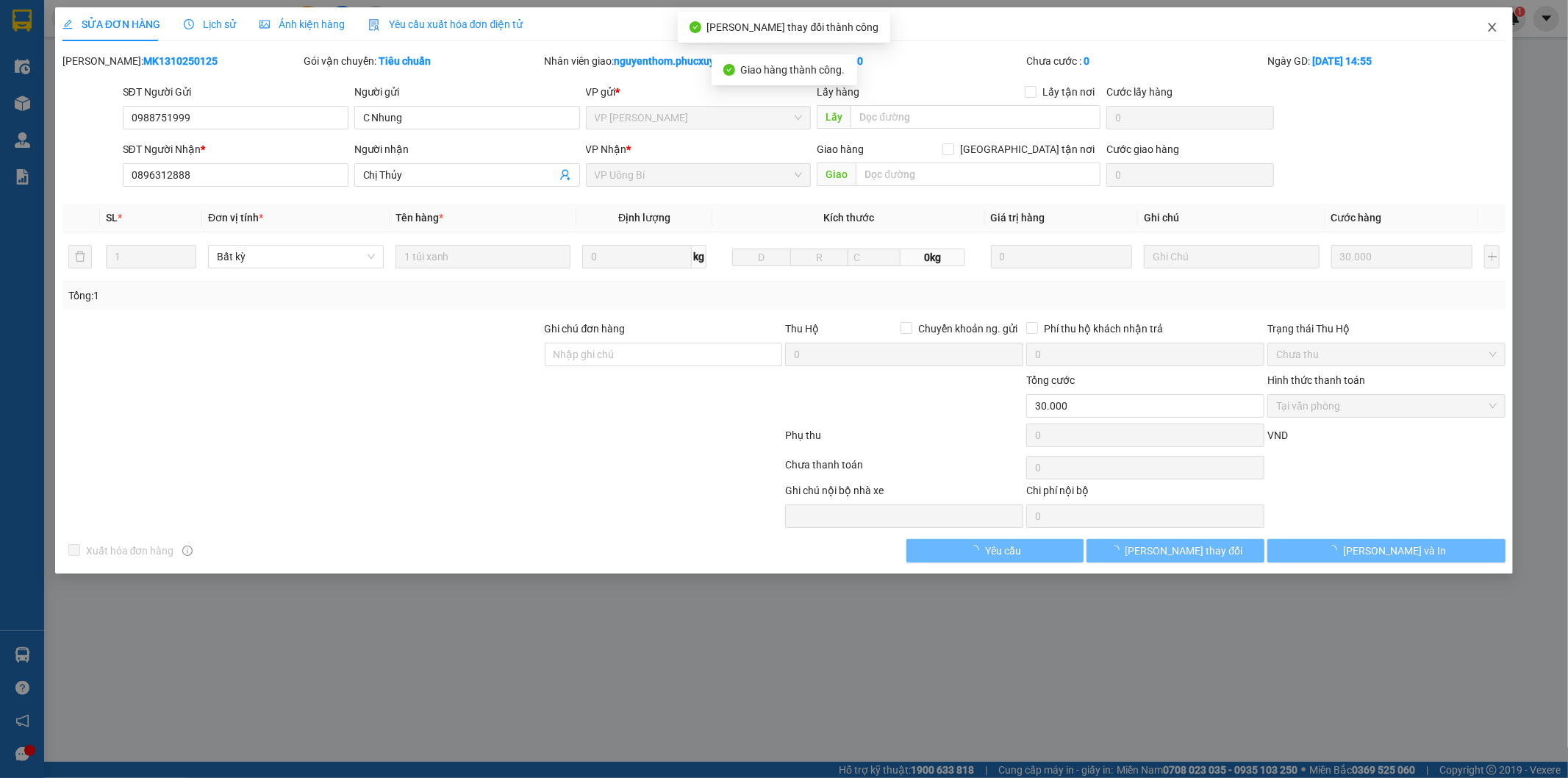
click at [1489, 30] on icon "close" at bounding box center [1492, 27] width 12 height 12
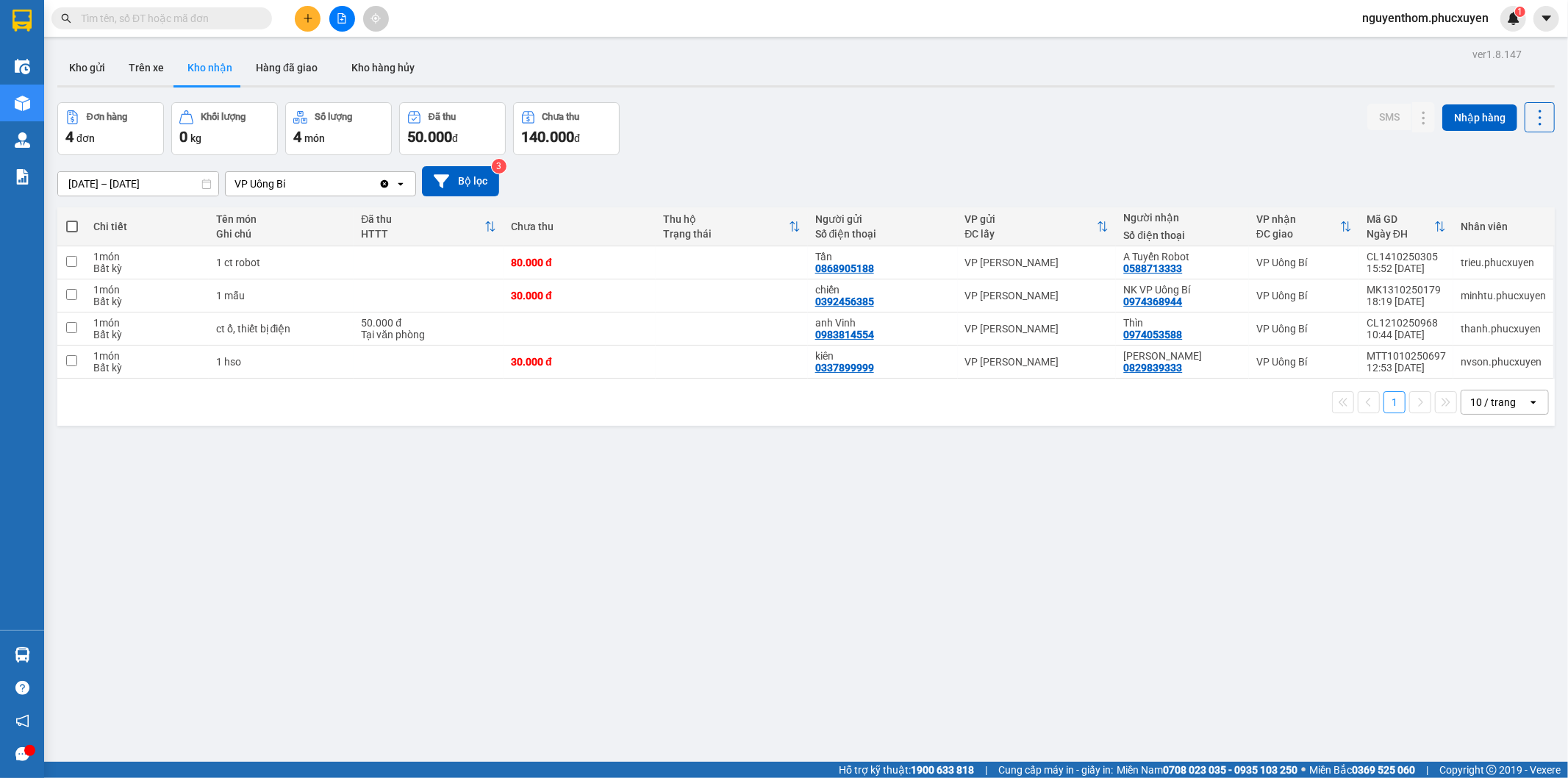
click at [811, 485] on div "ver 1.8.147 Kho gửi Trên xe Kho nhận Hàng đã giao Kho hàng hủy Đơn hàng 4 đơn K…" at bounding box center [806, 433] width 1510 height 778
click at [83, 64] on button "Kho gửi" at bounding box center [87, 67] width 59 height 35
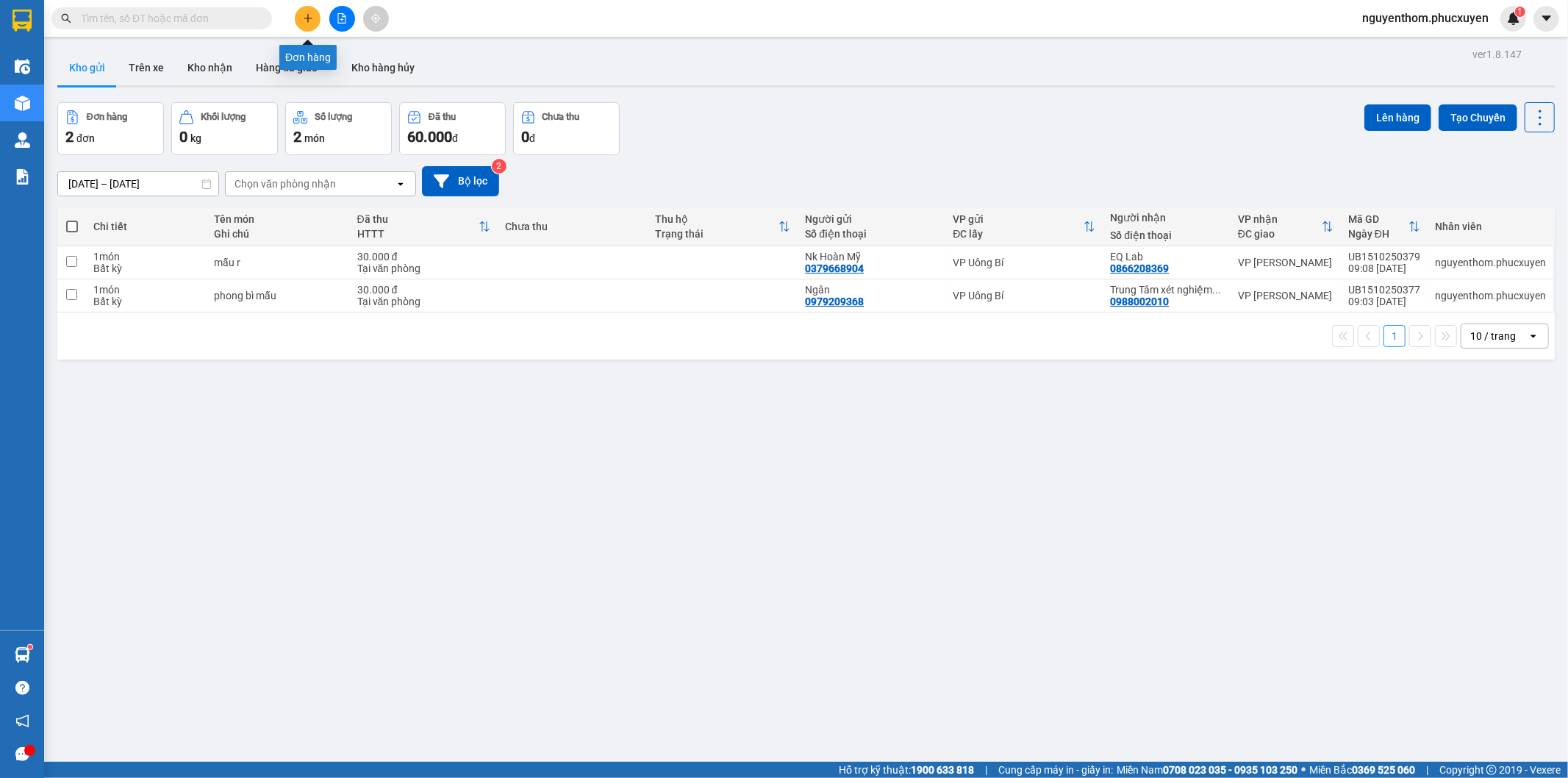
click at [309, 11] on button at bounding box center [308, 19] width 26 height 26
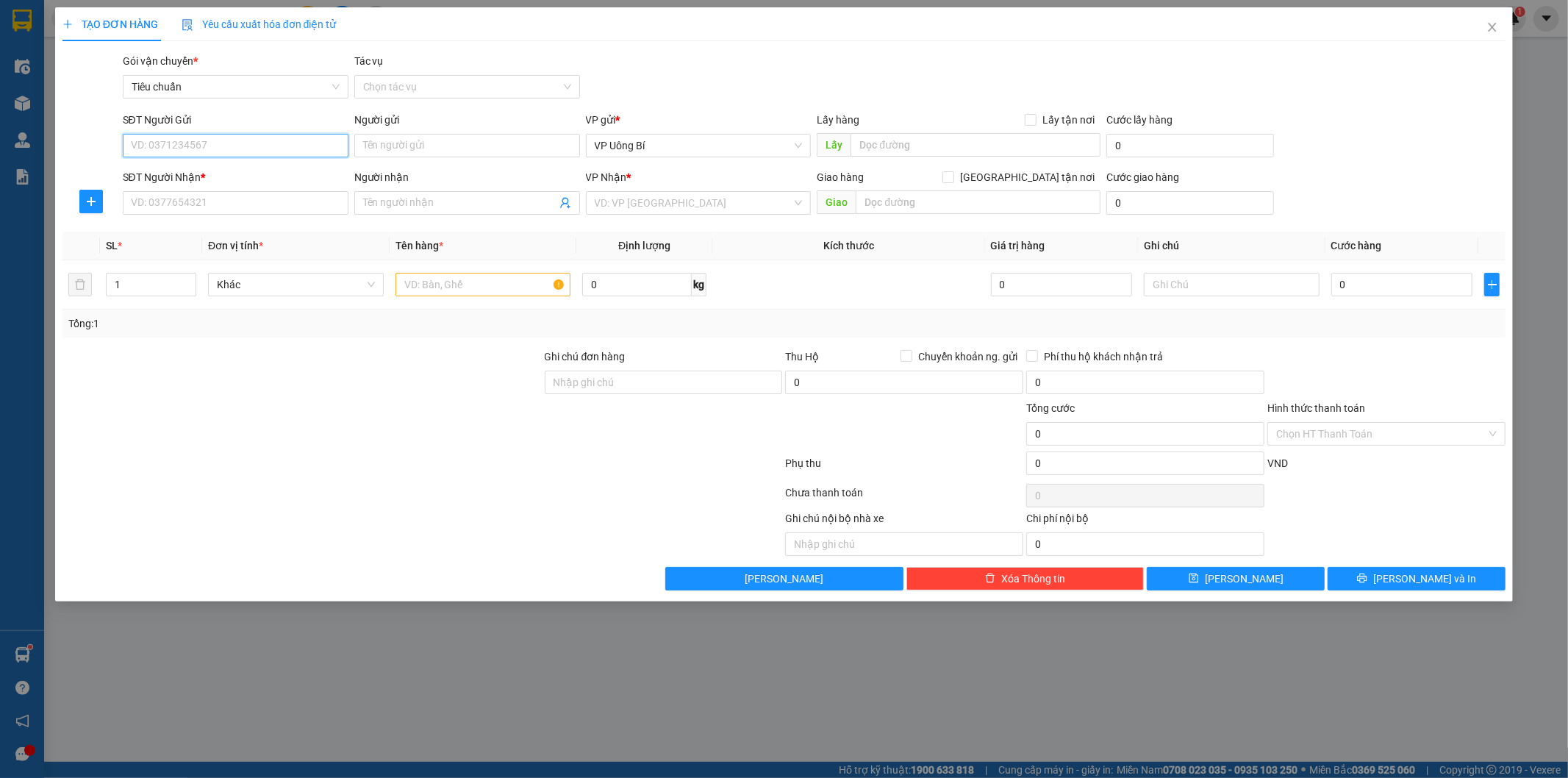
click at [314, 148] on input "SĐT Người Gửi" at bounding box center [235, 146] width 226 height 23
click at [240, 172] on div "0988391142 - nk việt pháp" at bounding box center [235, 174] width 208 height 16
type input "0988391142"
type input "nk việt pháp"
type input "0988391142"
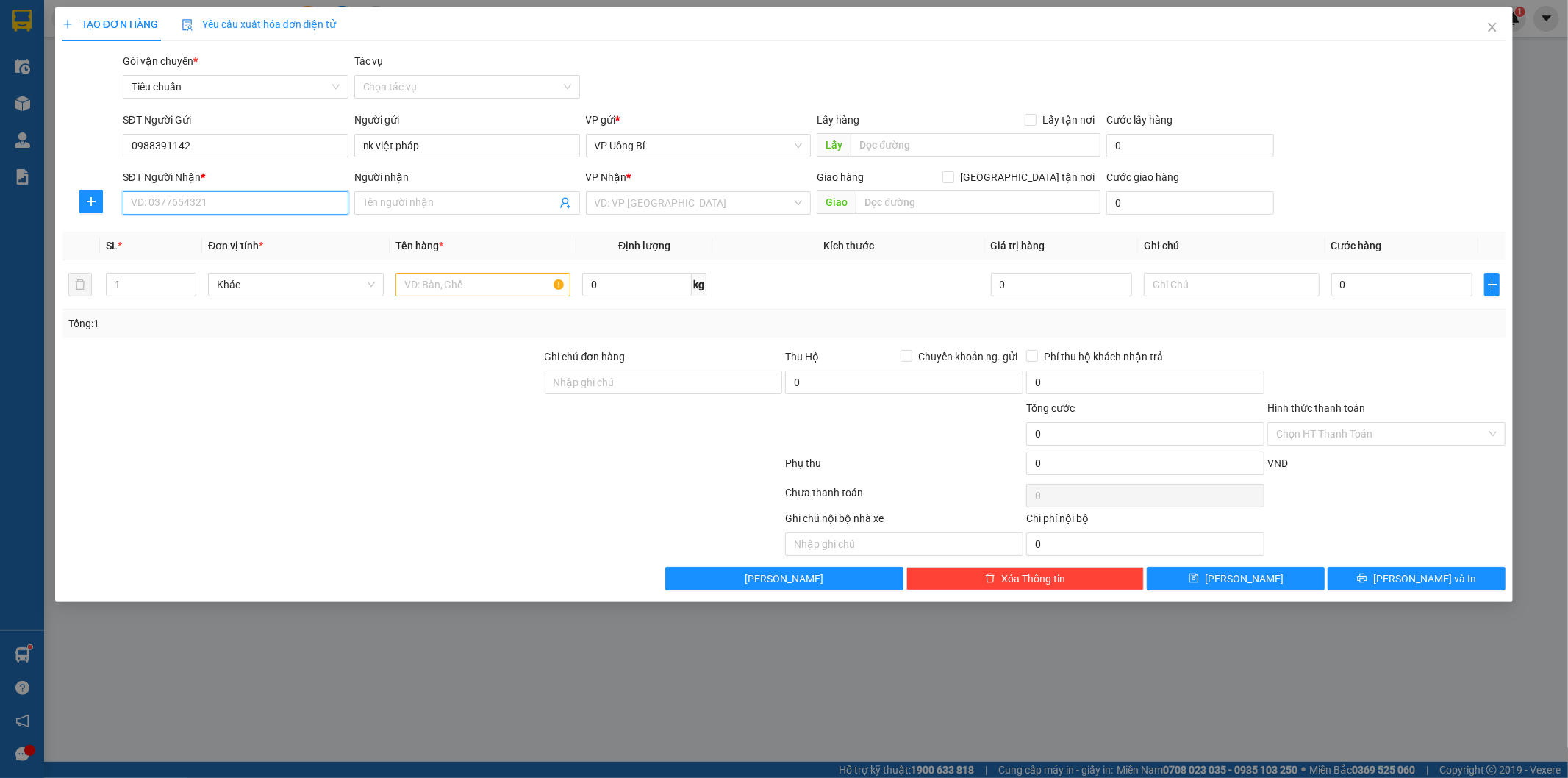
click at [241, 202] on input "SĐT Người Nhận *" at bounding box center [235, 202] width 226 height 23
click at [260, 231] on div "0979525181 - lab Phú Thành" at bounding box center [235, 232] width 208 height 16
type input "0979525181"
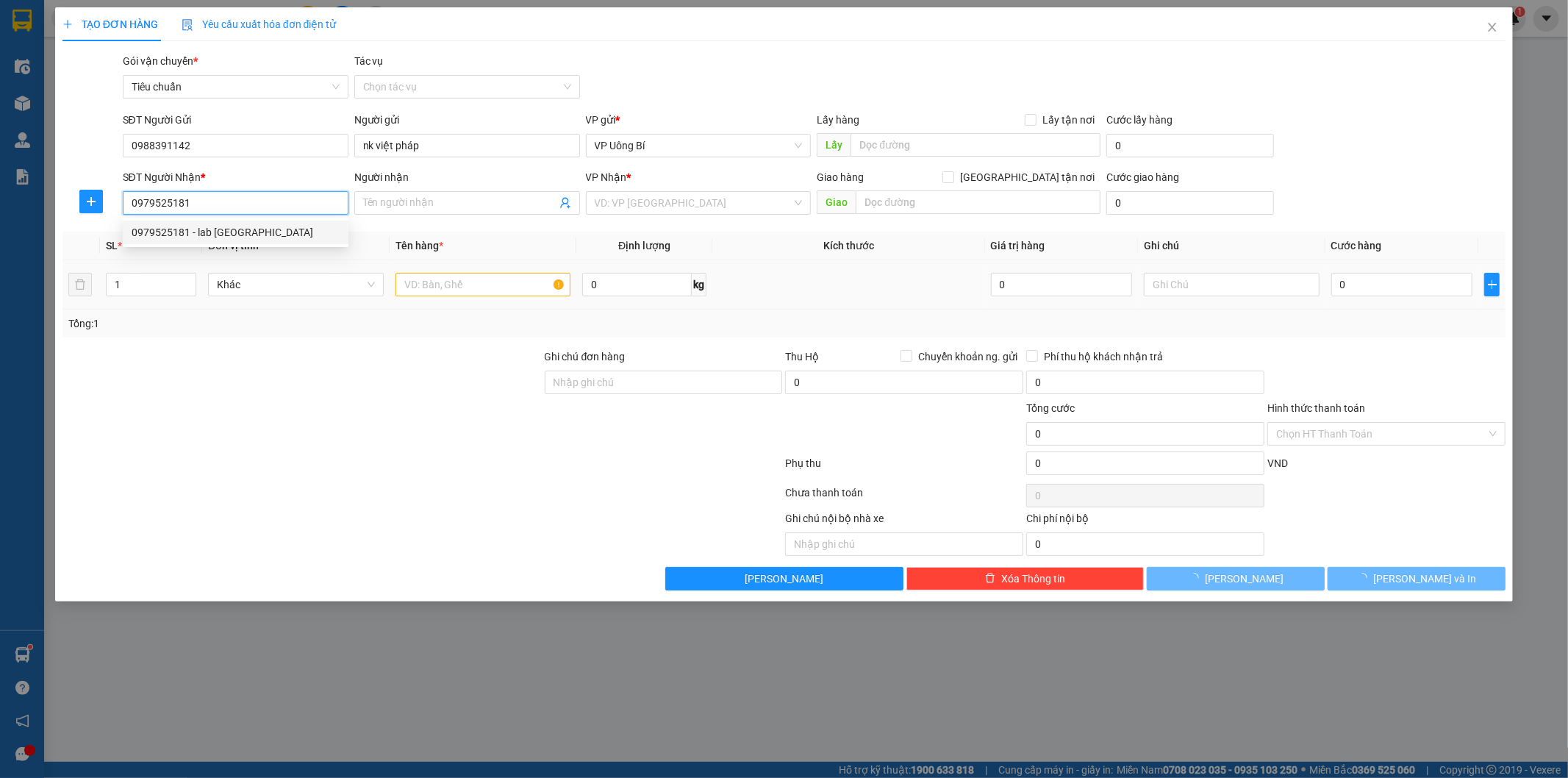
type input "lab Phú Thành"
click at [476, 287] on input "text" at bounding box center [483, 284] width 175 height 23
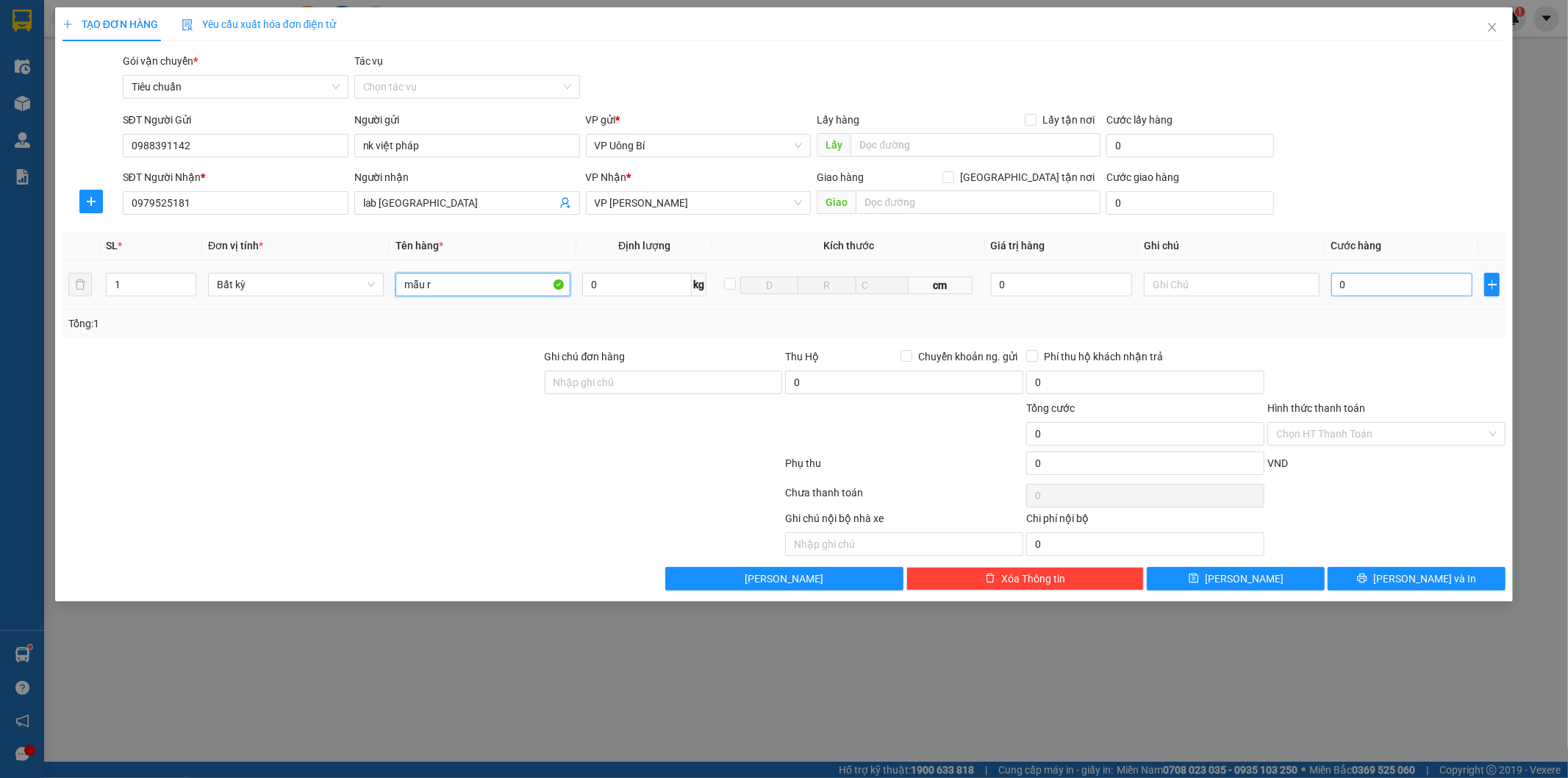
type input "mẫu r"
click at [1413, 278] on input "0" at bounding box center [1402, 284] width 141 height 23
type input "3"
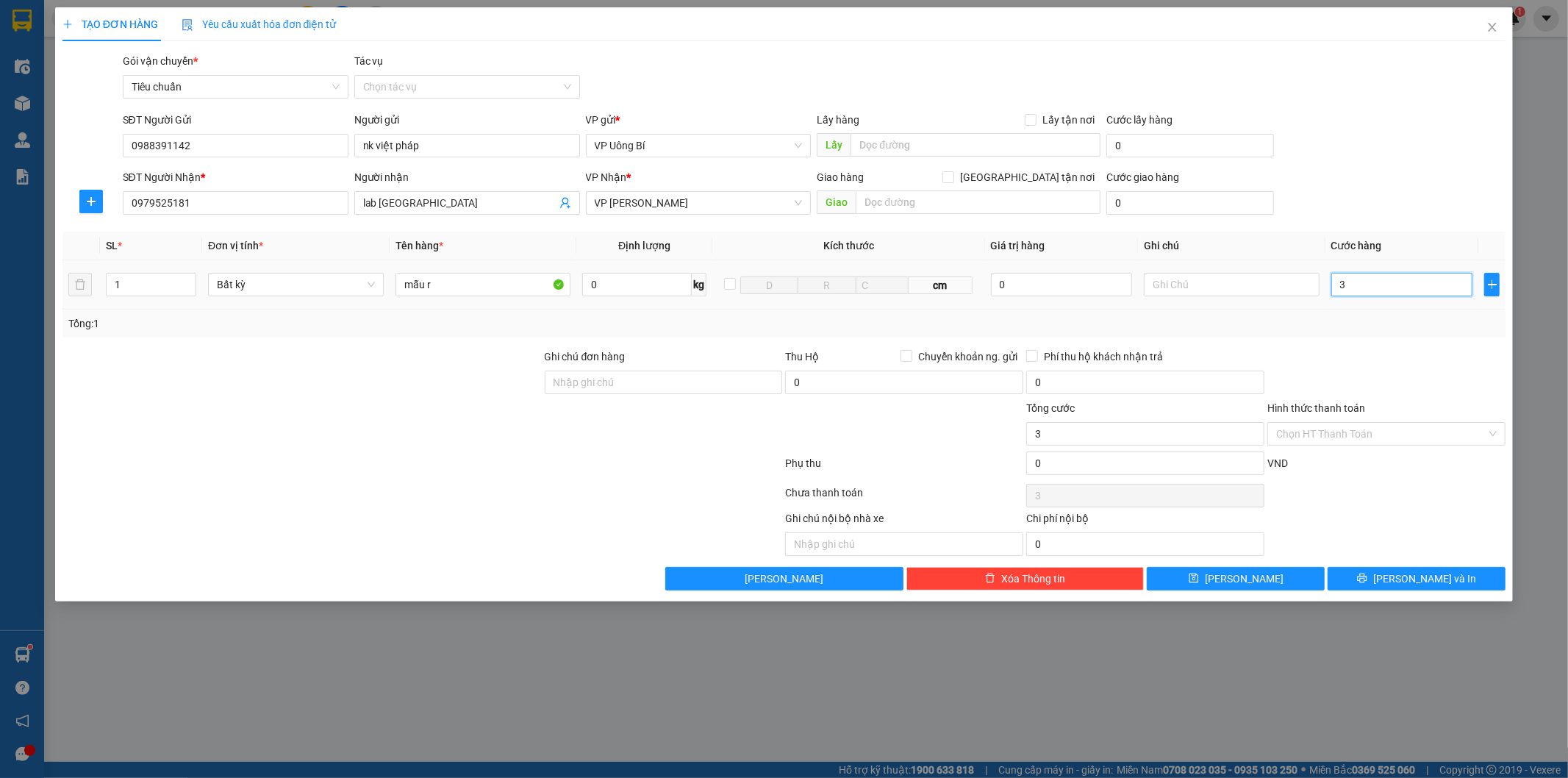
type input "30"
type input "30.000"
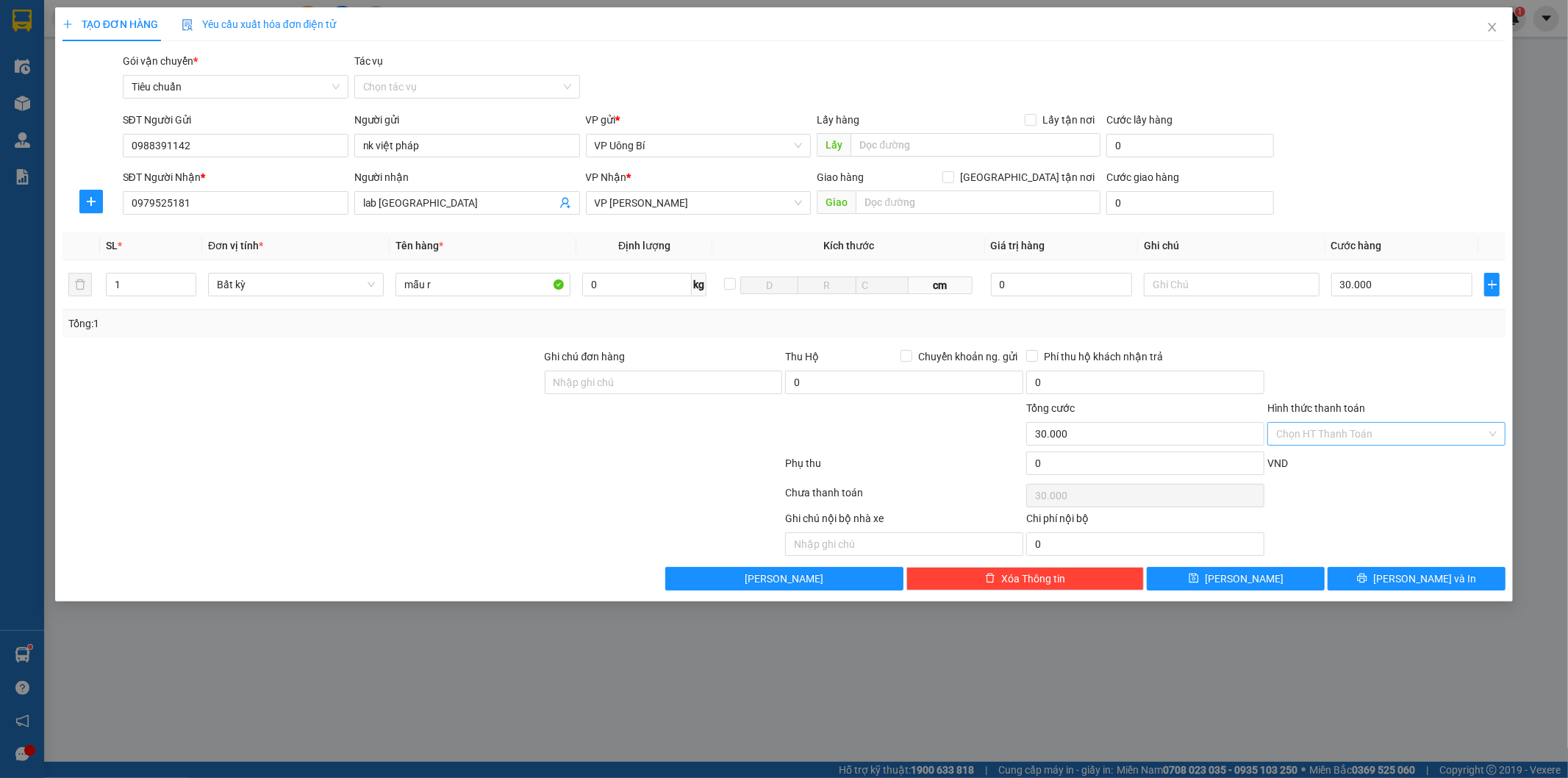
click at [1370, 434] on input "Hình thức thanh toán" at bounding box center [1382, 434] width 211 height 22
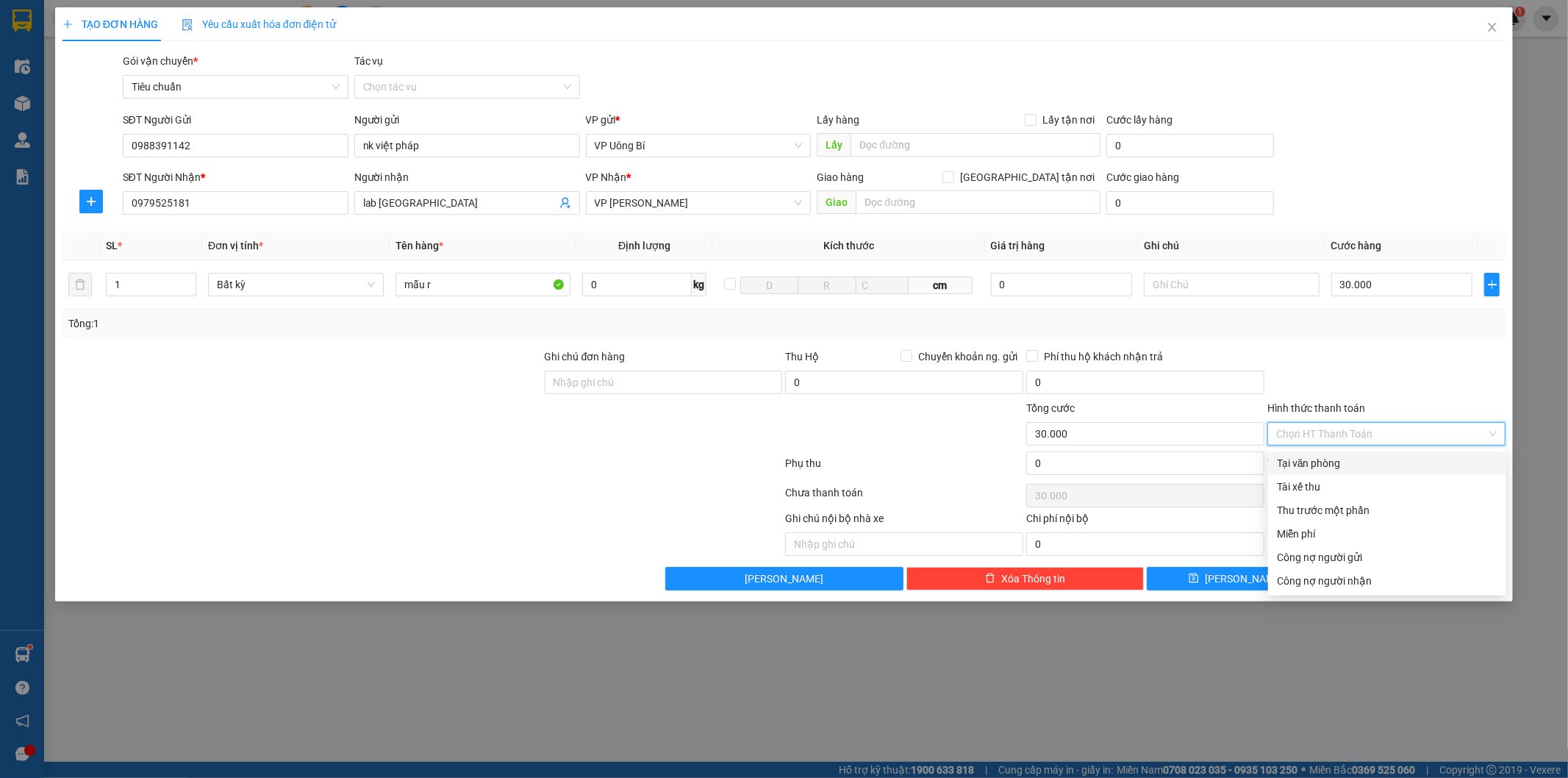
click at [1357, 461] on div "Tại văn phòng" at bounding box center [1386, 463] width 220 height 16
type input "0"
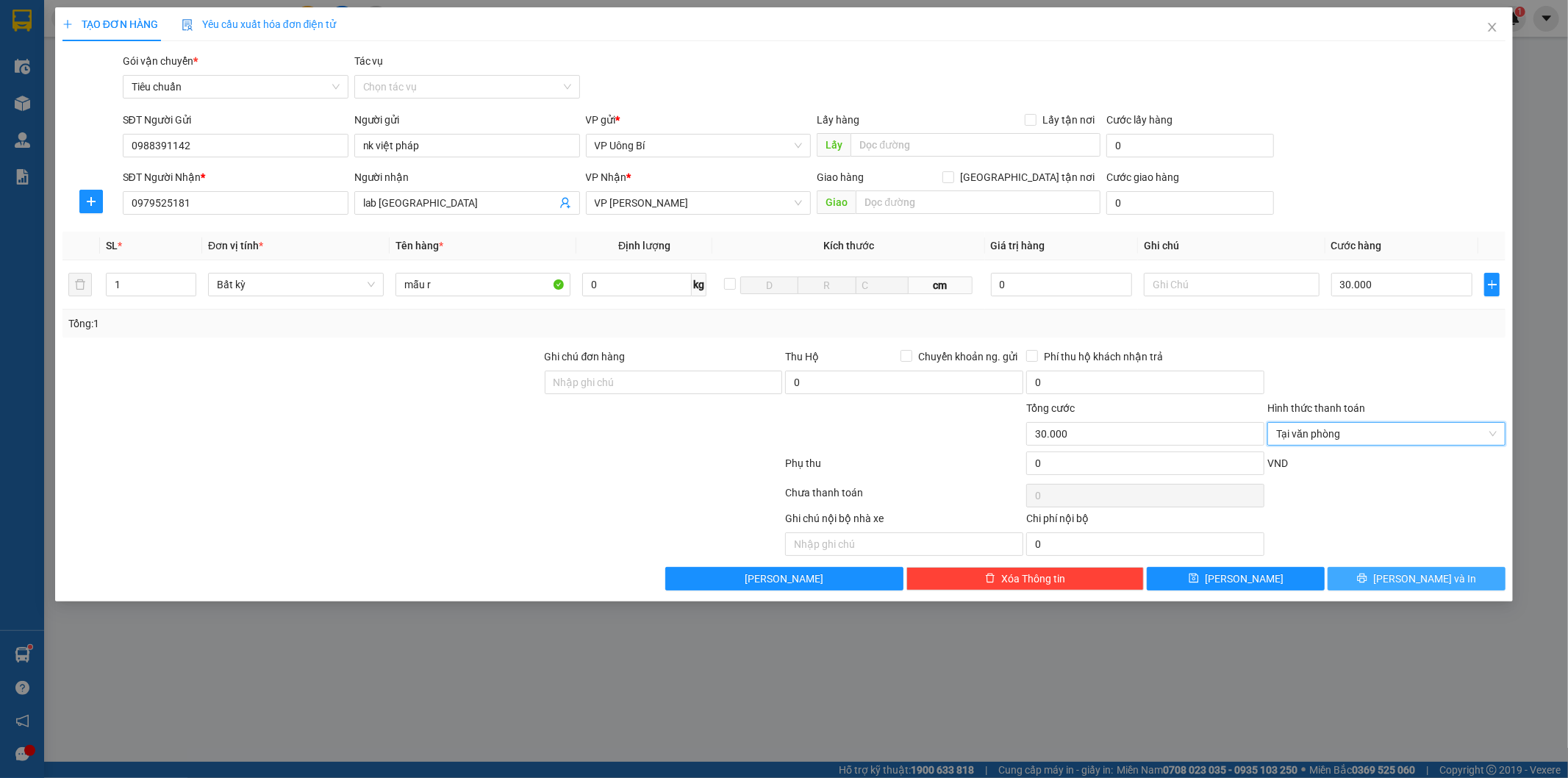
click at [1426, 572] on span "Lưu và In" at bounding box center [1424, 578] width 103 height 16
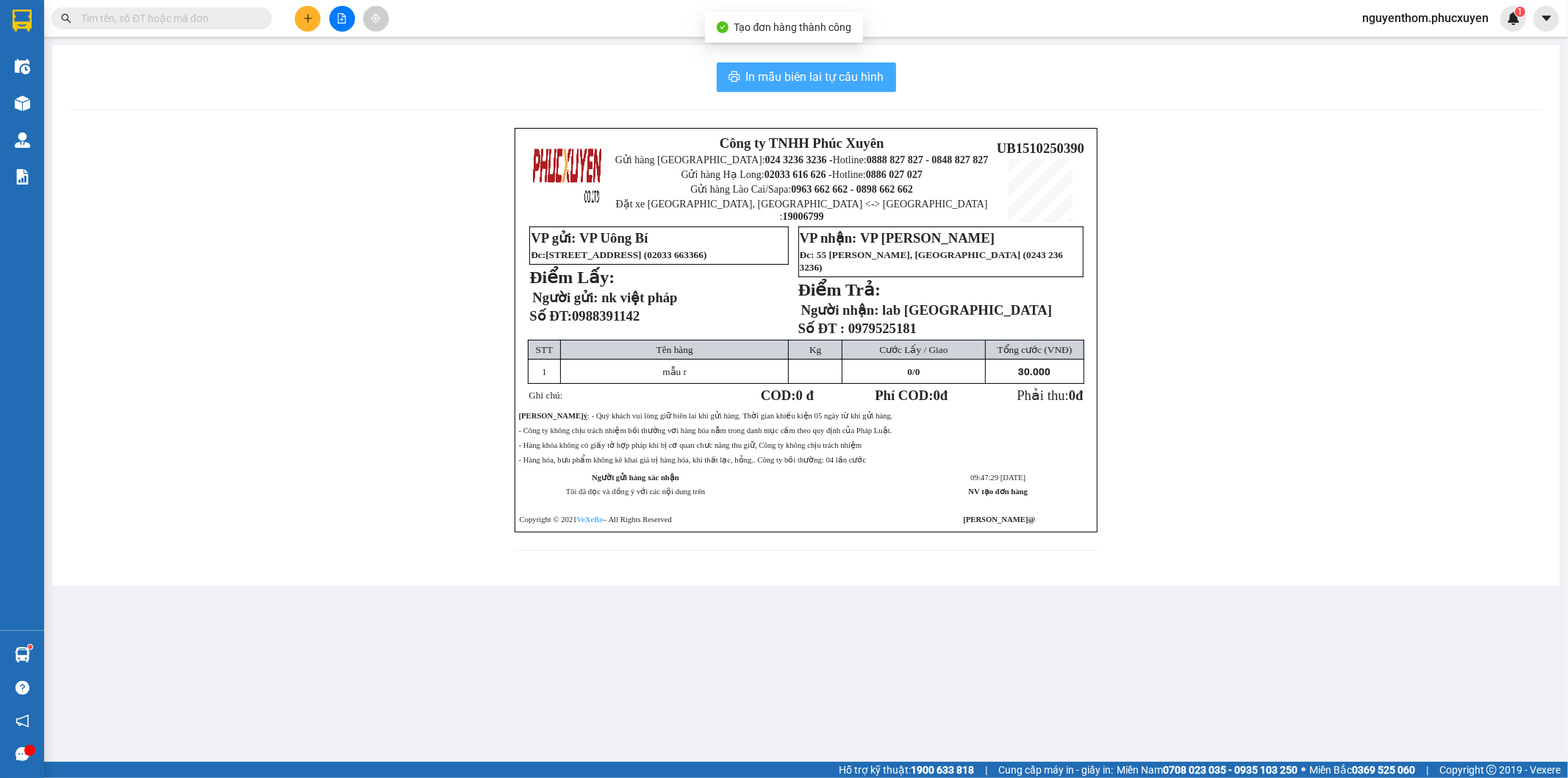
click at [843, 78] on span "In mẫu biên lai tự cấu hình" at bounding box center [815, 76] width 139 height 18
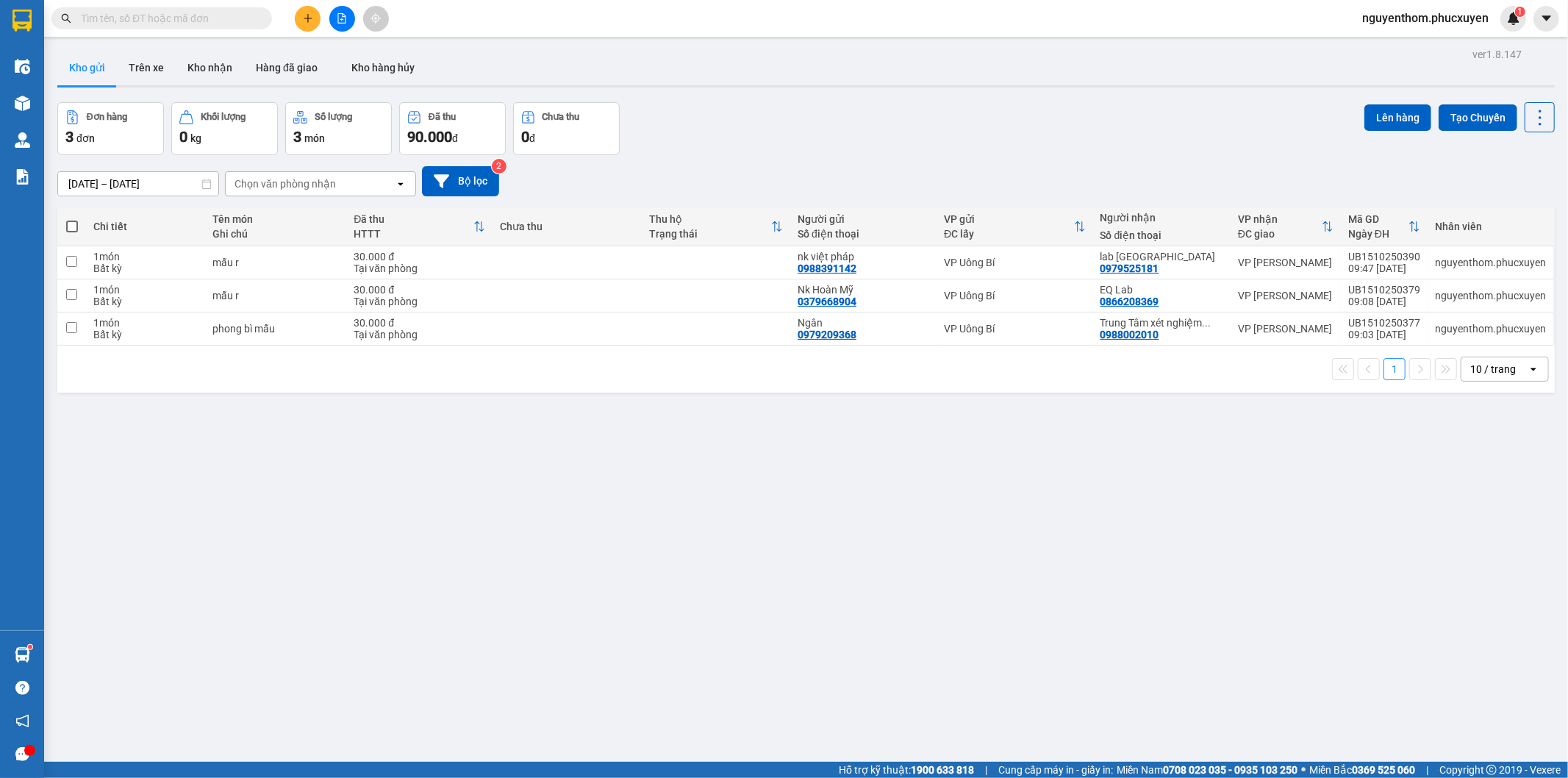
click at [312, 9] on button at bounding box center [308, 19] width 26 height 26
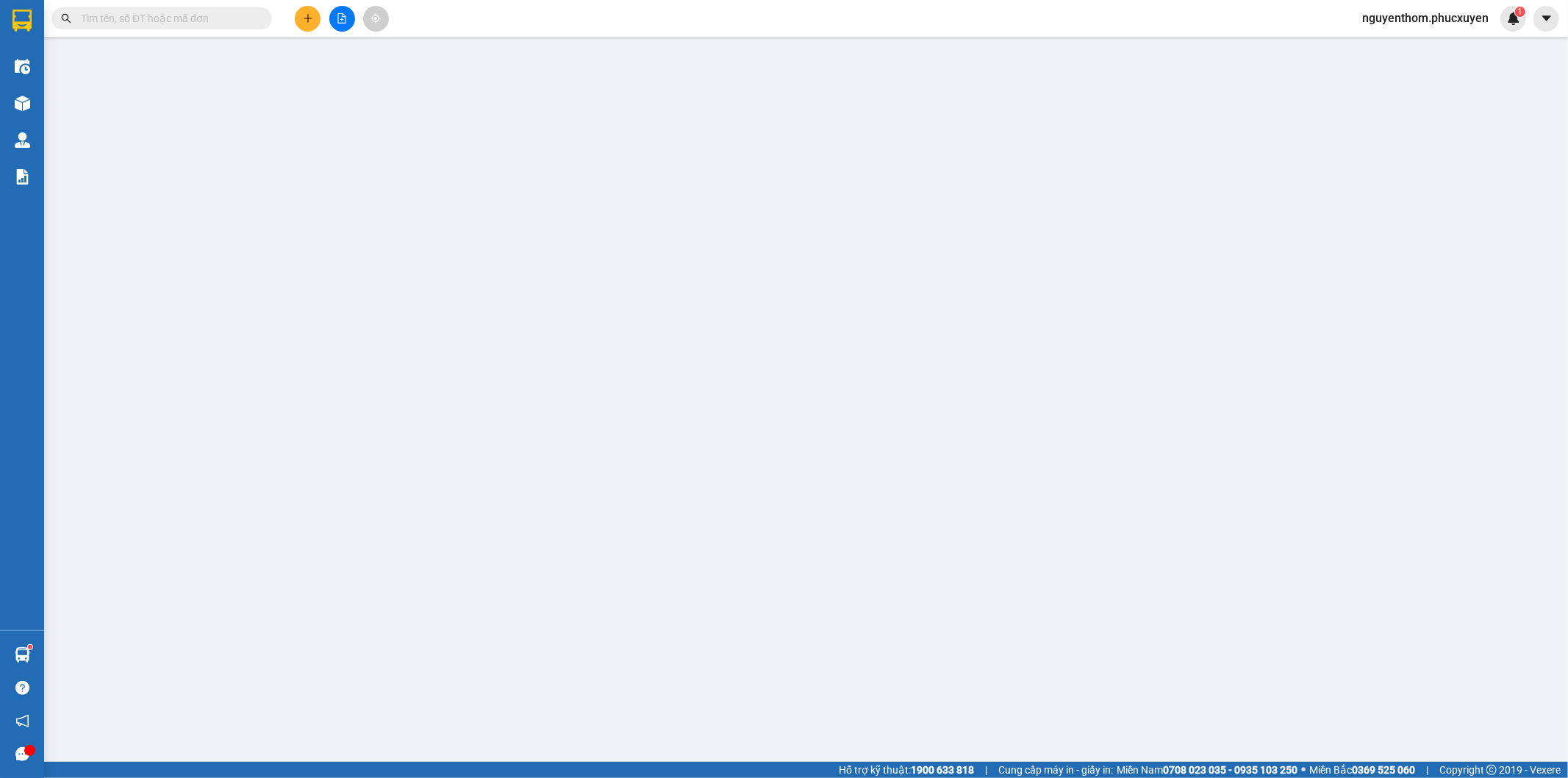
click at [302, 13] on div "Yêu cầu xuất hóa đơn điện tử" at bounding box center [259, 24] width 155 height 34
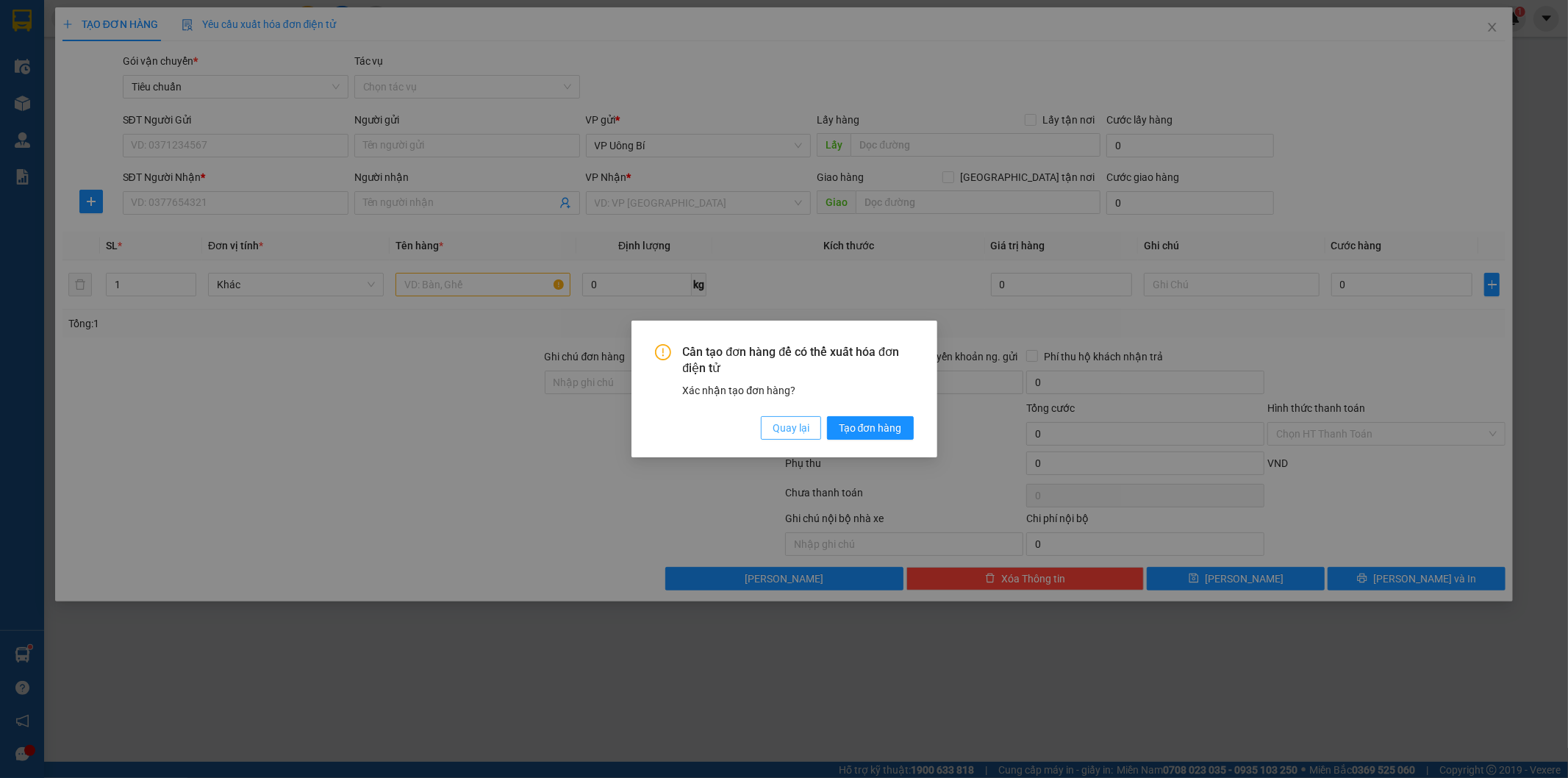
click at [798, 429] on span "Quay lại" at bounding box center [791, 428] width 37 height 16
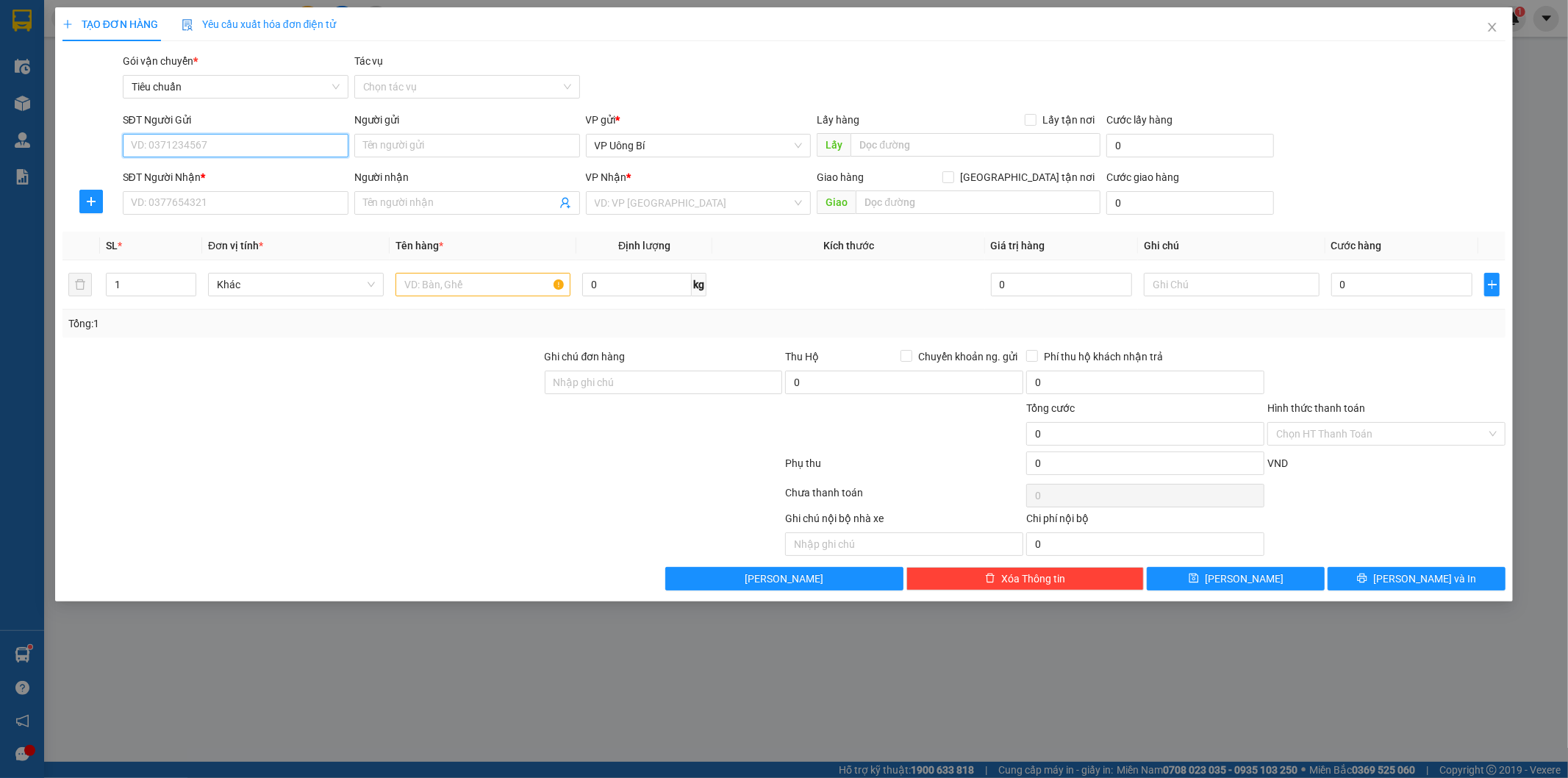
click at [282, 144] on input "SĐT Người Gửi" at bounding box center [235, 146] width 226 height 23
click at [201, 174] on div "0988391142 - nk việt pháp" at bounding box center [235, 174] width 208 height 16
type input "0988391142"
type input "nk việt pháp"
type input "0988391142"
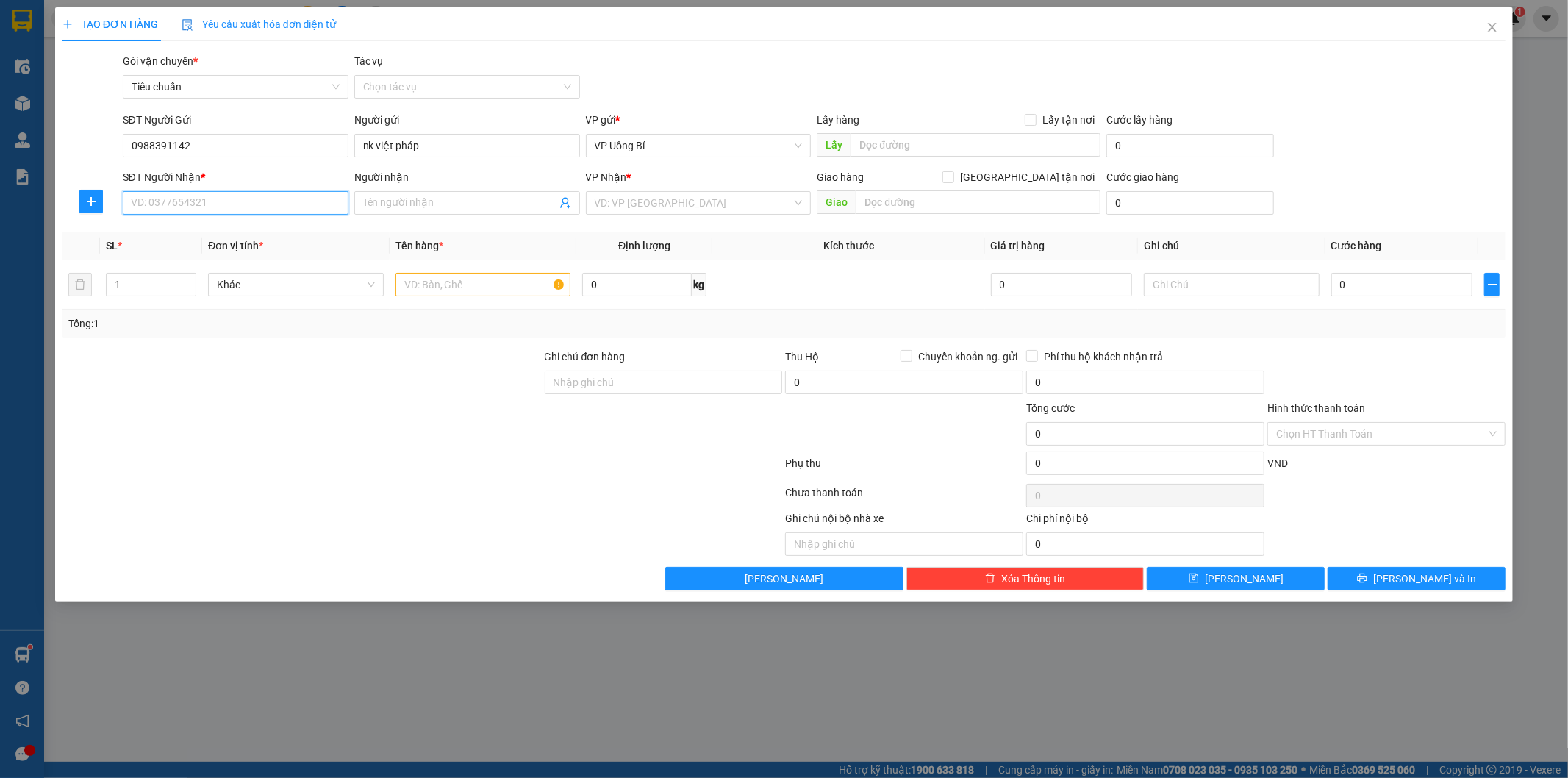
click at [222, 202] on input "SĐT Người Nhận *" at bounding box center [235, 202] width 226 height 23
click at [175, 203] on input "SĐT Người Nhận *" at bounding box center [235, 202] width 226 height 23
paste input "094 8095665"
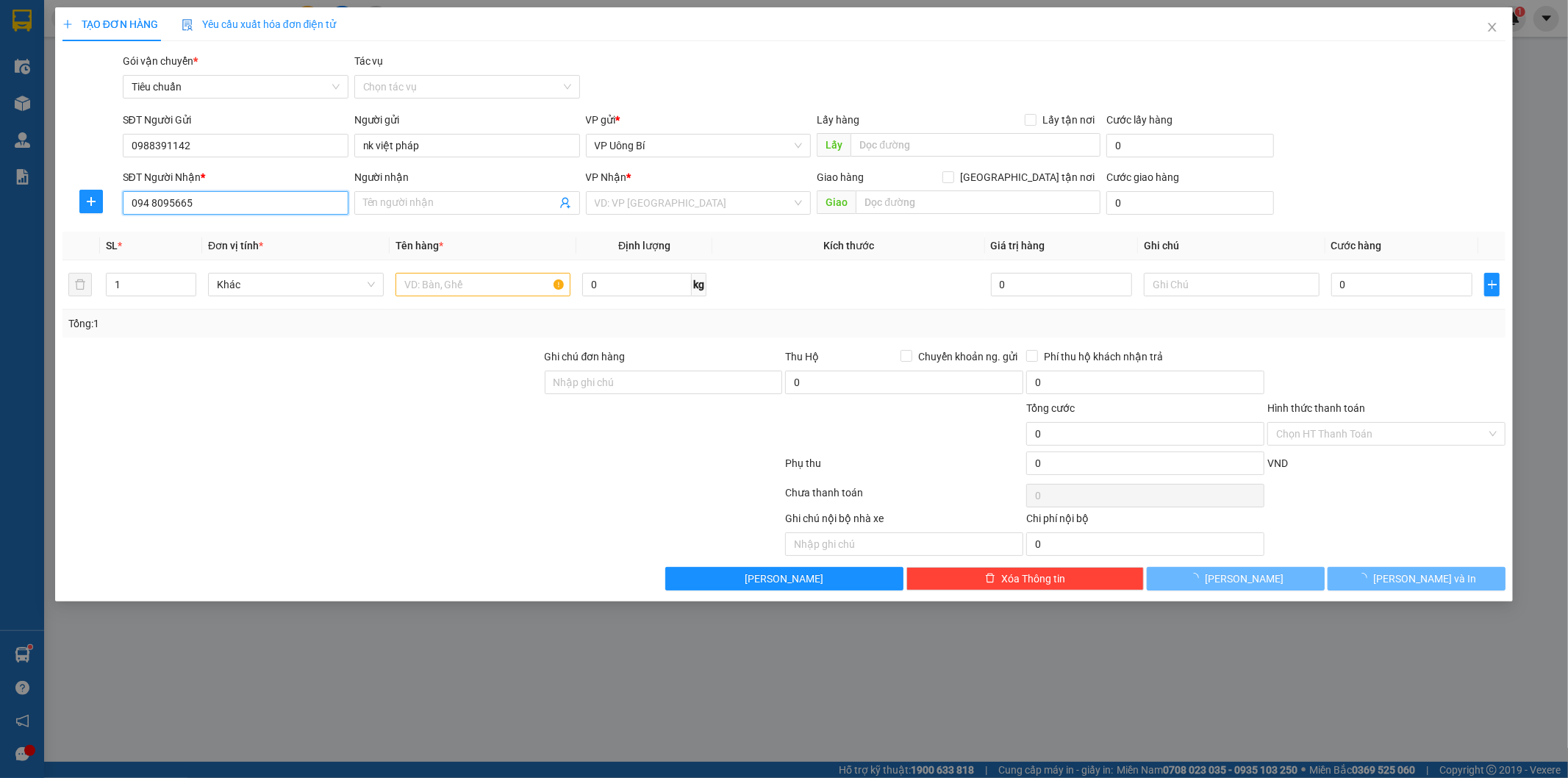
click at [149, 202] on input "094 8095665" at bounding box center [235, 202] width 226 height 23
type input "0948095665"
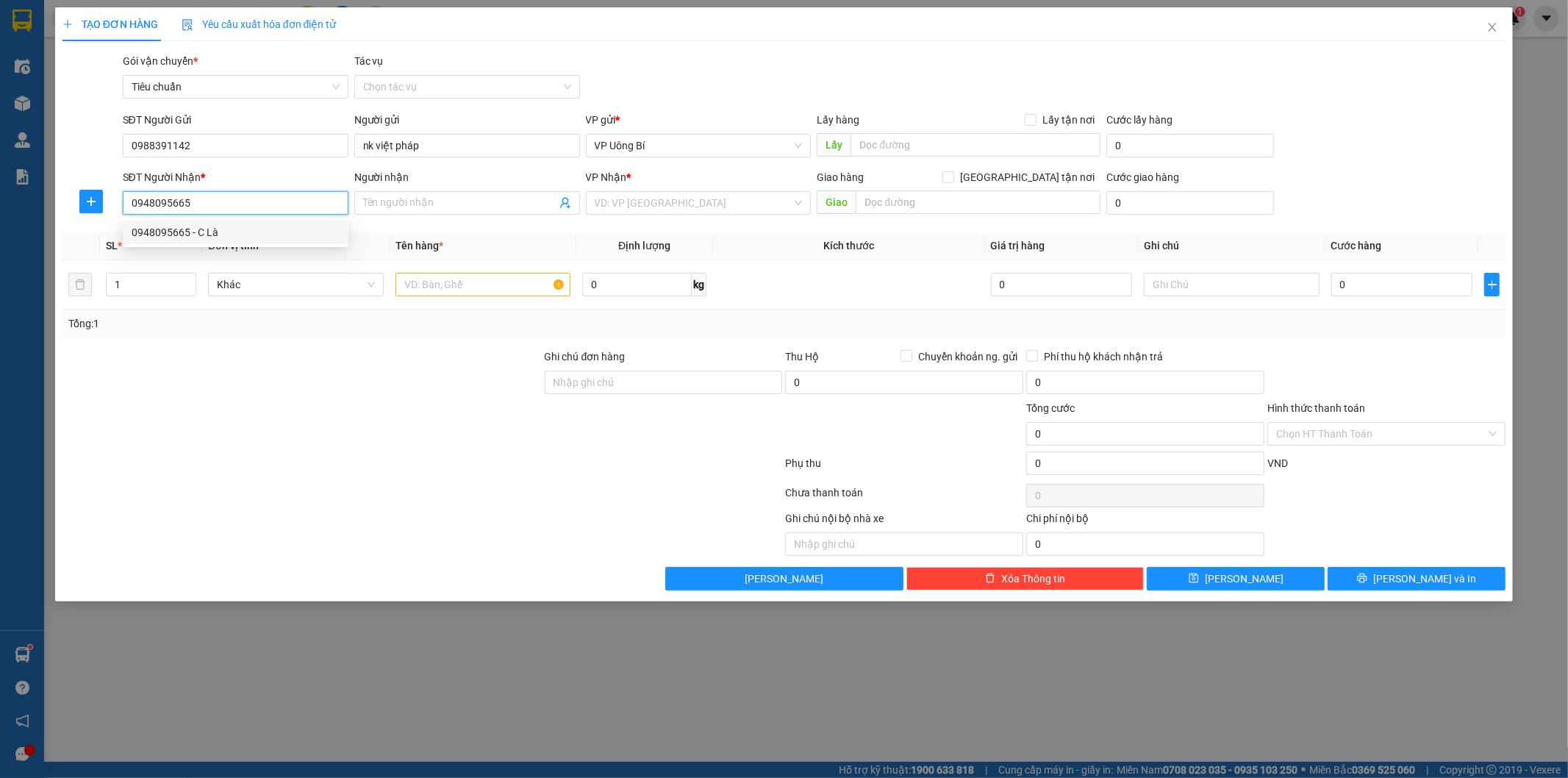
click at [257, 231] on div "0948095665 - C Là" at bounding box center [235, 232] width 208 height 16
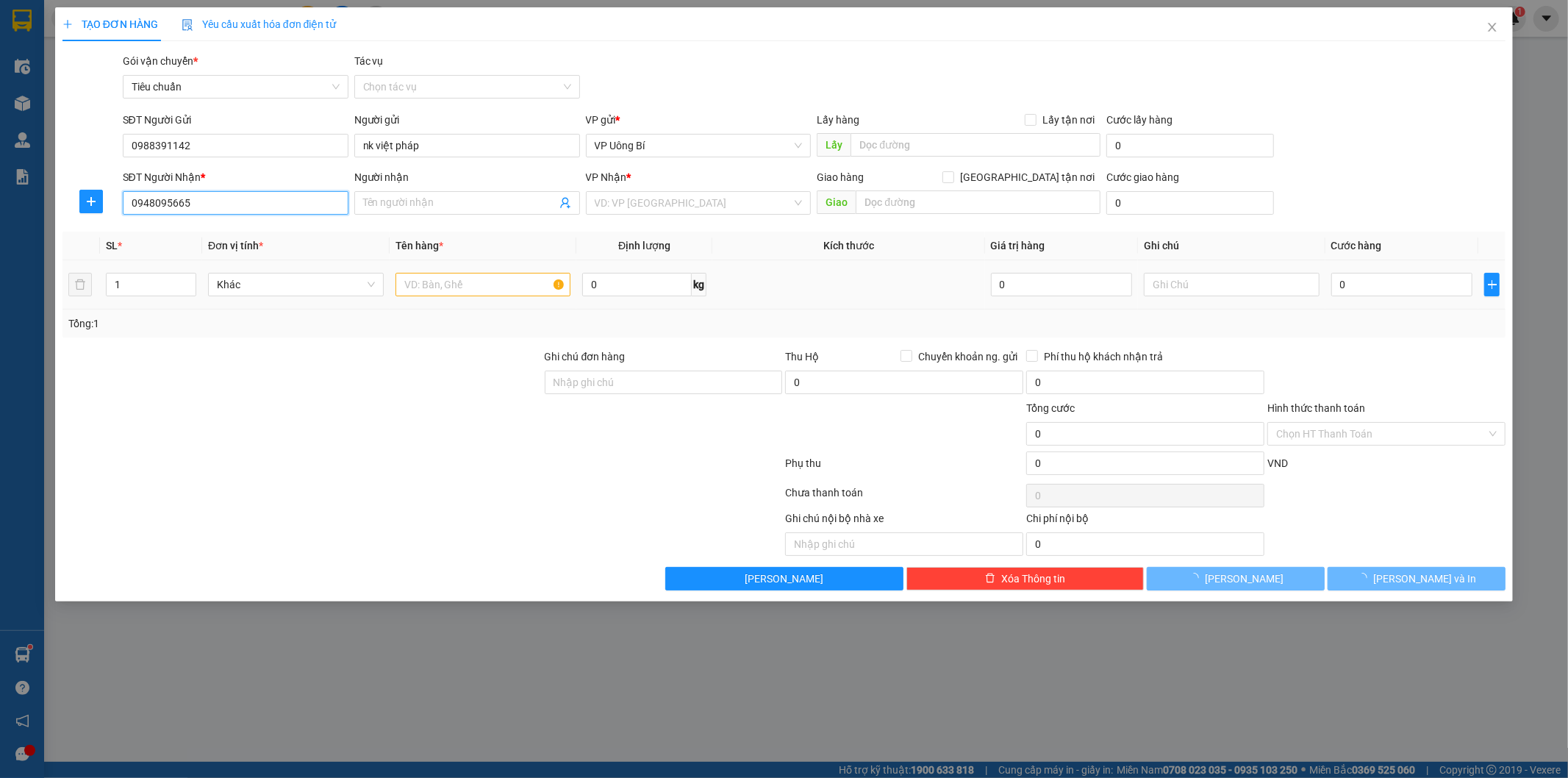
type input "C Là"
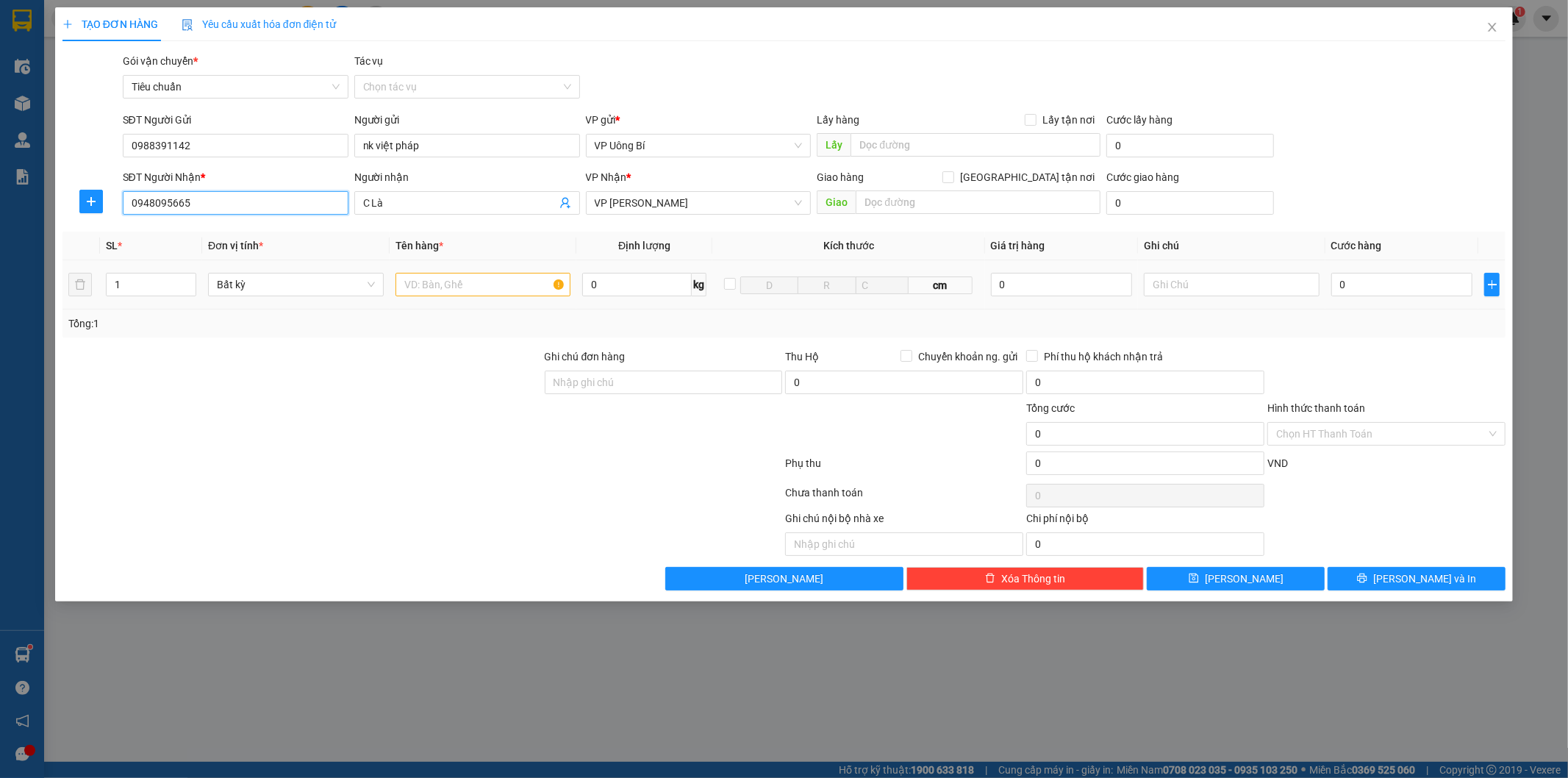
type input "0948095665"
click at [494, 283] on input "text" at bounding box center [483, 284] width 175 height 23
type input "1 thùng đồ cá nhân"
click at [1404, 284] on input "0" at bounding box center [1402, 284] width 141 height 23
type input "4"
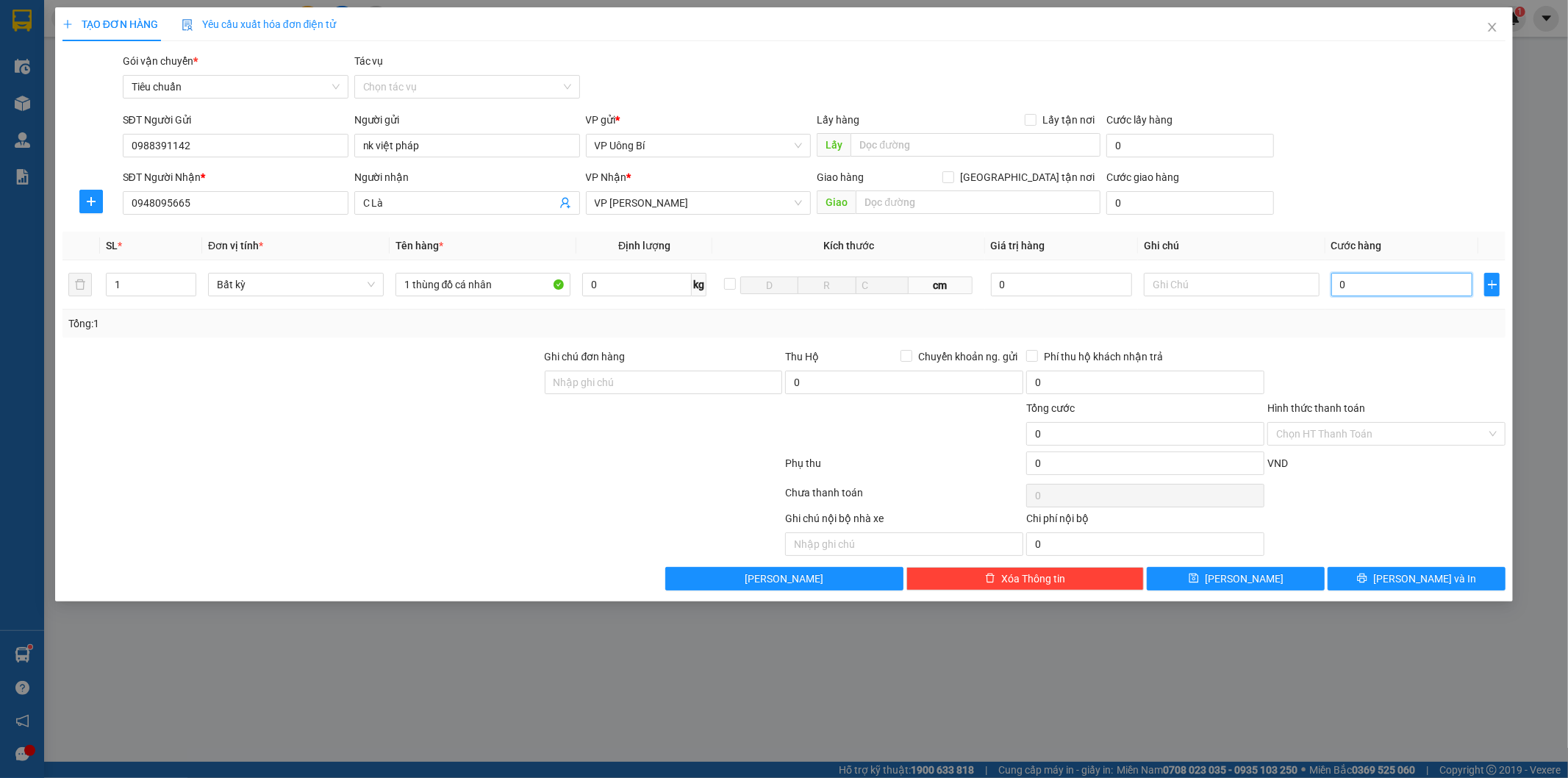
type input "4"
type input "40"
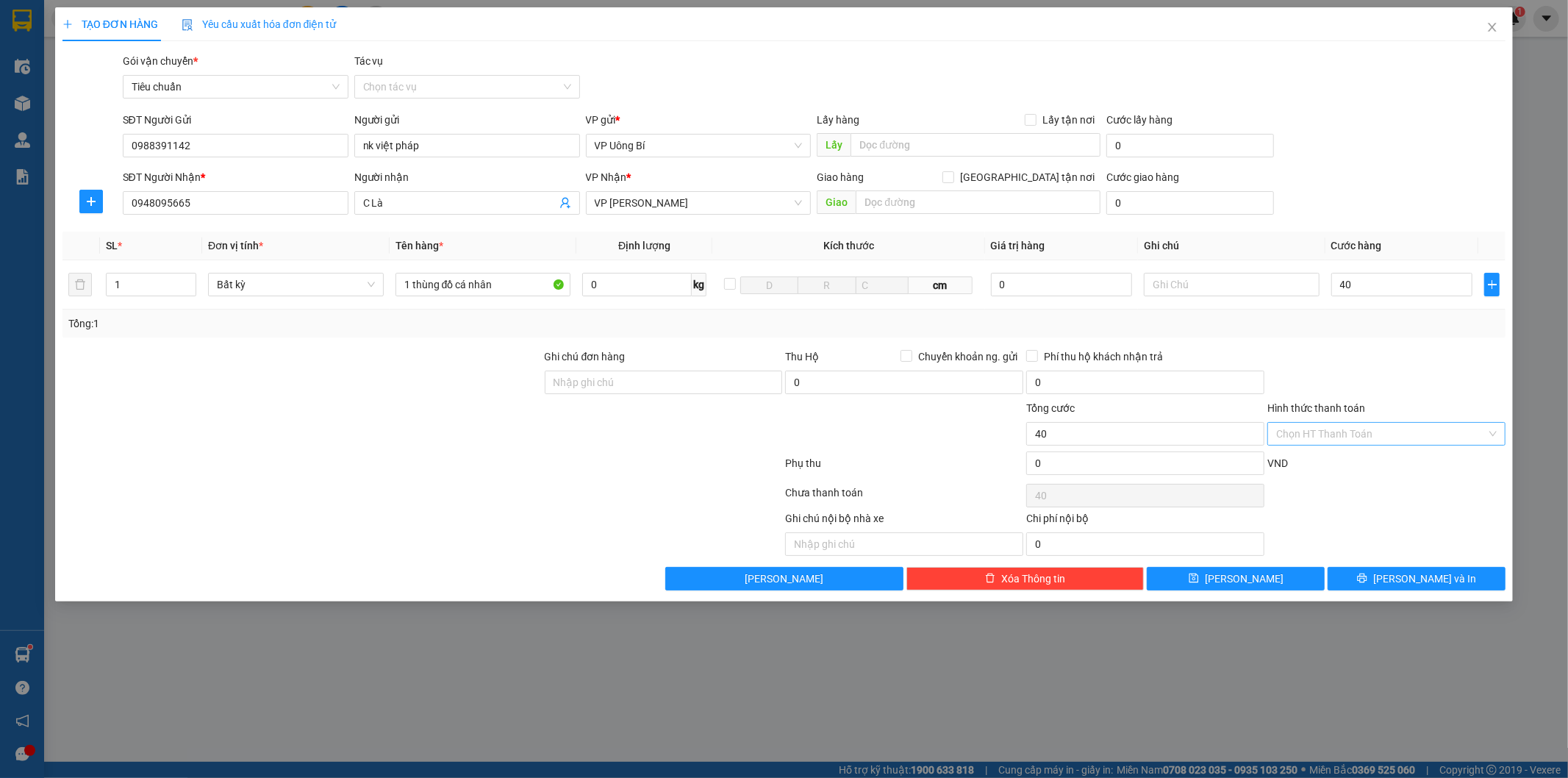
click at [1340, 440] on input "Hình thức thanh toán" at bounding box center [1382, 434] width 211 height 22
type input "40.000"
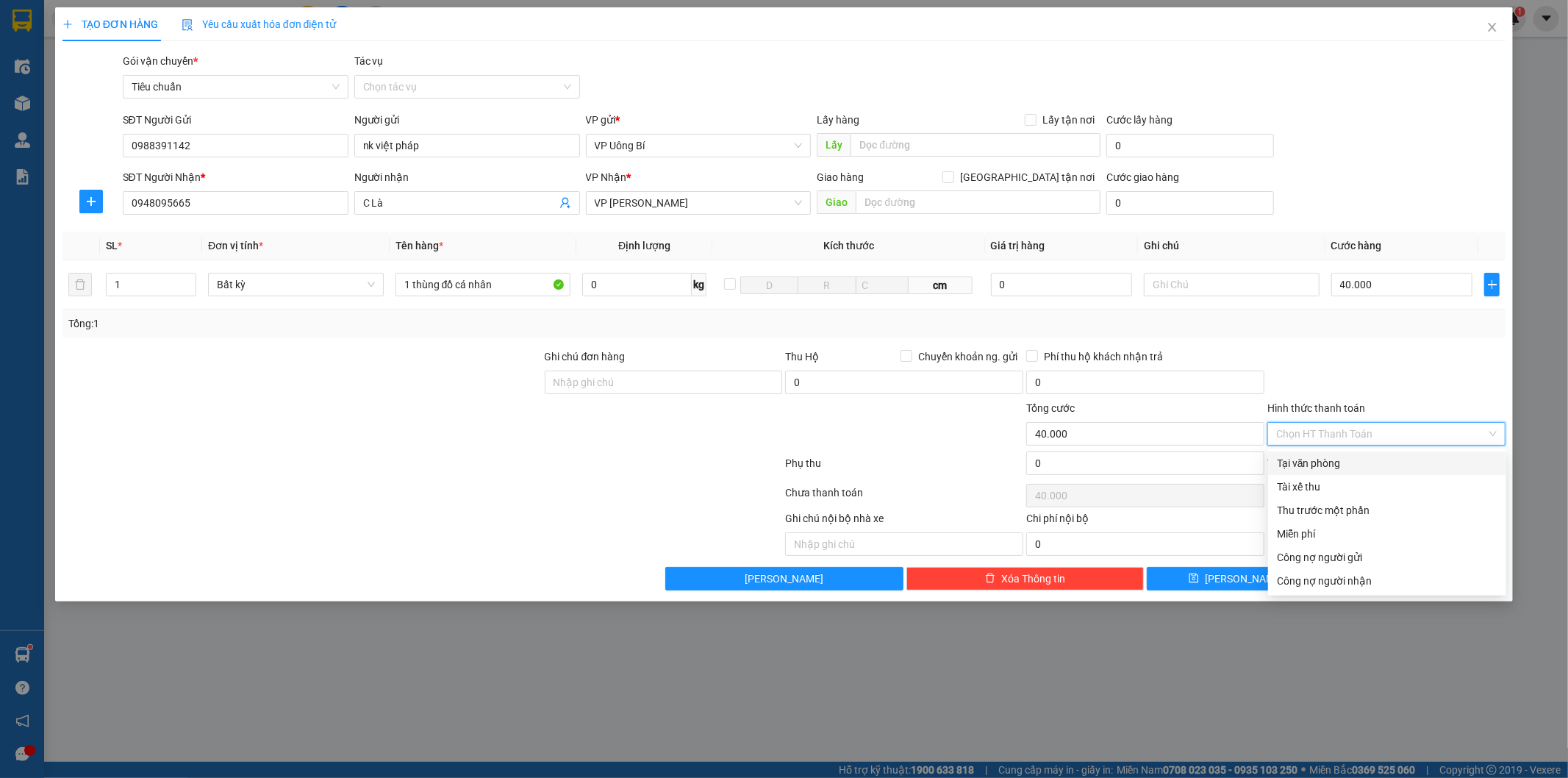
click at [1340, 466] on div "Tại văn phòng" at bounding box center [1386, 463] width 220 height 16
type input "0"
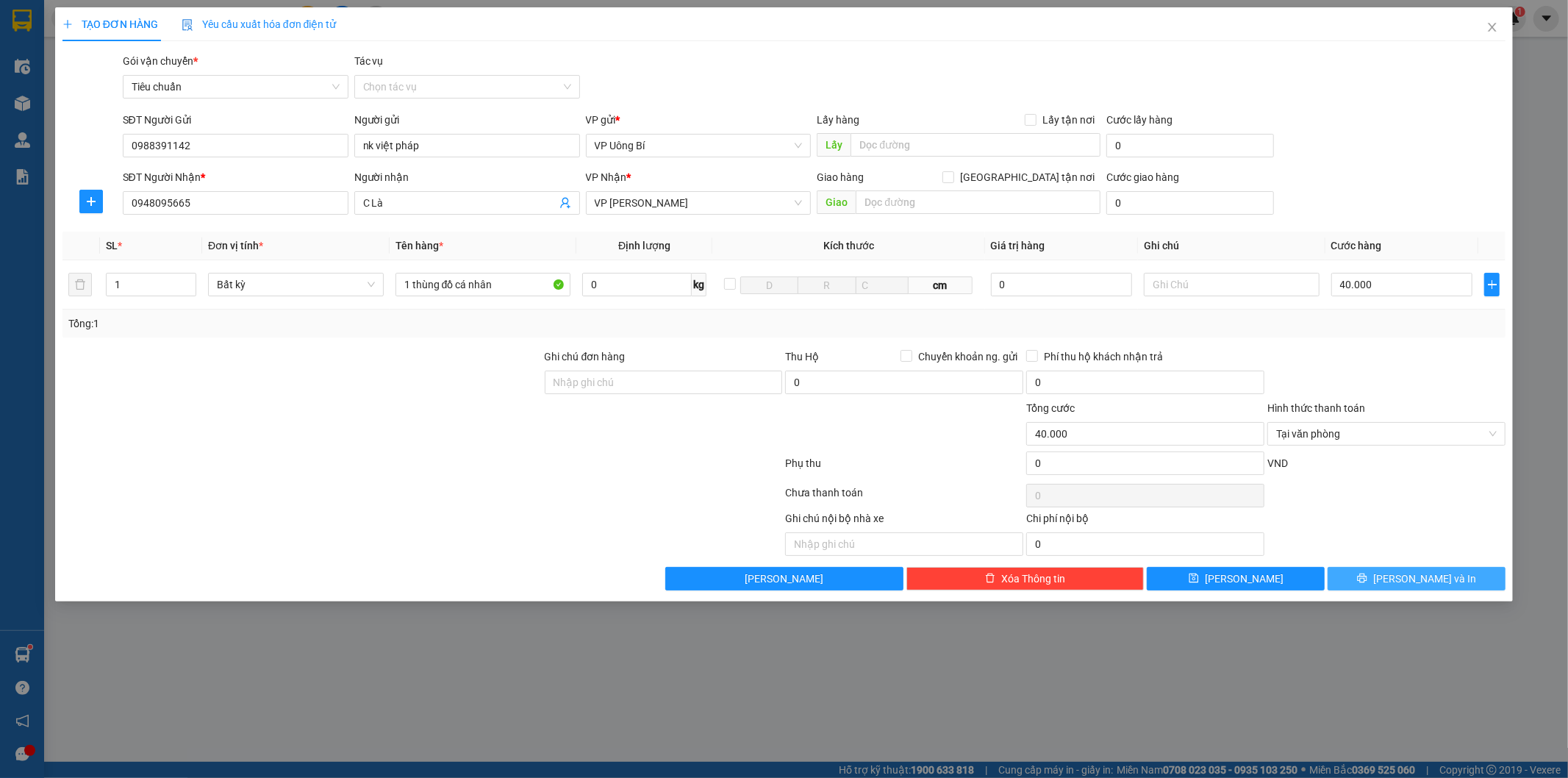
click at [1414, 577] on span "Lưu và In" at bounding box center [1424, 578] width 103 height 16
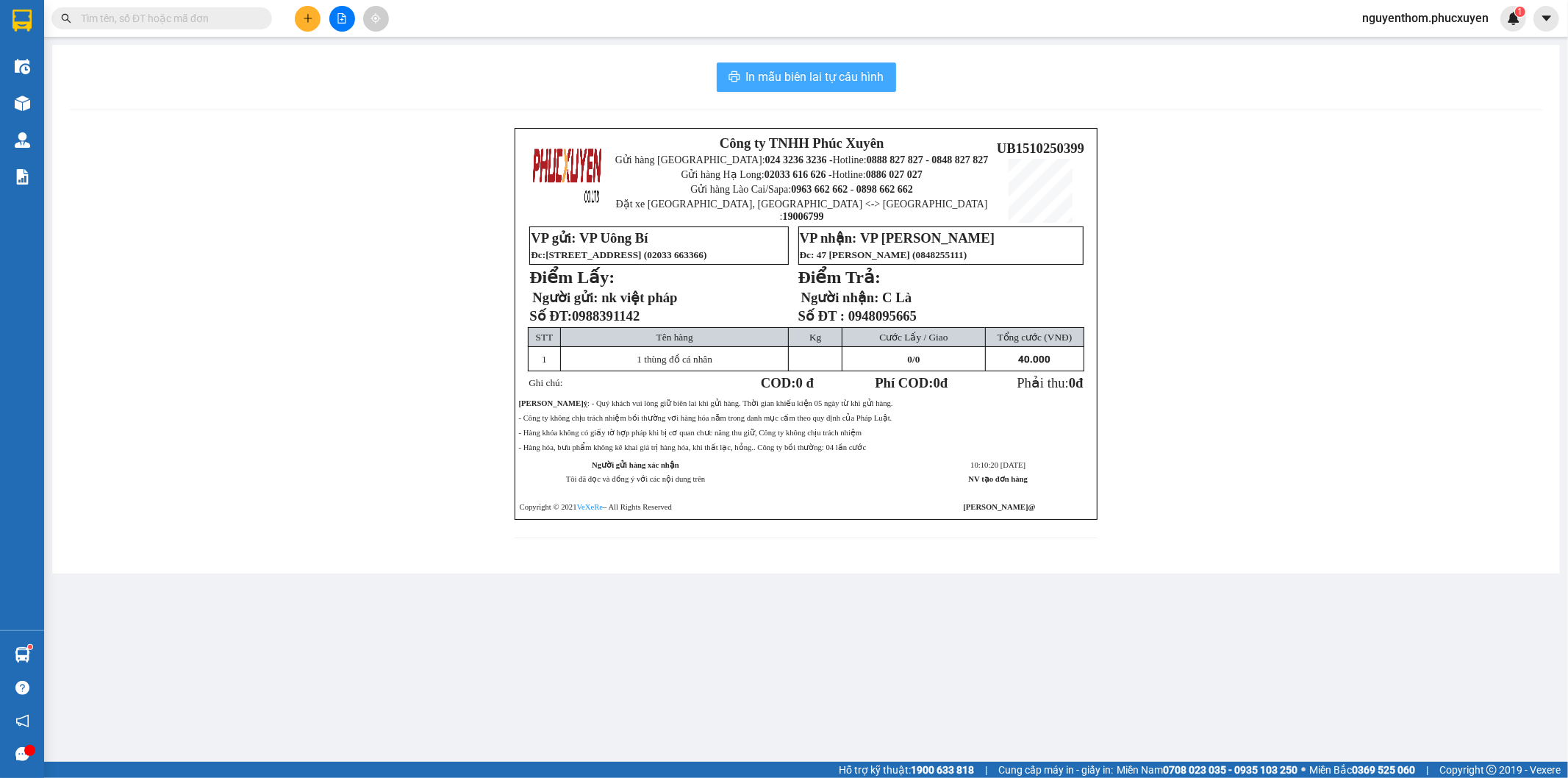
click at [805, 83] on span "In mẫu biên lai tự cấu hình" at bounding box center [815, 76] width 139 height 18
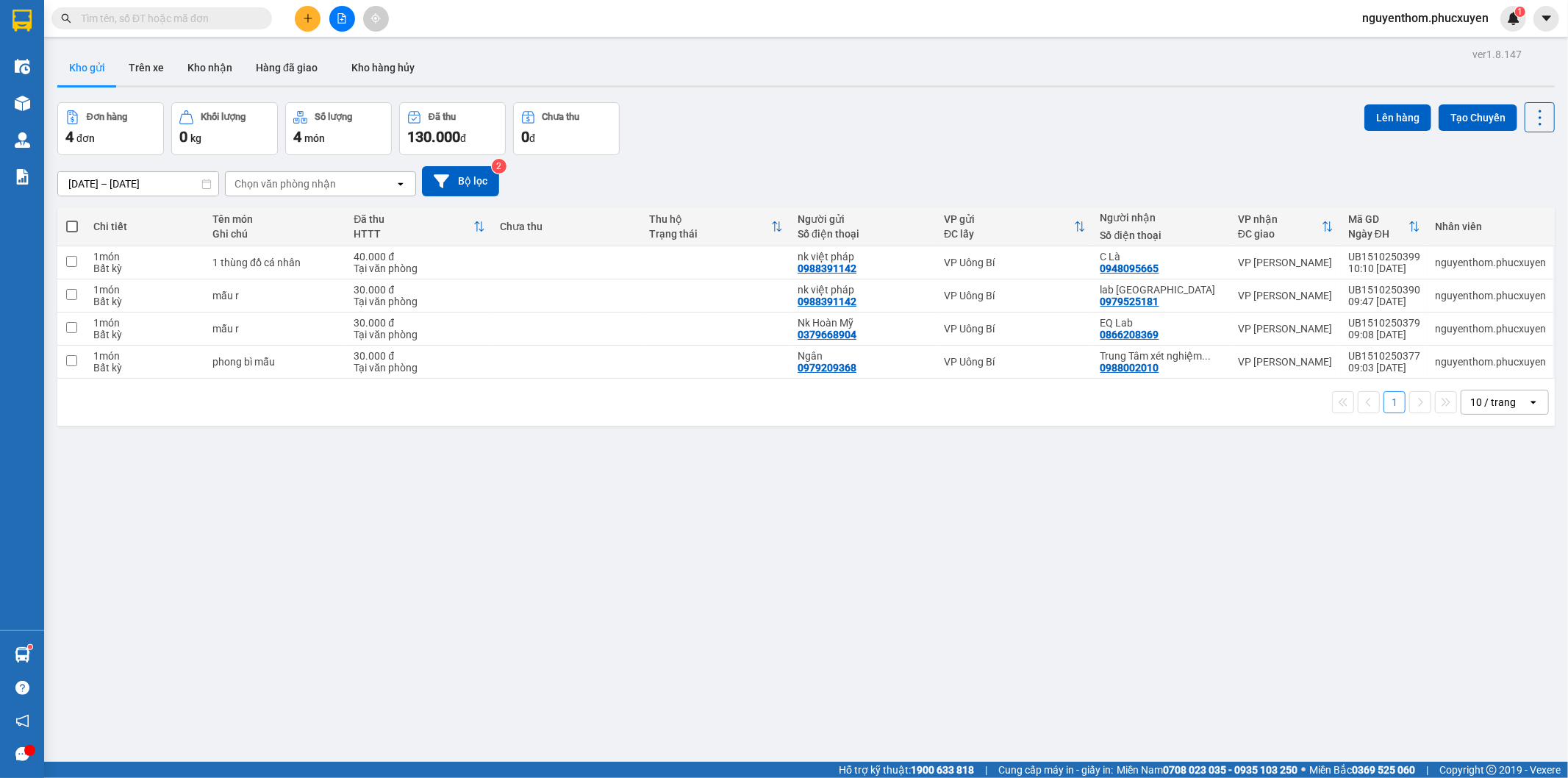
click at [893, 600] on div "ver 1.8.147 Kho gửi Trên xe Kho nhận Hàng đã giao Kho hàng hủy Đơn hàng 4 đơn K…" at bounding box center [806, 433] width 1510 height 778
click at [501, 581] on div "ver 1.8.147 Kho gửi Trên xe Kho nhận Hàng đã giao Kho hàng hủy Đơn hàng 4 đơn K…" at bounding box center [806, 433] width 1510 height 778
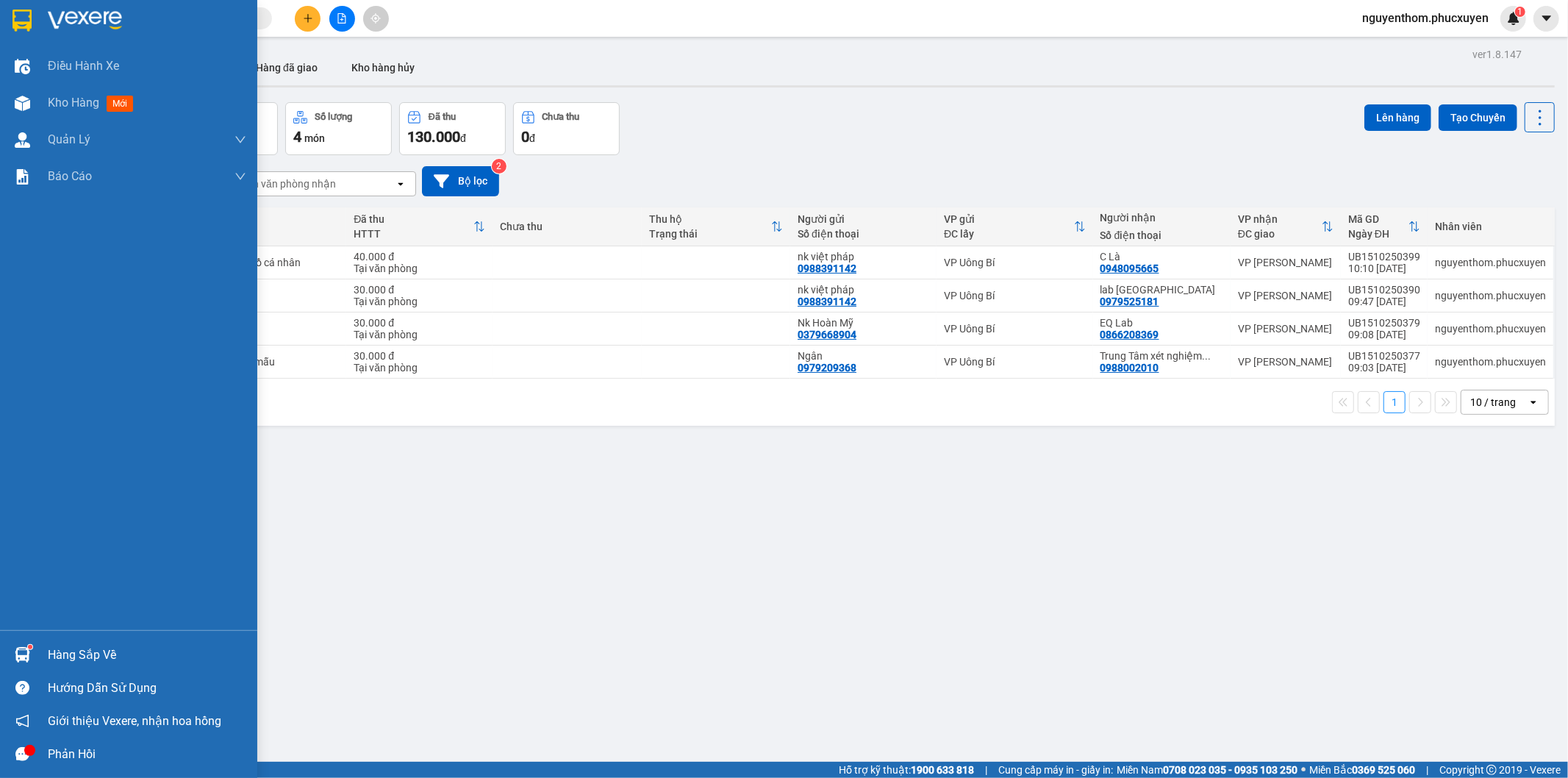
click at [17, 650] on img at bounding box center [22, 654] width 15 height 15
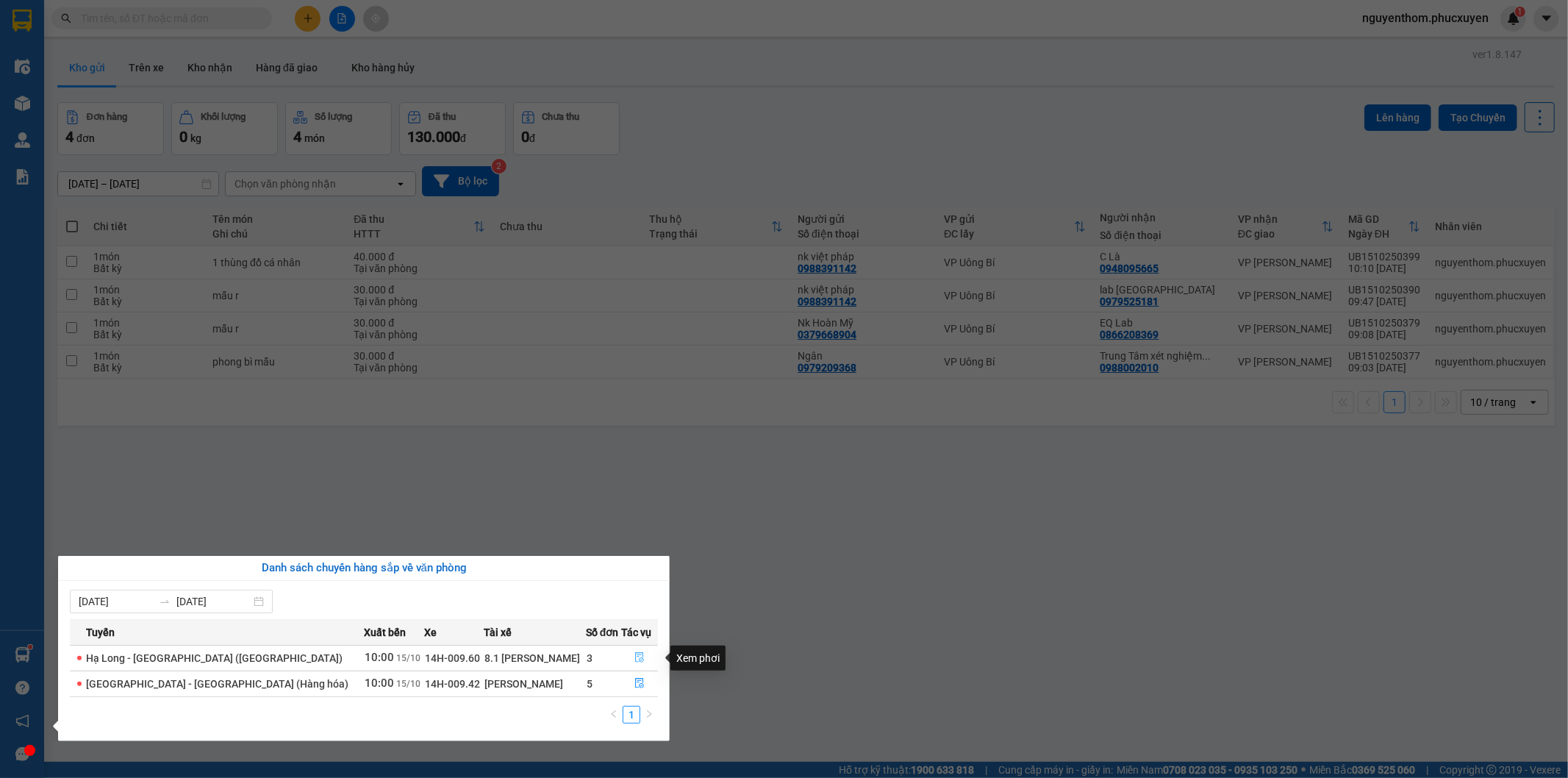
click at [636, 658] on icon "file-done" at bounding box center [639, 657] width 10 height 10
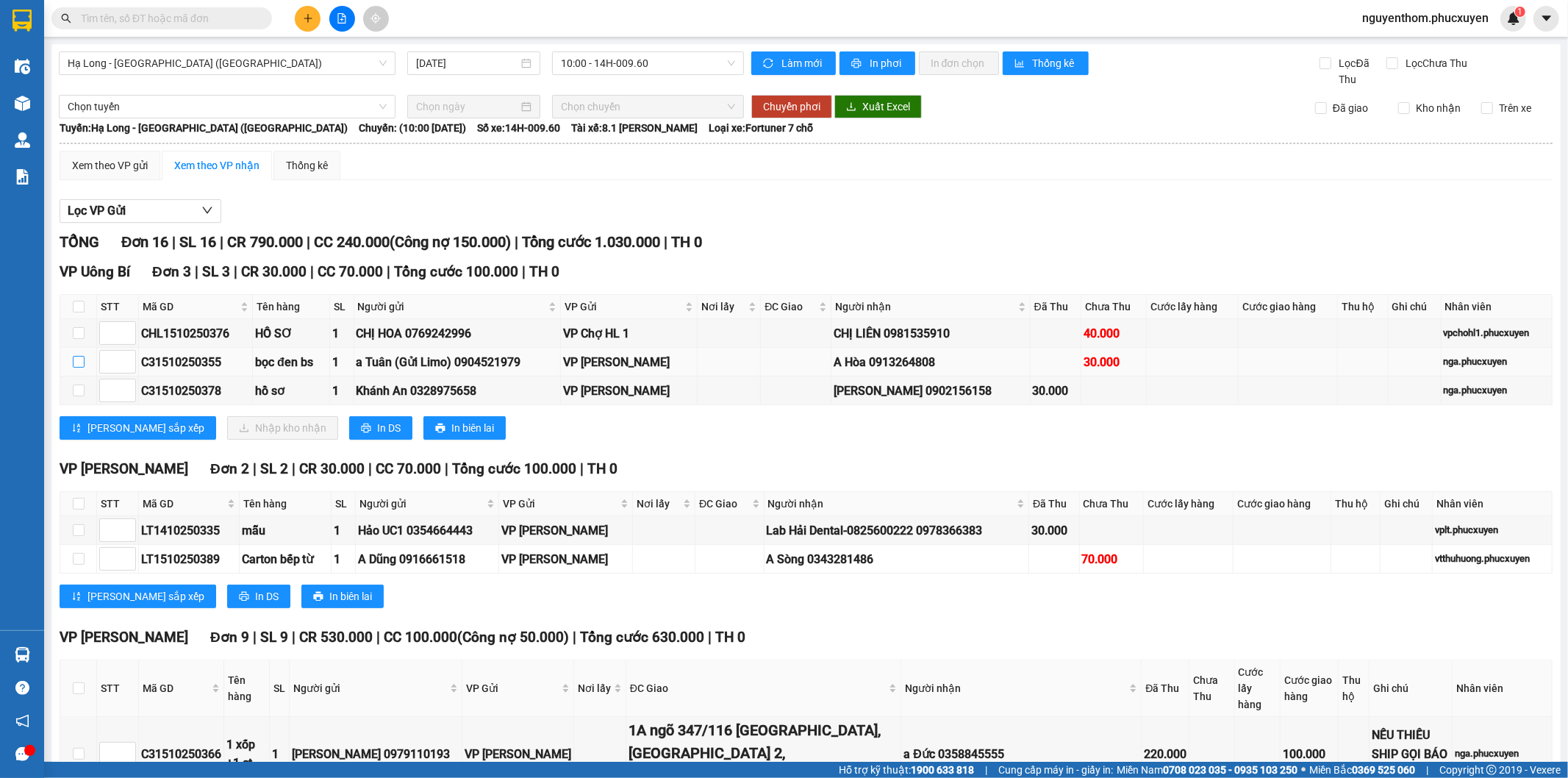
click at [75, 363] on input "checkbox" at bounding box center [78, 362] width 12 height 12
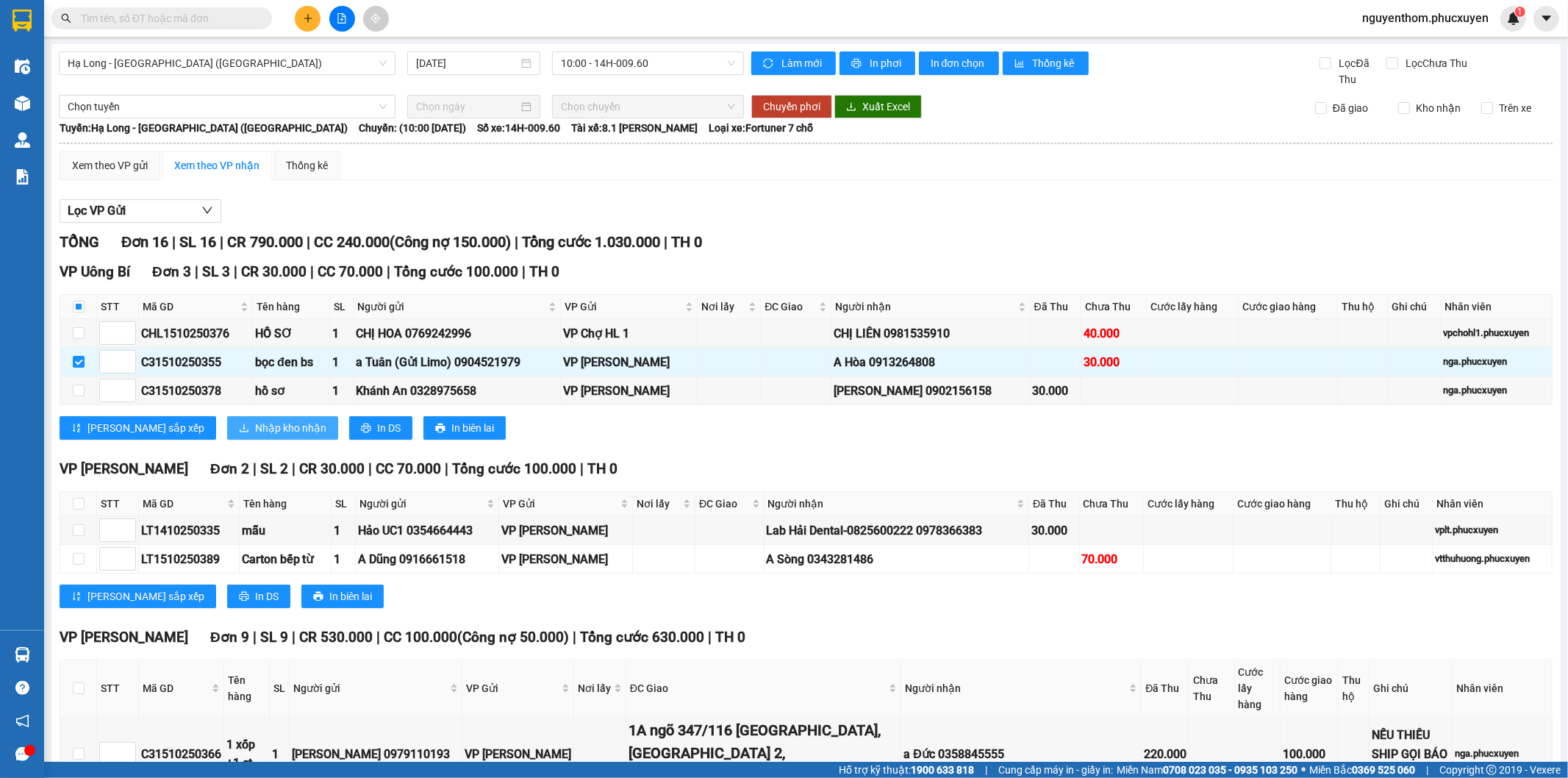
click at [255, 434] on span "Nhập kho nhận" at bounding box center [291, 428] width 71 height 16
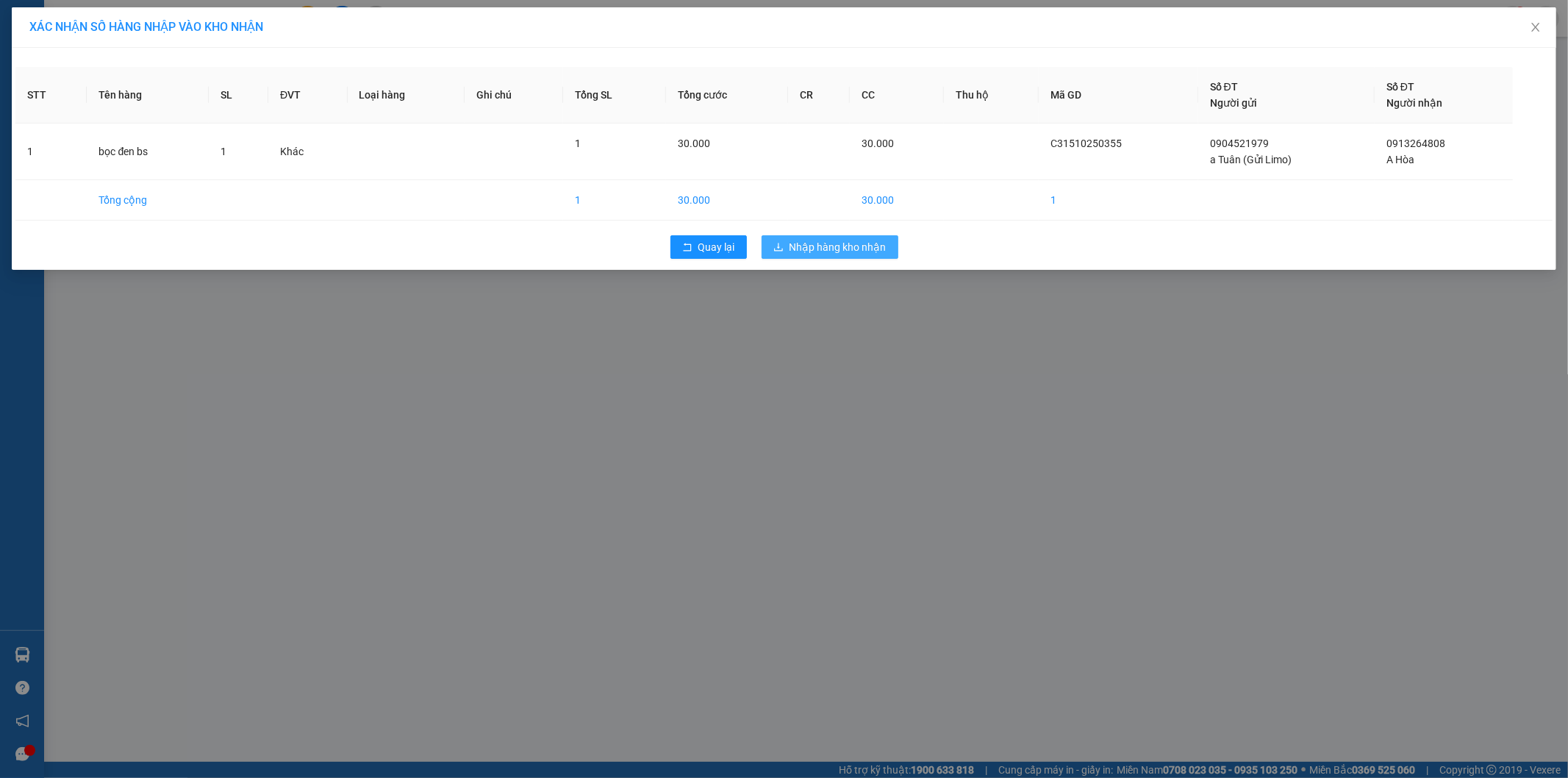
click at [854, 246] on span "Nhập hàng kho nhận" at bounding box center [838, 247] width 97 height 16
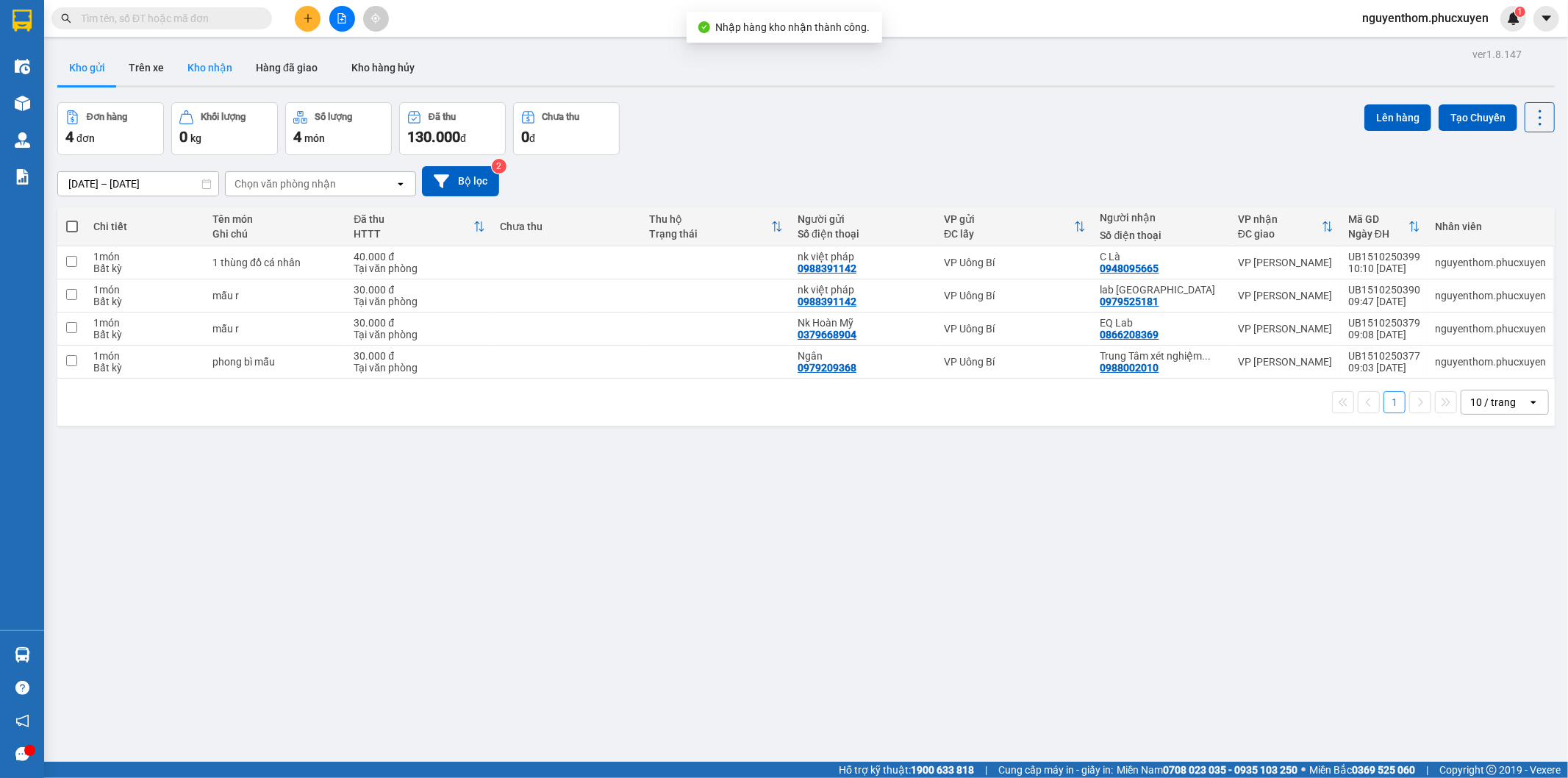
click at [207, 58] on button "Kho nhận" at bounding box center [210, 67] width 68 height 35
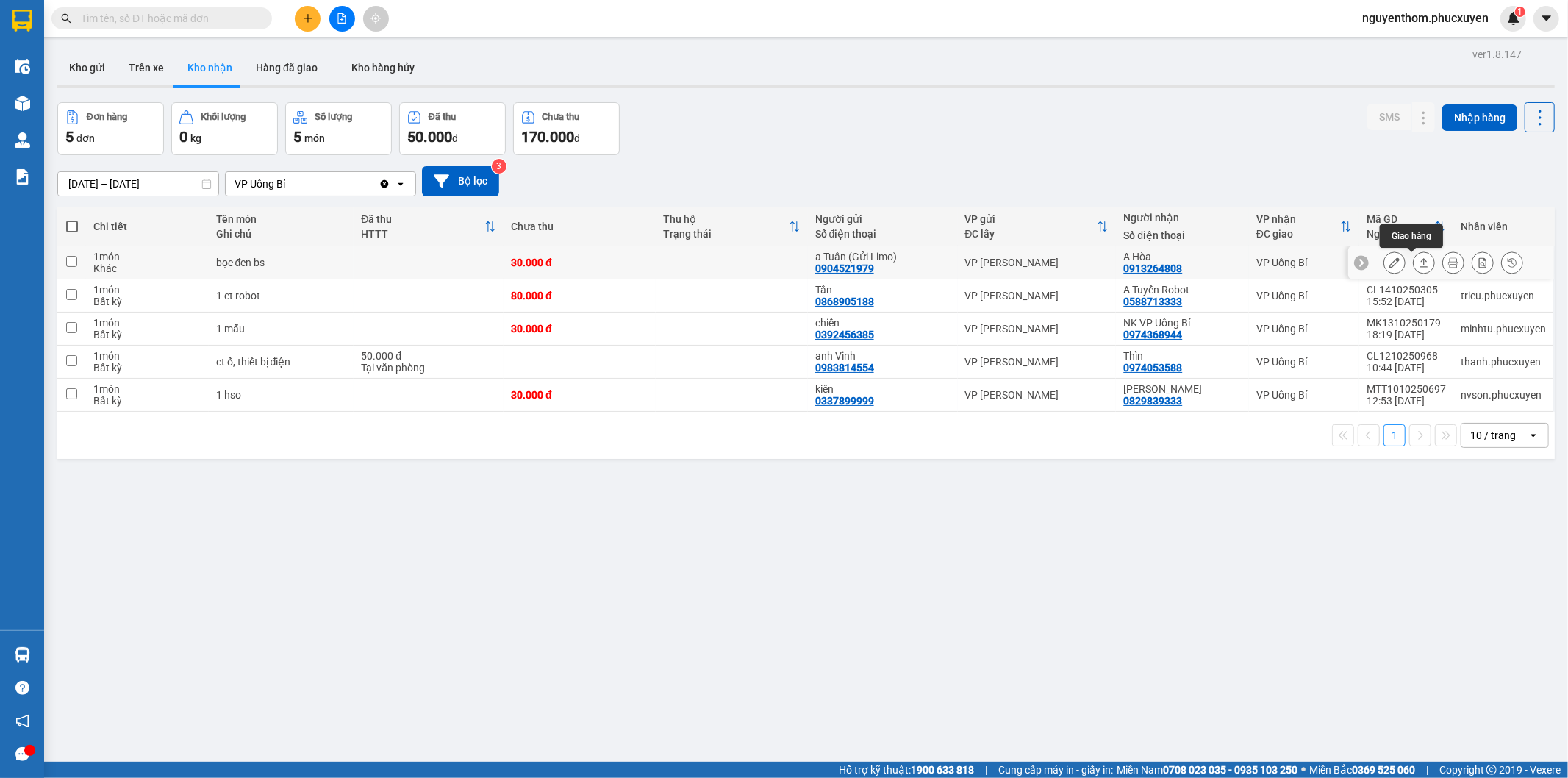
click at [1419, 264] on icon at bounding box center [1423, 262] width 10 height 10
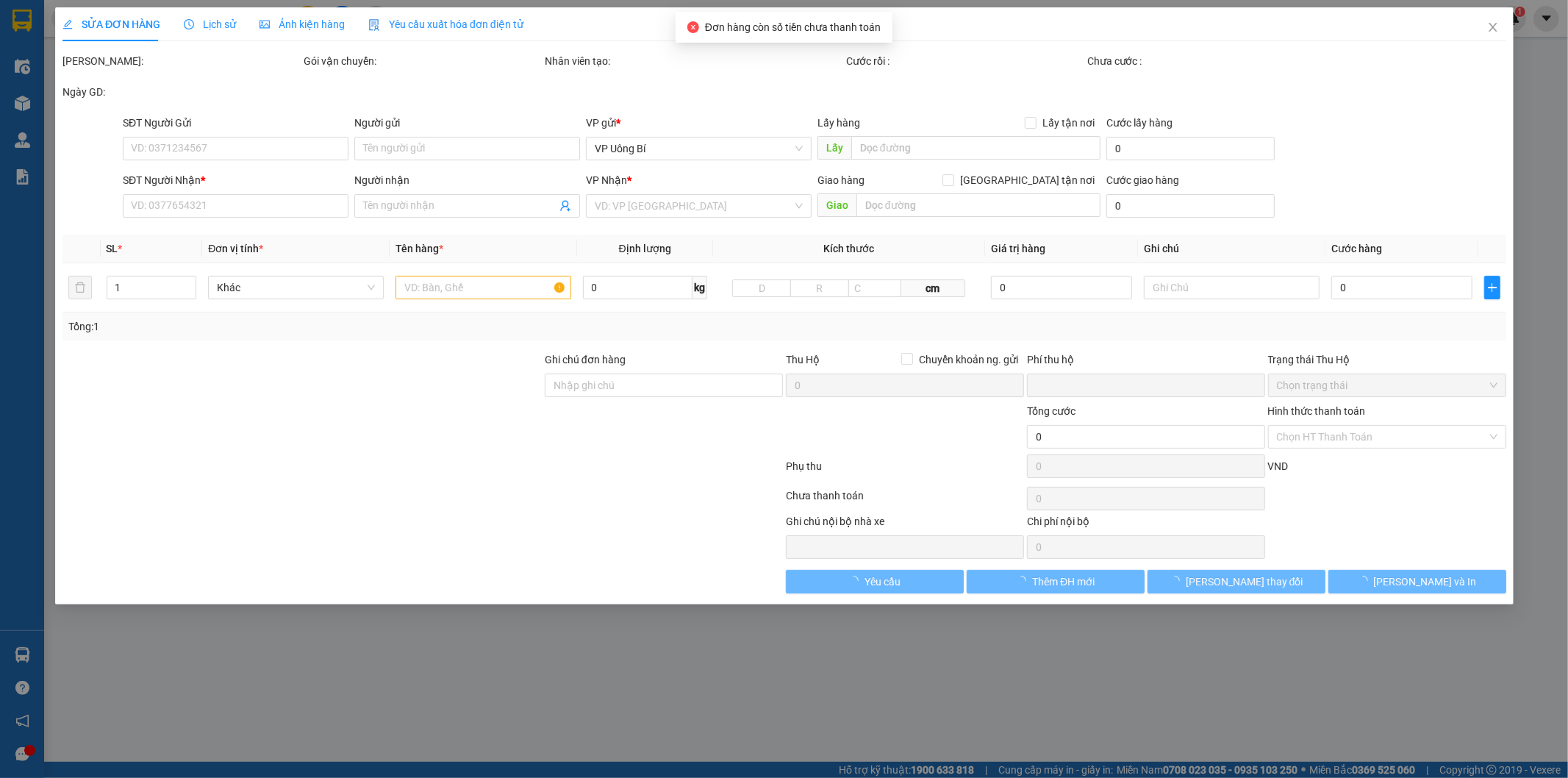
type input "0904521979"
type input "a Tuân (Gửi Limo)"
type input "0913264808"
type input "A Hòa"
type input "0"
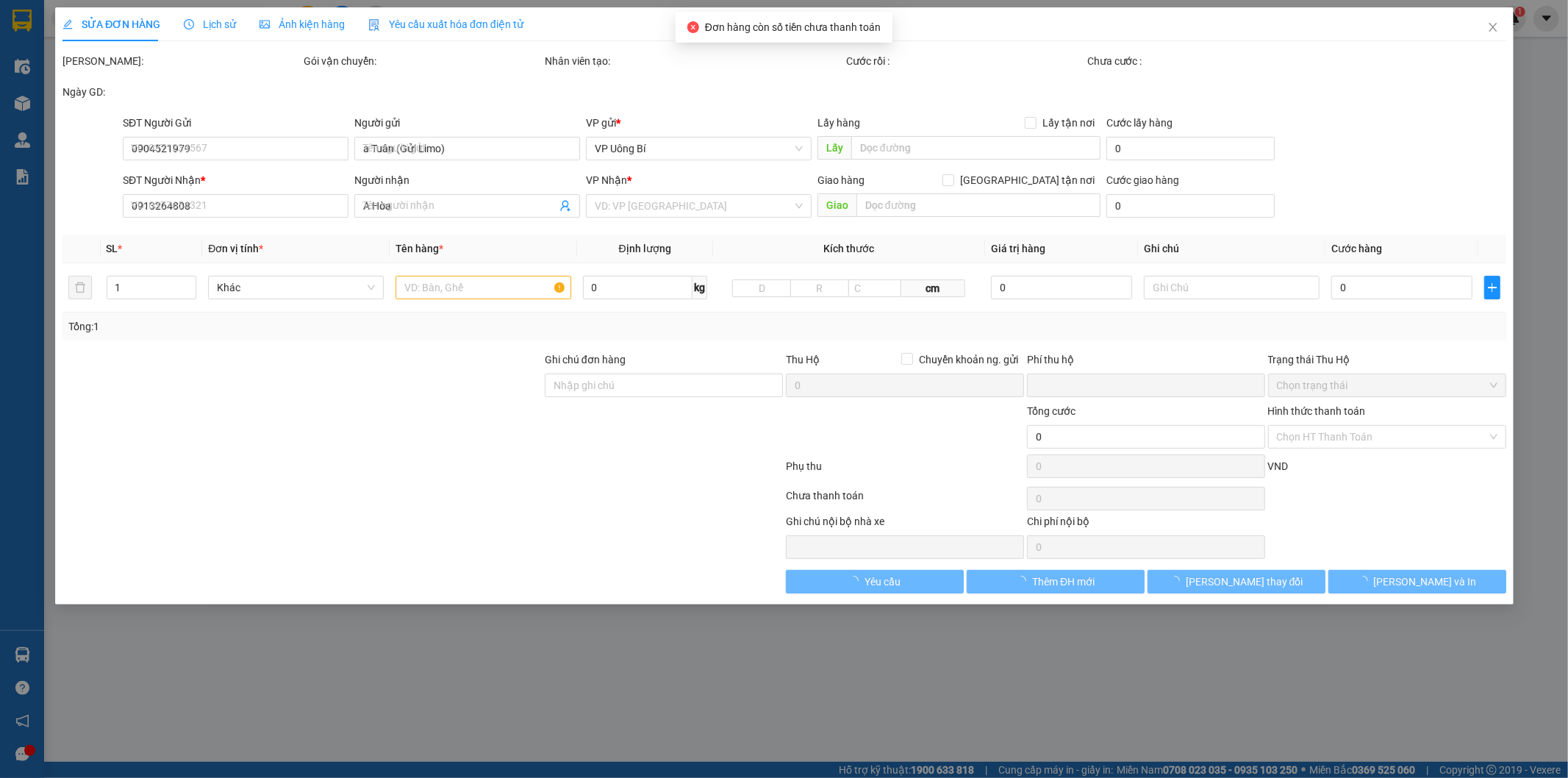
type input "30.000"
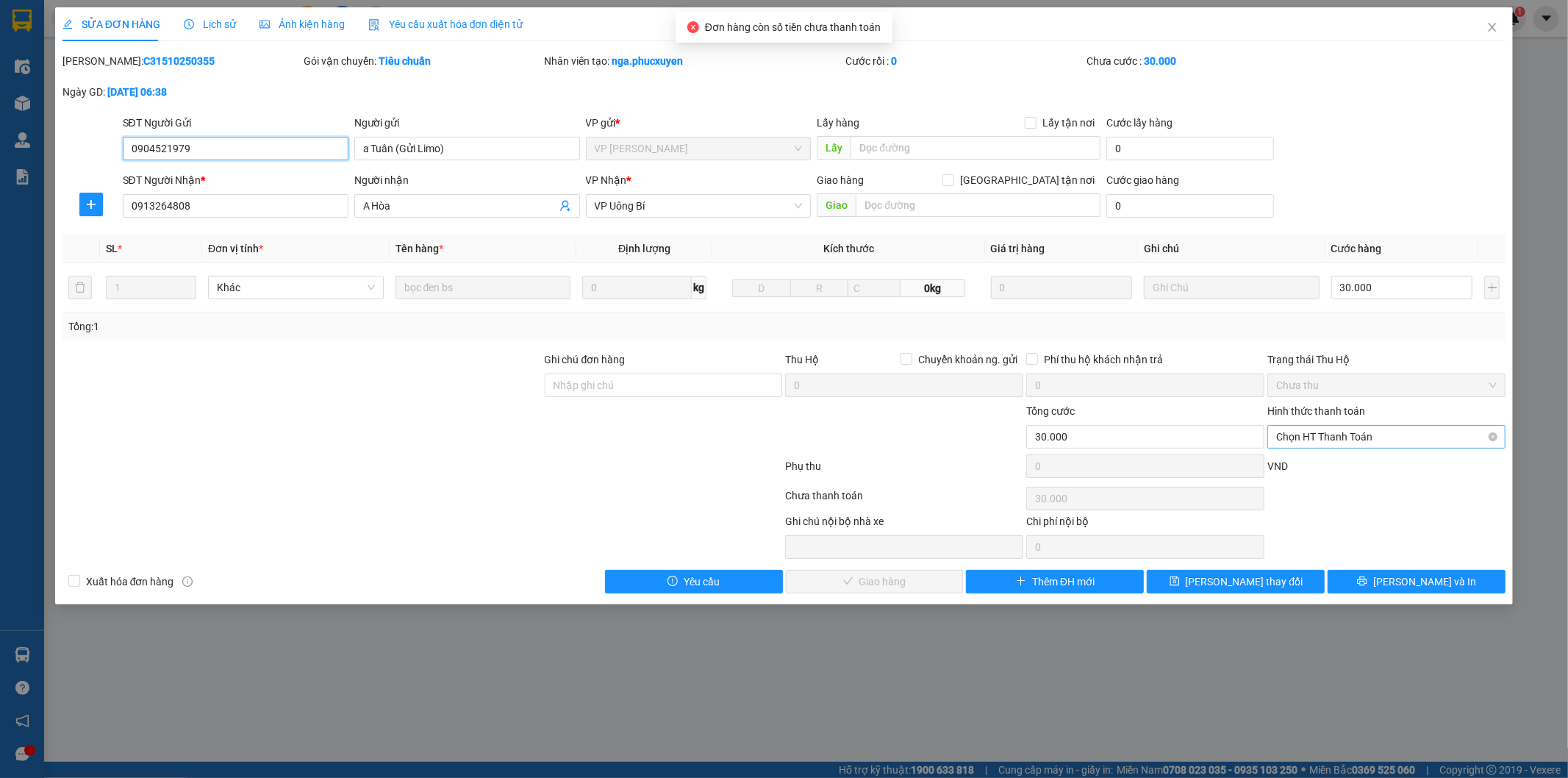
click at [1337, 429] on span "Chọn HT Thanh Toán" at bounding box center [1386, 436] width 220 height 22
click at [1321, 464] on div "Tại văn phòng" at bounding box center [1386, 466] width 220 height 16
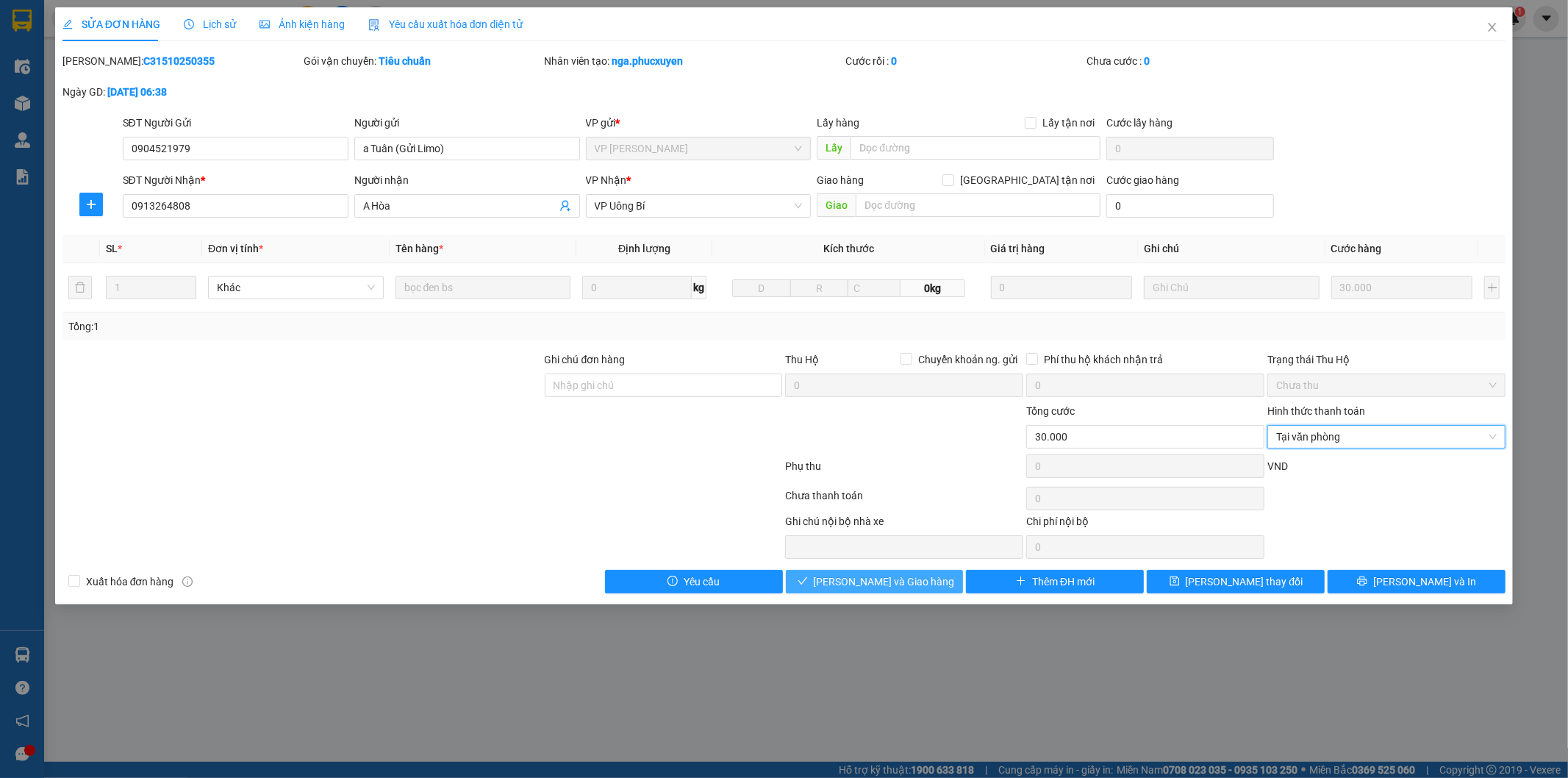
click at [923, 576] on button "Lưu và Giao hàng" at bounding box center [875, 581] width 178 height 23
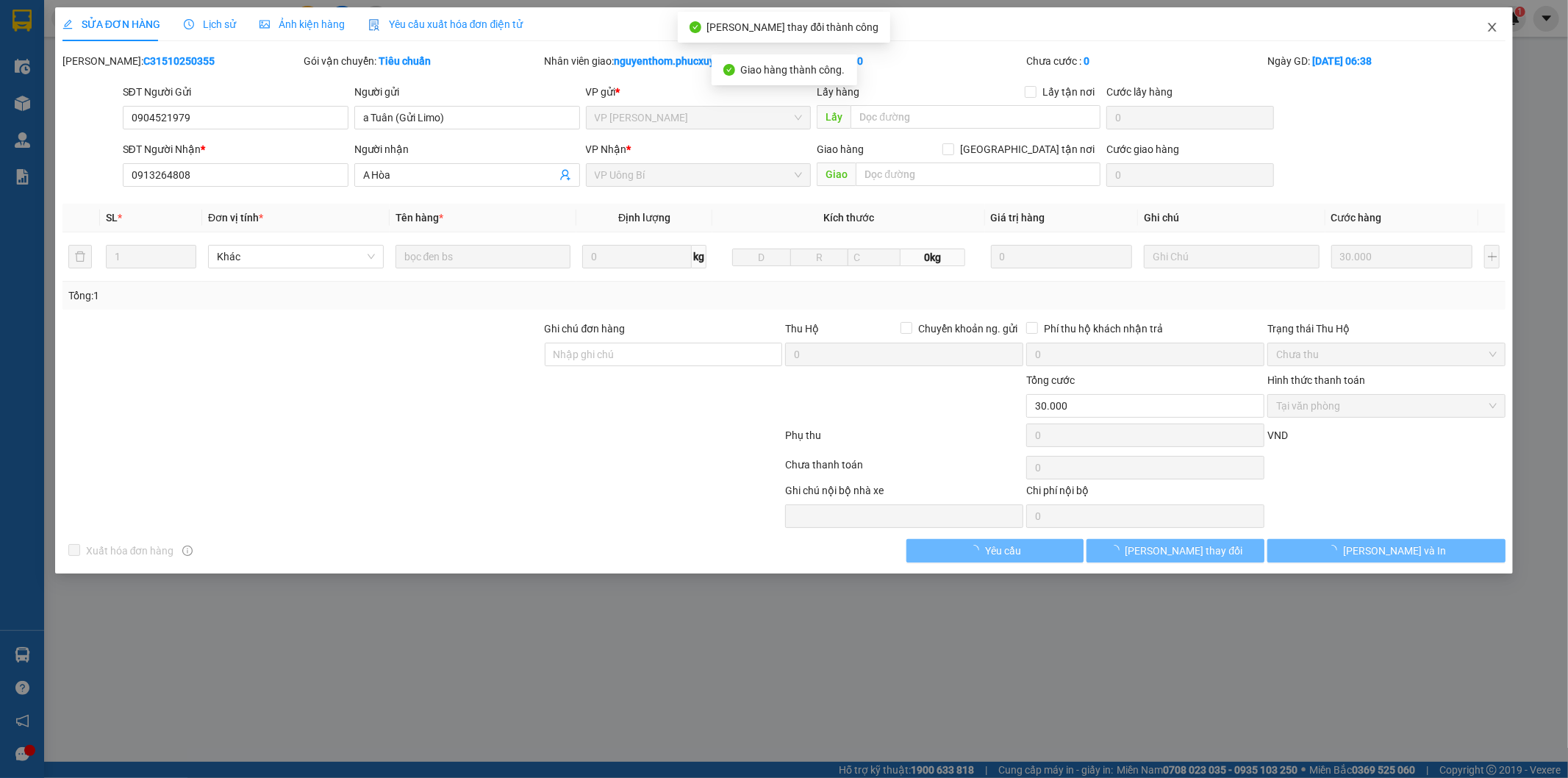
click at [1489, 23] on icon "close" at bounding box center [1492, 27] width 12 height 12
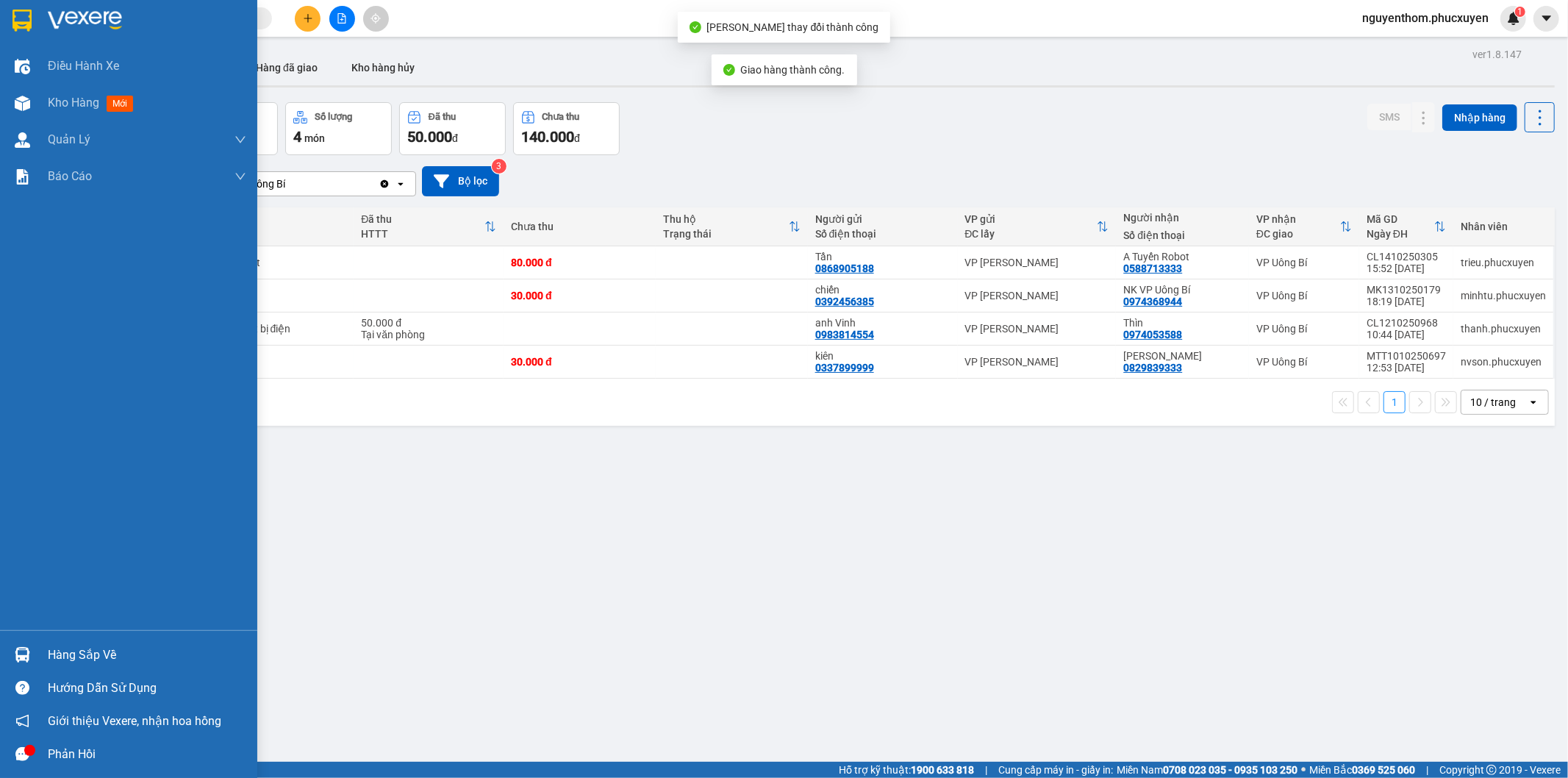
click at [26, 649] on img at bounding box center [22, 654] width 15 height 15
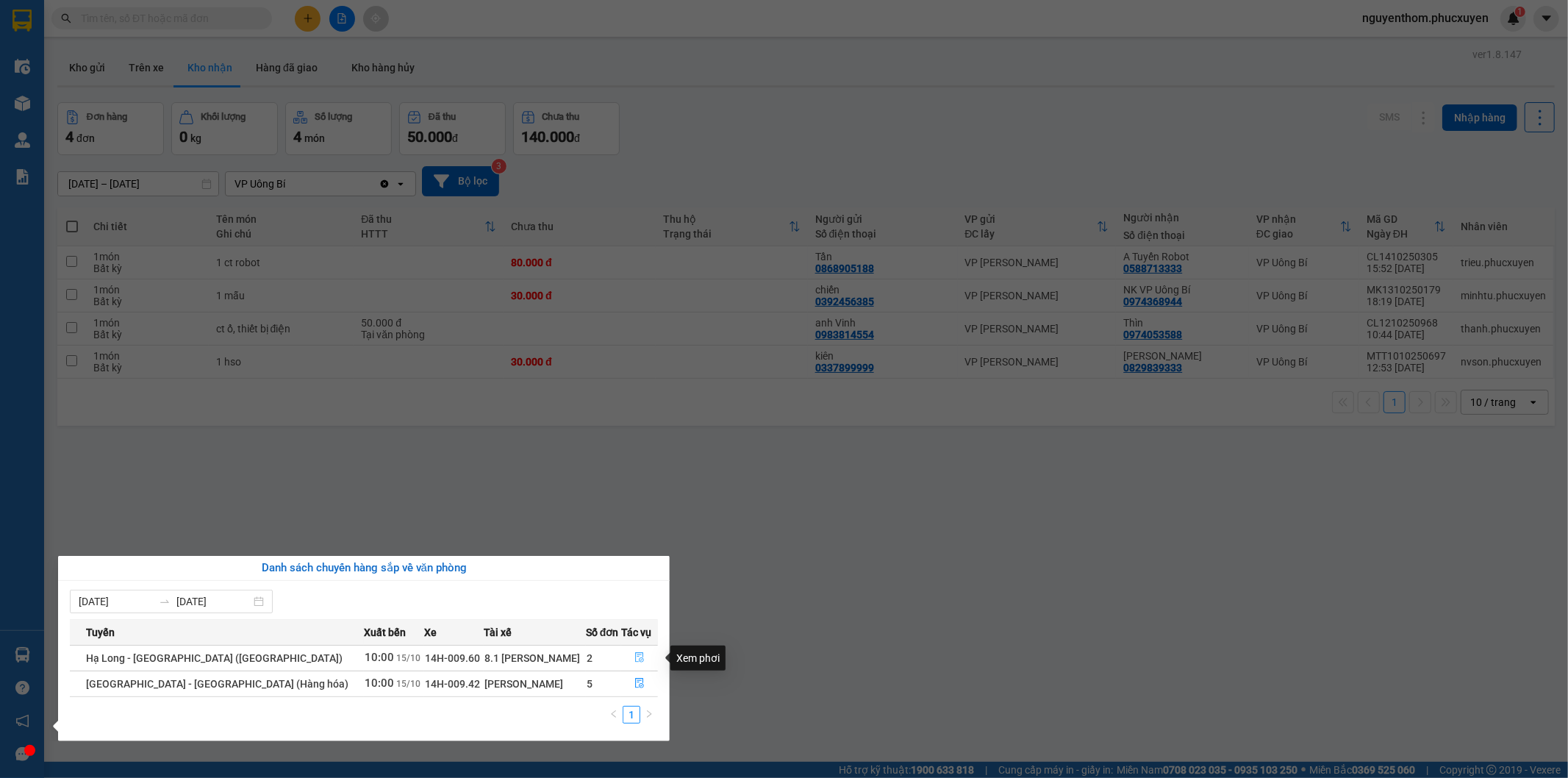
click at [635, 657] on icon "file-done" at bounding box center [640, 657] width 9 height 10
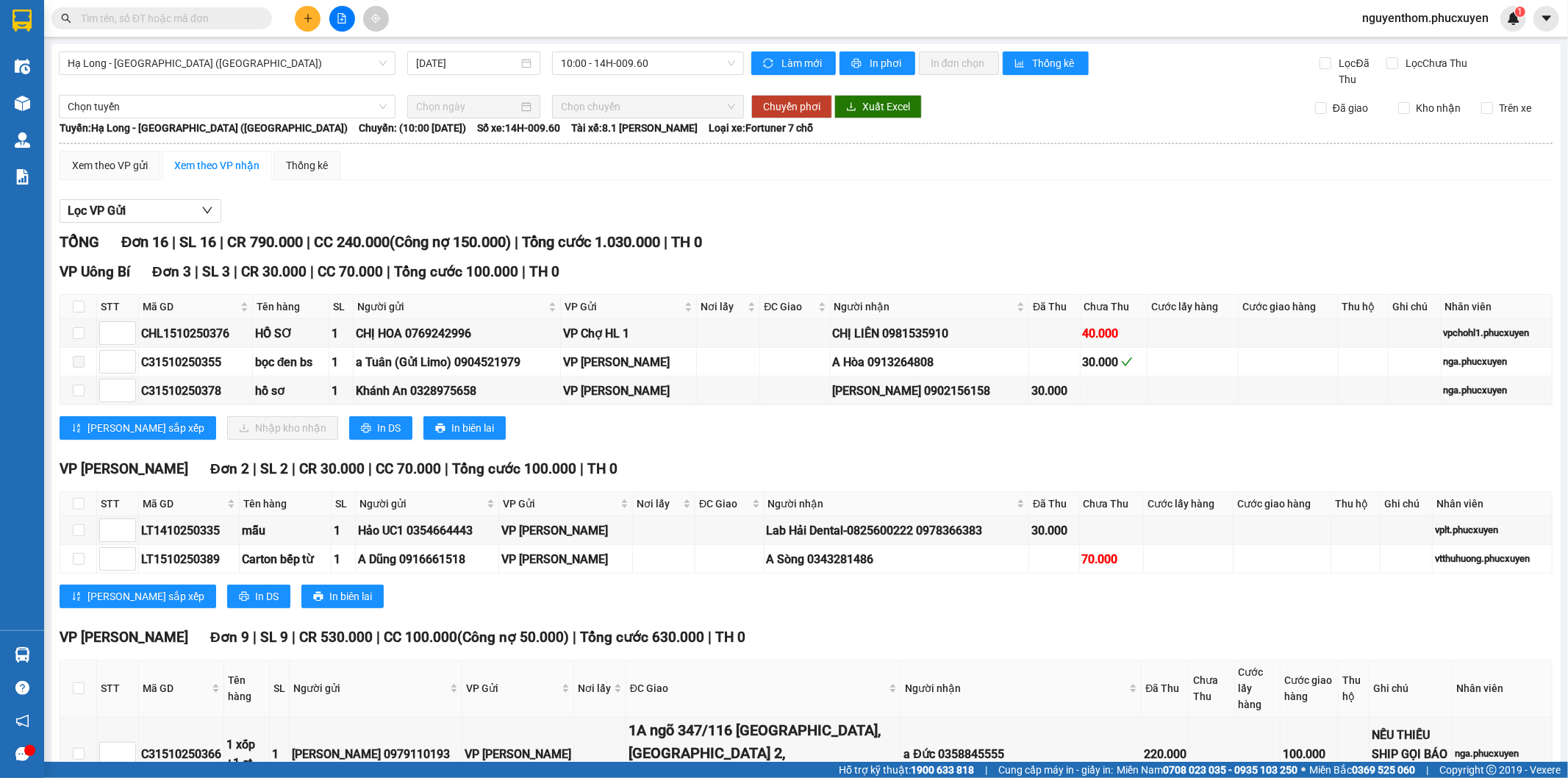
click at [736, 441] on div "VP Uông Bí Đơn 3 | SL 3 | CR 30.000 | CC 70.000 | Tổng cước 100.000 | TH 0 STT …" at bounding box center [806, 355] width 1493 height 190
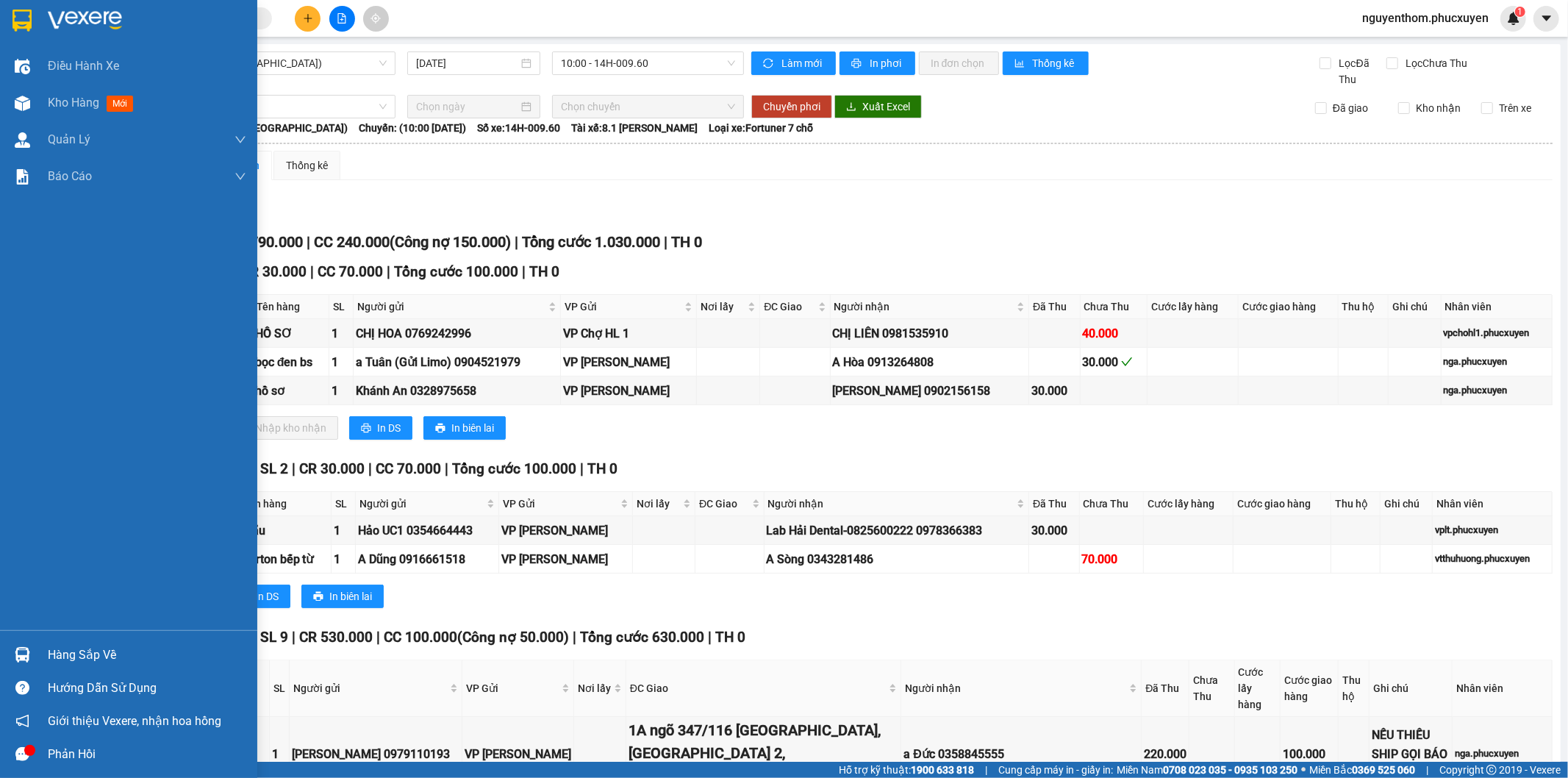
click at [40, 660] on div "Hàng sắp về" at bounding box center [129, 654] width 257 height 33
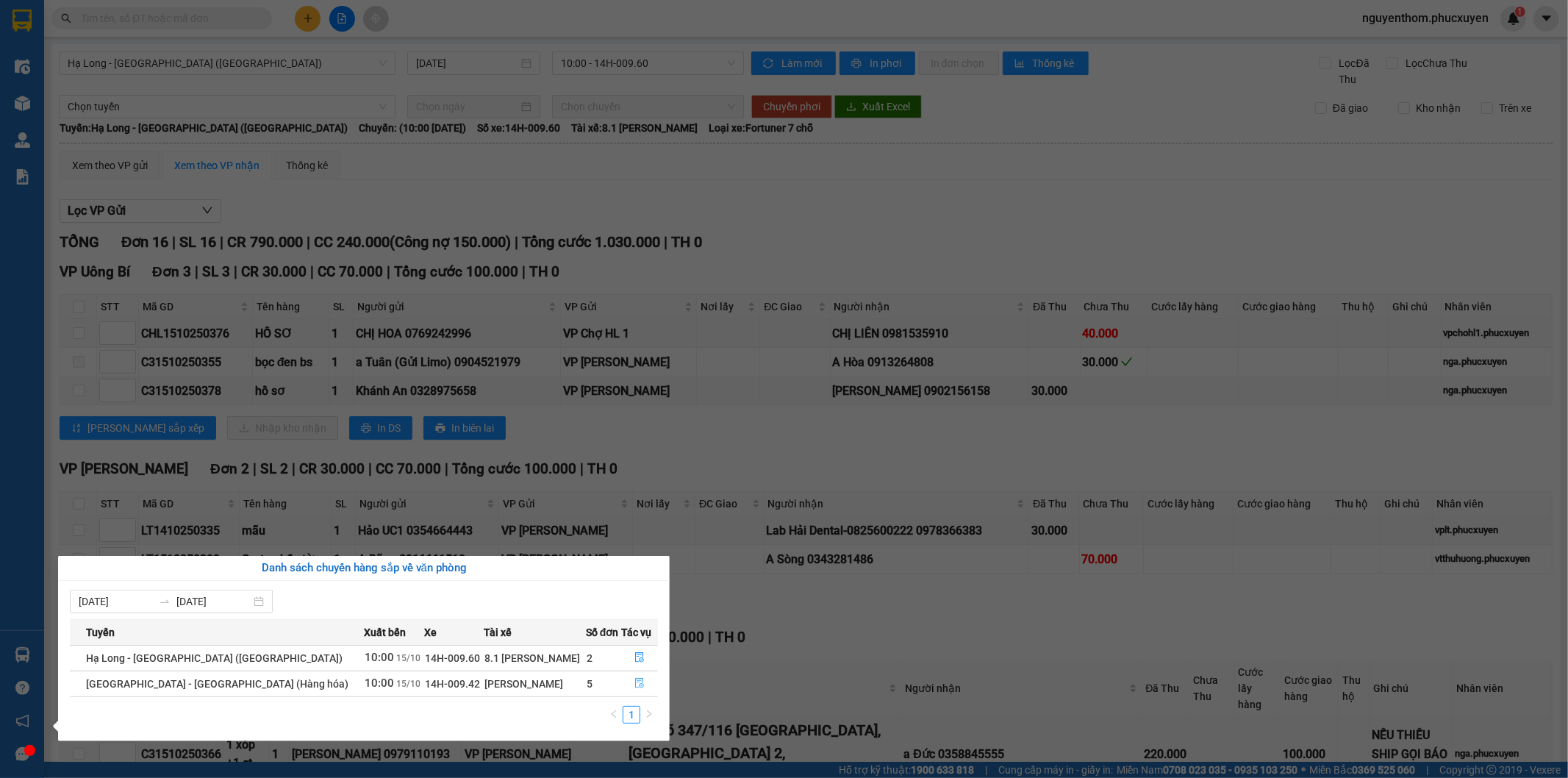
click at [637, 685] on icon "file-done" at bounding box center [639, 682] width 10 height 10
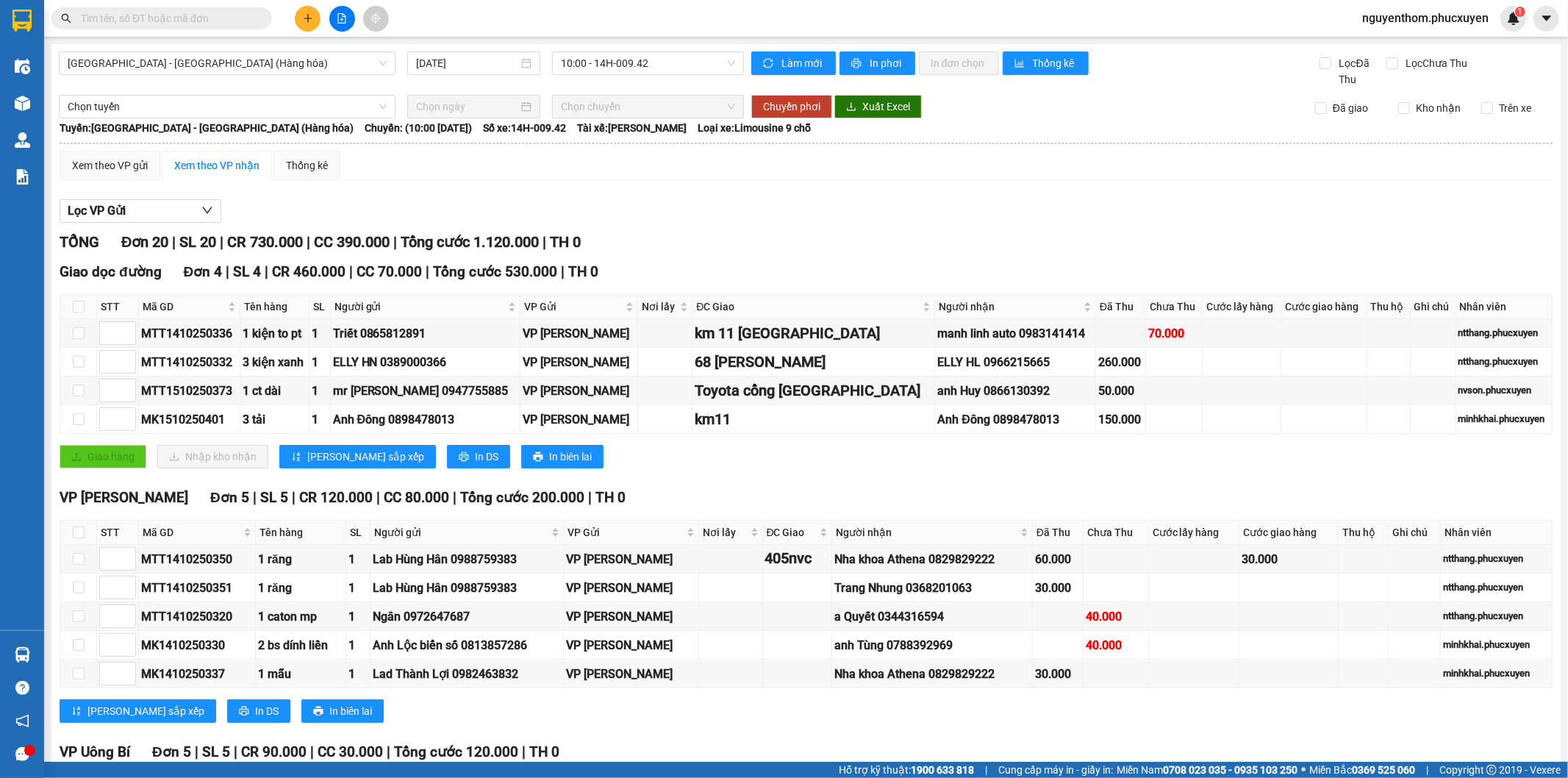
click at [641, 699] on div "Lưu sắp xếp In DS In biên lai" at bounding box center [806, 711] width 1493 height 23
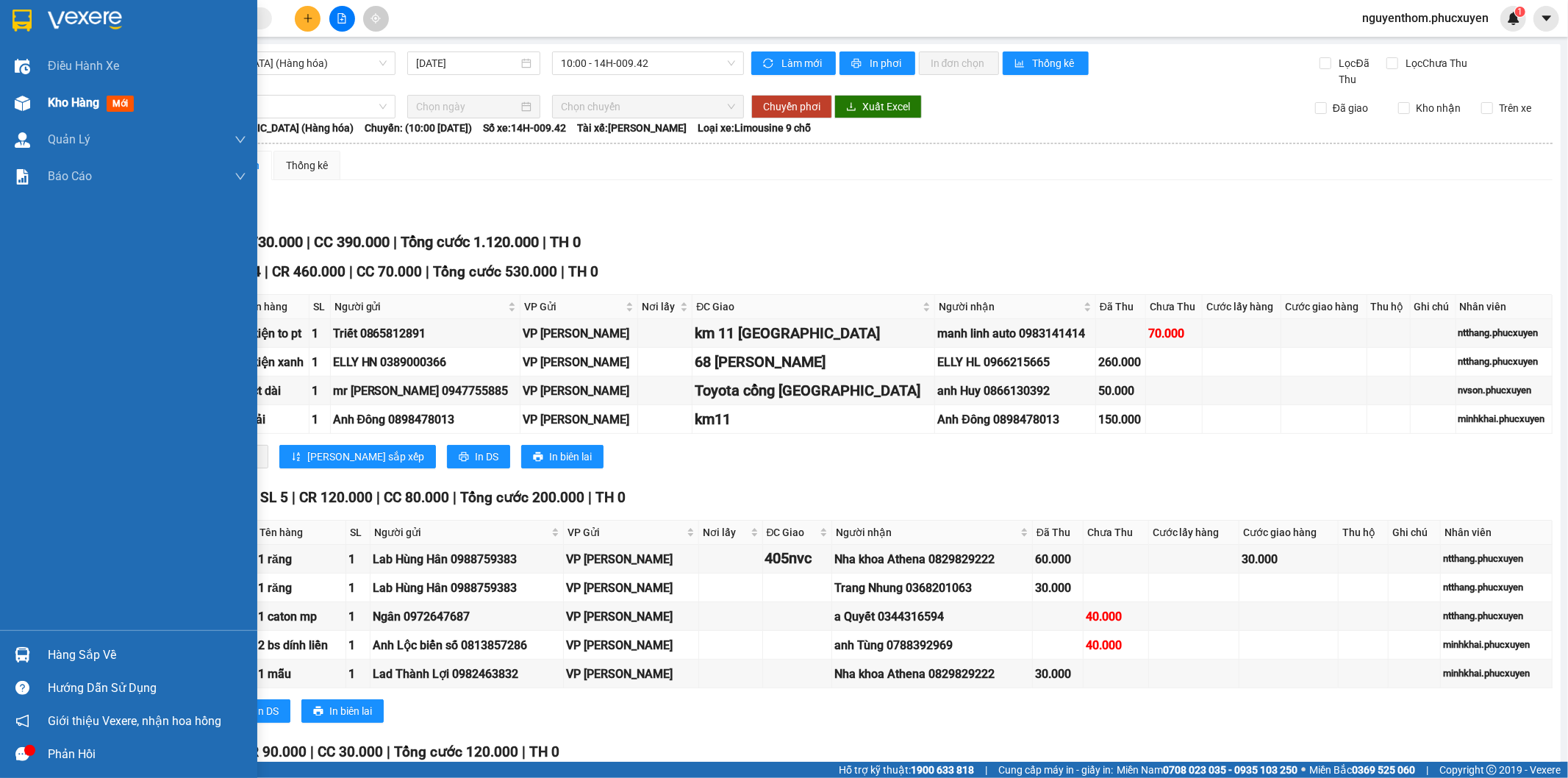
click at [55, 94] on div "Kho hàng mới" at bounding box center [94, 103] width 92 height 18
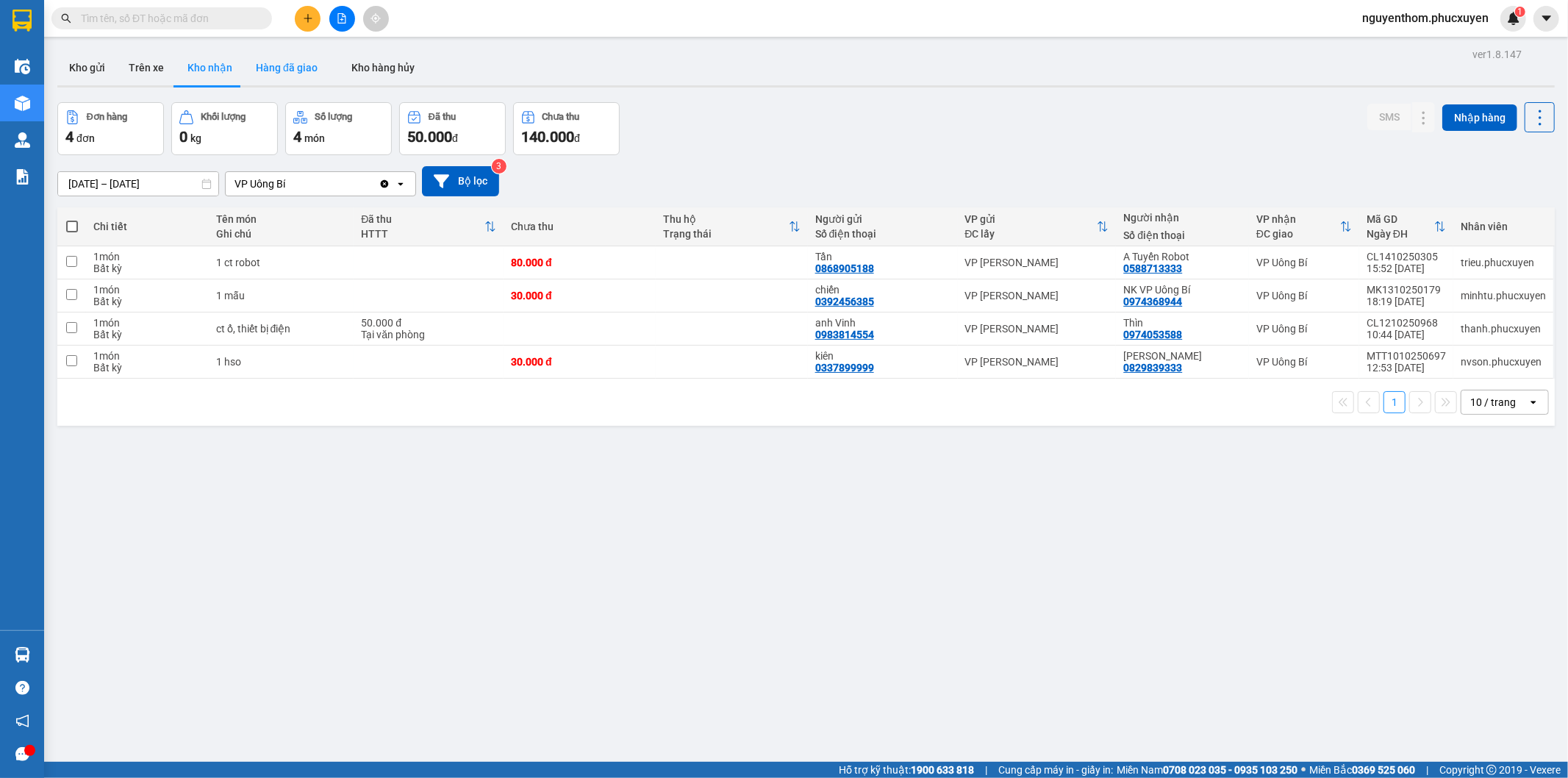
click at [283, 67] on button "Hàng đã giao" at bounding box center [286, 67] width 85 height 35
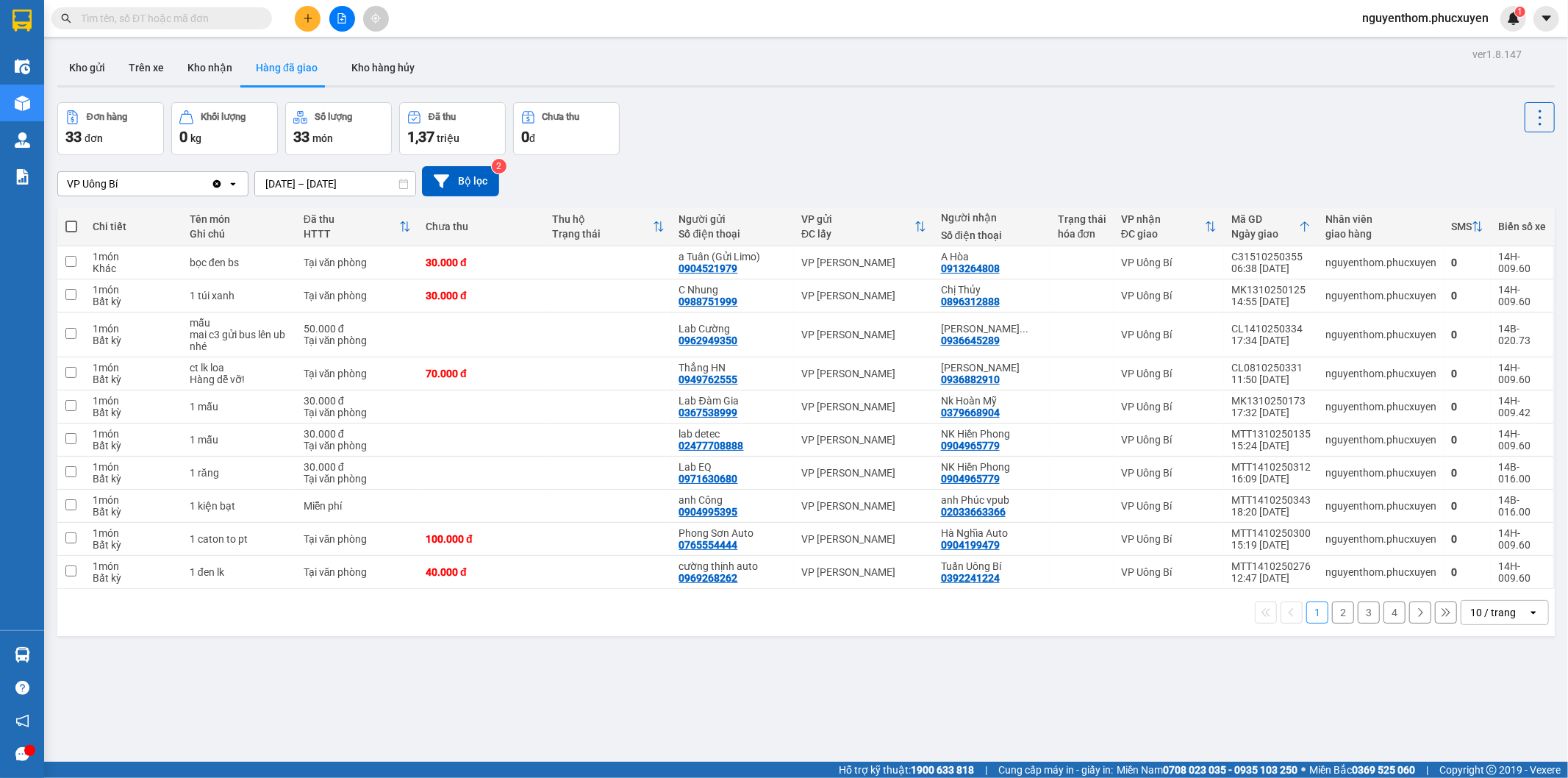
click at [1332, 615] on button "2" at bounding box center [1343, 612] width 22 height 22
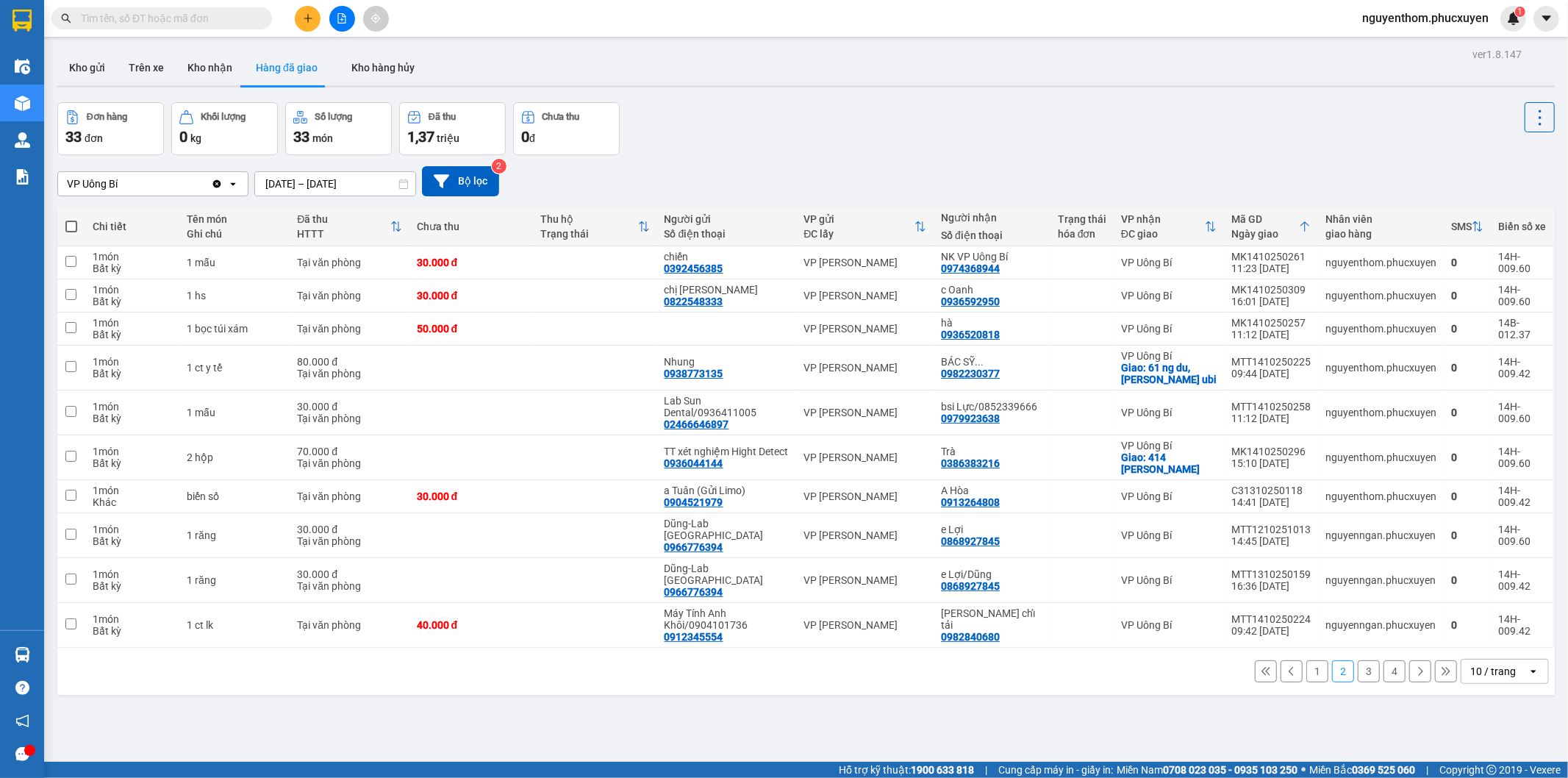
click at [1357, 660] on button "3" at bounding box center [1368, 671] width 22 height 22
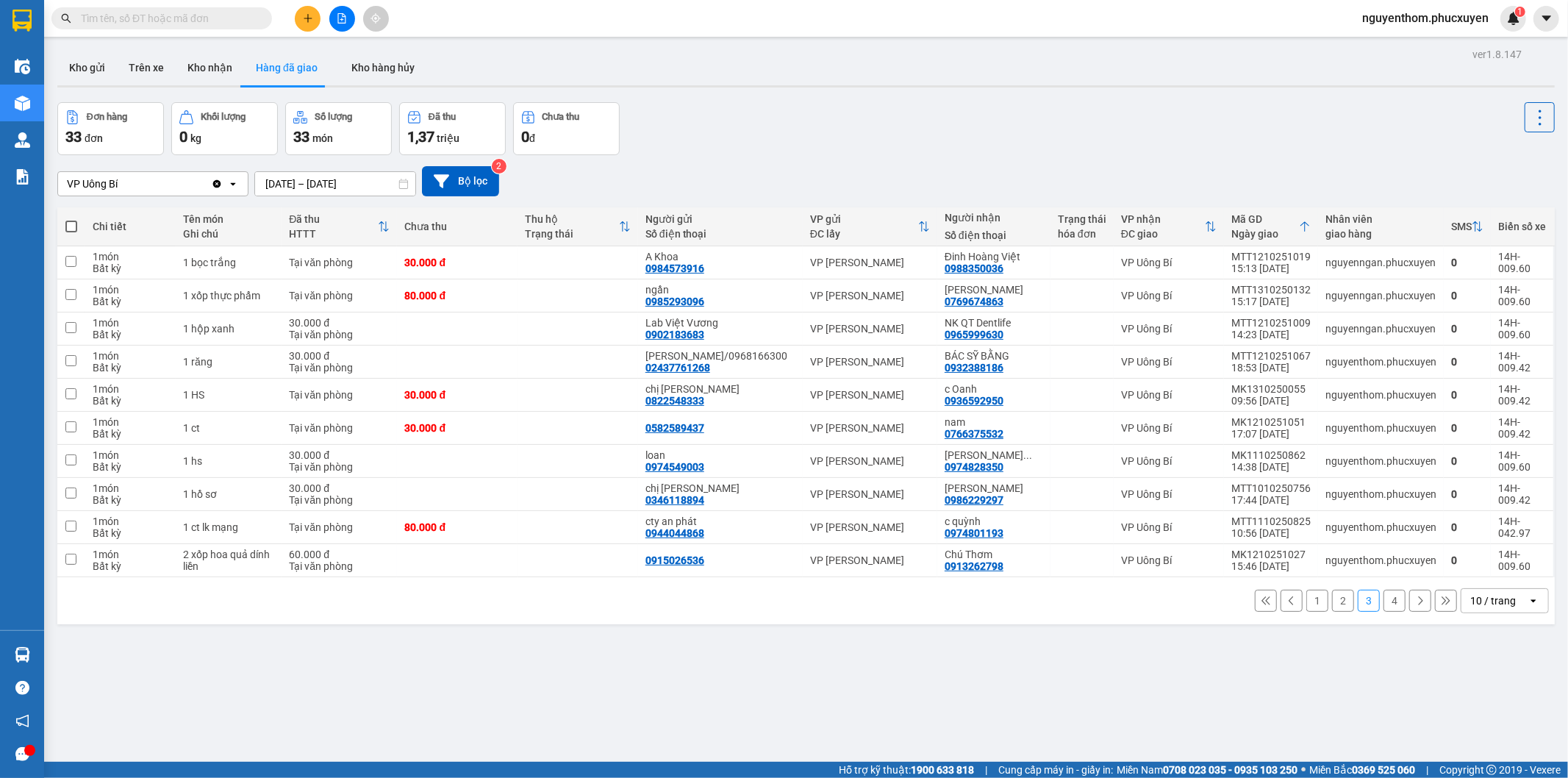
click at [1306, 601] on button "1" at bounding box center [1317, 600] width 22 height 22
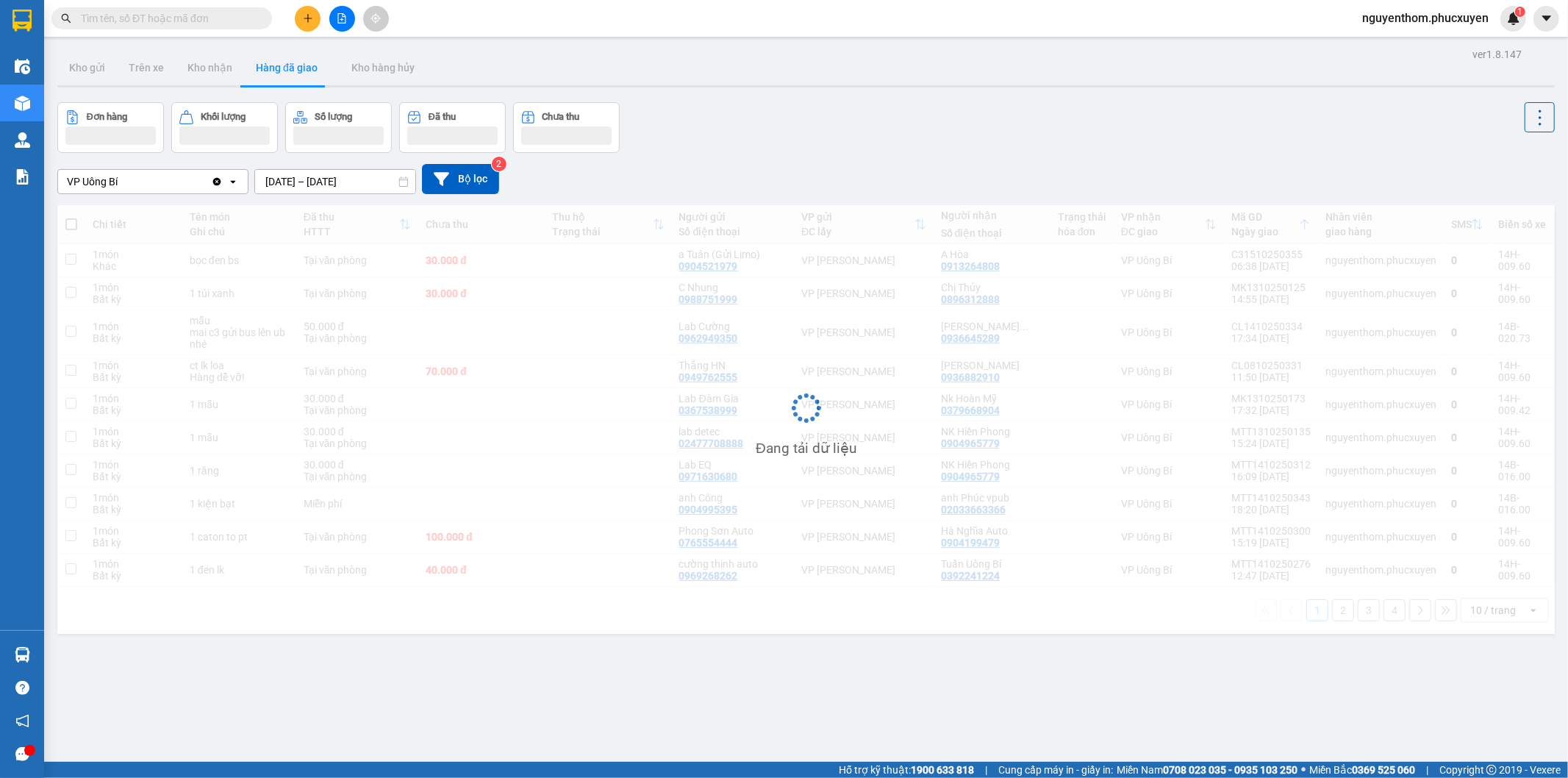
click at [747, 156] on div "VP Uông Bí Clear value open 13/10/2025 – 15/10/2025 Press the down arrow key to…" at bounding box center [806, 179] width 1498 height 52
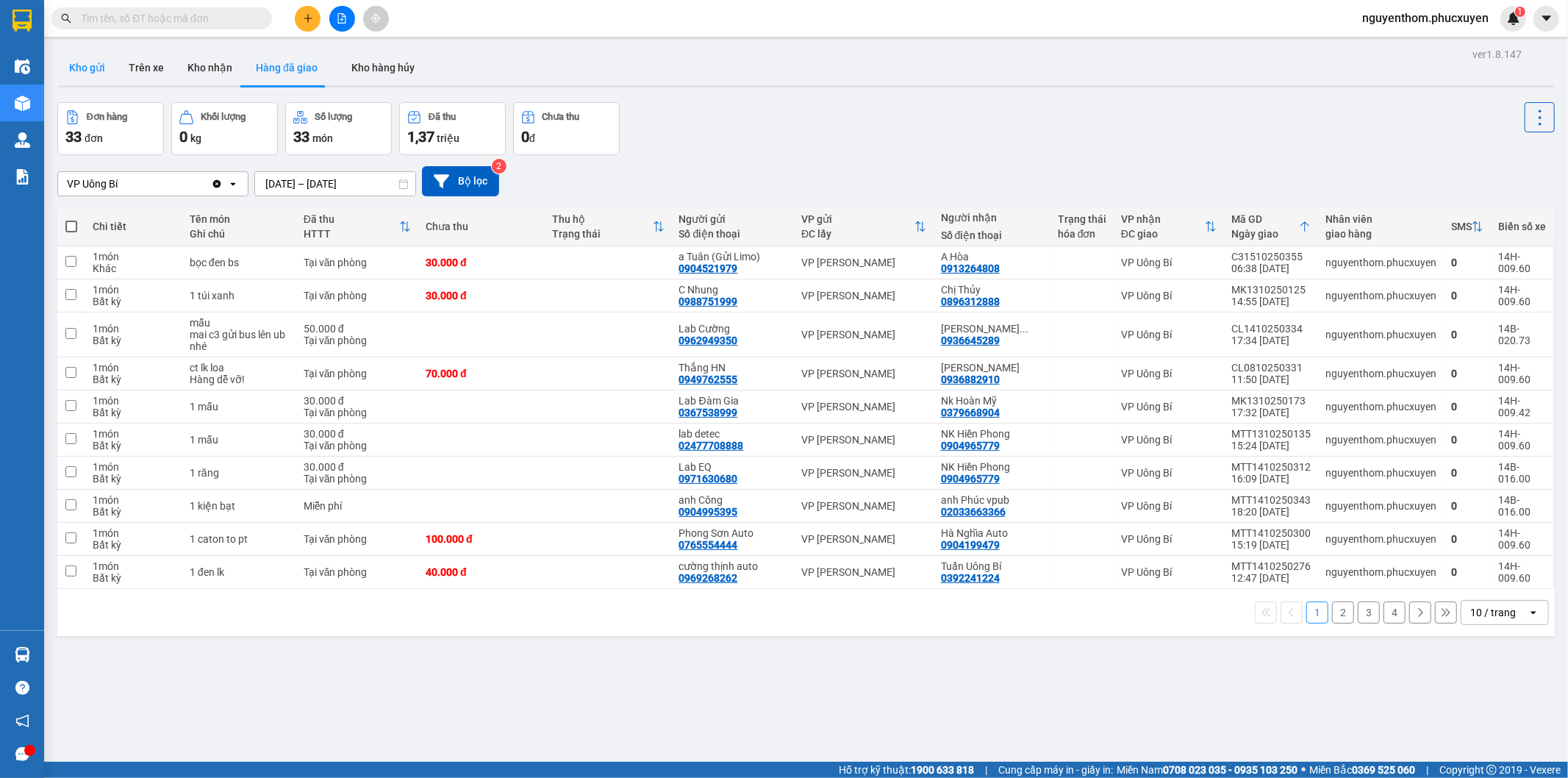
click at [85, 65] on button "Kho gửi" at bounding box center [87, 67] width 59 height 35
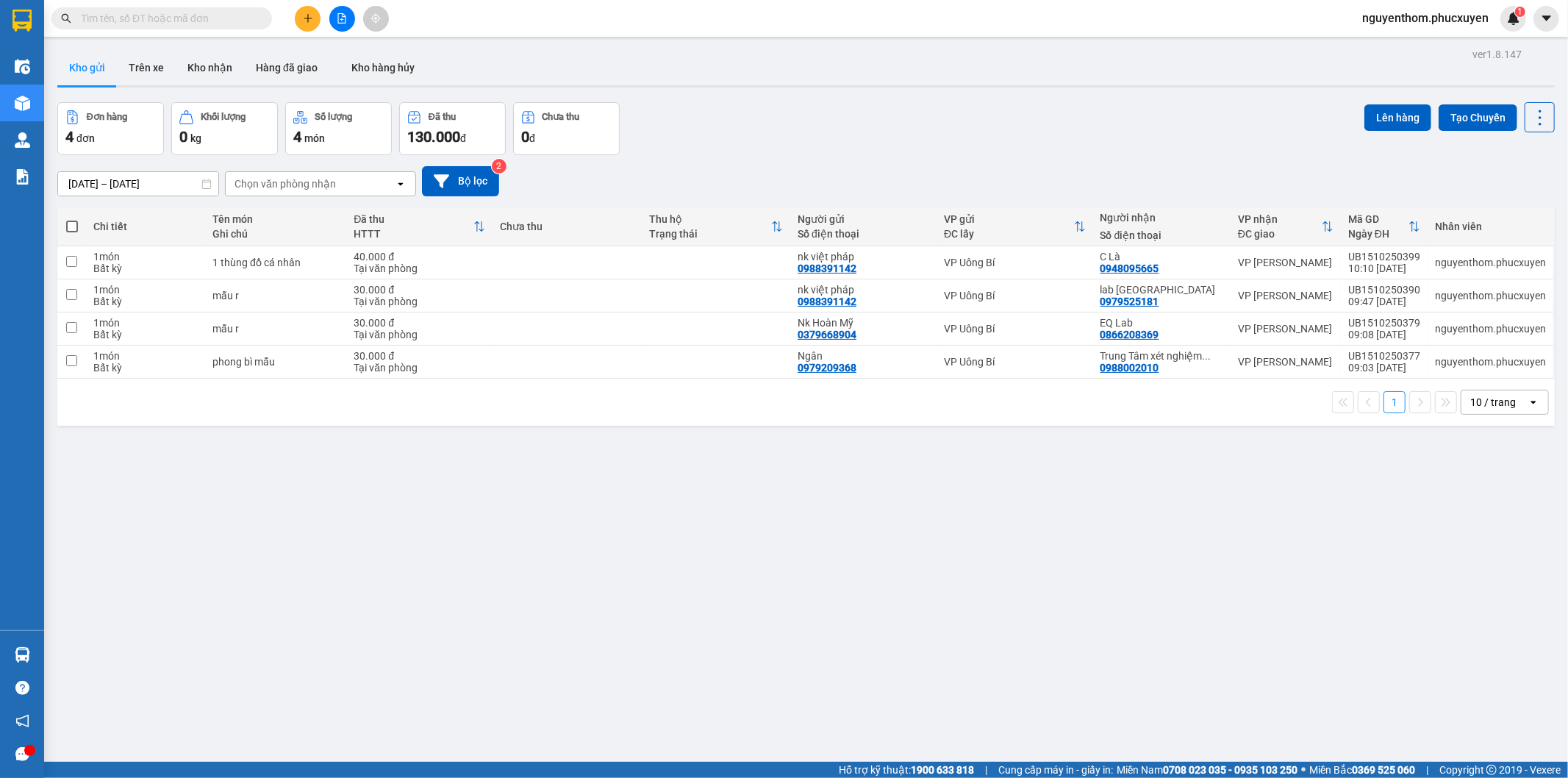
click at [444, 700] on div "ver 1.8.147 Kho gửi Trên xe Kho nhận Hàng đã giao Kho hàng hủy Đơn hàng 4 đơn K…" at bounding box center [806, 433] width 1510 height 778
click at [303, 19] on icon "plus" at bounding box center [308, 18] width 10 height 10
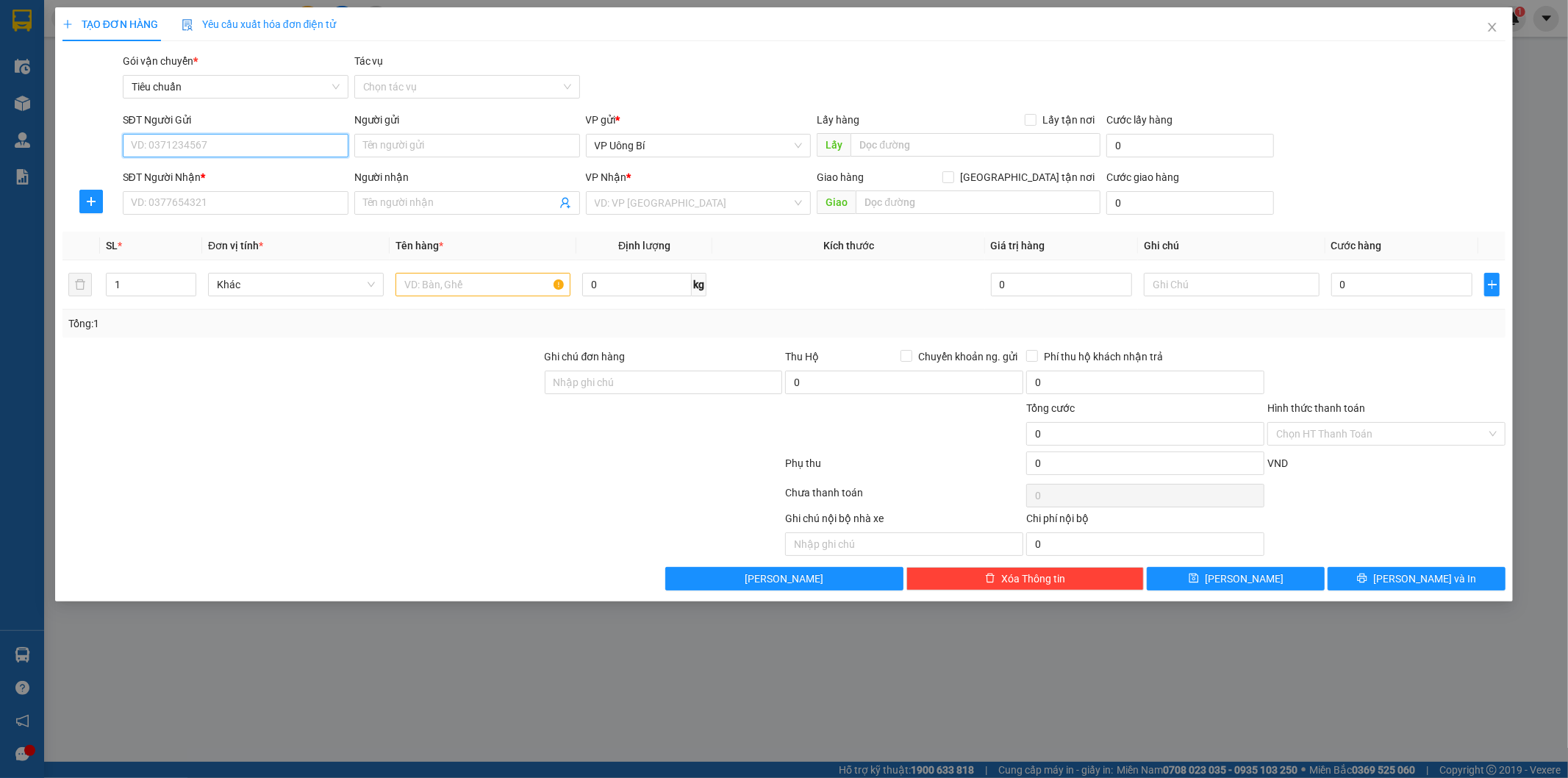
click at [306, 141] on input "SĐT Người Gửi" at bounding box center [235, 146] width 226 height 23
click at [194, 171] on div "0386383216 - Trà" at bounding box center [235, 174] width 208 height 16
type input "0386383216"
type input "Trà"
type input "ub"
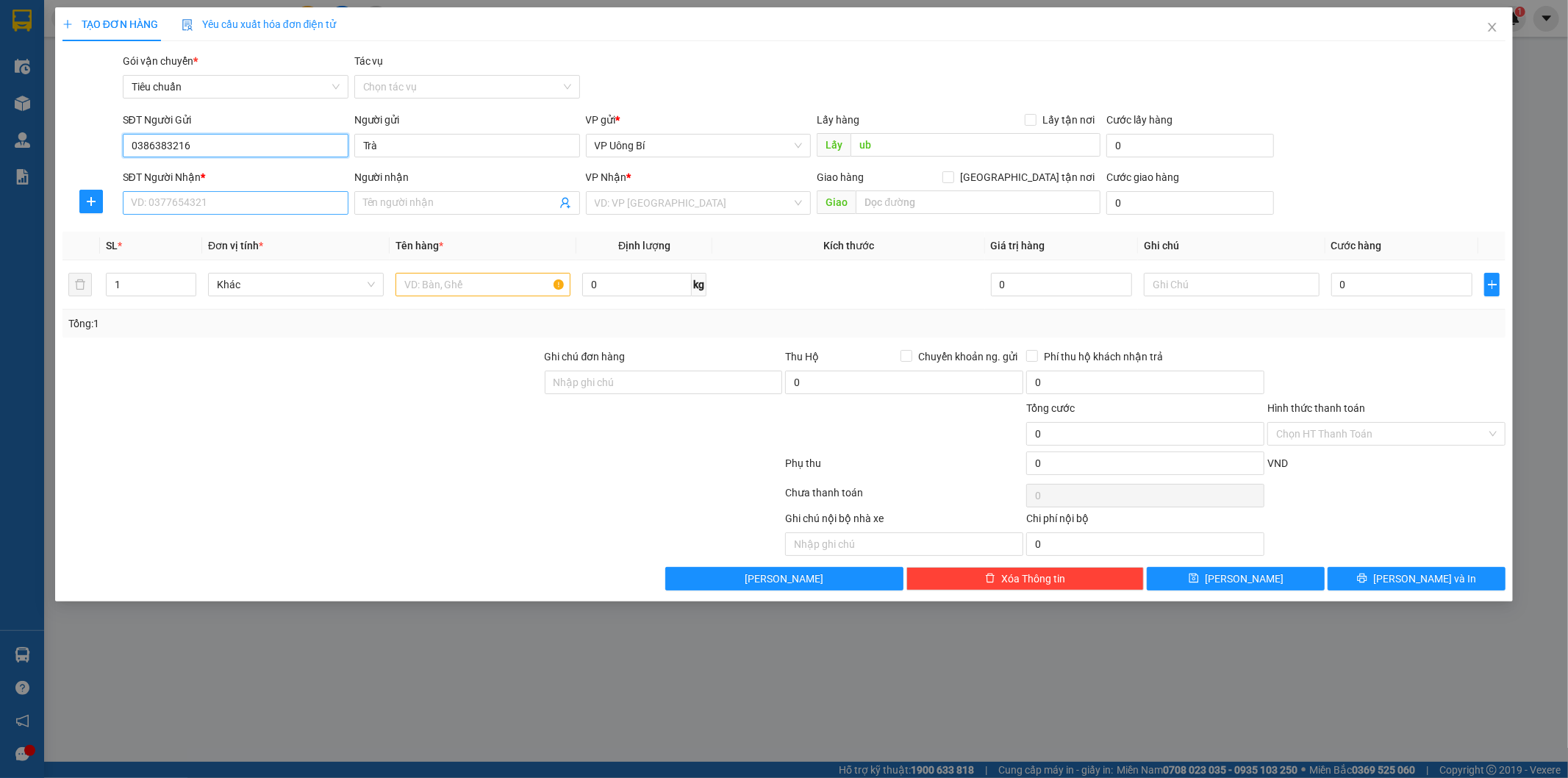
type input "0386383216"
click at [211, 201] on input "SĐT Người Nhận *" at bounding box center [235, 202] width 226 height 23
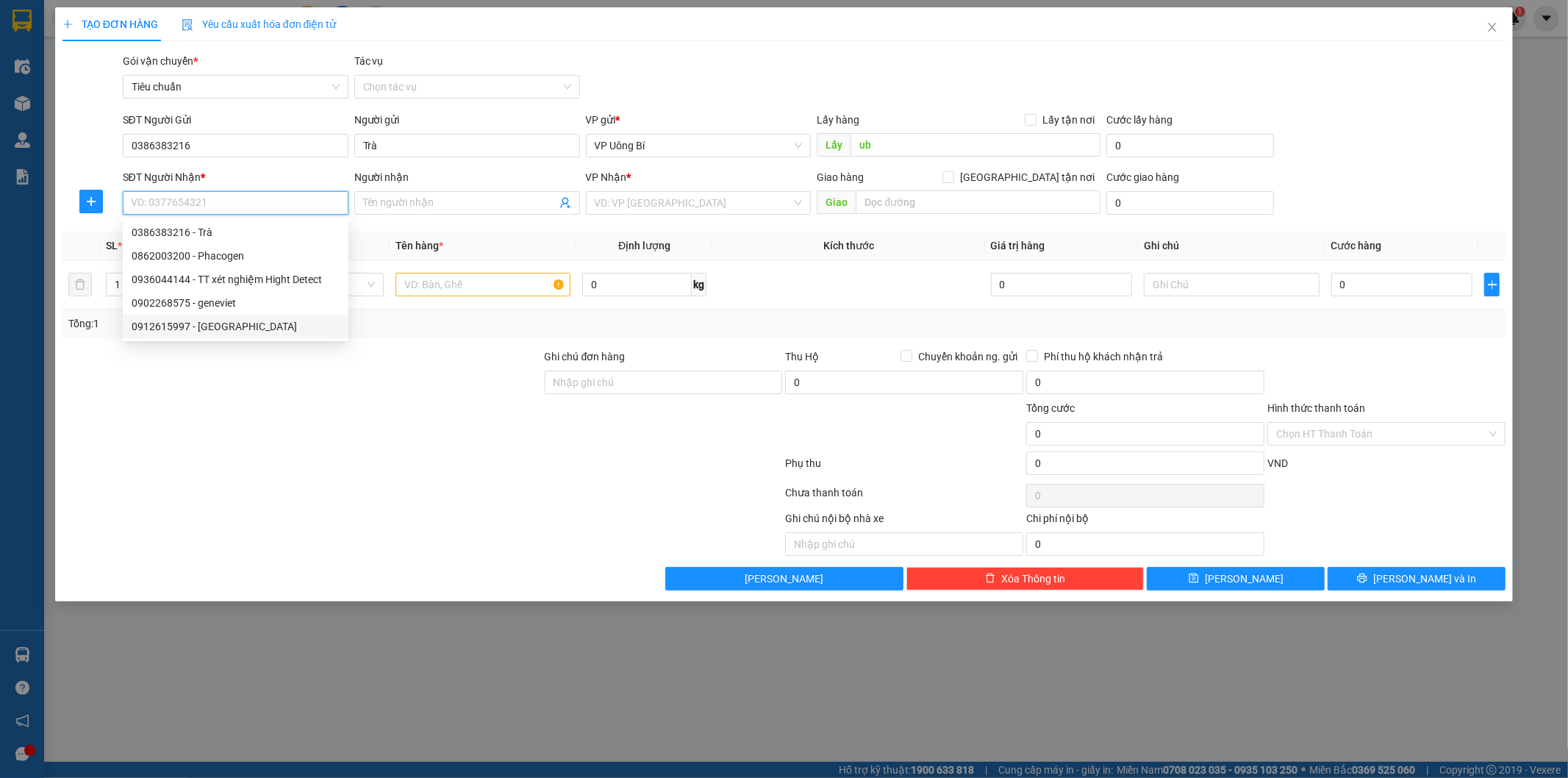
click at [221, 327] on div "0912615997 - Green Lab" at bounding box center [235, 326] width 208 height 16
type input "0912615997"
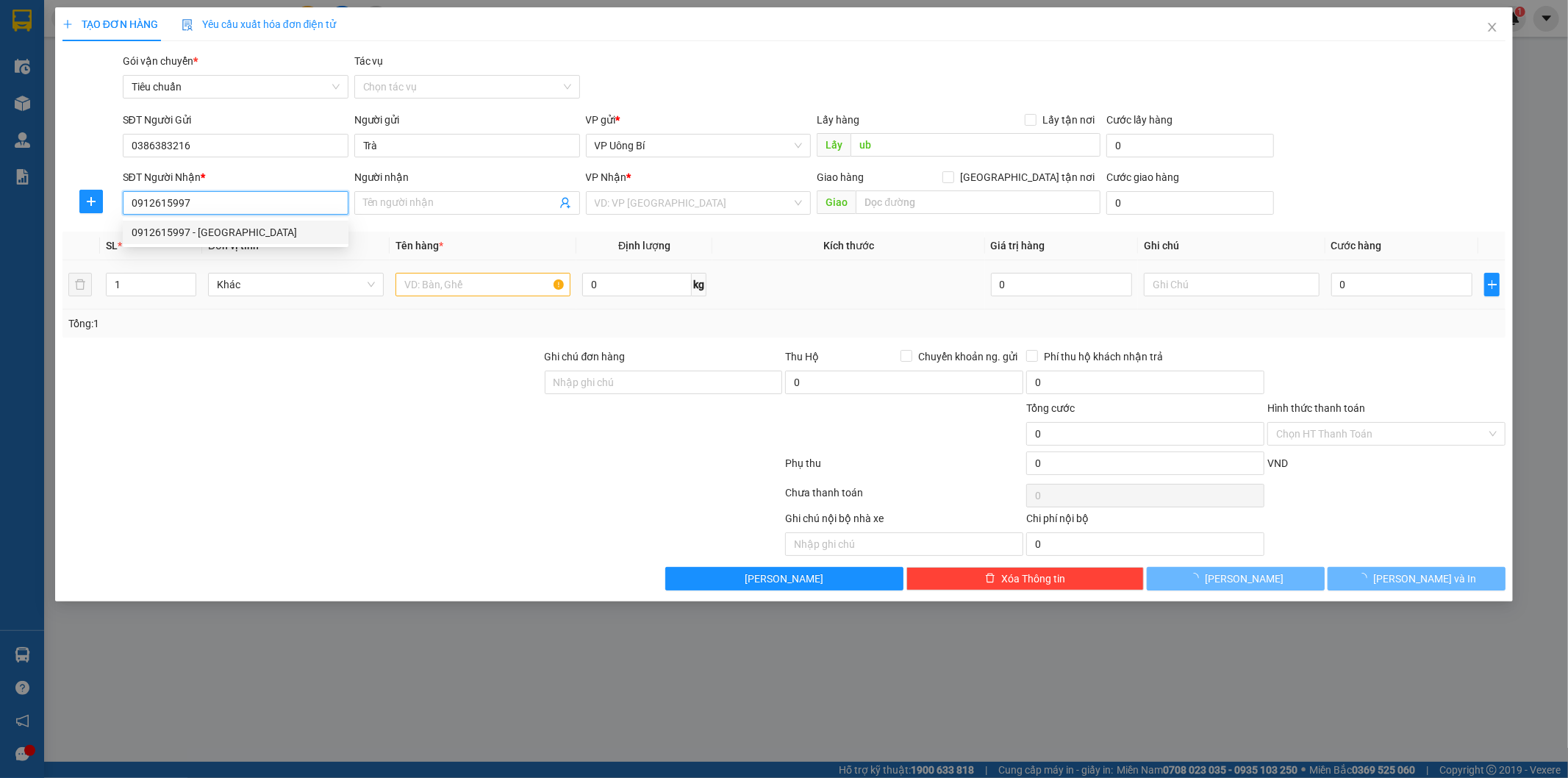
type input "Green Lab"
click at [464, 284] on input "text" at bounding box center [483, 284] width 175 height 23
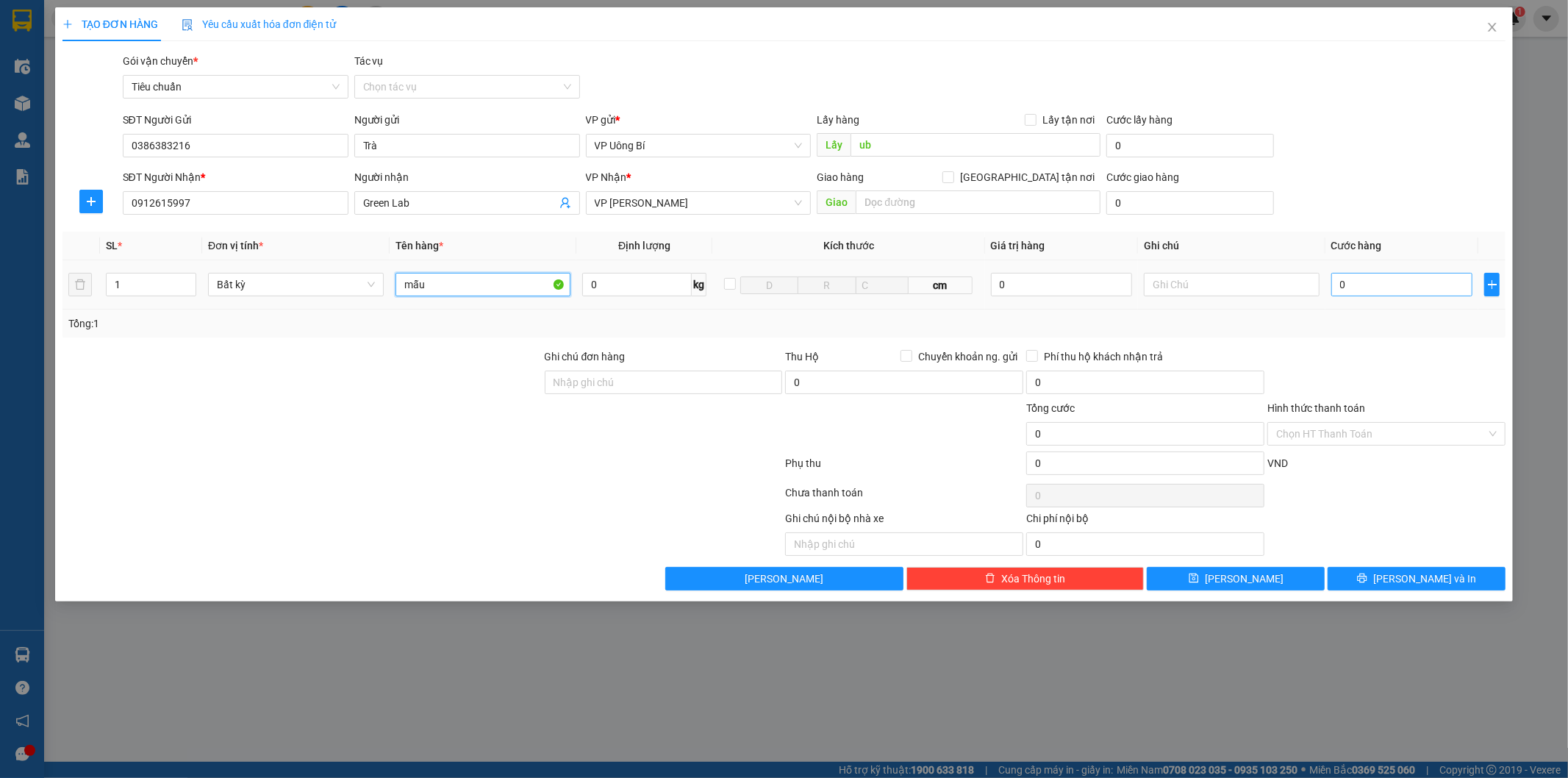
type input "mẫu"
click at [1409, 283] on input "0" at bounding box center [1402, 284] width 141 height 23
type input "3"
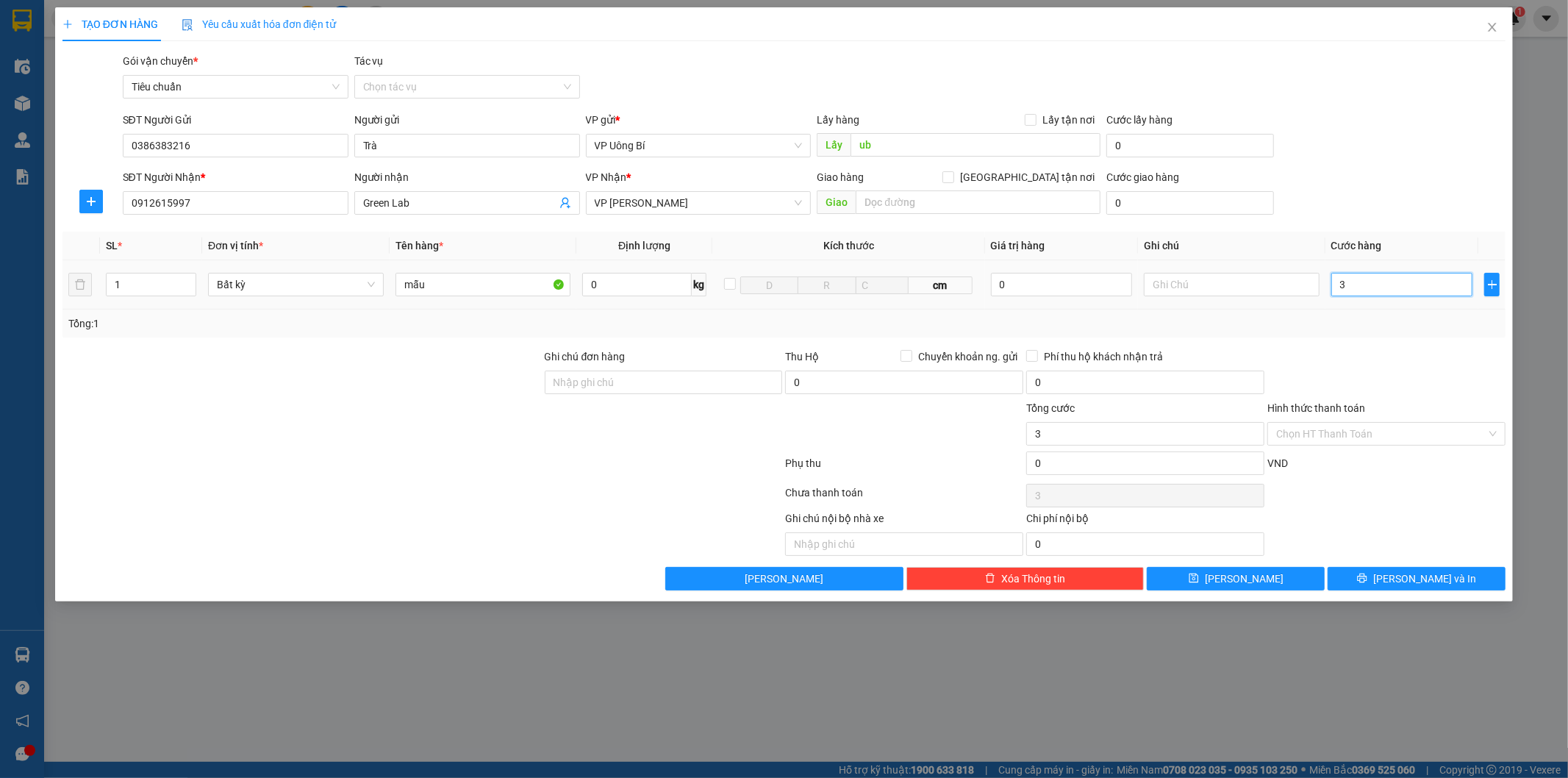
type input "30"
click at [1246, 574] on span "[PERSON_NAME]" at bounding box center [1243, 578] width 78 height 16
type input "30.000"
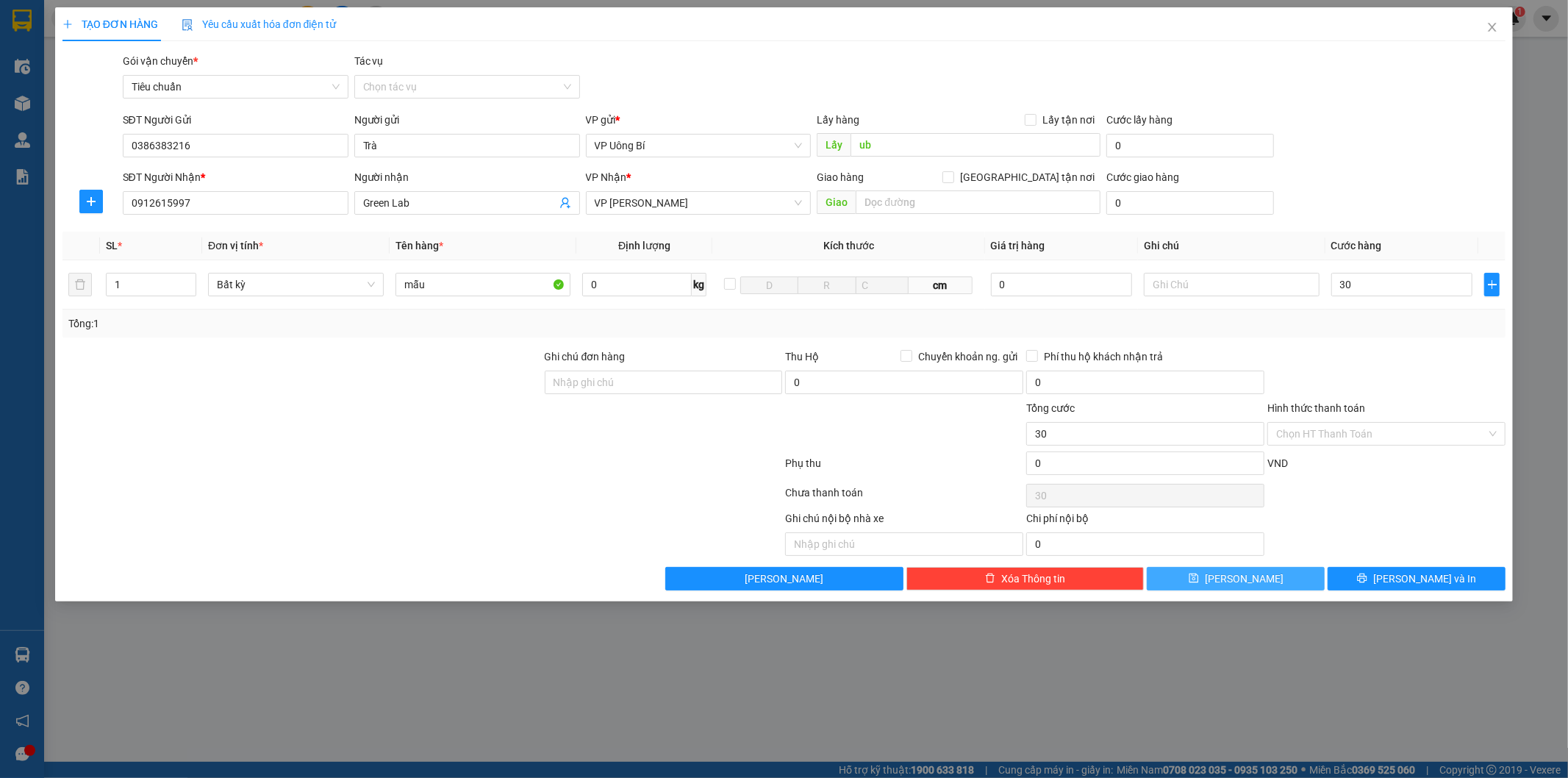
type input "30.000"
type input "0"
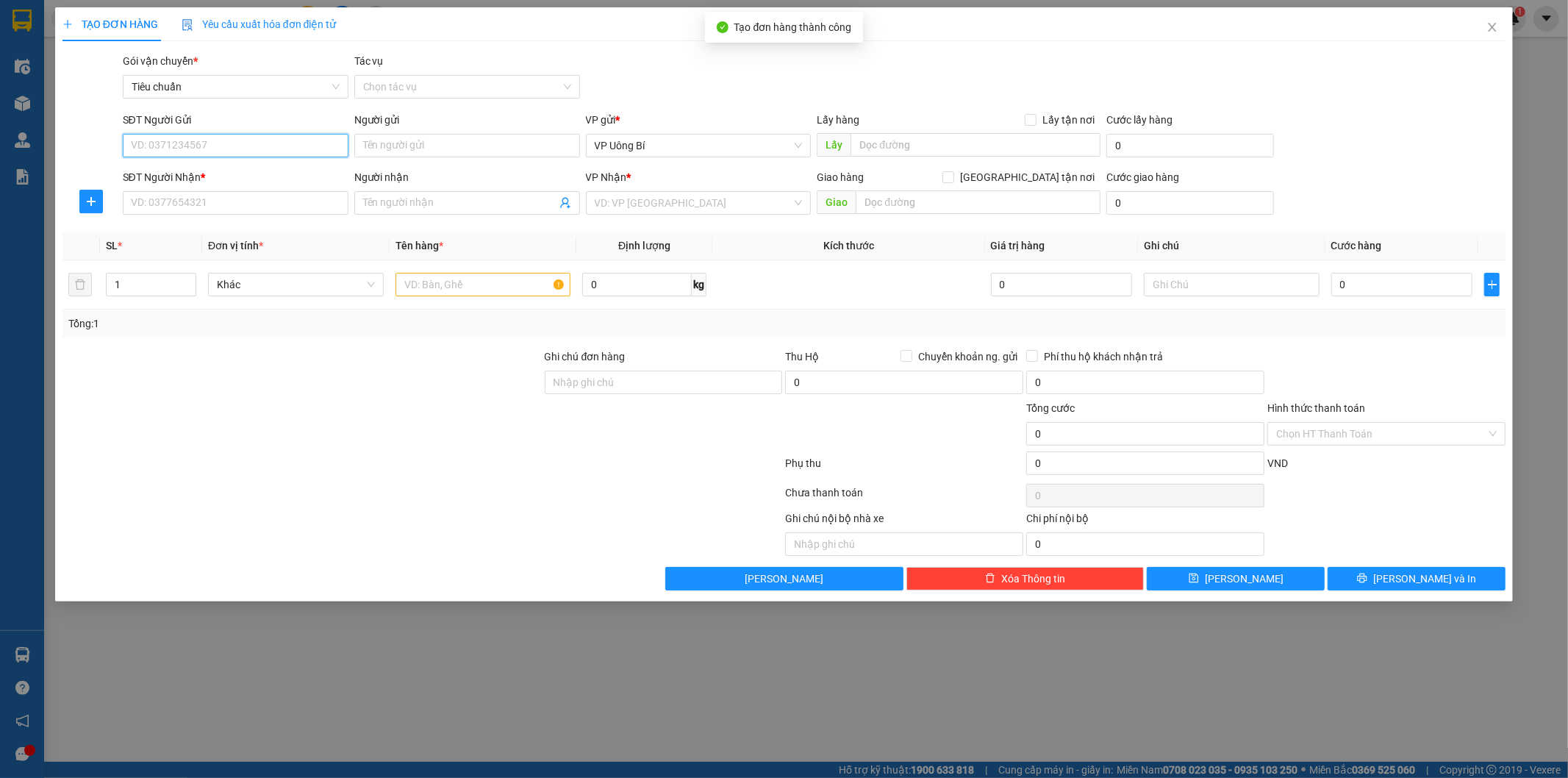
click at [291, 143] on input "SĐT Người Gửi" at bounding box center [235, 146] width 226 height 23
click at [211, 167] on div "0386383216 - Trà" at bounding box center [235, 174] width 208 height 16
type input "0386383216"
type input "Trà"
type input "ub"
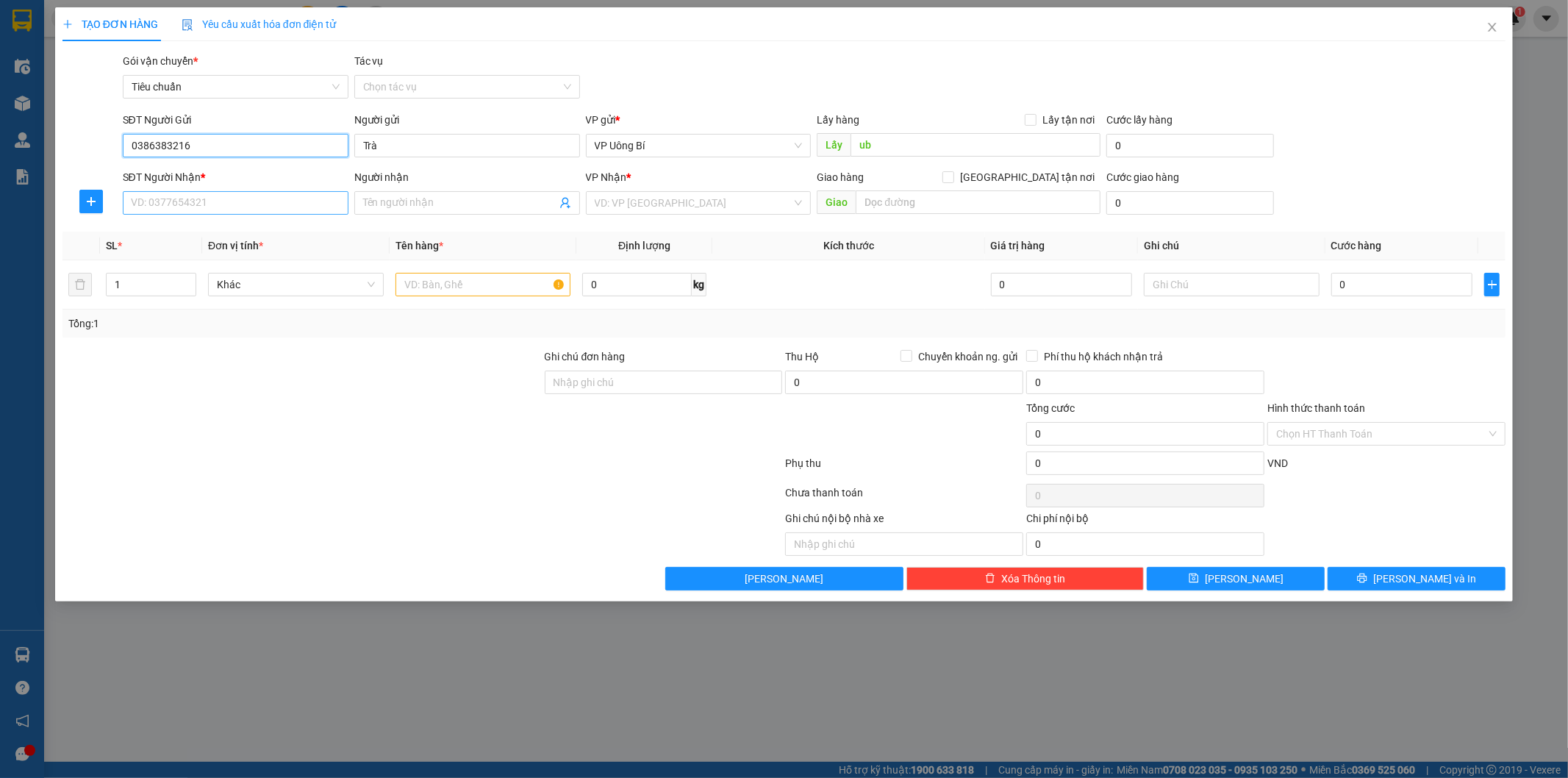
type input "0386383216"
click at [215, 201] on input "SĐT Người Nhận *" at bounding box center [235, 202] width 226 height 23
click at [230, 231] on div "0936044144 - TT xét nghiệm Hight Detect" at bounding box center [235, 232] width 208 height 16
type input "0936044144"
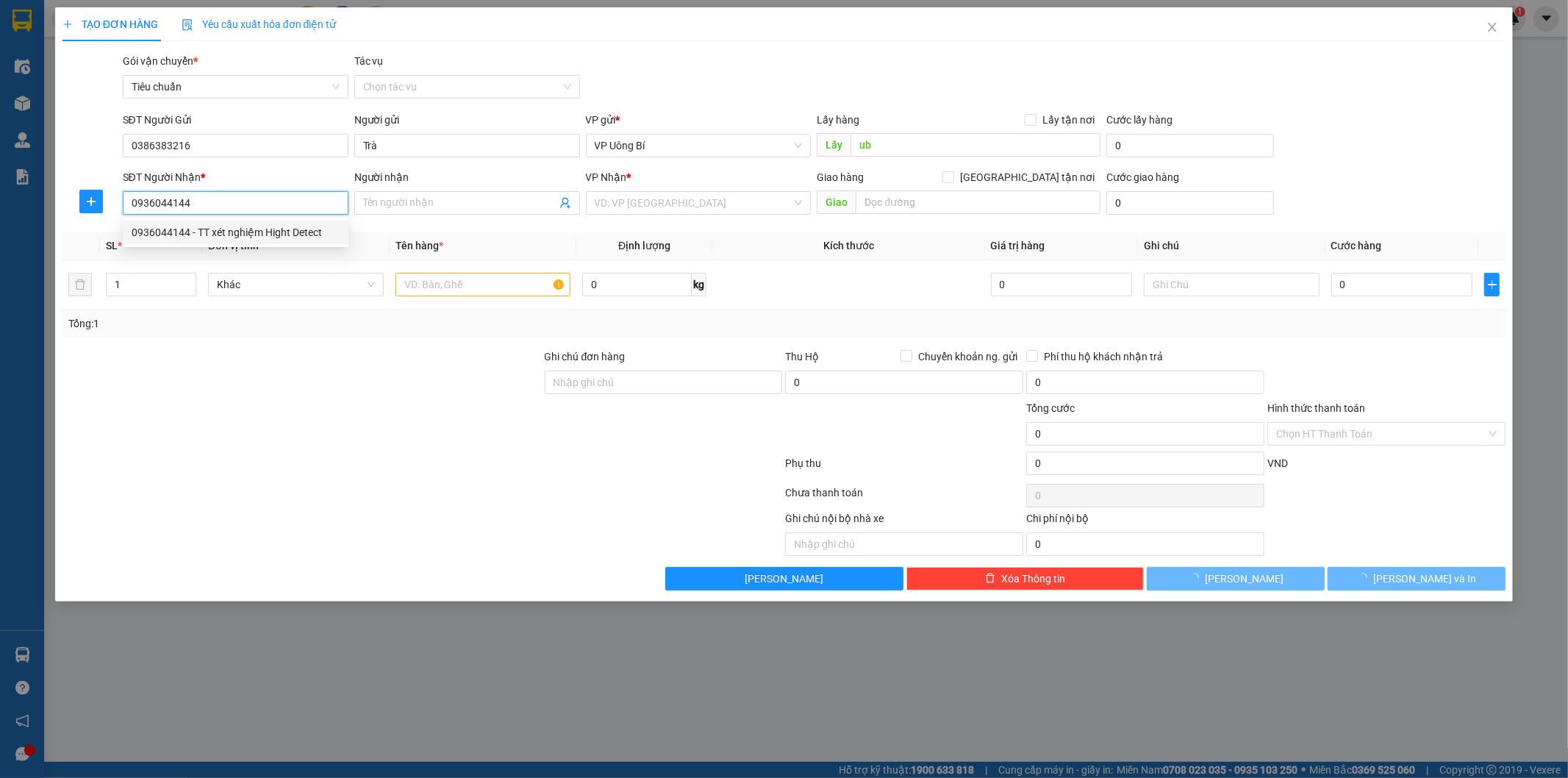
type input "TT xét nghiệm Hight Detect"
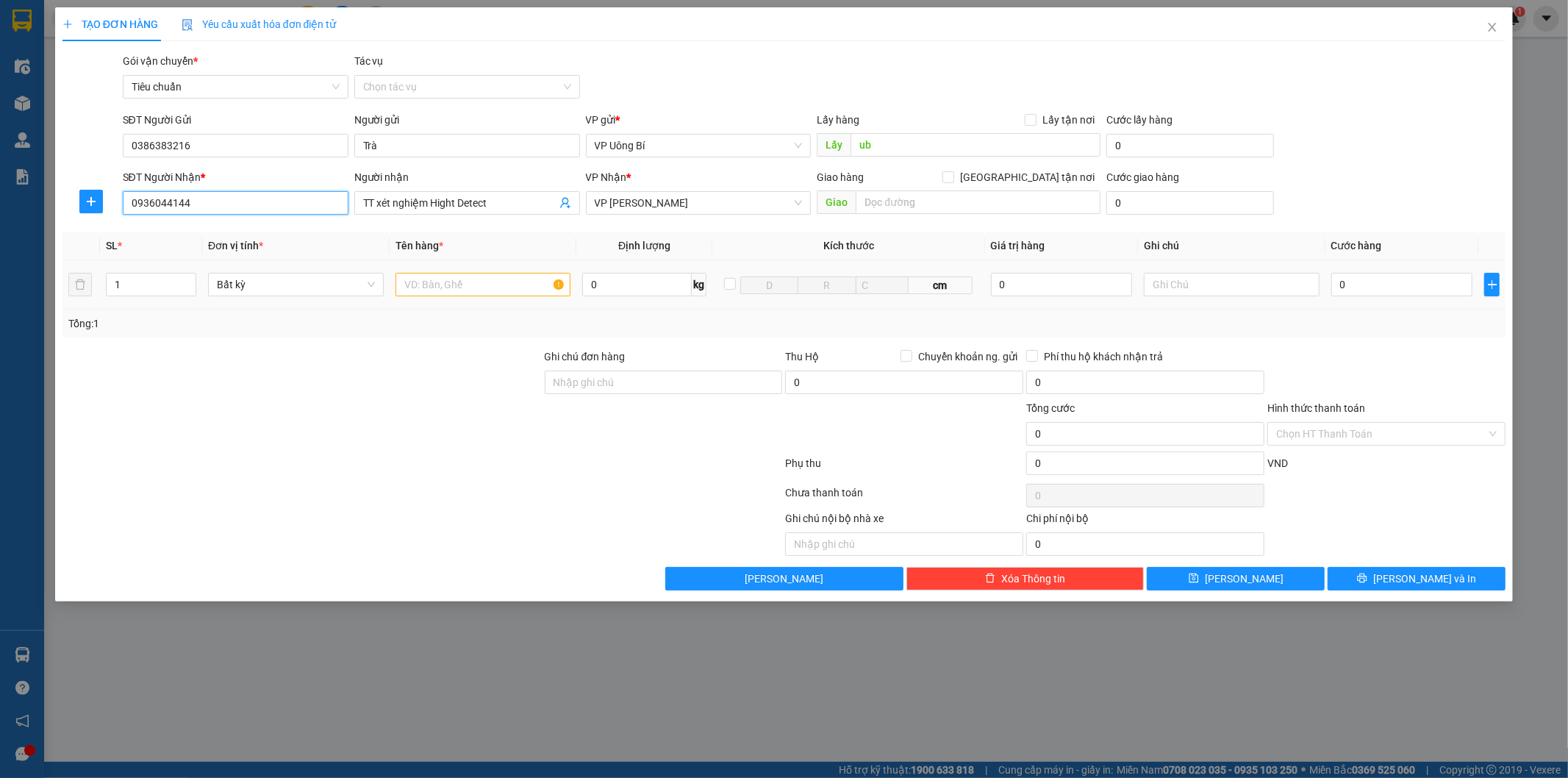
type input "0936044144"
click at [519, 280] on input "text" at bounding box center [483, 284] width 175 height 23
type input "mẫu"
click at [1366, 282] on input "0" at bounding box center [1402, 284] width 141 height 23
type input "3"
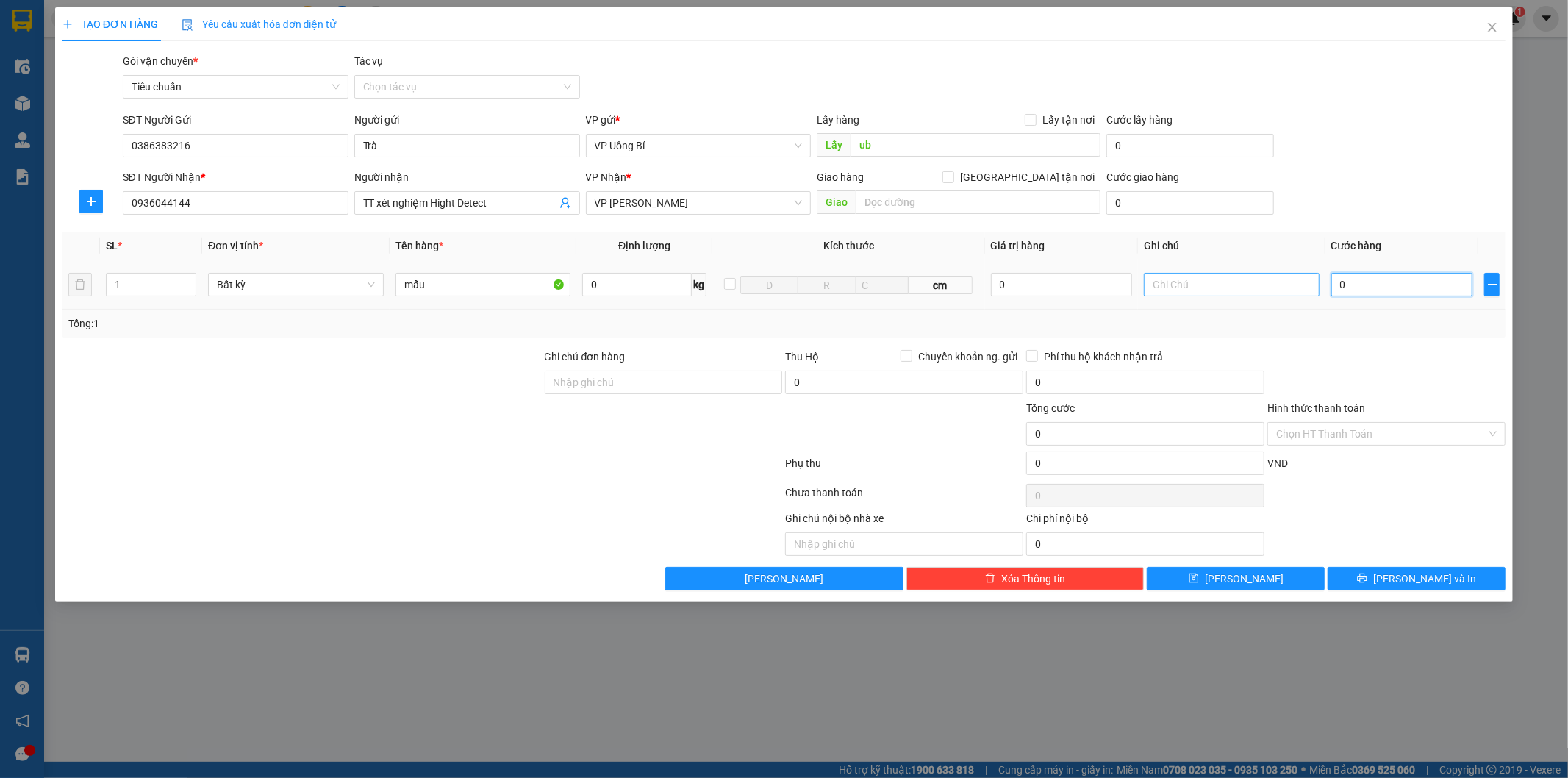
type input "3"
type input "30"
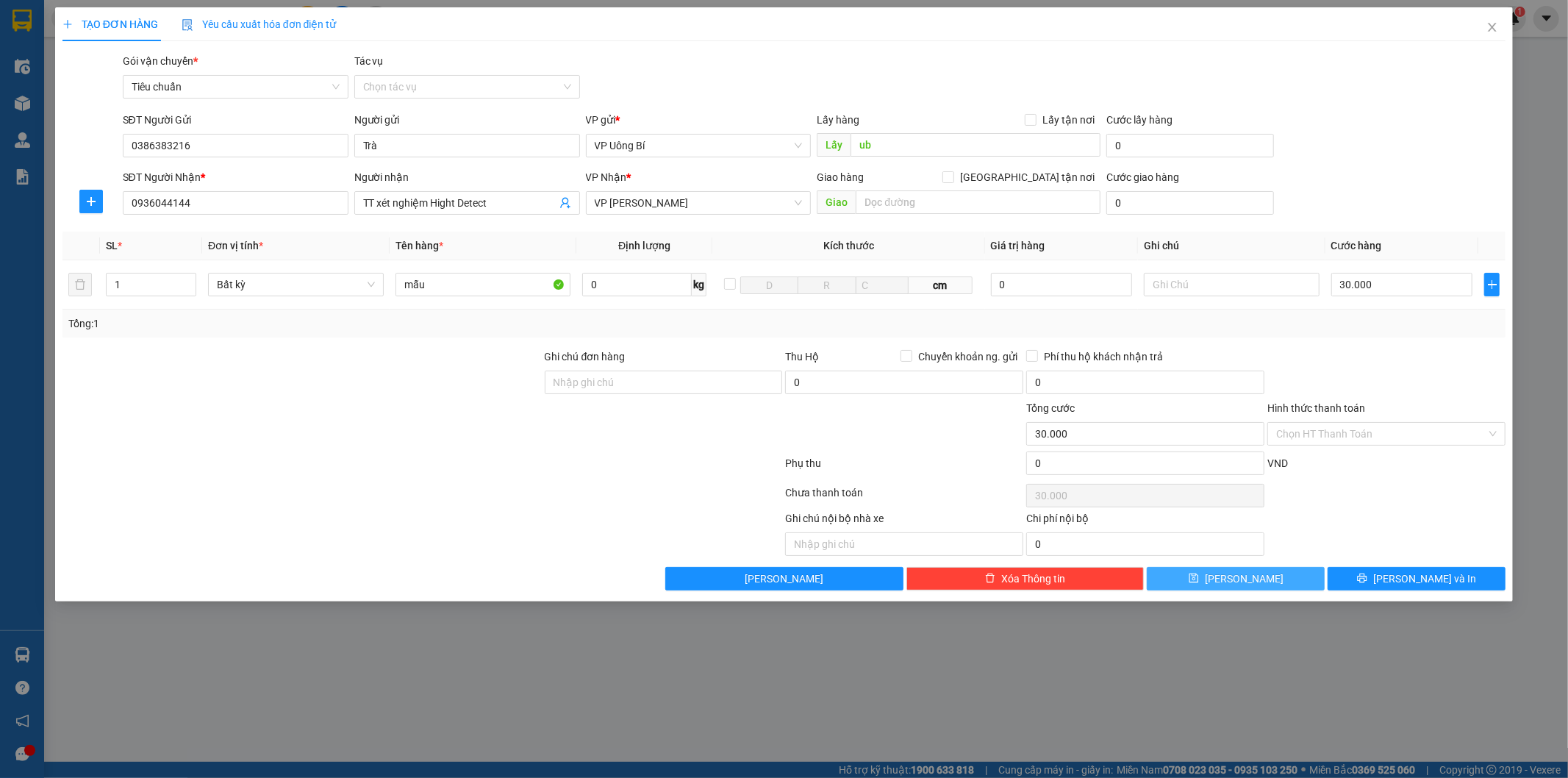
click at [1244, 575] on span "[PERSON_NAME]" at bounding box center [1243, 578] width 78 height 16
click at [1495, 26] on icon "close" at bounding box center [1492, 27] width 12 height 12
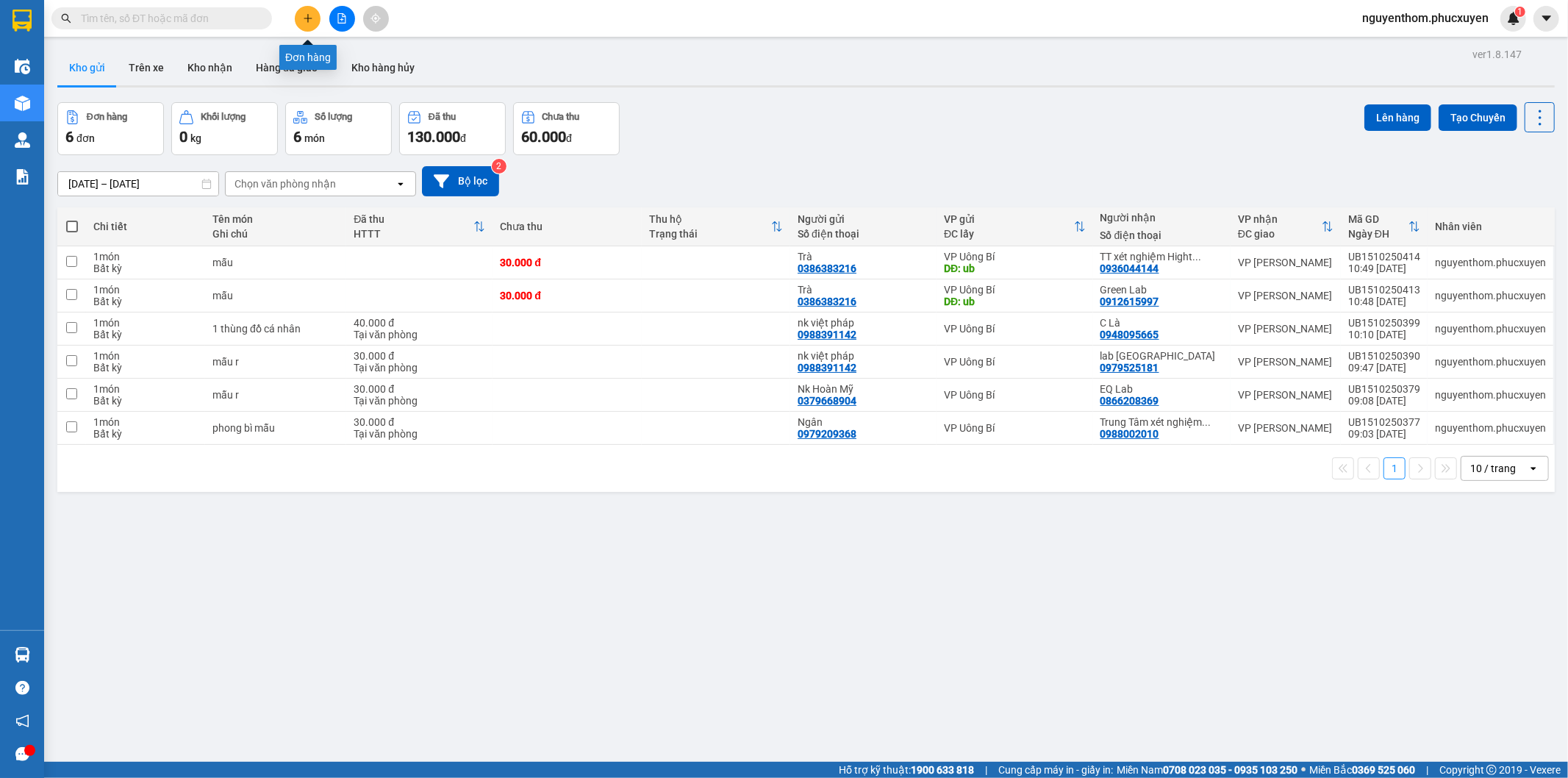
click at [310, 18] on icon "plus" at bounding box center [307, 18] width 8 height 1
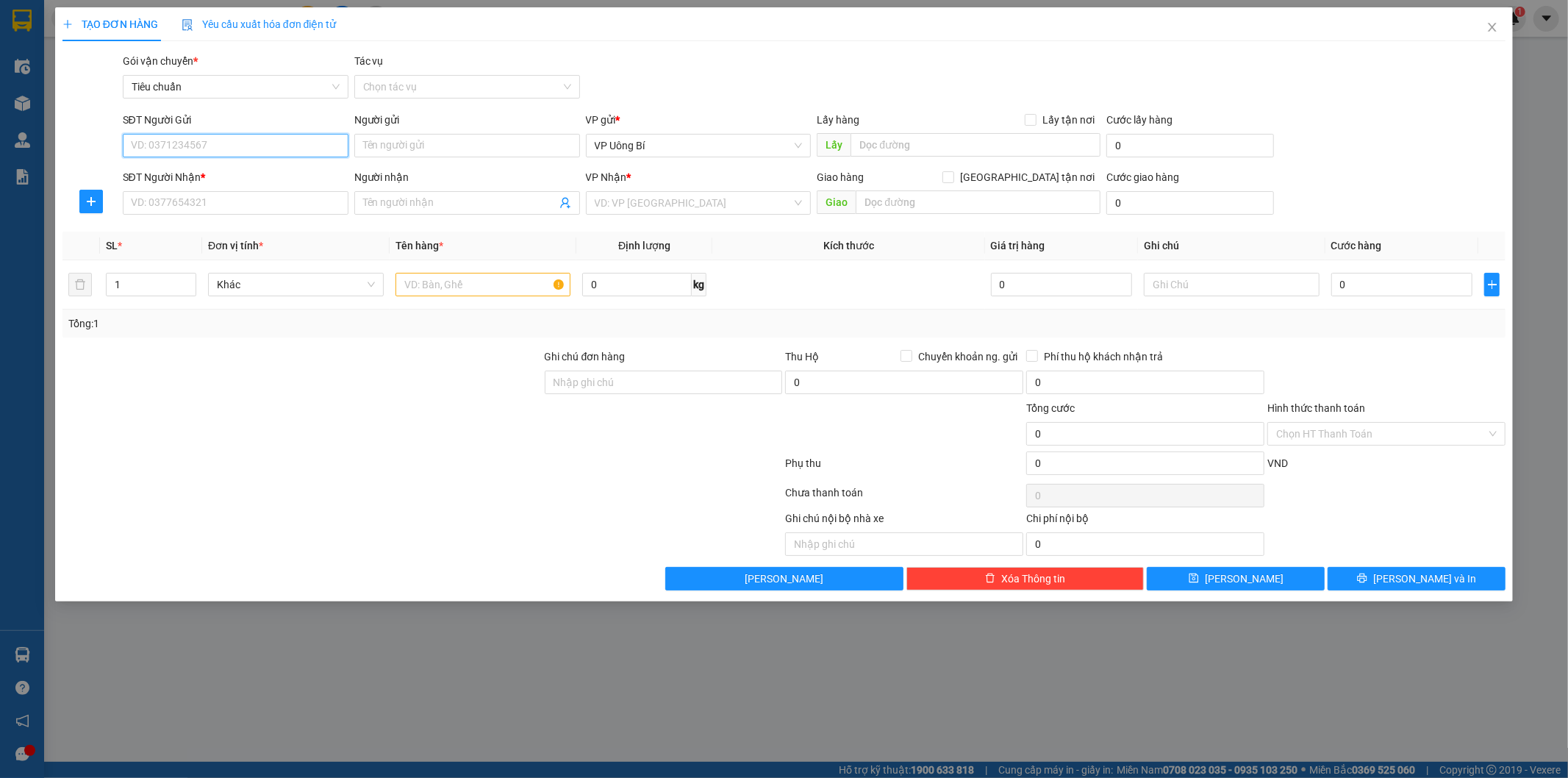
click at [312, 142] on input "SĐT Người Gửi" at bounding box center [235, 146] width 226 height 23
click at [215, 194] on div "0852339666 - NK Việt Úc" at bounding box center [235, 199] width 208 height 16
type input "0852339666"
type input "NK Việt Úc"
type input "0852339666"
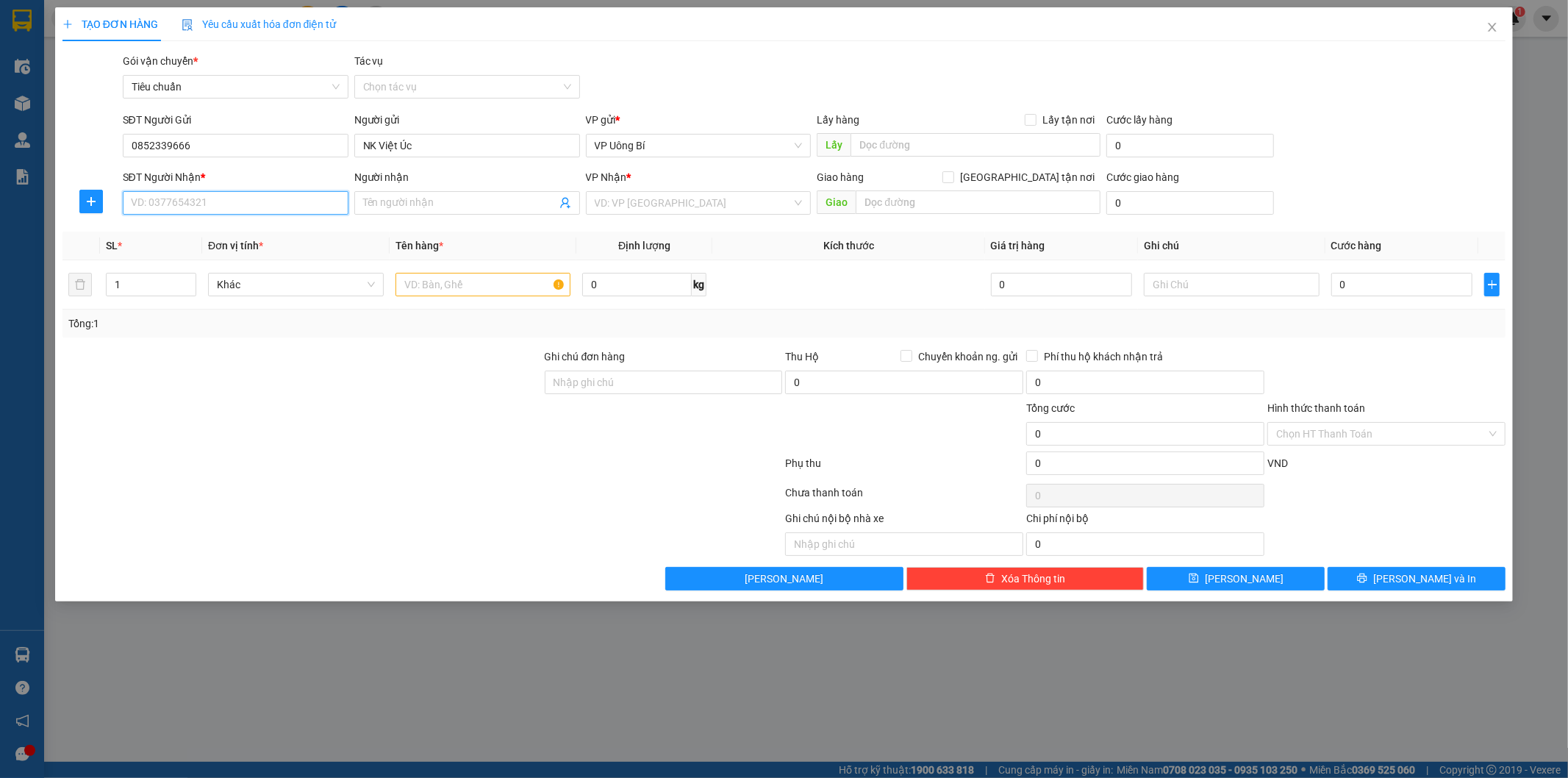
click at [235, 202] on input "SĐT Người Nhận *" at bounding box center [235, 202] width 226 height 23
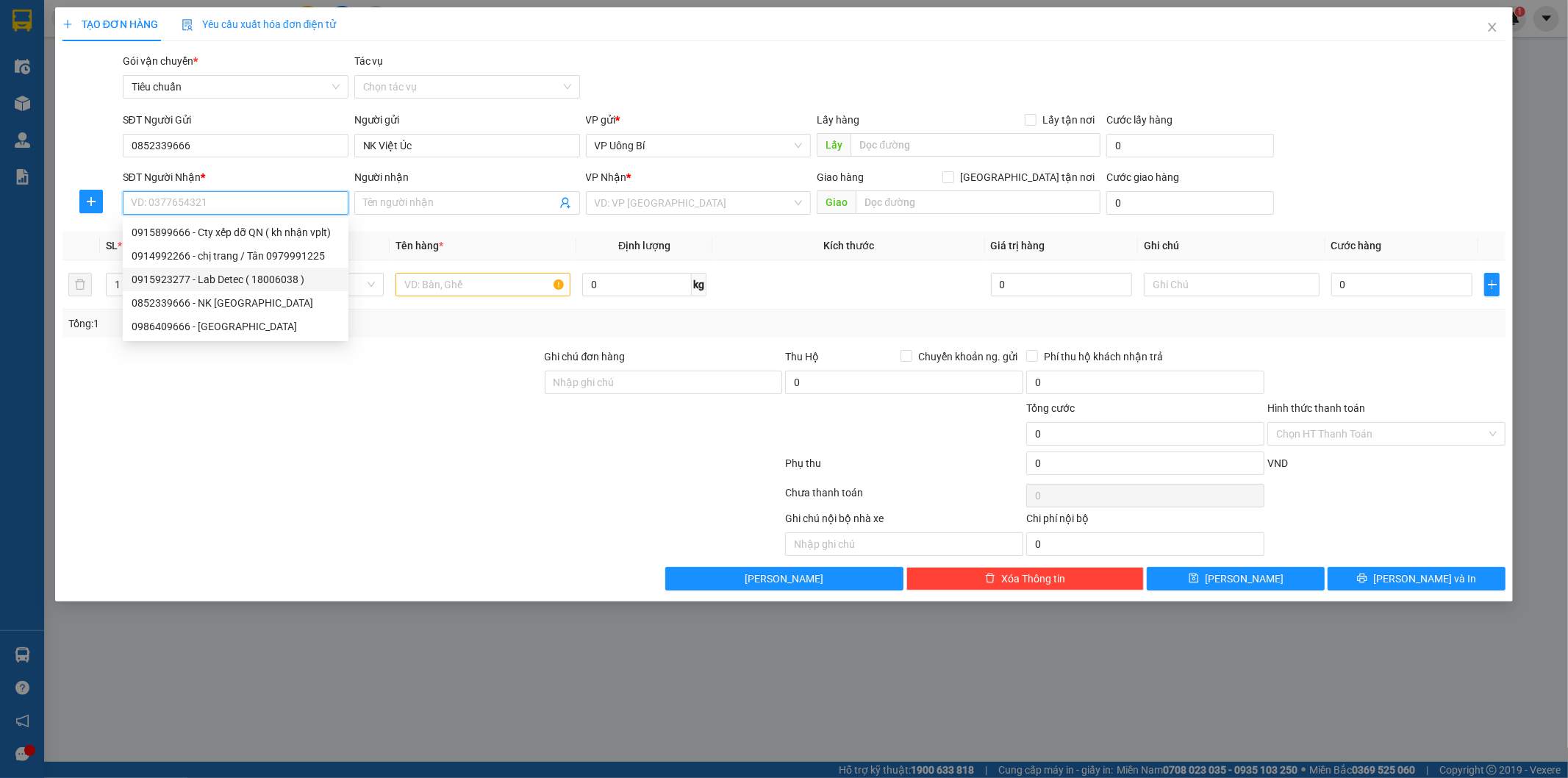
click at [224, 273] on div "0915923277 - Lab Detec ( 18006038 )" at bounding box center [235, 280] width 208 height 16
type input "0915923277"
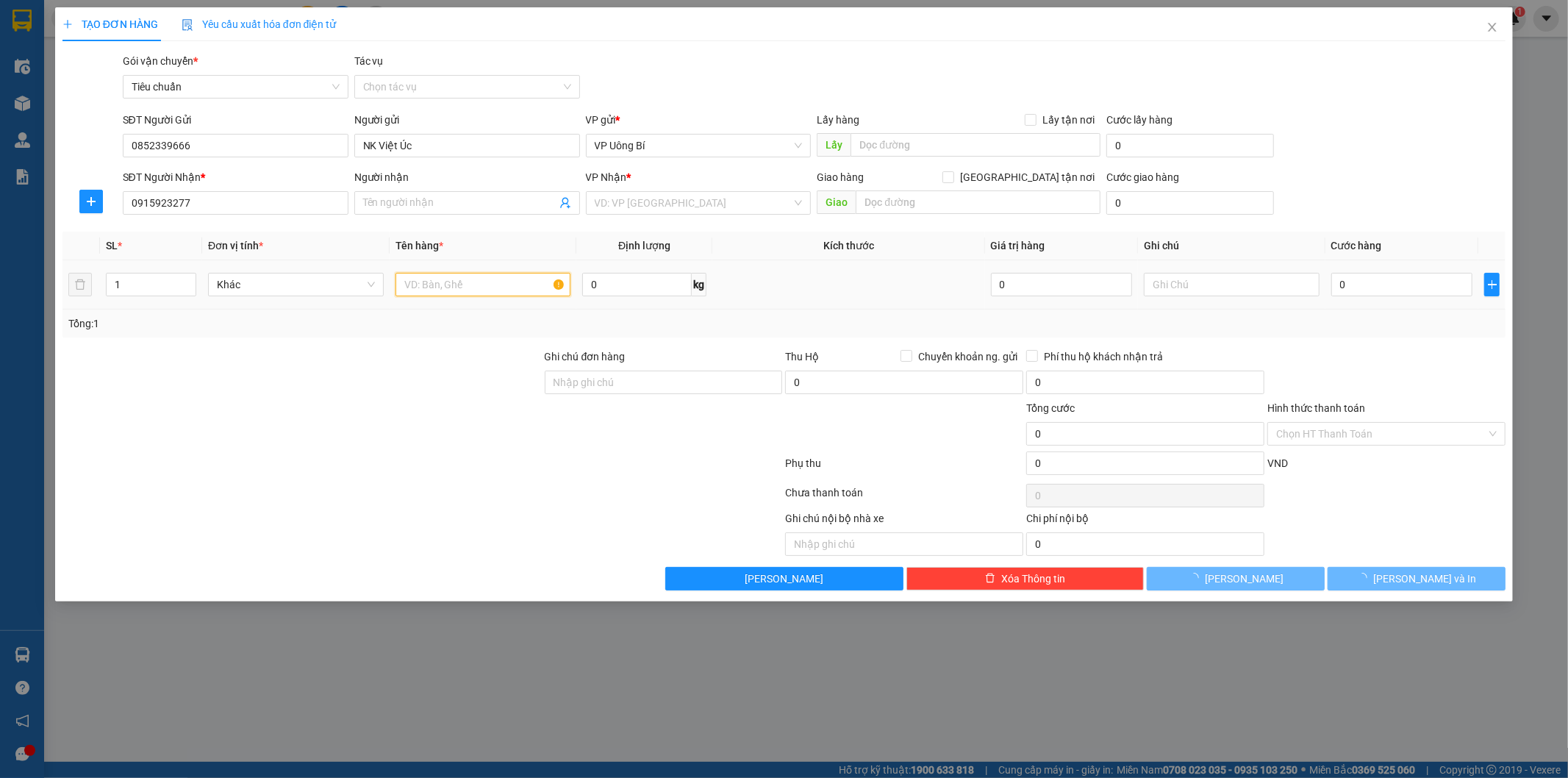
click at [457, 290] on input "text" at bounding box center [483, 284] width 175 height 23
type input "Lab Detec ( 18006038 )"
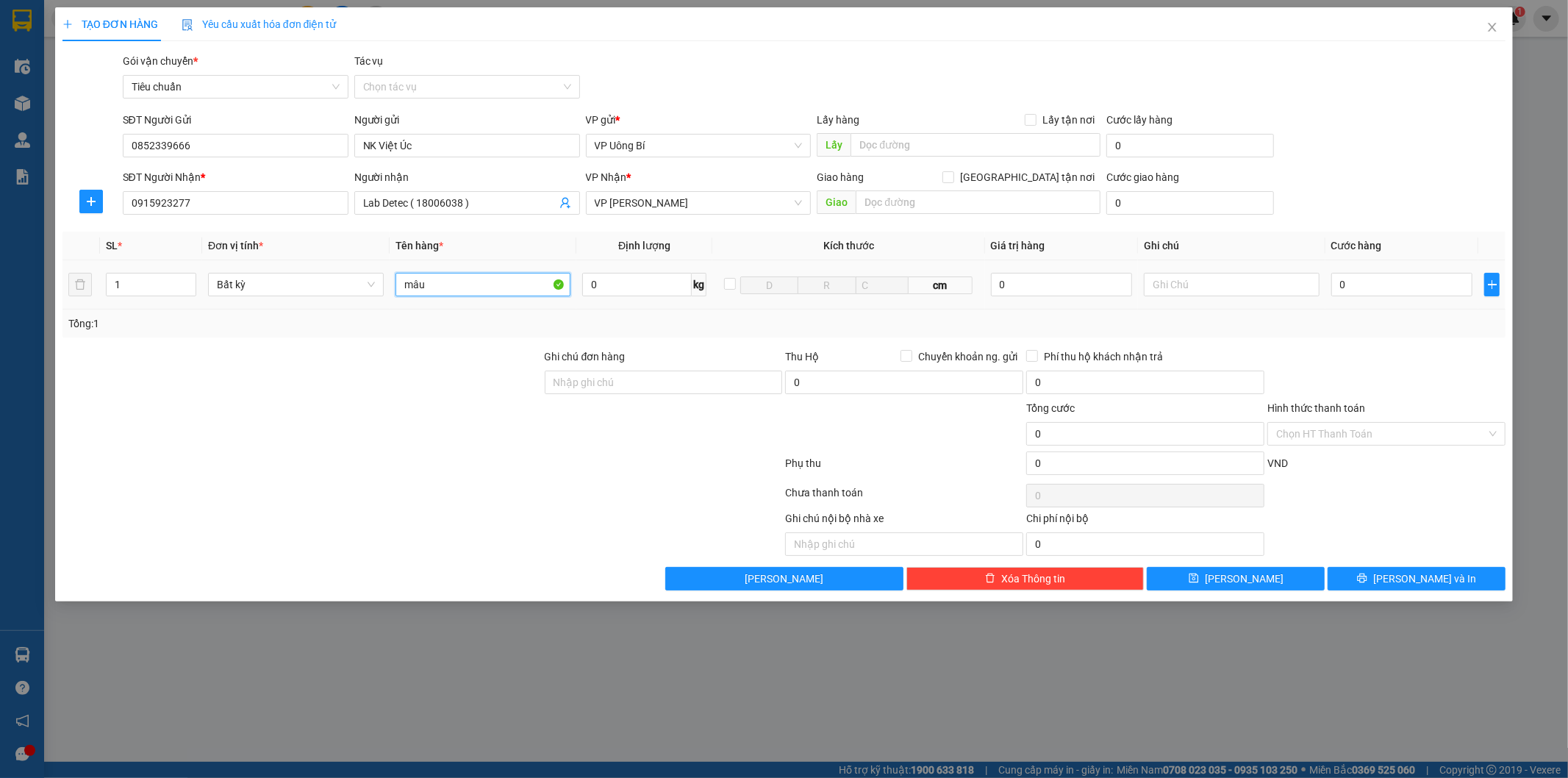
type input "mâu r"
click at [1376, 282] on input "0" at bounding box center [1402, 284] width 141 height 23
click at [1329, 436] on input "Hình thức thanh toán" at bounding box center [1382, 434] width 211 height 22
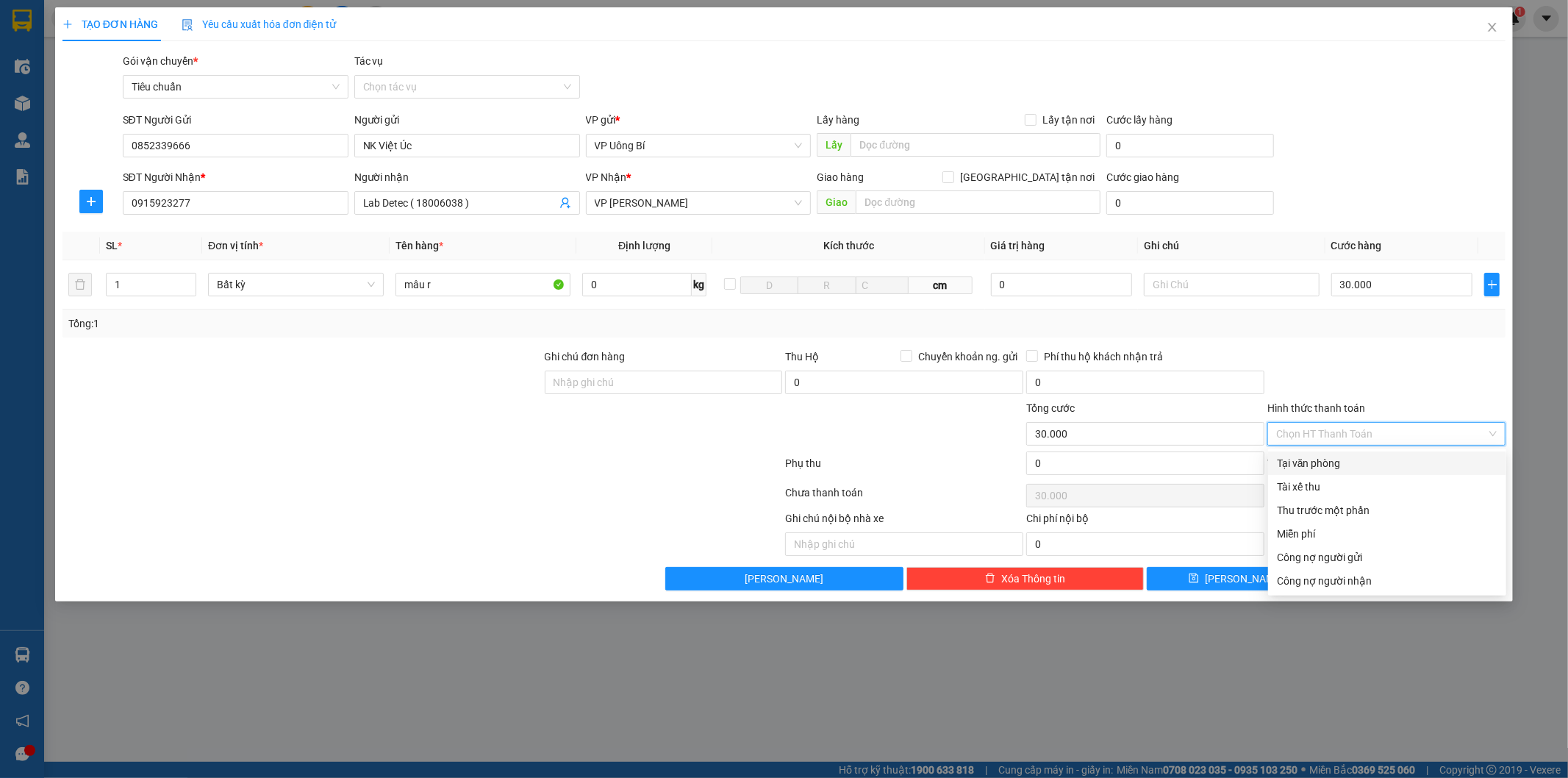
click at [1335, 459] on div "Tại văn phòng" at bounding box center [1386, 463] width 220 height 16
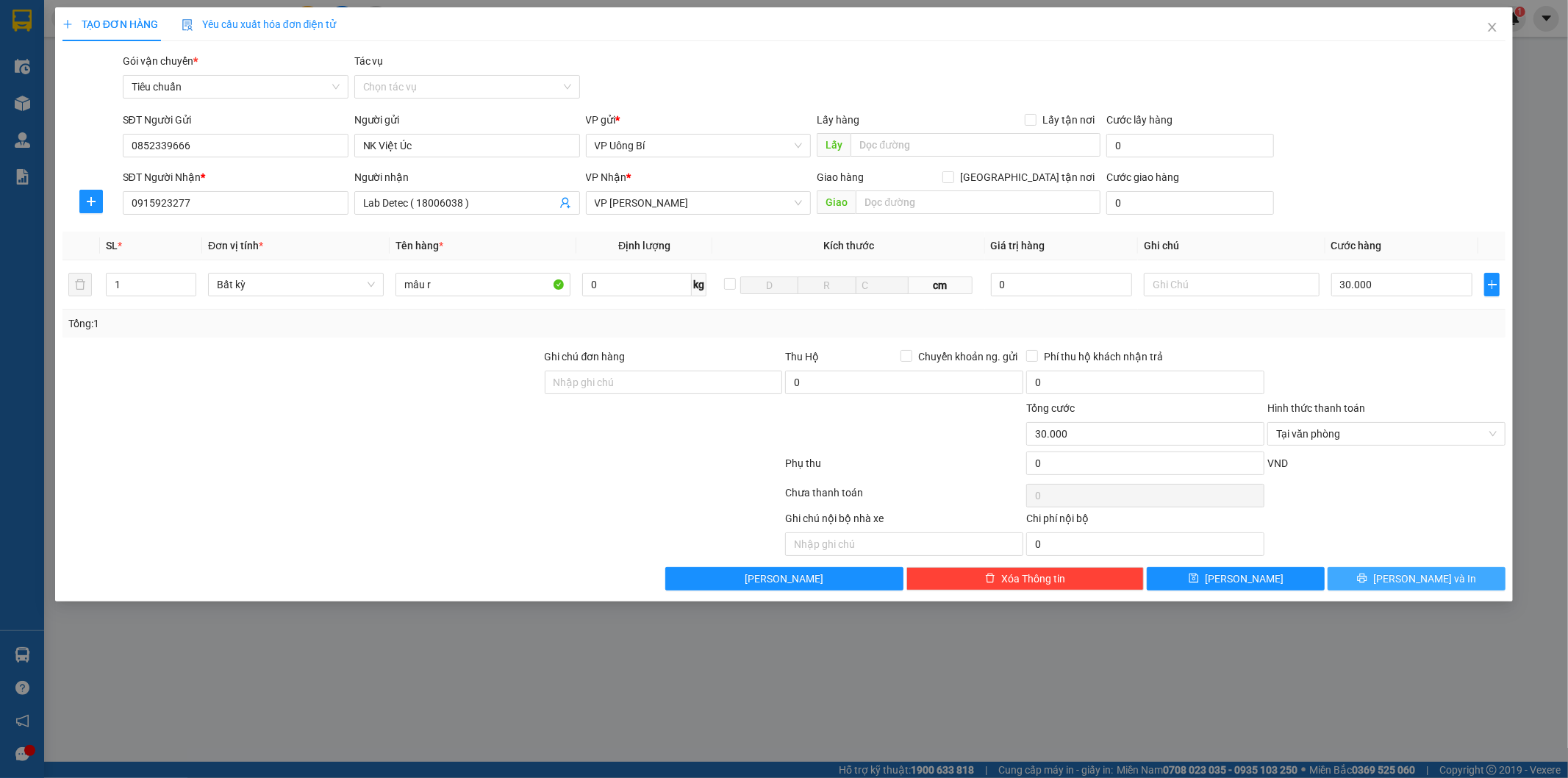
click at [1425, 577] on span "Lưu và In" at bounding box center [1424, 578] width 103 height 16
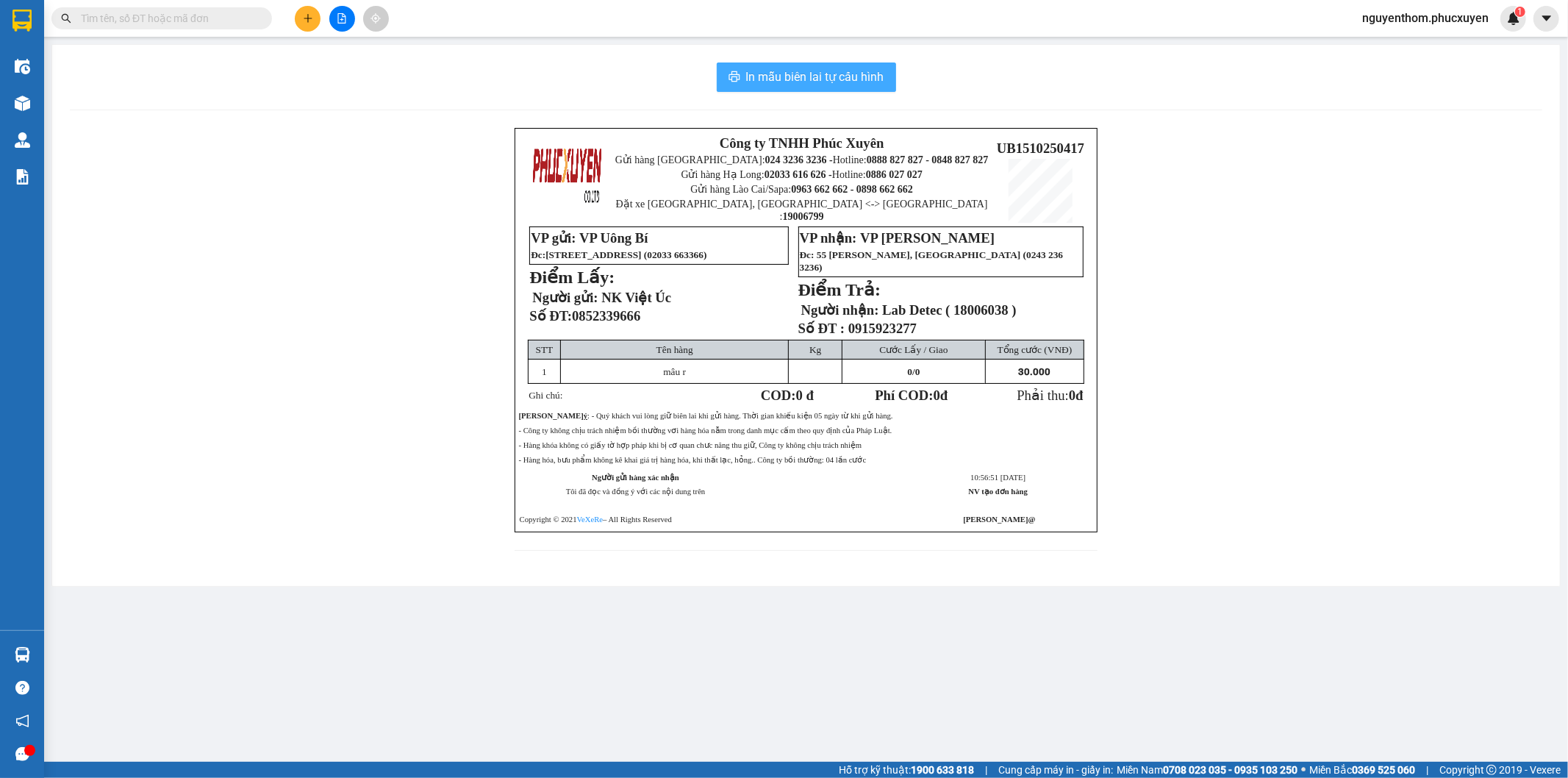
click at [804, 83] on span "In mẫu biên lai tự cấu hình" at bounding box center [815, 76] width 139 height 18
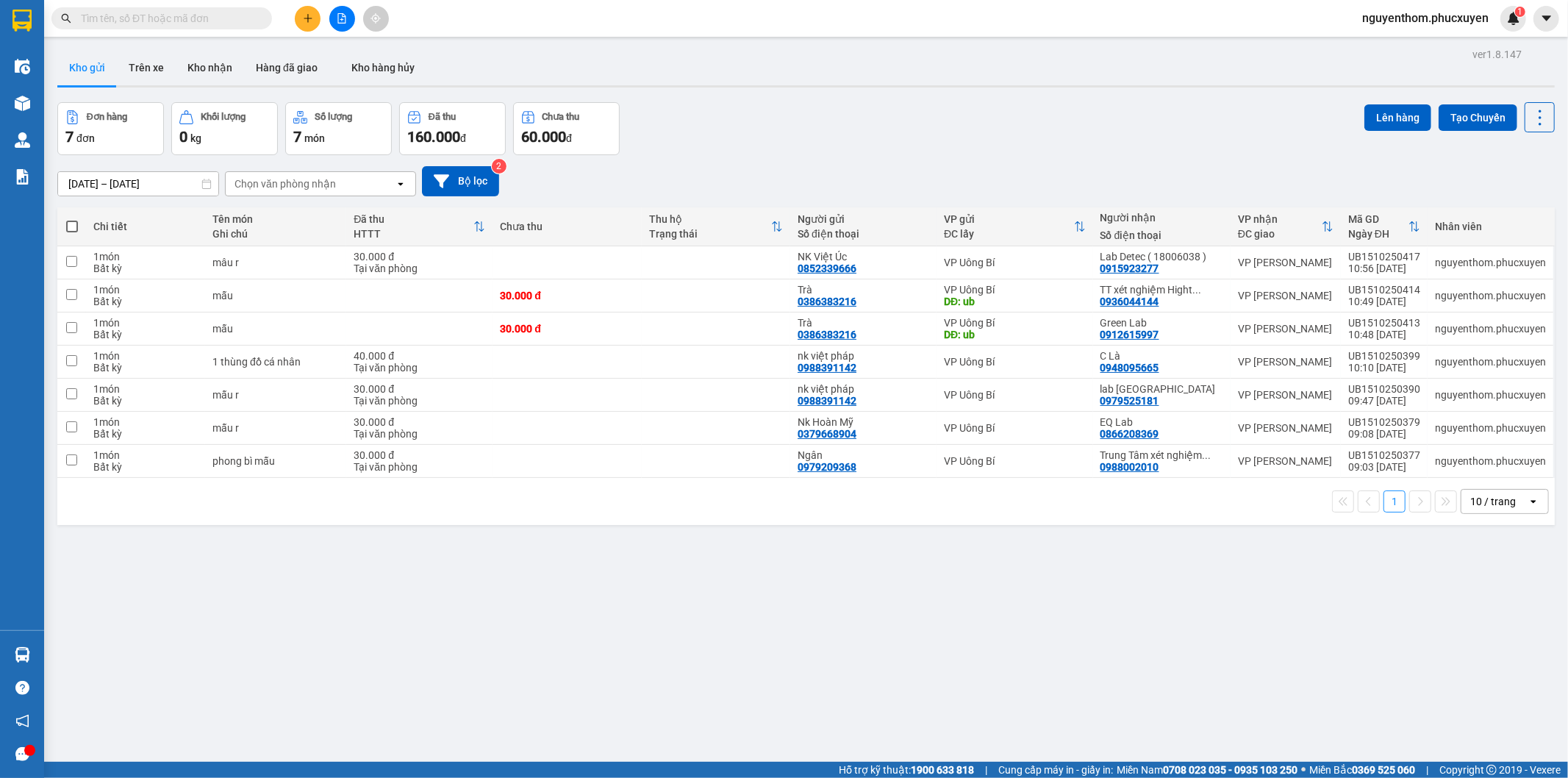
click at [67, 219] on label at bounding box center [72, 227] width 14 height 14
click at [72, 219] on input "checkbox" at bounding box center [72, 219] width 0 height 0
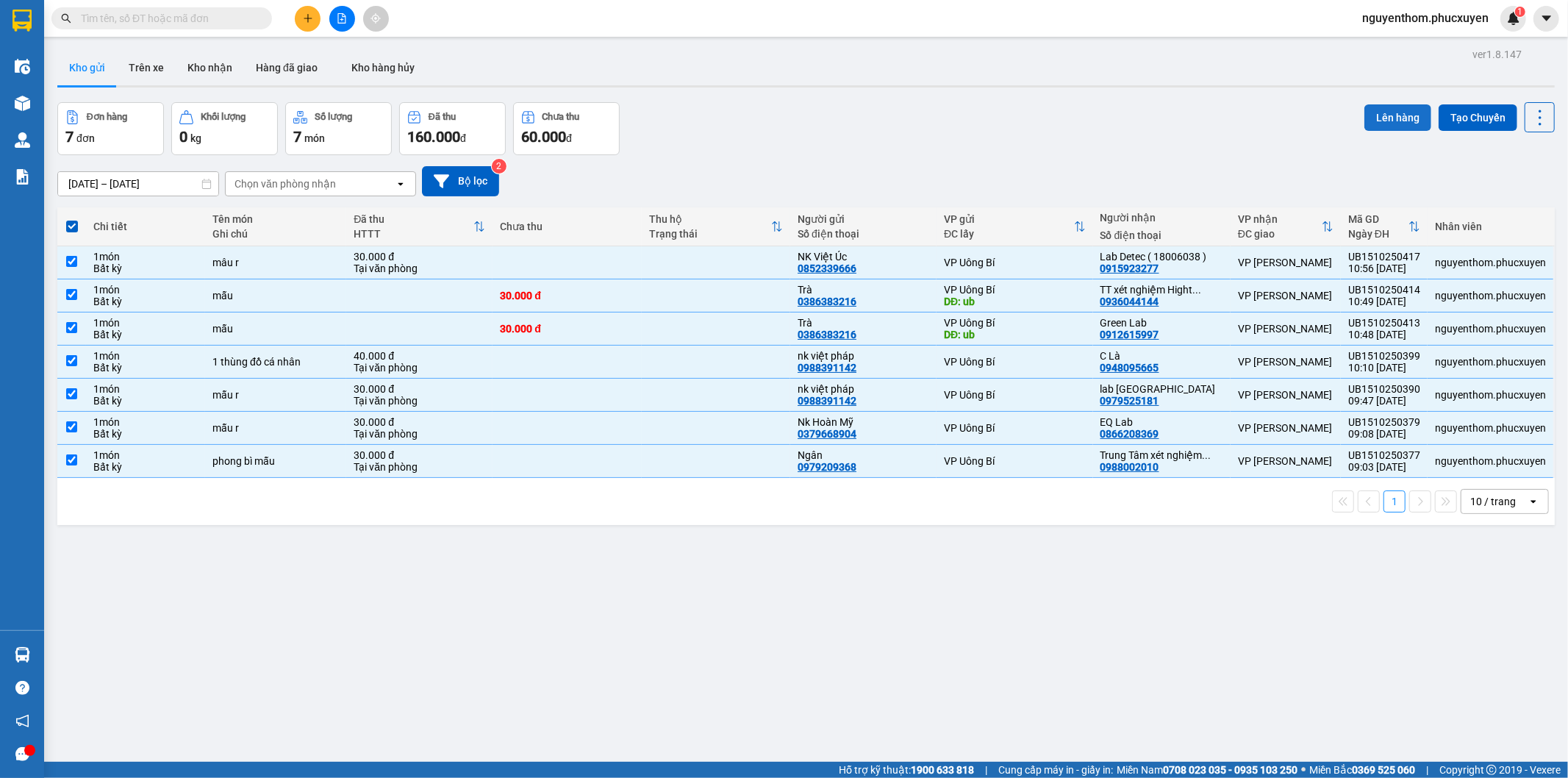
click at [1385, 115] on button "Lên hàng" at bounding box center [1398, 117] width 67 height 26
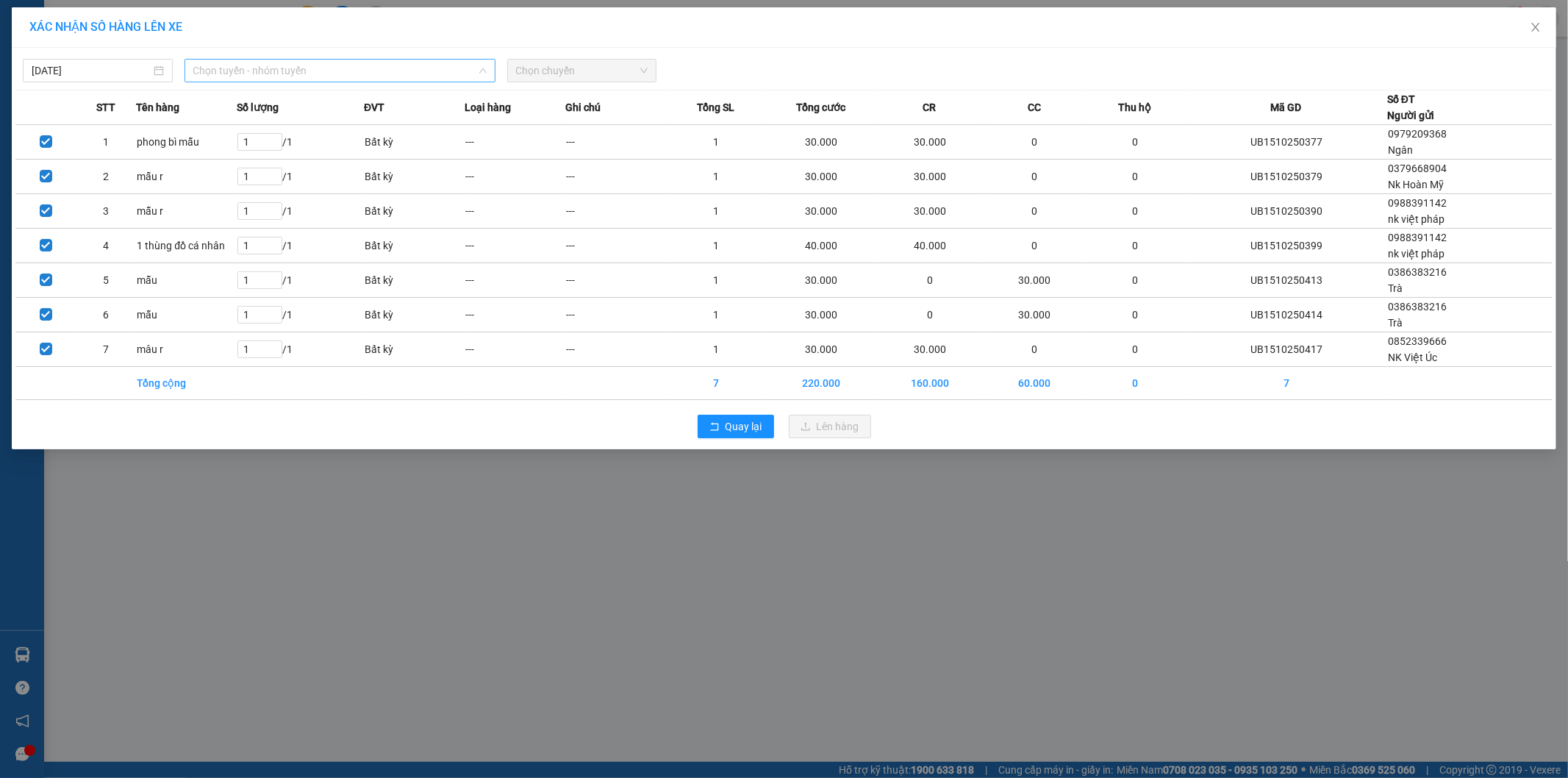
click at [432, 70] on span "Chọn tuyến - nhóm tuyến" at bounding box center [340, 70] width 293 height 22
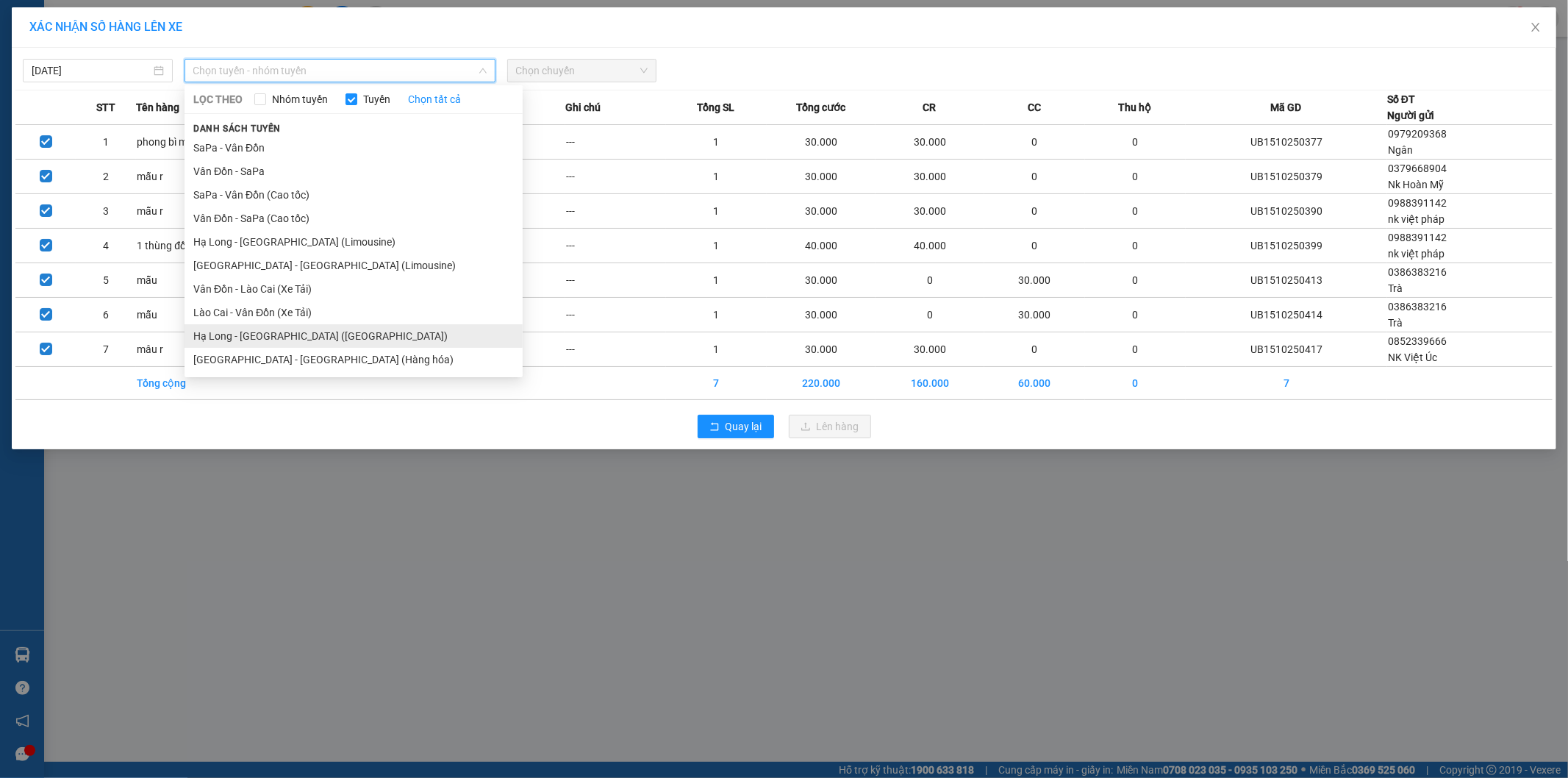
click at [341, 334] on li "Hạ Long - Hà Nội (Hàng hóa)" at bounding box center [354, 335] width 338 height 23
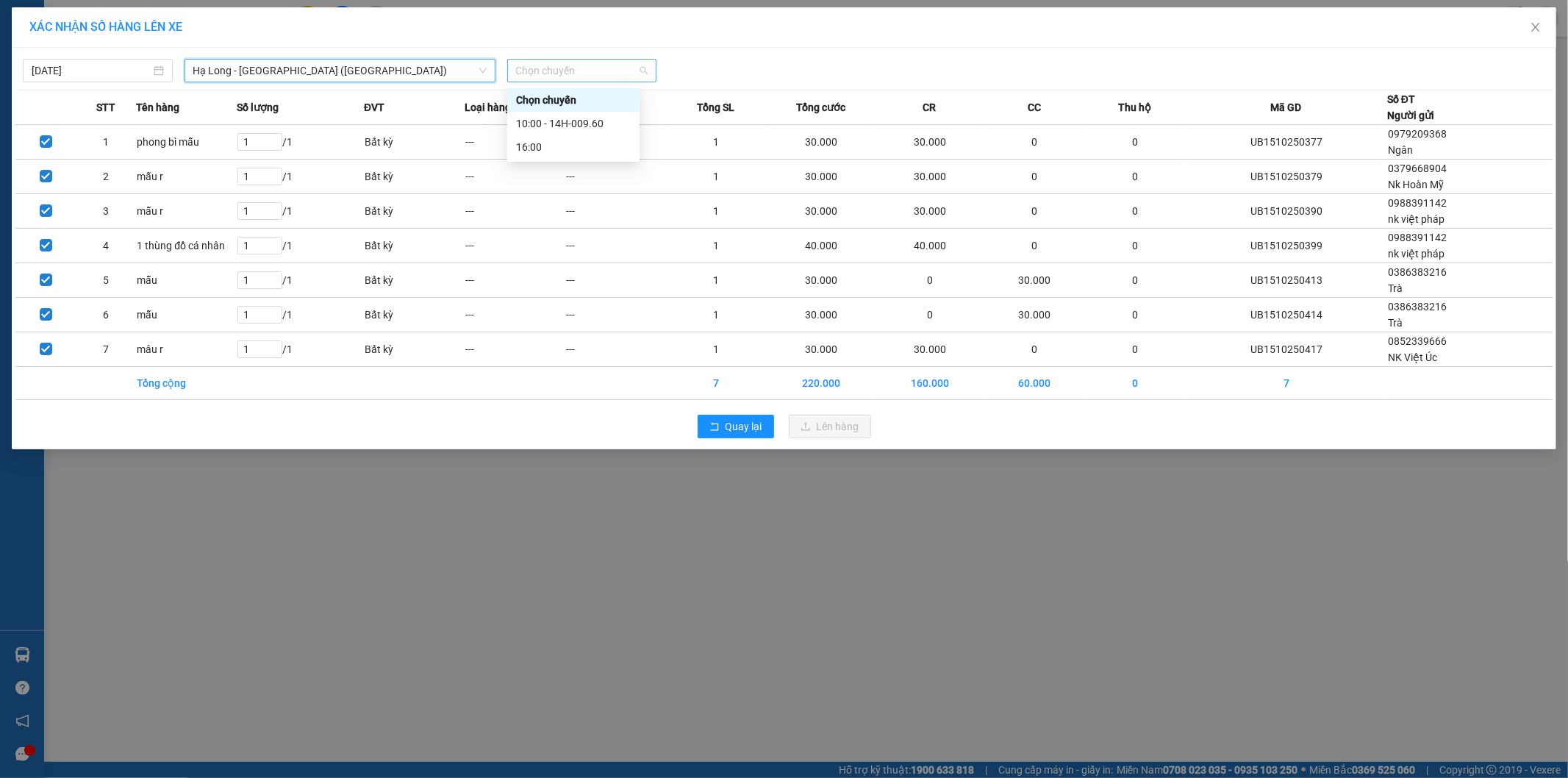
click at [637, 67] on span "Chọn chuyến" at bounding box center [582, 70] width 132 height 22
click at [596, 125] on div "10:00 - 14H-009.60" at bounding box center [573, 123] width 114 height 16
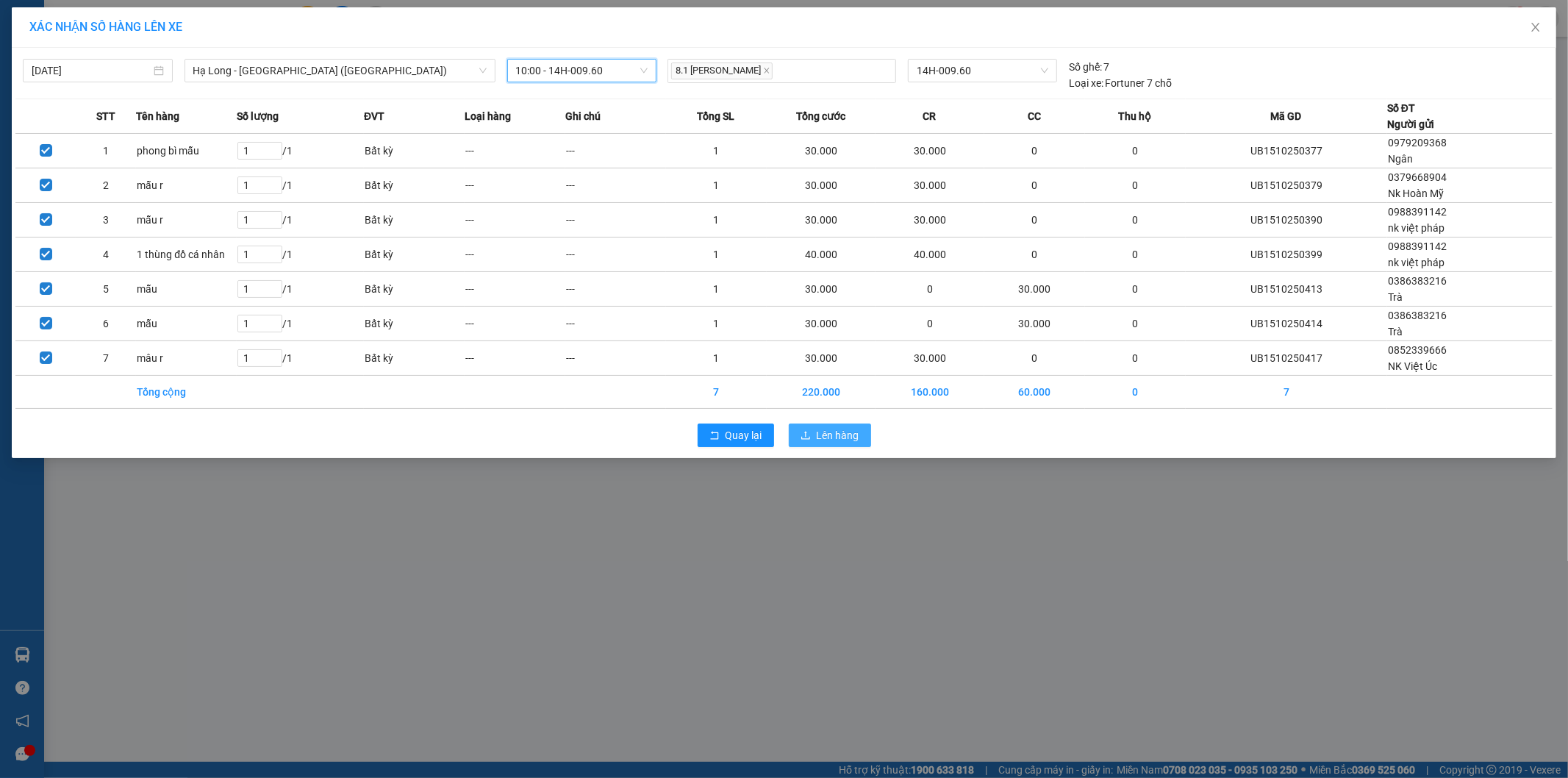
click at [836, 434] on span "Lên hàng" at bounding box center [838, 435] width 42 height 16
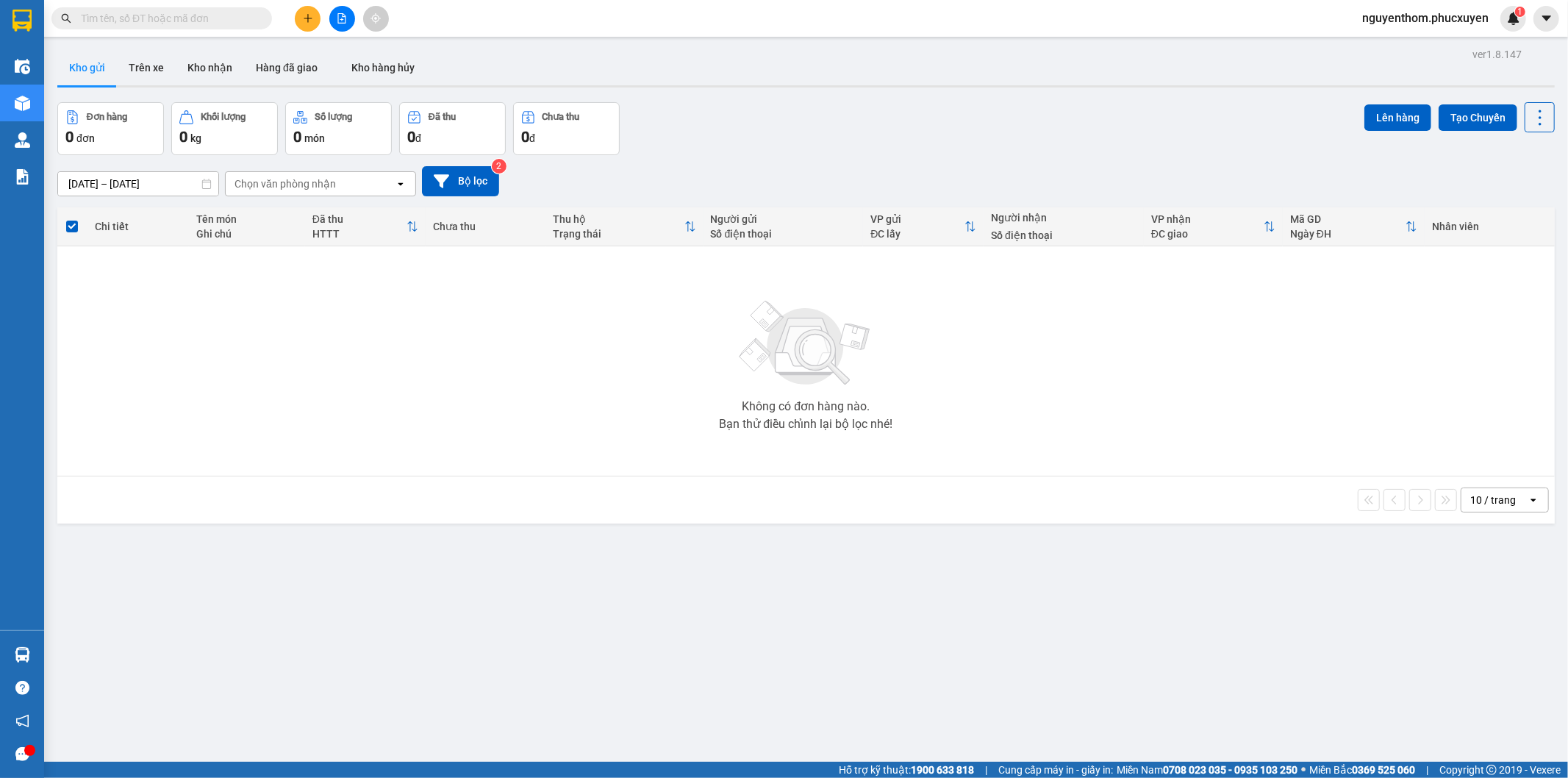
click at [724, 119] on div "Đơn hàng 0 đơn Khối lượng 0 kg Số lượng 0 món Đã thu 0 đ Chưa thu 0 đ Lên hàng …" at bounding box center [806, 129] width 1498 height 53
click at [726, 139] on div "Đơn hàng 0 đơn Khối lượng 0 kg Số lượng 0 món Đã thu 0 đ Chưa thu 0 đ Lên hàng …" at bounding box center [806, 129] width 1498 height 53
click at [210, 61] on button "Kho nhận" at bounding box center [210, 67] width 68 height 35
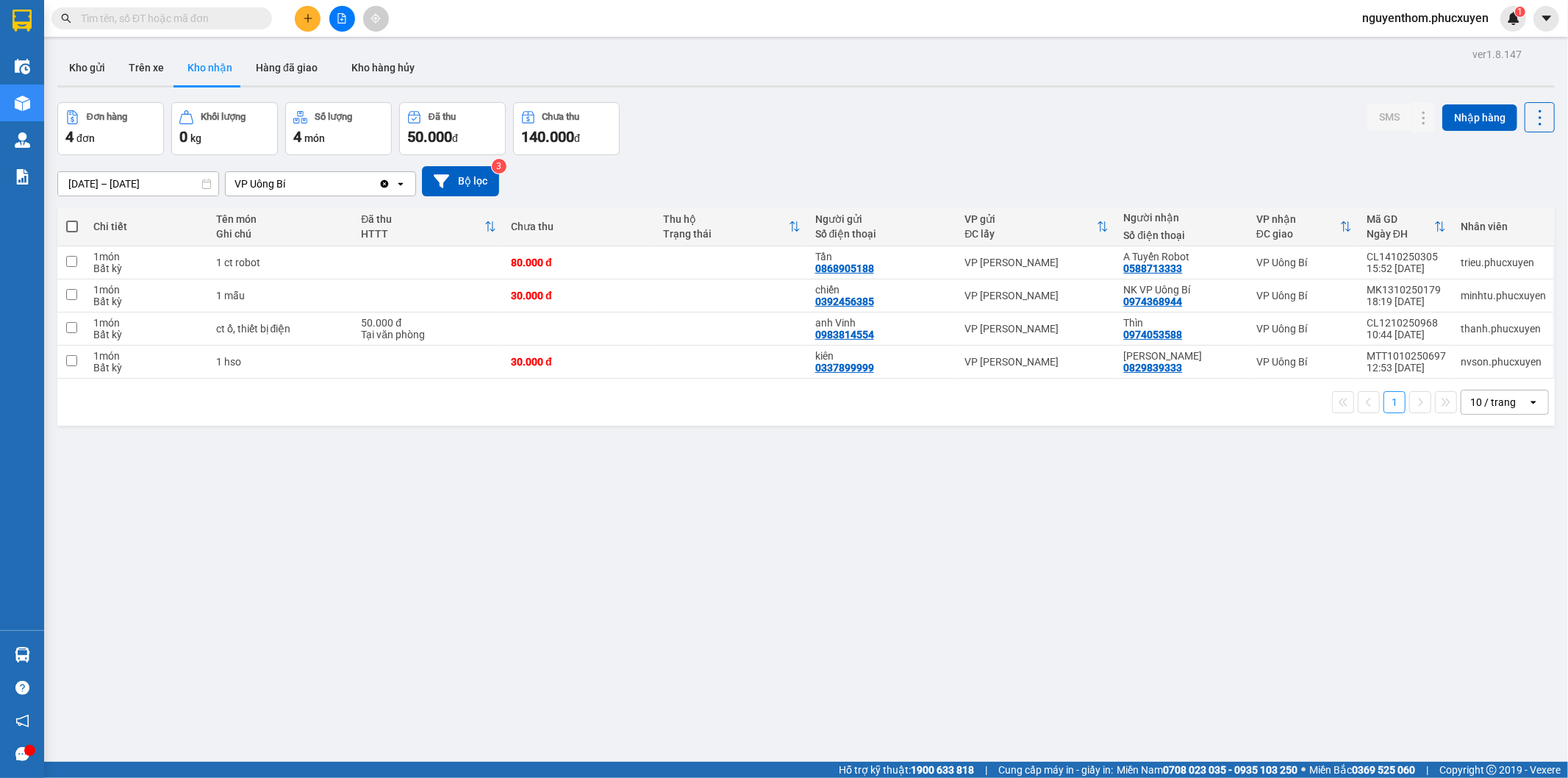
click at [723, 172] on div "06/10/2025 – 15/10/2025 Press the down arrow key to interact with the calendar …" at bounding box center [806, 182] width 1498 height 31
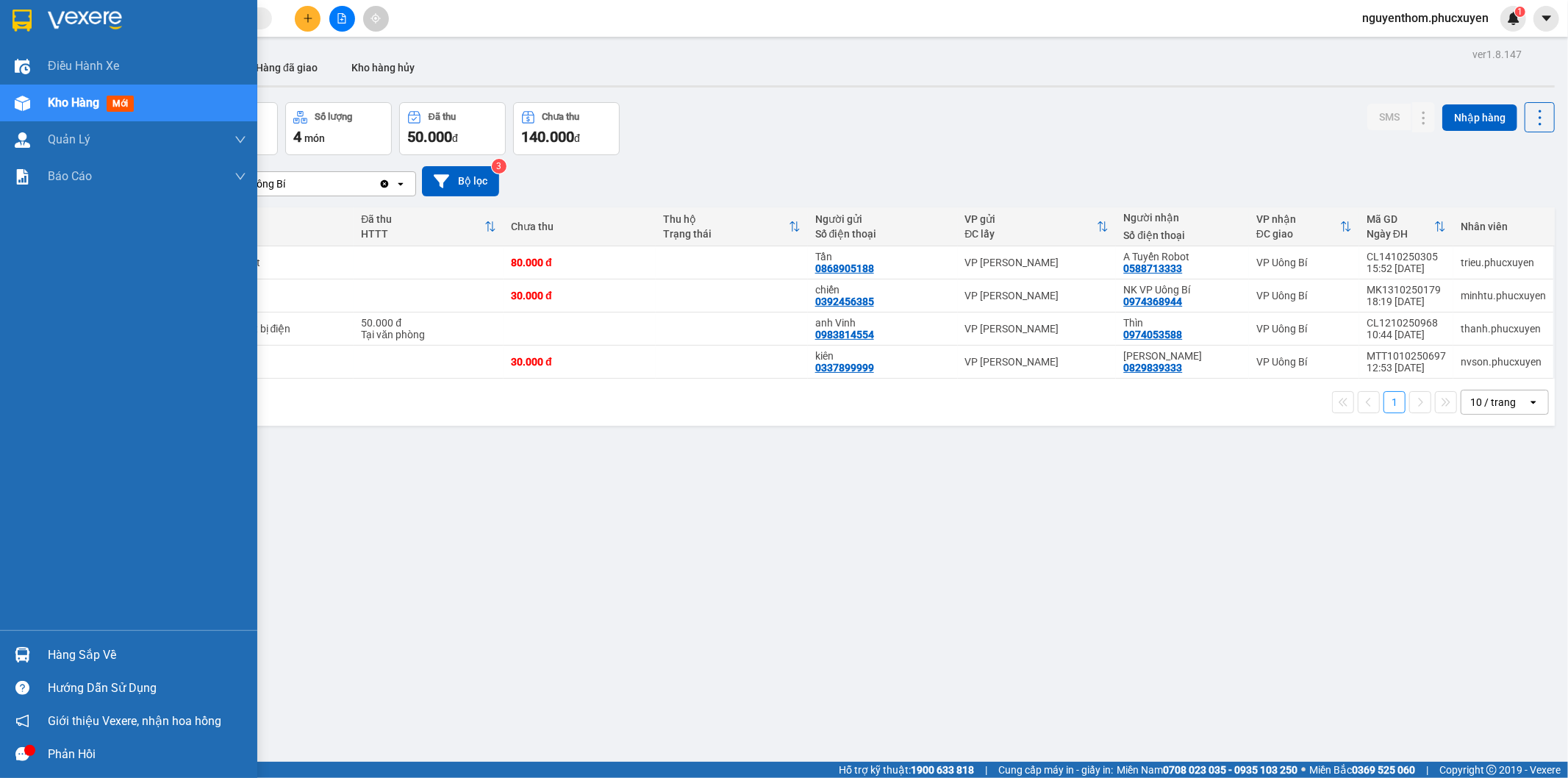
click at [23, 651] on img at bounding box center [22, 654] width 15 height 15
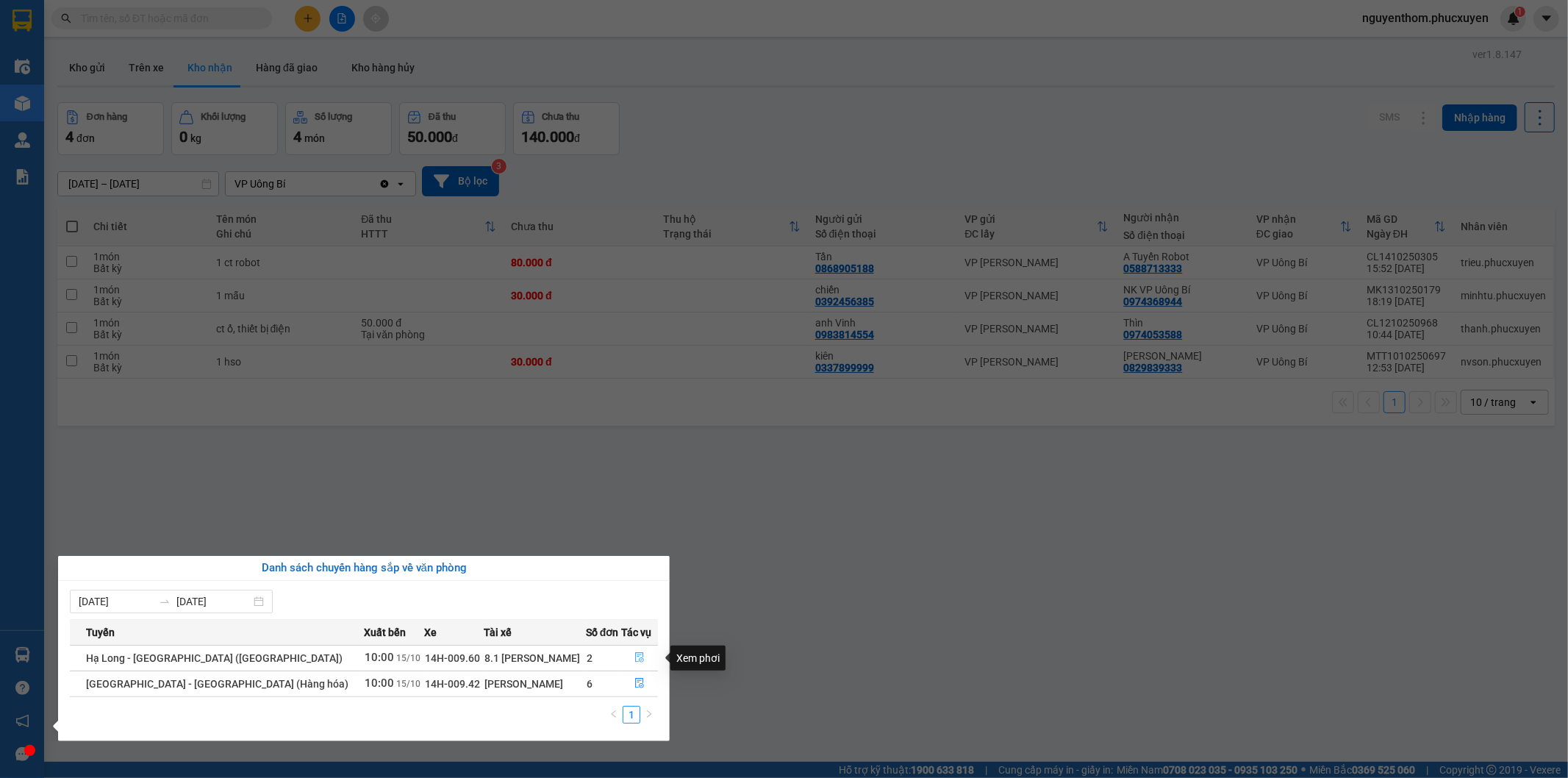
click at [636, 659] on icon "file-done" at bounding box center [639, 657] width 10 height 10
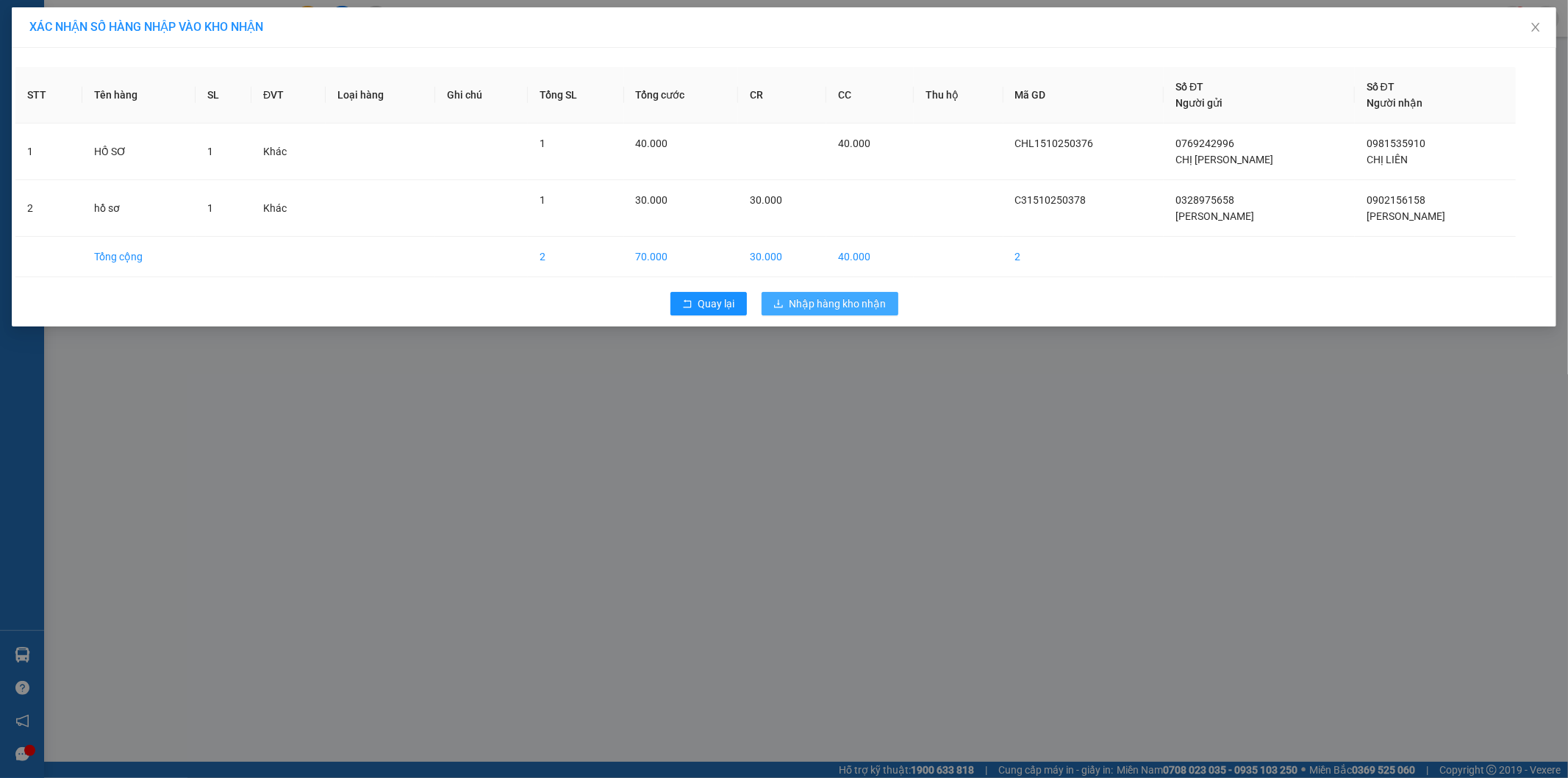
click at [831, 308] on span "Nhập hàng kho nhận" at bounding box center [838, 304] width 97 height 16
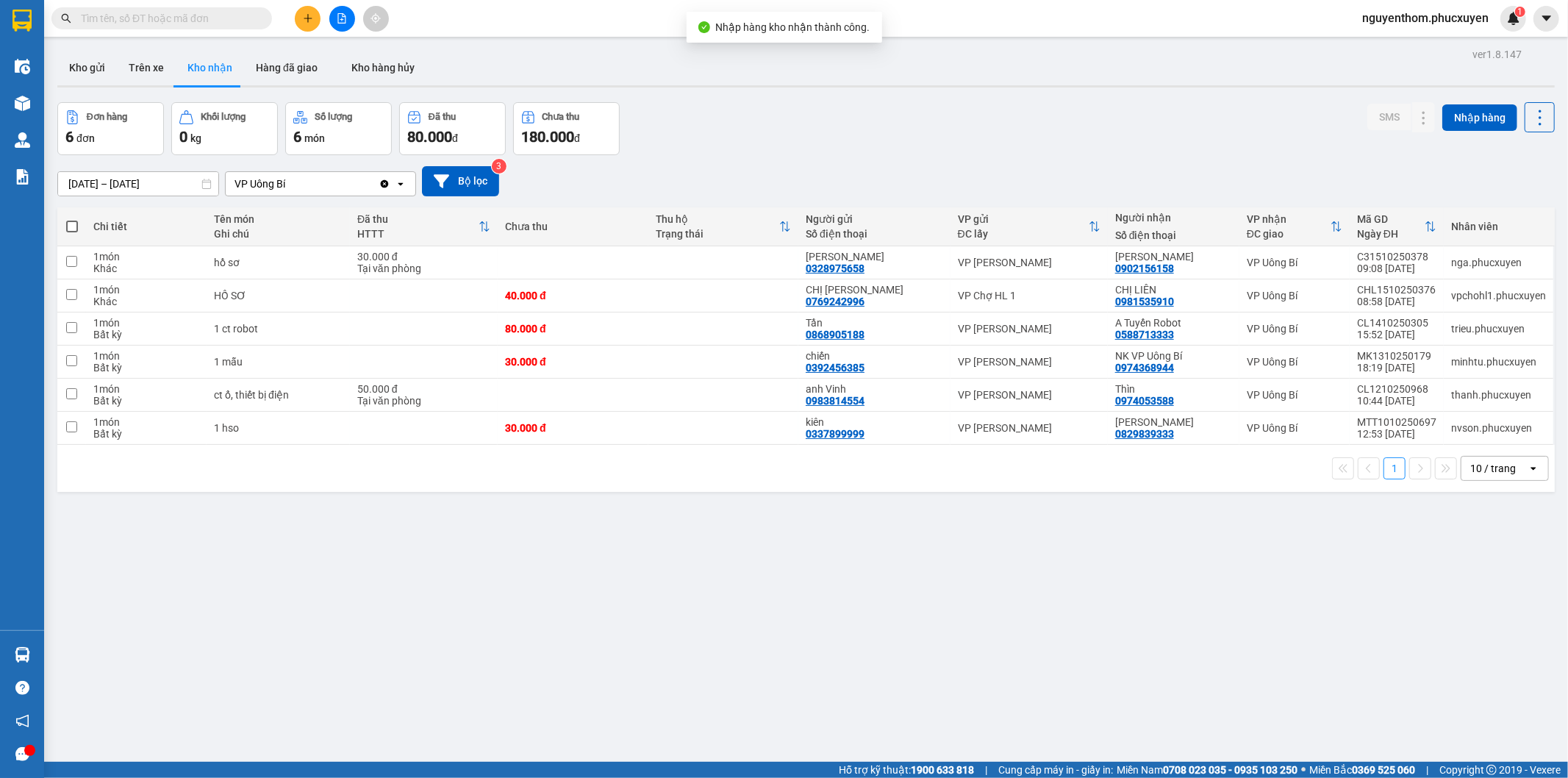
click at [934, 152] on div "Đơn hàng 6 đơn Khối lượng 0 kg Số lượng 6 món Đã thu 80.000 đ Chưa thu 180.000 …" at bounding box center [806, 129] width 1498 height 53
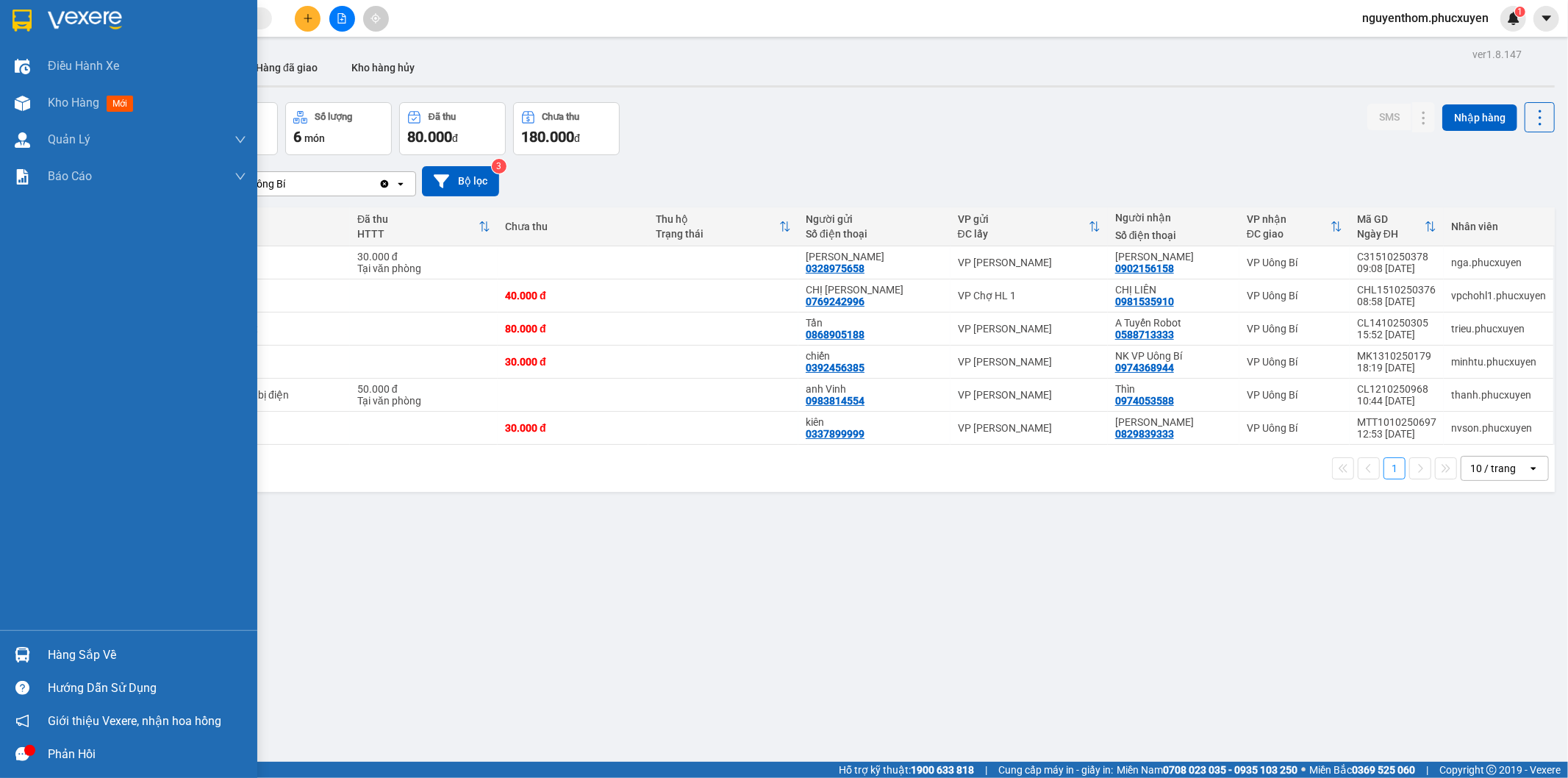
click at [45, 651] on div "Hàng sắp về" at bounding box center [129, 654] width 257 height 33
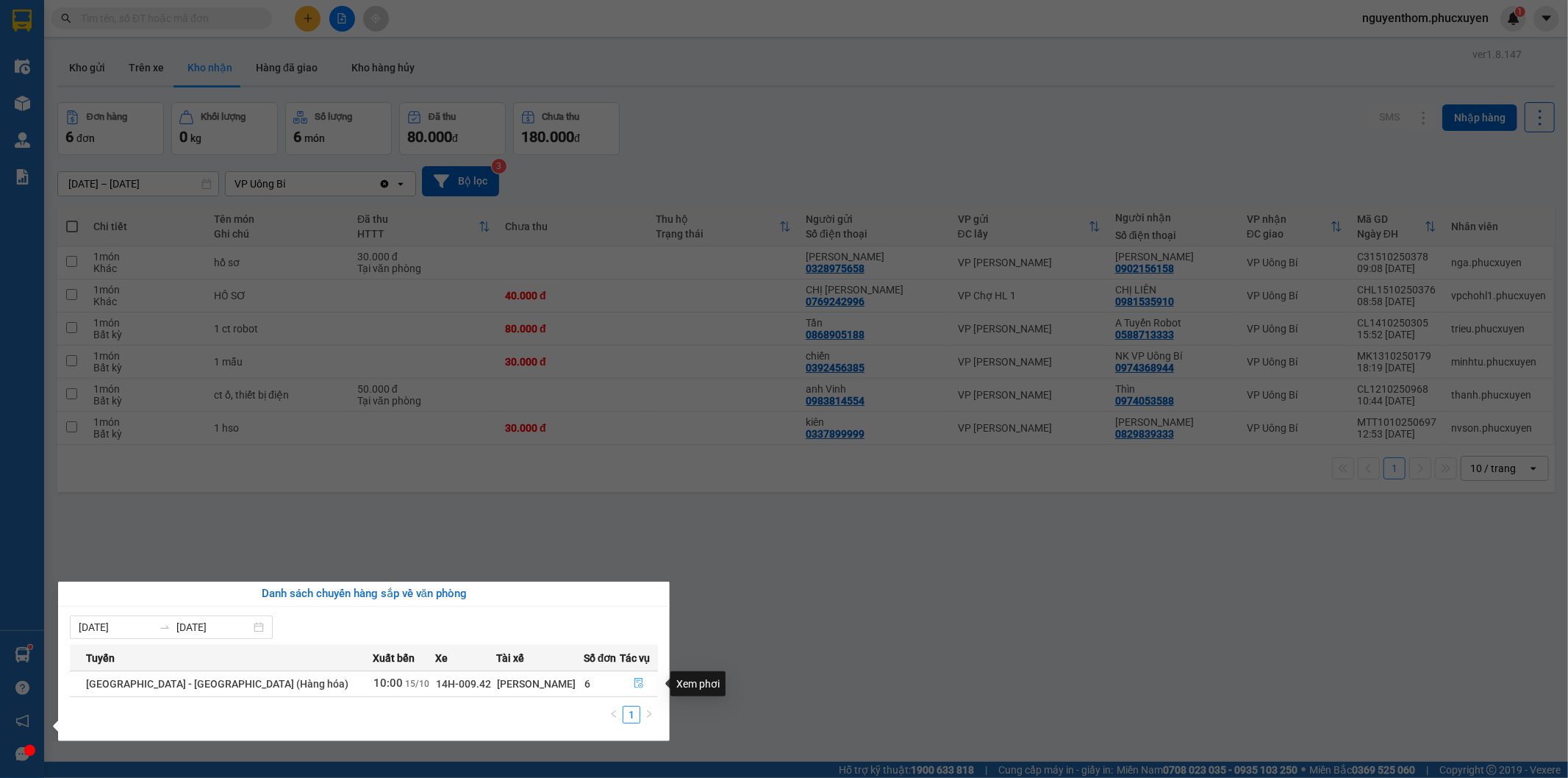
click at [634, 679] on icon "file-done" at bounding box center [639, 682] width 9 height 10
